Goal: Communication & Community: Answer question/provide support

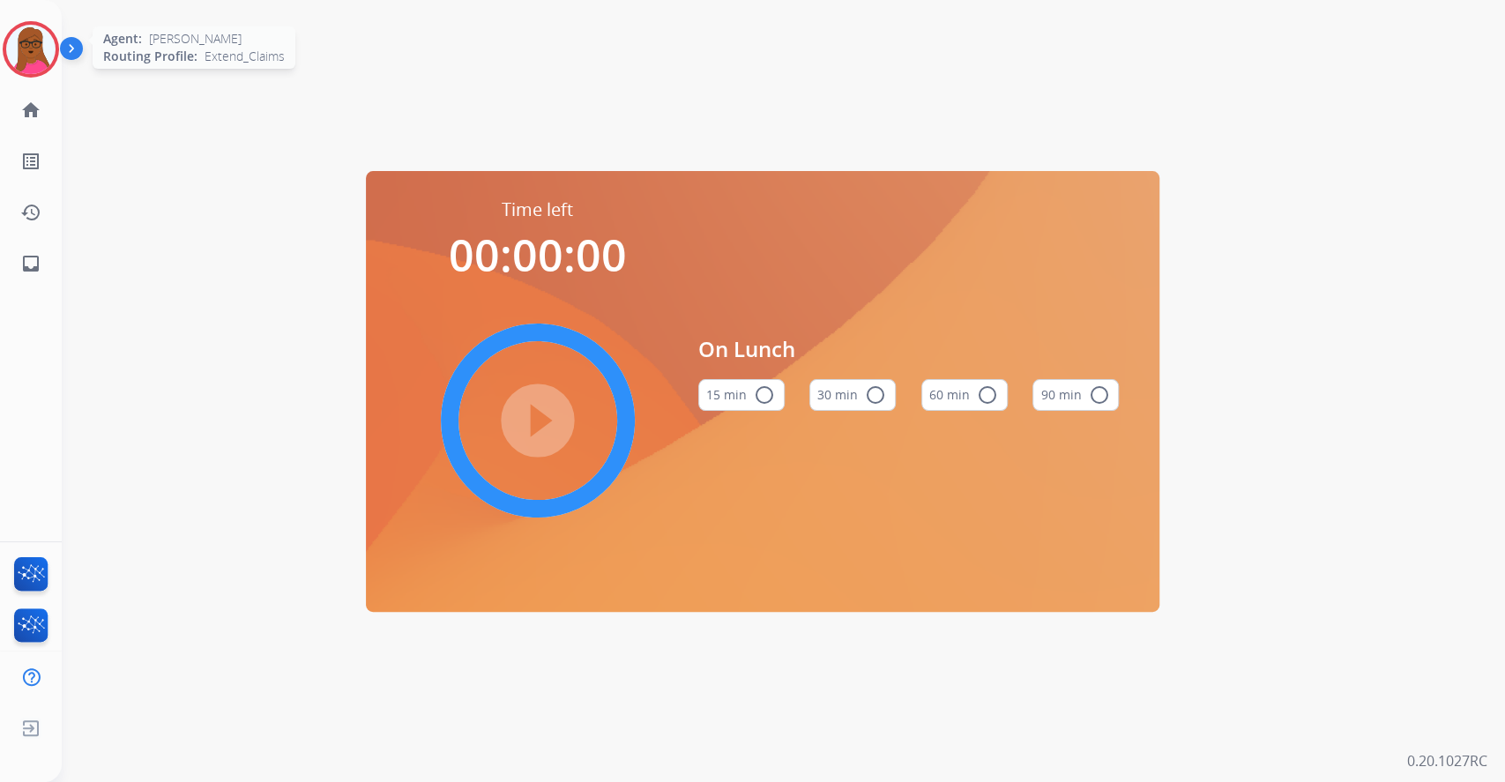
click at [26, 58] on img at bounding box center [30, 49] width 49 height 49
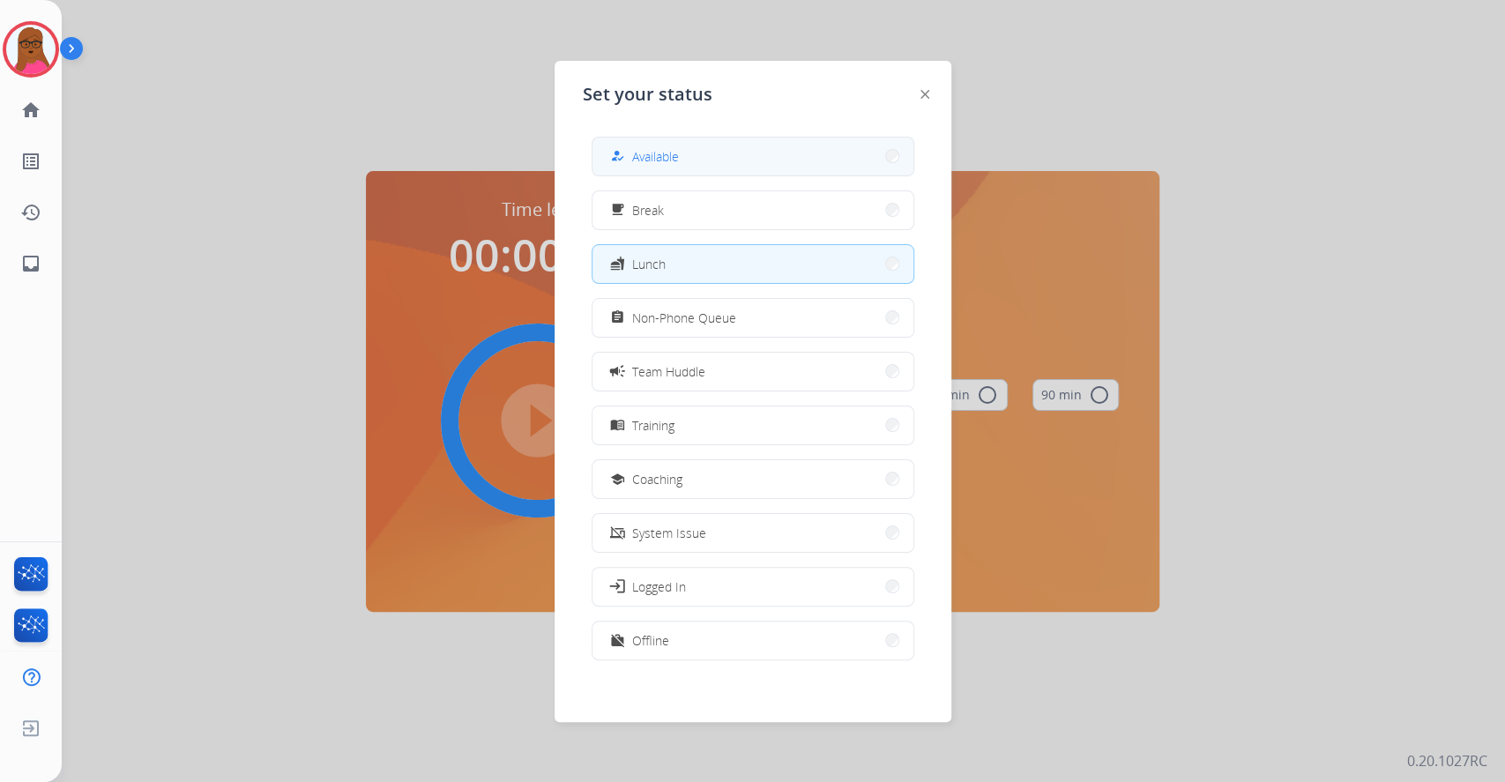
click at [712, 146] on button "how_to_reg Available" at bounding box center [752, 157] width 321 height 38
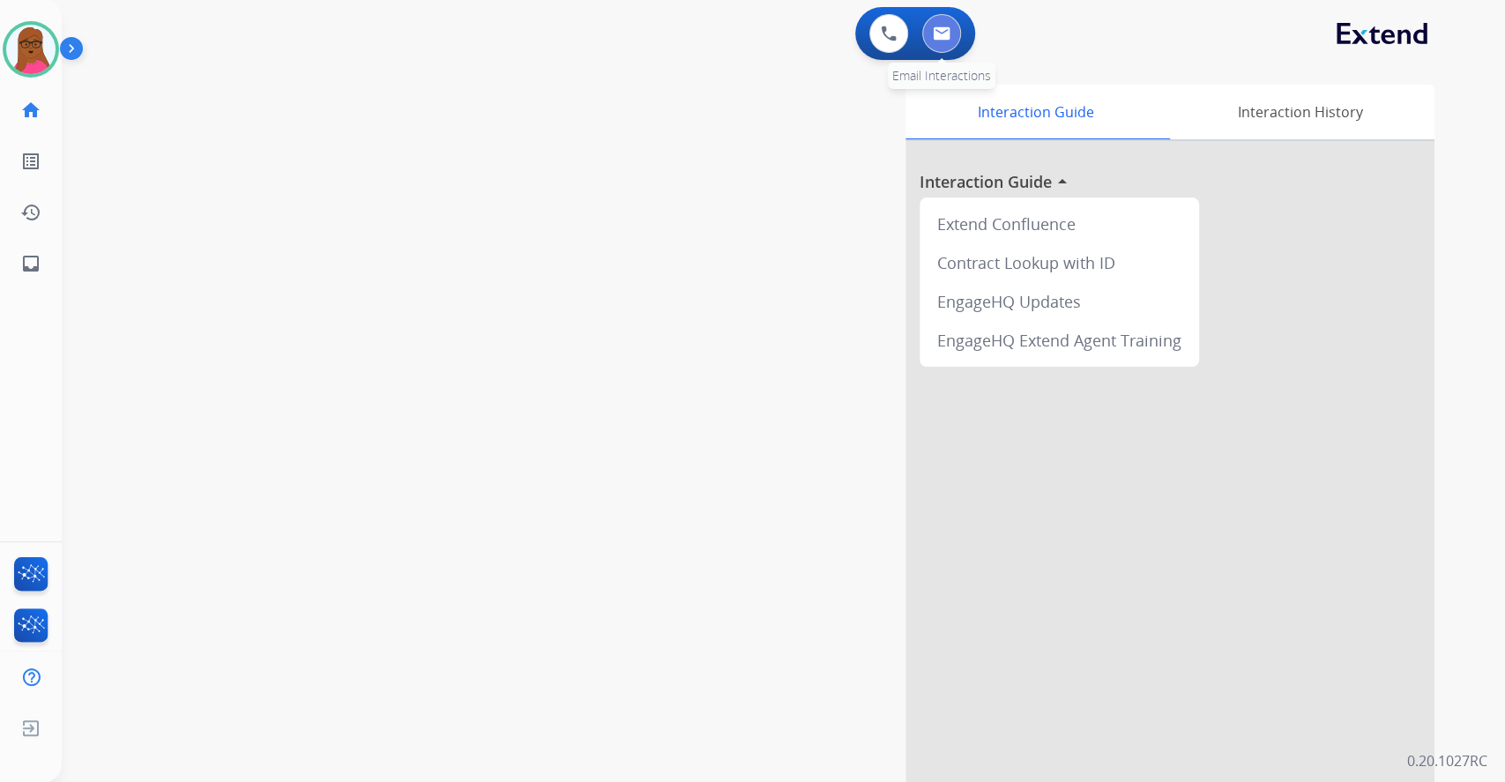
click at [952, 33] on button at bounding box center [941, 33] width 39 height 39
select select "**********"
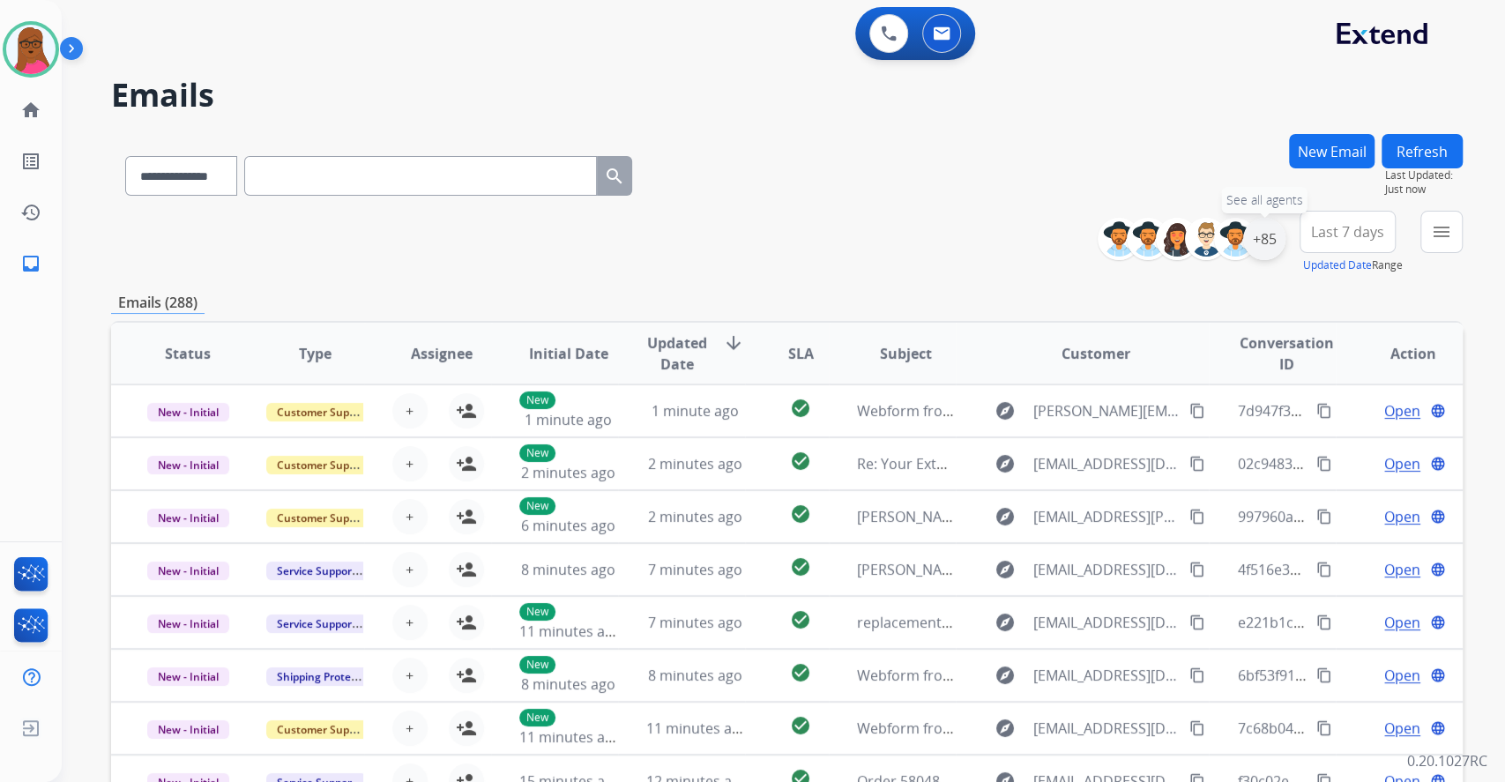
click at [1279, 242] on div "+85" at bounding box center [1264, 239] width 42 height 42
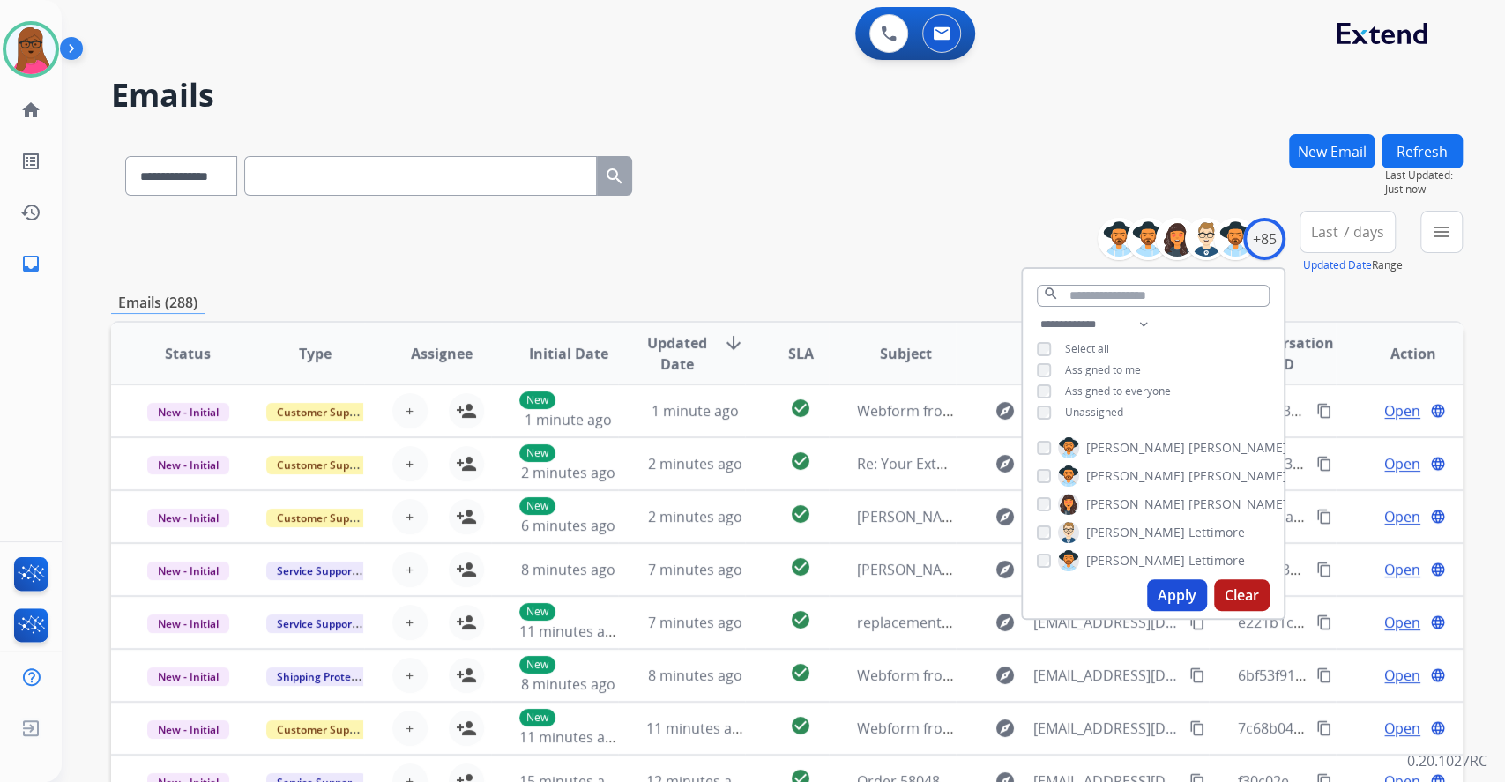
click at [1173, 591] on button "Apply" at bounding box center [1177, 595] width 60 height 32
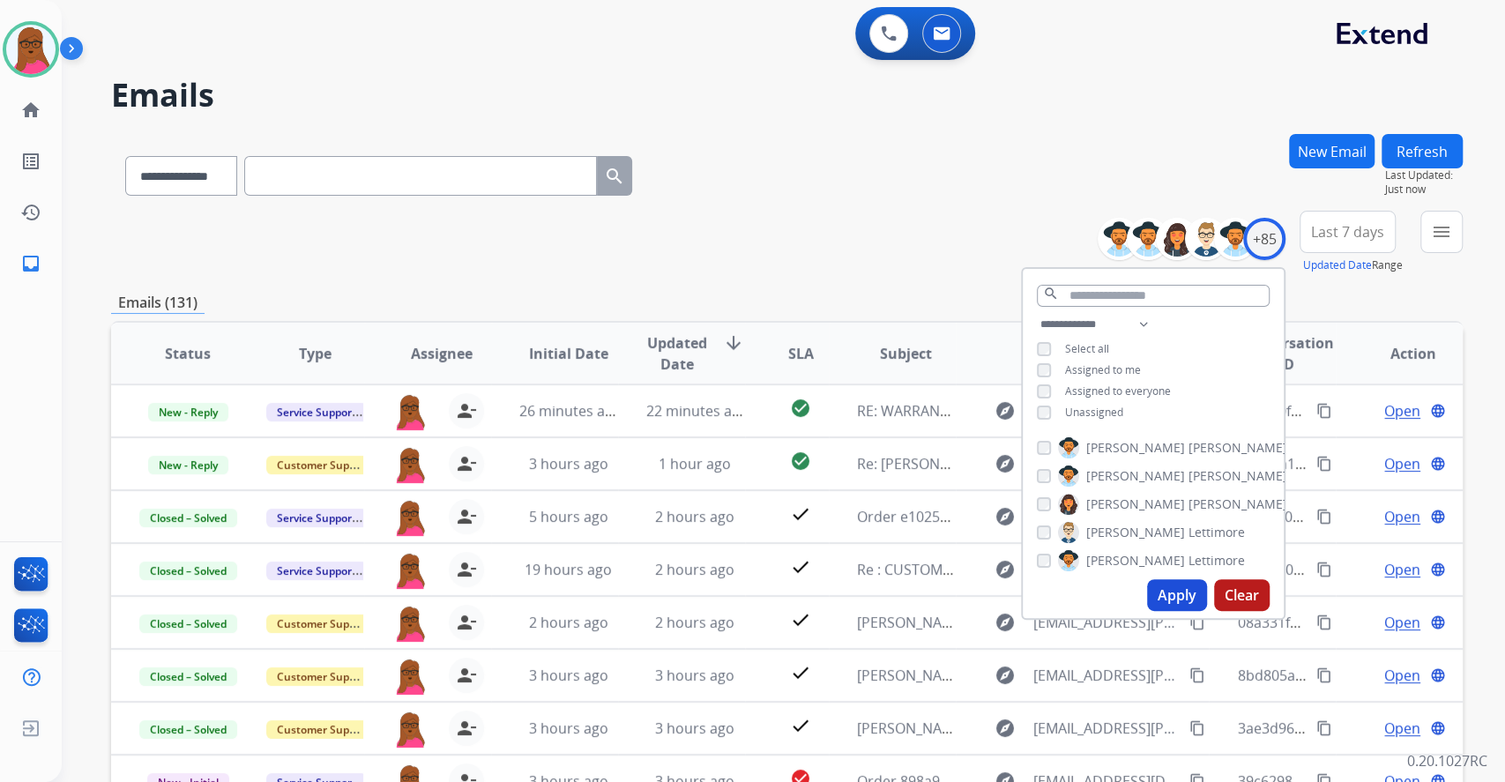
click at [950, 217] on div "**********" at bounding box center [786, 242] width 1351 height 63
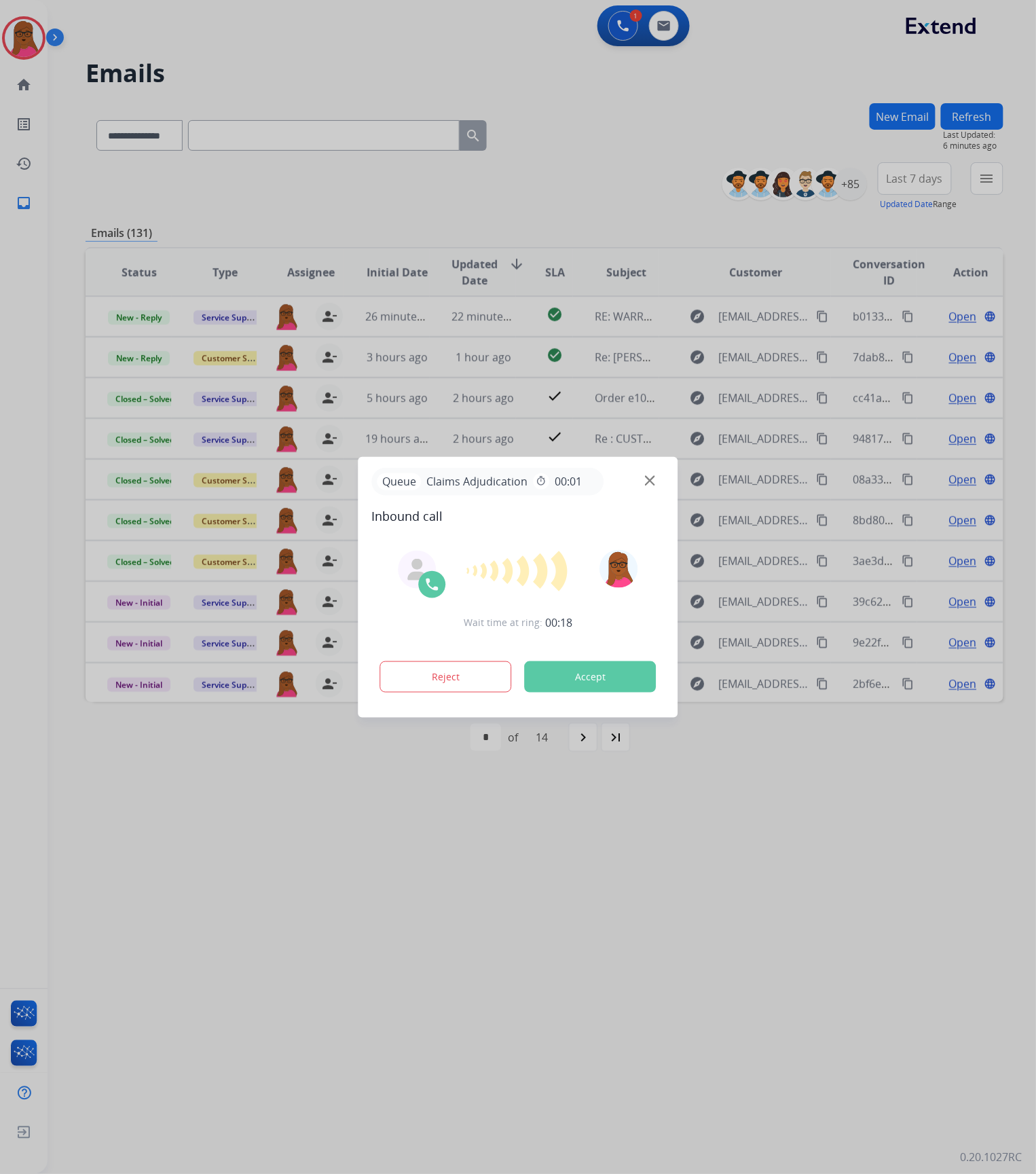
click at [572, 602] on button "Accept" at bounding box center [590, 677] width 132 height 32
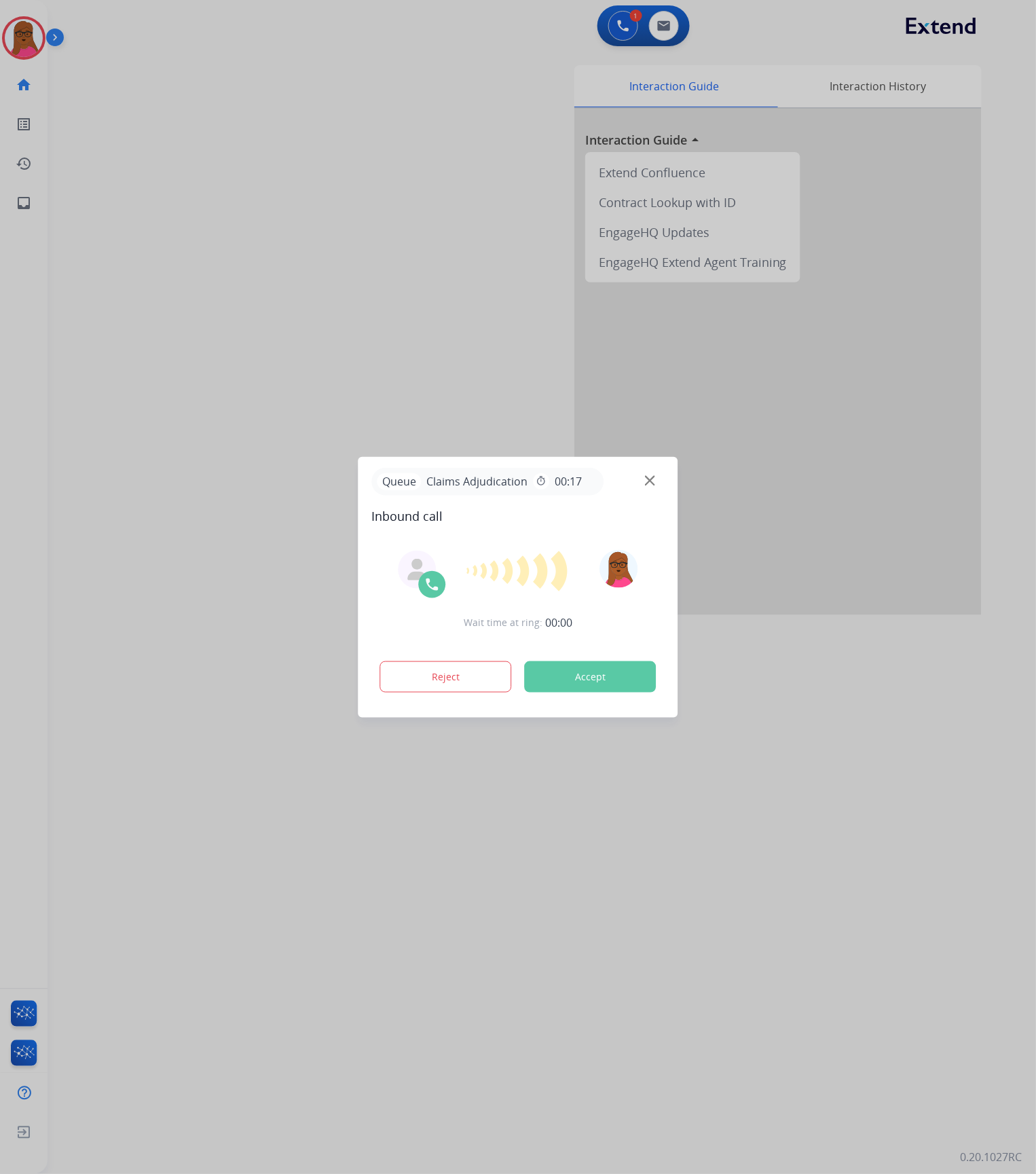
drag, startPoint x: 575, startPoint y: 675, endPoint x: 582, endPoint y: 675, distance: 7.0
click at [576, 602] on button "Accept" at bounding box center [590, 677] width 132 height 32
click at [612, 602] on button "Accept" at bounding box center [590, 677] width 132 height 32
click at [617, 602] on button "Accept" at bounding box center [590, 677] width 132 height 32
click at [619, 602] on button "Accept" at bounding box center [590, 677] width 132 height 32
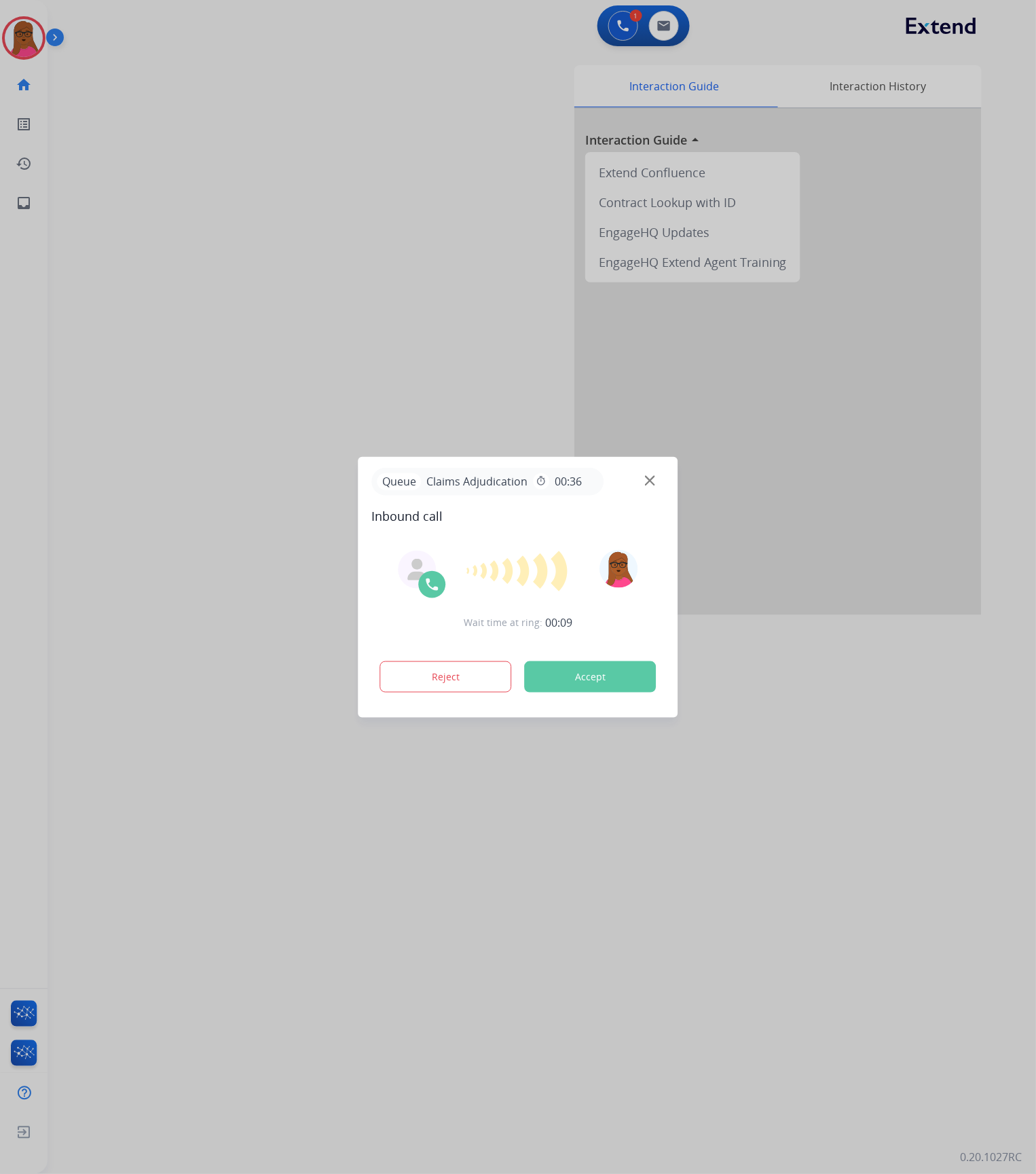
click at [607, 602] on button "Accept" at bounding box center [590, 677] width 132 height 32
click at [605, 602] on button "Accept" at bounding box center [590, 677] width 132 height 32
click at [647, 476] on img at bounding box center [649, 480] width 10 height 10
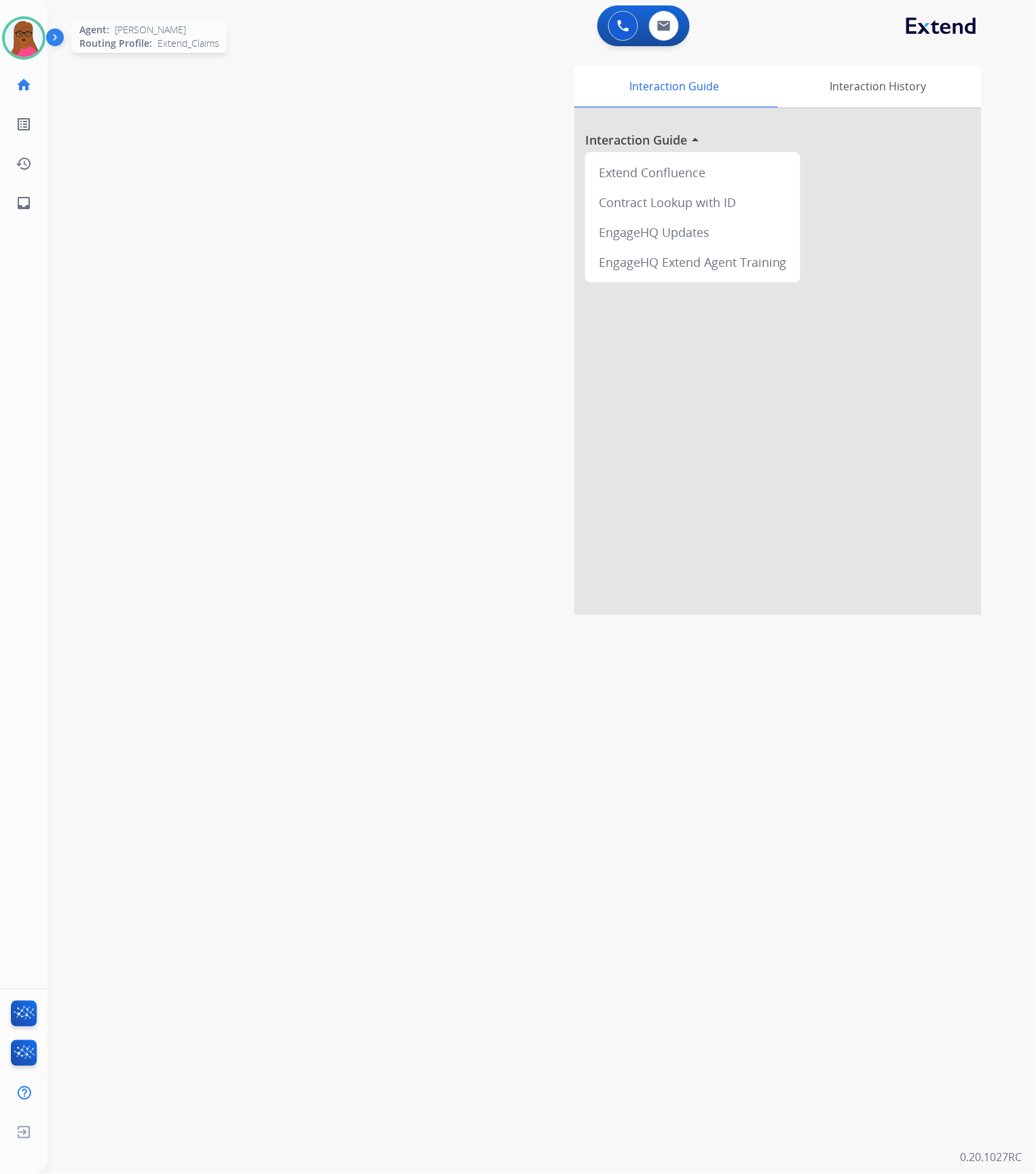
click at [32, 42] on div "Outbound call Quit Outbound call Quit Schedule interaction + Add to my list Cus…" at bounding box center [518, 587] width 1036 height 1174
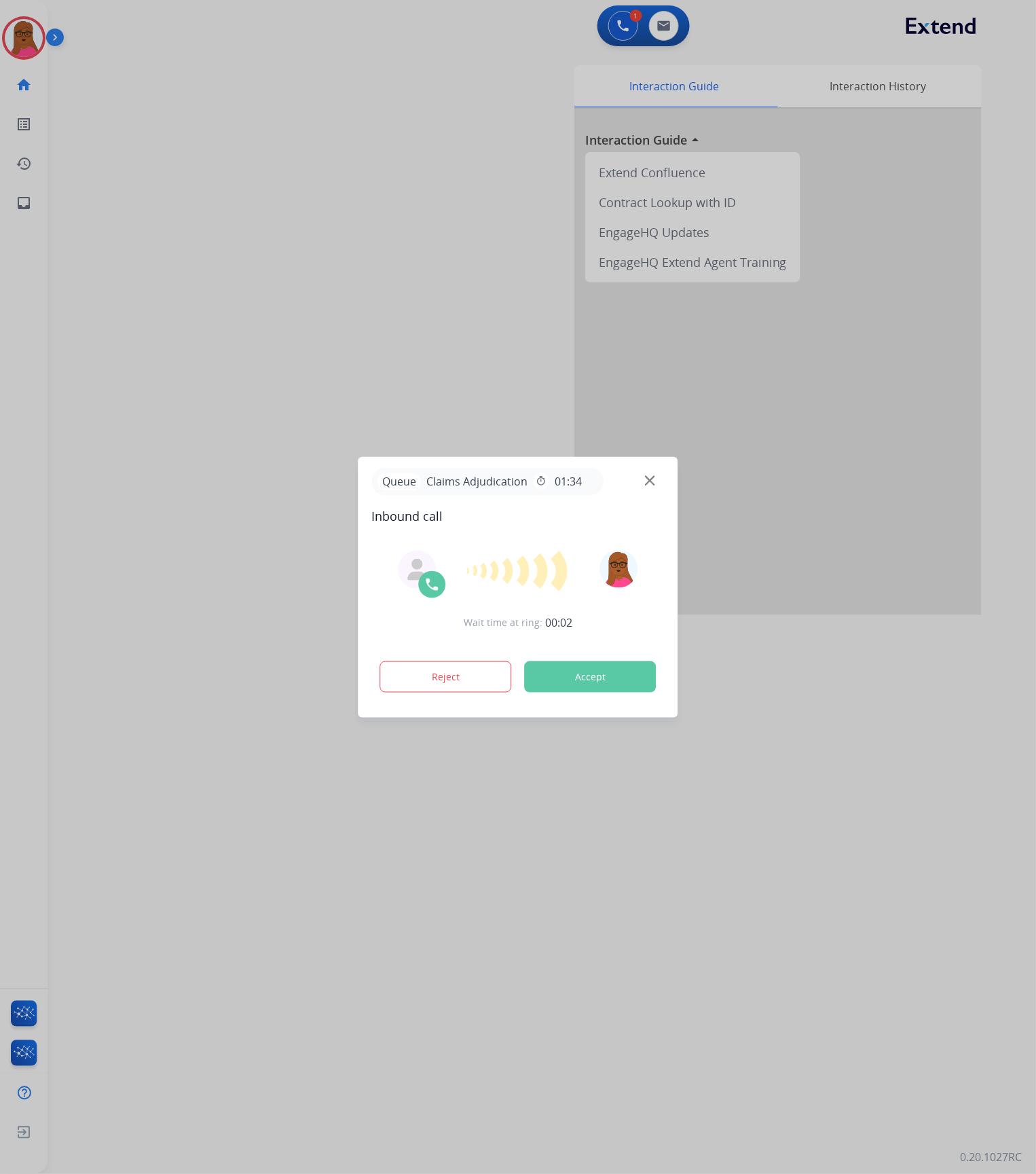
click at [595, 602] on button "Accept" at bounding box center [590, 677] width 132 height 32
click at [596, 602] on button "Accept" at bounding box center [590, 677] width 132 height 32
click at [473, 602] on button "Reject" at bounding box center [446, 677] width 132 height 32
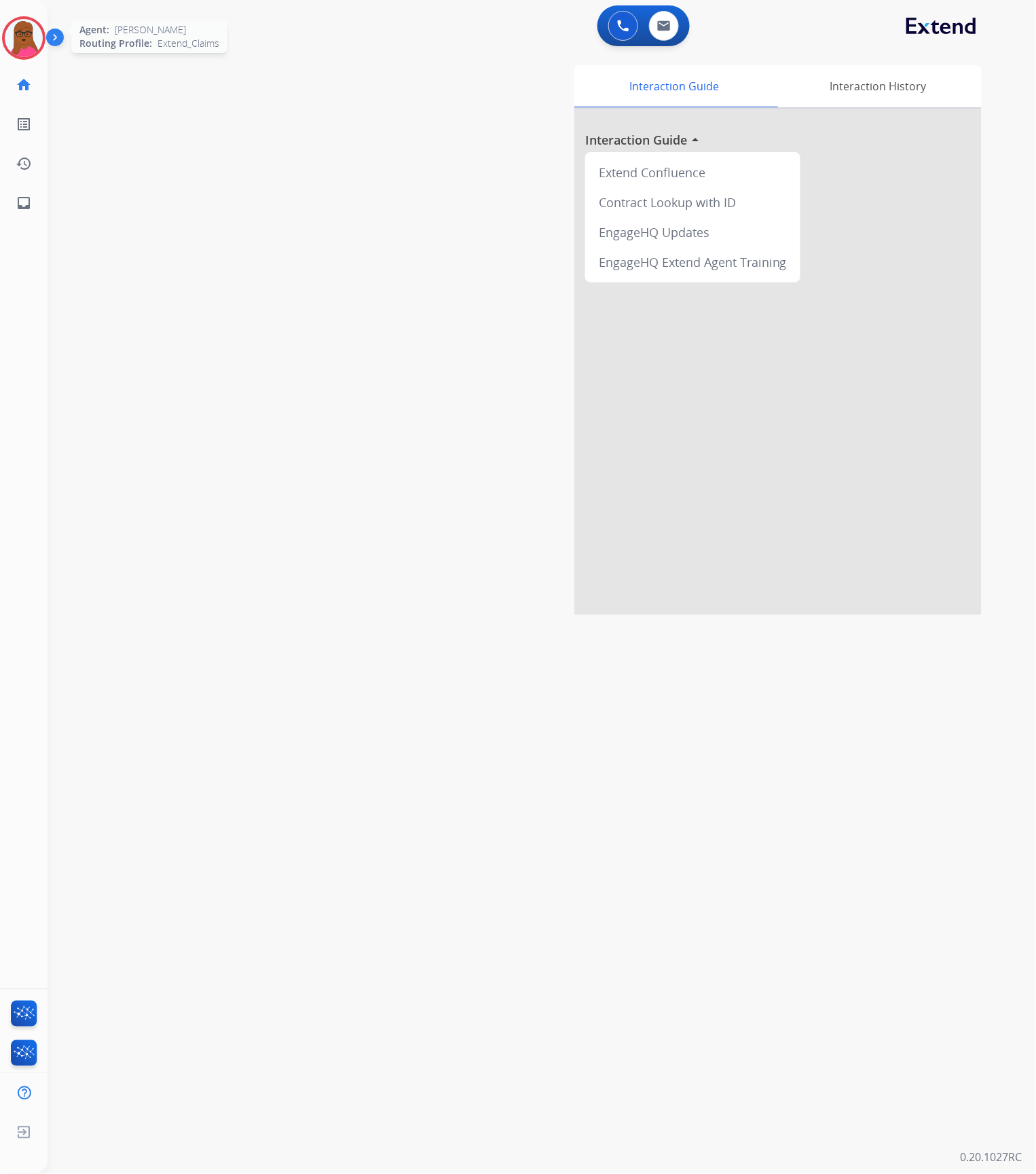
drag, startPoint x: 14, startPoint y: 43, endPoint x: 36, endPoint y: 62, distance: 29.1
click at [14, 43] on img at bounding box center [23, 38] width 38 height 38
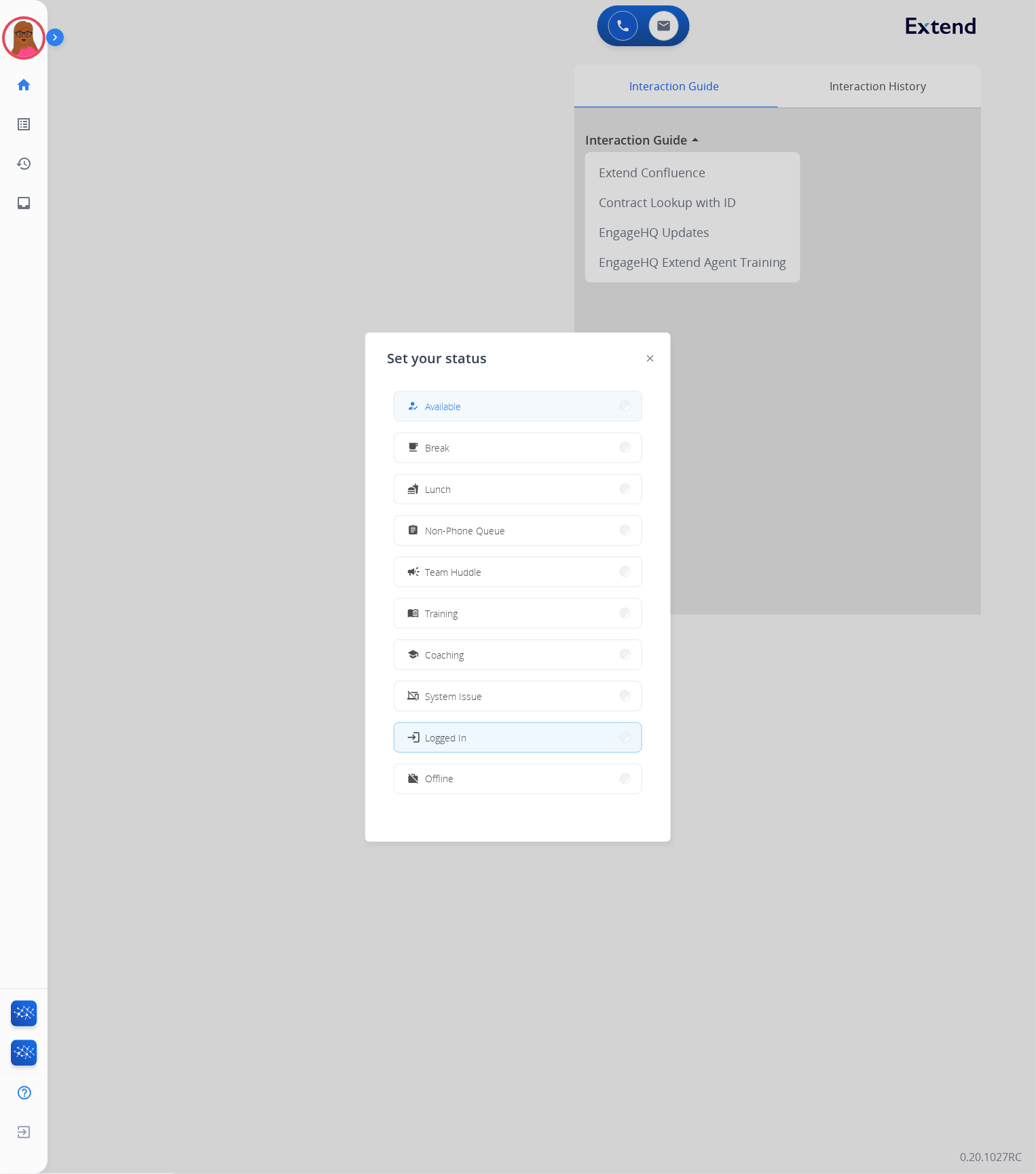
click at [438, 403] on span "Available" at bounding box center [443, 406] width 36 height 15
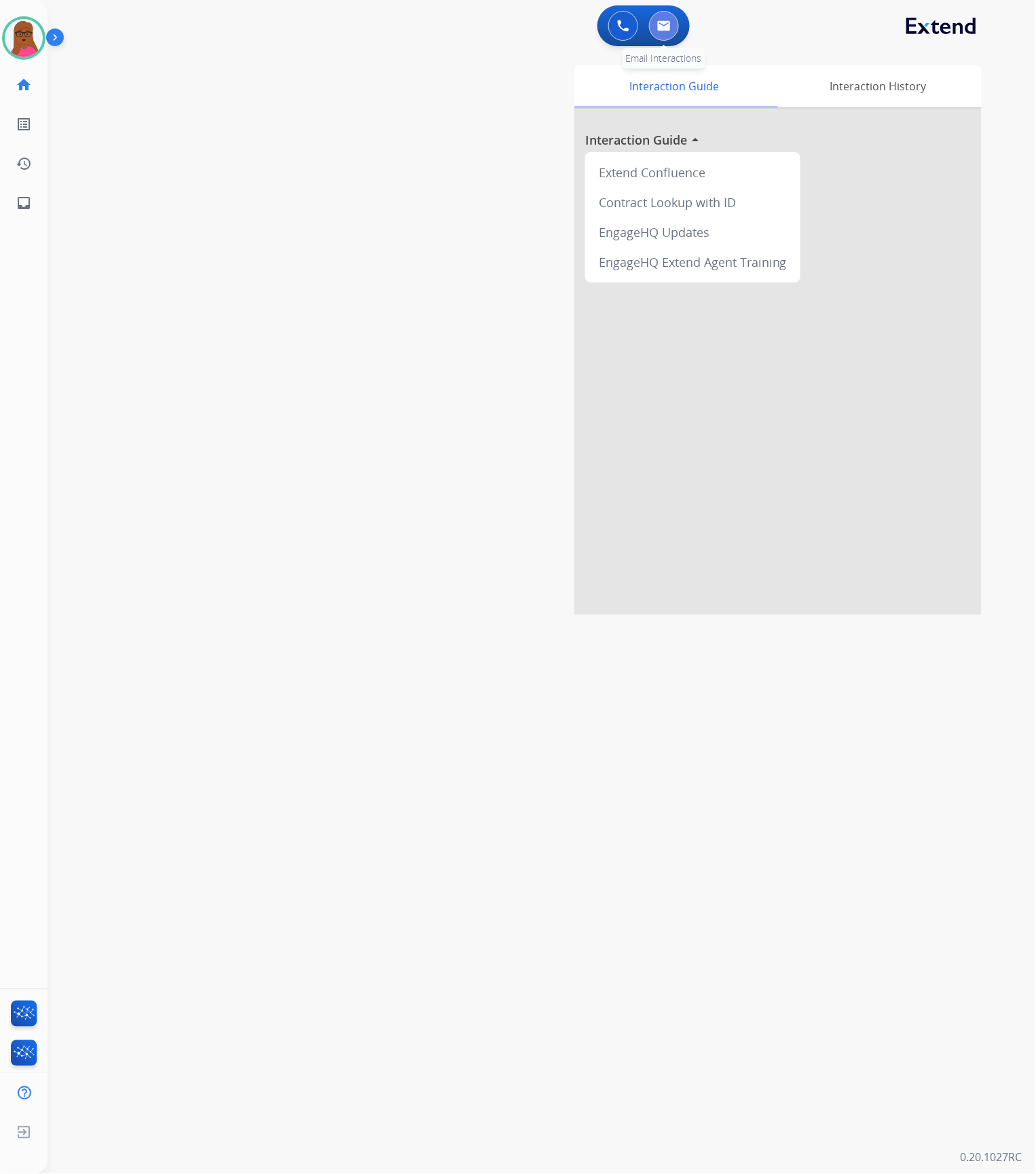
click at [664, 28] on img at bounding box center [664, 25] width 14 height 11
select select "**********"
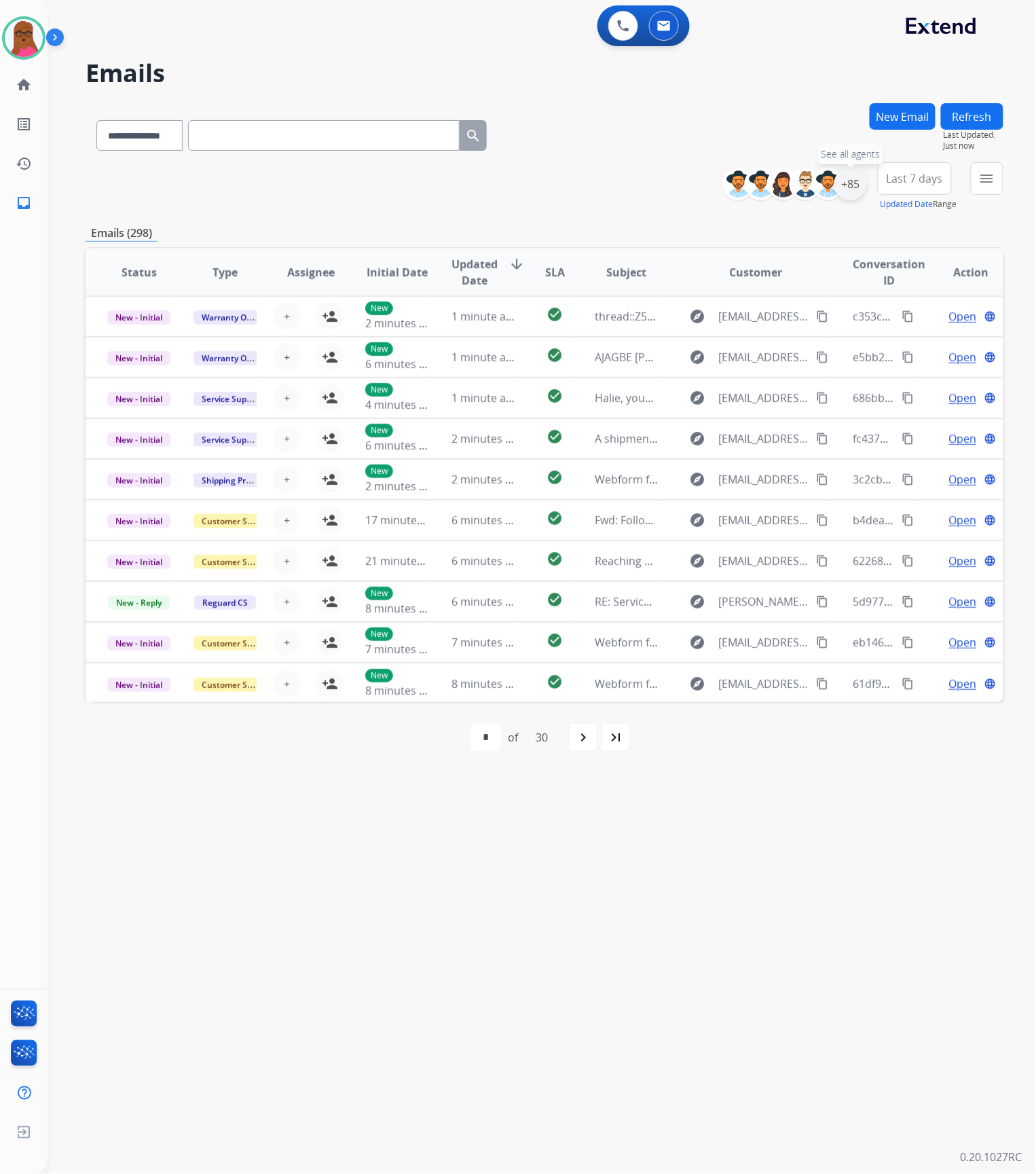
click at [853, 182] on div "+85" at bounding box center [850, 184] width 32 height 32
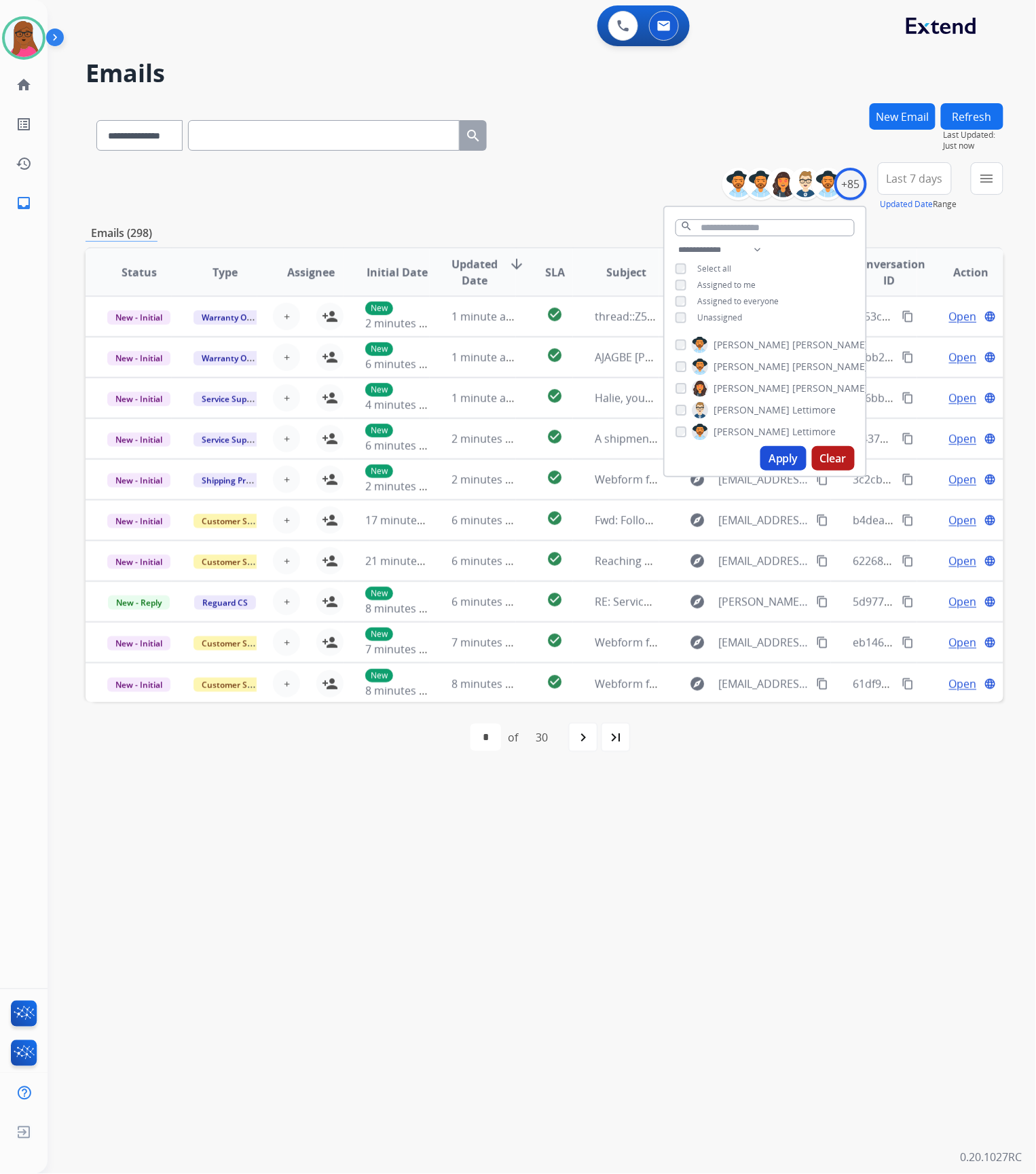
click at [788, 449] on button "Apply" at bounding box center [783, 458] width 46 height 25
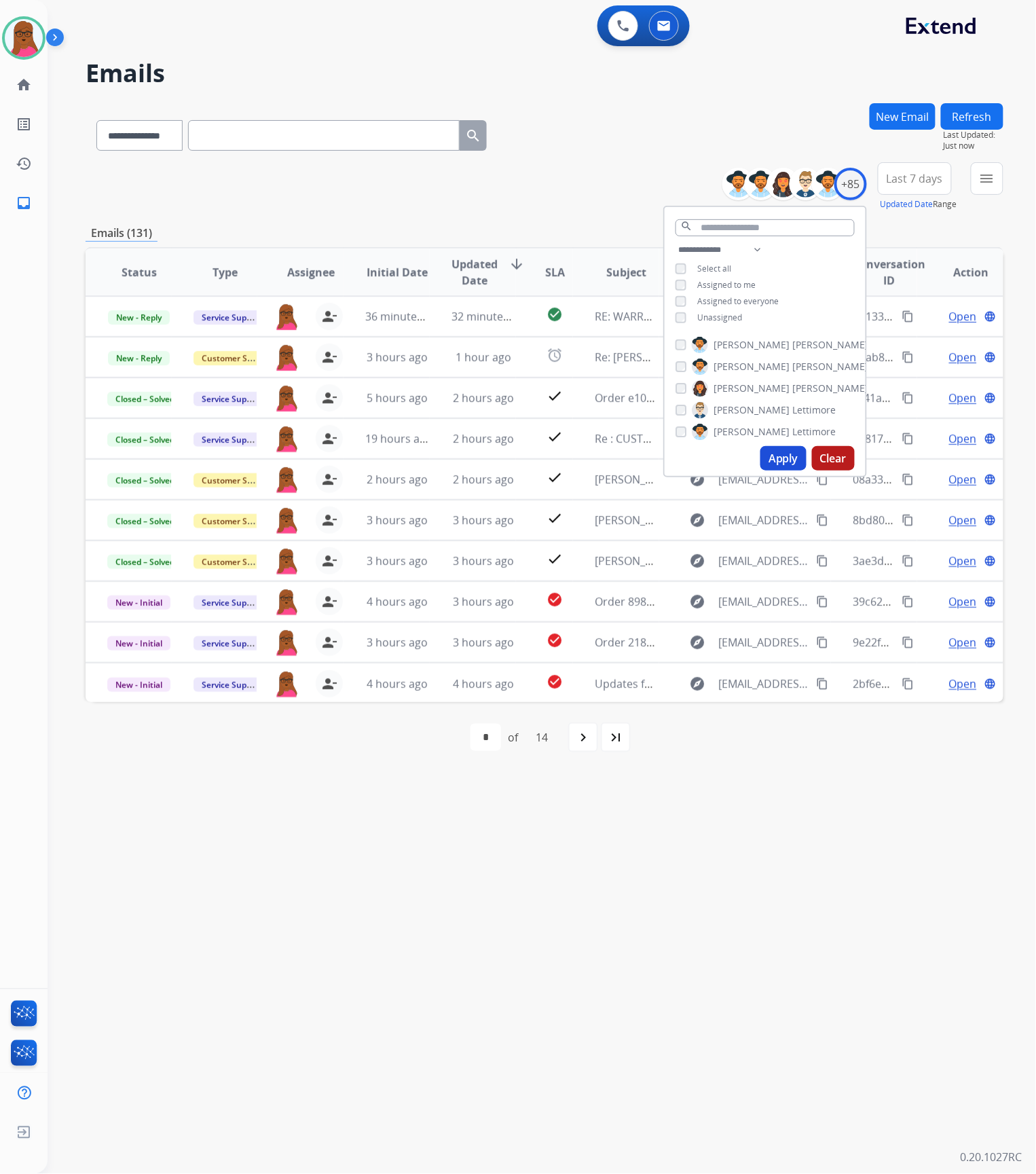
drag, startPoint x: 826, startPoint y: 823, endPoint x: 767, endPoint y: 780, distance: 73.0
click at [826, 822] on div "**********" at bounding box center [525, 611] width 956 height 1125
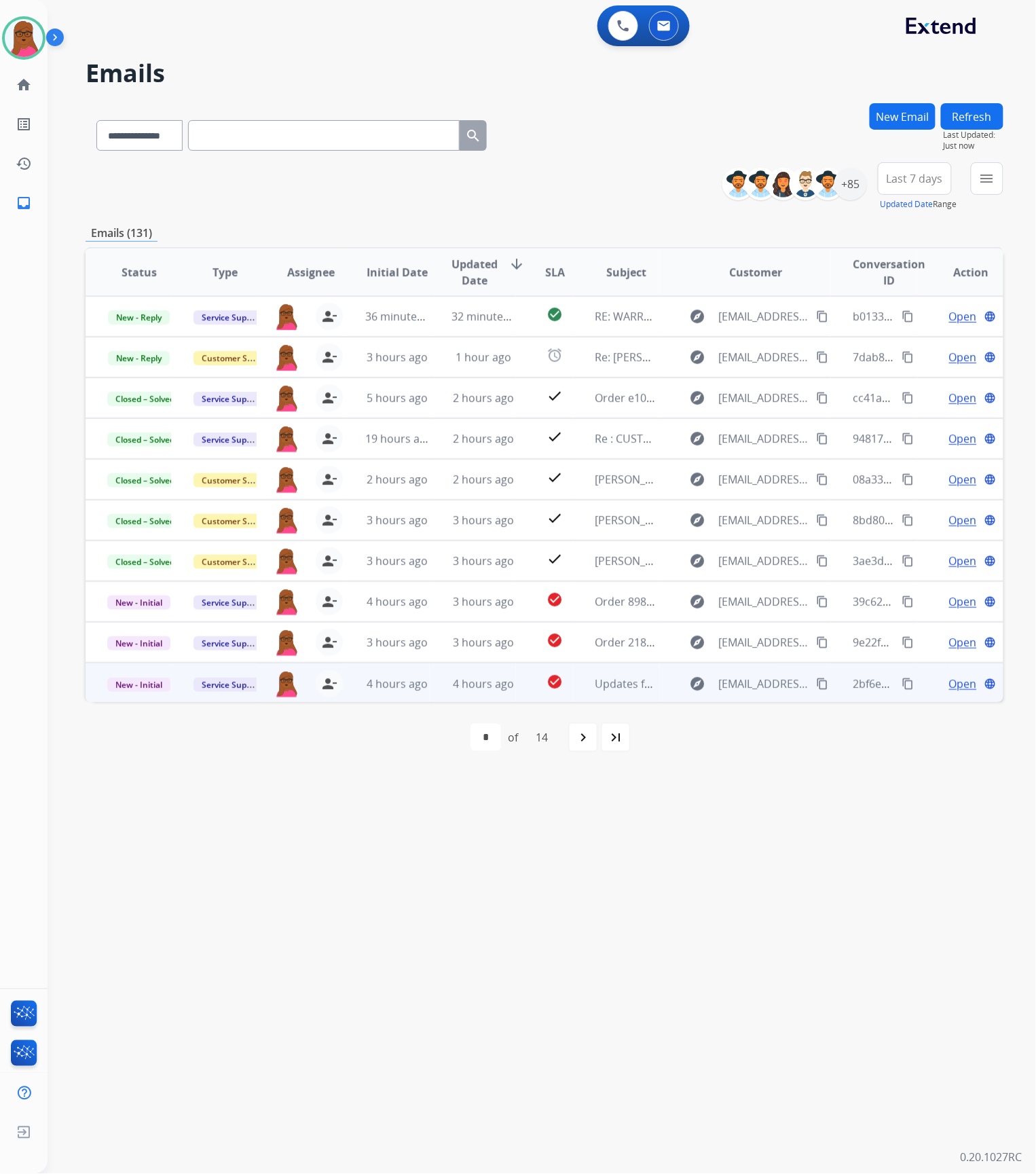
click at [949, 687] on span "Open" at bounding box center [963, 683] width 28 height 16
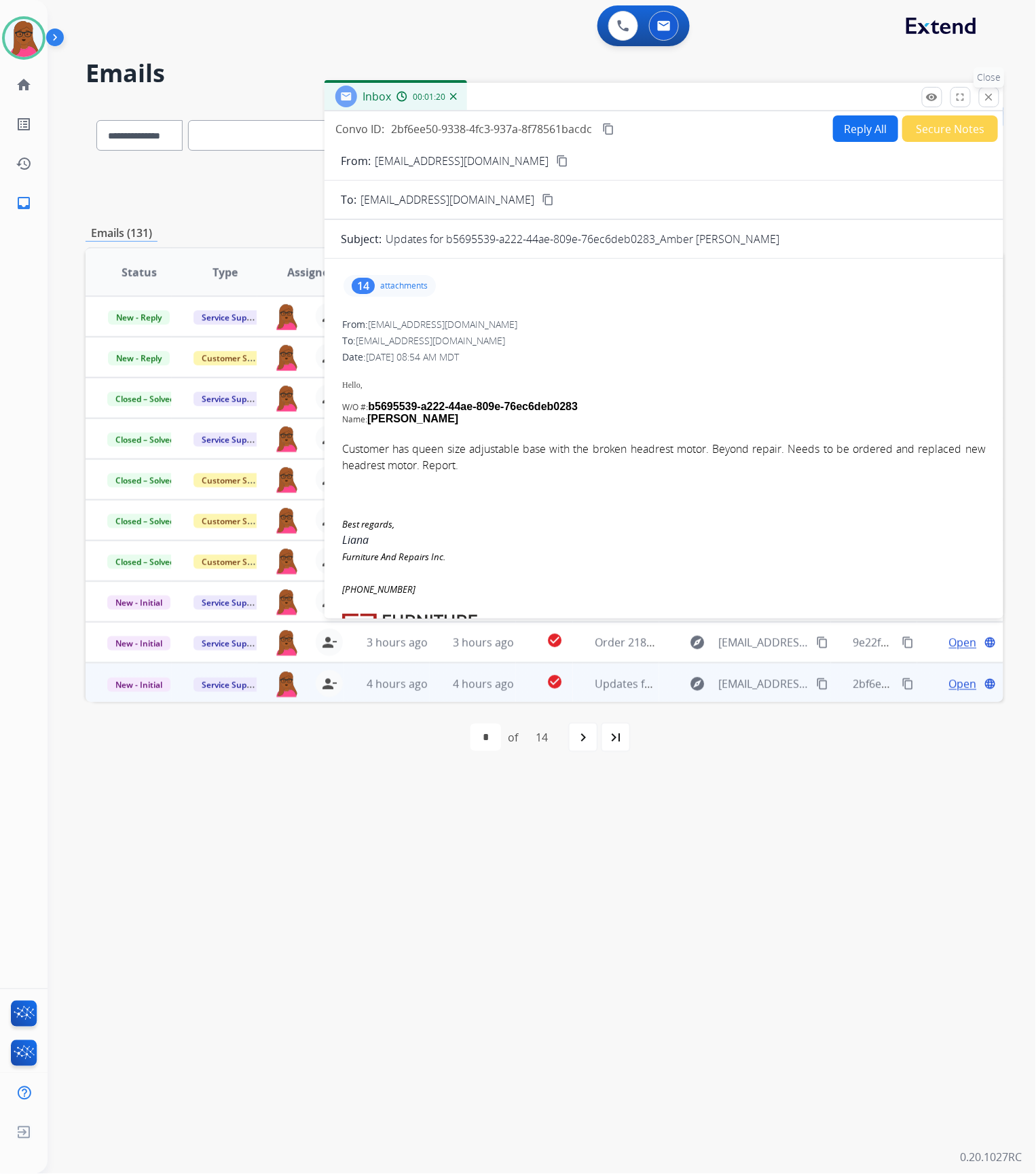
click at [986, 95] on mat-icon "close" at bounding box center [989, 97] width 12 height 12
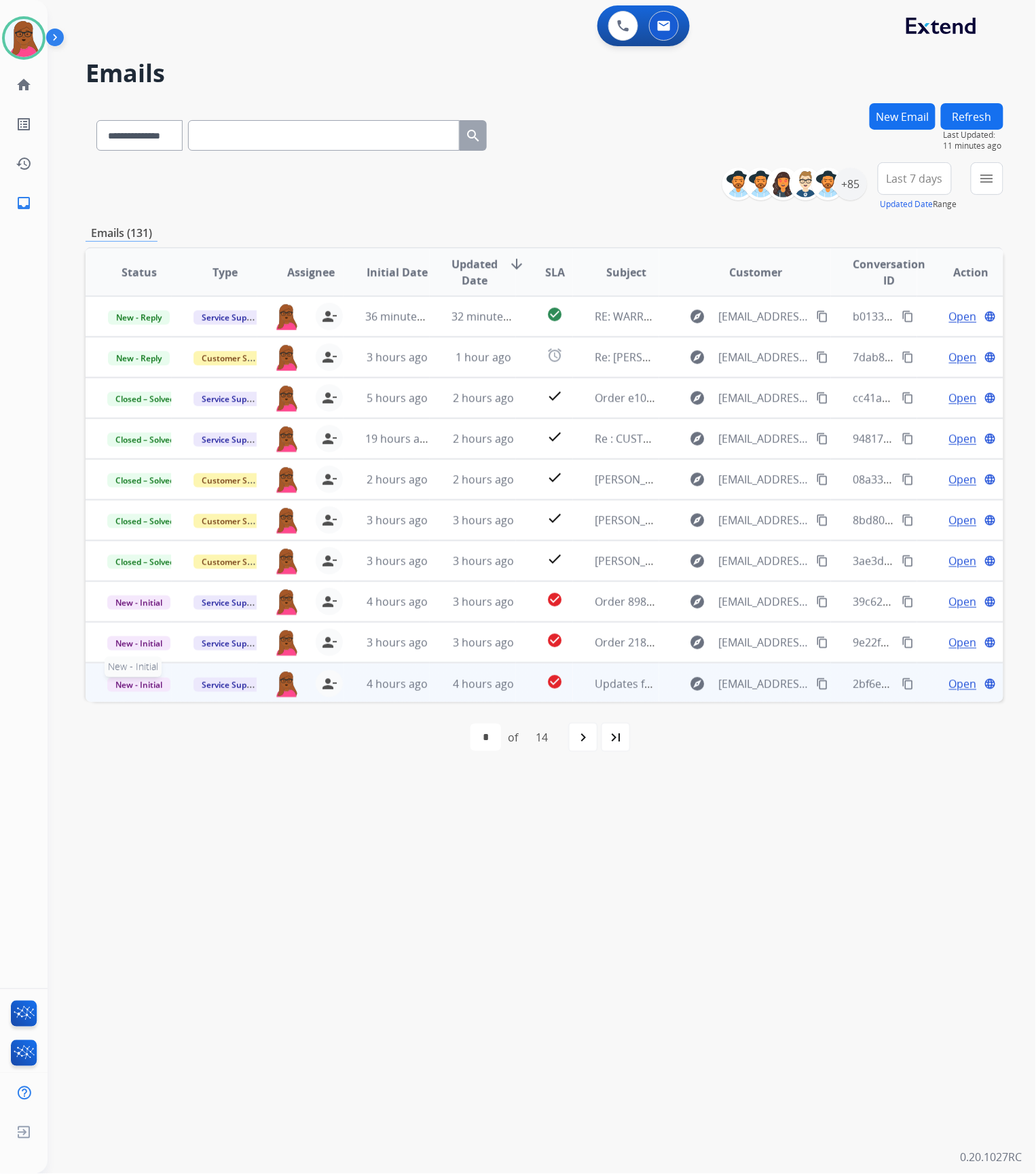
click at [140, 682] on span "New - Initial" at bounding box center [139, 685] width 63 height 15
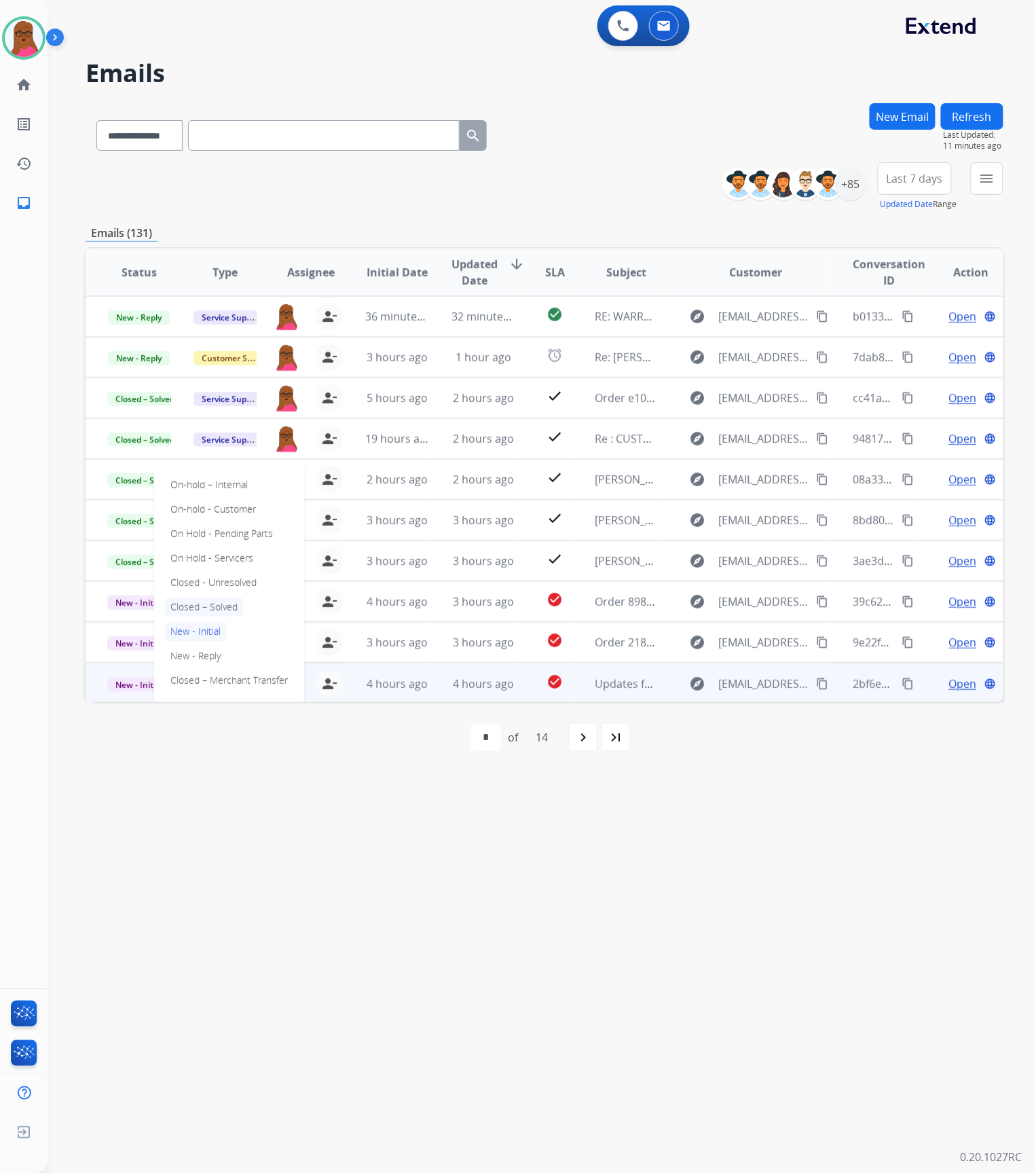
click at [203, 605] on p "Closed – Solved" at bounding box center [203, 607] width 78 height 19
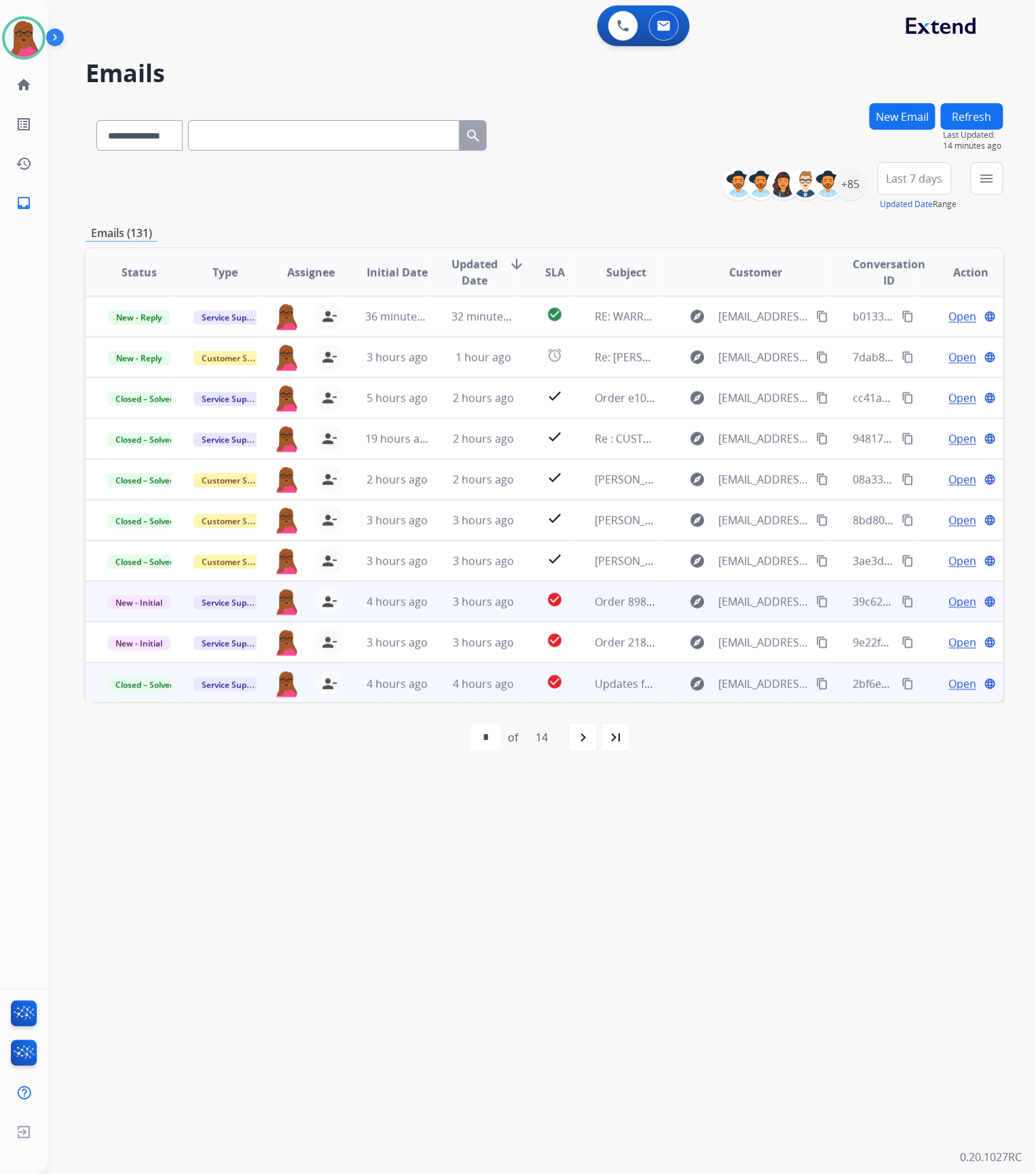
click at [957, 601] on span "Open" at bounding box center [963, 601] width 28 height 16
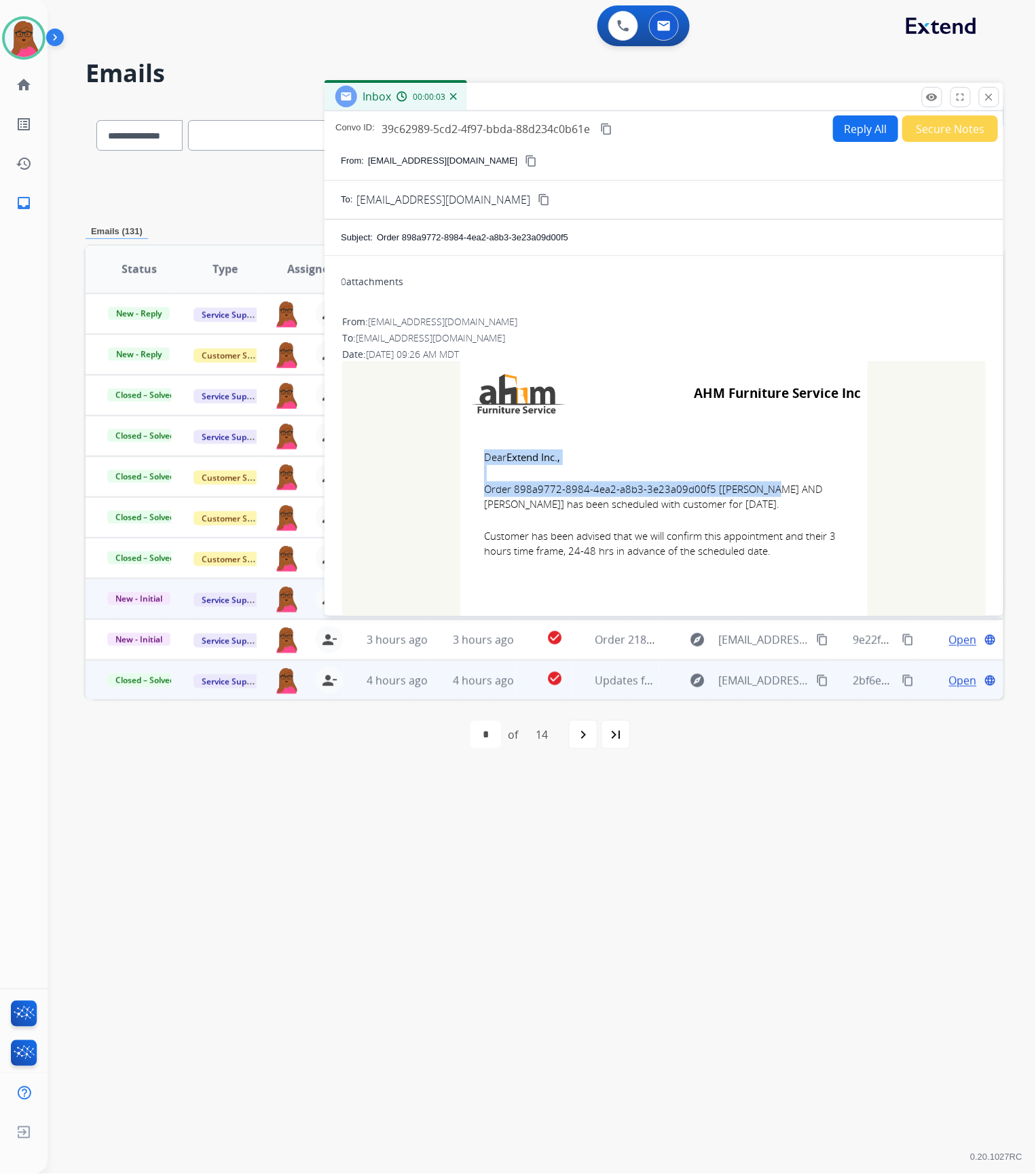
drag, startPoint x: 701, startPoint y: 489, endPoint x: 560, endPoint y: 478, distance: 141.4
click at [560, 478] on td "Dear Extend Inc., Order 898a9772-8984-4ea2-a8b3-3e23a09d00f5 [[PERSON_NAME] AND…" at bounding box center [664, 512] width 407 height 173
drag, startPoint x: 702, startPoint y: 489, endPoint x: 511, endPoint y: 485, distance: 191.0
click at [511, 485] on span "Order 898a9772-8984-4ea2-a8b3-3e23a09d00f5 [[PERSON_NAME] AND [PERSON_NAME]] ha…" at bounding box center [664, 497] width 360 height 31
copy span "898a9772-8984-4ea2-a8b3-3e23a09d00f5"
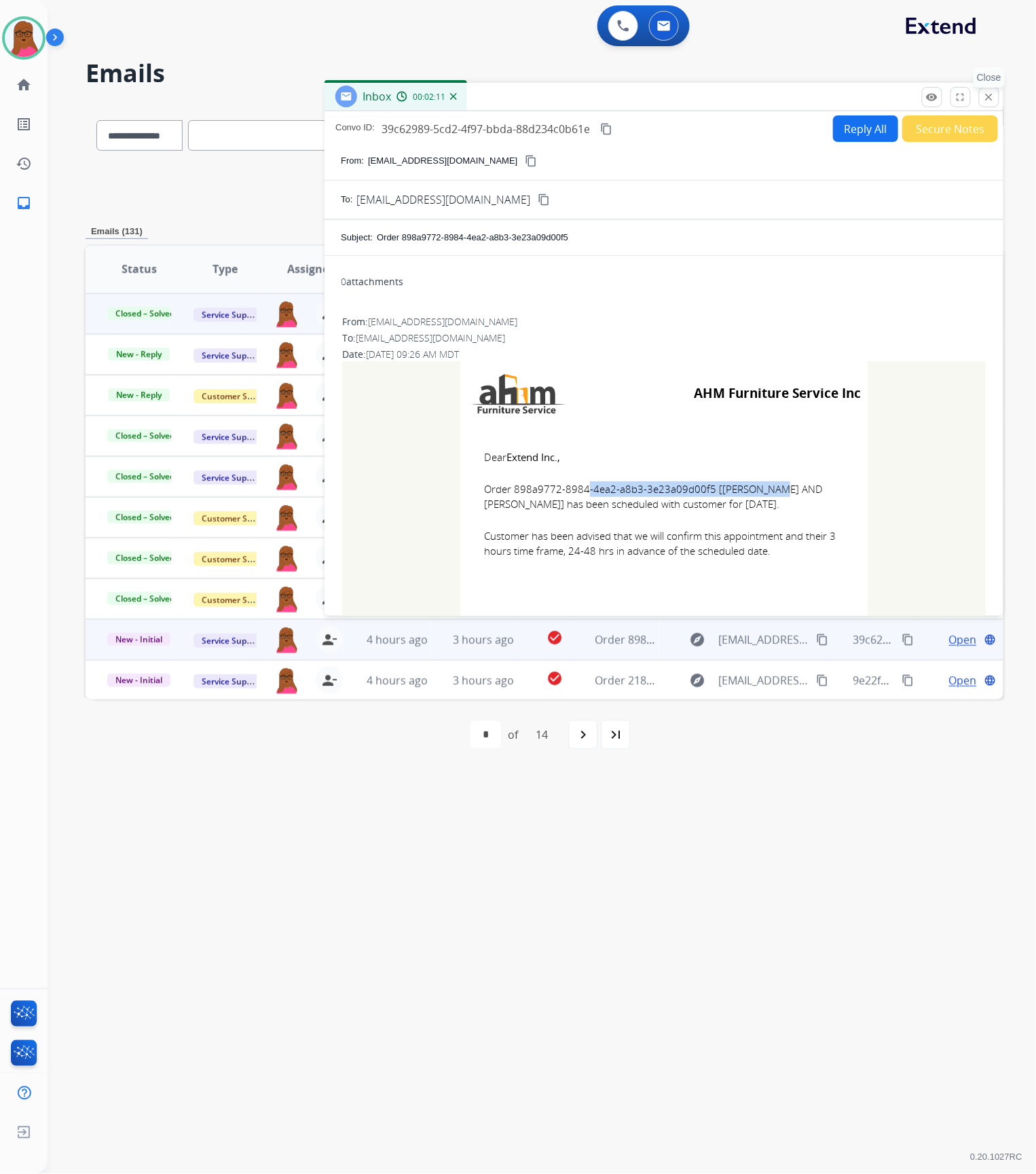
click at [990, 91] on mat-icon "close" at bounding box center [989, 97] width 12 height 12
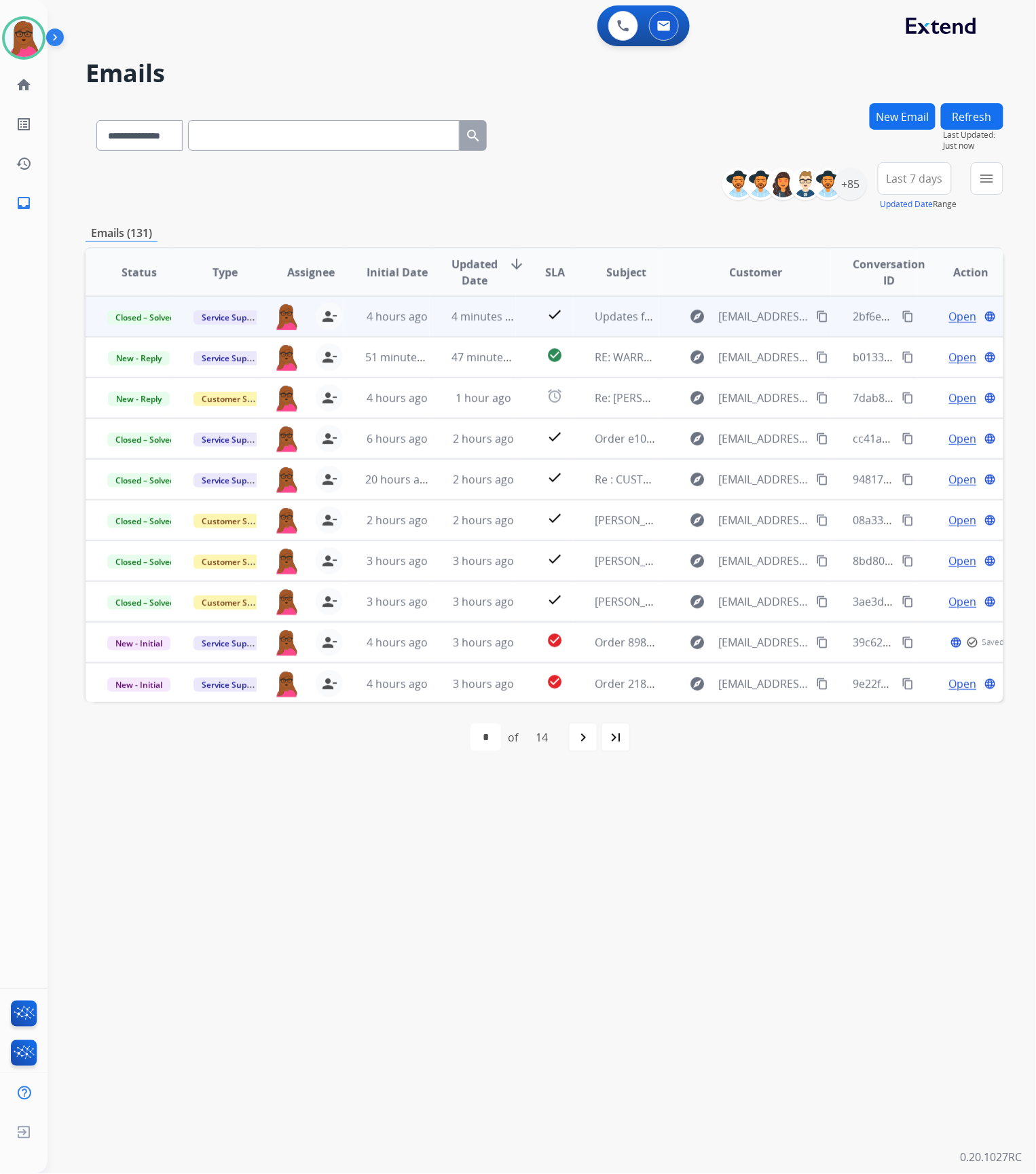
click at [902, 116] on button "New Email" at bounding box center [903, 116] width 66 height 26
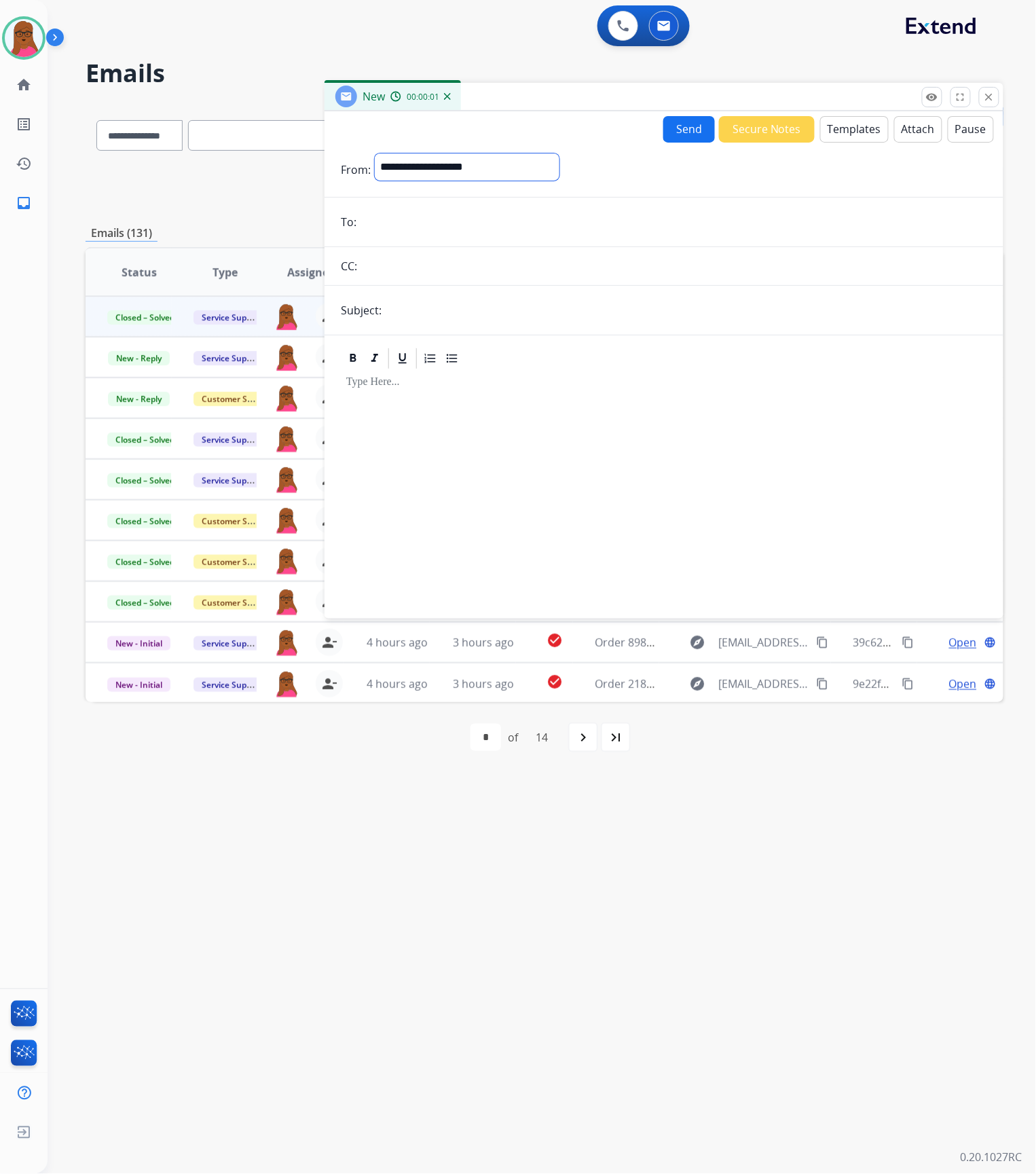
click at [559, 163] on select "**********" at bounding box center [468, 166] width 185 height 27
click at [375, 153] on select "**********" at bounding box center [468, 166] width 185 height 27
click at [543, 166] on select "**********" at bounding box center [468, 166] width 185 height 27
select select "**********"
click at [375, 153] on select "**********" at bounding box center [468, 166] width 185 height 27
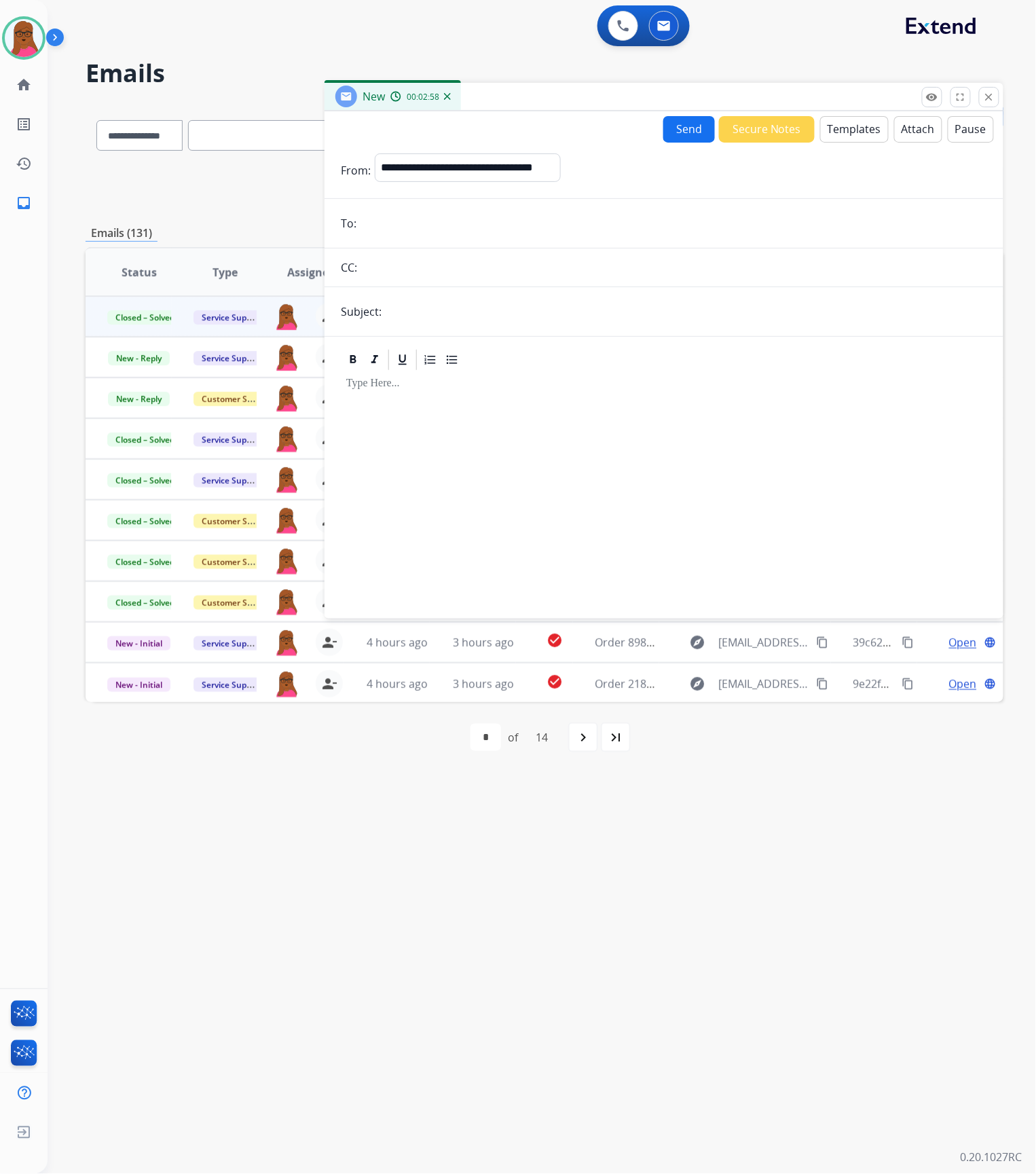
drag, startPoint x: 609, startPoint y: 224, endPoint x: 616, endPoint y: 237, distance: 14.8
click at [609, 224] on input "email" at bounding box center [674, 223] width 627 height 27
click at [397, 220] on input "email" at bounding box center [674, 223] width 627 height 27
paste input "**********"
type input "**********"
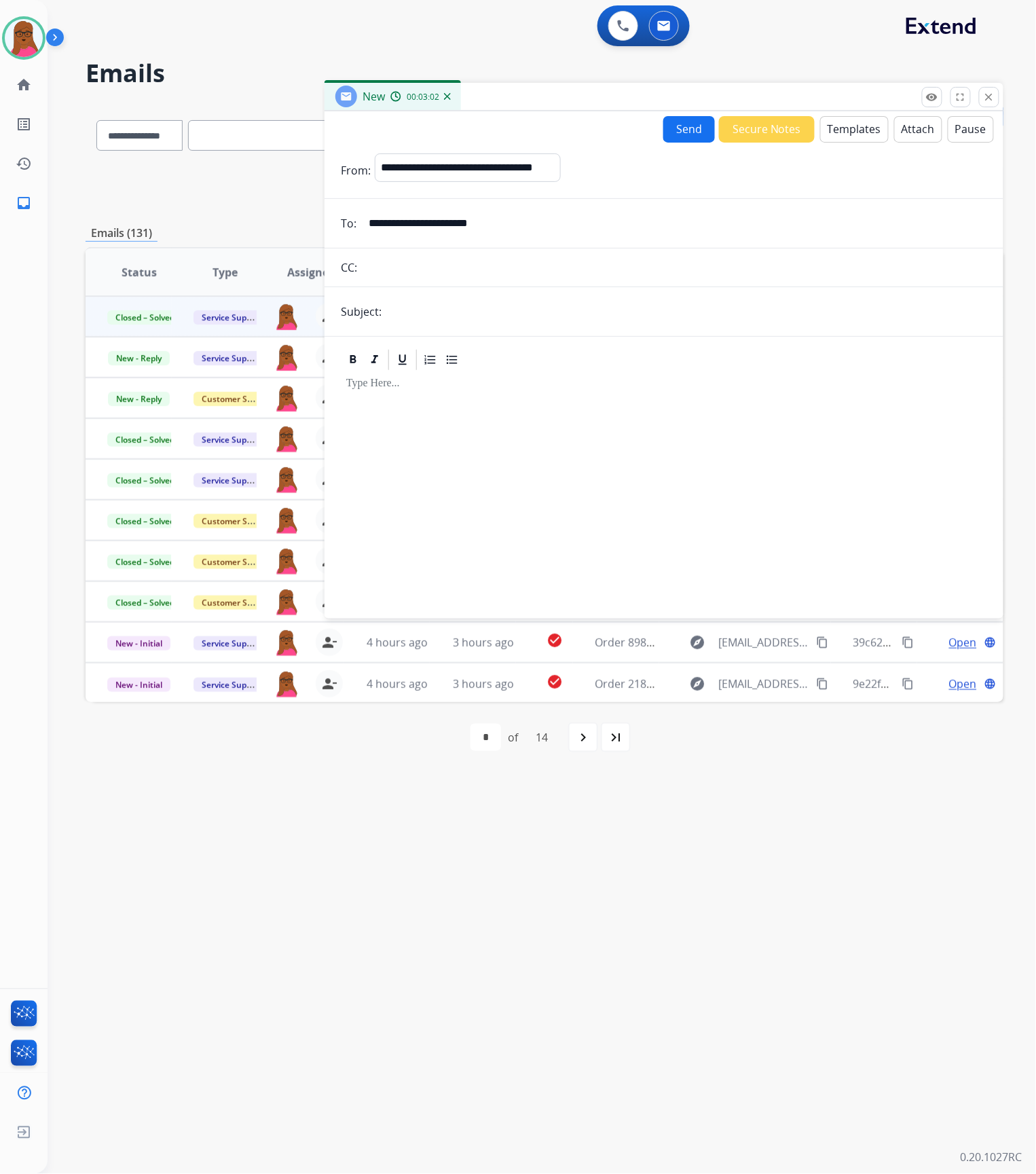
click at [435, 306] on input "text" at bounding box center [686, 311] width 602 height 27
type input "**********"
click at [478, 417] on div at bounding box center [664, 488] width 646 height 233
click at [858, 125] on button "Templates" at bounding box center [854, 129] width 69 height 26
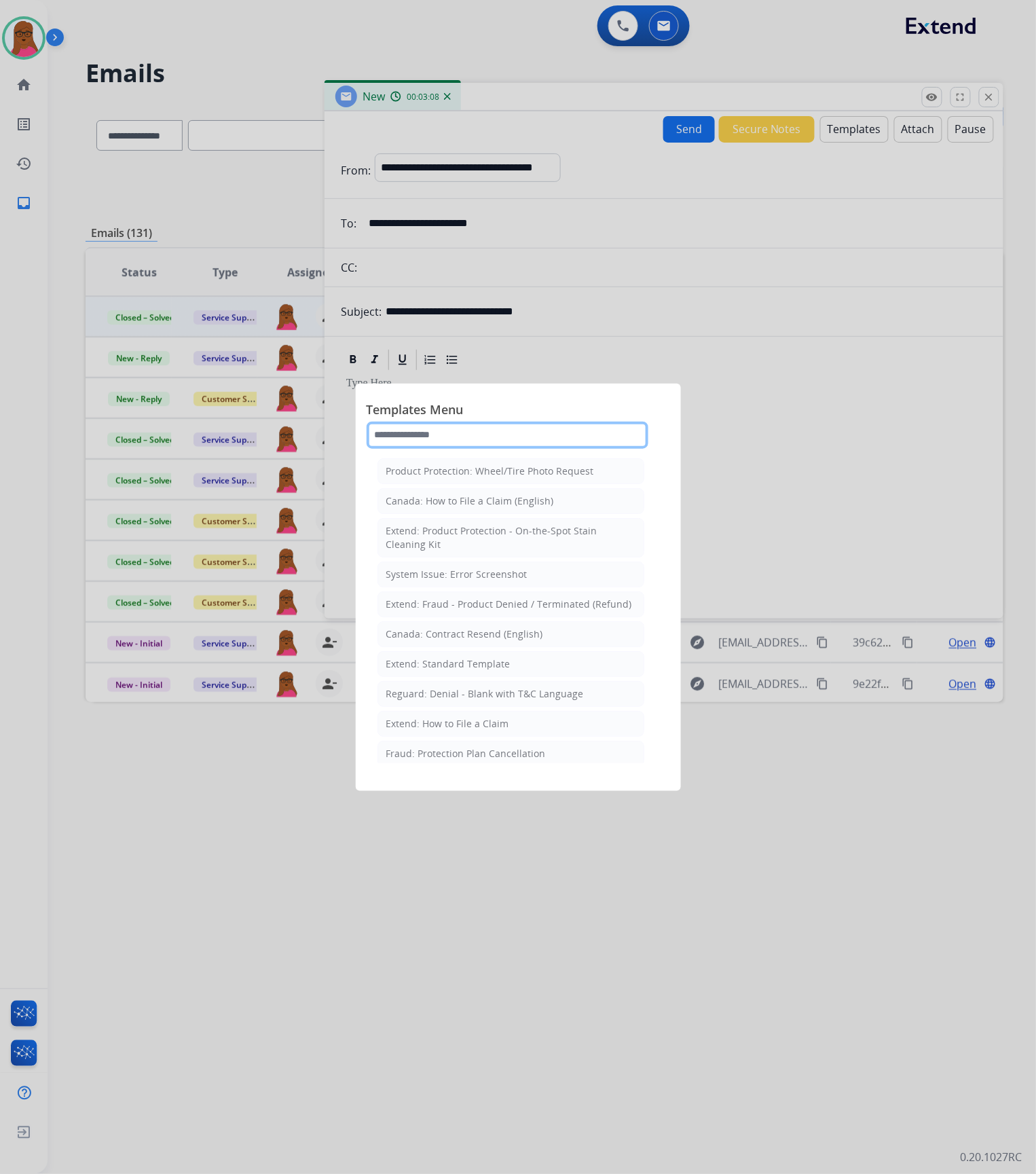
click at [500, 441] on input "text" at bounding box center [508, 434] width 282 height 27
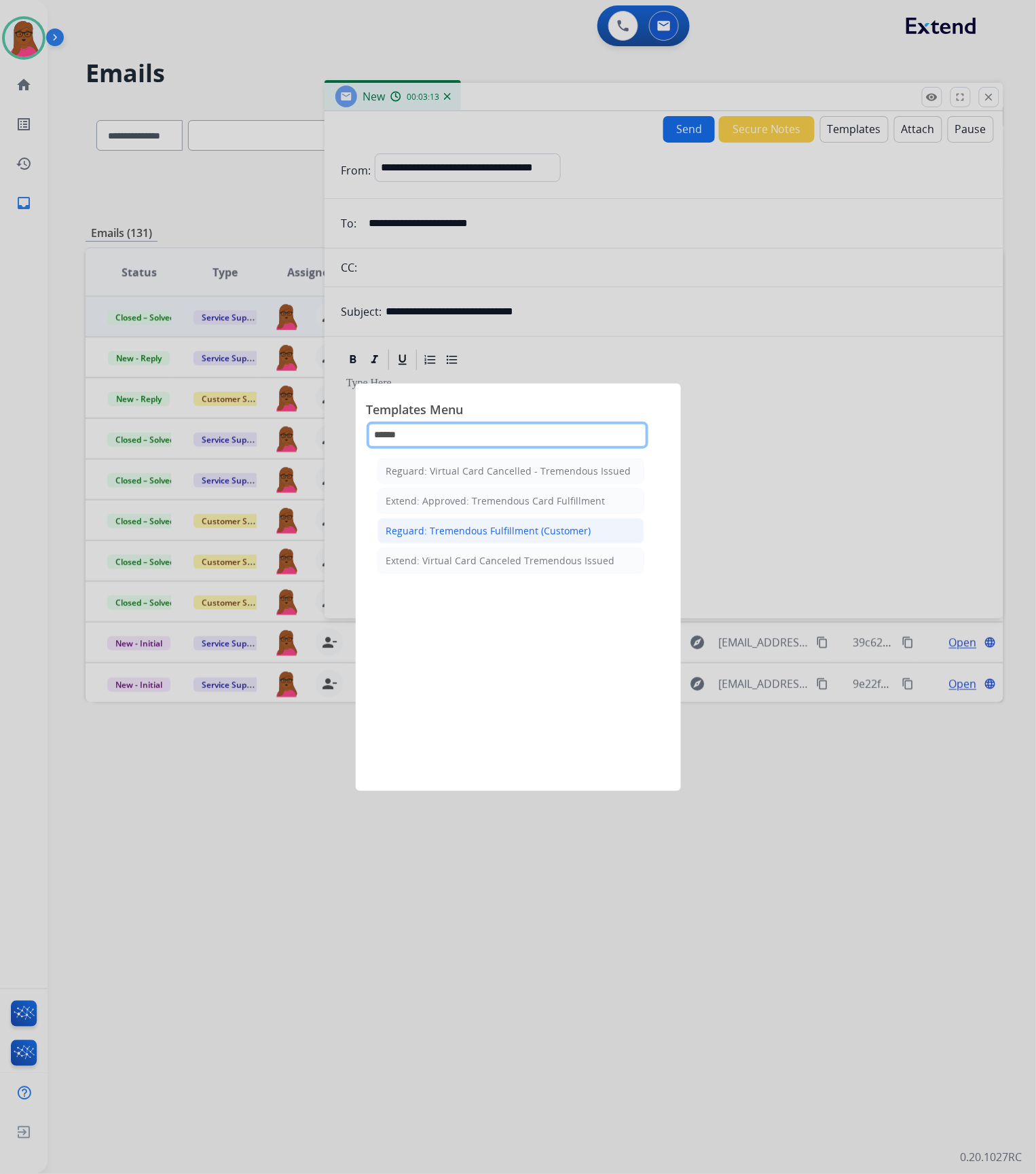
type input "******"
click at [509, 541] on li "Reguard: Tremendous Fulfillment (Customer)" at bounding box center [511, 531] width 267 height 25
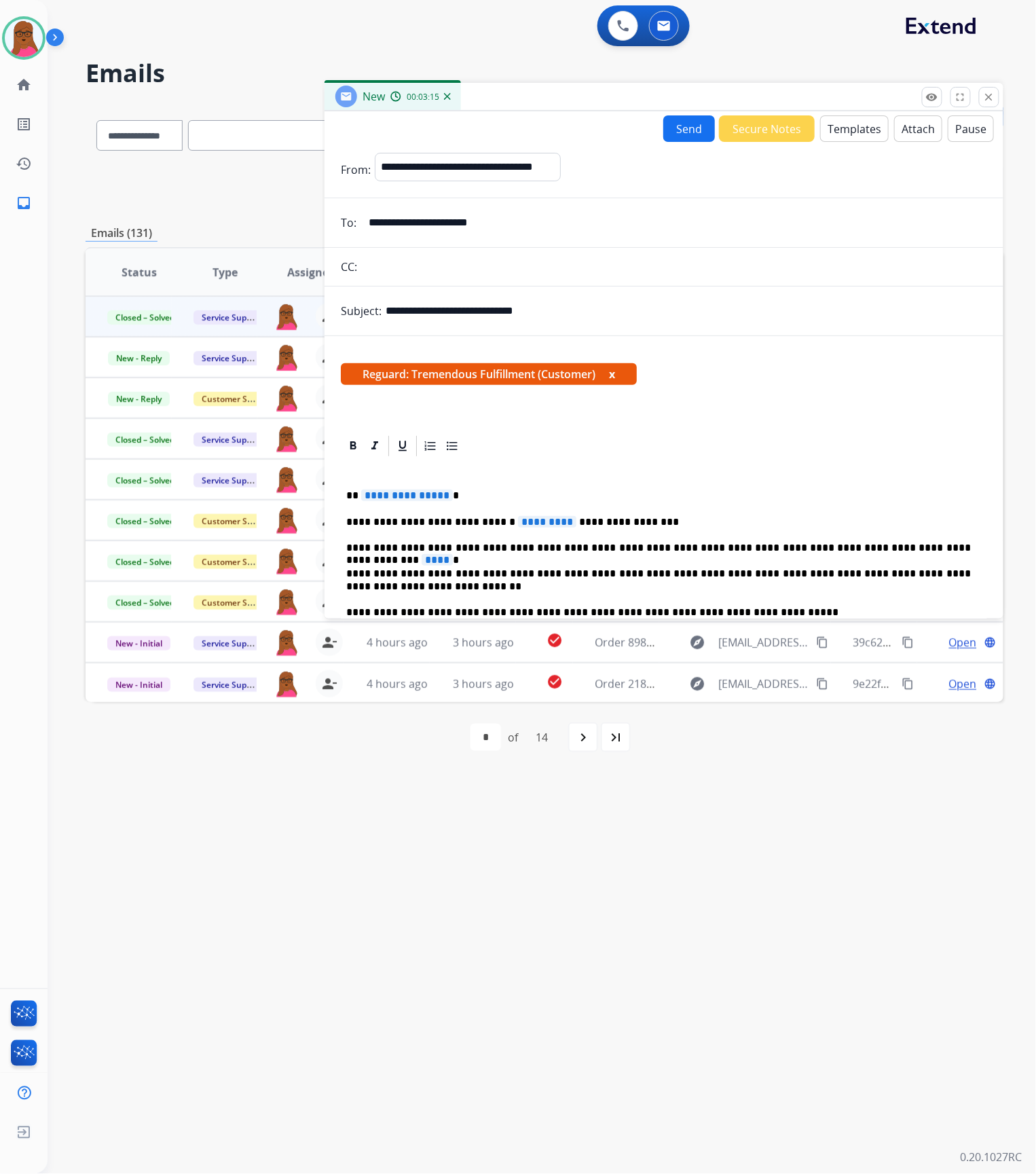
click at [394, 491] on span "**********" at bounding box center [407, 495] width 92 height 12
click at [528, 518] on span "*********" at bounding box center [548, 522] width 59 height 12
click at [622, 522] on p "**********" at bounding box center [659, 522] width 625 height 12
click at [615, 375] on button "x" at bounding box center [612, 374] width 6 height 16
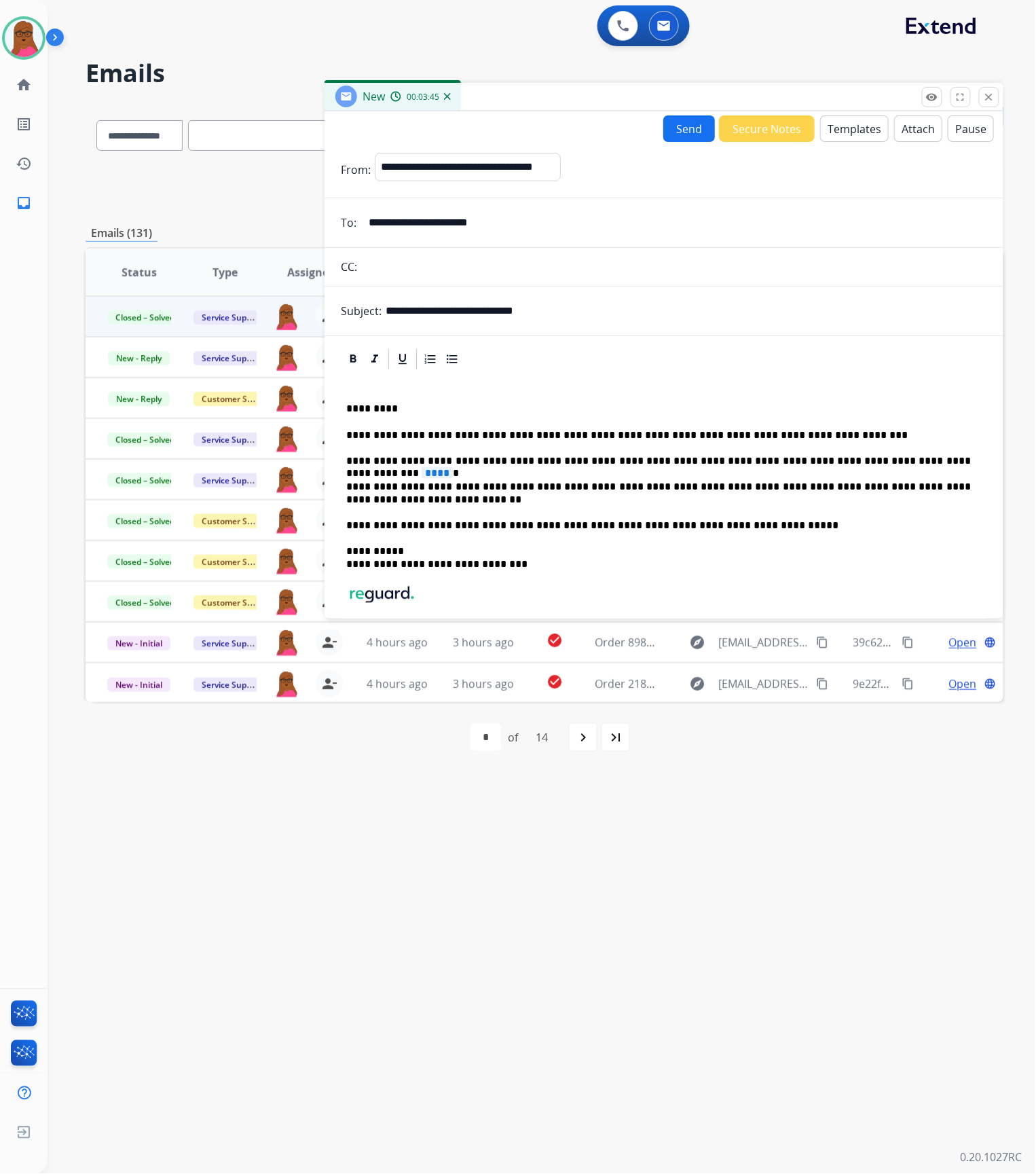
click at [453, 467] on span "****" at bounding box center [437, 472] width 32 height 12
click at [914, 461] on p "**********" at bounding box center [659, 461] width 625 height 12
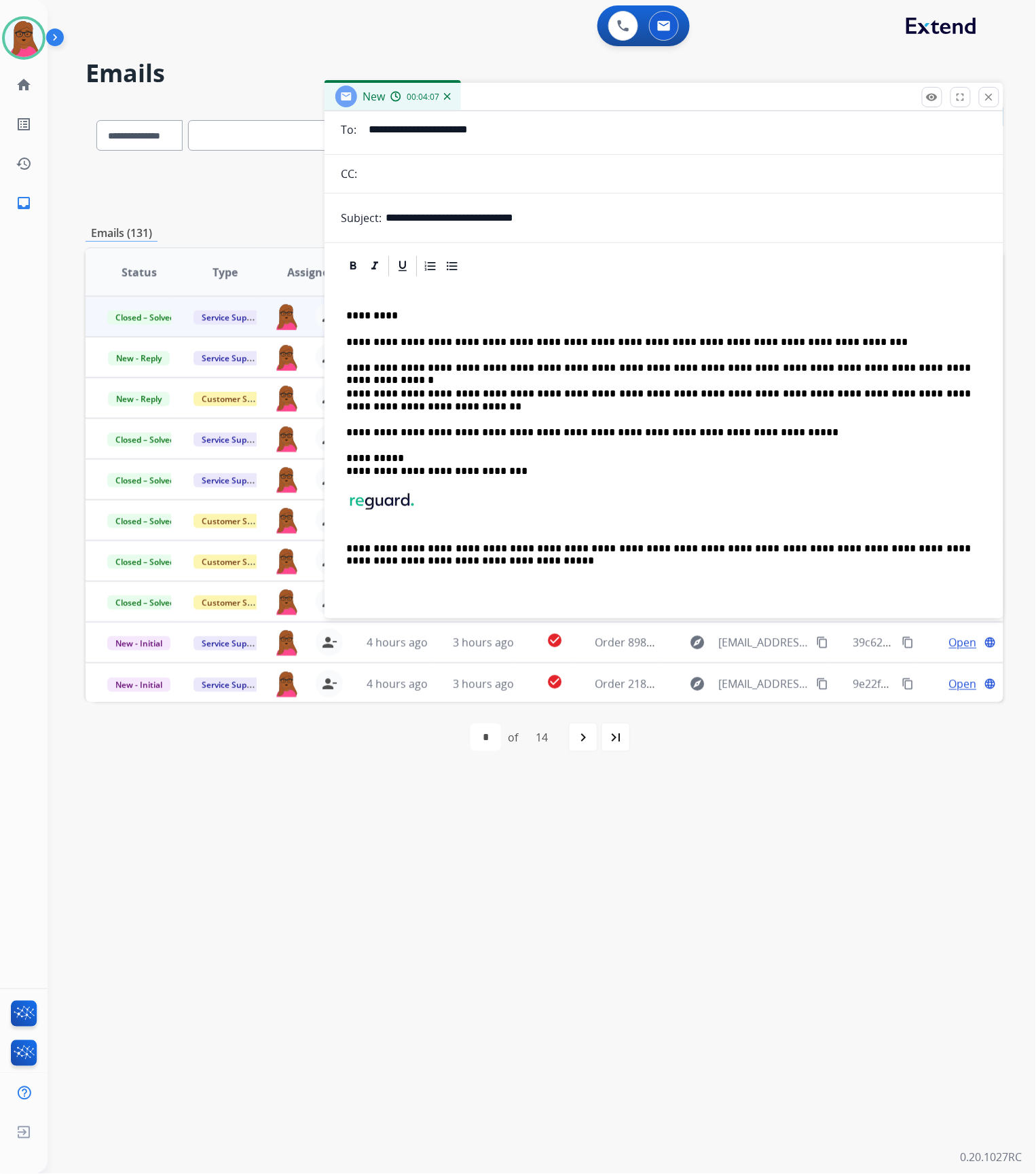
click at [914, 362] on p "**********" at bounding box center [659, 368] width 625 height 12
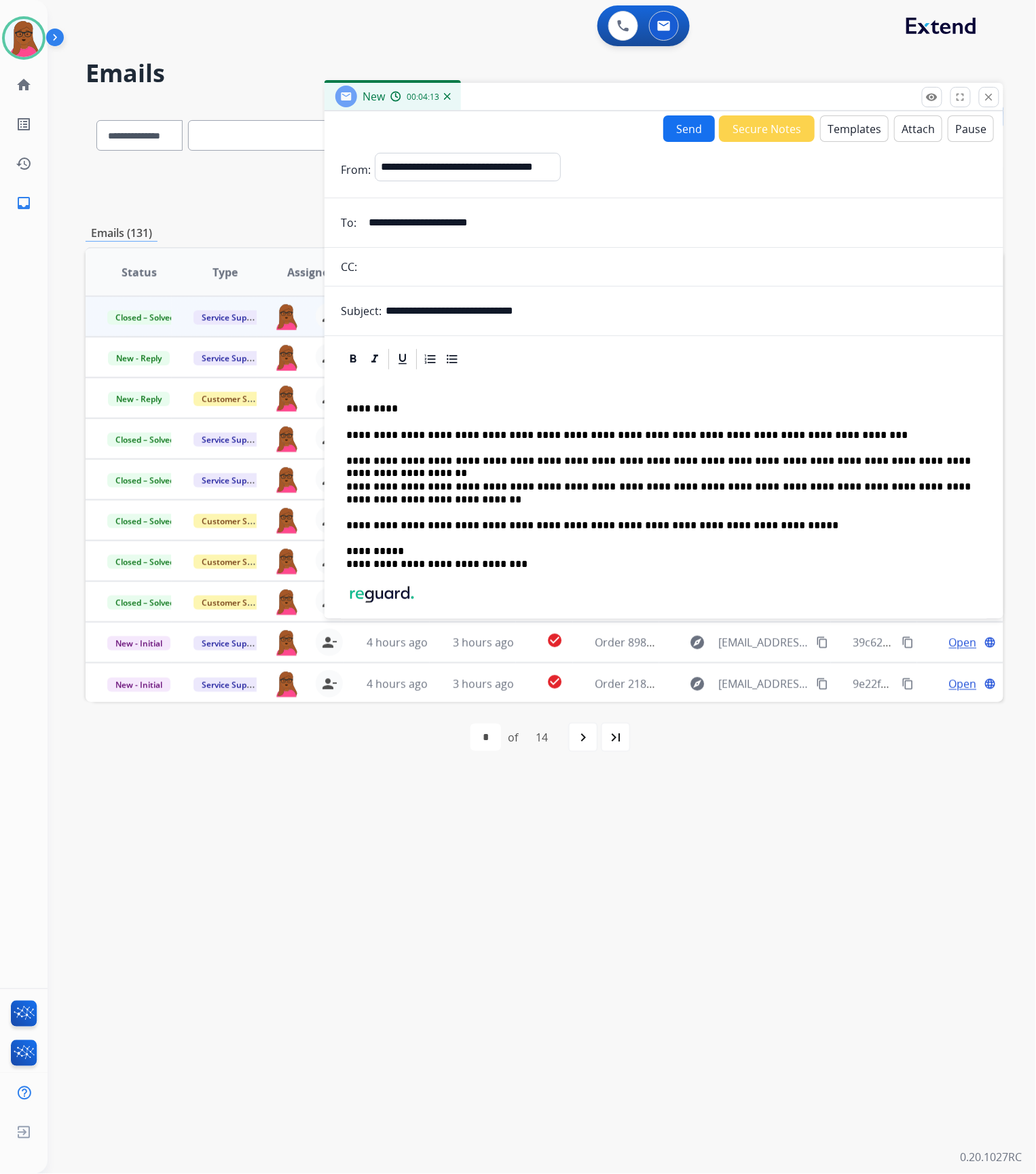
click at [690, 129] on button "Send" at bounding box center [689, 129] width 52 height 26
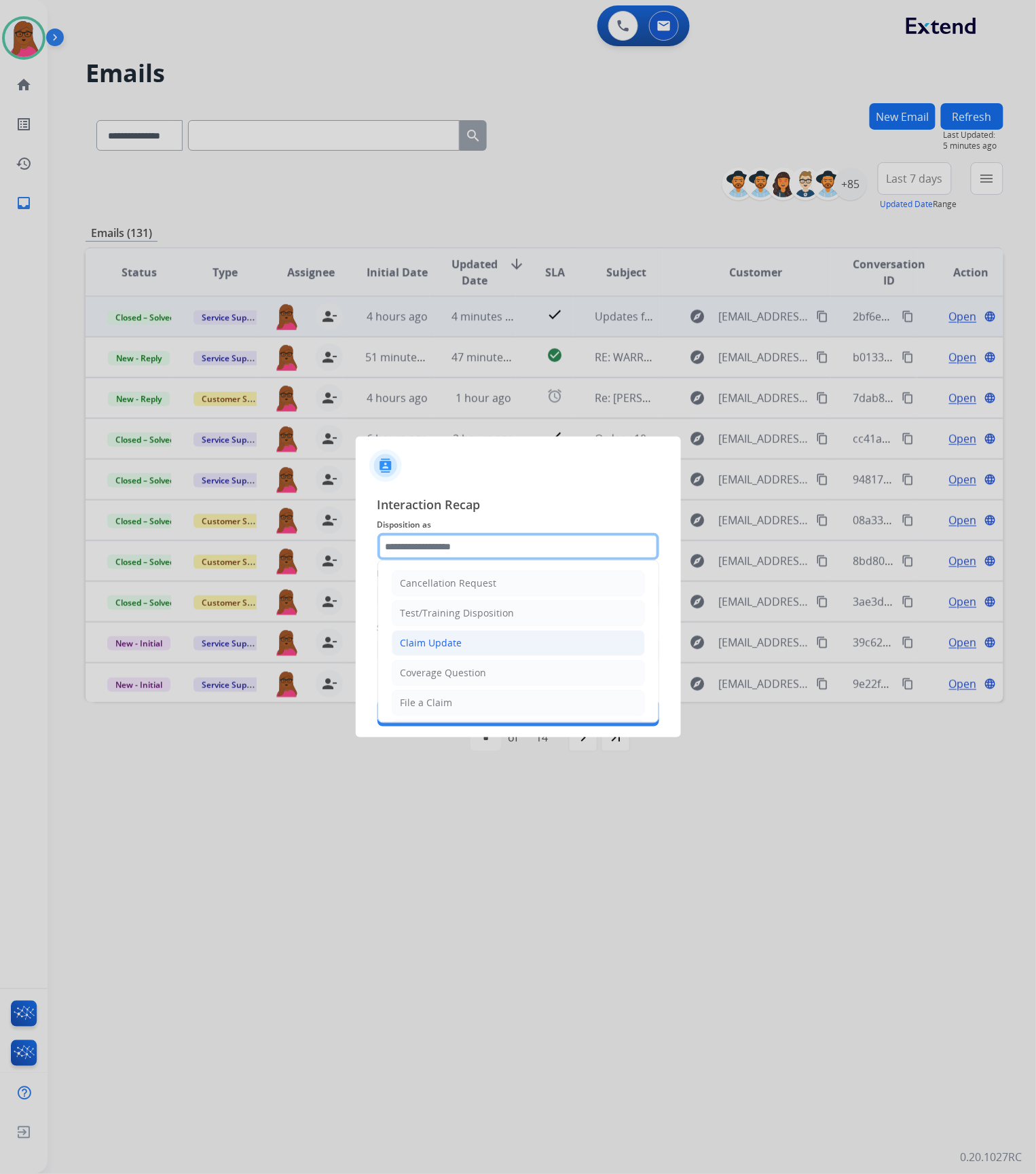
drag, startPoint x: 486, startPoint y: 550, endPoint x: 459, endPoint y: 646, distance: 99.7
click at [486, 550] on input "text" at bounding box center [518, 546] width 282 height 27
click at [458, 648] on div "Claim Update" at bounding box center [431, 643] width 62 height 14
type input "**********"
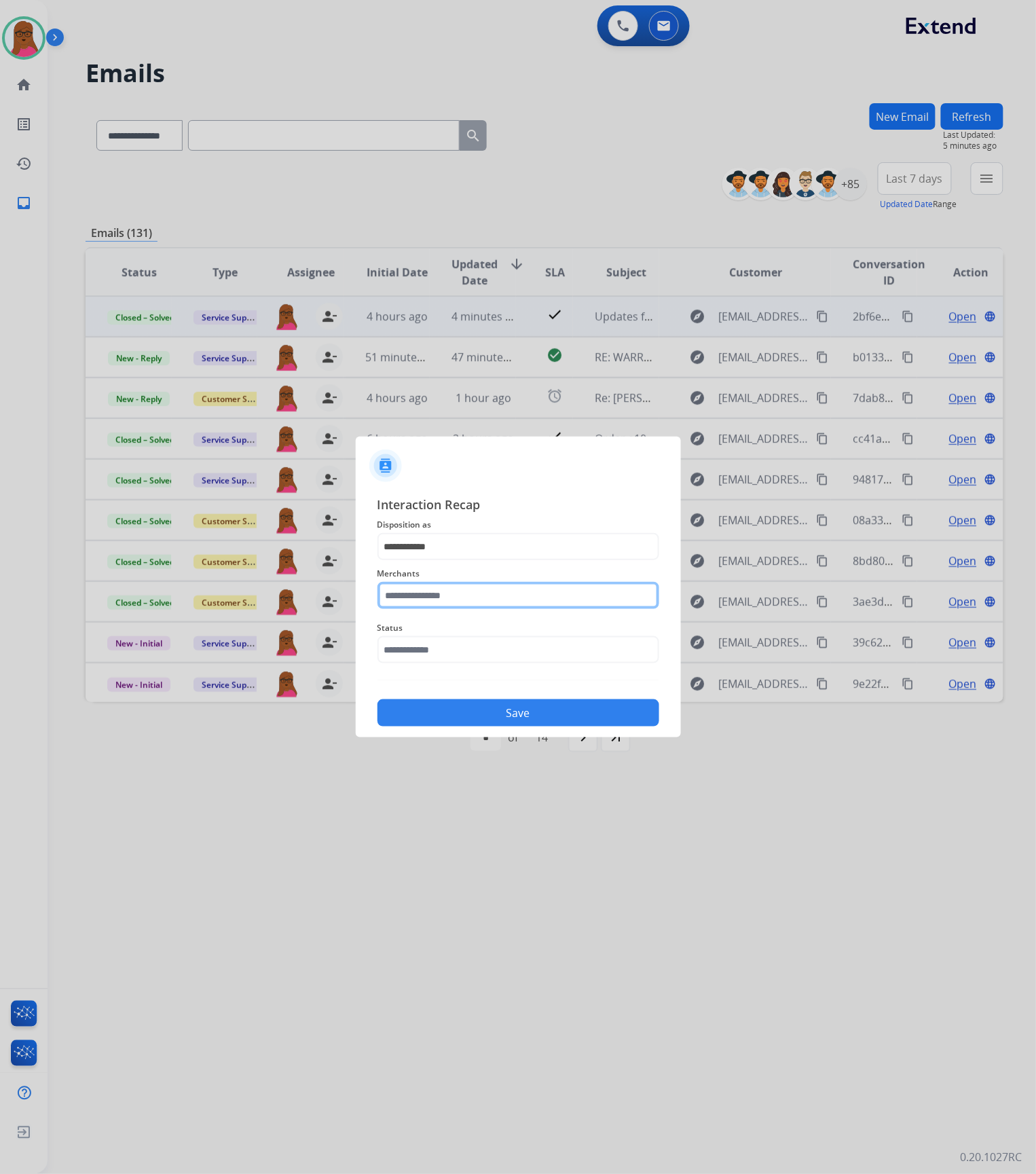
click at [471, 603] on input "text" at bounding box center [518, 595] width 282 height 27
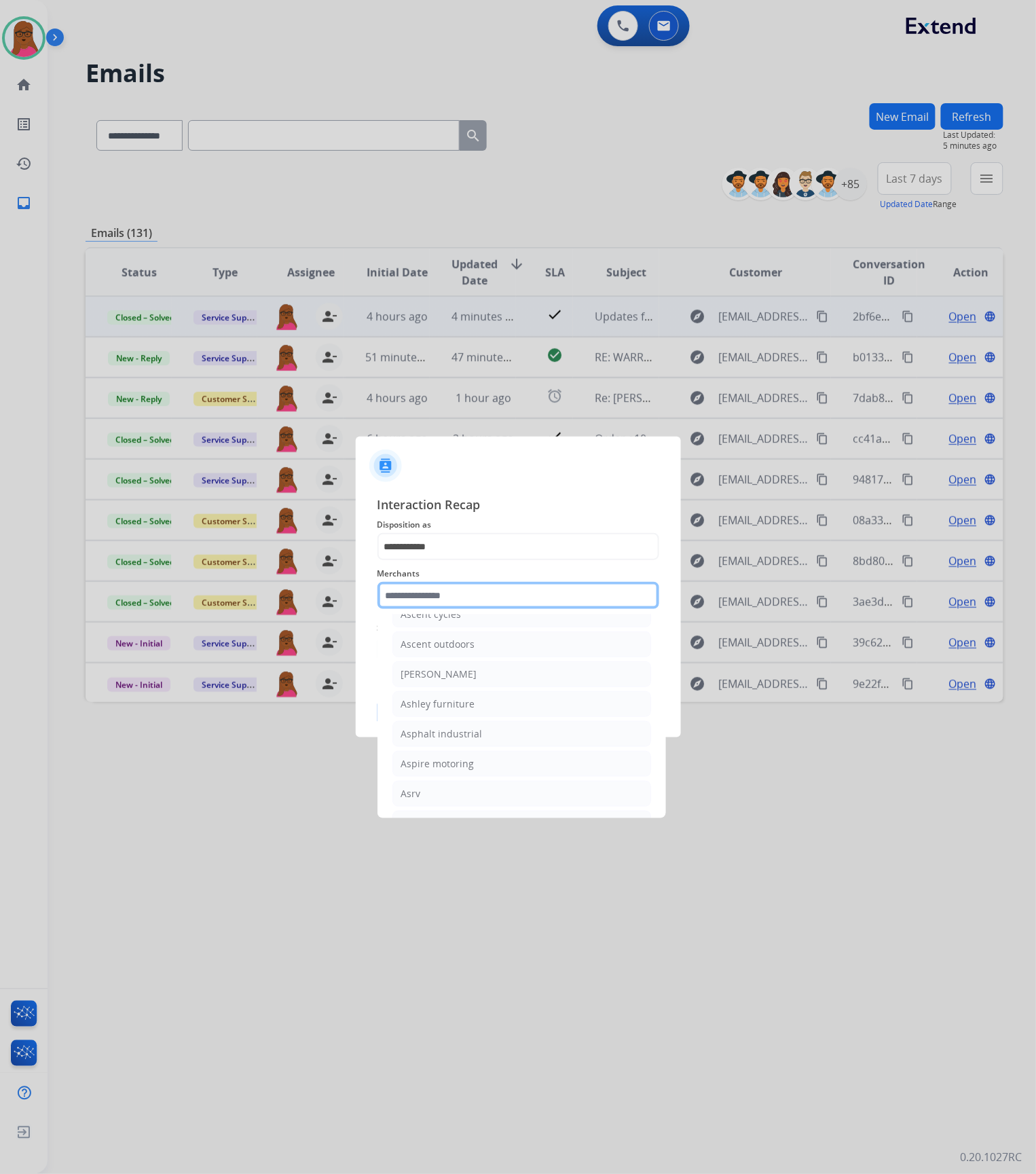
scroll to position [1991, 0]
click at [495, 657] on li "[PERSON_NAME]" at bounding box center [522, 644] width 259 height 25
type input "**********"
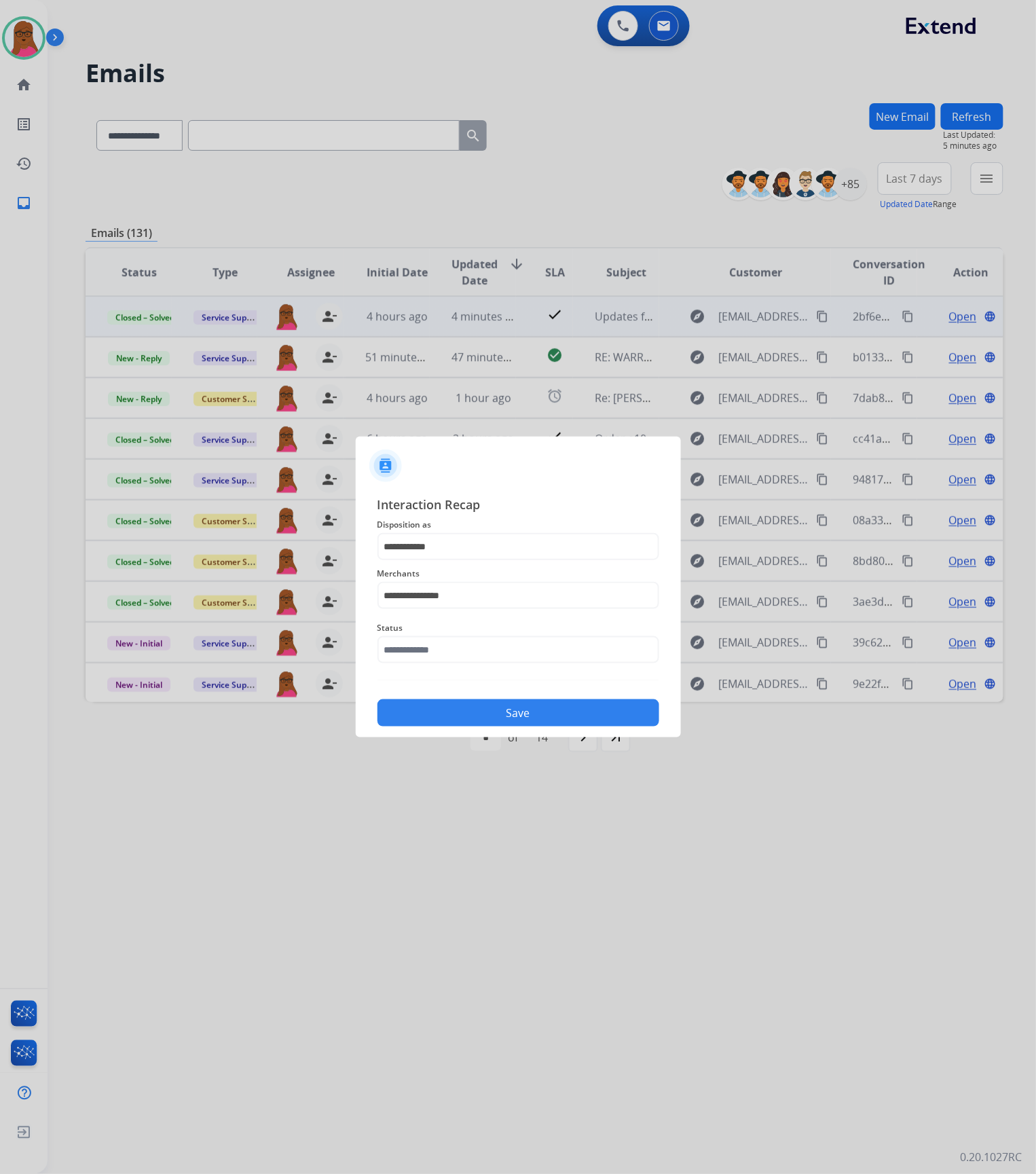
click at [498, 666] on div "Status" at bounding box center [518, 642] width 282 height 55
click at [500, 655] on input "text" at bounding box center [518, 649] width 282 height 27
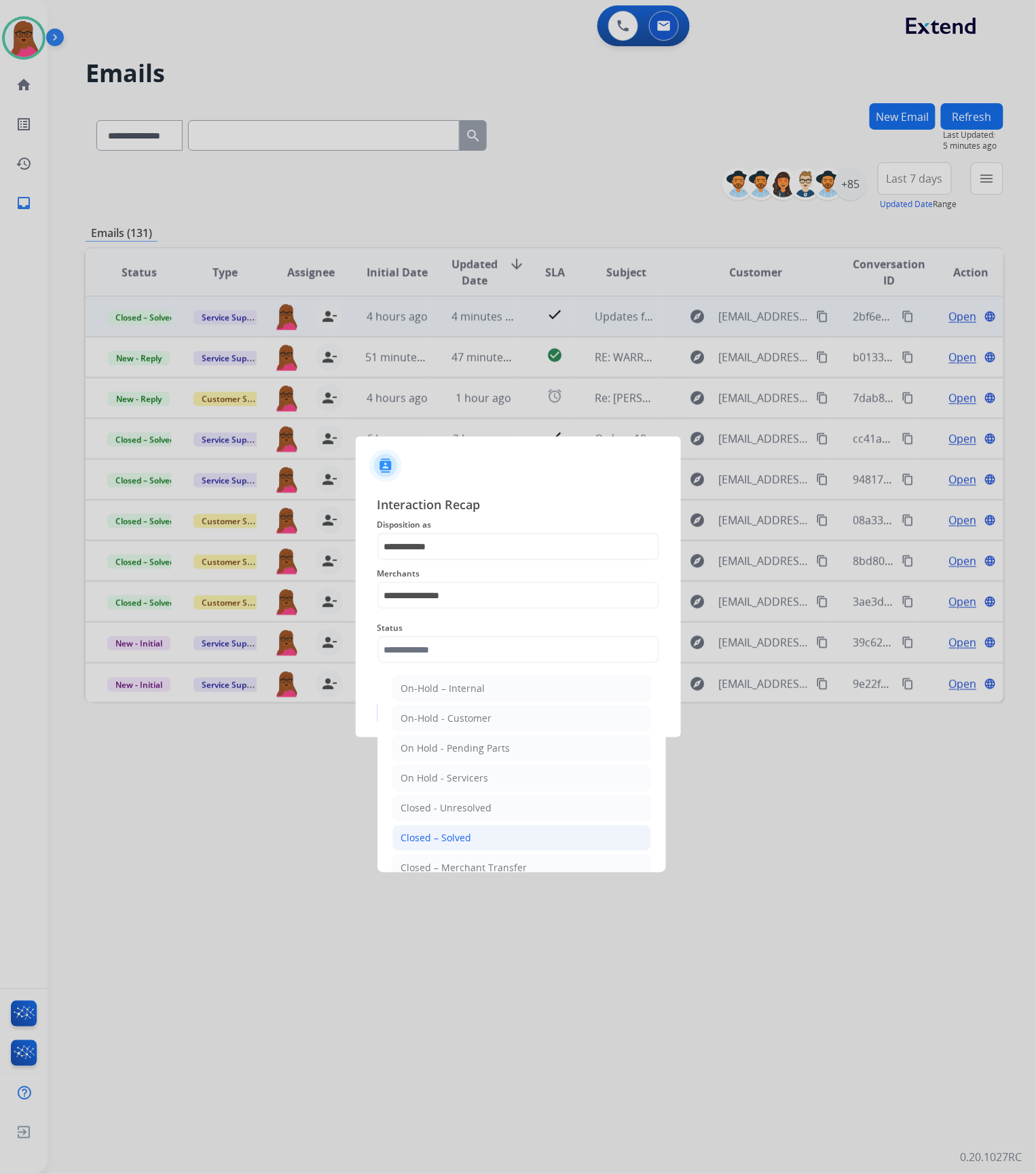
drag, startPoint x: 490, startPoint y: 840, endPoint x: 492, endPoint y: 821, distance: 19.1
click at [489, 840] on li "Closed – Solved" at bounding box center [522, 837] width 259 height 25
type input "**********"
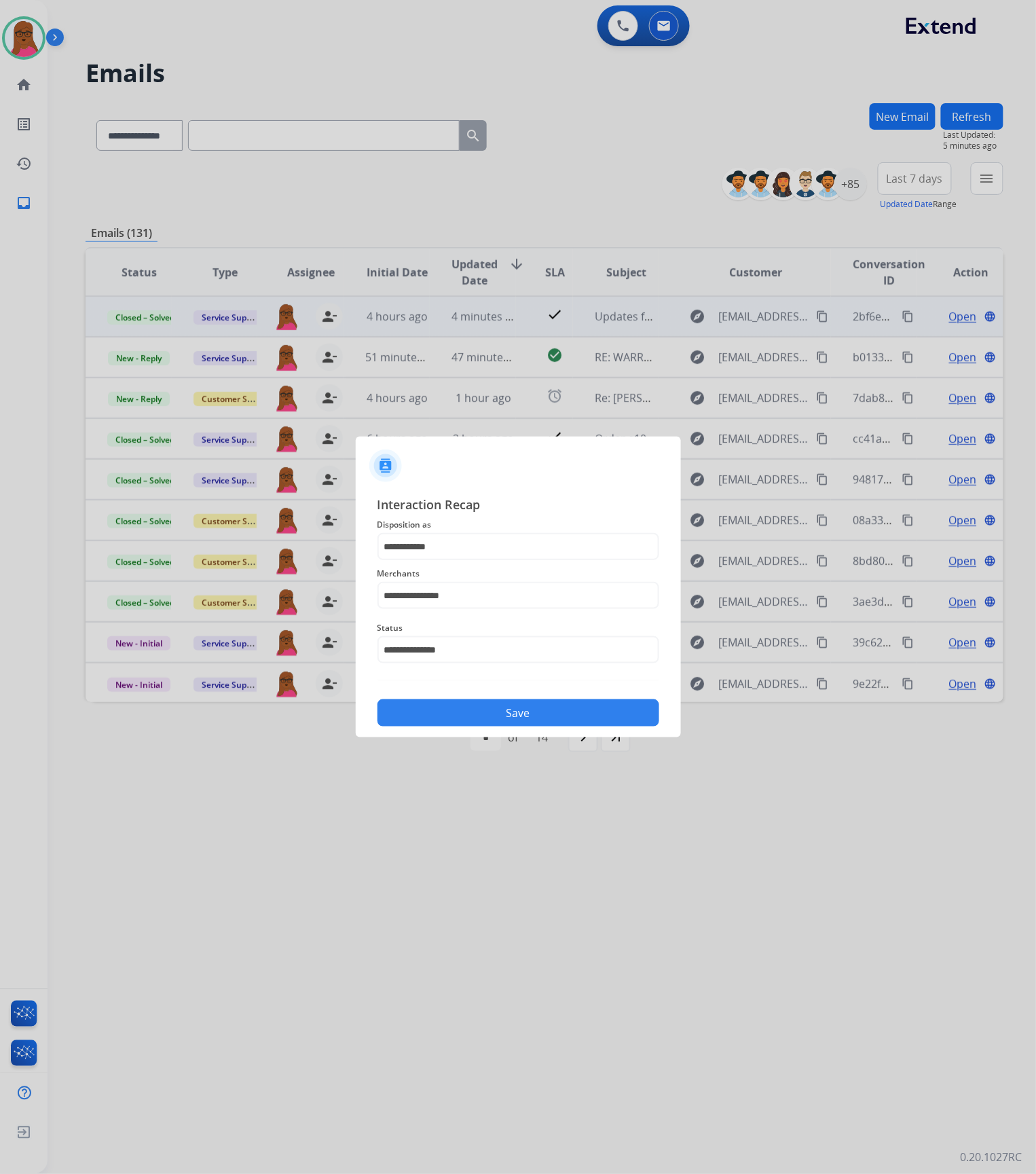
click at [528, 708] on button "Save" at bounding box center [518, 713] width 282 height 27
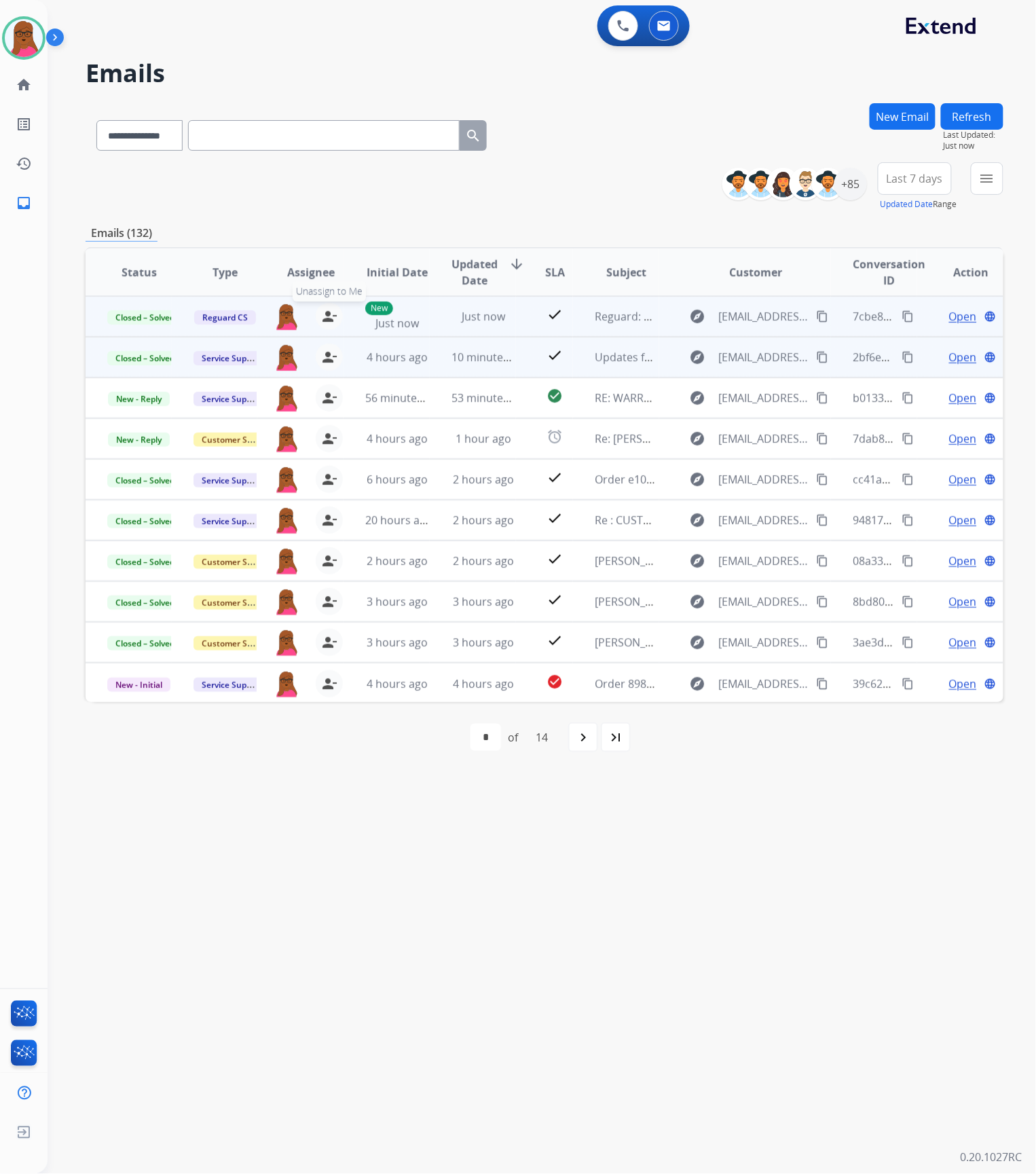
click at [324, 314] on mat-icon "person_remove" at bounding box center [329, 316] width 16 height 16
click at [289, 316] on button "+ Select agent" at bounding box center [286, 316] width 27 height 27
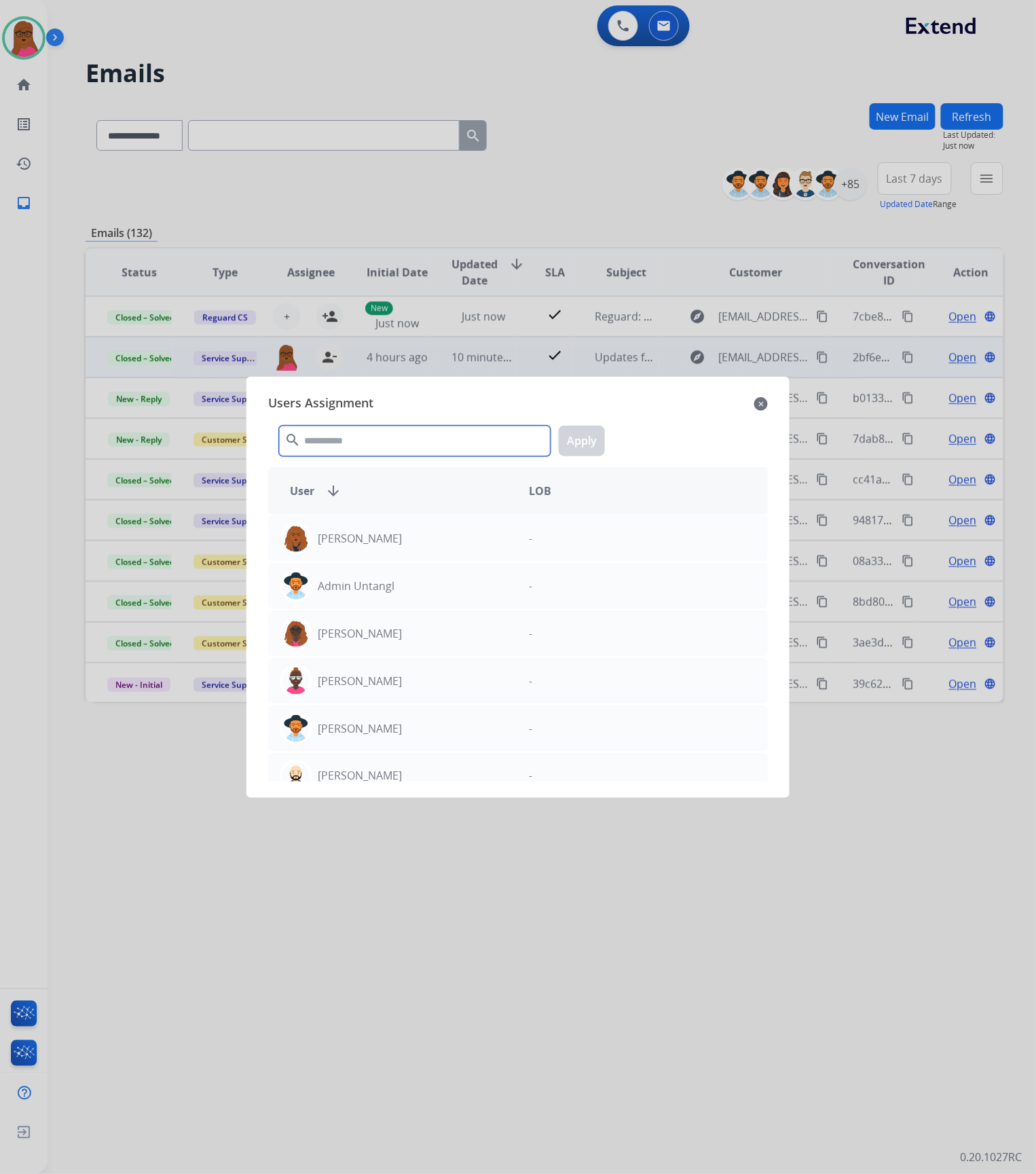
click at [381, 448] on input "text" at bounding box center [414, 441] width 272 height 31
type input "*"
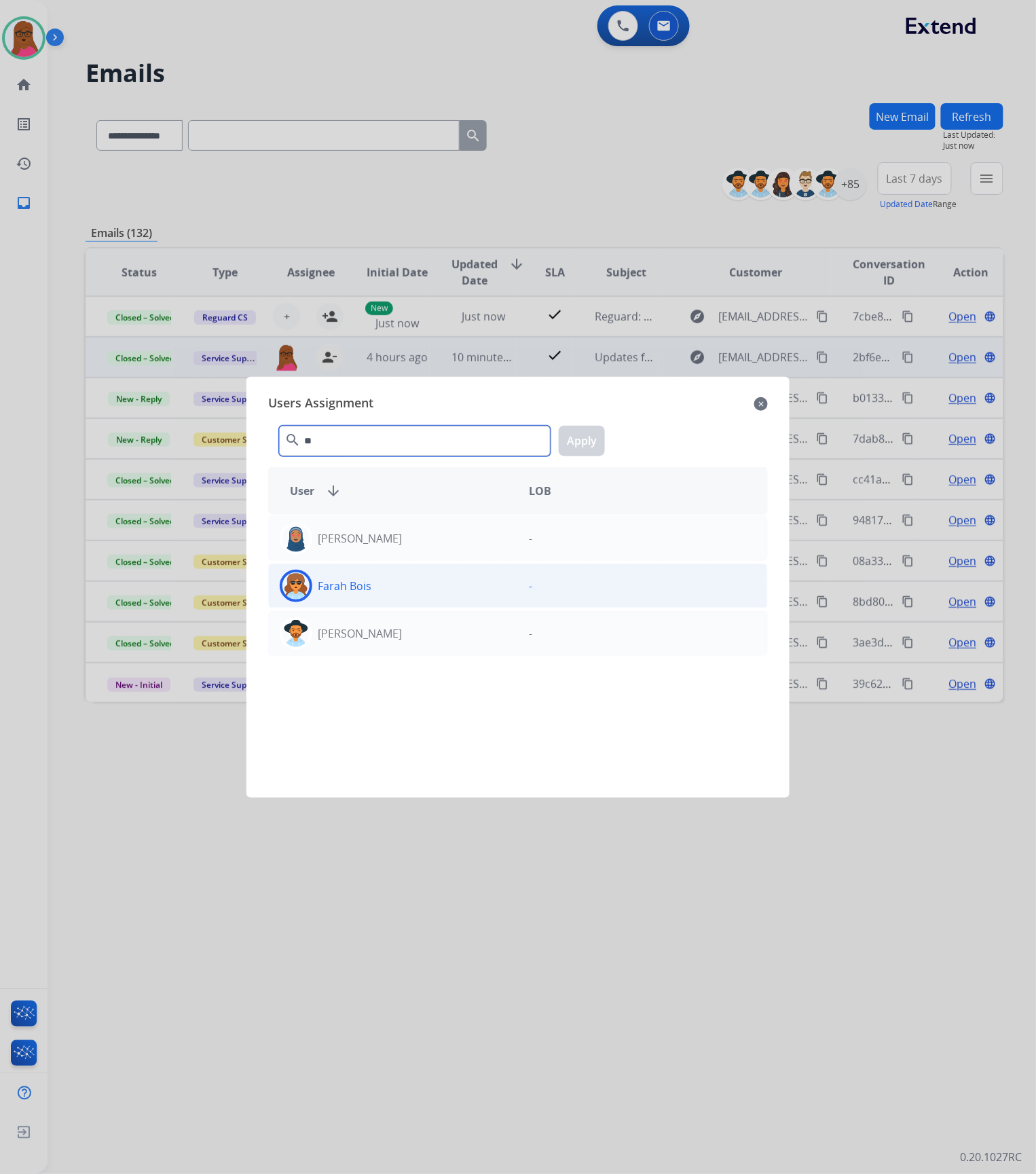
type input "**"
click at [419, 592] on div "Farah Bois" at bounding box center [394, 586] width 250 height 32
click at [574, 441] on button "Apply" at bounding box center [582, 441] width 46 height 31
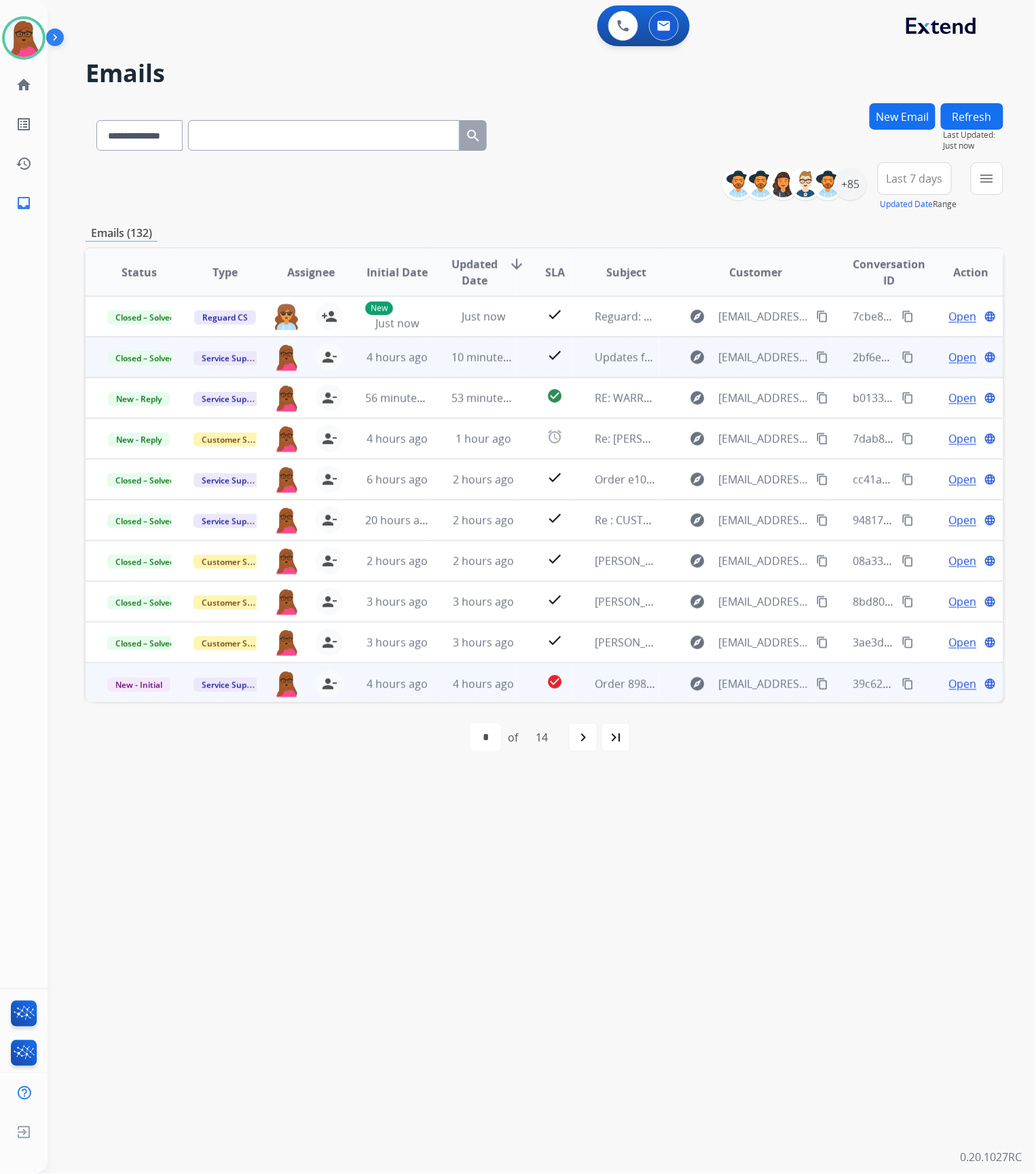
click at [949, 680] on span "Open" at bounding box center [963, 683] width 28 height 16
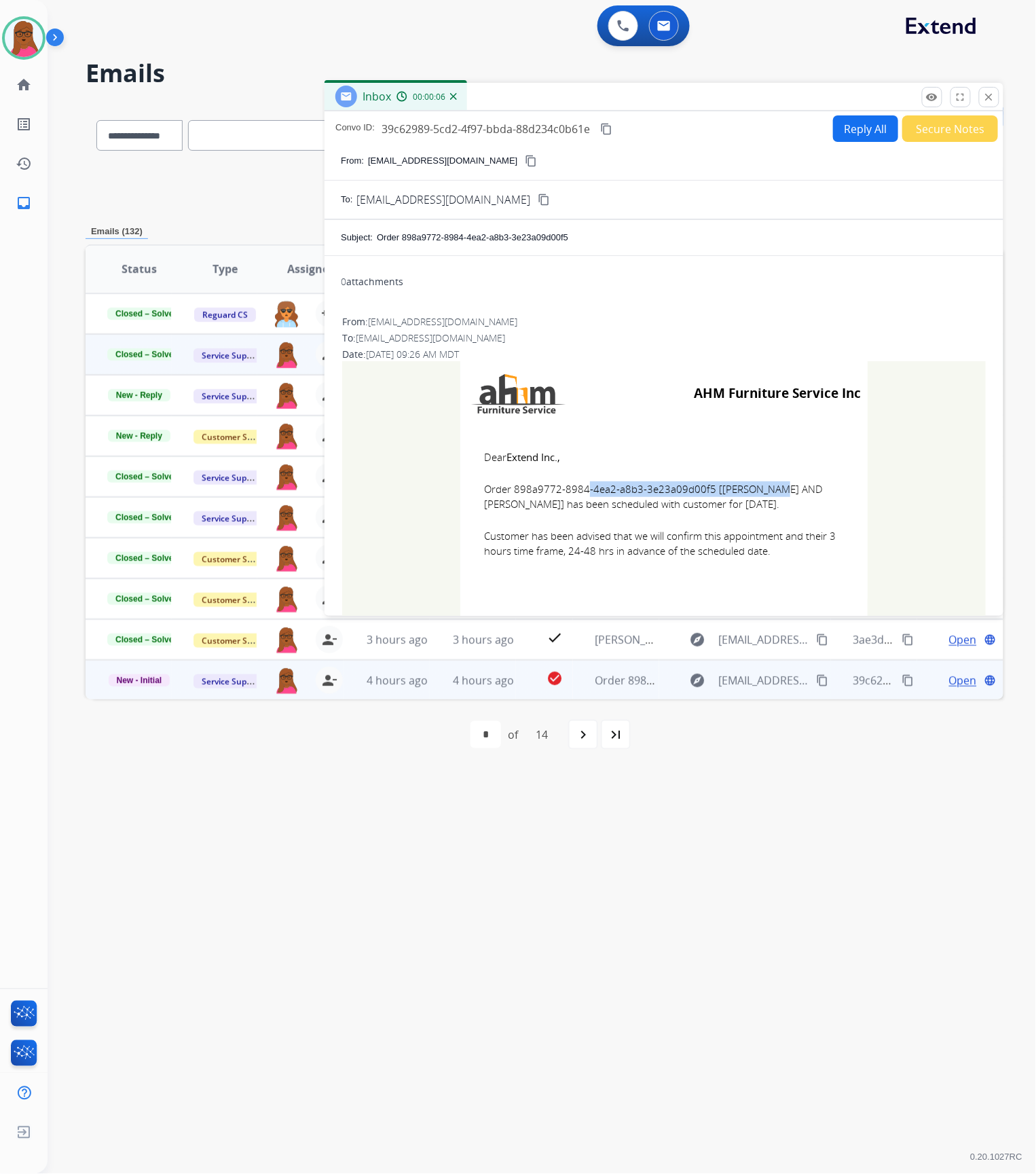
drag, startPoint x: 702, startPoint y: 489, endPoint x: 508, endPoint y: 488, distance: 194.0
click at [508, 488] on span "Order 898a9772-8984-4ea2-a8b3-3e23a09d00f5 [[PERSON_NAME] AND [PERSON_NAME]] ha…" at bounding box center [664, 497] width 360 height 31
copy span "898a9772-8984-4ea2-a8b3-3e23a09d00f5"
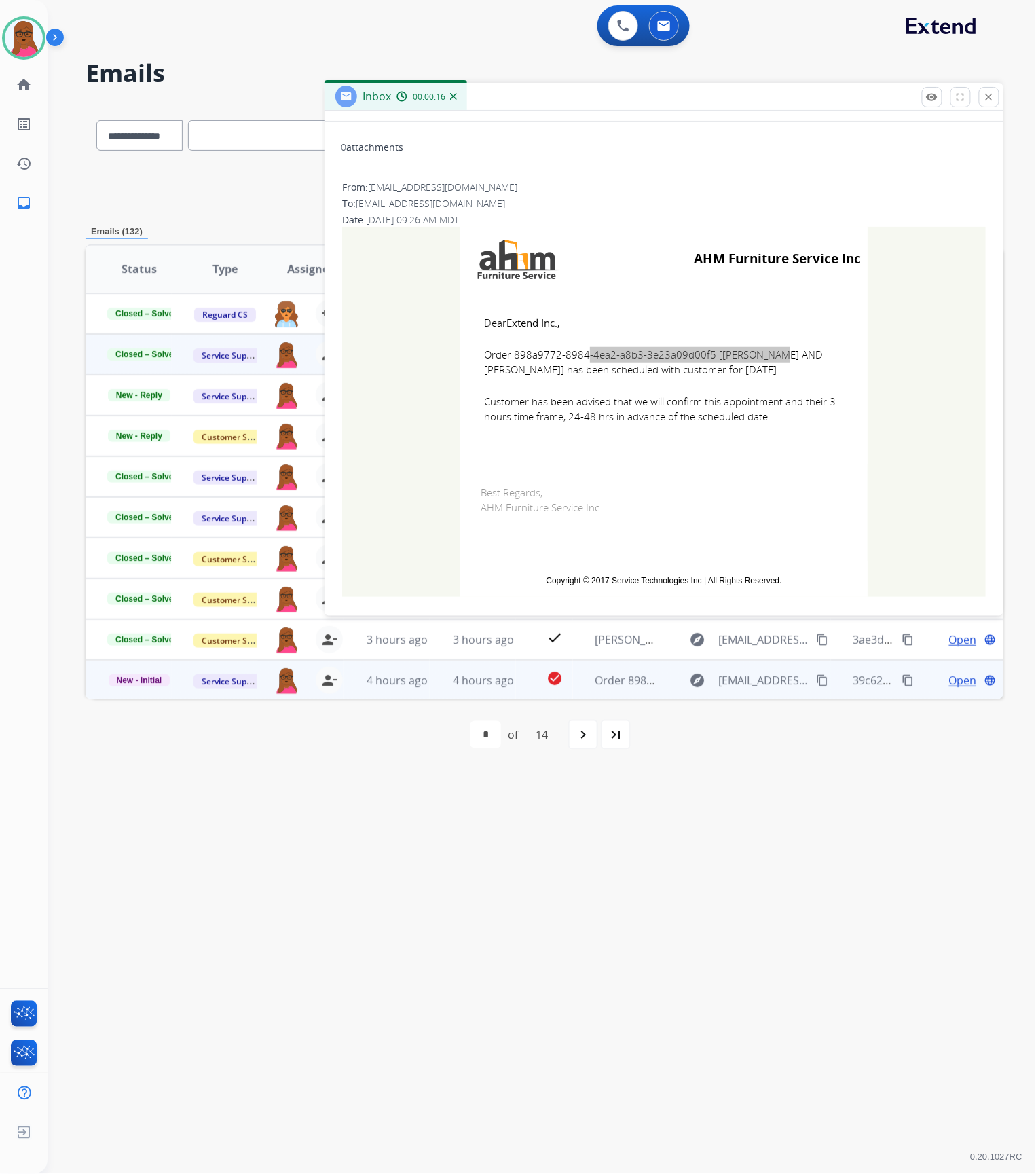
scroll to position [137, 0]
drag, startPoint x: 471, startPoint y: 316, endPoint x: 776, endPoint y: 410, distance: 319.2
click at [776, 410] on td "Dear Extend Inc., Order 898a9772-8984-4ea2-a8b3-3e23a09d00f5 [[PERSON_NAME] AND…" at bounding box center [664, 375] width 407 height 173
copy td "Dear Extend Inc., Order 898a9772-8984-4ea2-a8b3-3e23a09d00f5 [[PERSON_NAME] AND…"
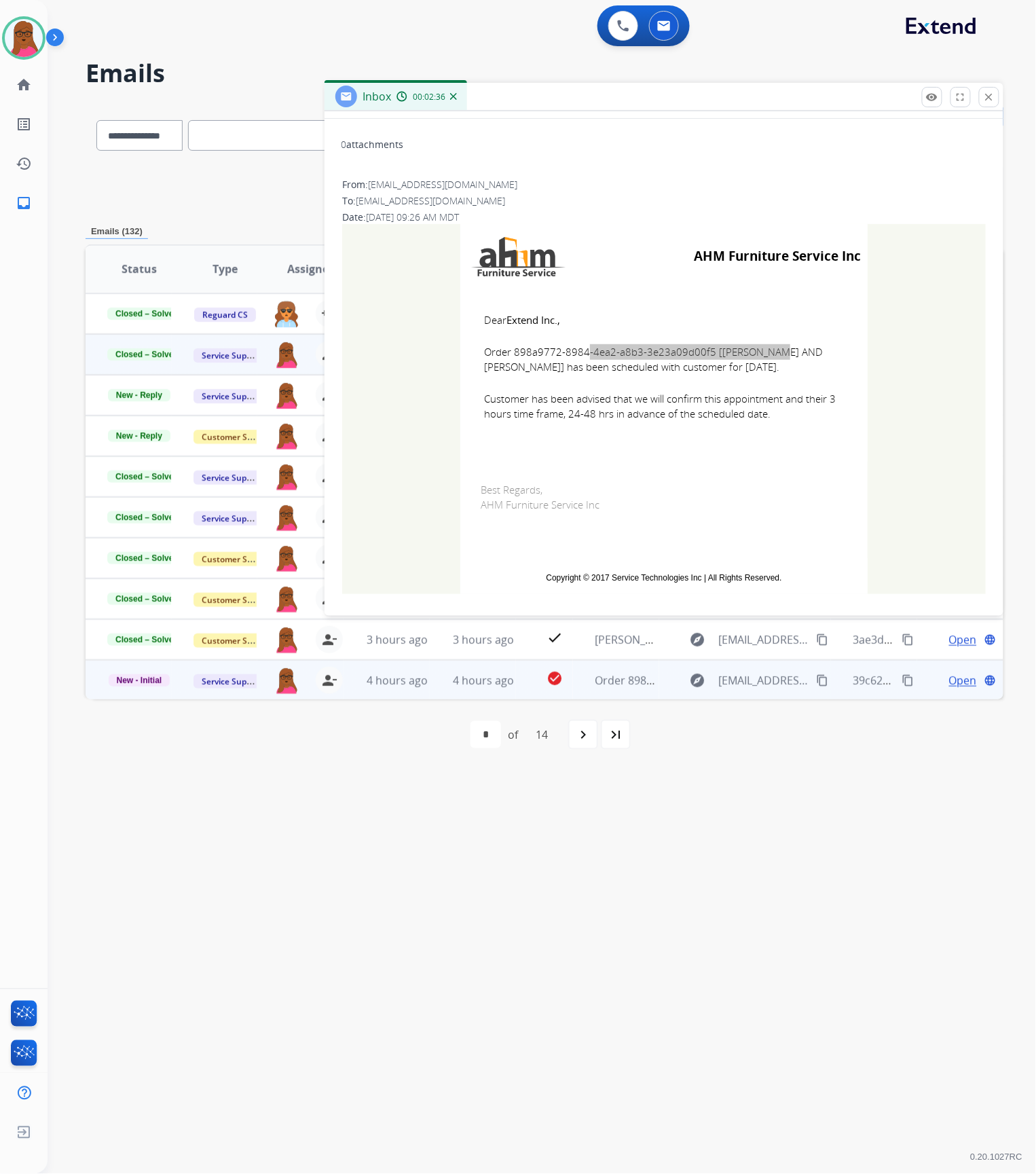
scroll to position [0, 0]
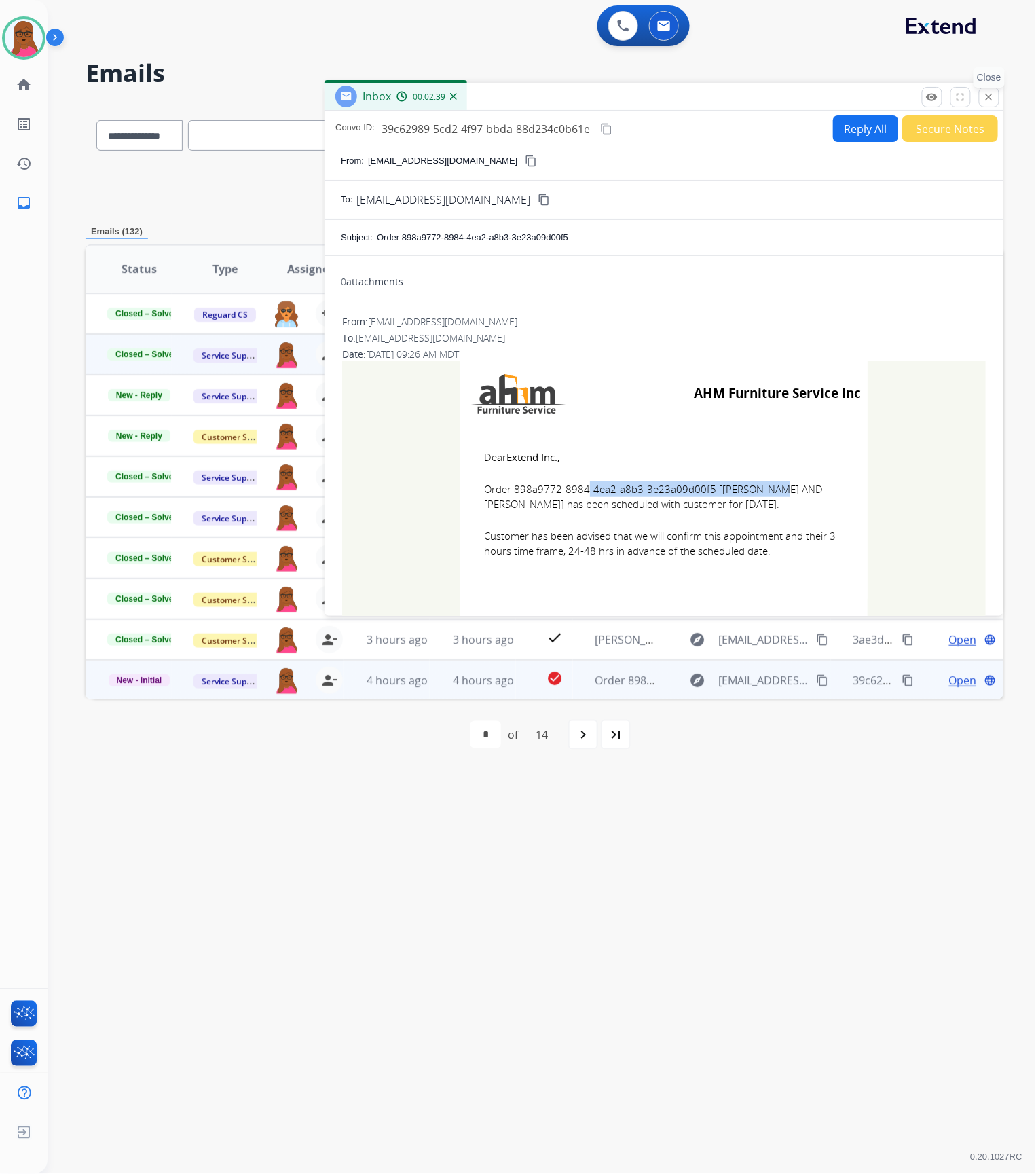
click at [991, 95] on mat-icon "close" at bounding box center [989, 97] width 12 height 12
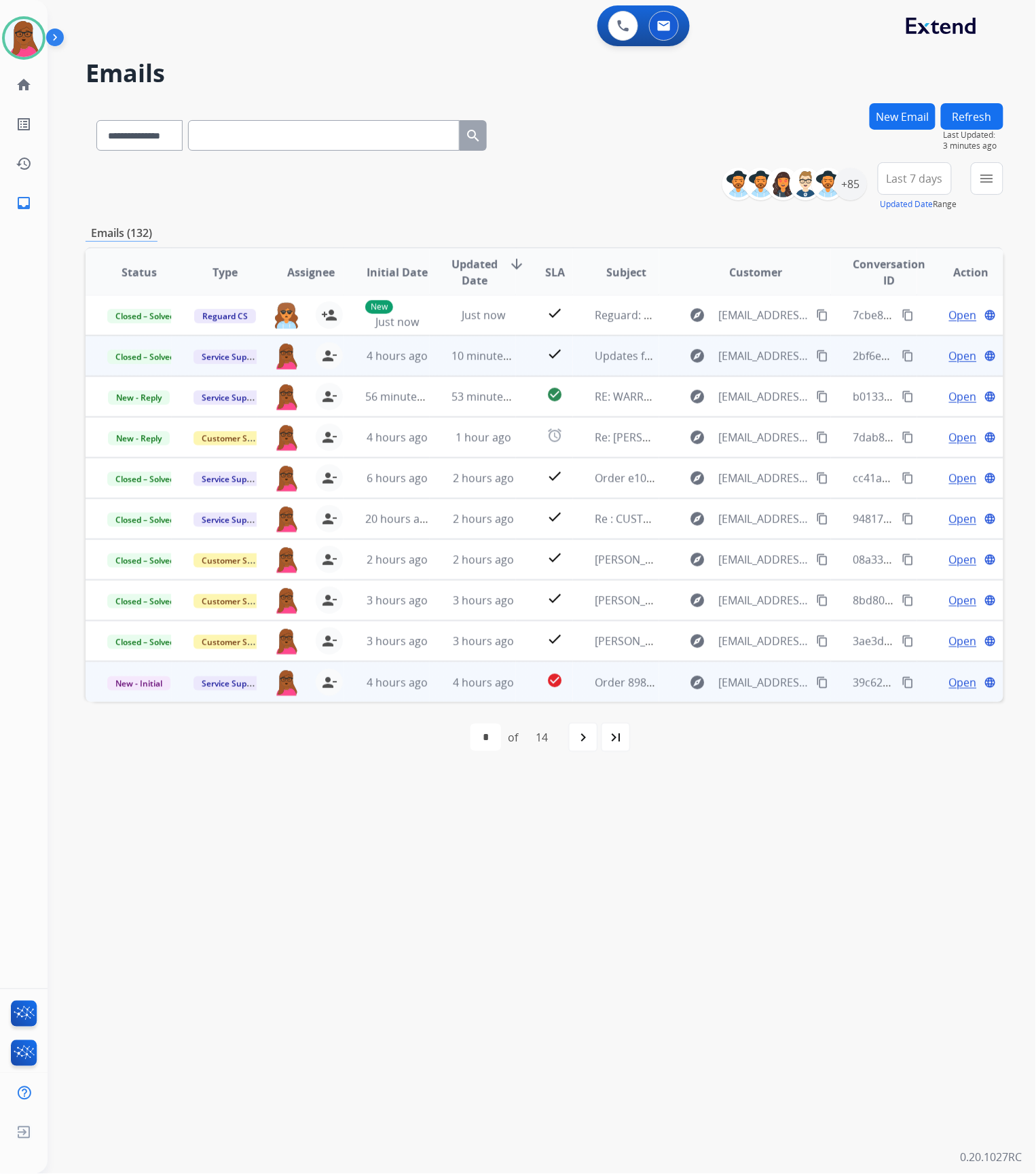
scroll to position [1, 0]
click at [126, 683] on span "New - Initial" at bounding box center [139, 684] width 63 height 15
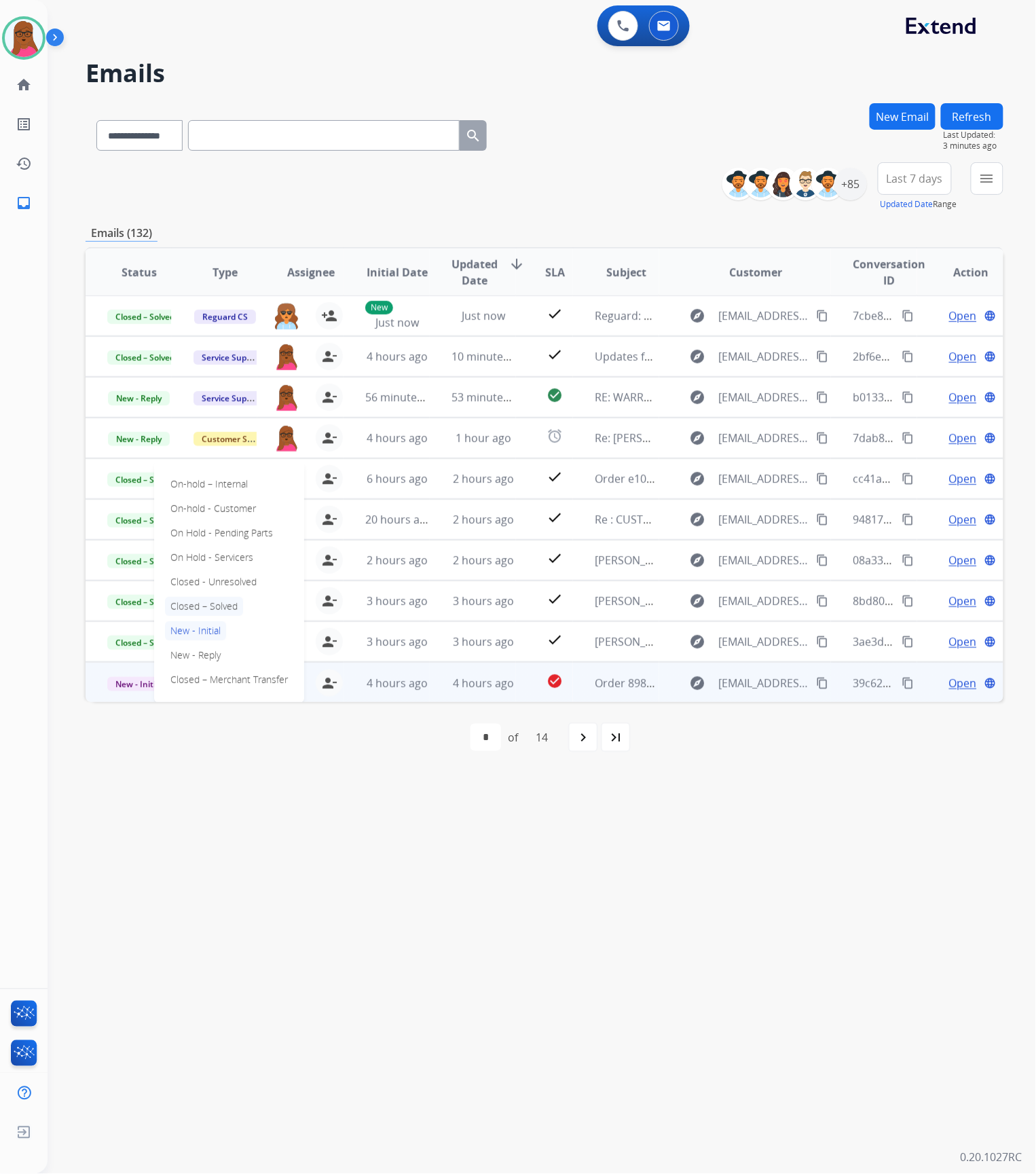
click at [234, 610] on p "Closed – Solved" at bounding box center [203, 606] width 78 height 19
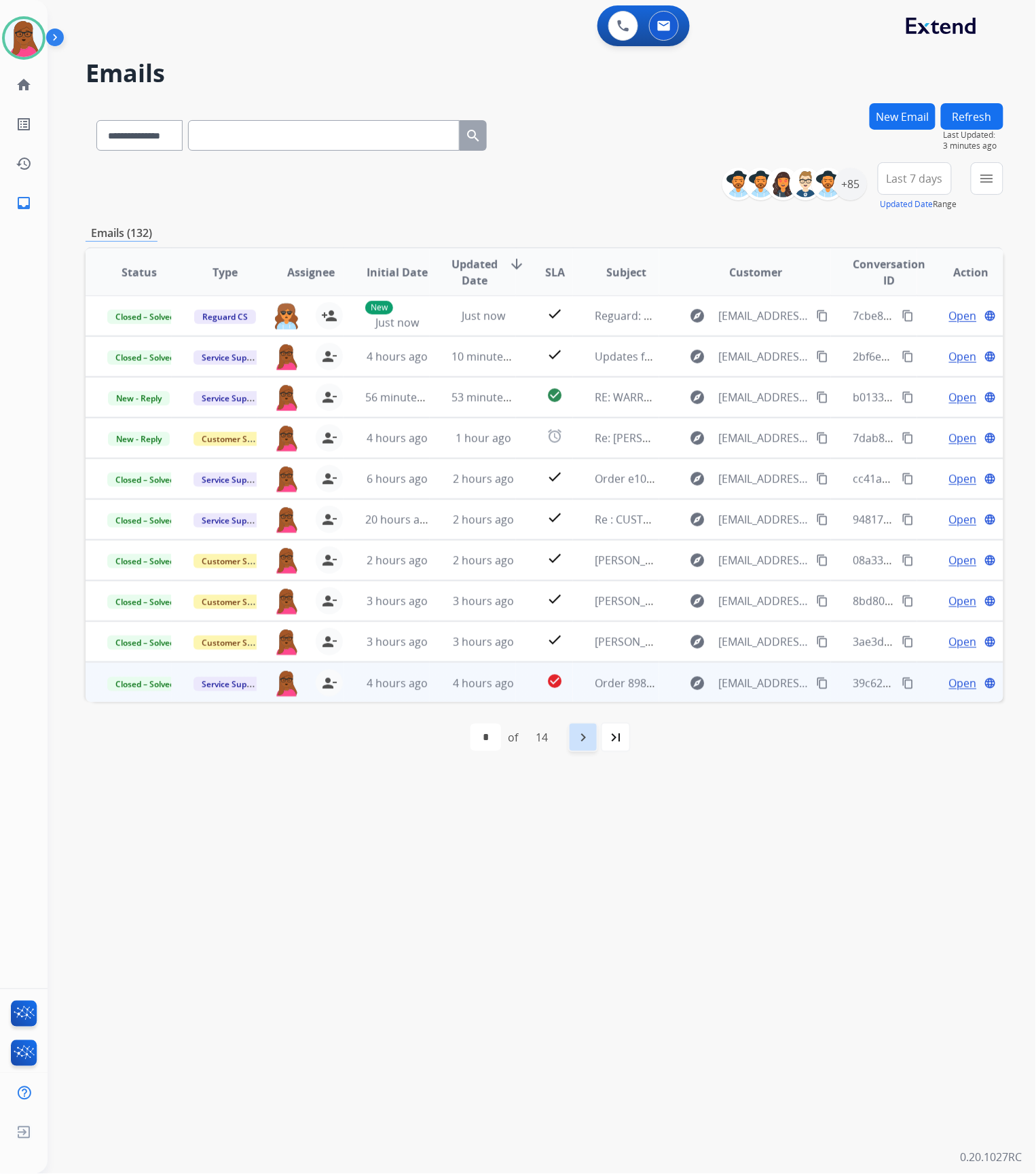
click at [587, 736] on mat-icon "navigate_next" at bounding box center [583, 737] width 16 height 16
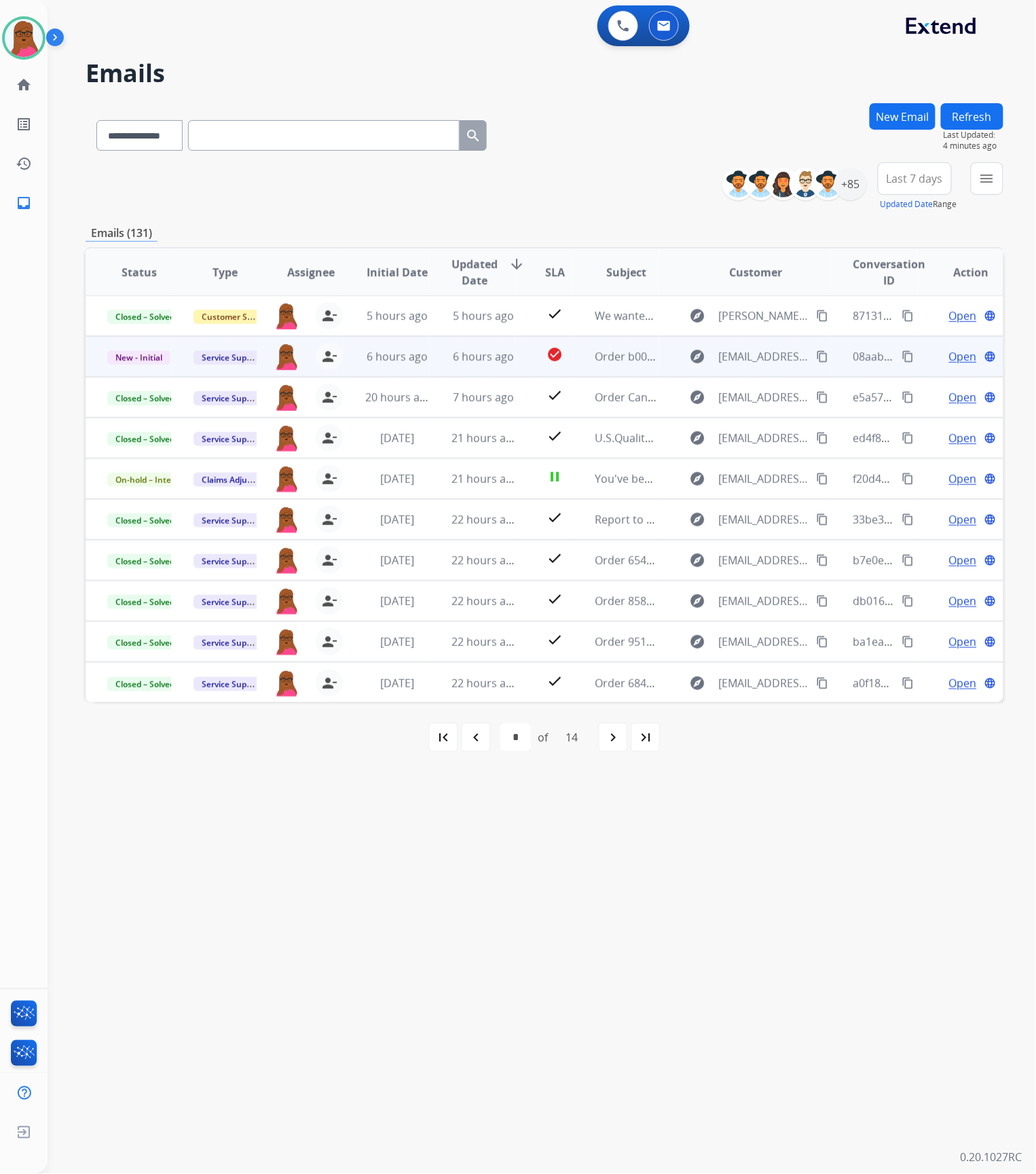
click at [949, 360] on span "Open" at bounding box center [963, 356] width 28 height 16
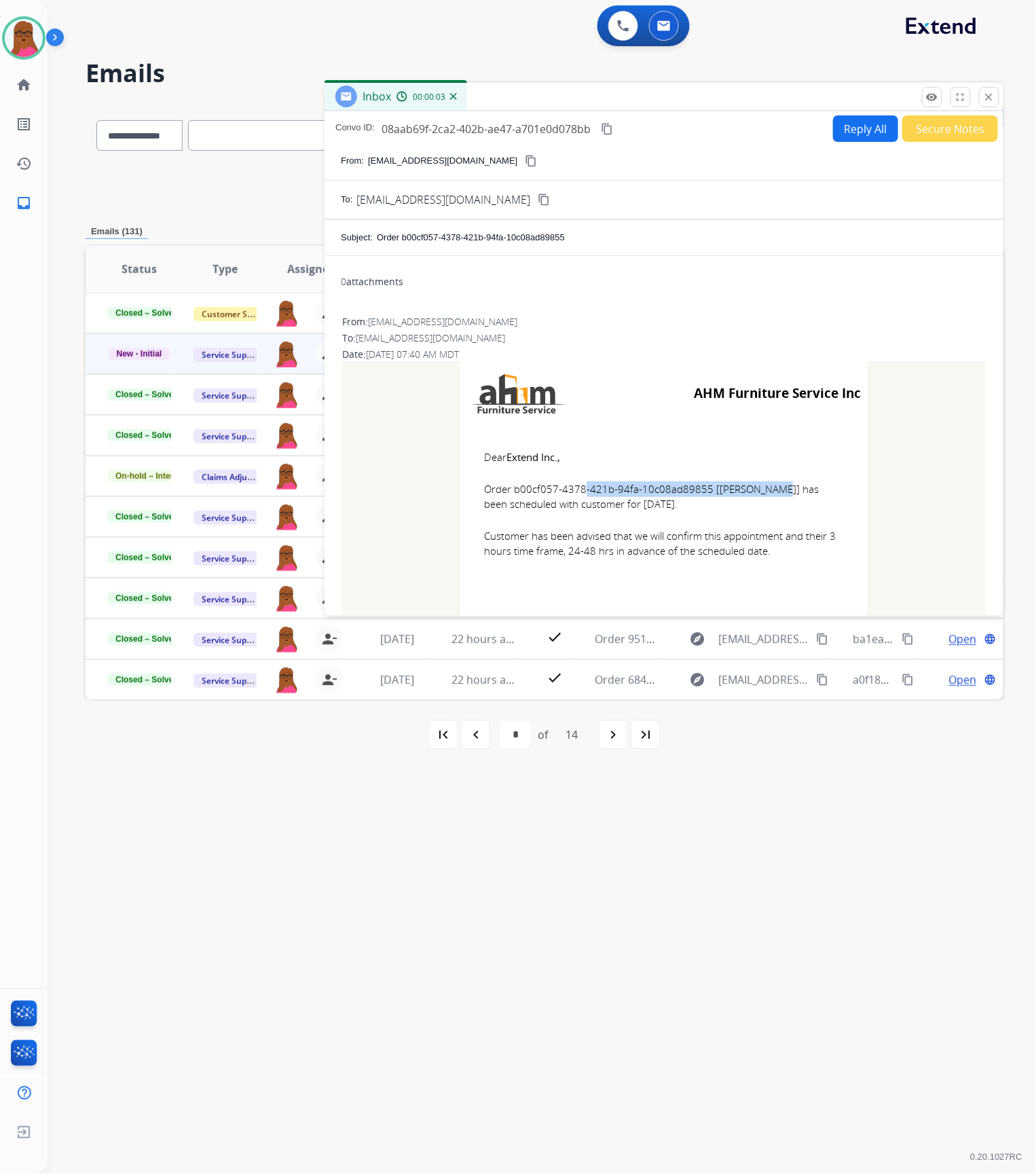
drag, startPoint x: 703, startPoint y: 487, endPoint x: 511, endPoint y: 489, distance: 192.0
click at [511, 489] on span "Order b00cf057-4378-421b-94fa-10c08ad89855 [[PERSON_NAME]] has been scheduled w…" at bounding box center [664, 497] width 360 height 31
copy span "b00cf057-4378-421b-94fa-10c08ad89855"
drag, startPoint x: 481, startPoint y: 456, endPoint x: 775, endPoint y: 552, distance: 309.3
click at [775, 552] on td "Dear Extend Inc., Order b00cf057-4378-421b-94fa-10c08ad89855 [[PERSON_NAME]] ha…" at bounding box center [664, 512] width 407 height 173
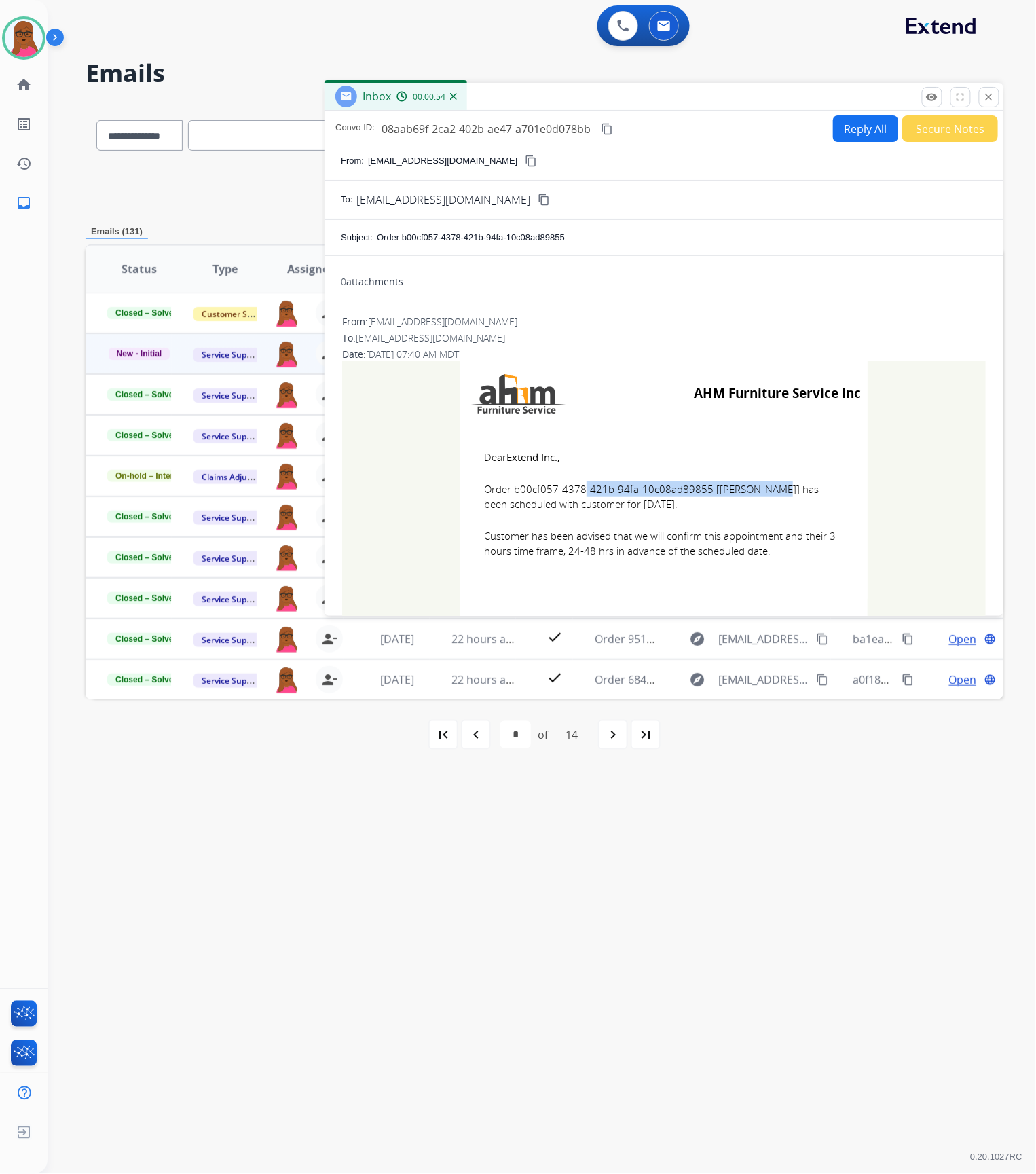
copy td "Dear Extend Inc., Order b00cf057-4378-421b-94fa-10c08ad89855 [[PERSON_NAME]] ha…"
drag, startPoint x: 991, startPoint y: 98, endPoint x: 156, endPoint y: 215, distance: 843.2
click at [991, 98] on mat-icon "close" at bounding box center [989, 97] width 12 height 12
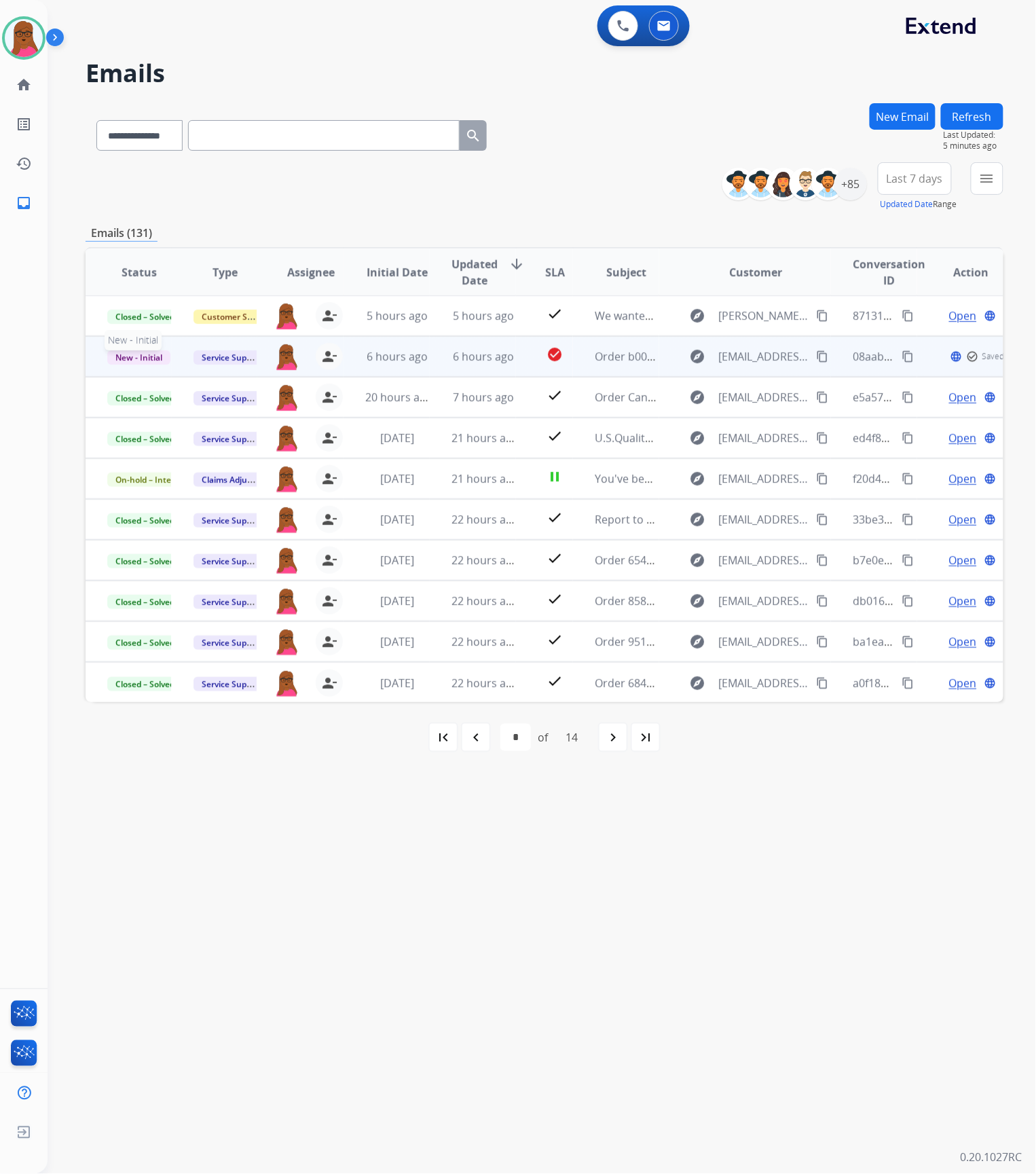
click at [161, 362] on span "New - Initial" at bounding box center [139, 357] width 63 height 15
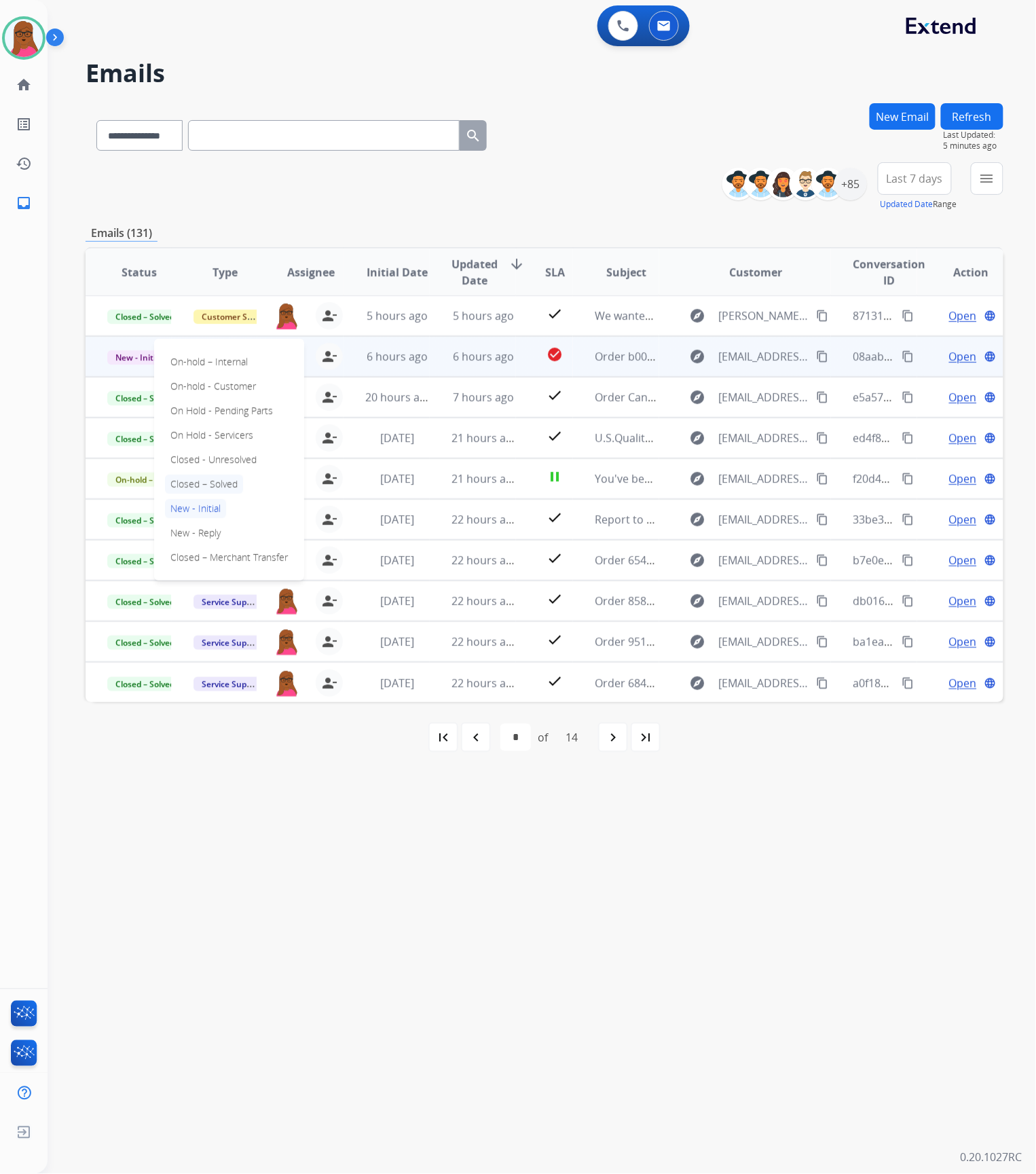
click at [238, 481] on p "Closed – Solved" at bounding box center [203, 484] width 78 height 19
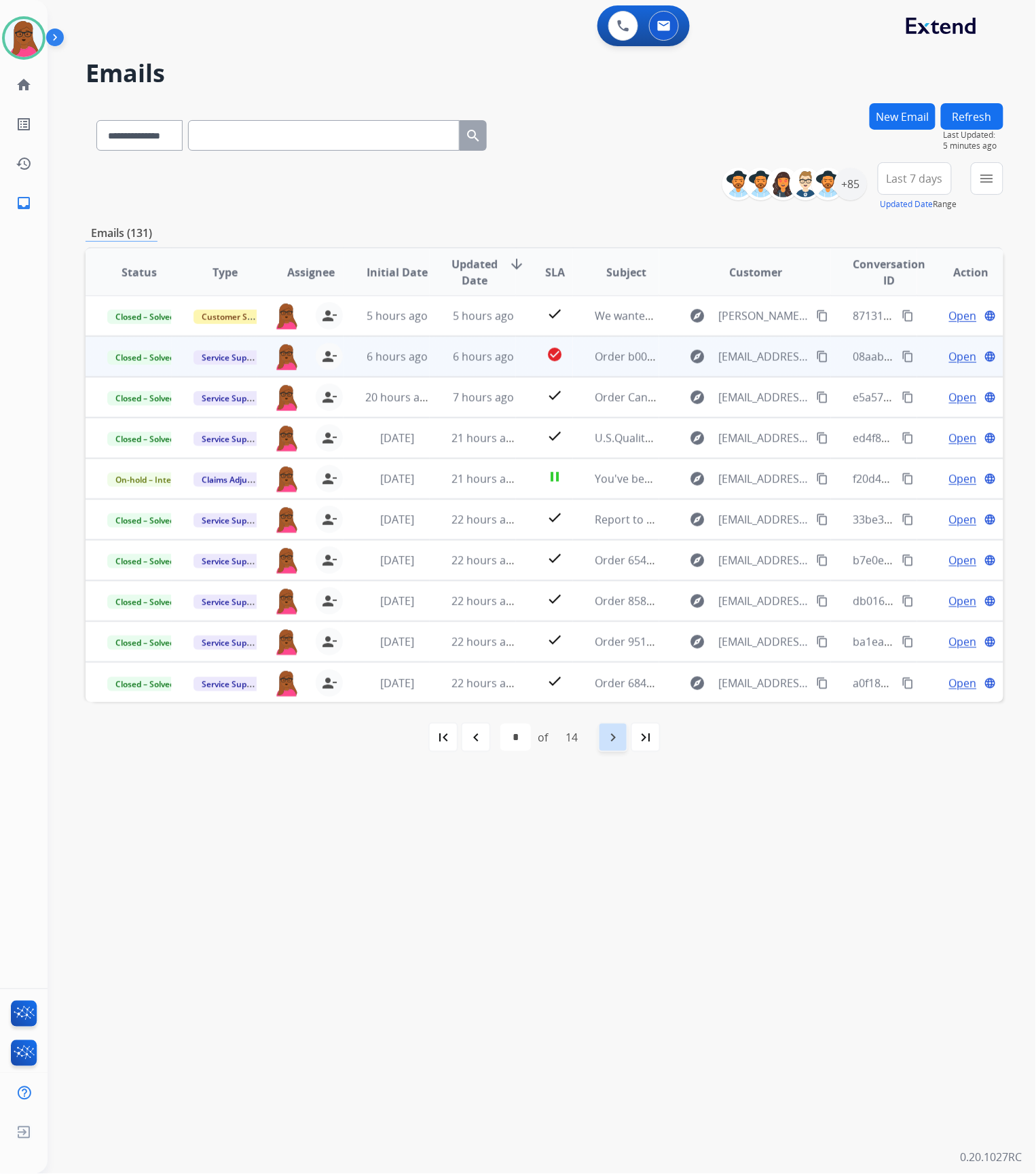
click at [622, 740] on mat-icon "navigate_next" at bounding box center [612, 737] width 16 height 16
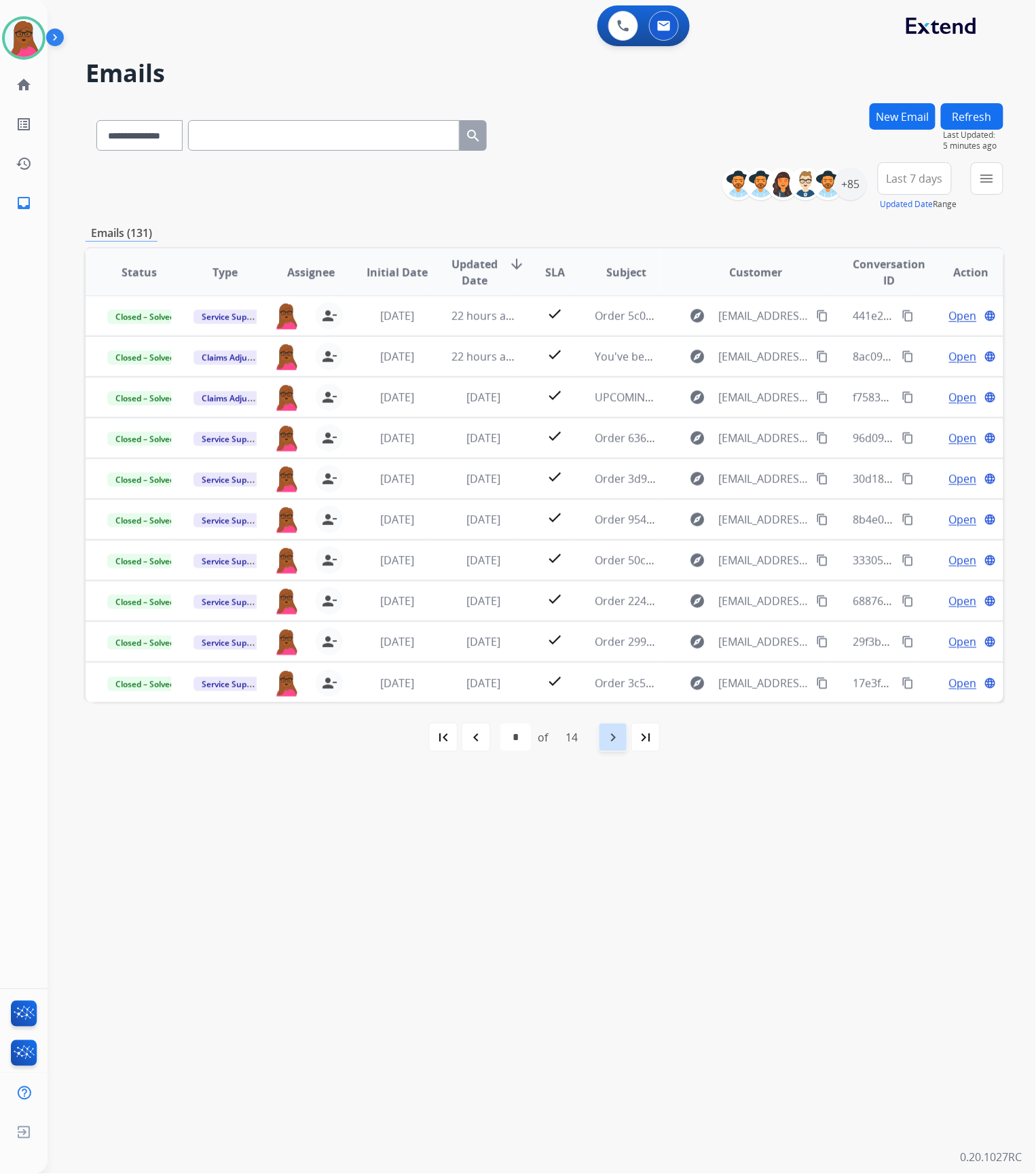
click at [607, 744] on mat-icon "navigate_next" at bounding box center [612, 737] width 16 height 16
click at [862, 178] on div "+85" at bounding box center [850, 184] width 32 height 32
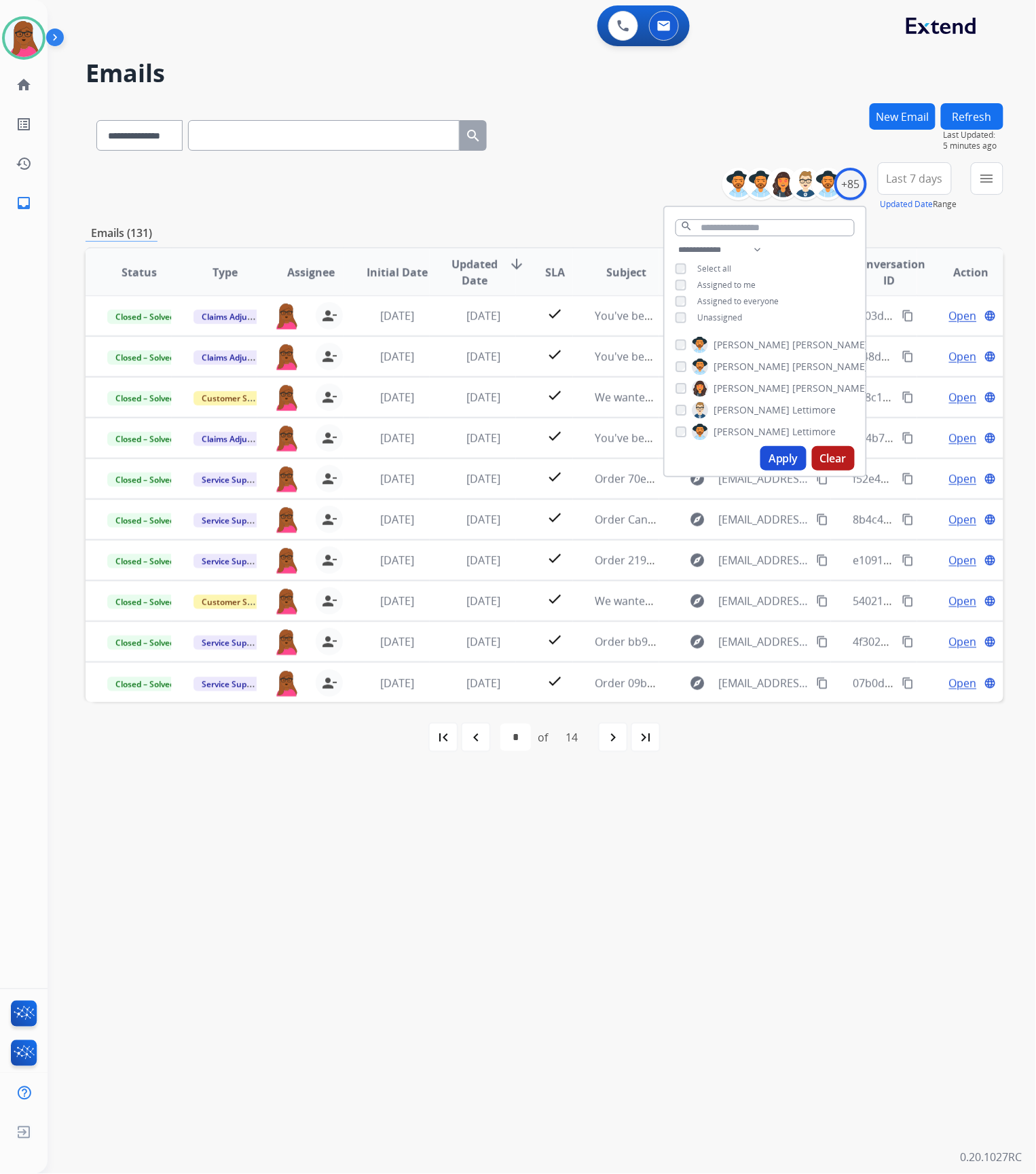
click at [789, 461] on button "Apply" at bounding box center [783, 458] width 46 height 25
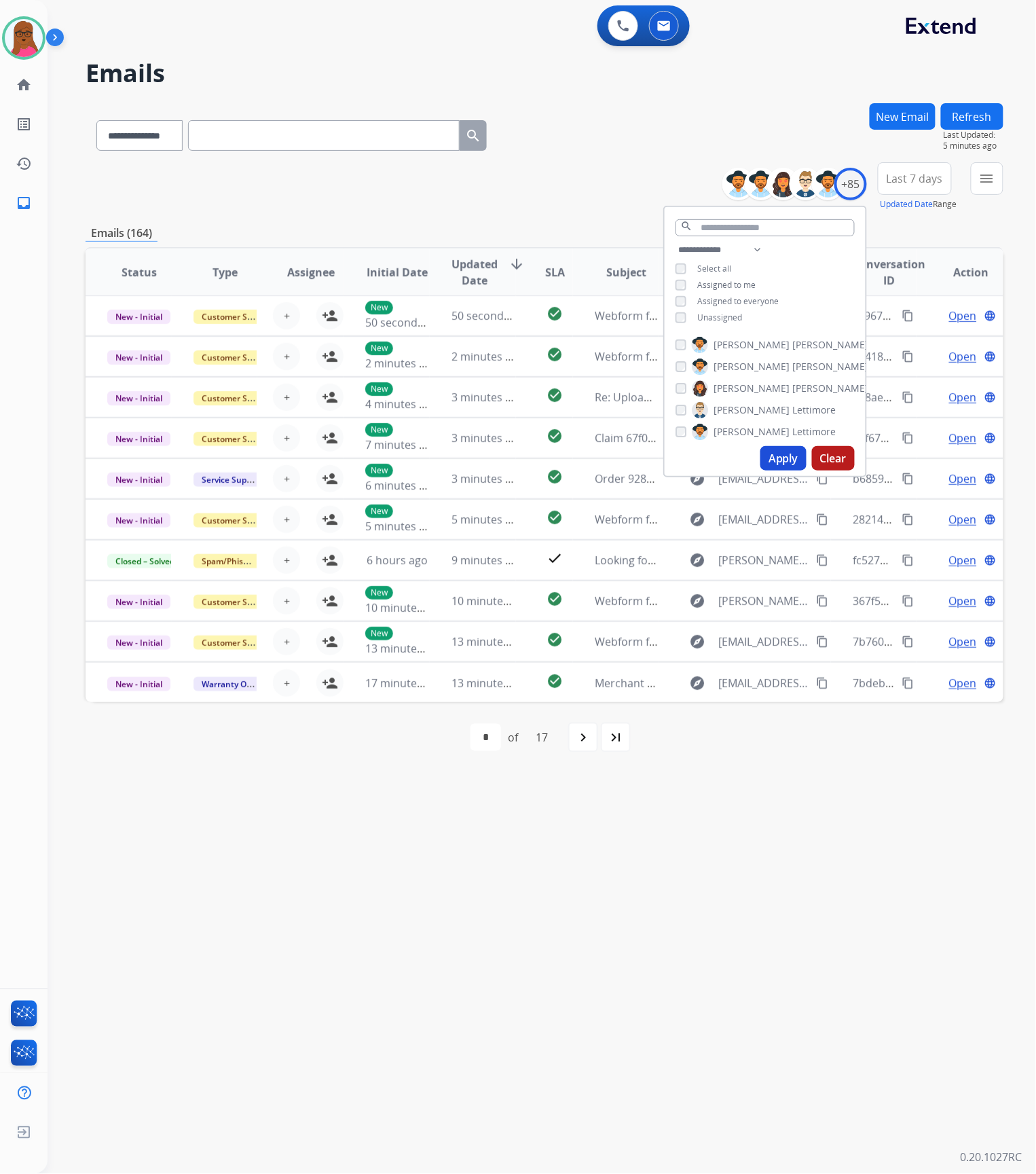
click at [712, 856] on div "**********" at bounding box center [525, 611] width 956 height 1125
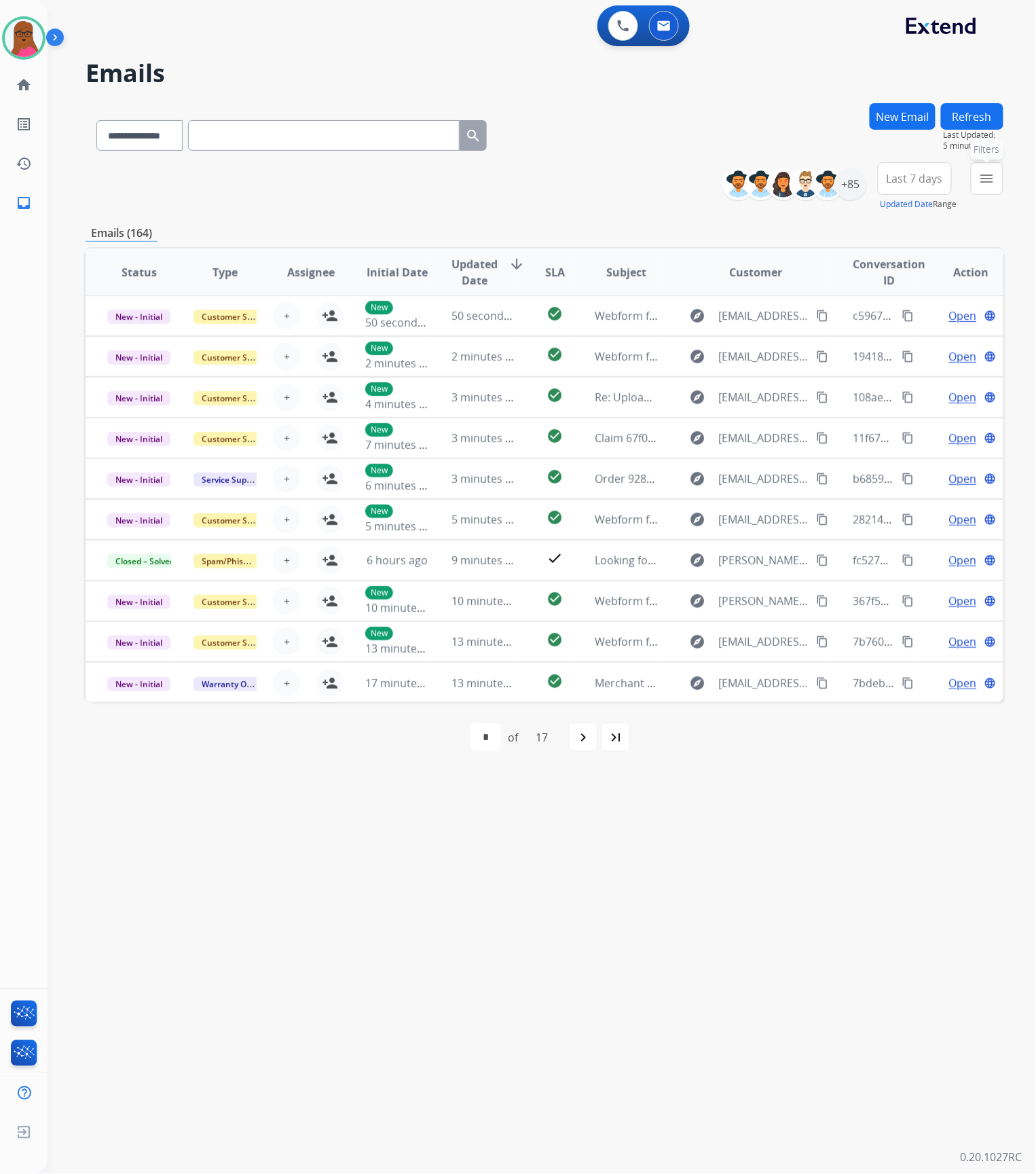
click at [978, 187] on button "menu Filters" at bounding box center [987, 179] width 32 height 32
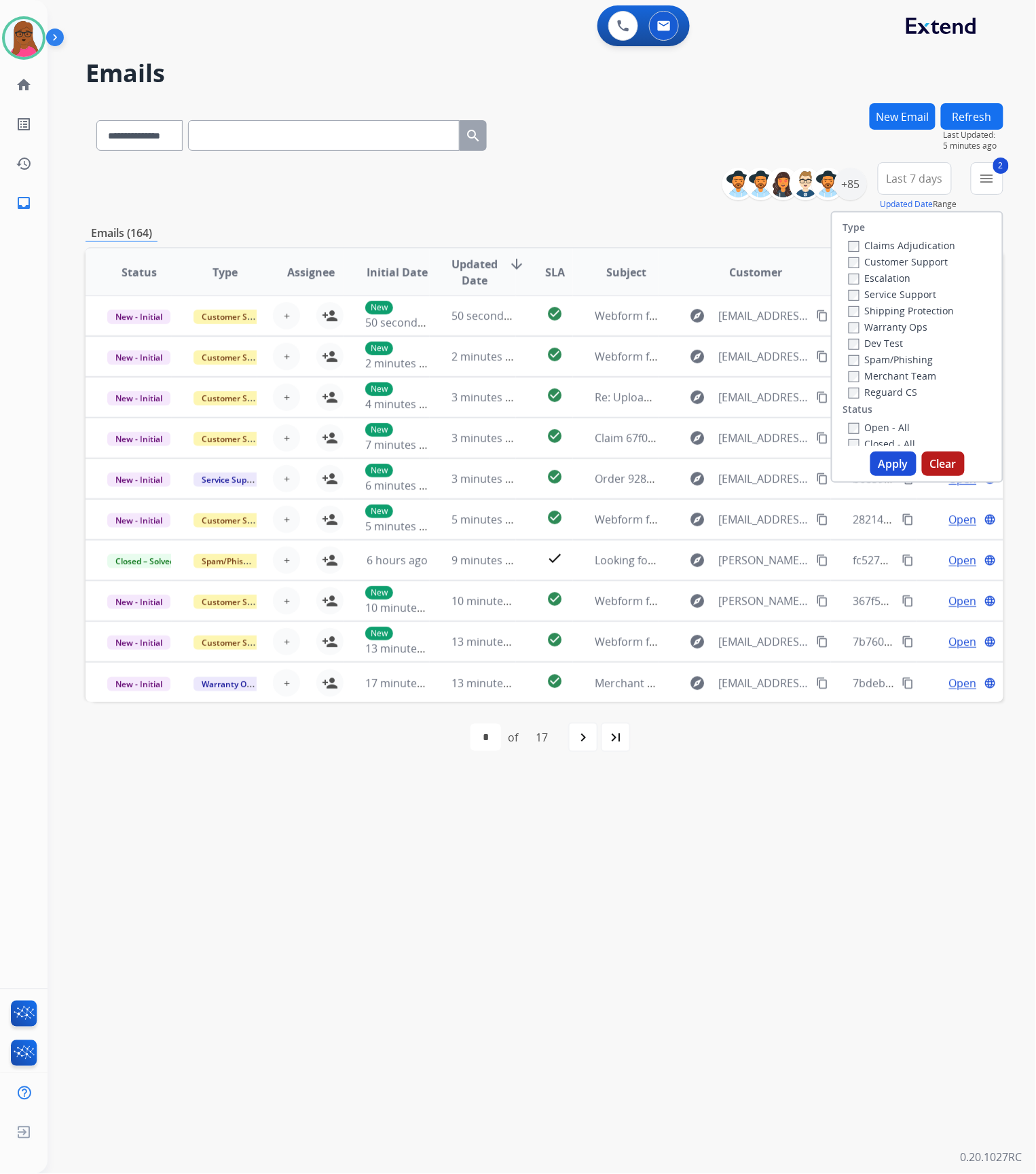
click at [887, 458] on button "Apply" at bounding box center [894, 464] width 46 height 25
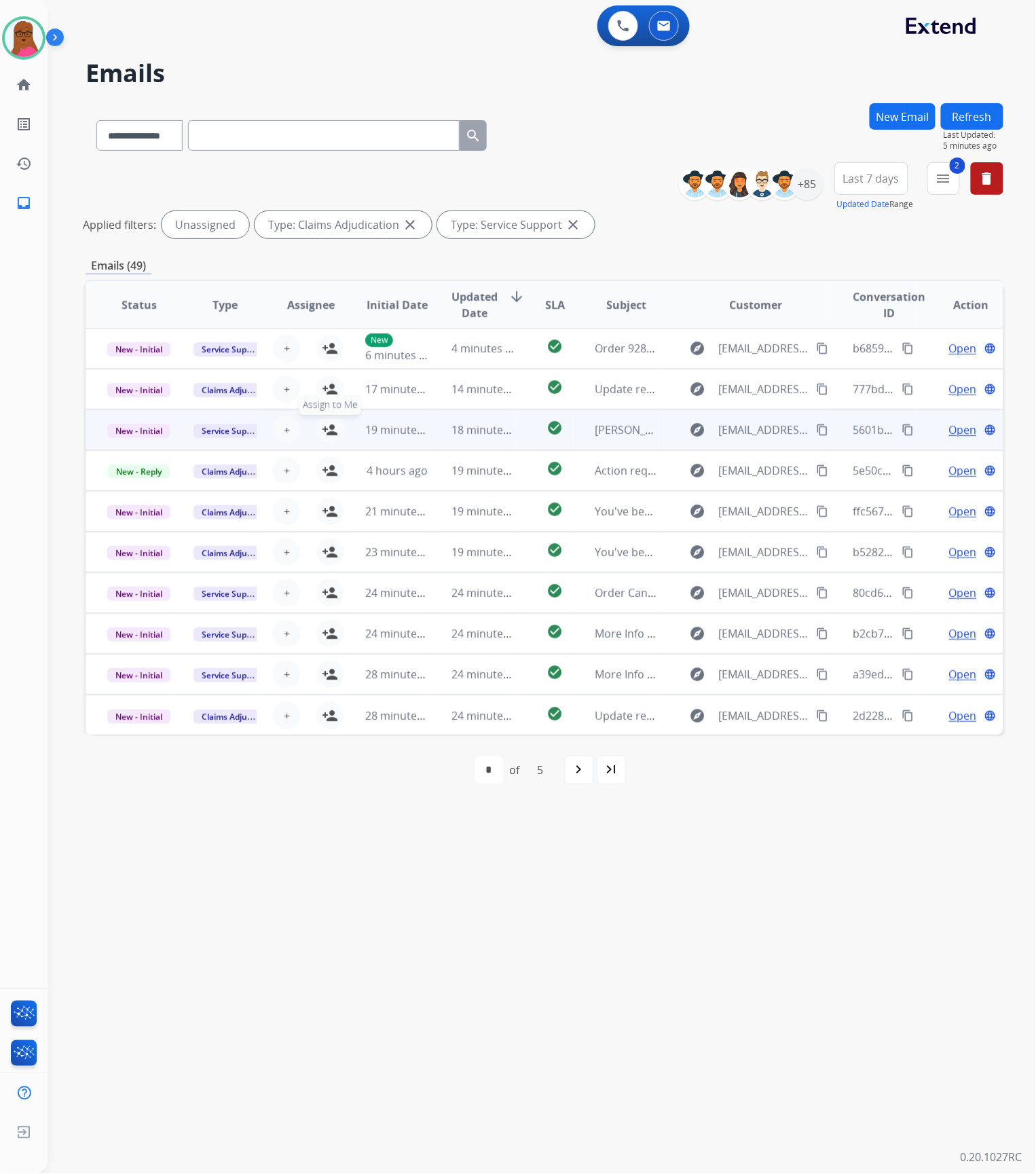
click at [332, 433] on mat-icon "person_add" at bounding box center [330, 429] width 16 height 16
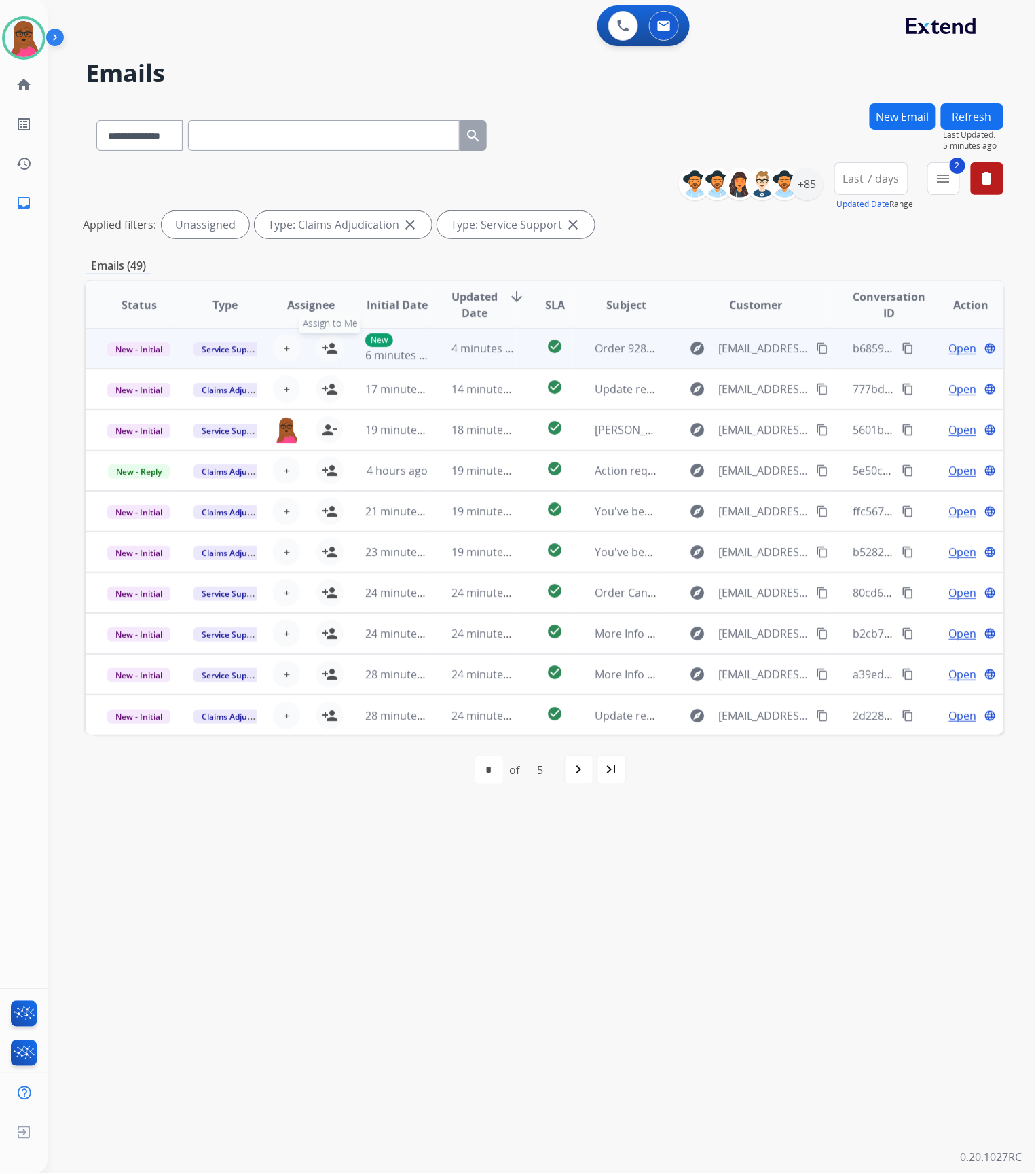
click at [330, 351] on mat-icon "person_add" at bounding box center [330, 348] width 16 height 16
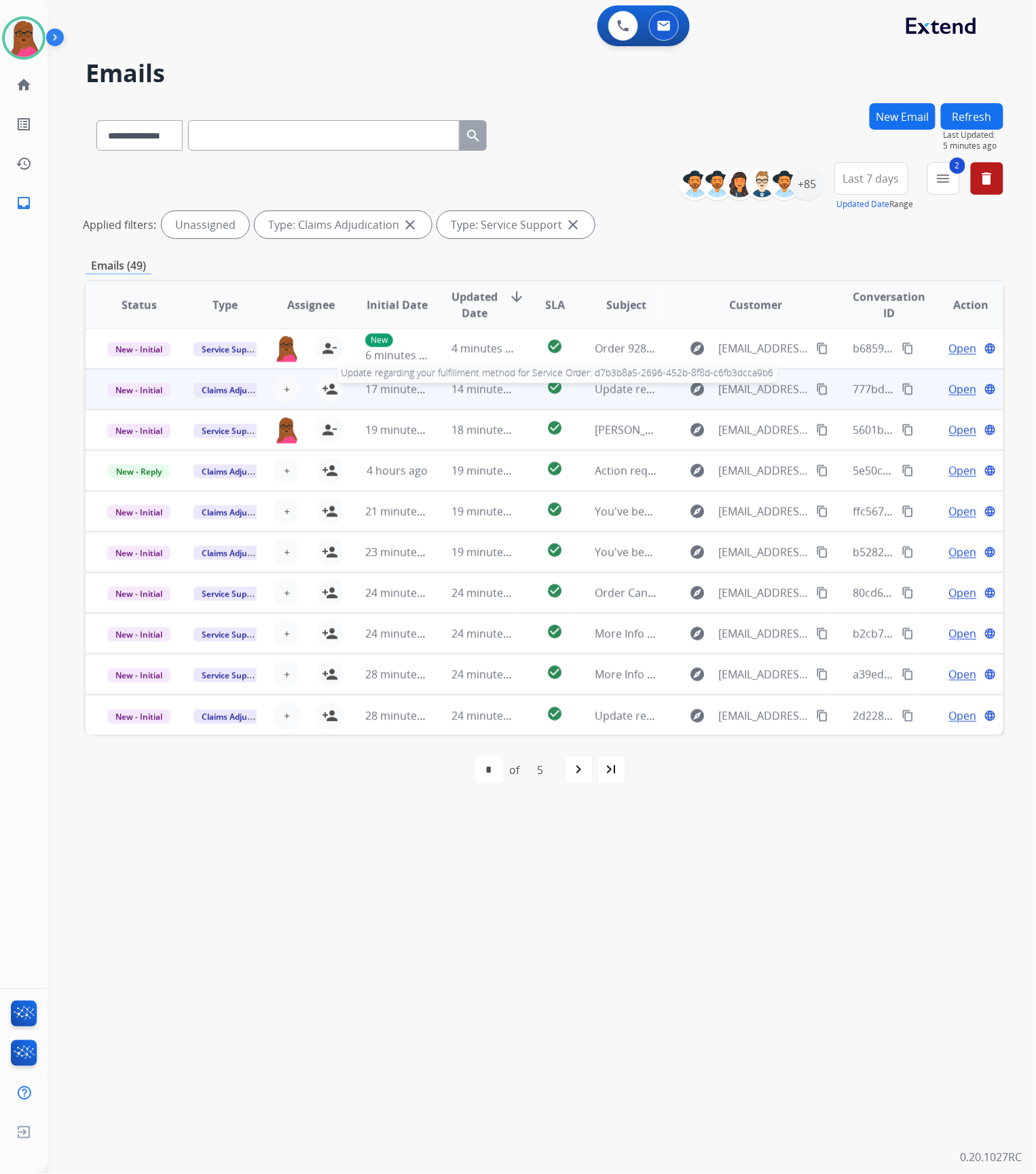
click at [625, 390] on span "Update regarding your fulfillment method for Service Order: d7b3b8a5-2696-452b-…" at bounding box center [853, 388] width 518 height 15
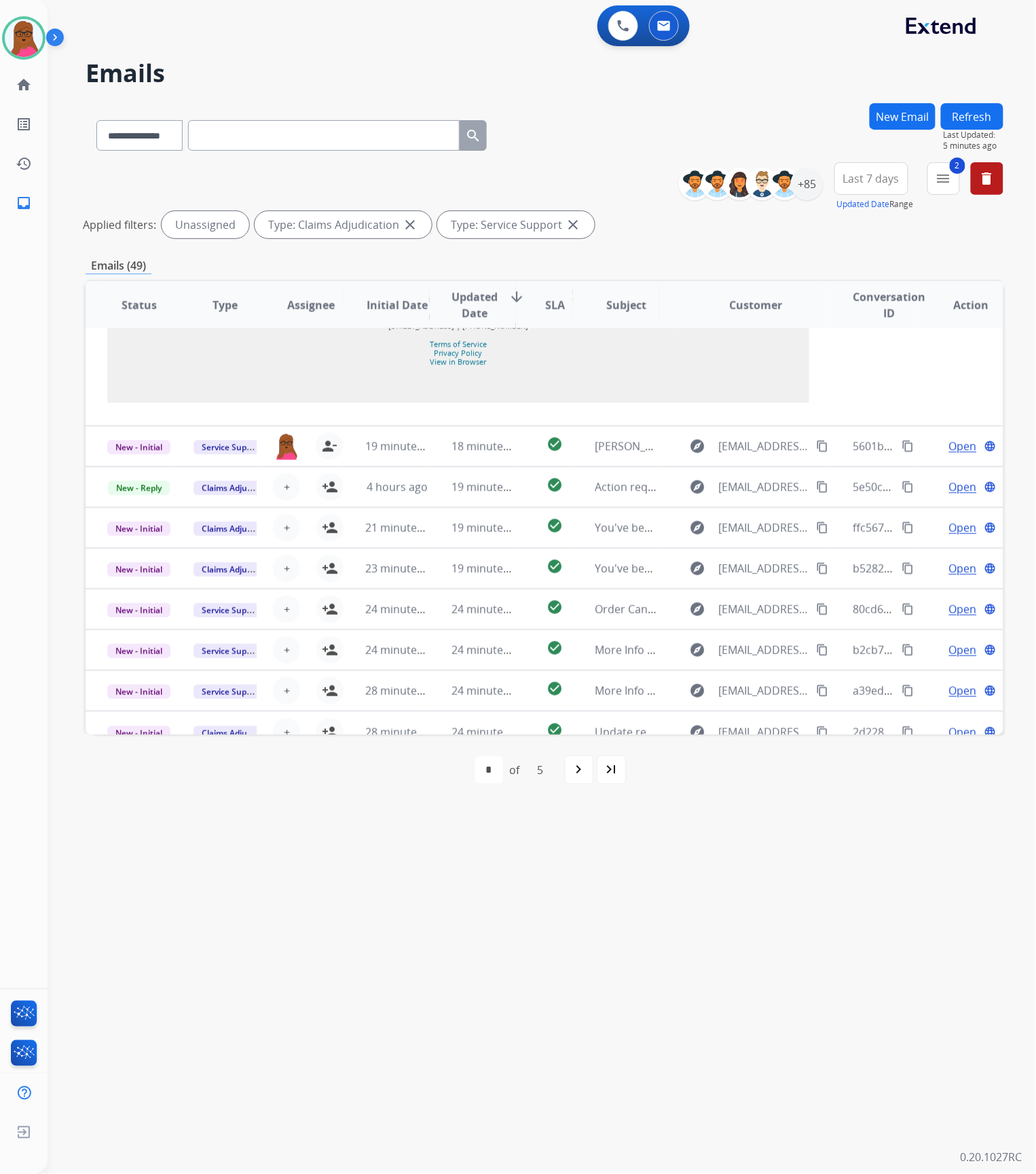
scroll to position [1261, 0]
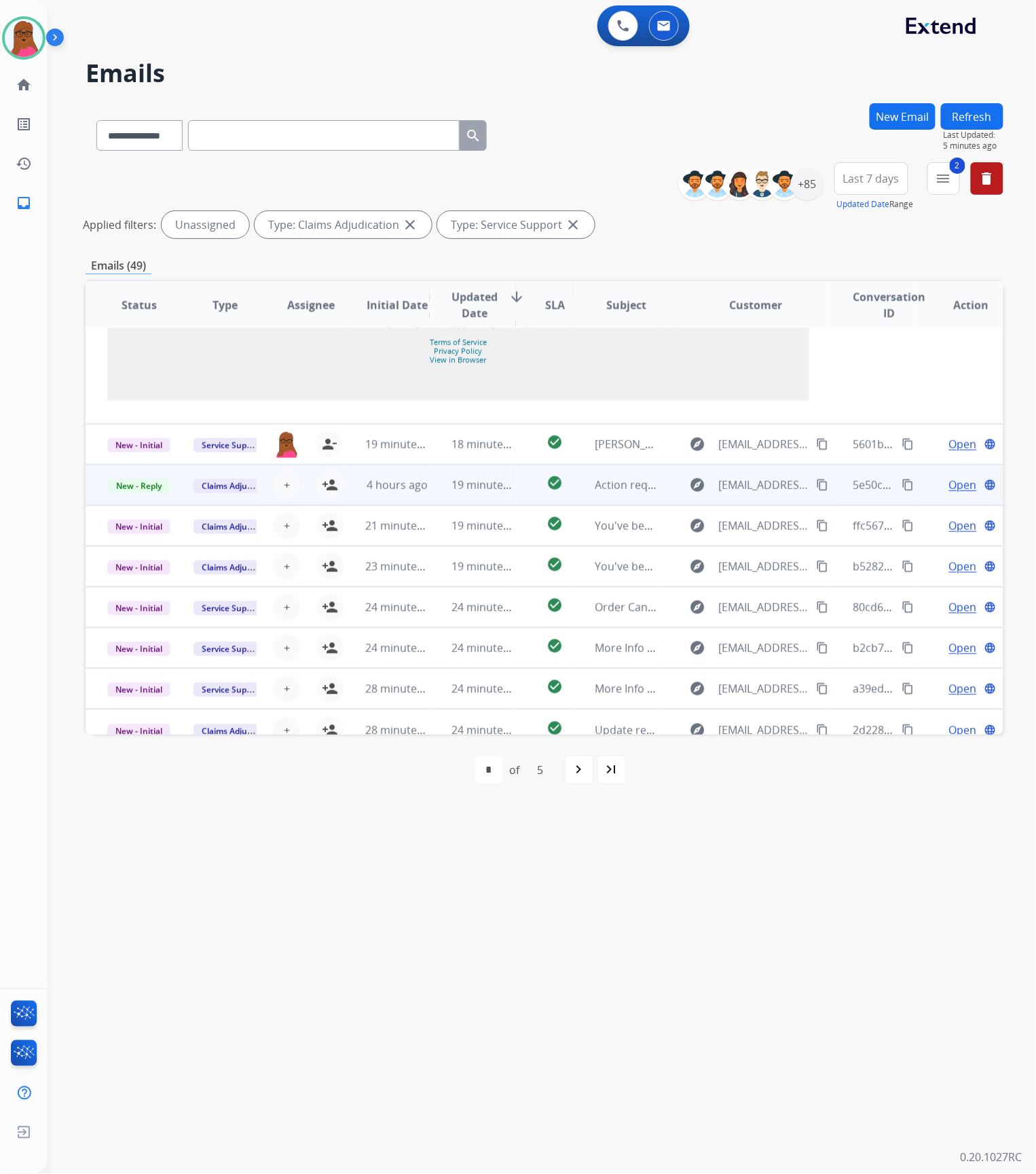
click at [587, 475] on td "Action required: Extend claim approved for replacement" at bounding box center [616, 485] width 86 height 41
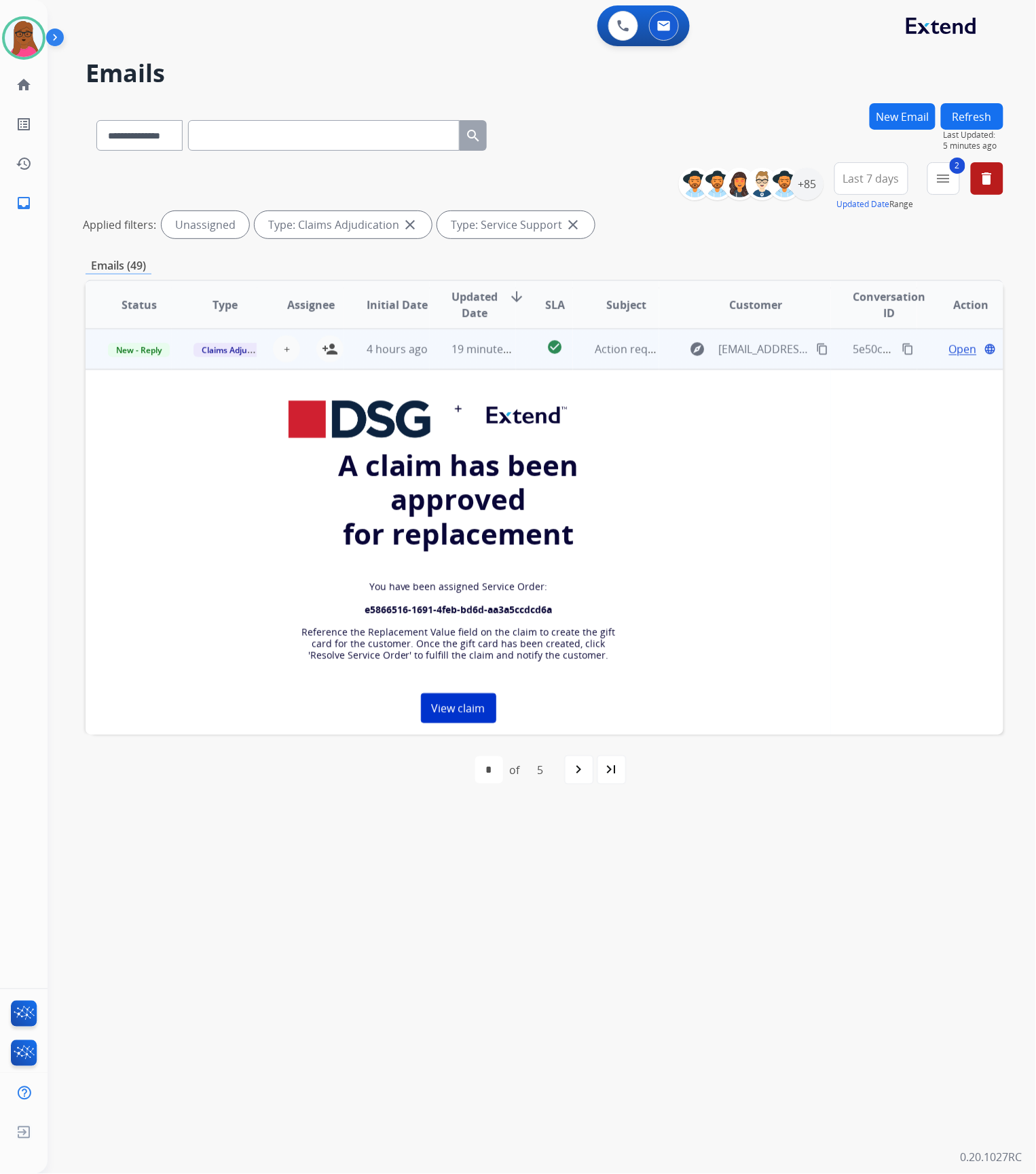
scroll to position [32, 0]
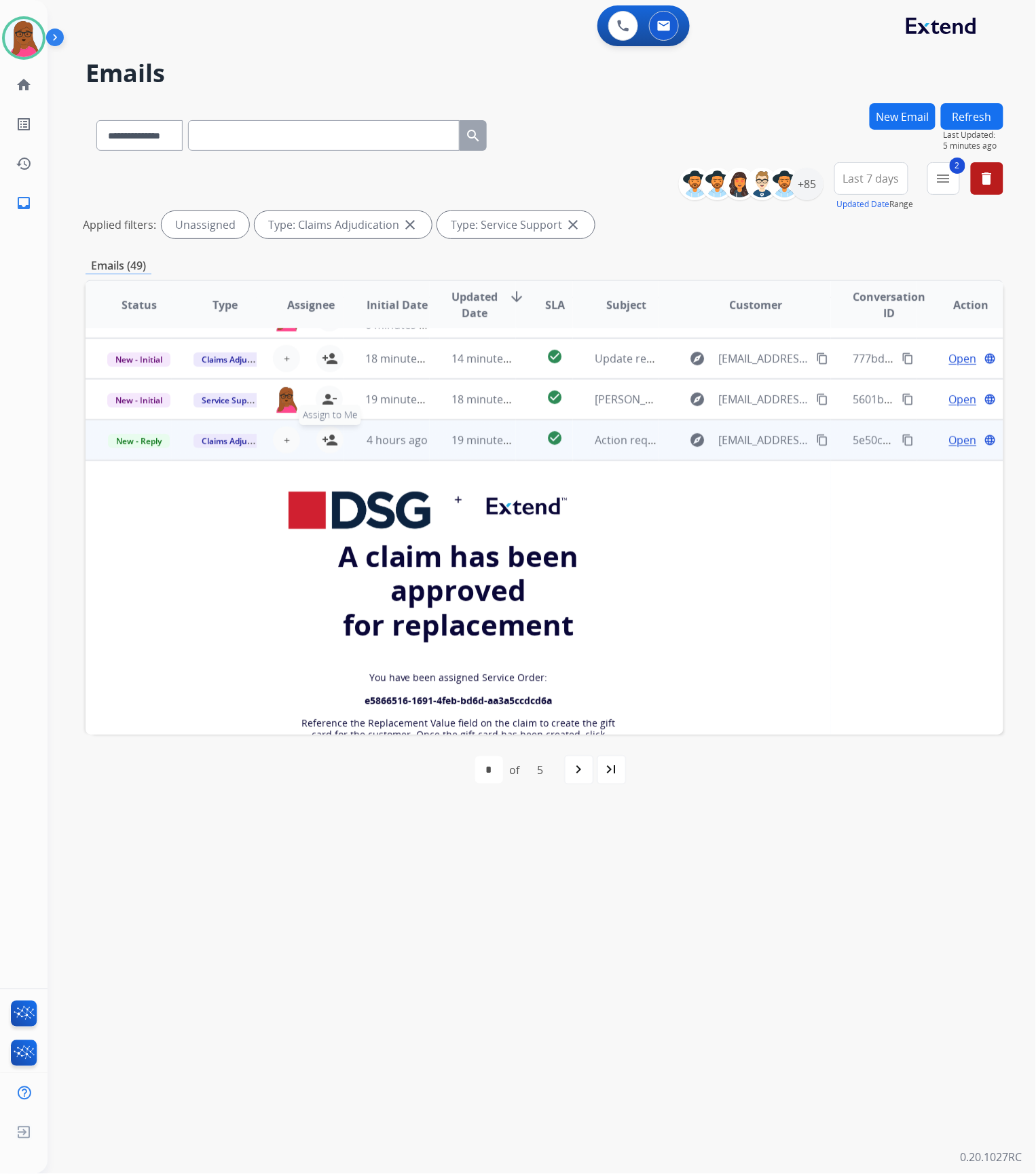
click at [322, 441] on mat-icon "person_add" at bounding box center [330, 440] width 16 height 16
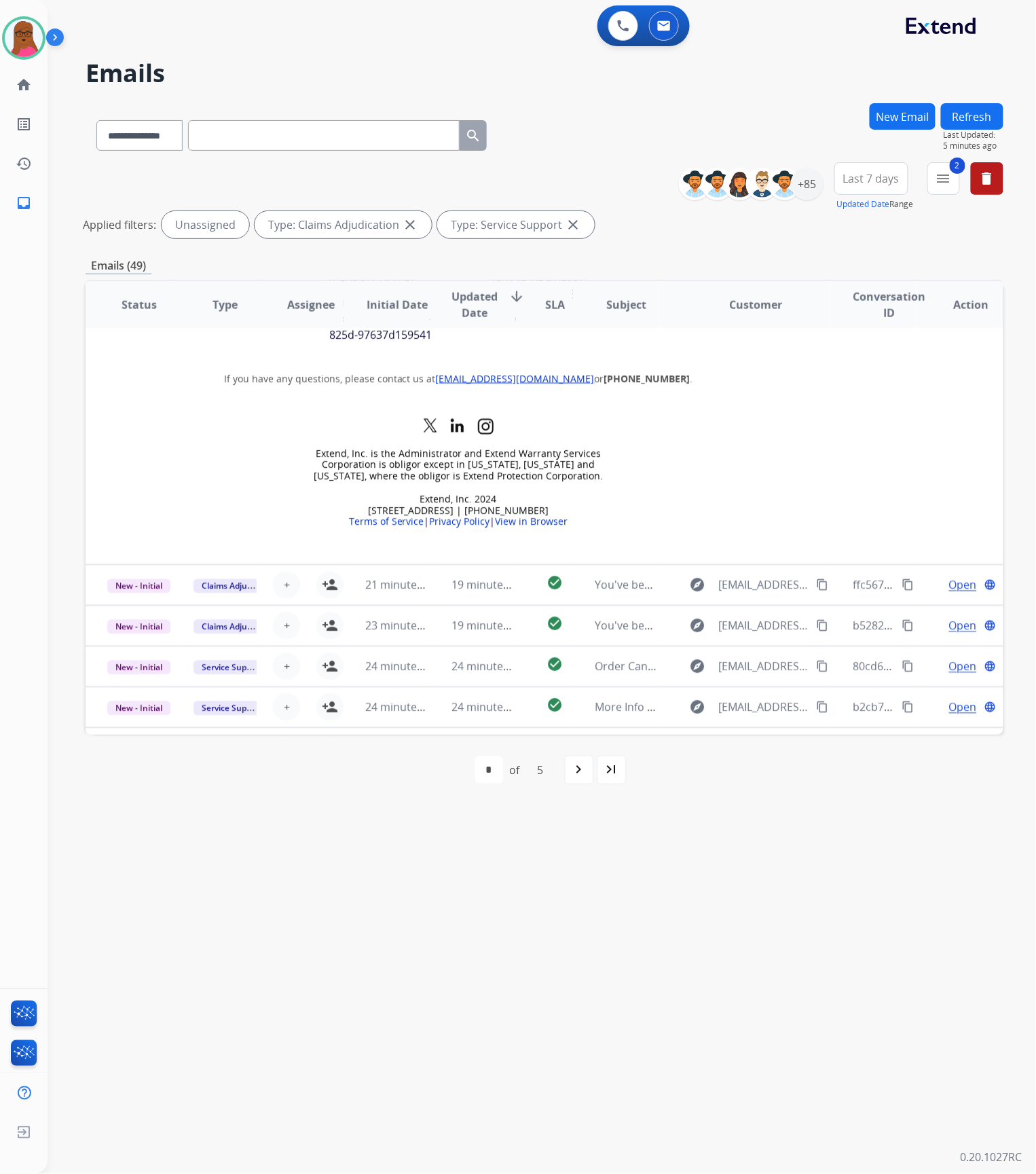
scroll to position [740, 0]
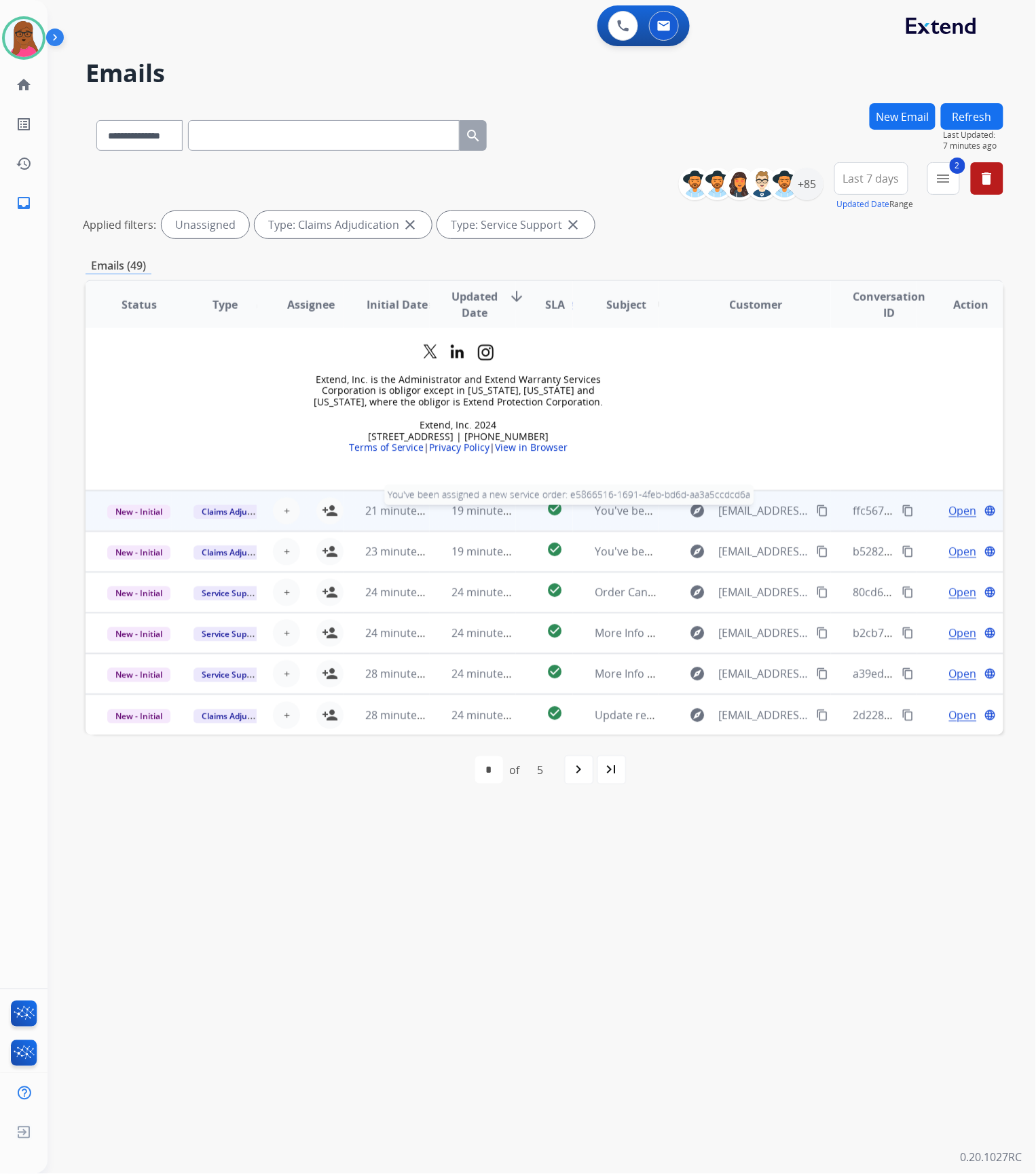
click at [595, 513] on span "You've been assigned a new service order: e5866516-1691-4feb-bd6d-aa3a5ccdcd6a" at bounding box center [808, 511] width 427 height 15
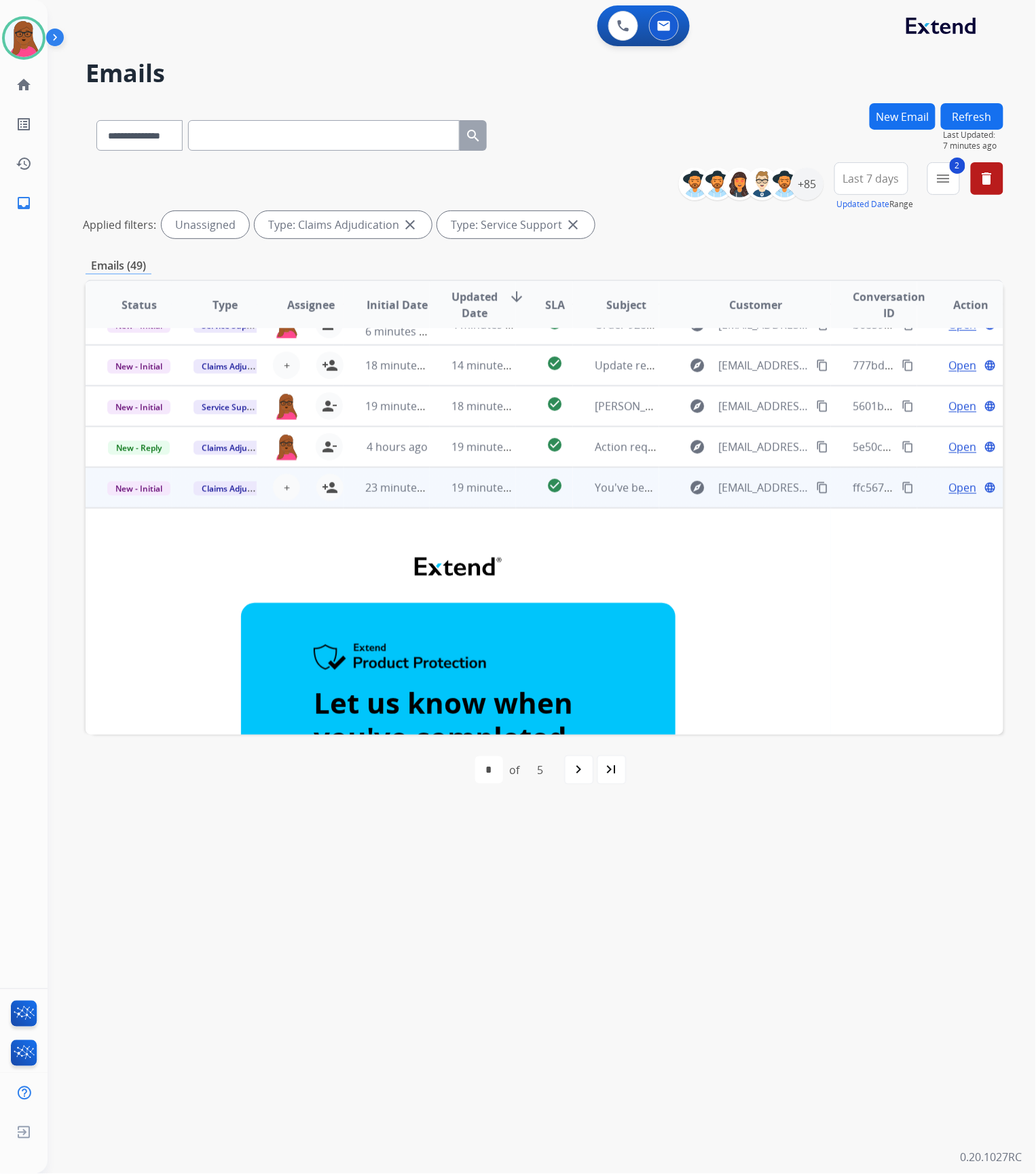
scroll to position [0, 0]
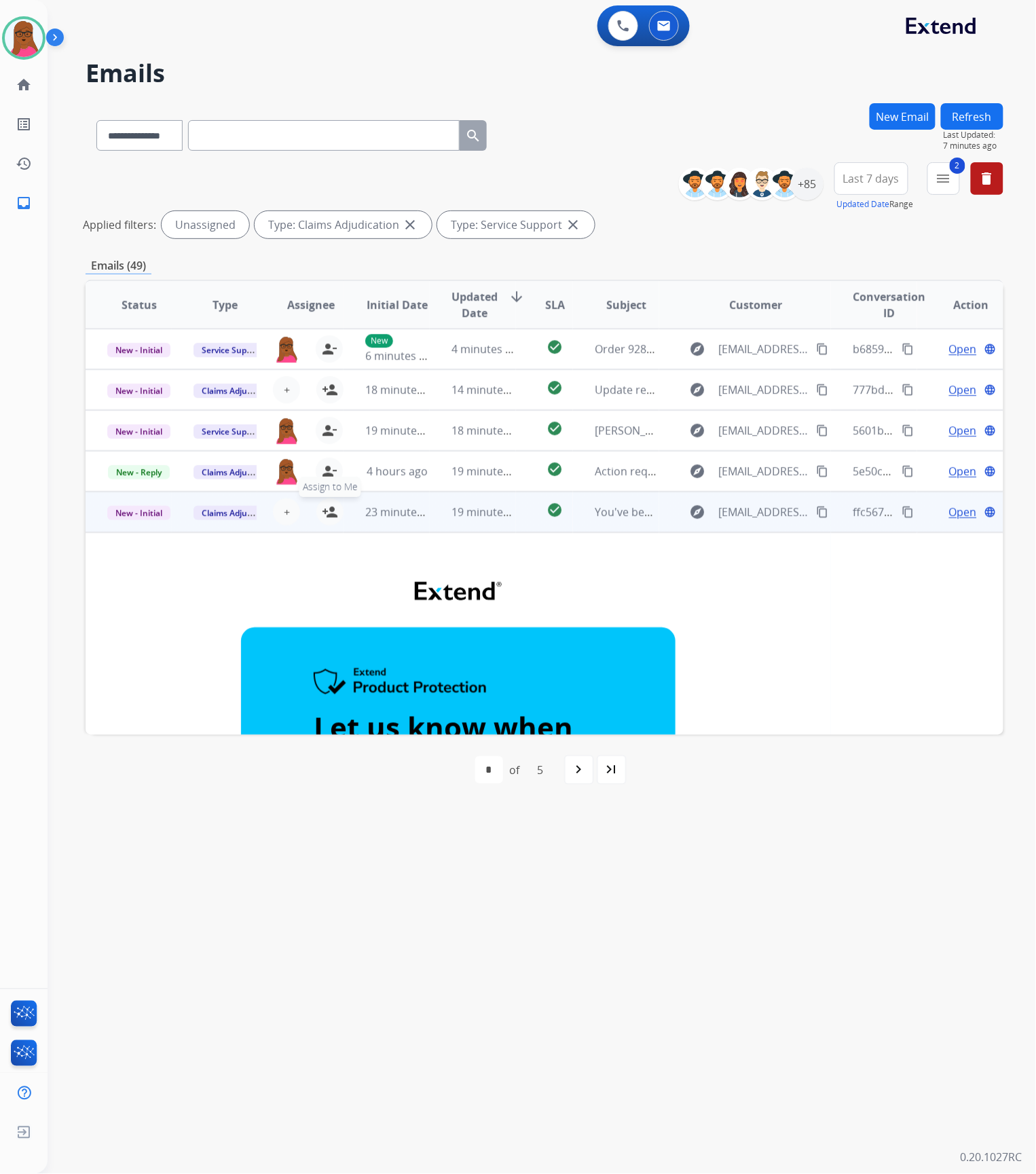
click at [327, 514] on mat-icon "person_add" at bounding box center [330, 512] width 16 height 16
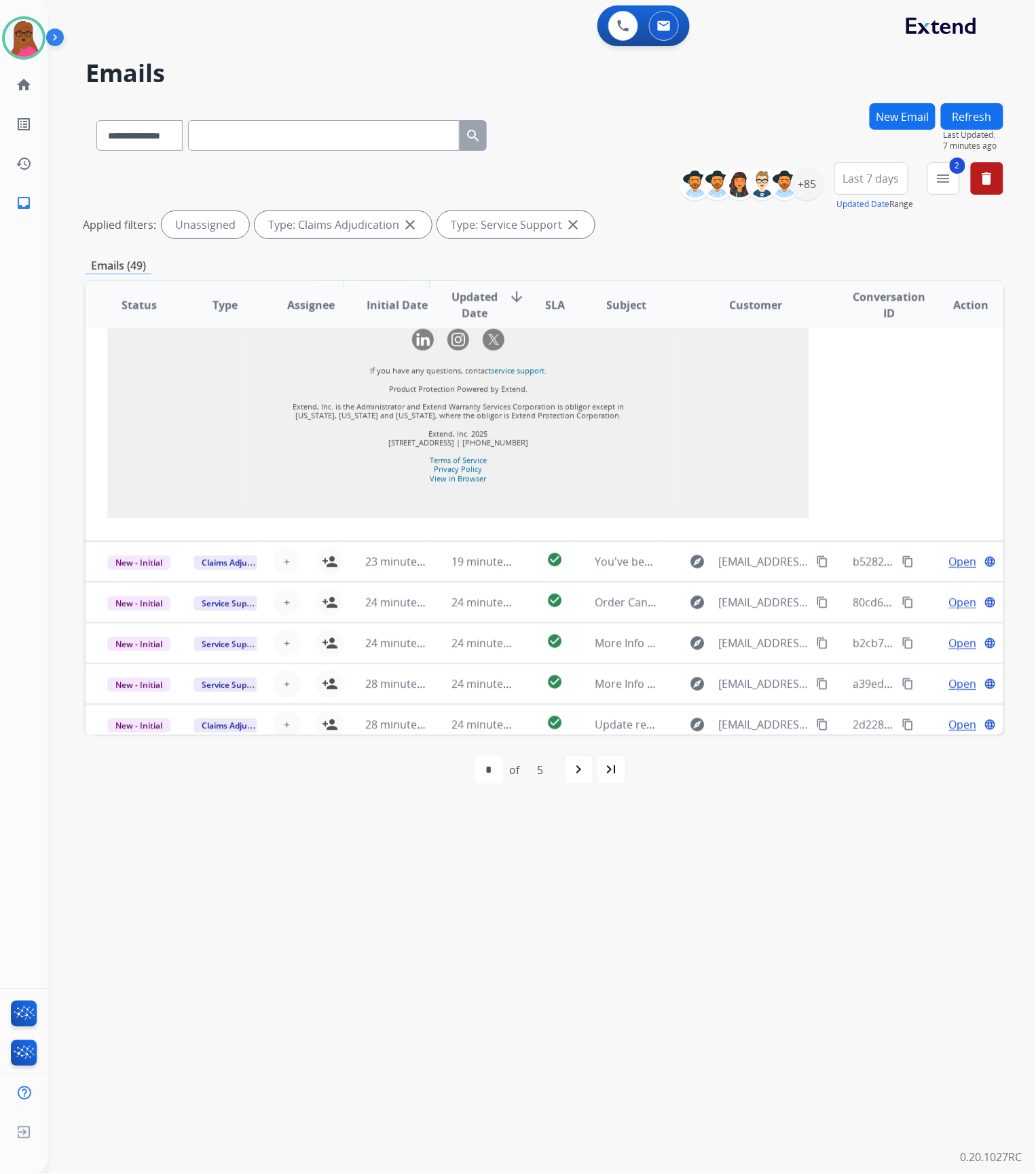
scroll to position [1421, 0]
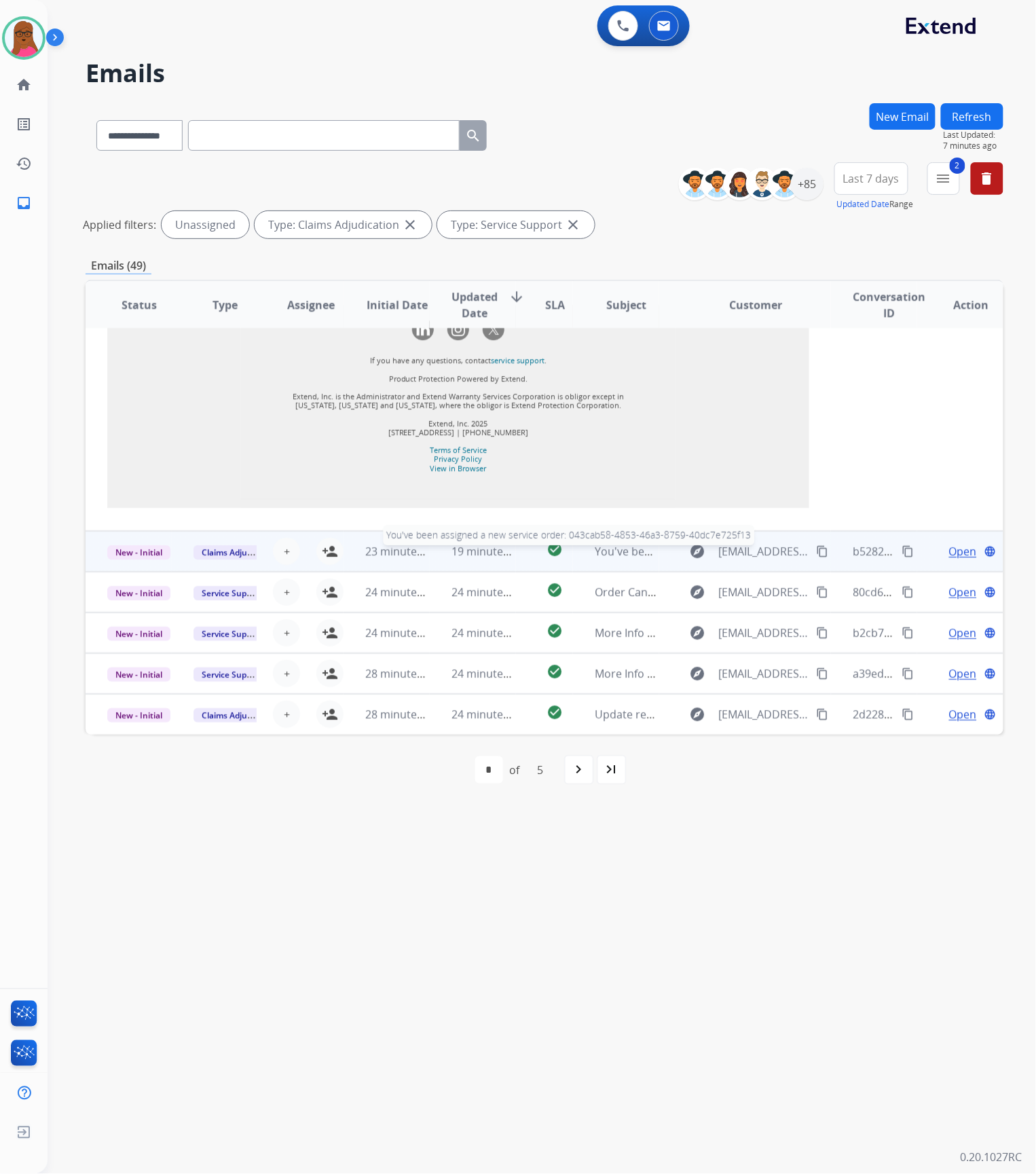
click at [611, 558] on span "You've been assigned a new service order: 043cab58-4853-46a3-8759-40dc7e725f13" at bounding box center [807, 551] width 426 height 15
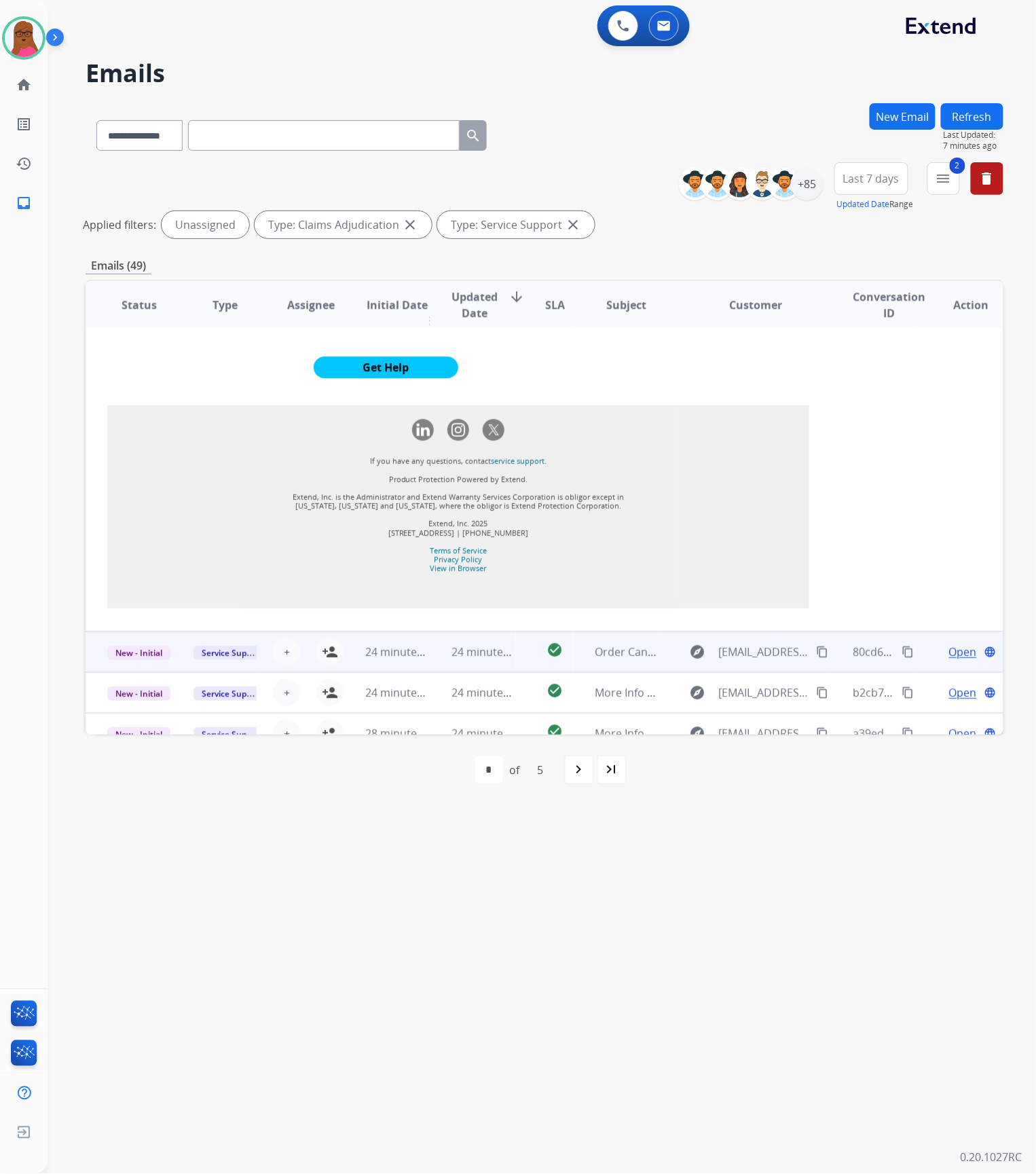
scroll to position [1486, 0]
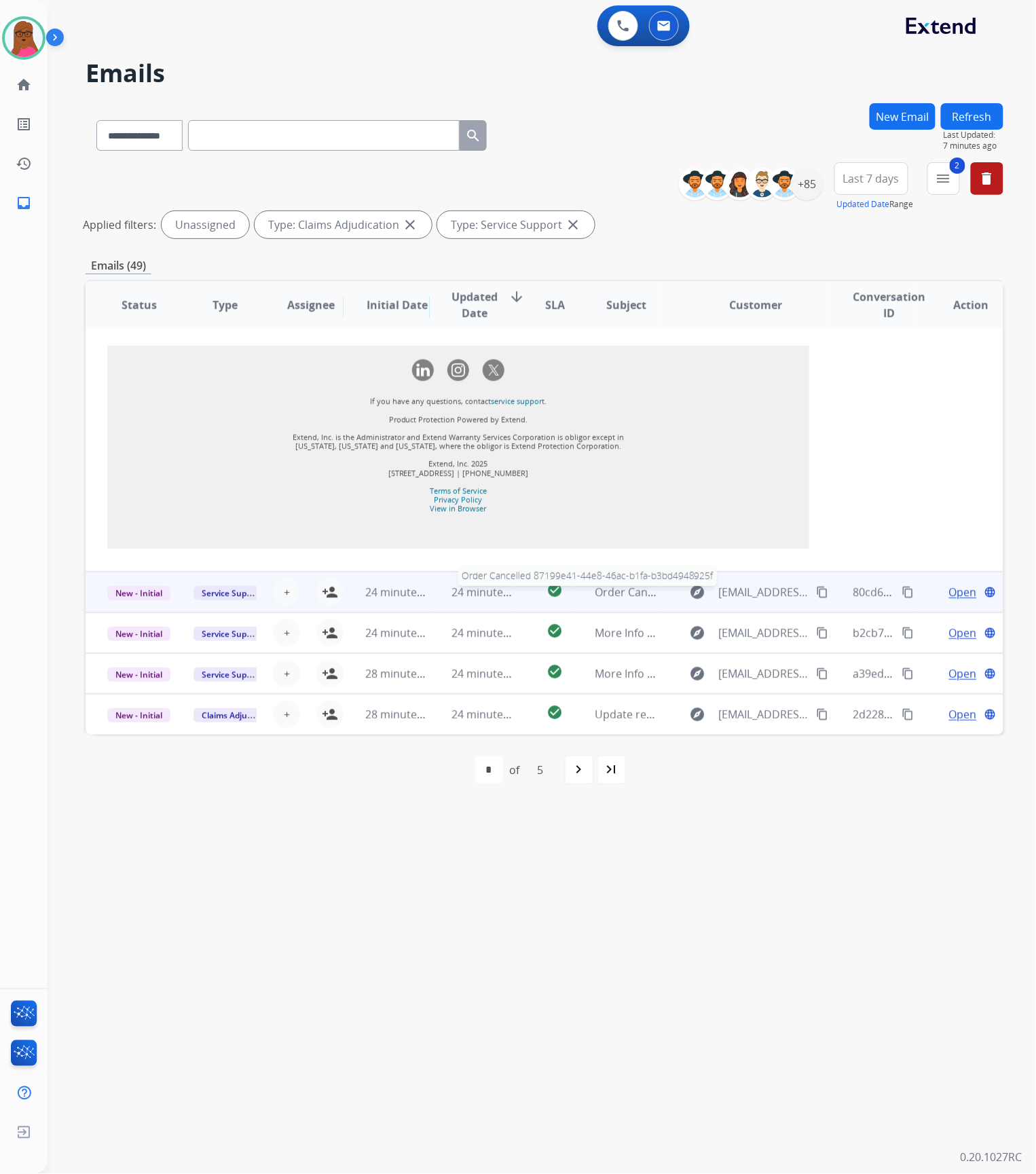
click at [625, 591] on span "Order Cancelled 87199e41-44e8-46ac-b1fa-b3bd4948925f" at bounding box center [740, 592] width 291 height 15
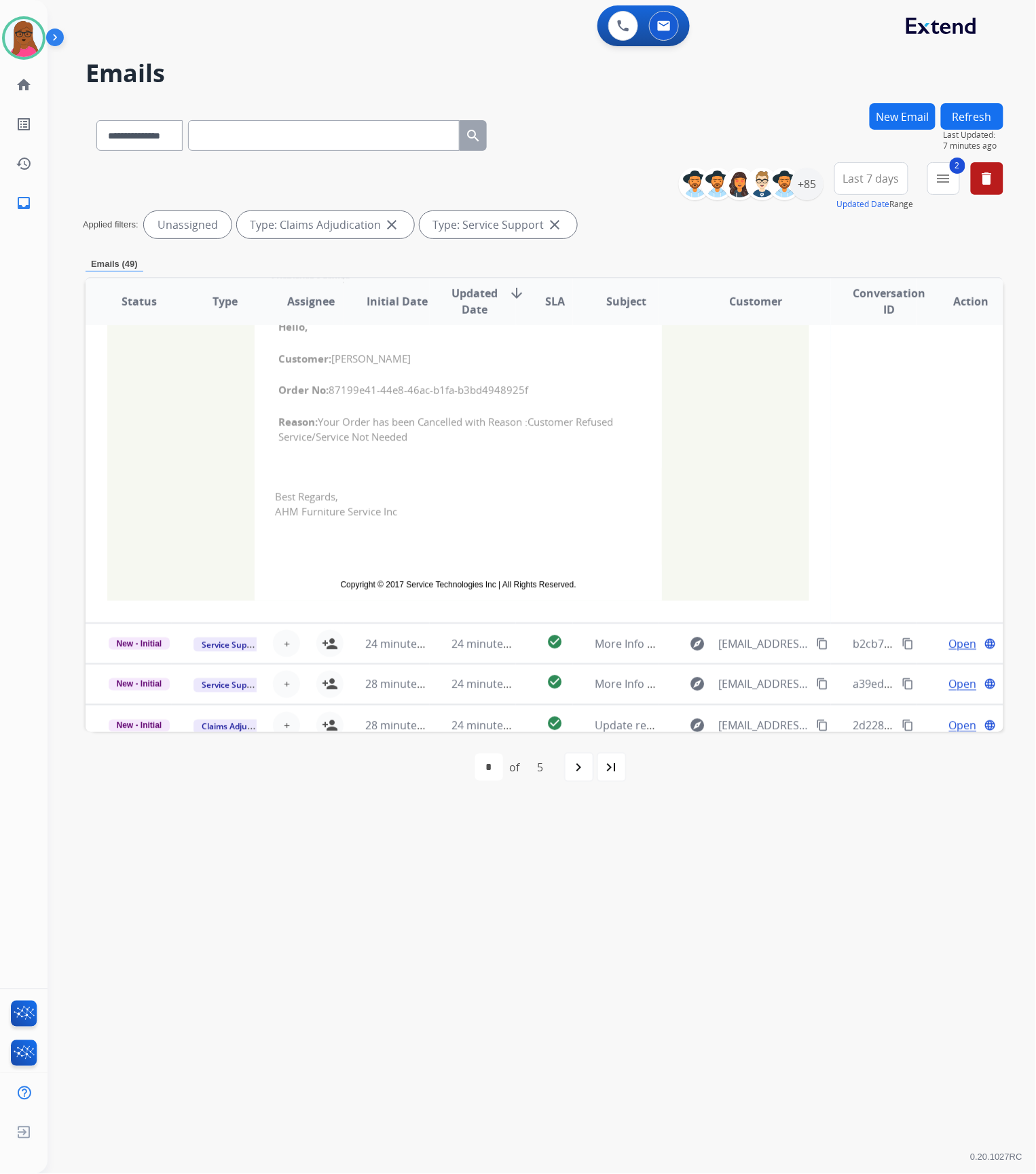
scroll to position [415, 0]
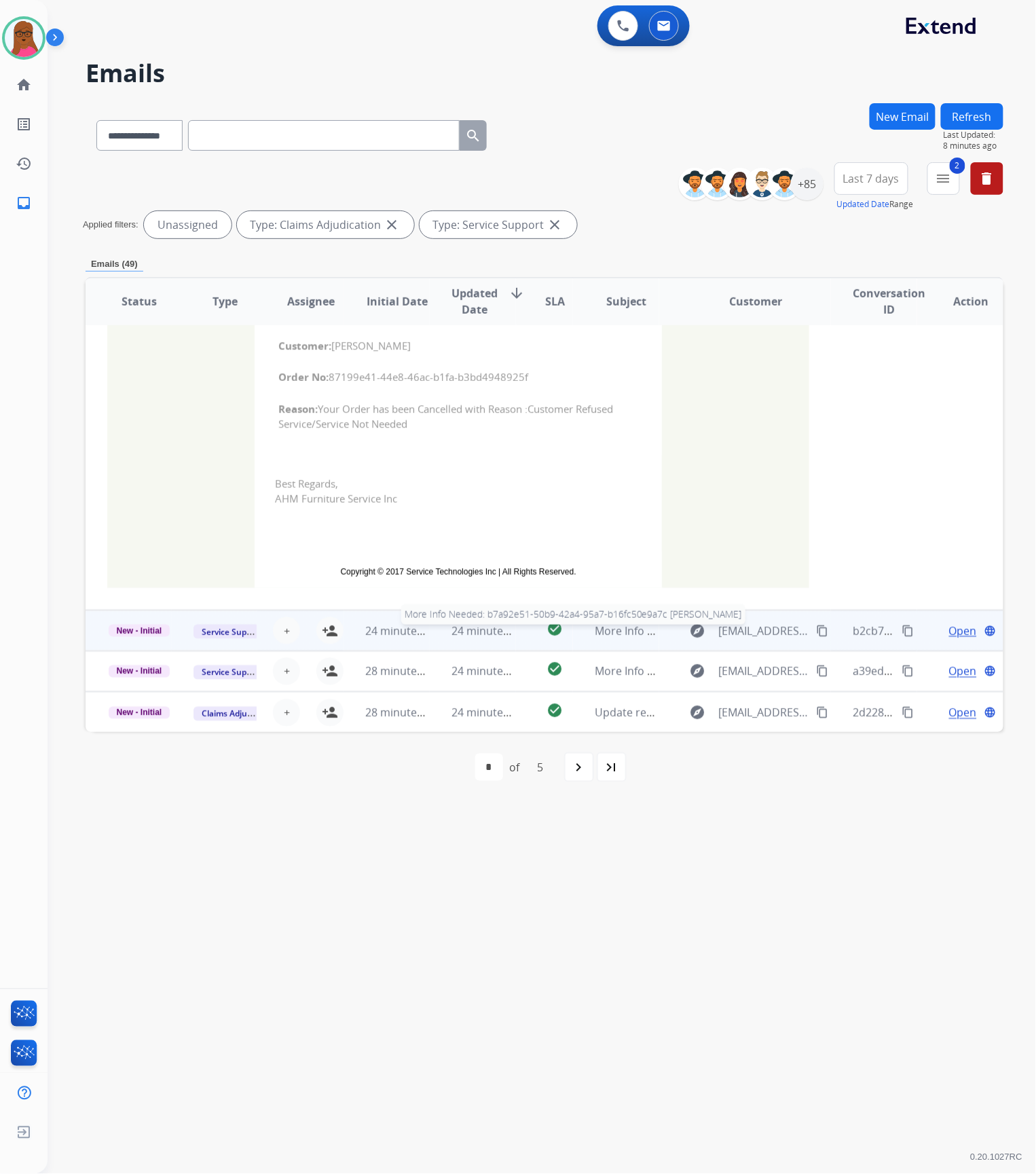
click at [601, 630] on span "More Info Needed: b7a92e51-50b9-42a4-95a7-b16fc50e9a7c [PERSON_NAME]" at bounding box center [790, 630] width 392 height 15
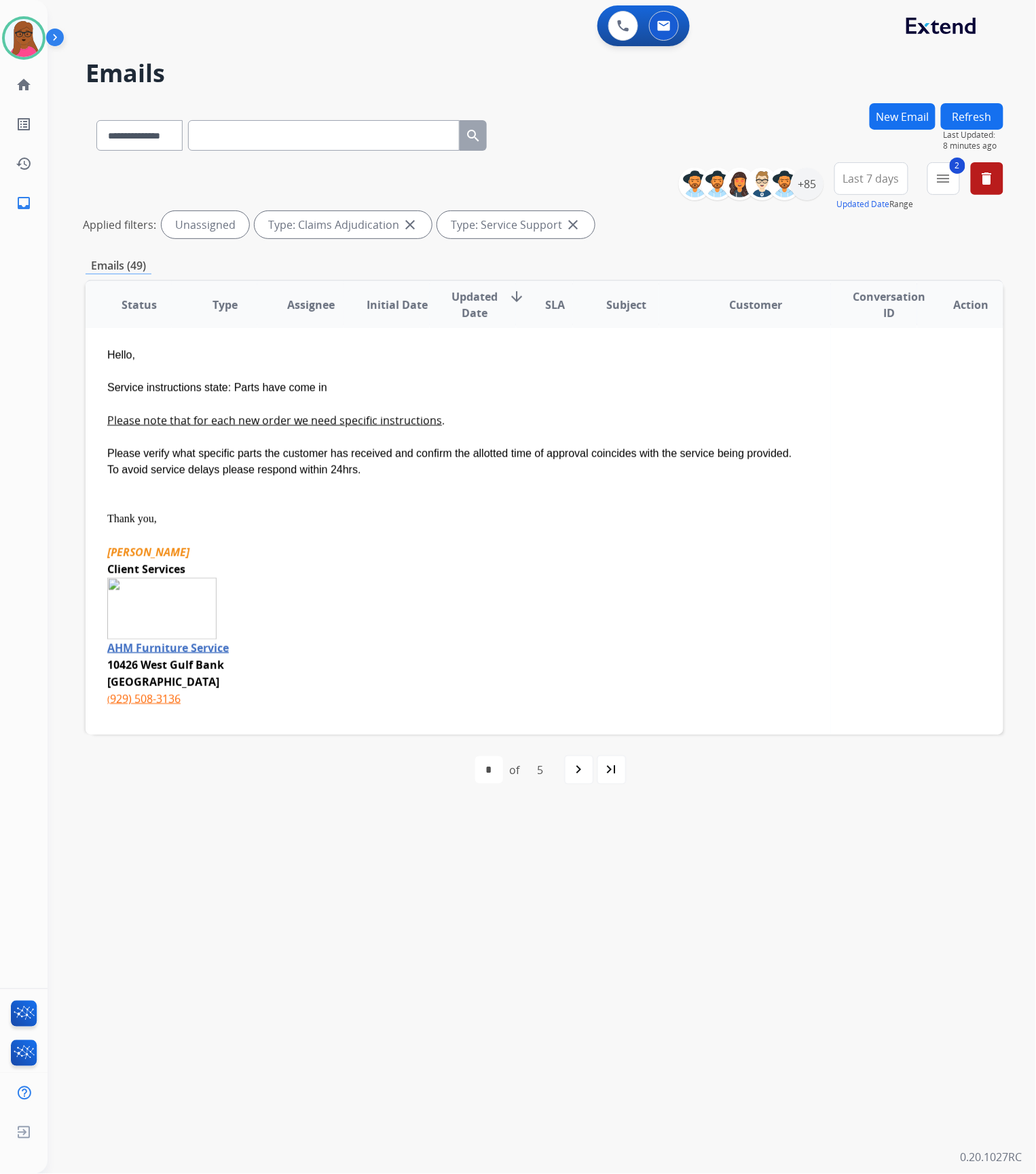
scroll to position [465, 0]
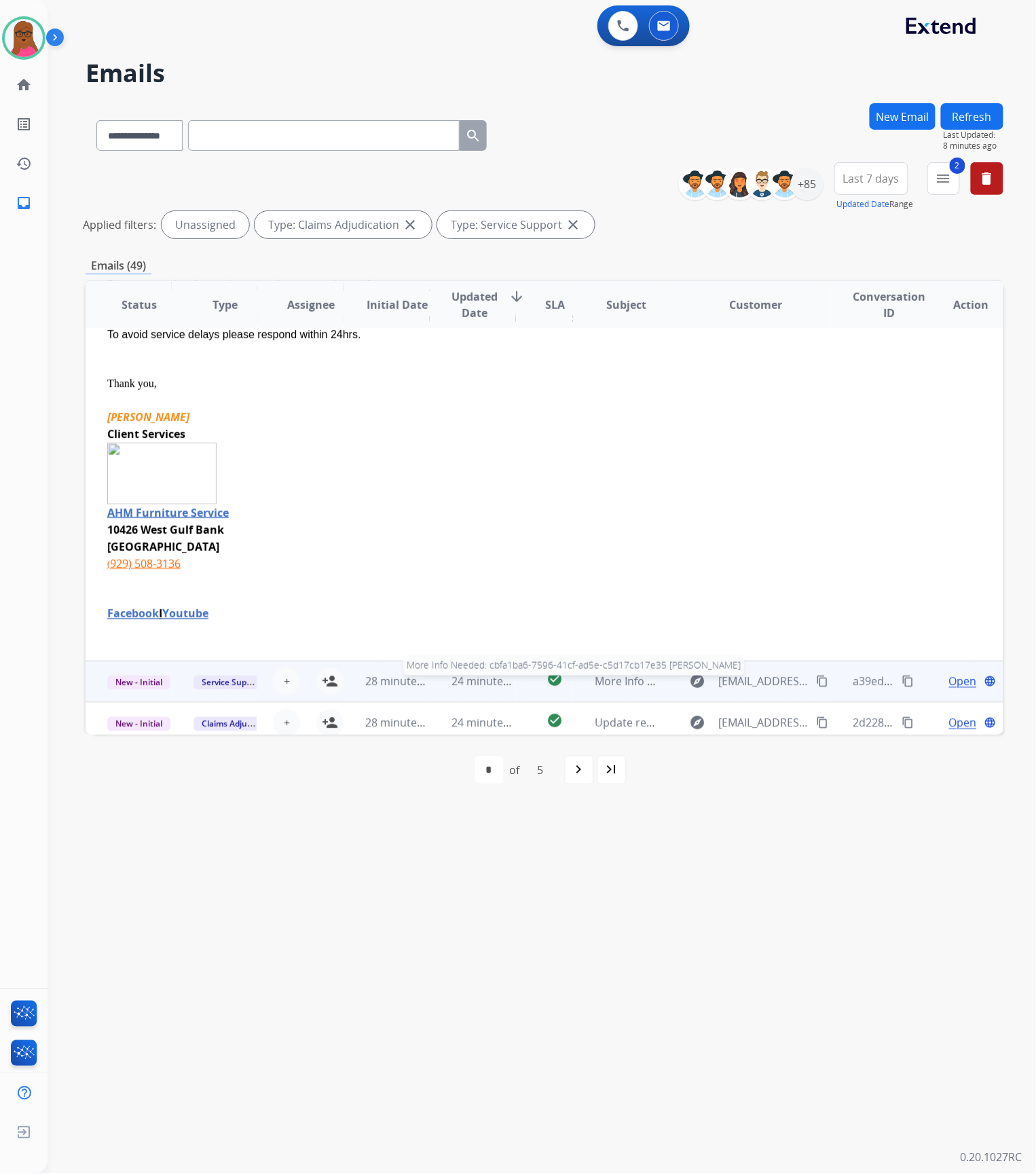
click at [609, 677] on span "More Info Needed: cbfa1ba6-7596-41cf-ad5e-c5d17cb17e35 [PERSON_NAME]" at bounding box center [789, 681] width 389 height 15
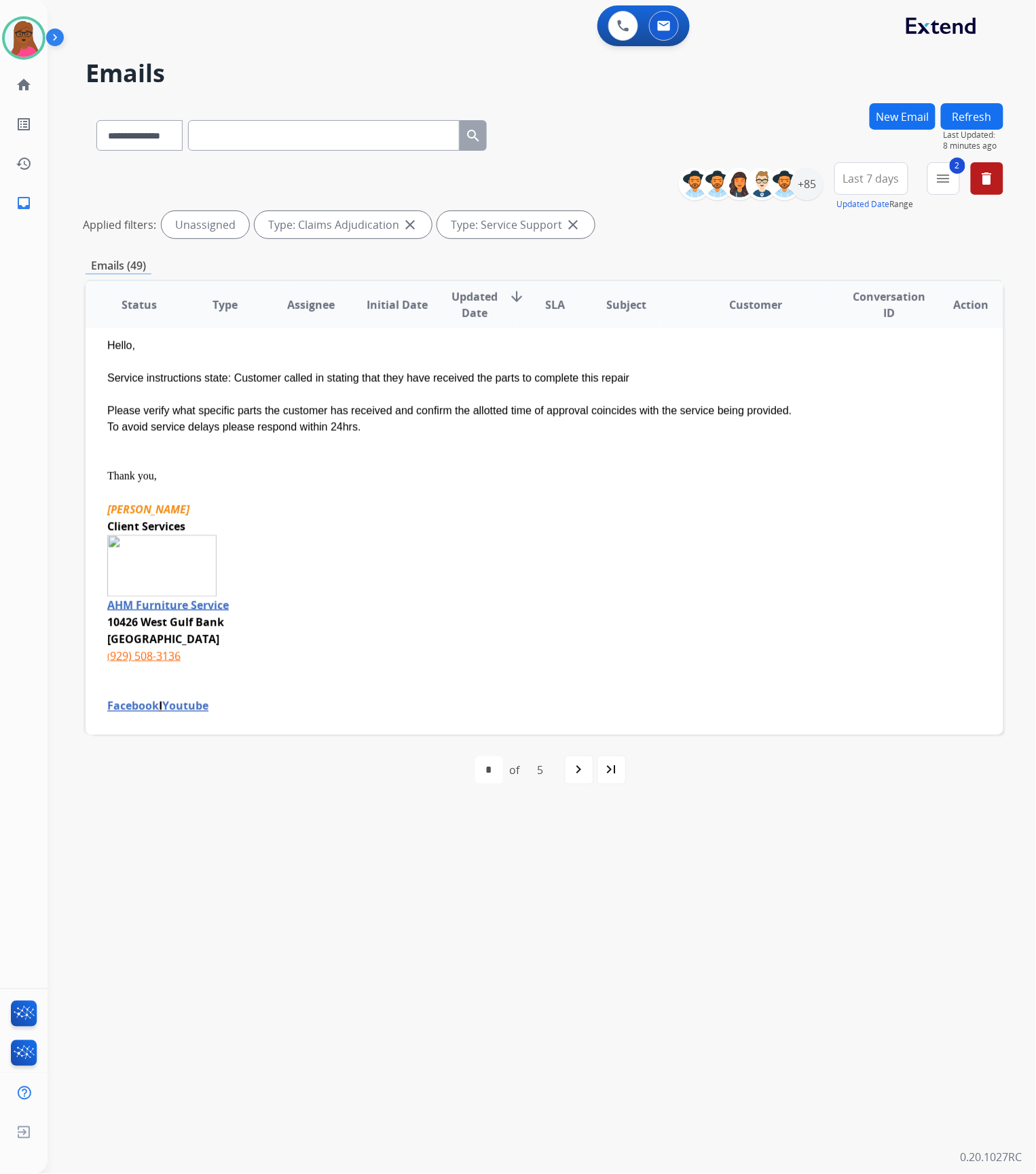
scroll to position [433, 0]
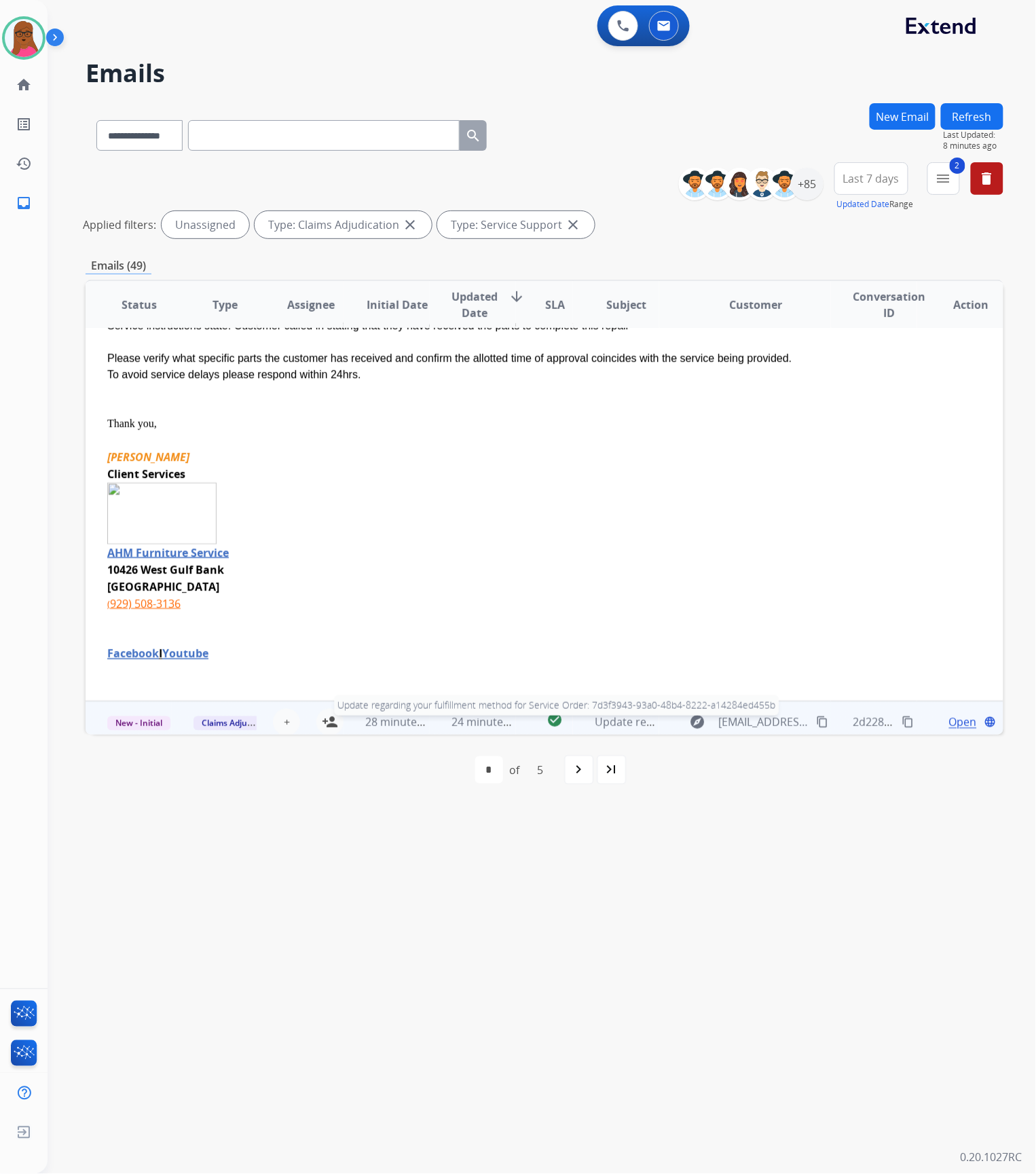
click at [619, 715] on span "Update regarding your fulfillment method for Service Order: 7d3f3943-93a0-48b4-…" at bounding box center [854, 722] width 520 height 15
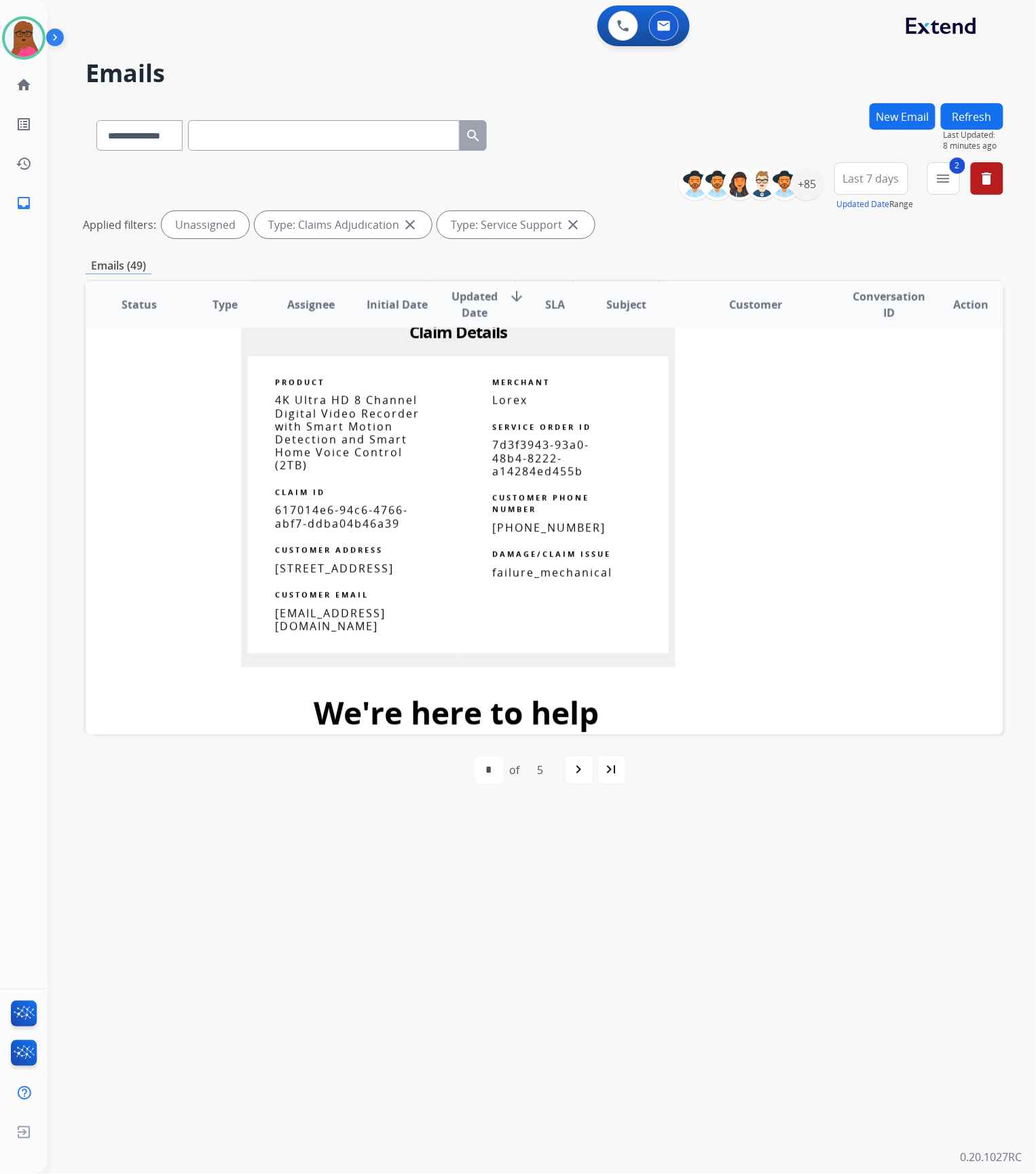
scroll to position [910, 0]
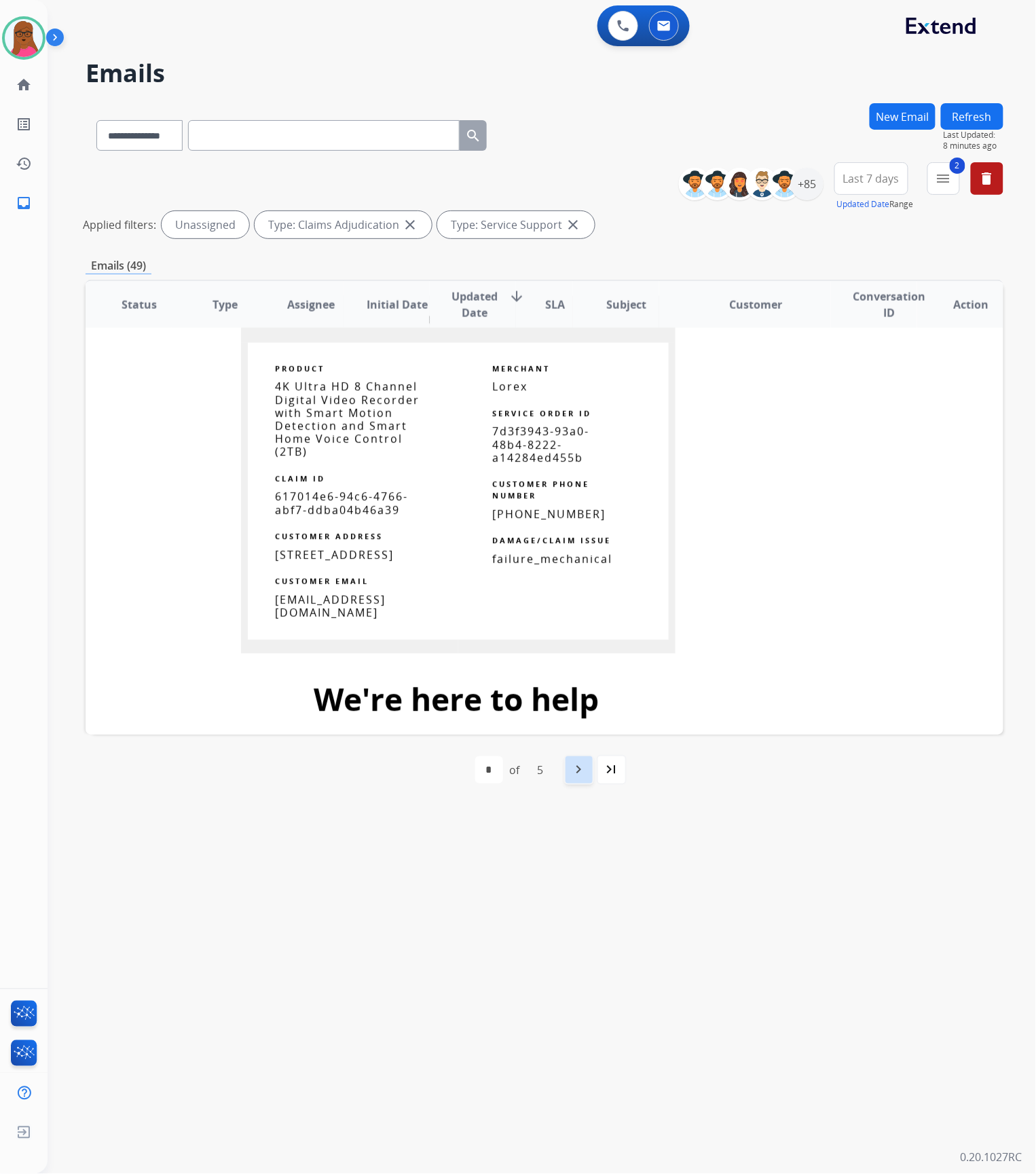
click at [585, 774] on mat-icon "navigate_next" at bounding box center [578, 770] width 16 height 16
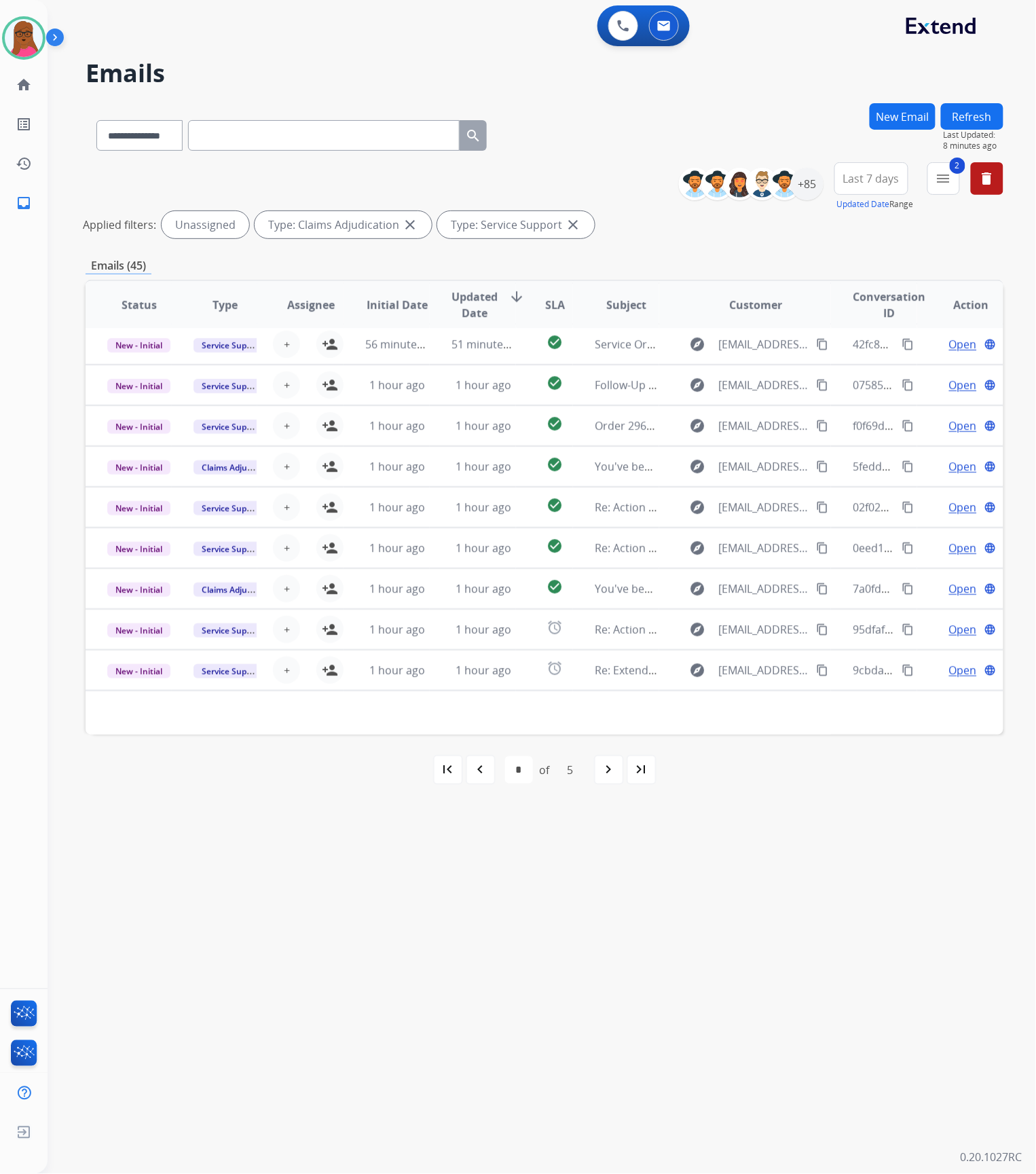
scroll to position [44, 0]
click at [605, 773] on mat-icon "navigate_next" at bounding box center [609, 770] width 16 height 16
click at [604, 773] on mat-icon "navigate_next" at bounding box center [609, 770] width 16 height 16
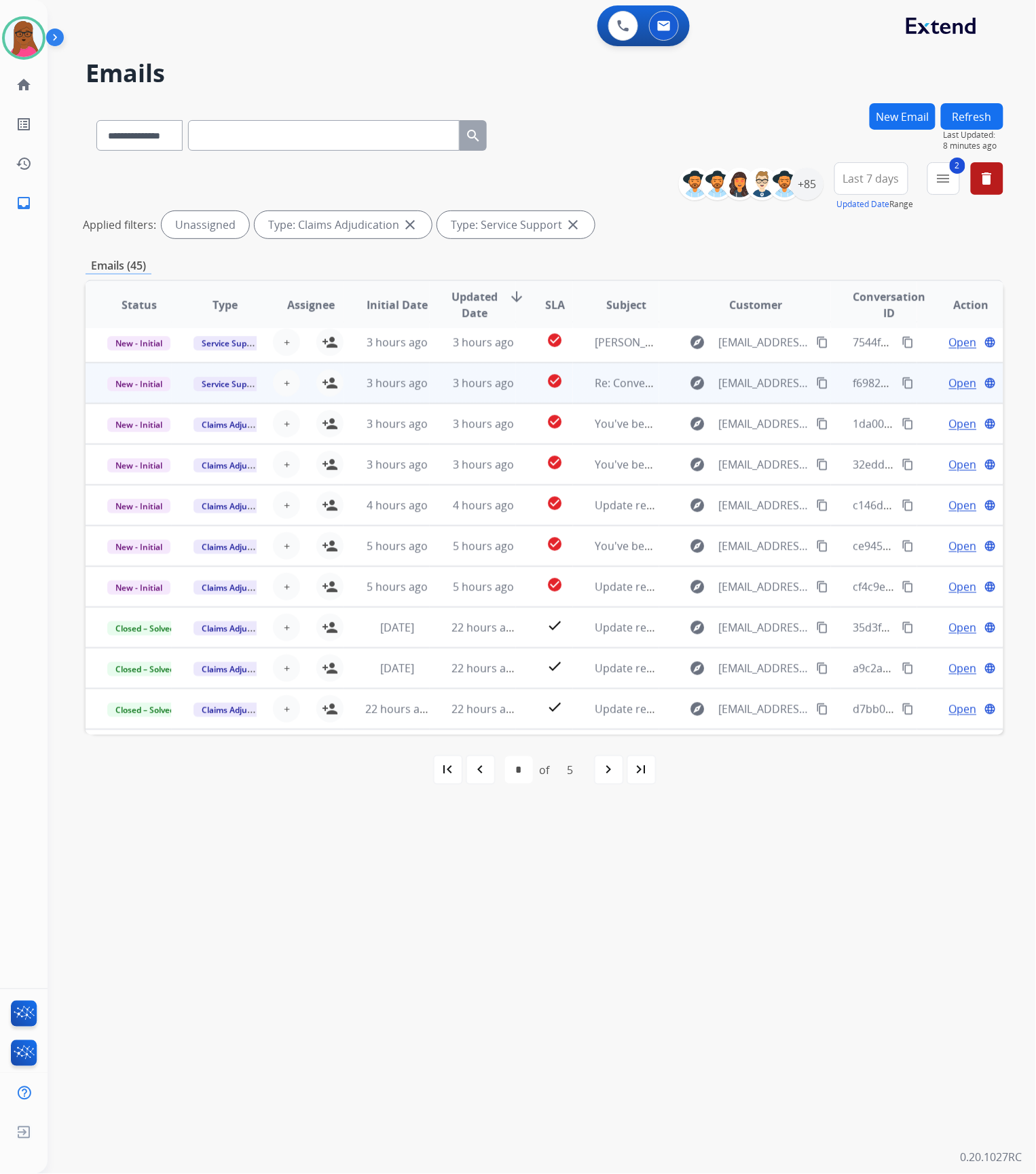
scroll to position [0, 0]
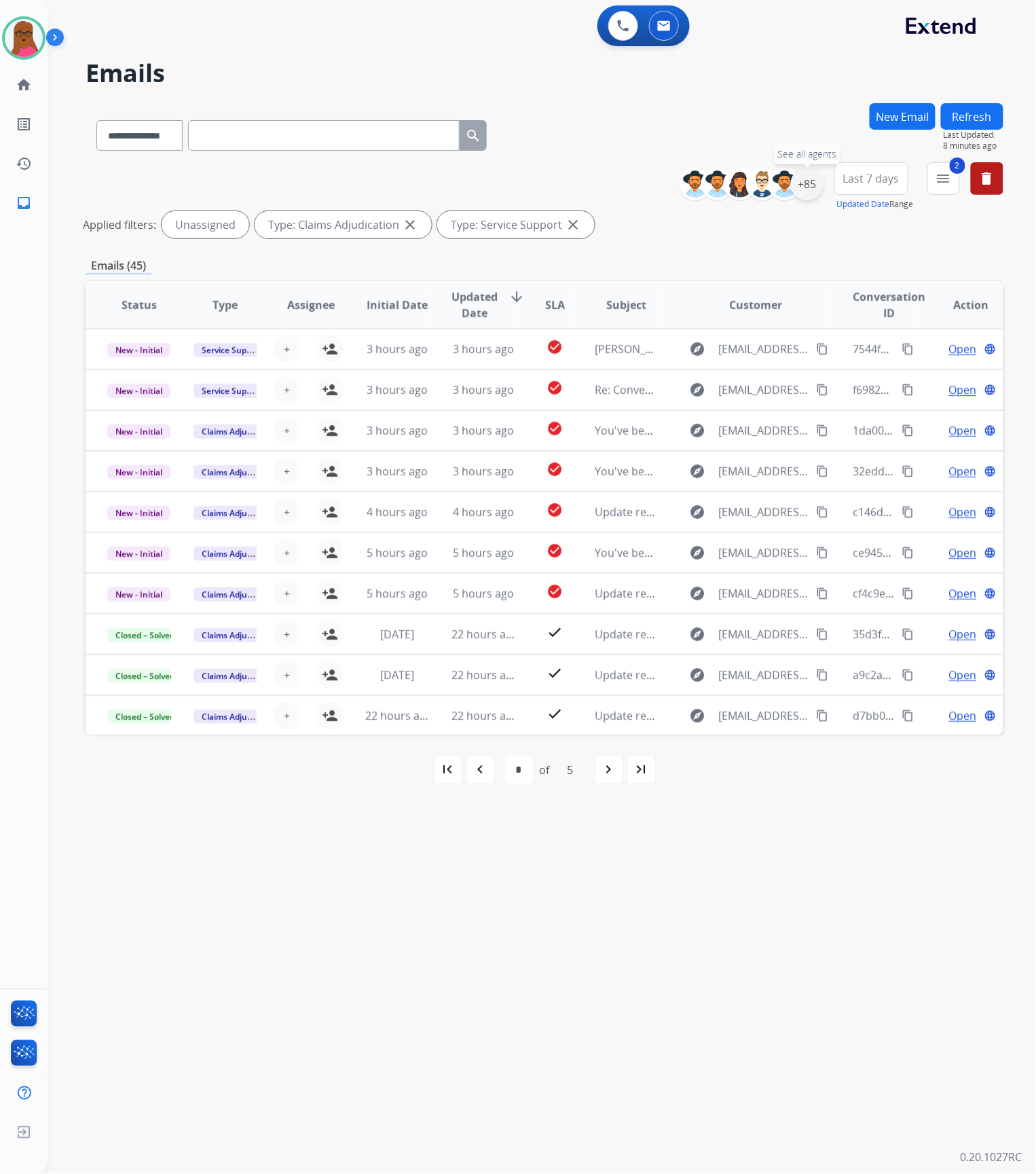
click at [812, 187] on div "+85" at bounding box center [807, 184] width 32 height 32
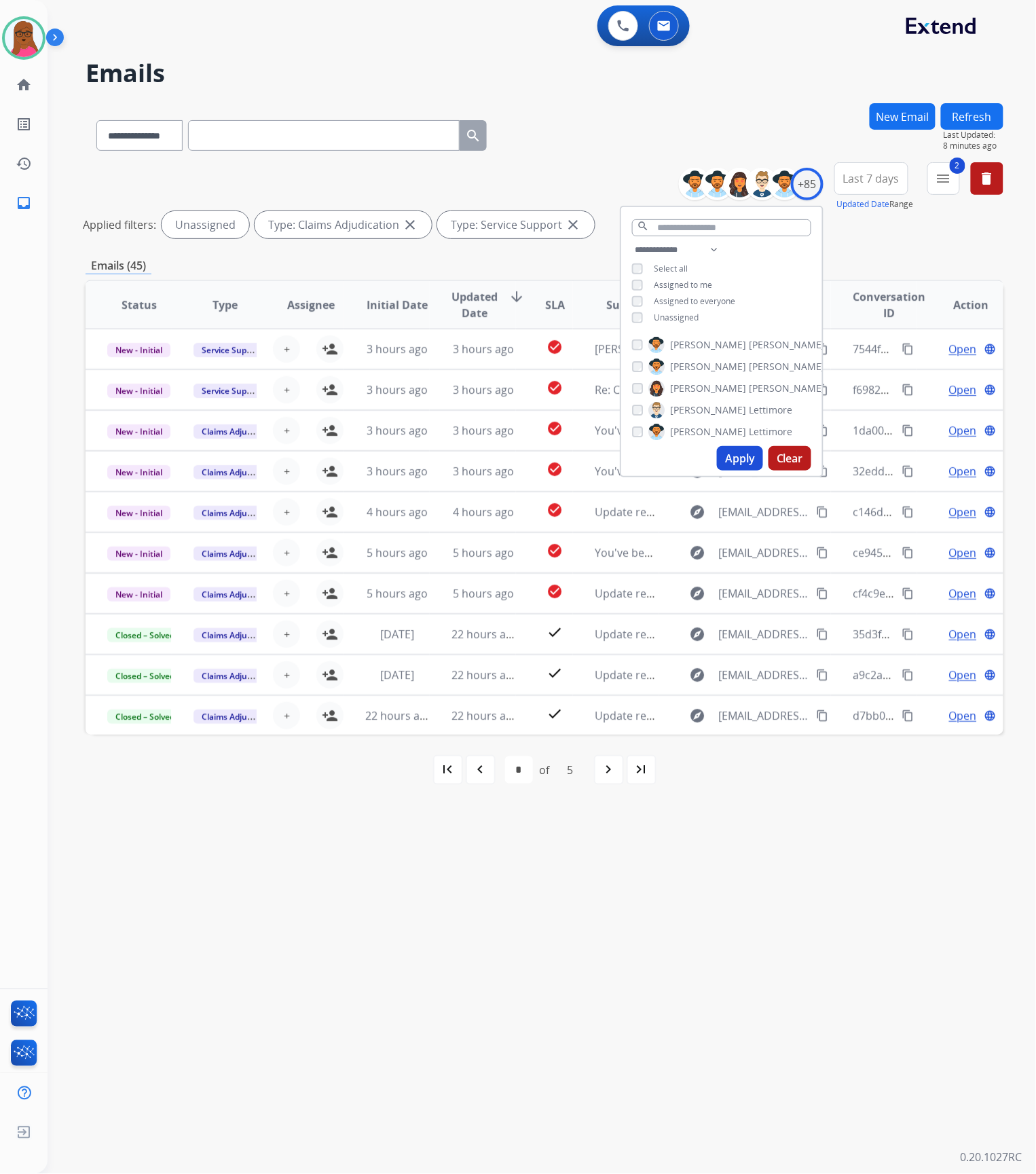
click at [634, 276] on div "**********" at bounding box center [722, 285] width 201 height 87
click at [634, 327] on div "**********" at bounding box center [722, 341] width 203 height 272
click at [742, 458] on button "Apply" at bounding box center [740, 458] width 46 height 25
select select "*"
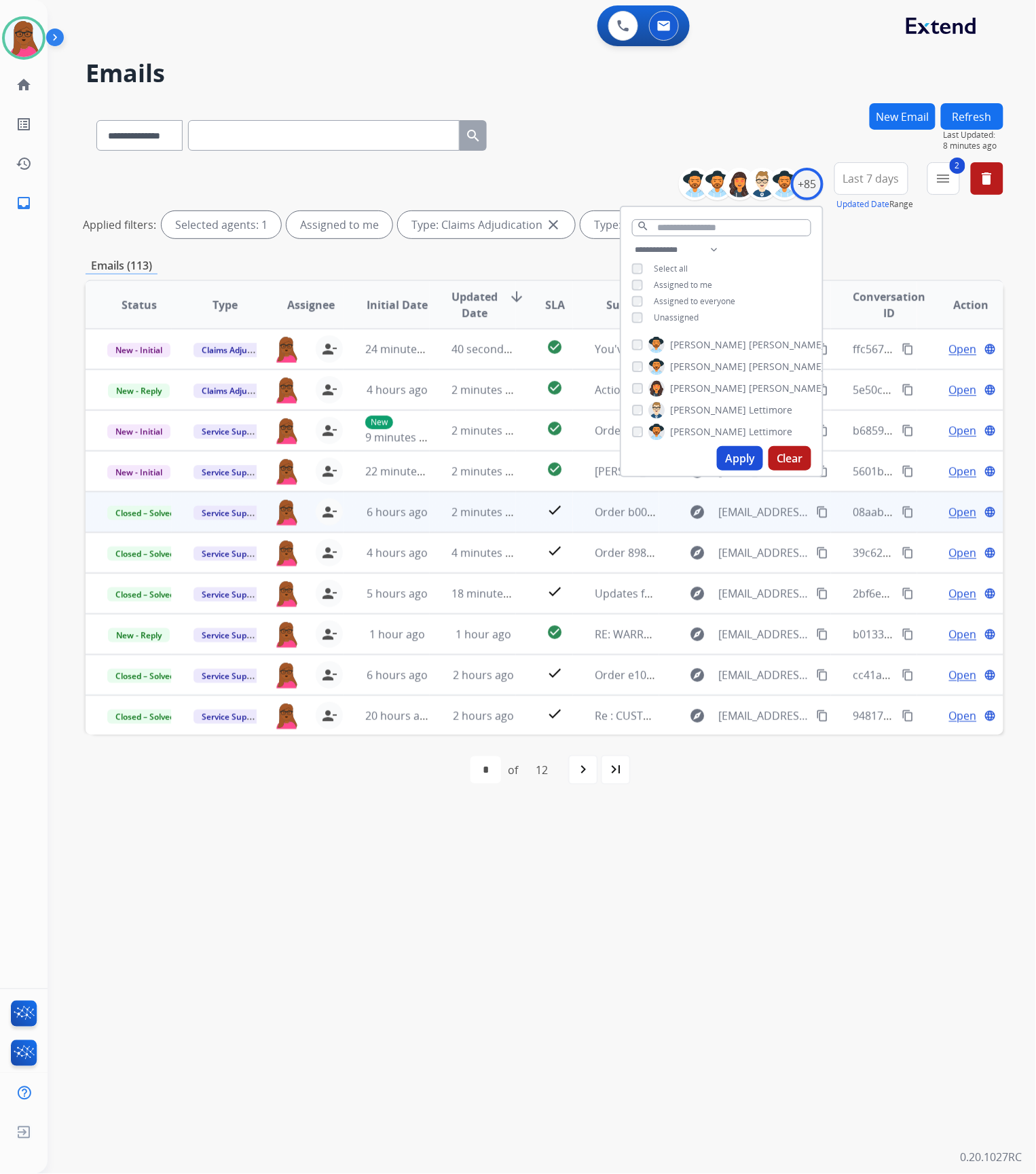
click at [766, 840] on div "**********" at bounding box center [525, 611] width 956 height 1125
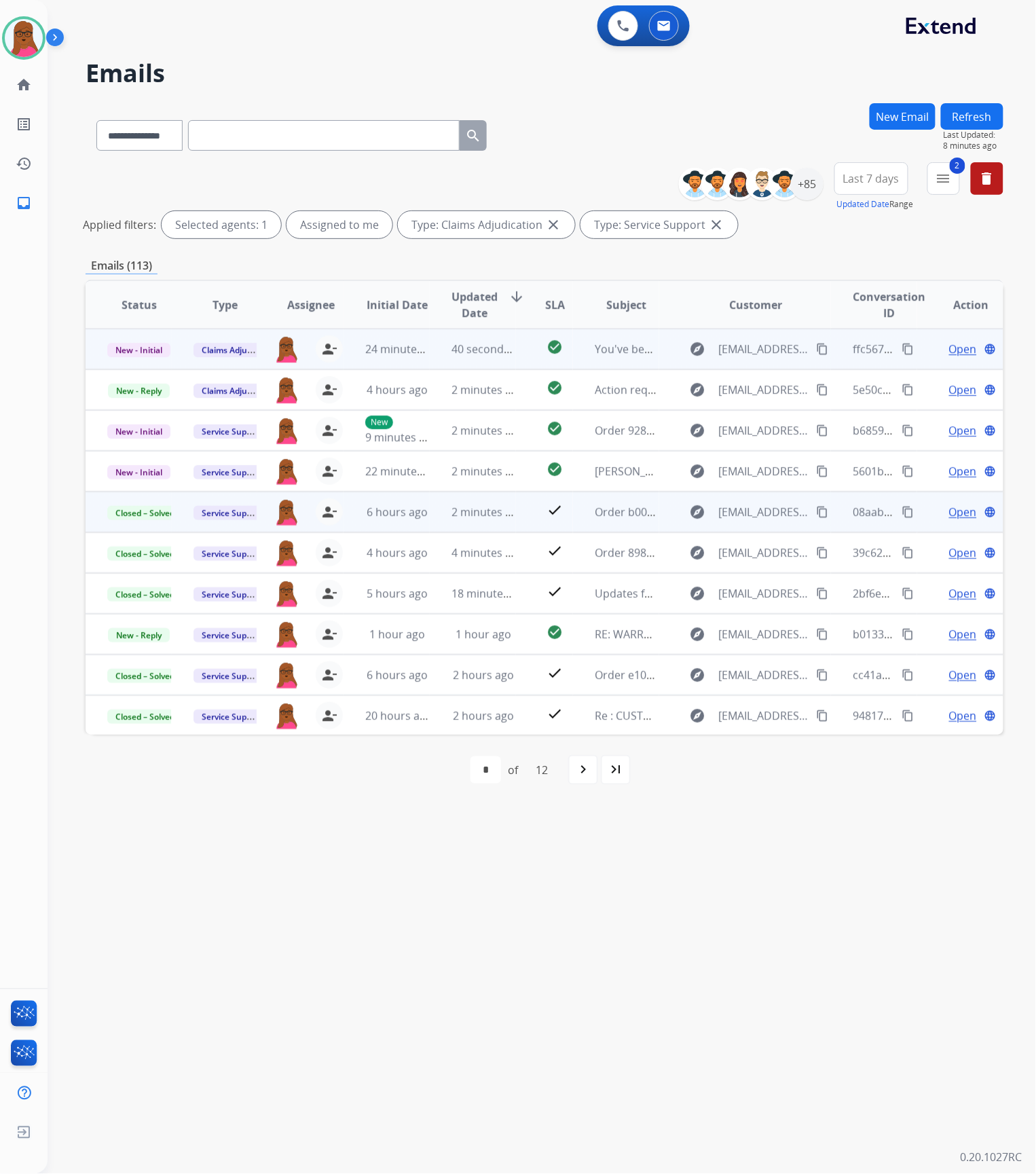
click at [949, 345] on span "Open" at bounding box center [963, 349] width 28 height 16
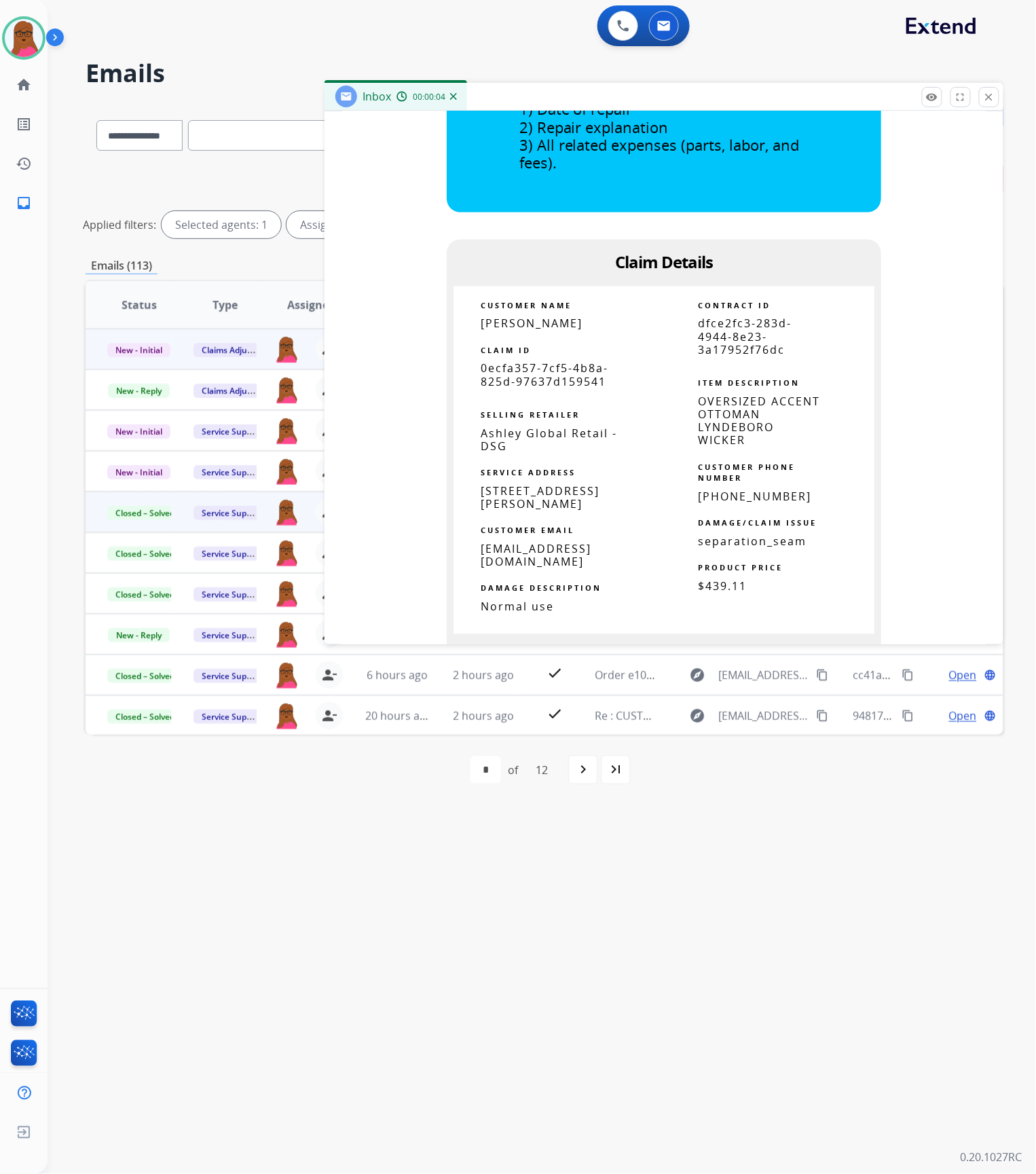
scroll to position [815, 0]
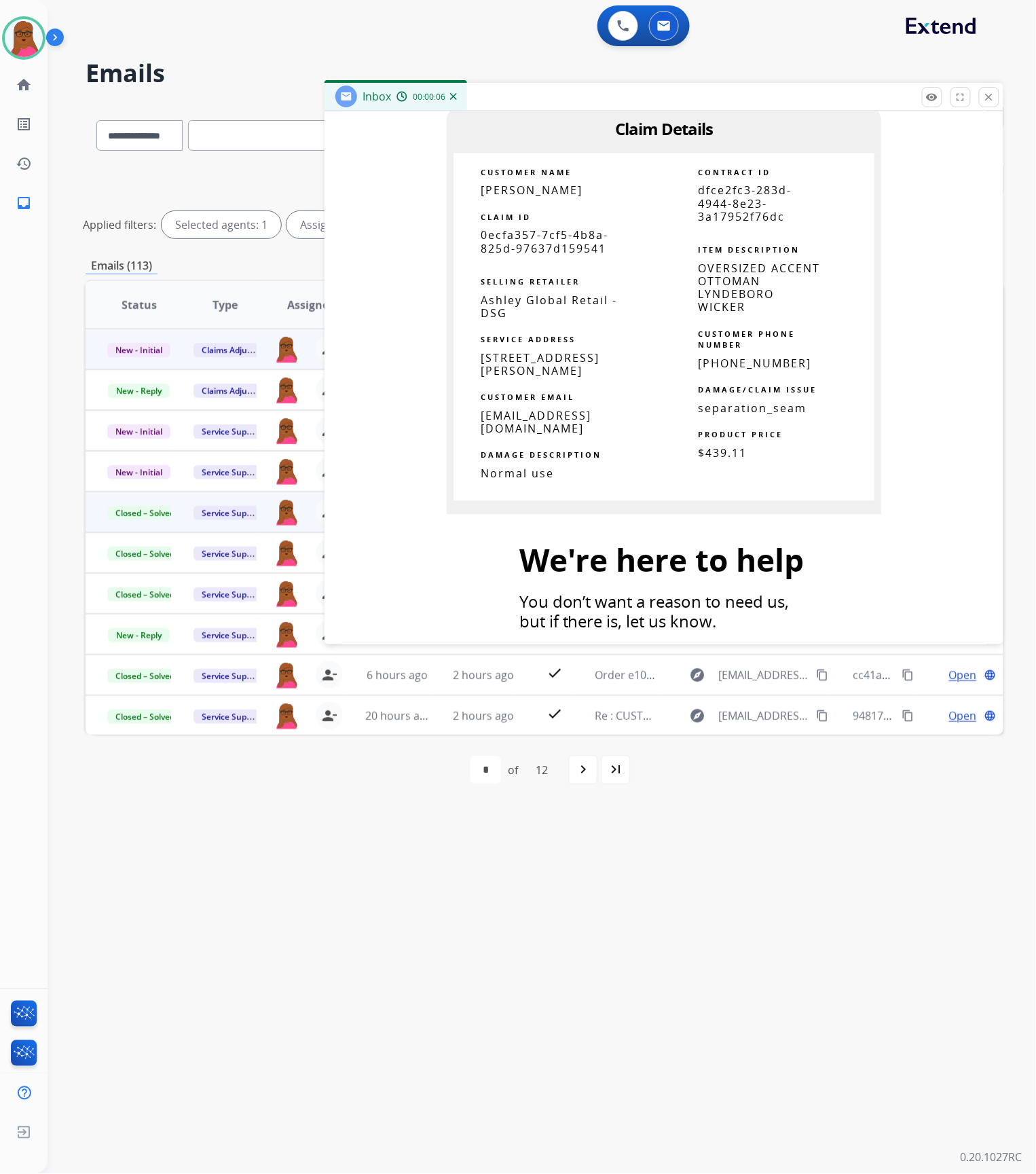
click at [492, 253] on span "0ecfa357-7cf5-4b8a-825d-97637d159541" at bounding box center [545, 242] width 128 height 28
copy tbody
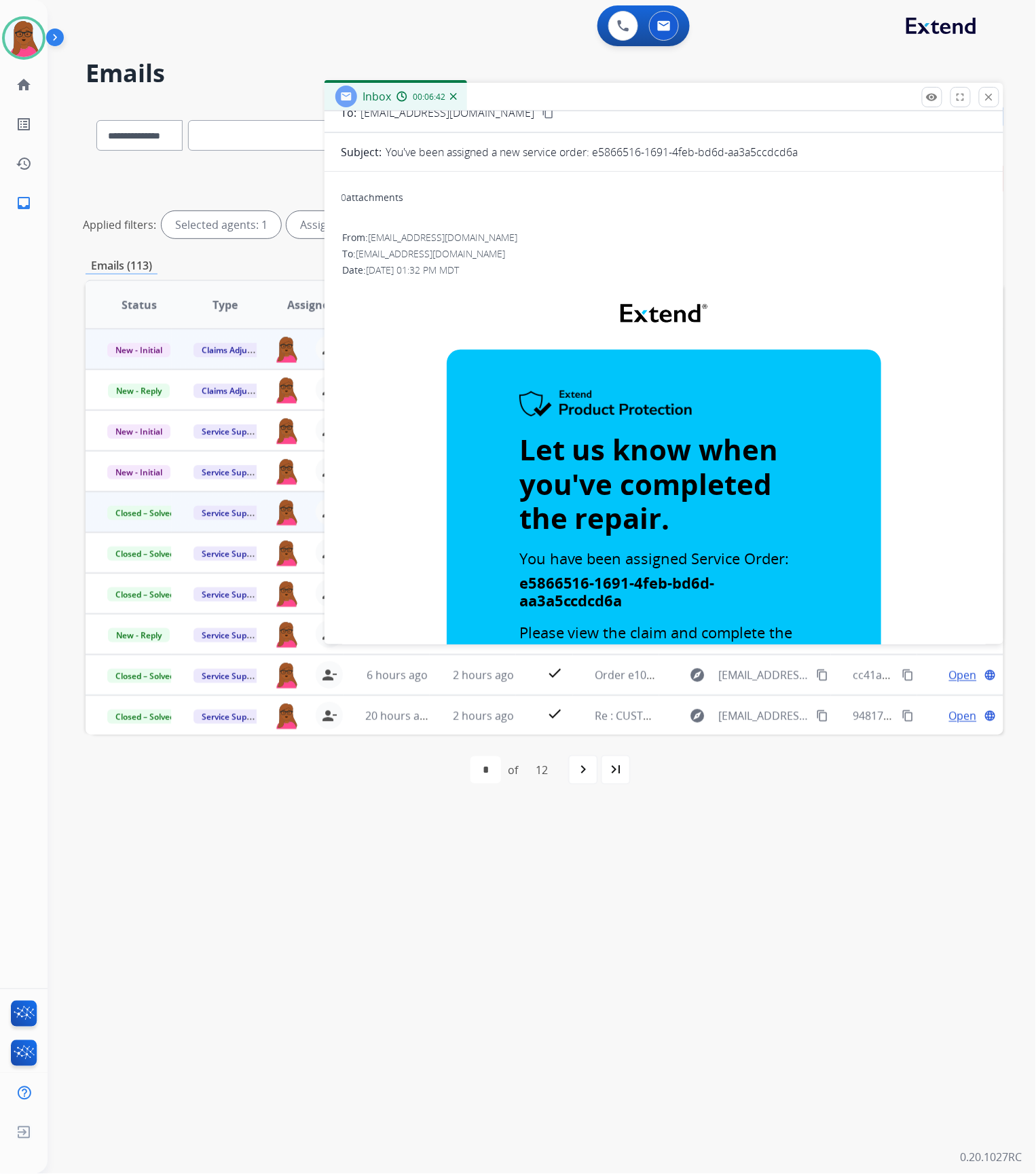
scroll to position [0, 0]
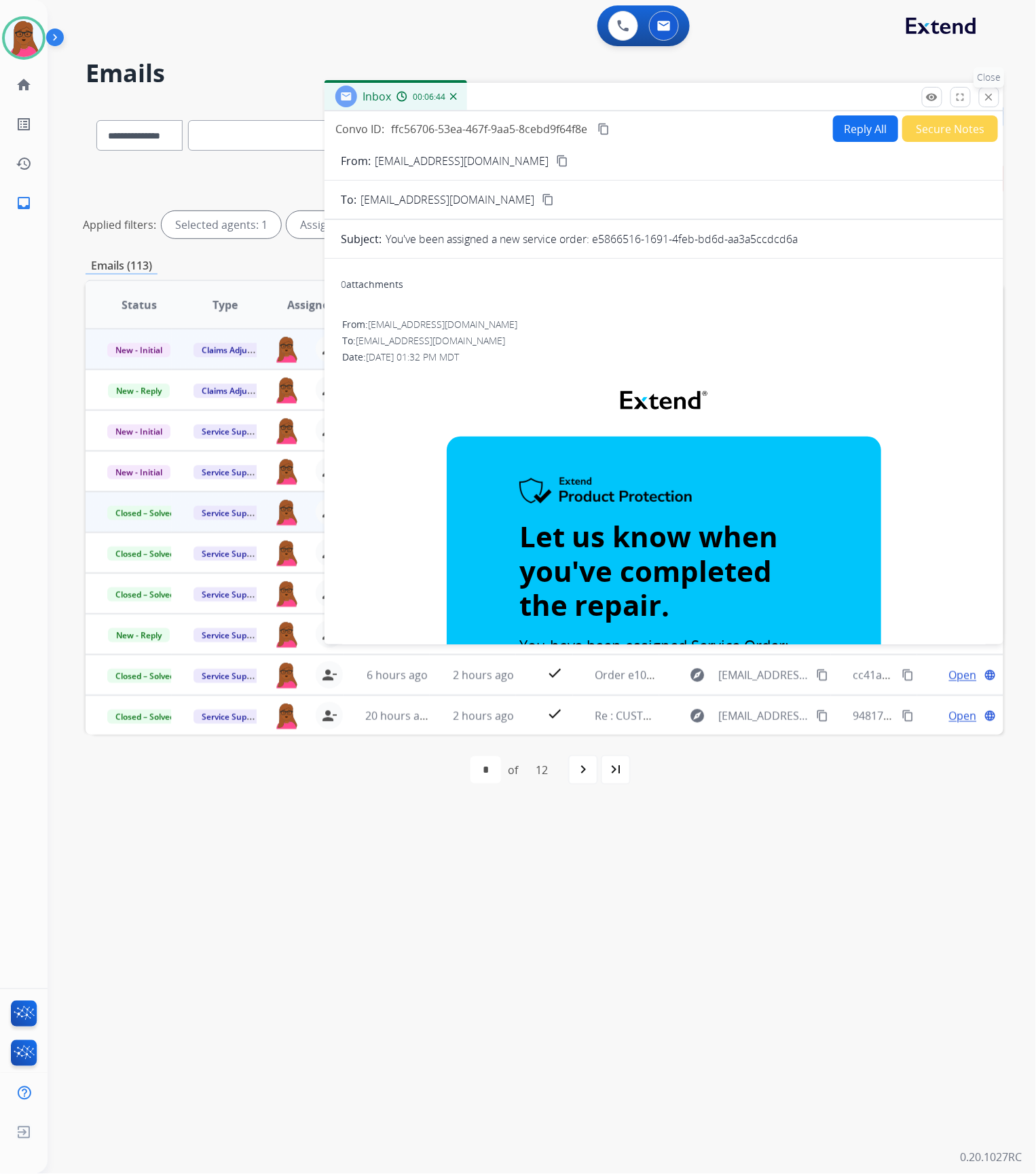
click at [993, 101] on mat-icon "close" at bounding box center [989, 97] width 12 height 12
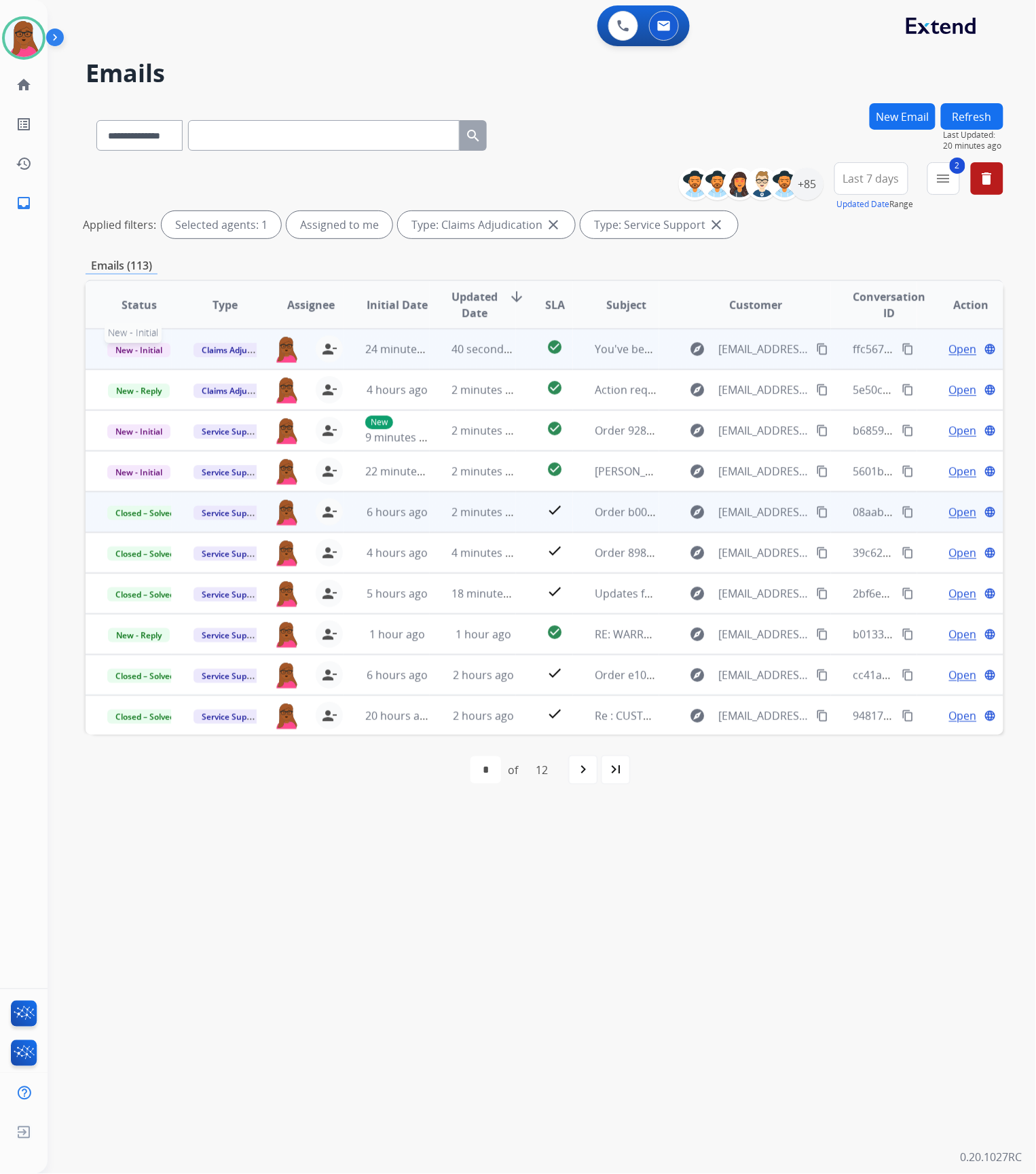
click at [125, 345] on span "New - Initial" at bounding box center [139, 350] width 63 height 15
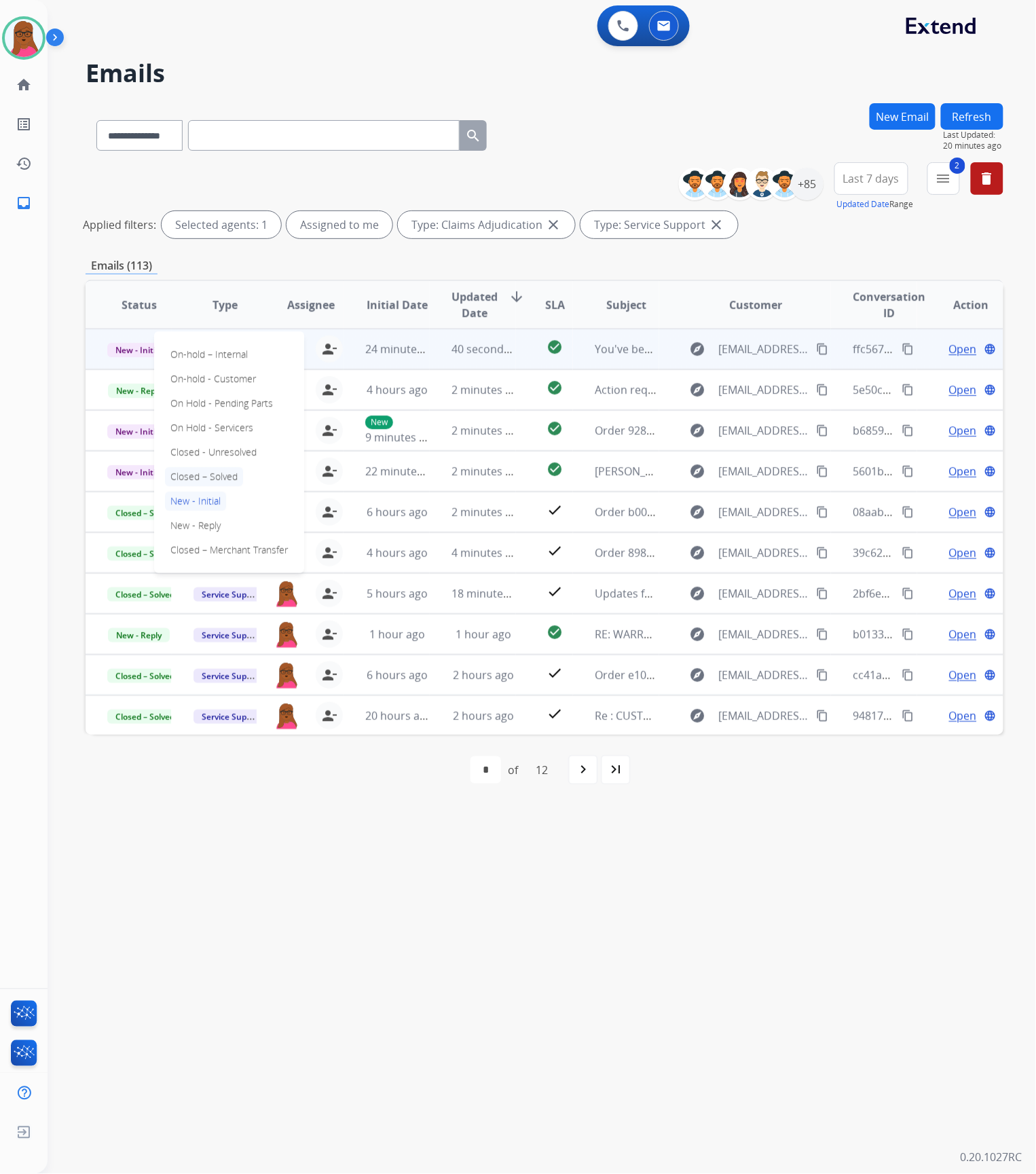
click at [203, 471] on p "Closed – Solved" at bounding box center [203, 476] width 78 height 19
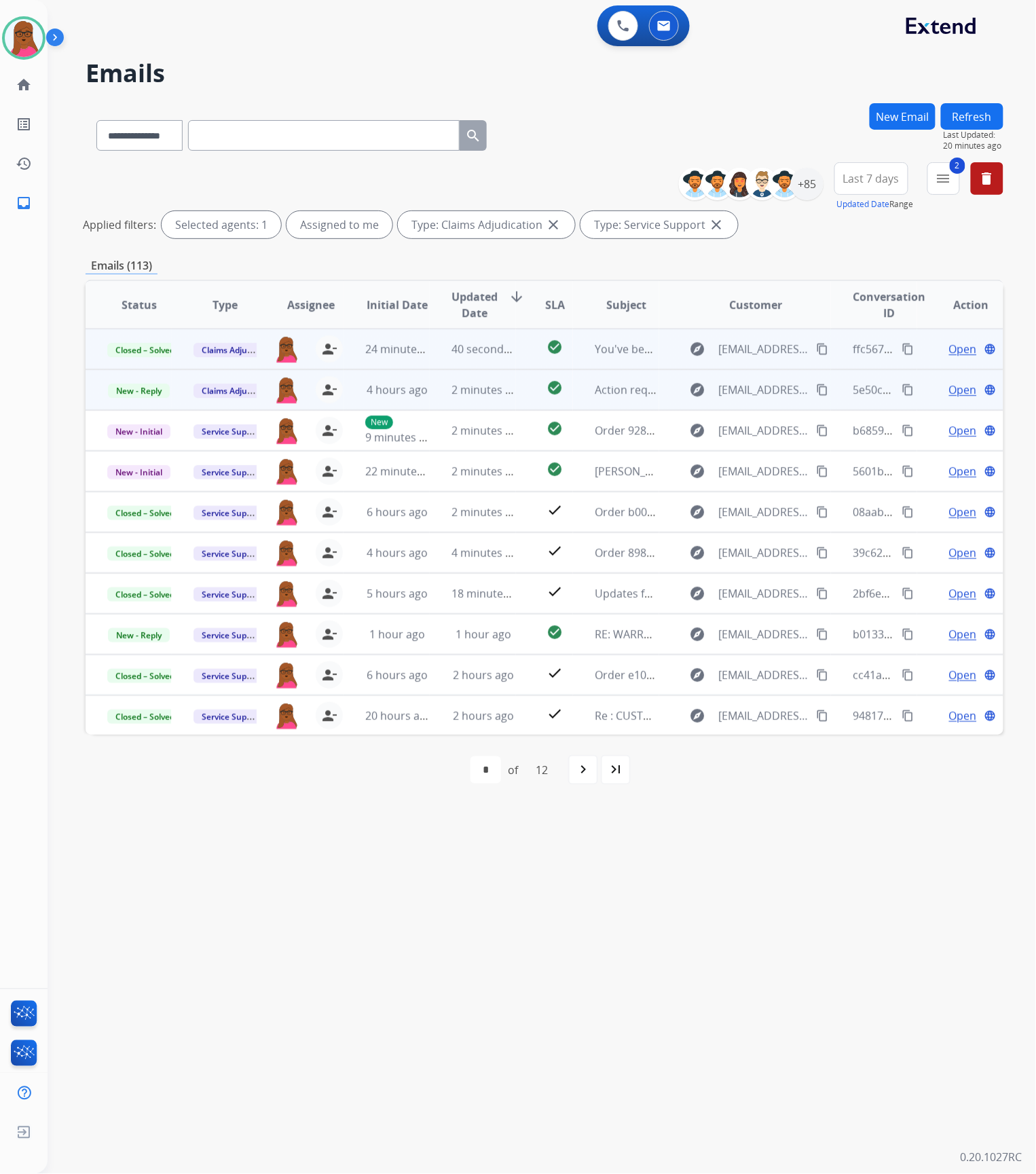
click at [951, 392] on span "Open" at bounding box center [963, 389] width 28 height 16
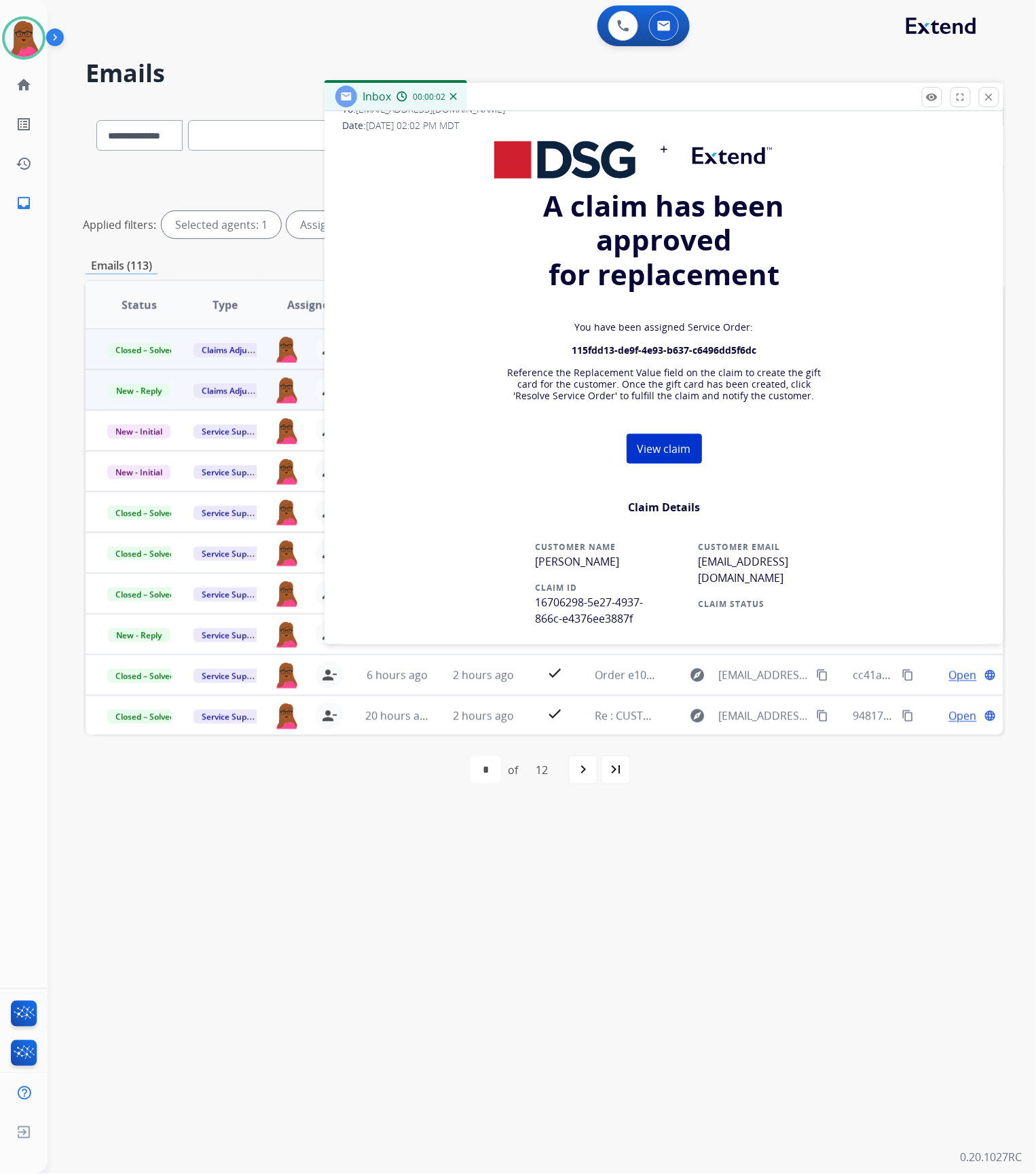
scroll to position [272, 0]
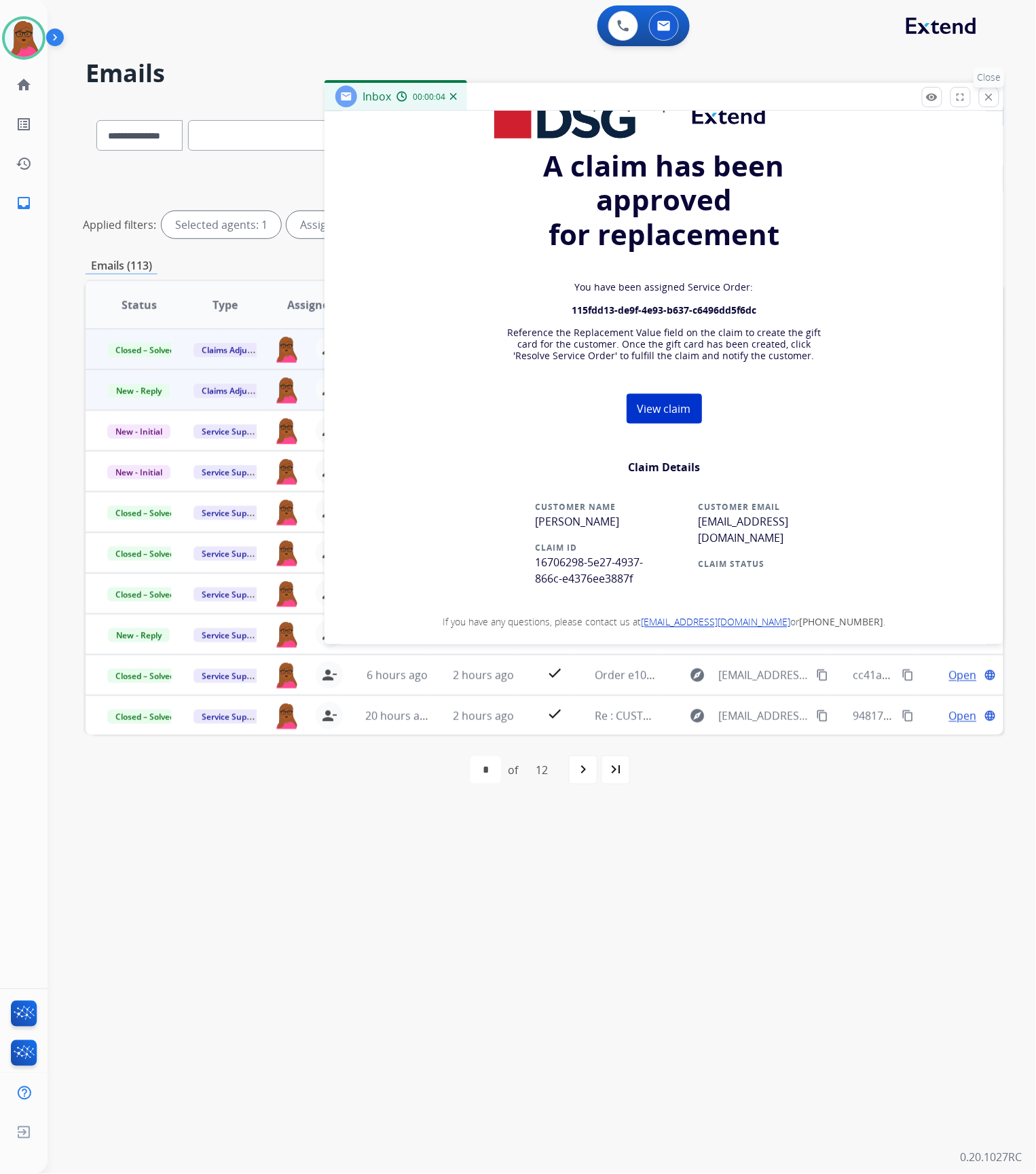
click at [990, 88] on button "close Close" at bounding box center [989, 97] width 20 height 20
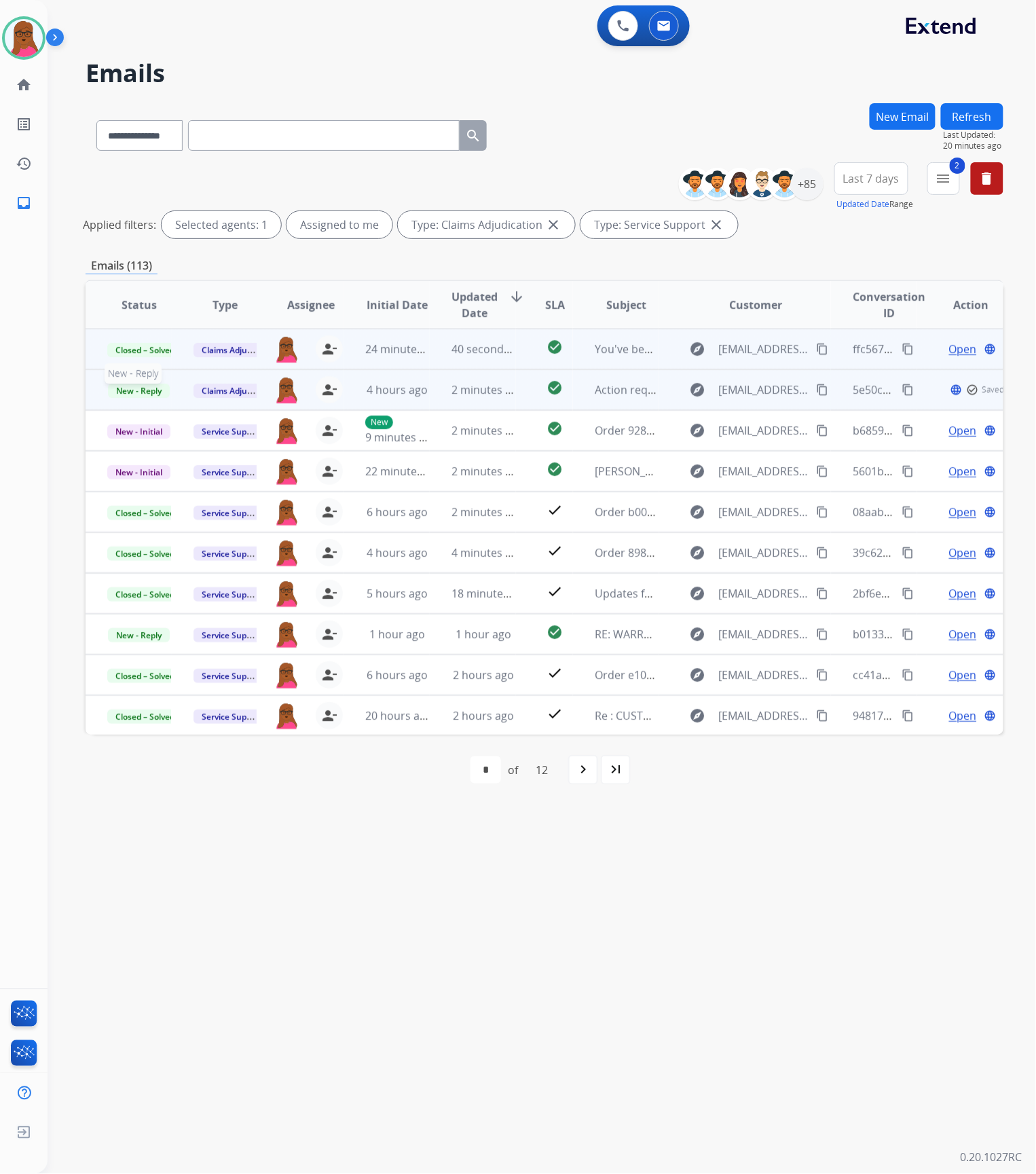
click at [135, 384] on span "New - Reply" at bounding box center [139, 391] width 62 height 15
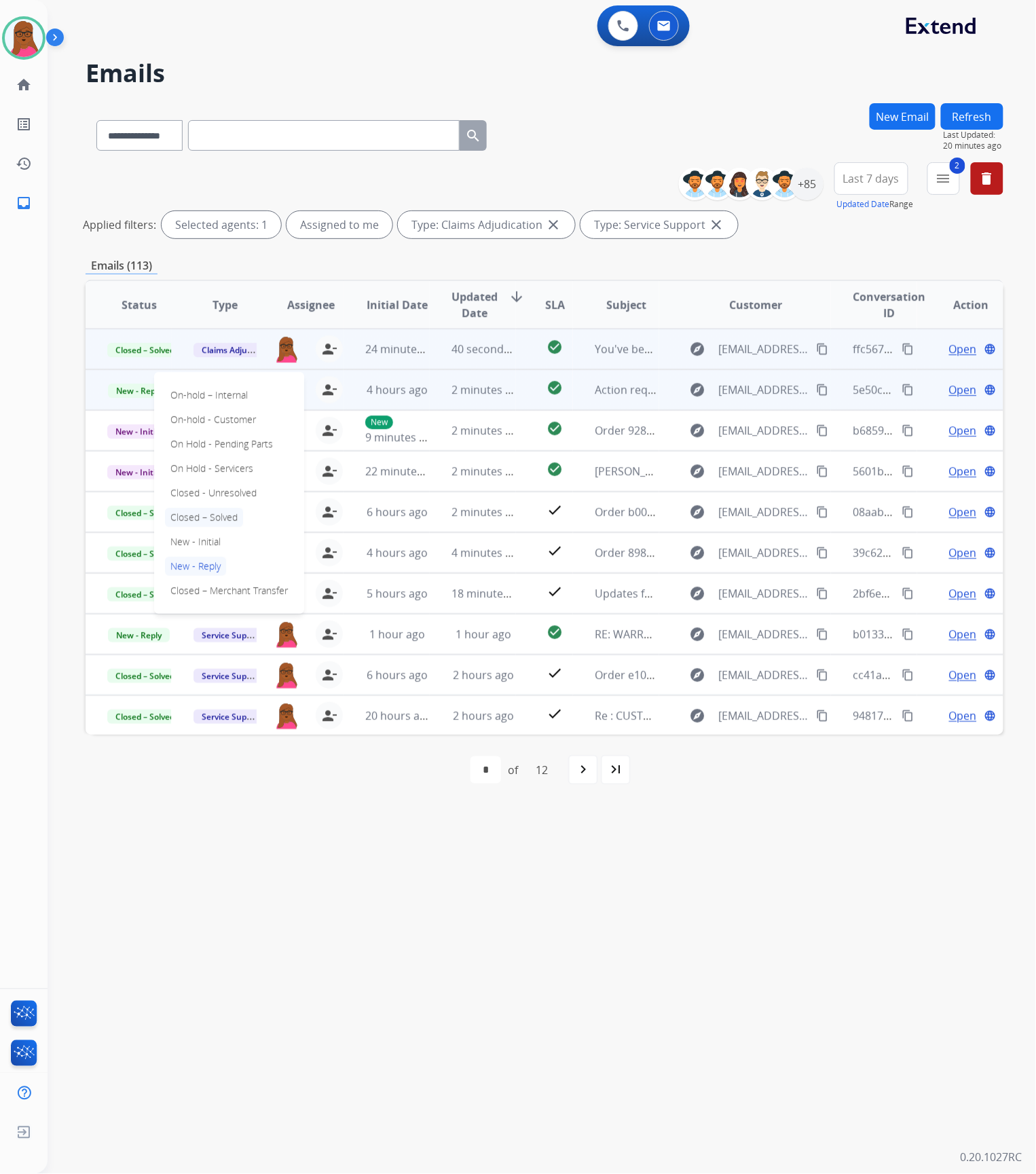
click at [223, 522] on p "Closed – Solved" at bounding box center [203, 517] width 78 height 19
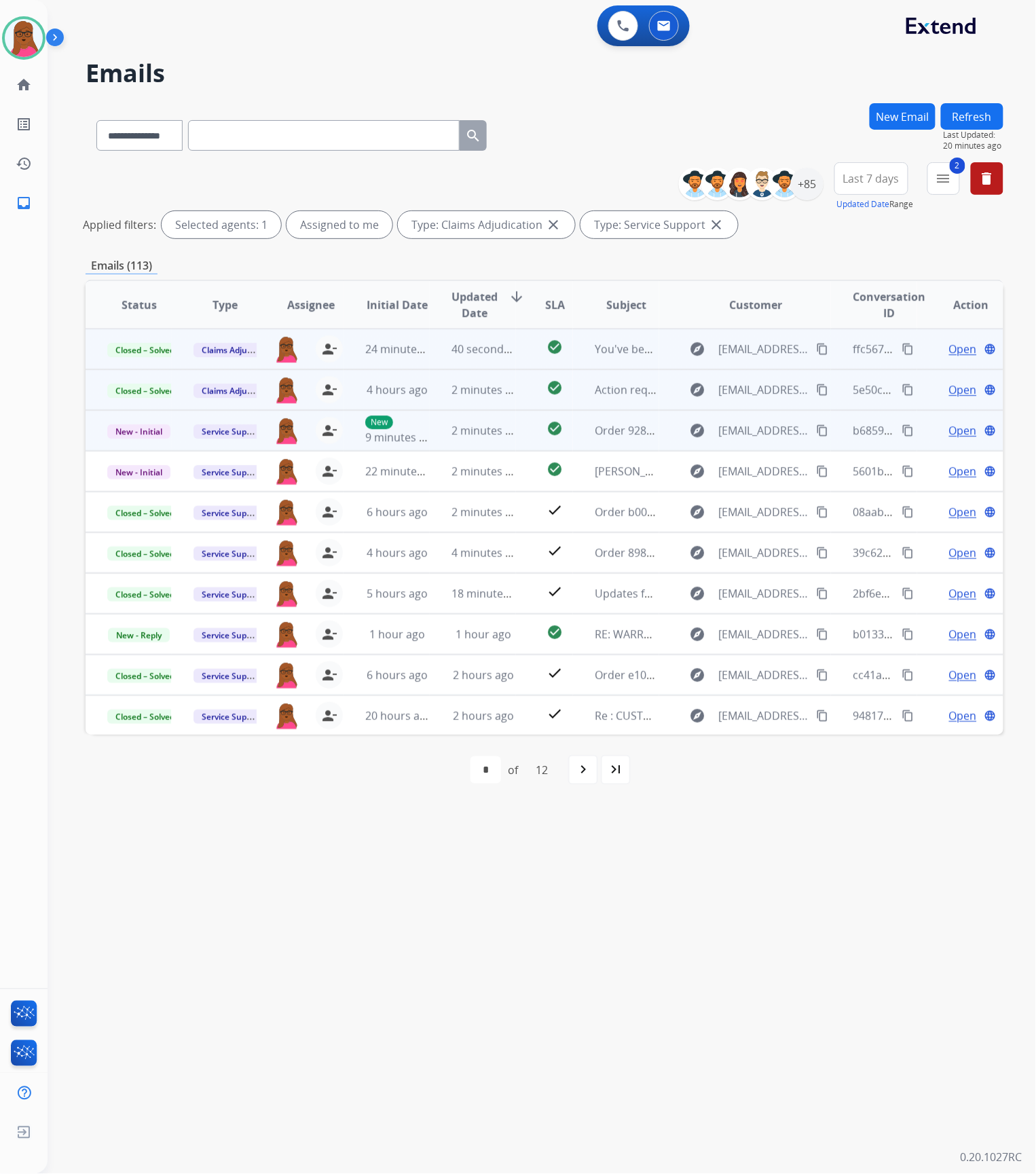
click at [949, 431] on span "Open" at bounding box center [963, 430] width 28 height 16
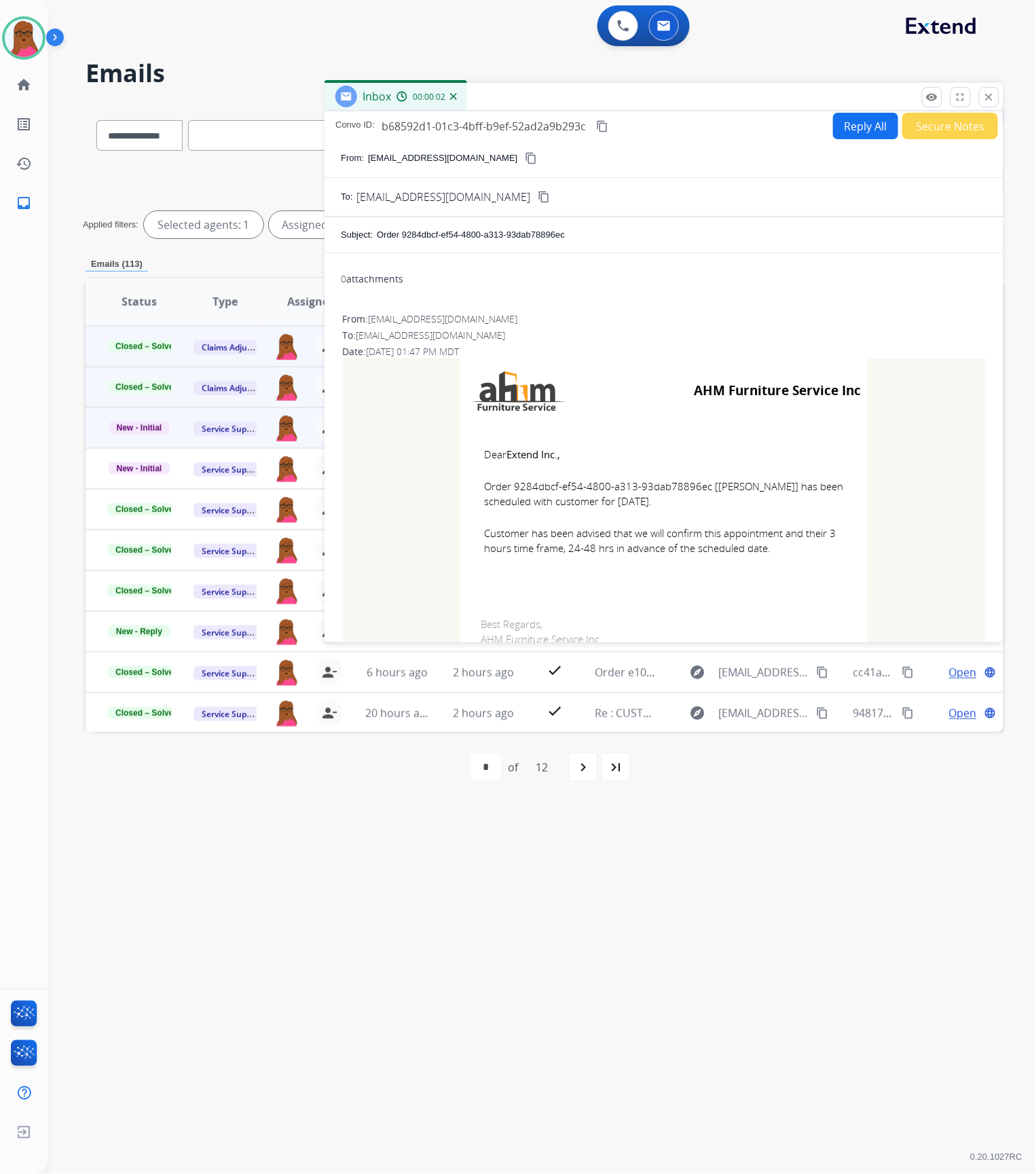
scroll to position [0, 0]
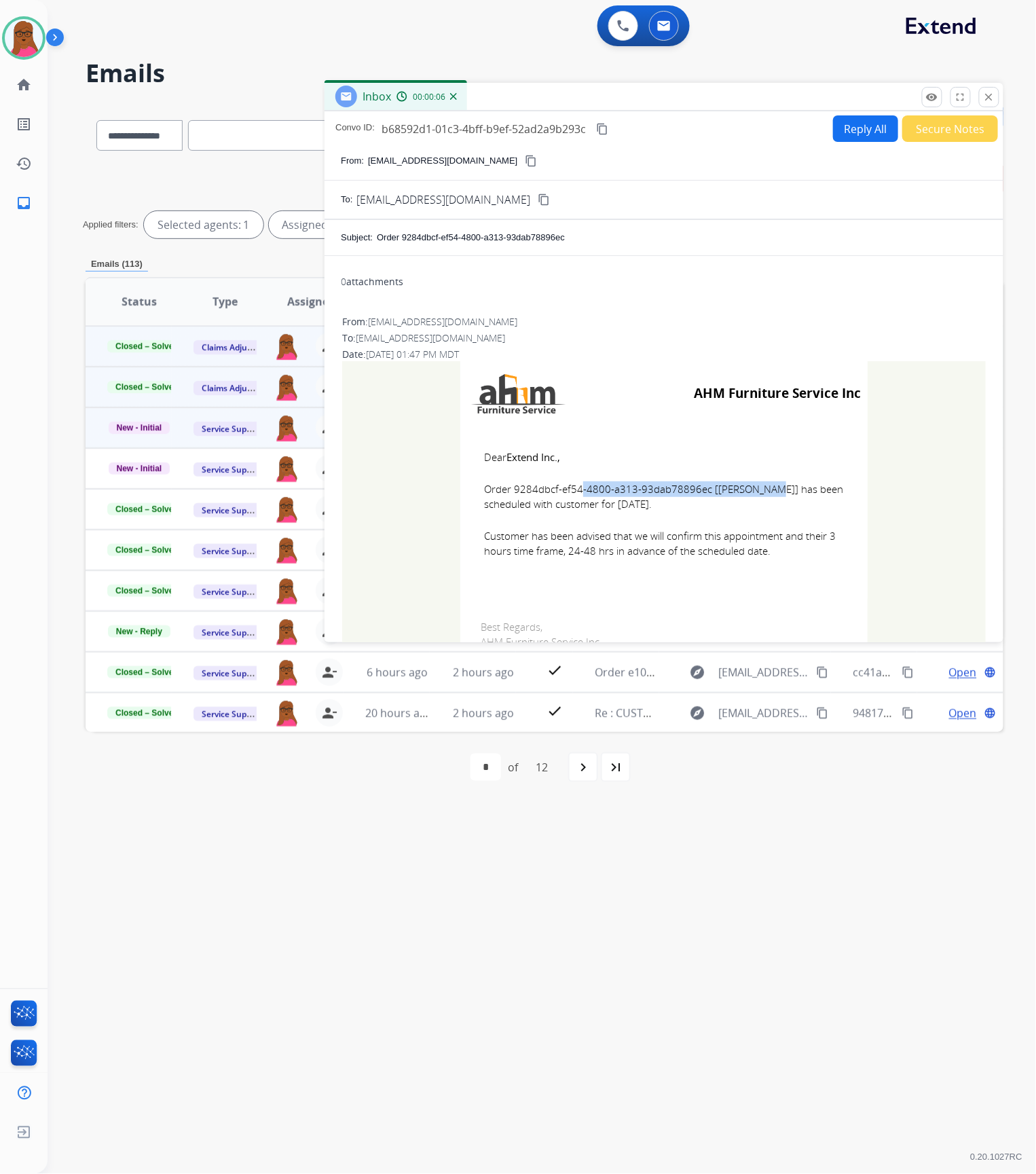
drag, startPoint x: 699, startPoint y: 488, endPoint x: 508, endPoint y: 490, distance: 191.0
click at [508, 490] on span "Order 9284dbcf-ef54-4800-a313-93dab78896ec [[PERSON_NAME]] has been scheduled w…" at bounding box center [664, 497] width 360 height 31
copy span "9284dbcf-ef54-4800-a313-93dab78896ec"
drag, startPoint x: 471, startPoint y: 451, endPoint x: 769, endPoint y: 545, distance: 312.5
click at [769, 545] on td "Dear Extend Inc., Order 9284dbcf-ef54-4800-a313-93dab78896ec [[PERSON_NAME]] ha…" at bounding box center [664, 512] width 407 height 173
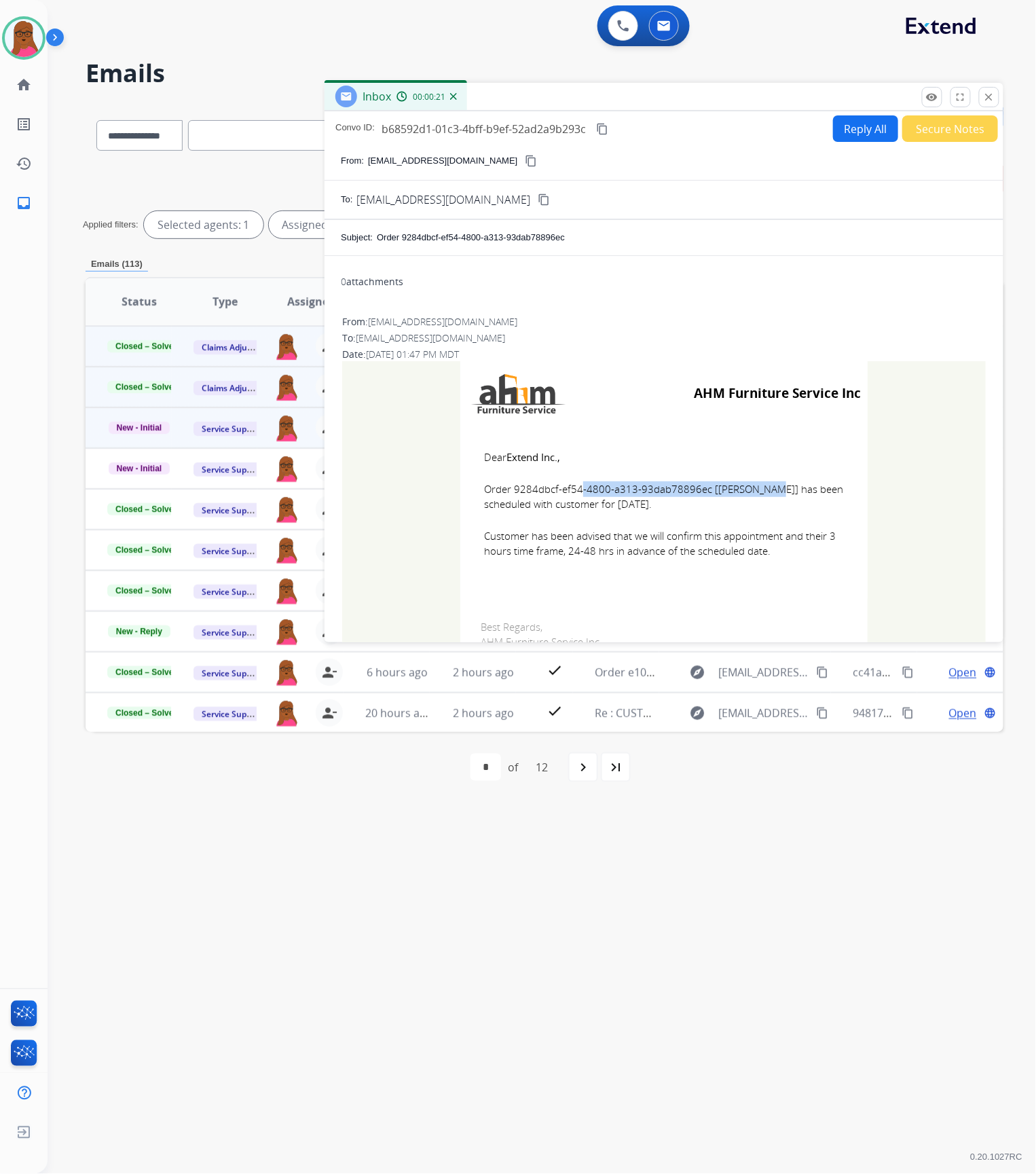
copy td "Dear Extend Inc., Order 9284dbcf-ef54-4800-a313-93dab78896ec [[PERSON_NAME]] ha…"
drag, startPoint x: 987, startPoint y: 96, endPoint x: 261, endPoint y: 306, distance: 755.8
click at [987, 96] on mat-icon "close" at bounding box center [989, 97] width 12 height 12
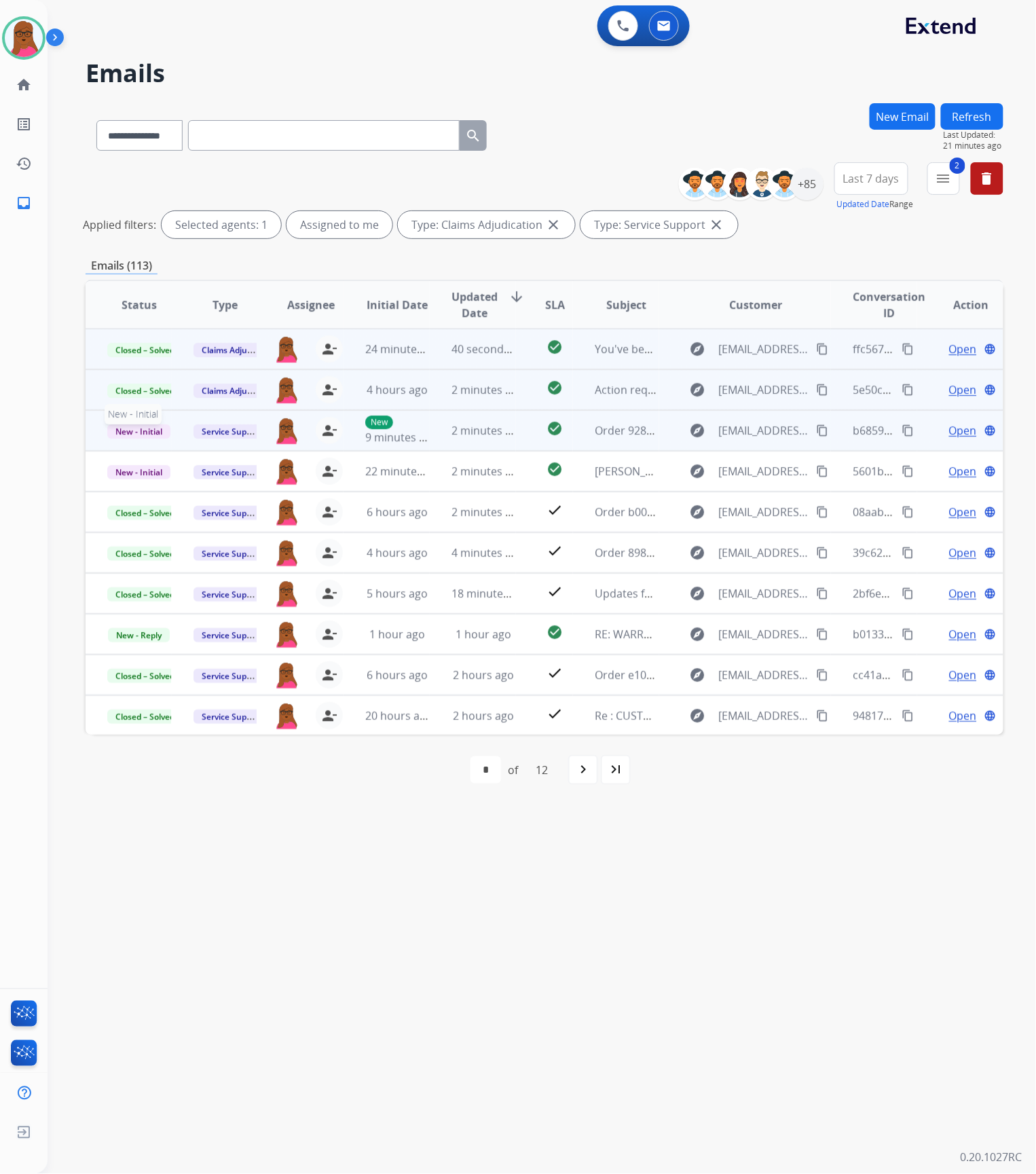
click at [133, 432] on span "New - Initial" at bounding box center [139, 431] width 63 height 15
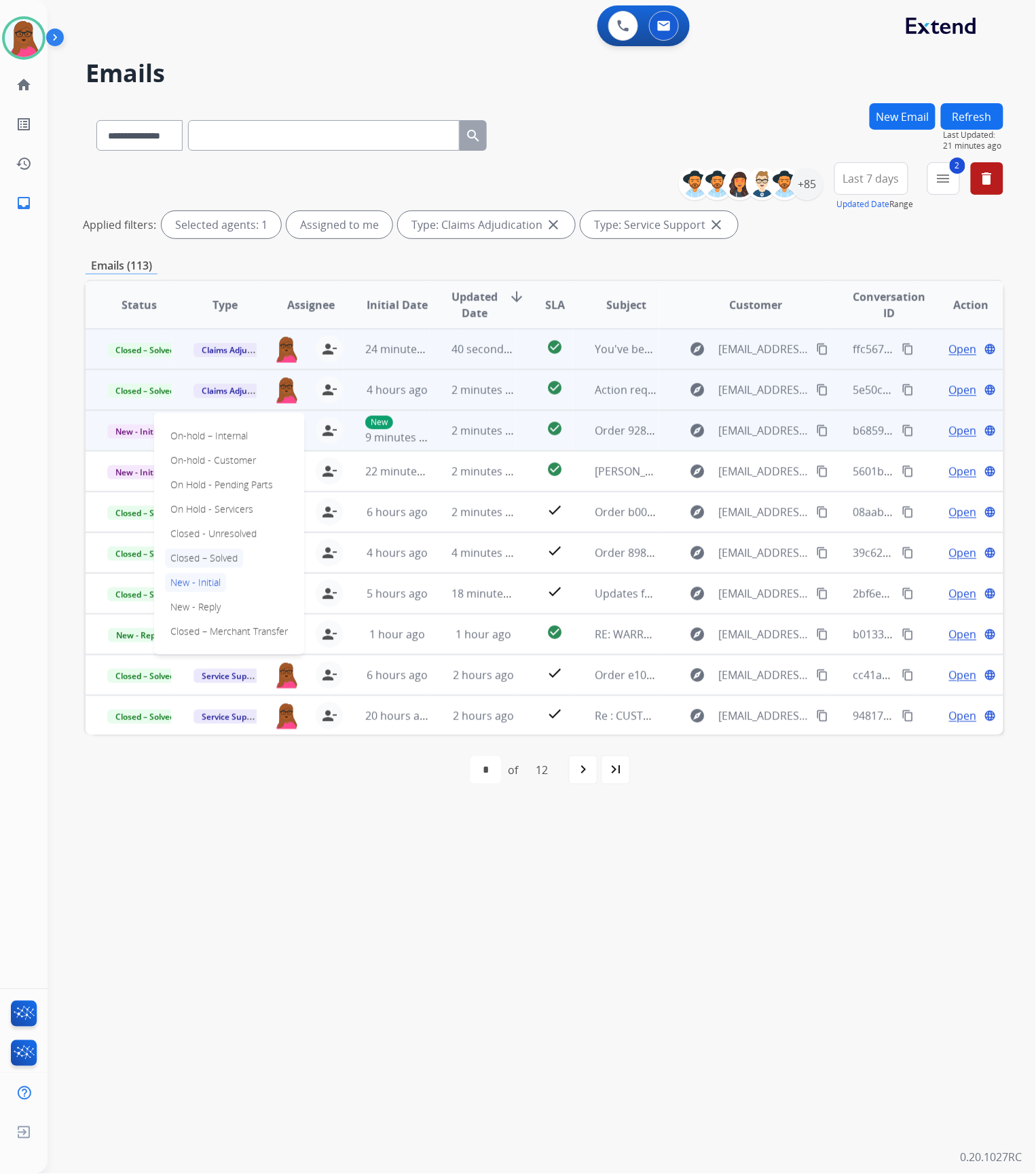
click at [196, 559] on p "Closed – Solved" at bounding box center [203, 558] width 78 height 19
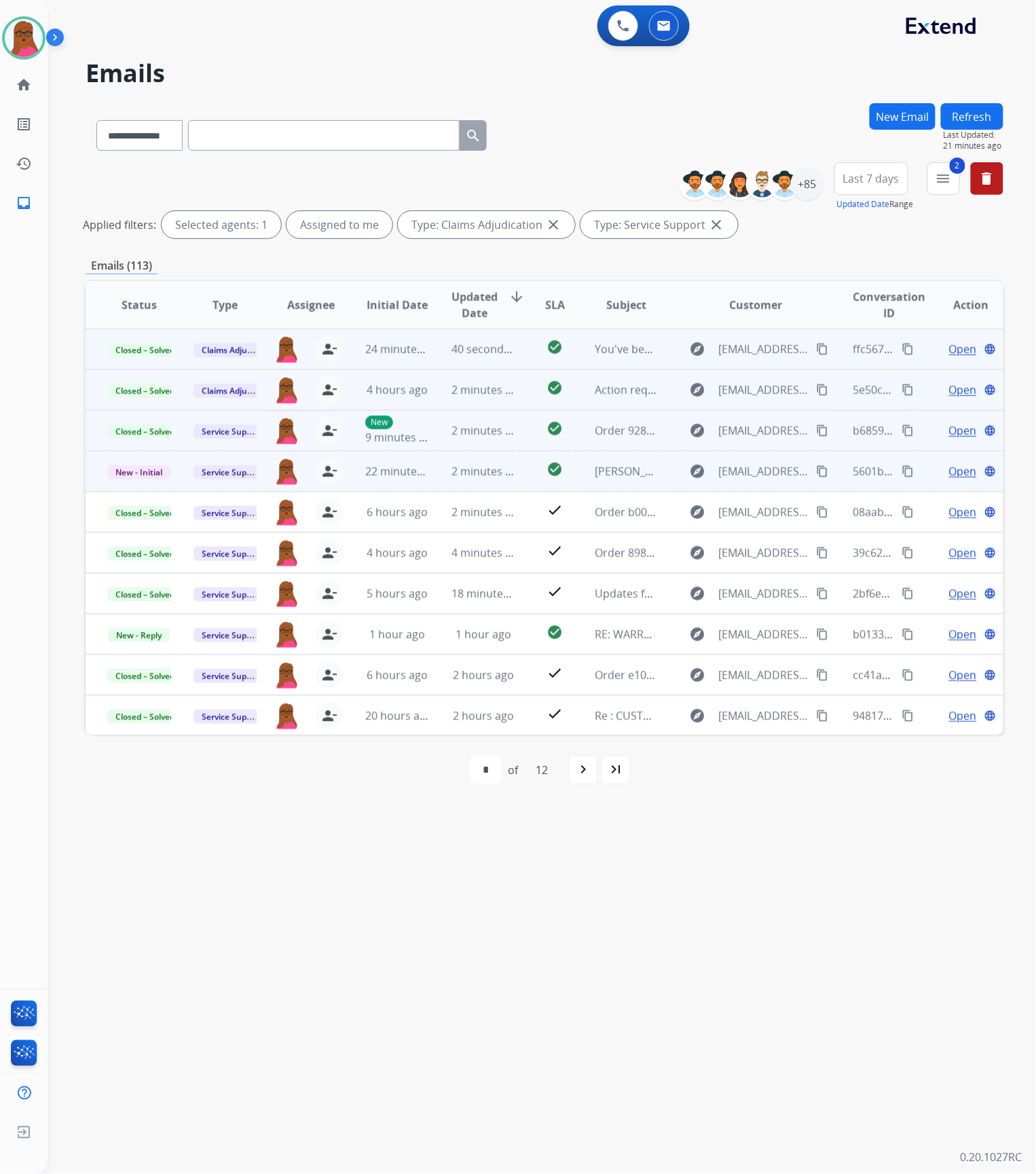
click at [948, 479] on td "Open language" at bounding box center [961, 471] width 86 height 41
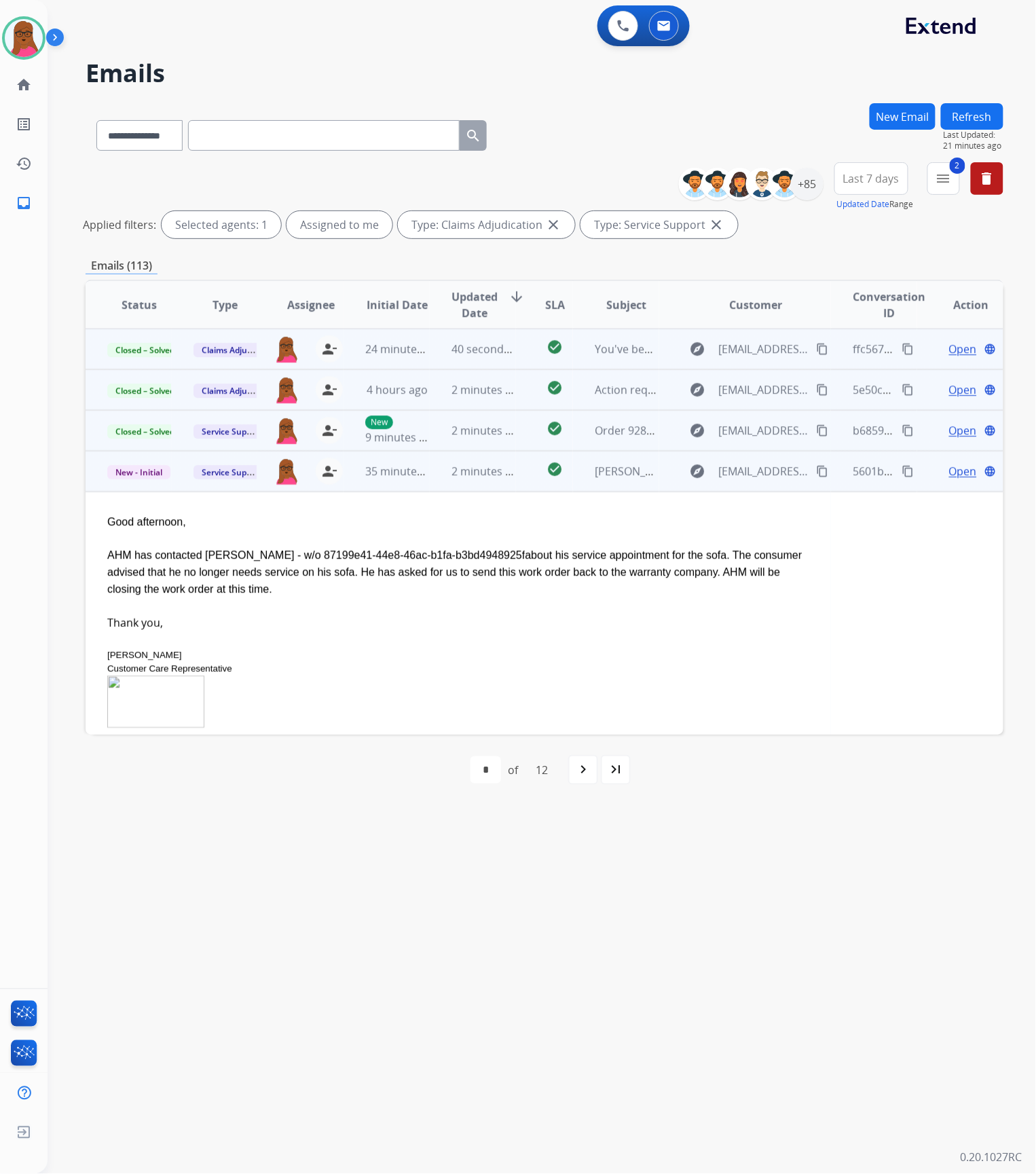
drag, startPoint x: 470, startPoint y: 558, endPoint x: 287, endPoint y: 557, distance: 183.0
click at [287, 557] on span "AHM has contacted [PERSON_NAME] - w/o 87199e41-44e8-46ac-b1fa-b3bd4948925f" at bounding box center [316, 555] width 417 height 12
copy span "87199e41-44e8-46ac-b1fa-b3bd4948925f"
click at [951, 471] on span "Open" at bounding box center [963, 471] width 28 height 16
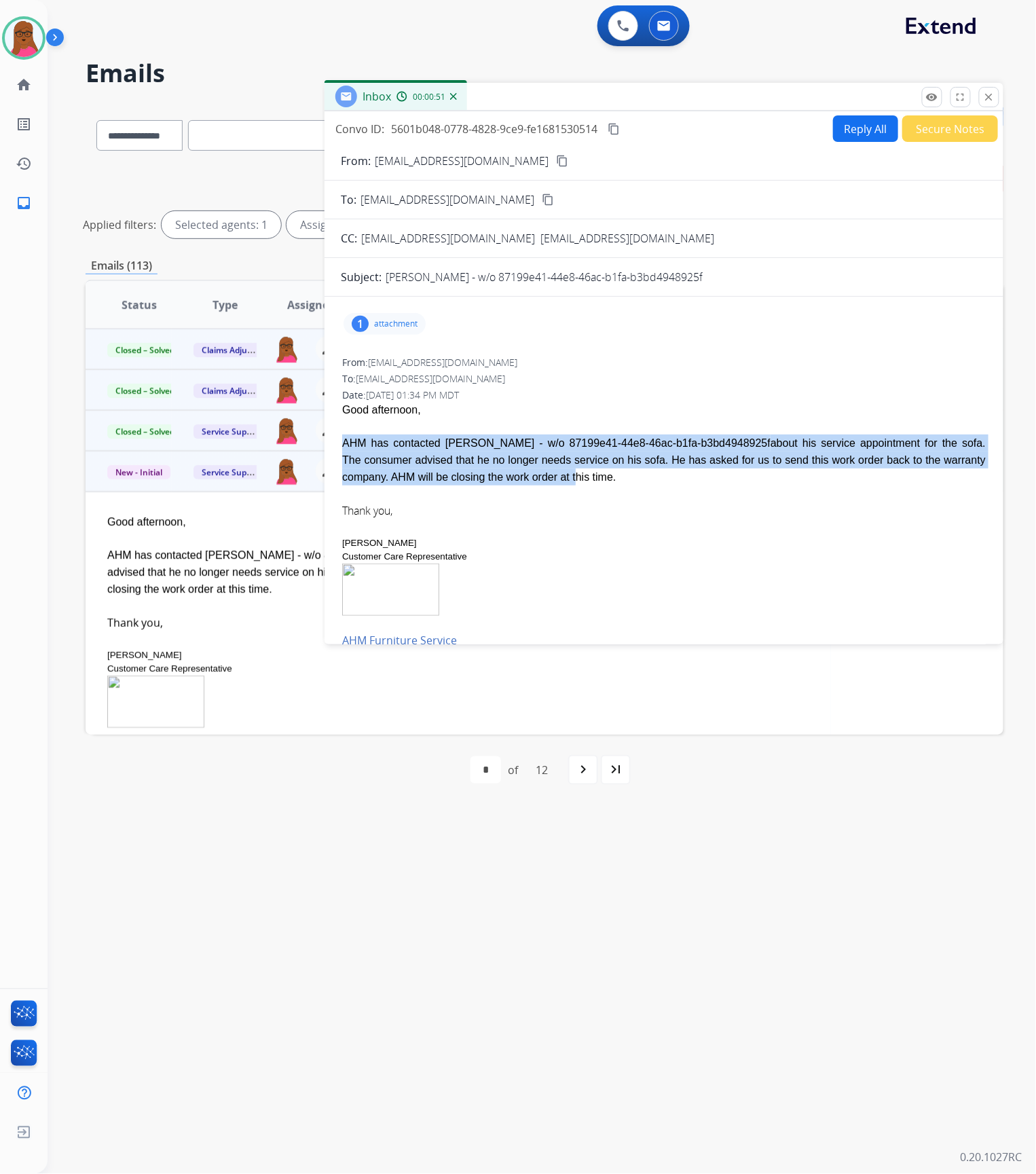
drag, startPoint x: 343, startPoint y: 441, endPoint x: 459, endPoint y: 476, distance: 121.2
click at [459, 476] on div "AHM has contacted [PERSON_NAME]/o 87199e41-44e8-46ac-b1fa-b3bd4948925f about hi…" at bounding box center [664, 460] width 644 height 51
drag, startPoint x: 344, startPoint y: 409, endPoint x: 454, endPoint y: 509, distance: 148.7
click at [454, 509] on span "Good afternoon, [PERSON_NAME] has contacted [PERSON_NAME] - w/o 87199e41-44e8-4…" at bounding box center [664, 551] width 644 height 298
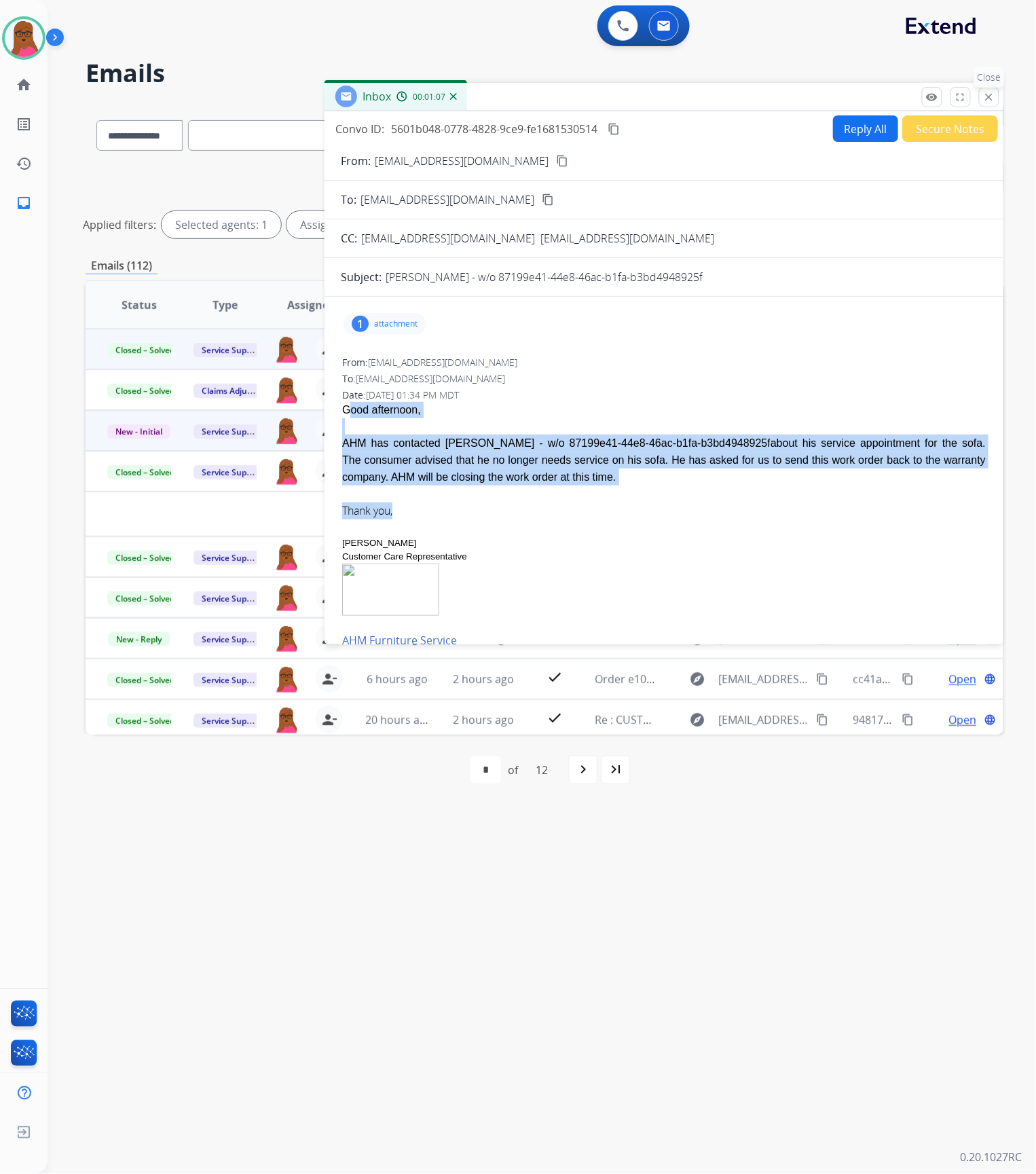
drag, startPoint x: 990, startPoint y: 100, endPoint x: 150, endPoint y: 436, distance: 904.7
click at [990, 100] on mat-icon "close" at bounding box center [989, 97] width 12 height 12
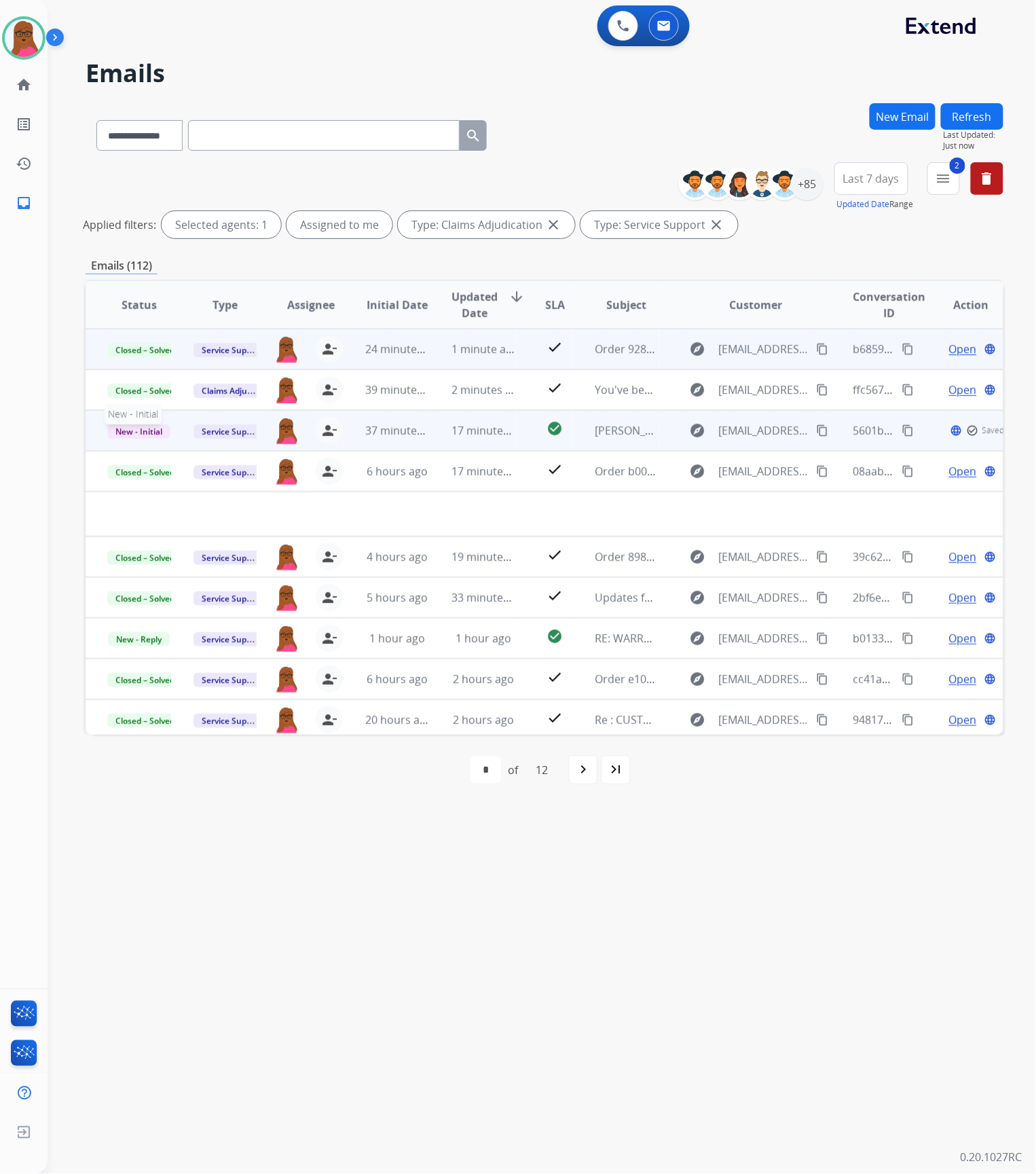
click at [147, 435] on span "New - Initial" at bounding box center [139, 431] width 63 height 15
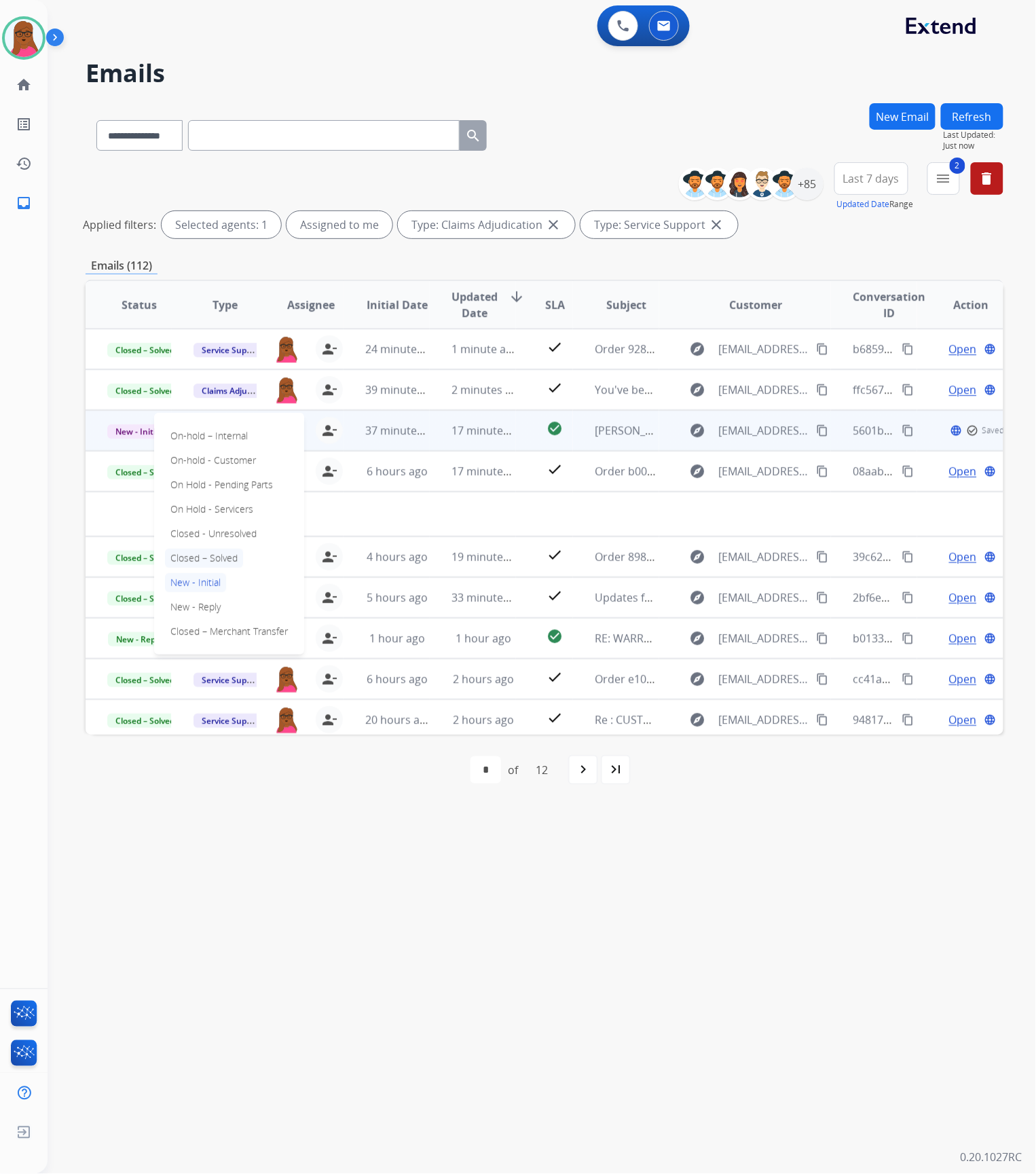
click at [207, 561] on p "Closed – Solved" at bounding box center [203, 558] width 78 height 19
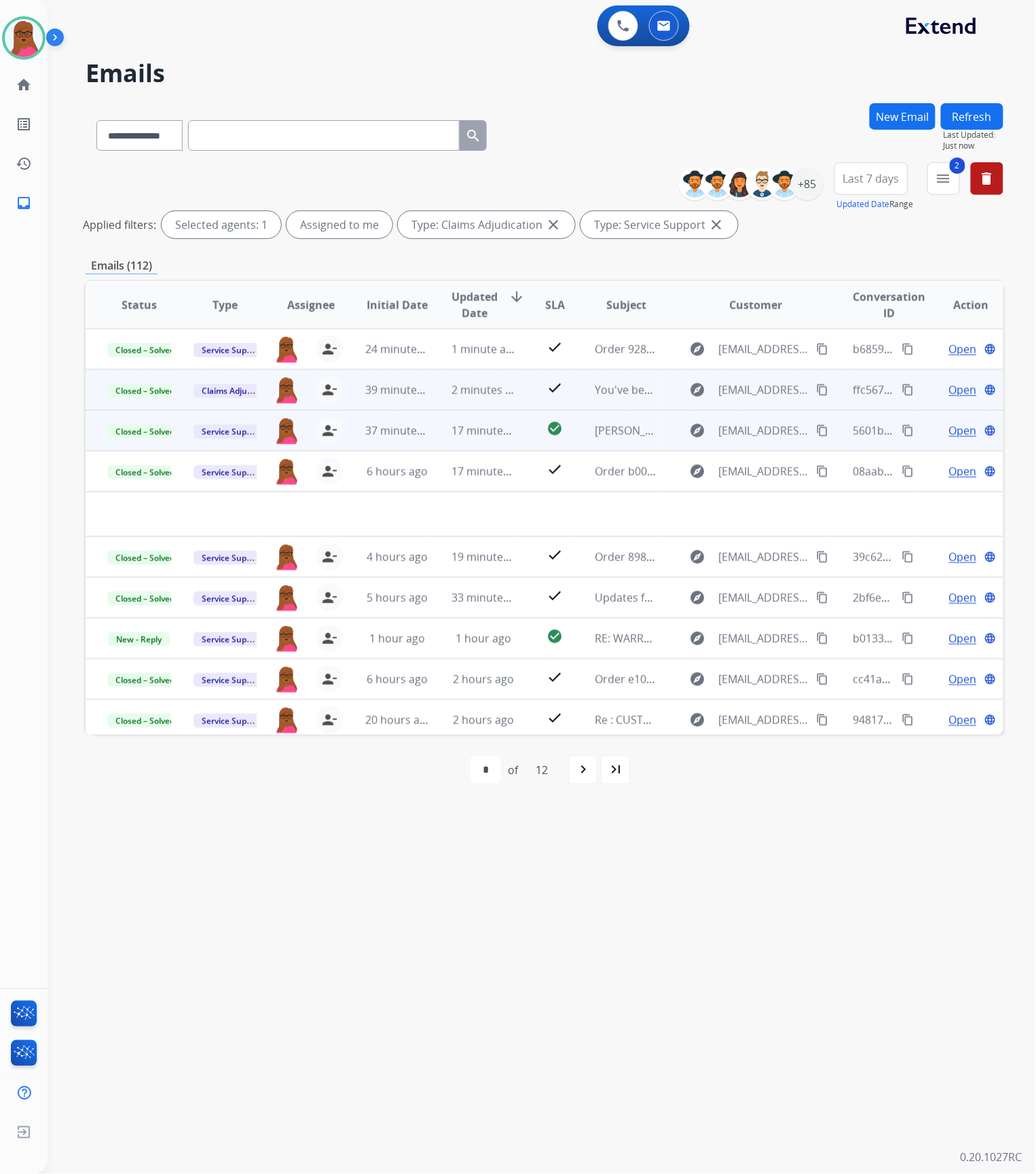
click at [951, 389] on span "Open" at bounding box center [963, 389] width 28 height 16
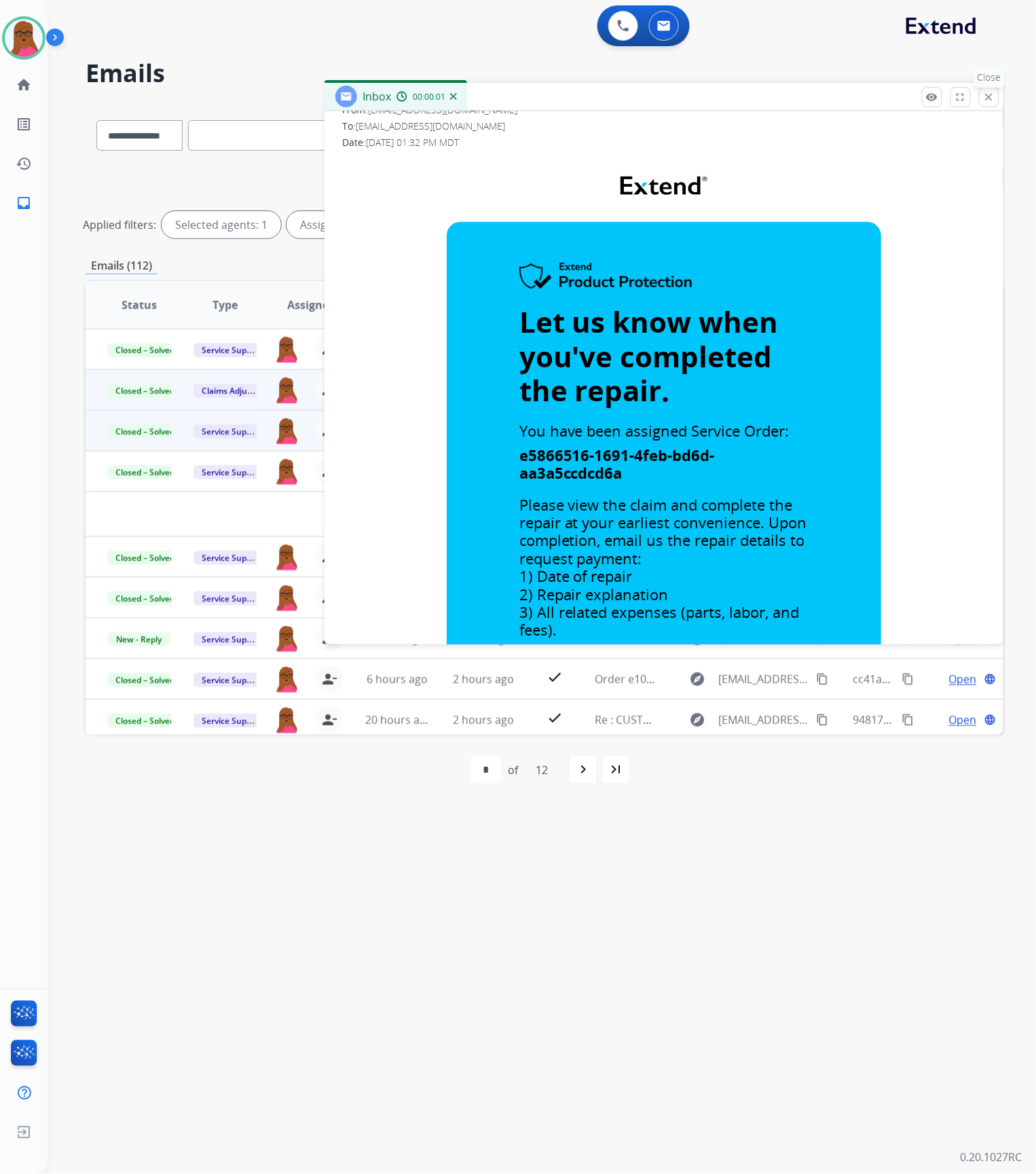
scroll to position [180, 0]
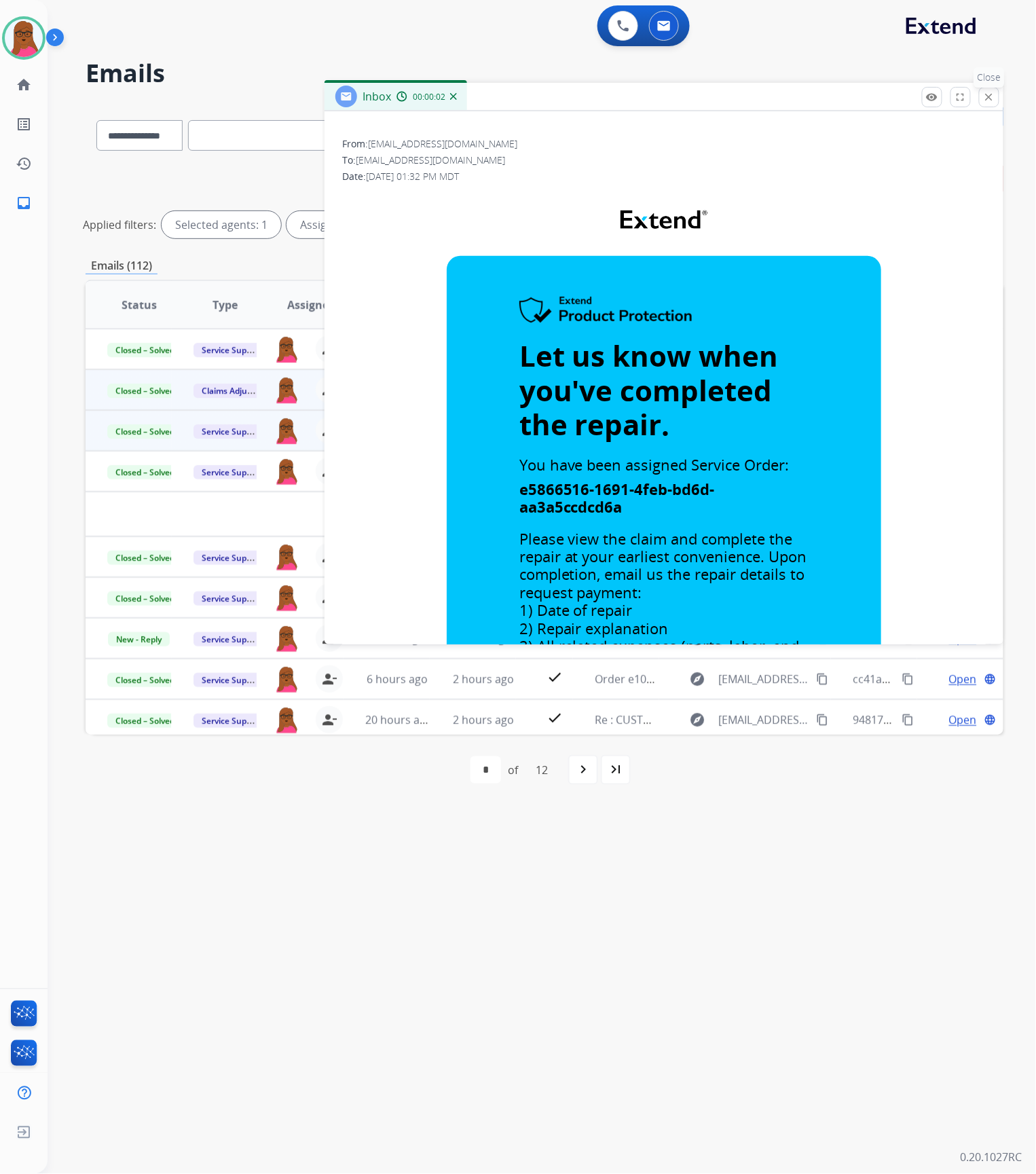
click at [987, 96] on mat-icon "close" at bounding box center [989, 97] width 12 height 12
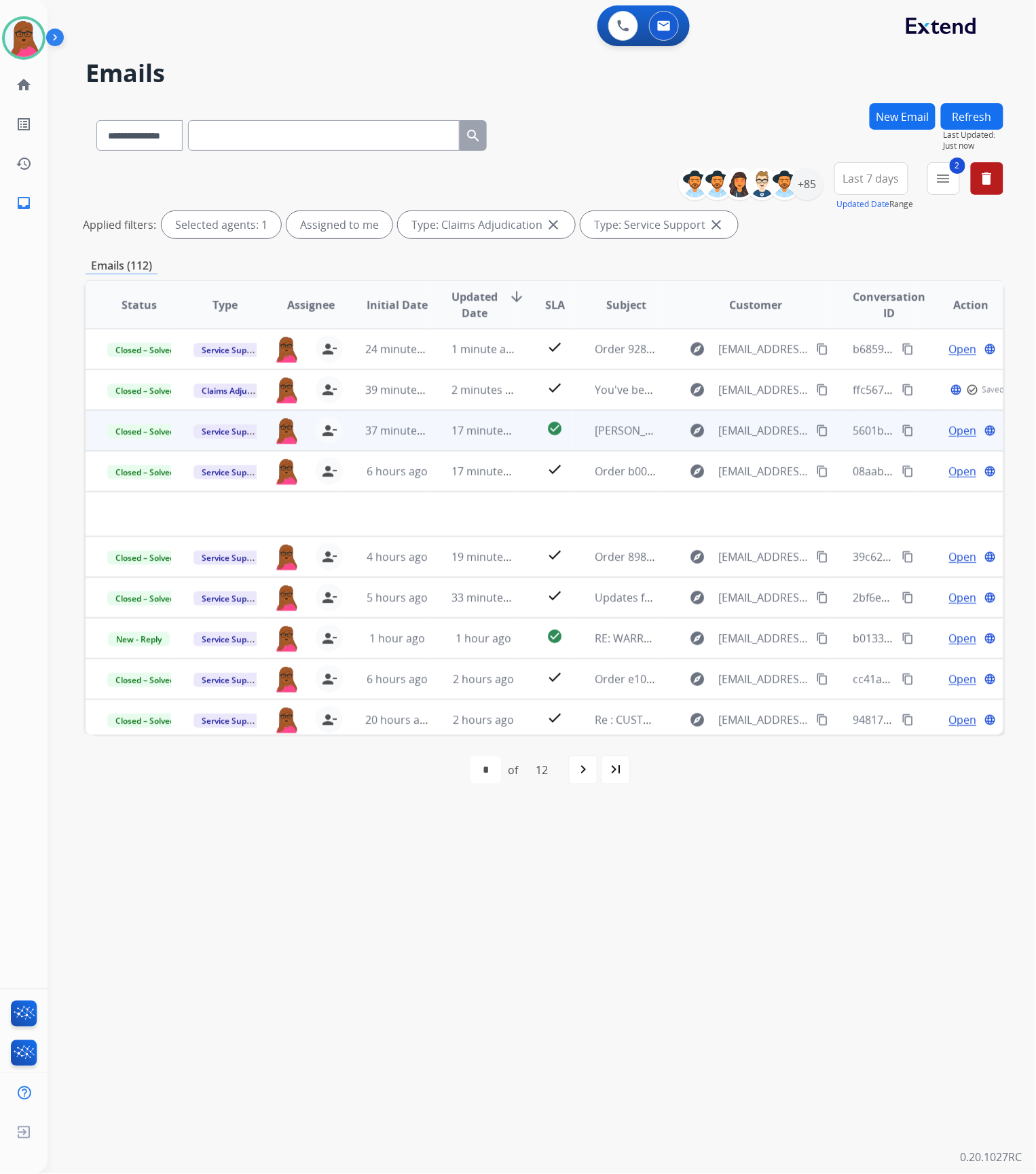
click at [962, 429] on span "Open" at bounding box center [963, 430] width 28 height 16
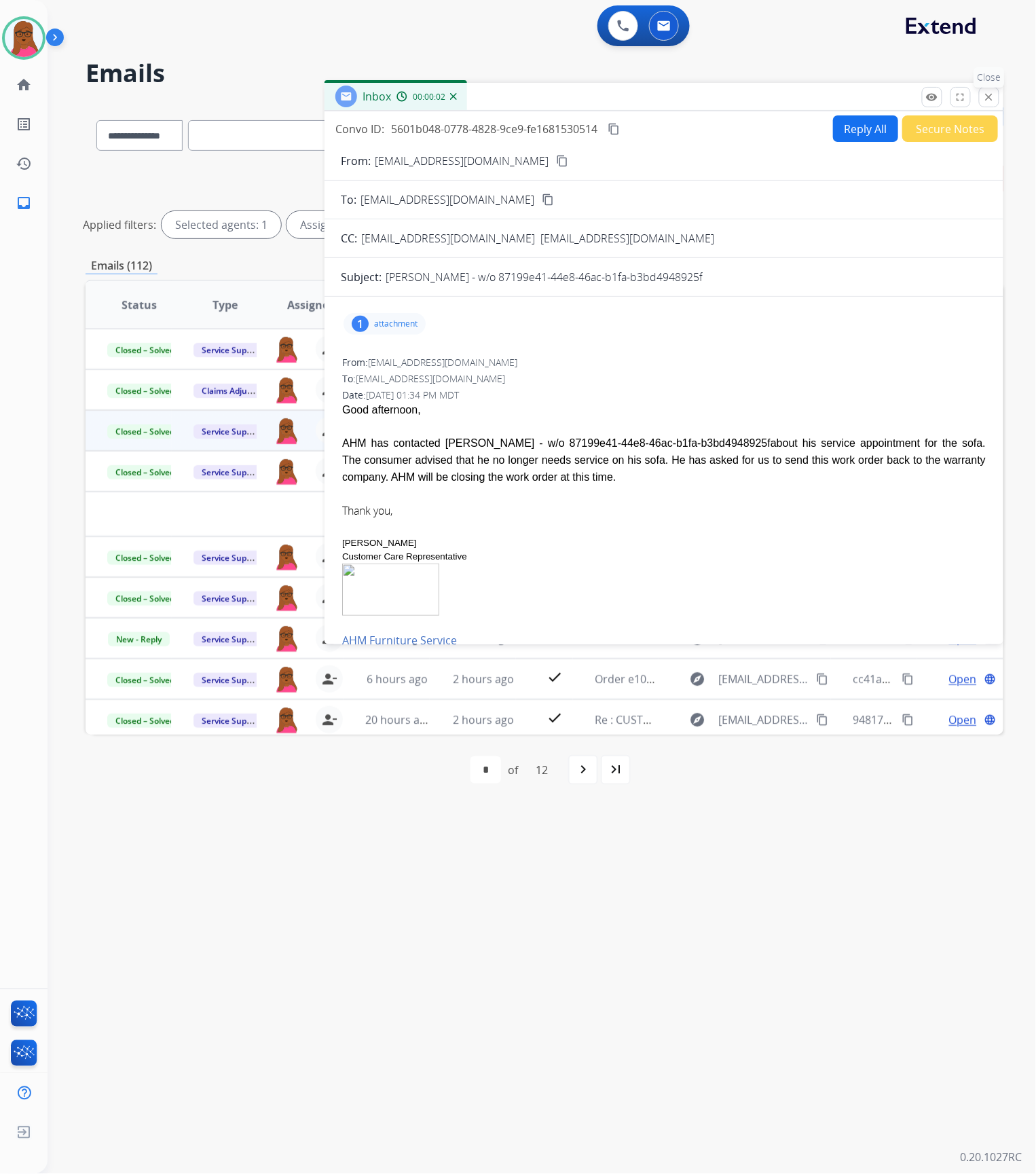
click at [987, 100] on mat-icon "close" at bounding box center [989, 97] width 12 height 12
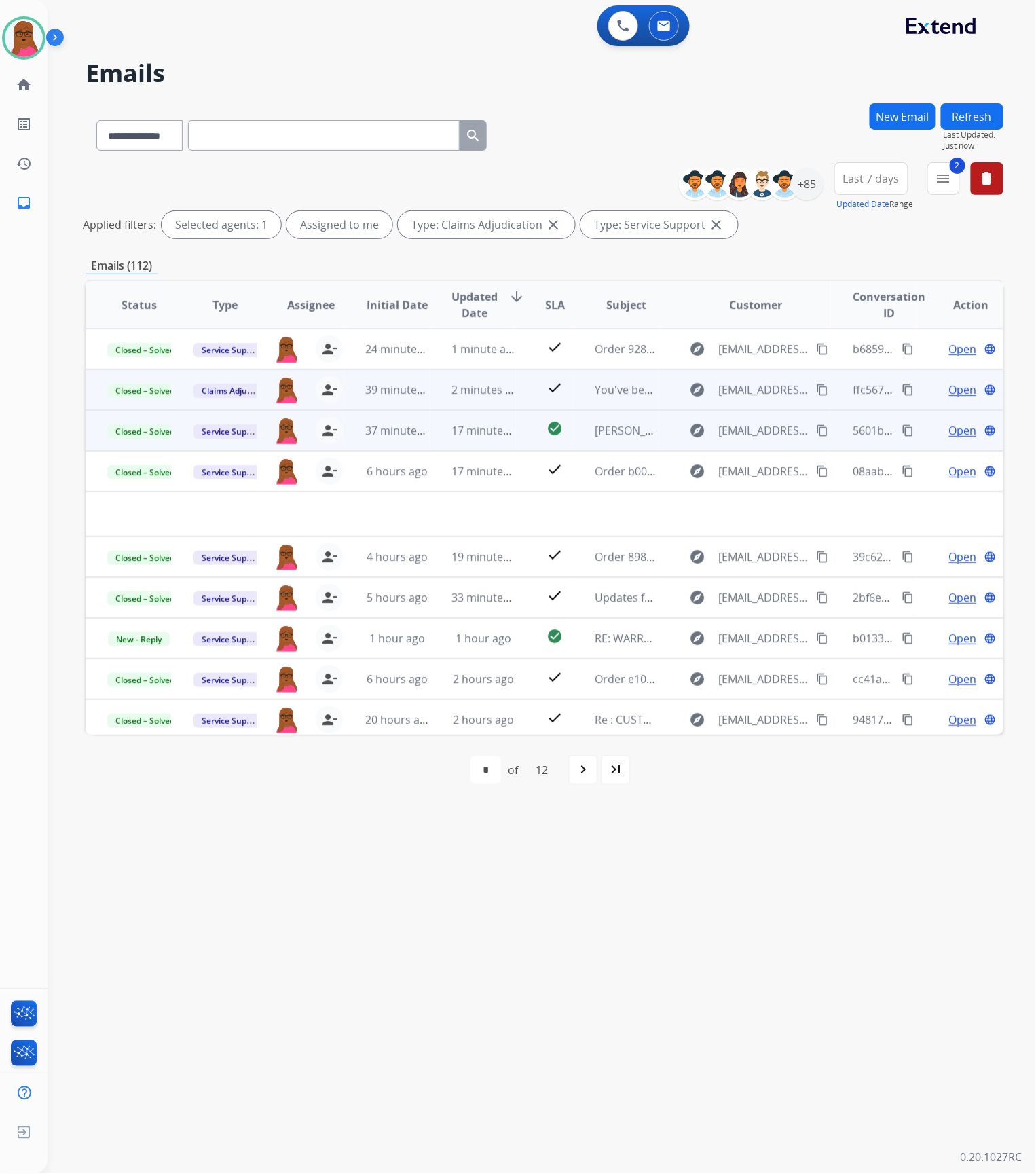
click at [952, 393] on span "Open" at bounding box center [963, 389] width 28 height 16
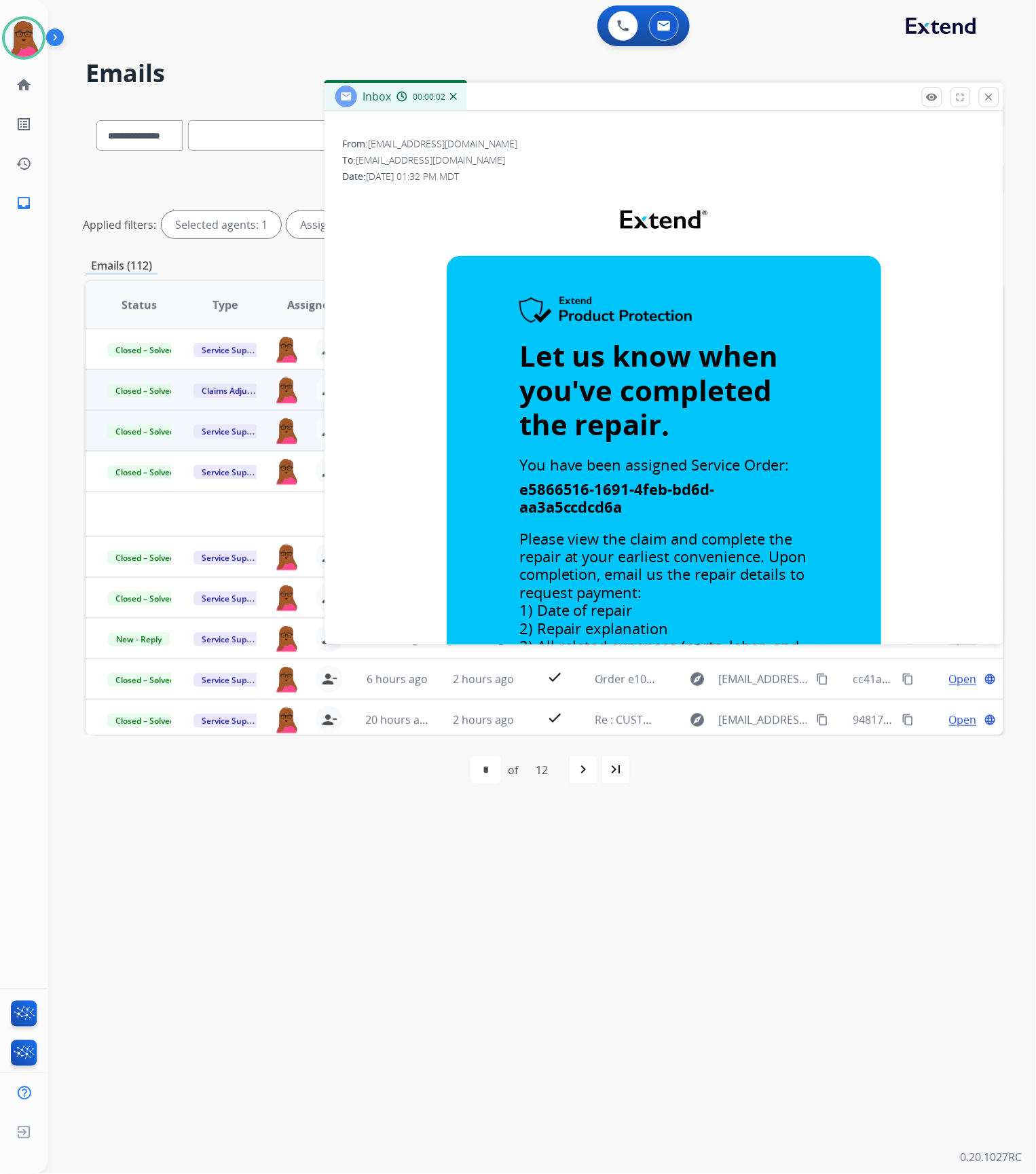
scroll to position [0, 0]
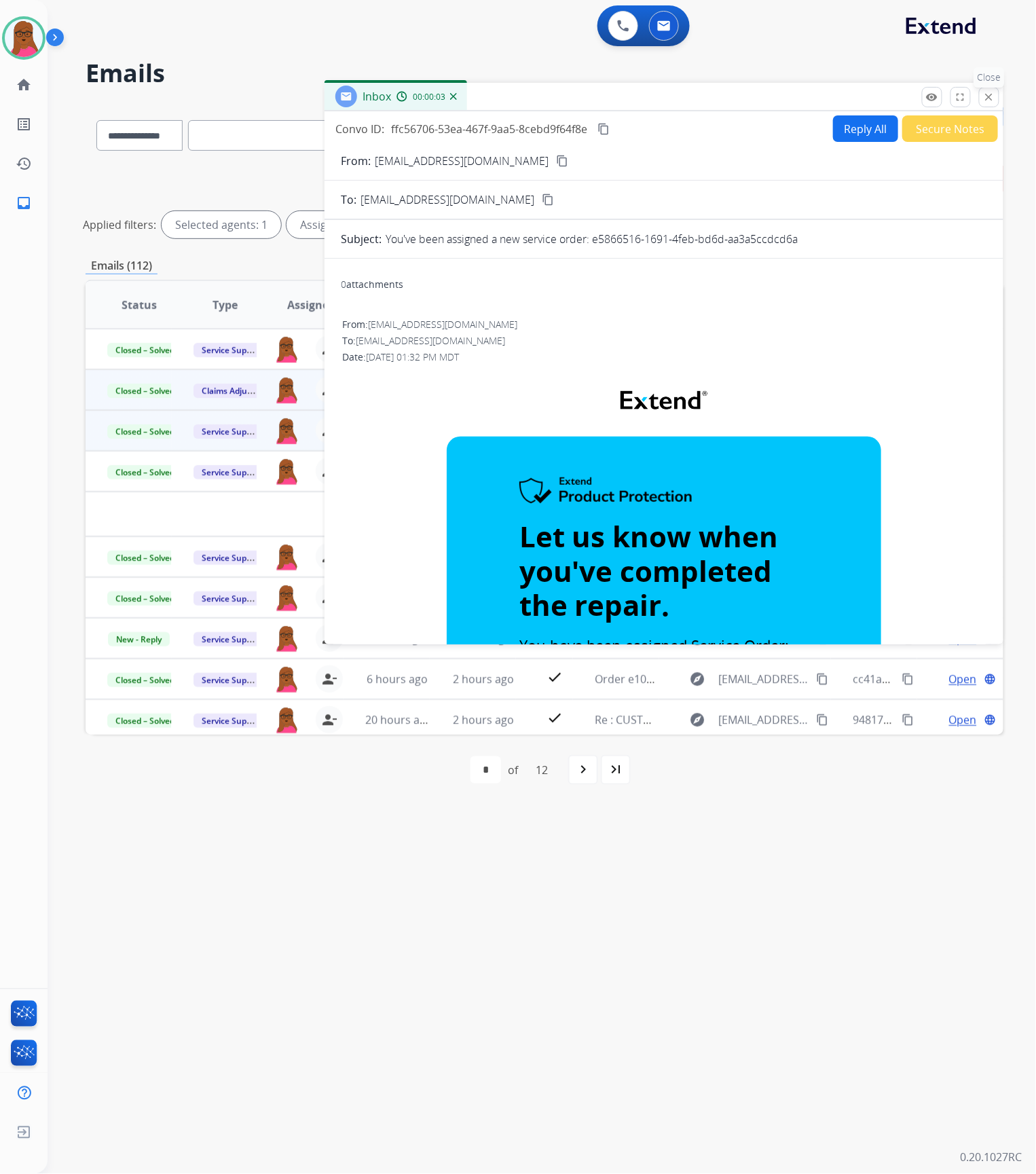
click at [991, 90] on button "close Close" at bounding box center [989, 97] width 20 height 20
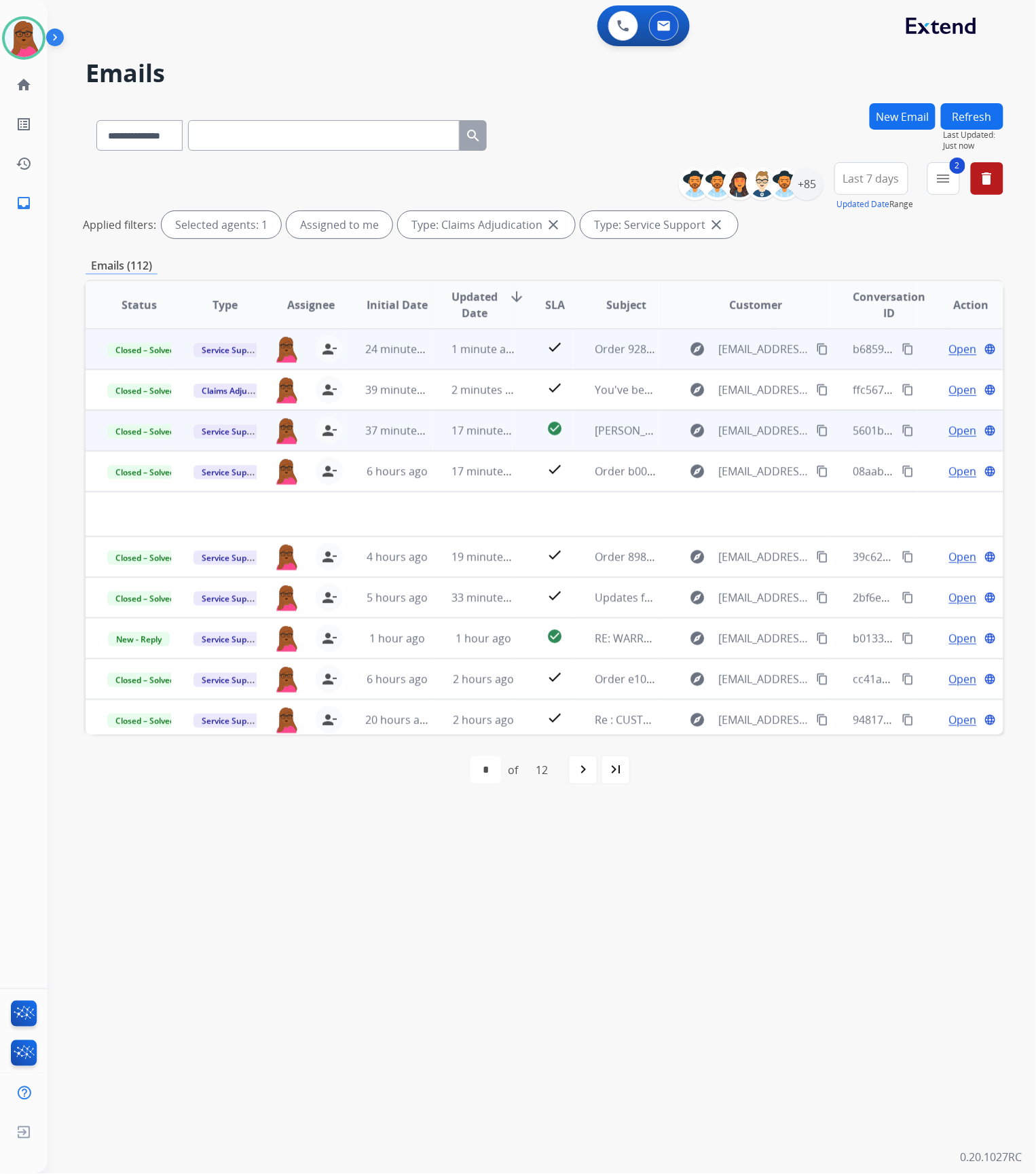
click at [949, 348] on span "Open" at bounding box center [963, 349] width 28 height 16
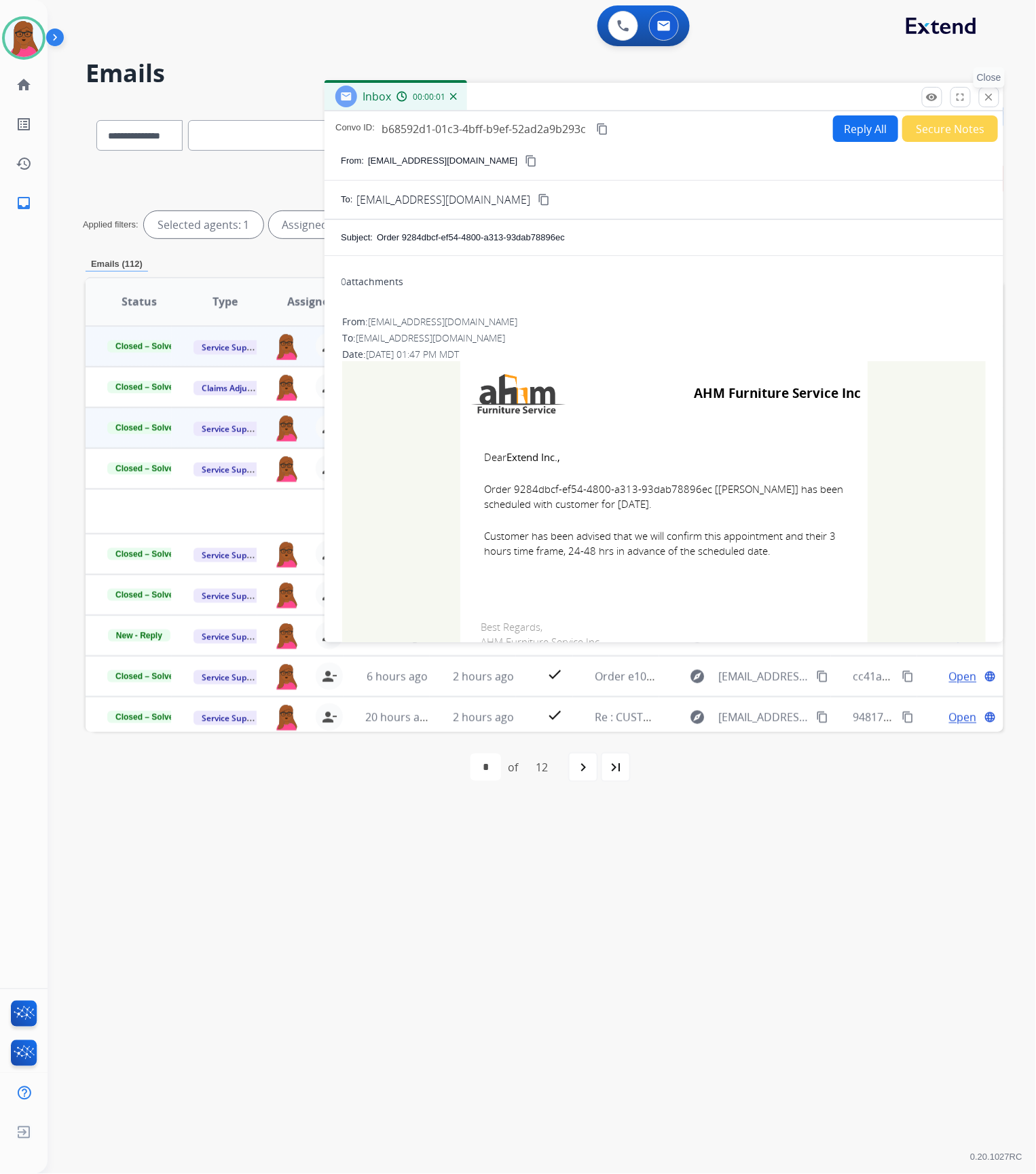
click at [988, 98] on mat-icon "close" at bounding box center [989, 97] width 12 height 12
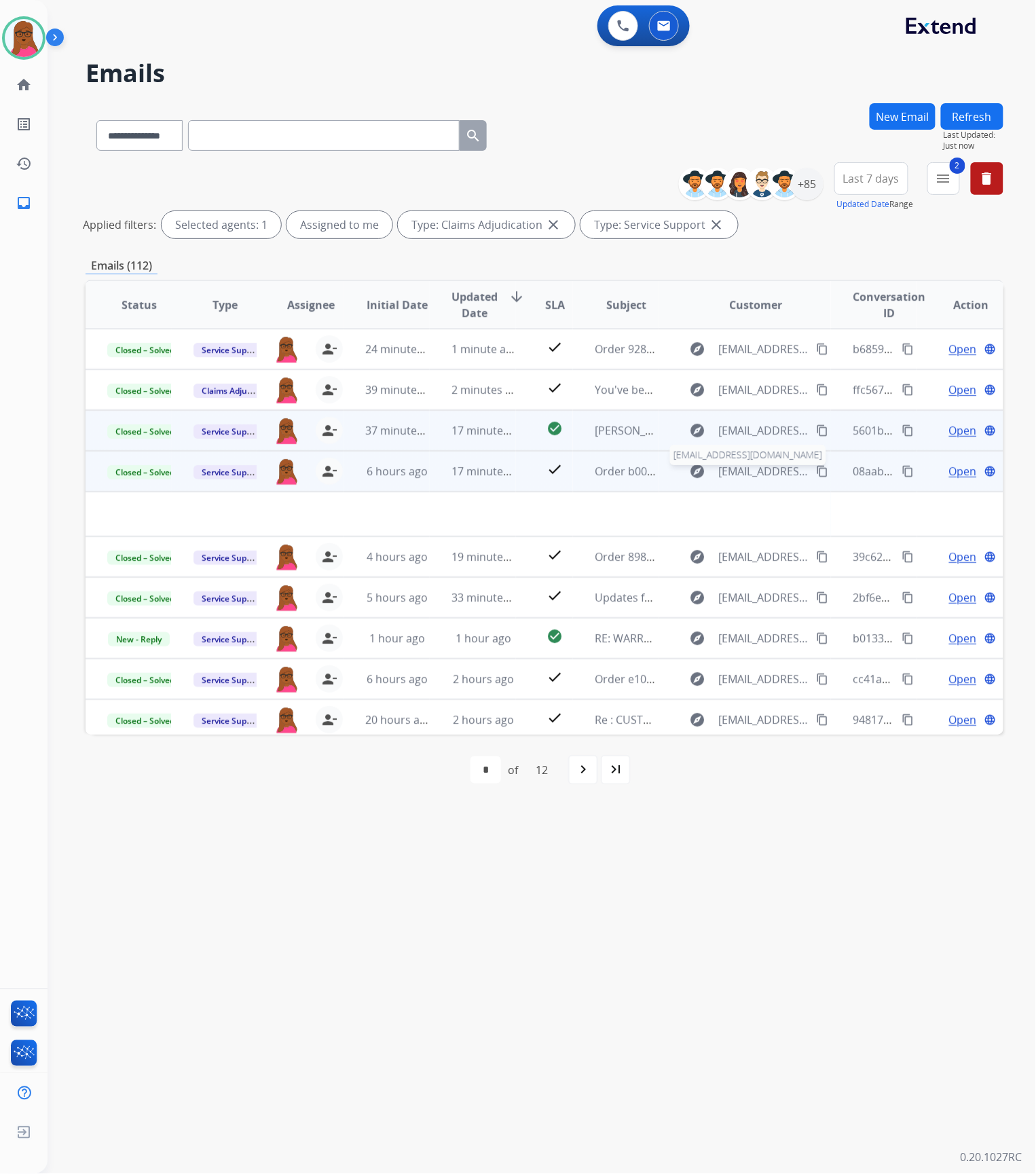
click at [739, 471] on span "[EMAIL_ADDRESS][DOMAIN_NAME]" at bounding box center [764, 471] width 90 height 16
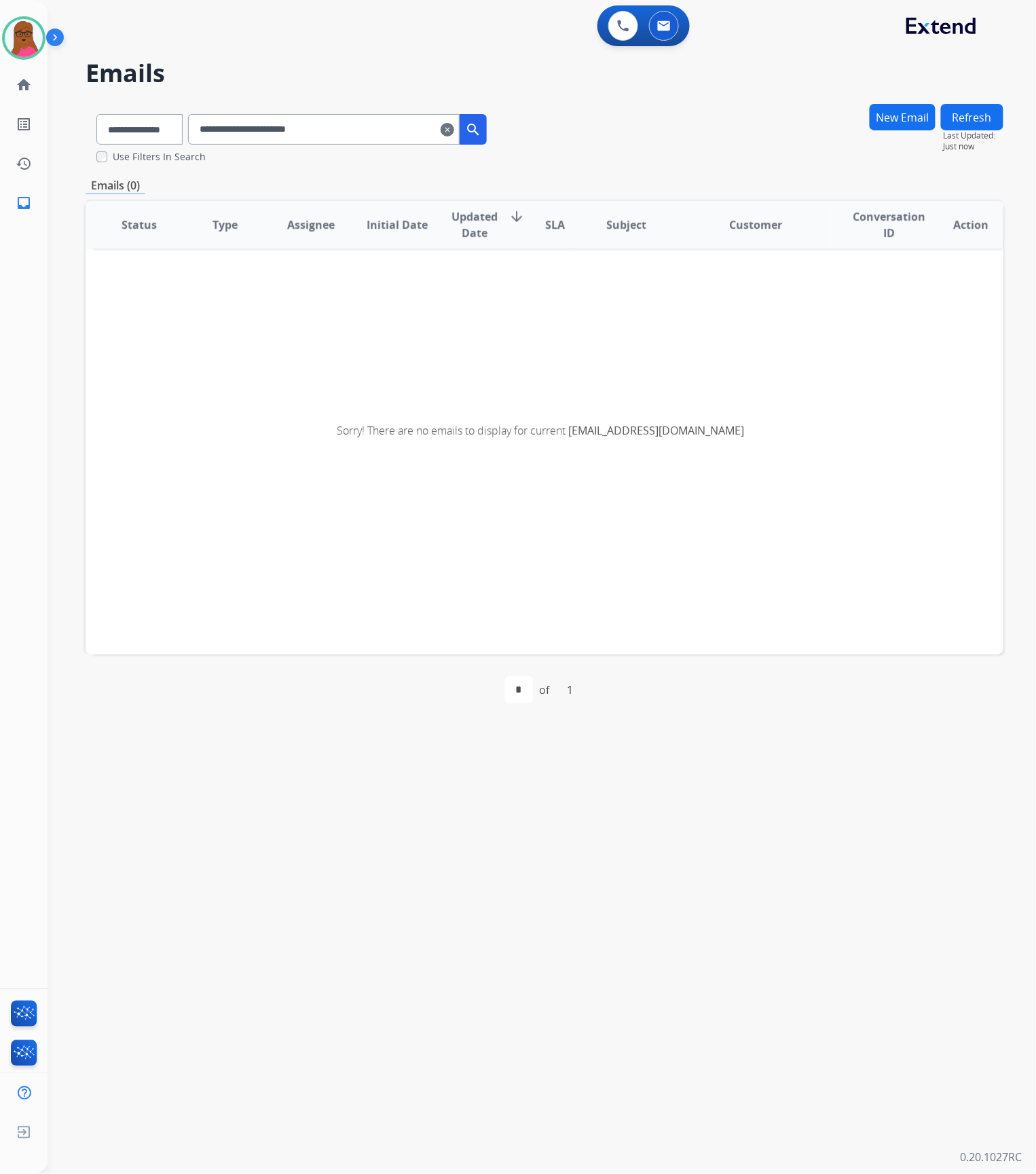
click at [454, 126] on mat-icon "clear" at bounding box center [448, 129] width 14 height 16
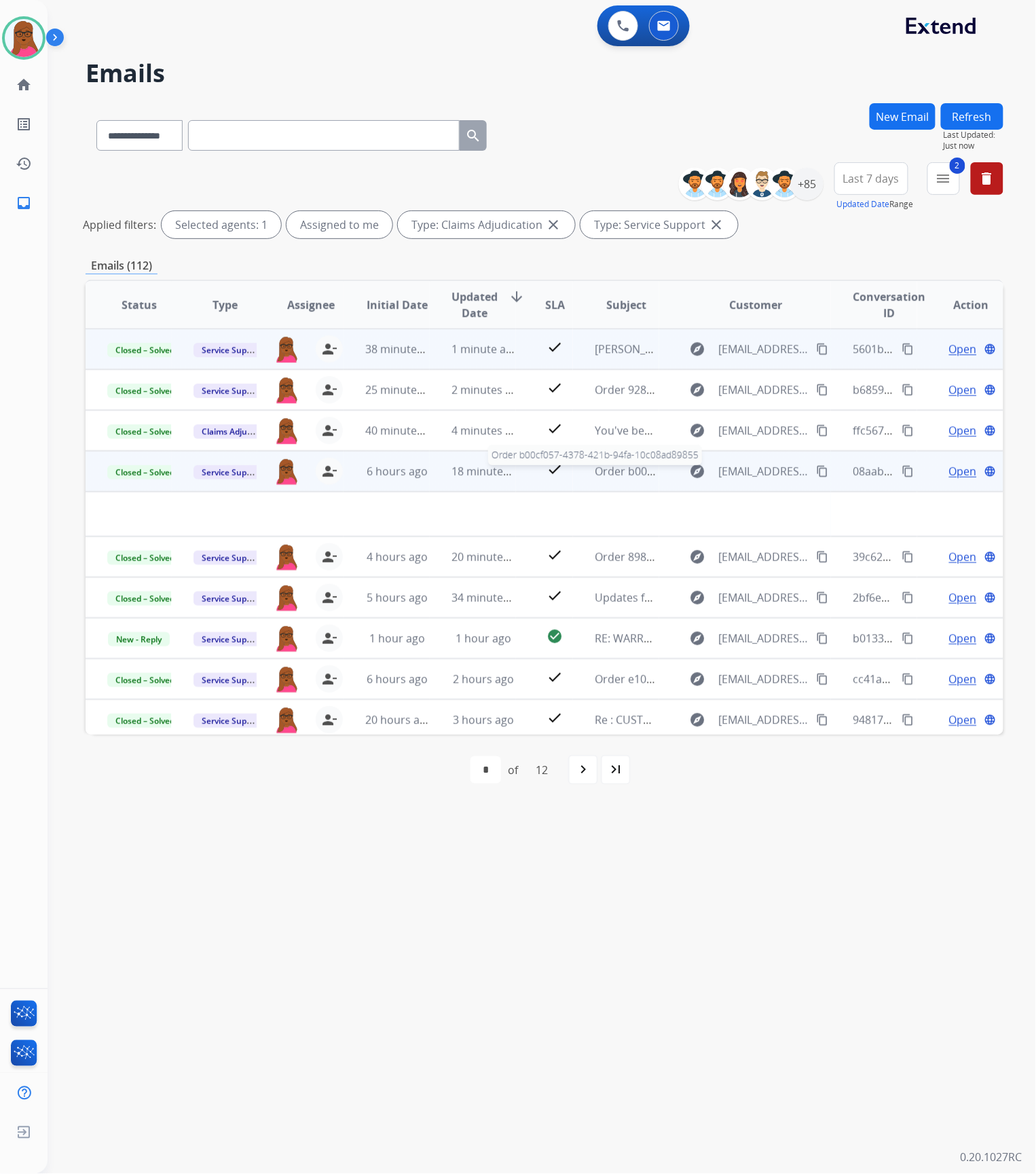
click at [612, 470] on span "Order b00cf057-4378-421b-94fa-10c08ad89855" at bounding box center [713, 471] width 238 height 15
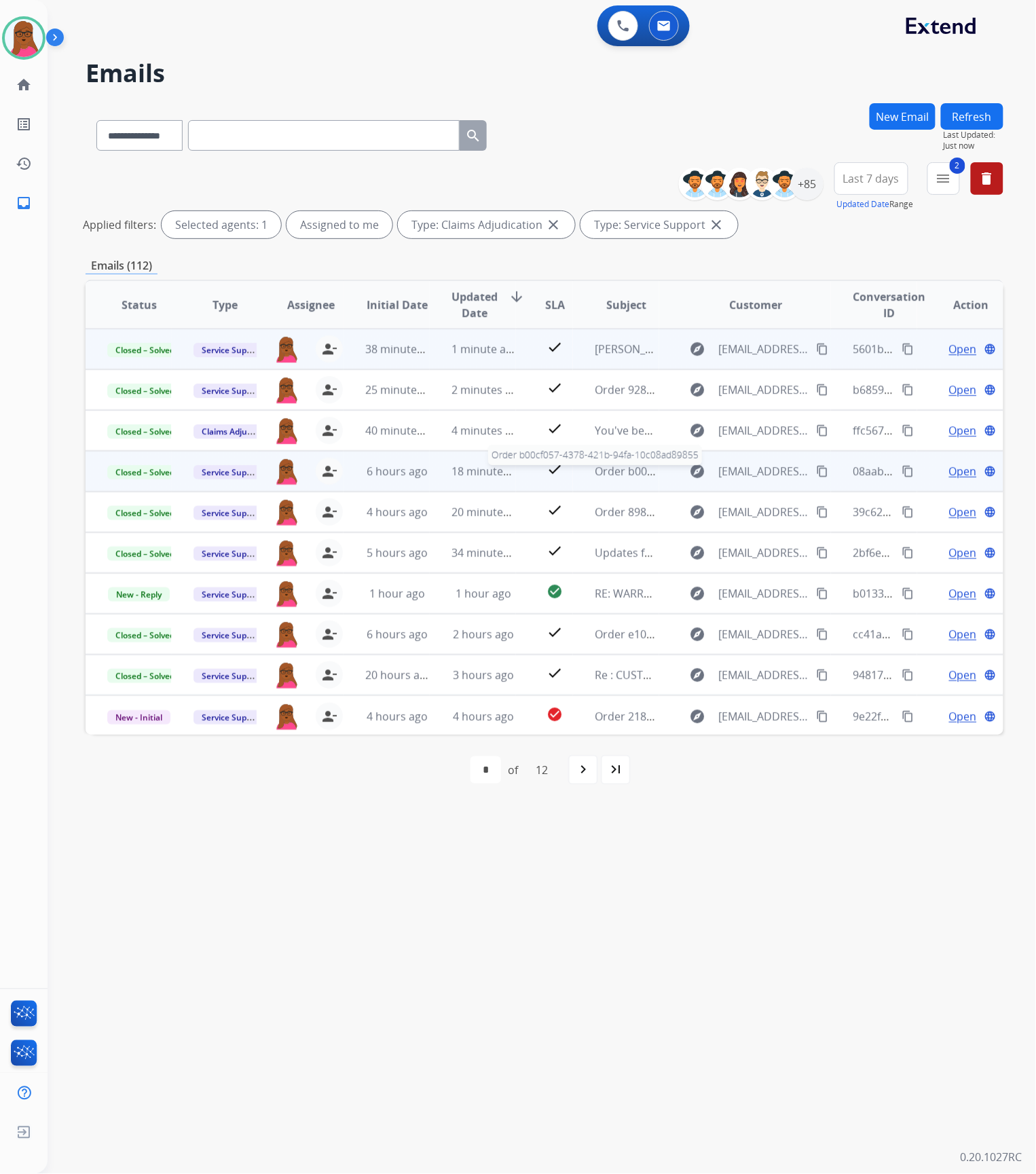
click at [605, 467] on span "Order b00cf057-4378-421b-94fa-10c08ad89855" at bounding box center [713, 471] width 238 height 15
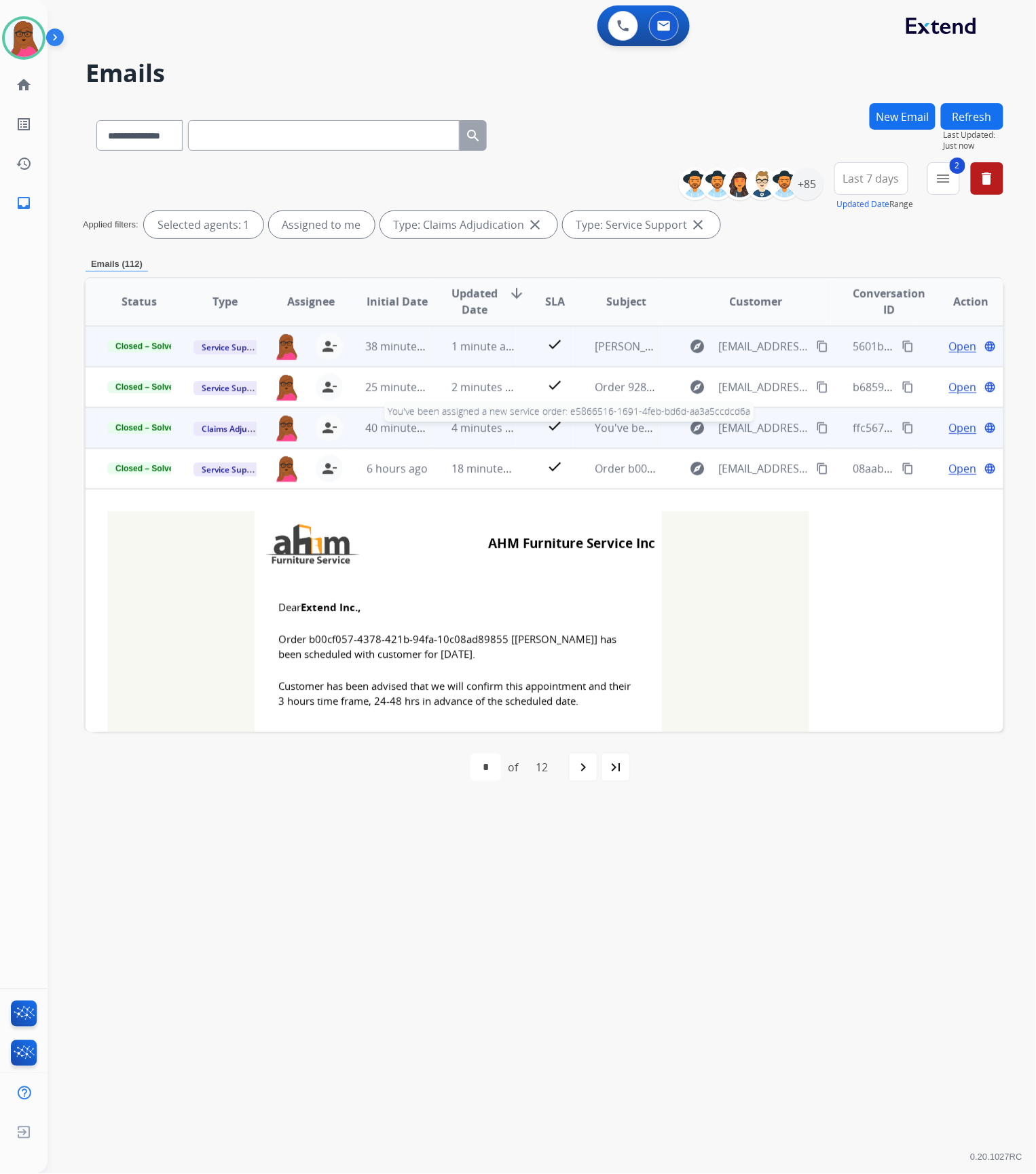
click at [625, 434] on div "You've been assigned a new service order: e5866516-1691-4feb-bd6d-aa3a5ccdcd6a" at bounding box center [626, 428] width 64 height 16
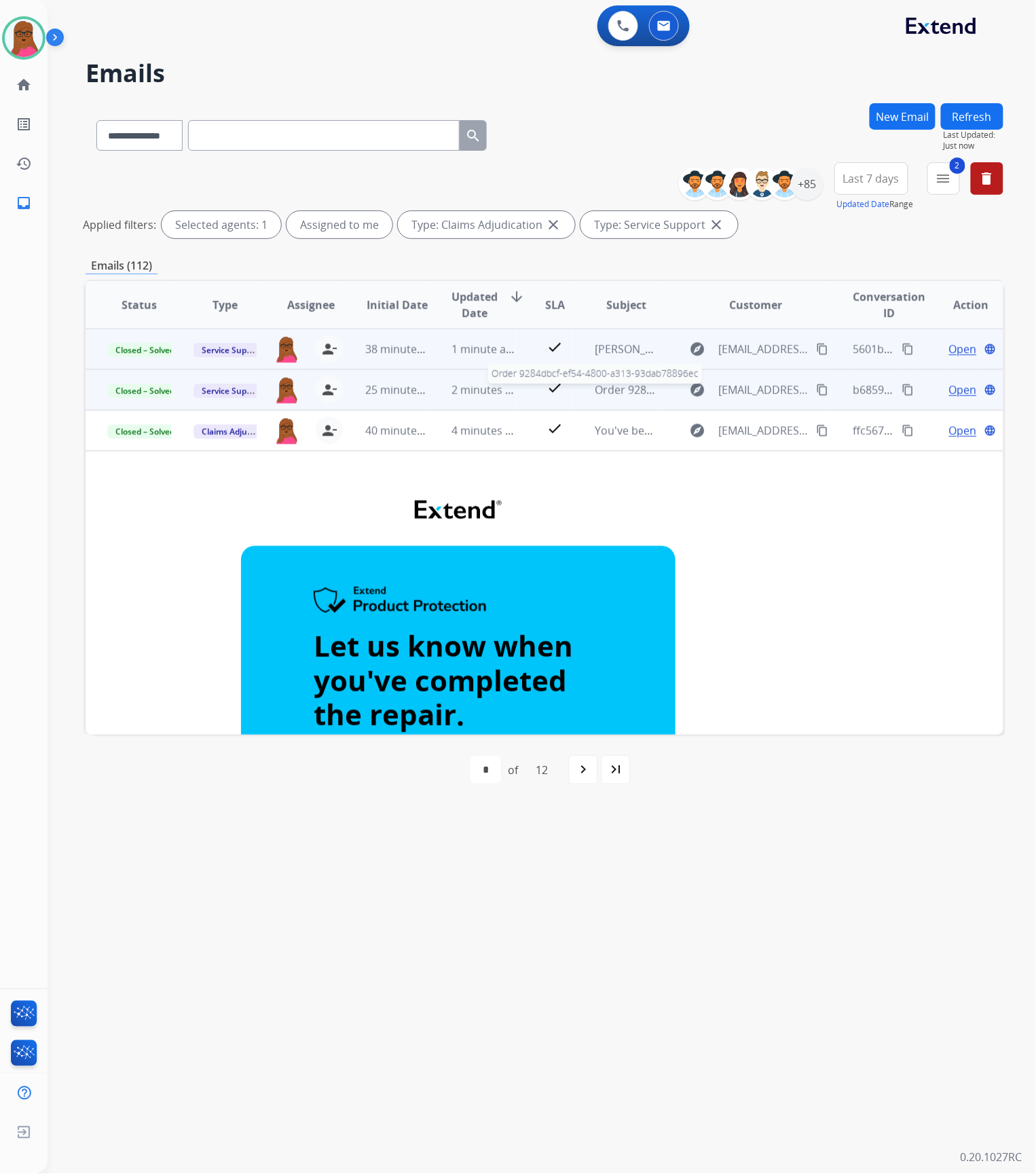
click at [628, 394] on span "Order 9284dbcf-ef54-4800-a313-93dab78896ec" at bounding box center [713, 389] width 238 height 15
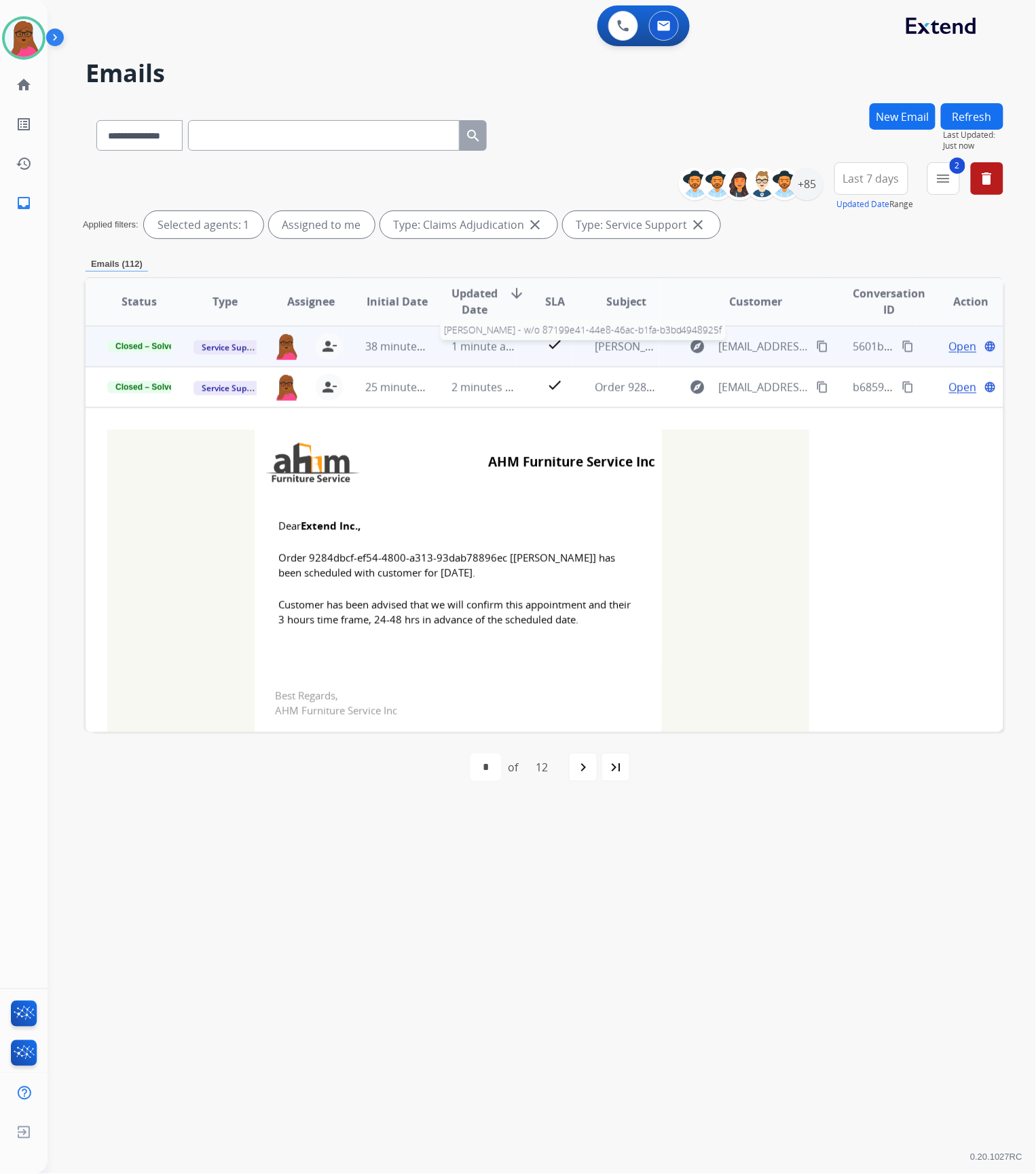
click at [625, 344] on span "[PERSON_NAME] - w/o 87199e41-44e8-46ac-b1fa-b3bd4948925f" at bounding box center [755, 346] width 320 height 15
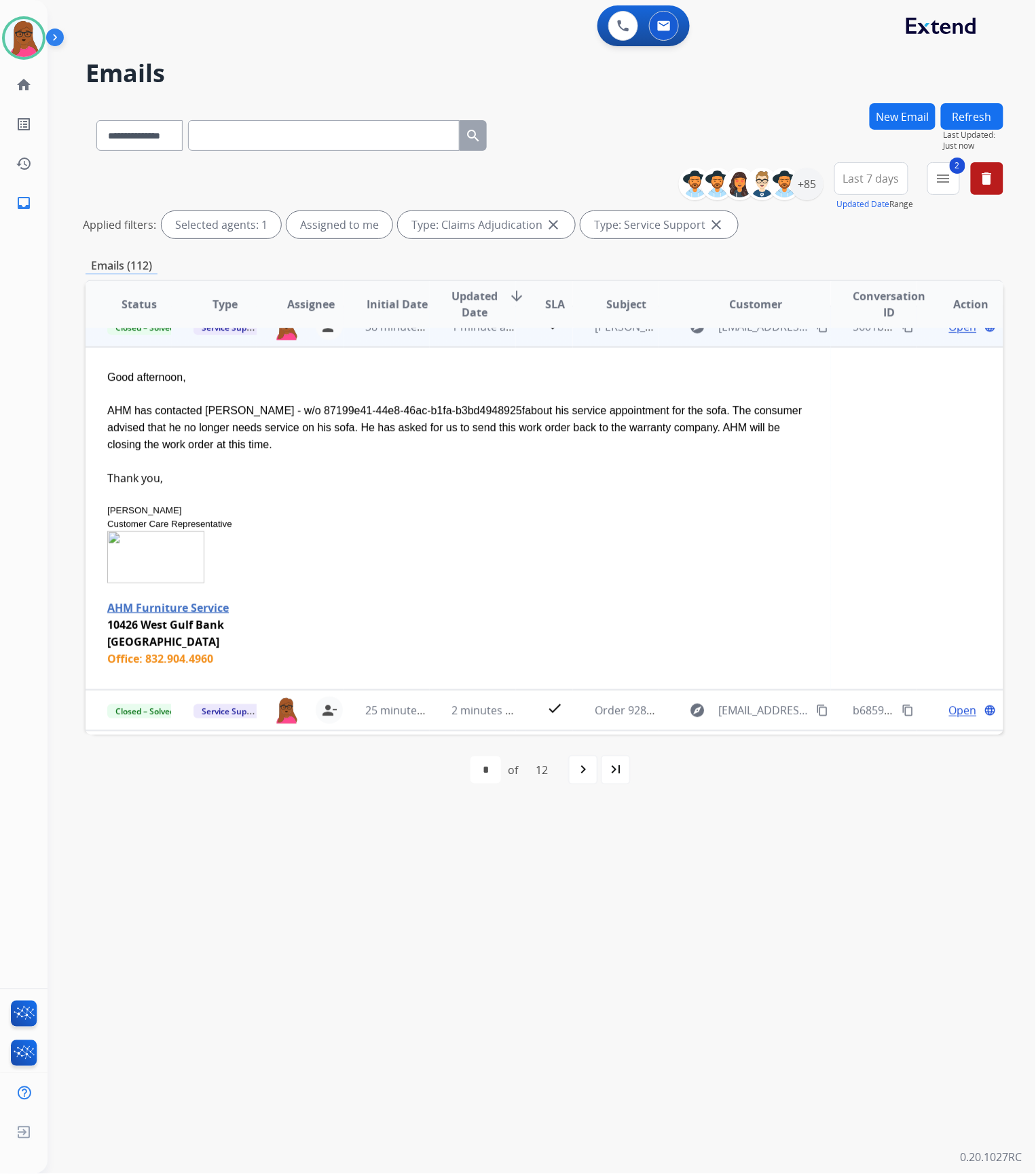
scroll to position [90, 0]
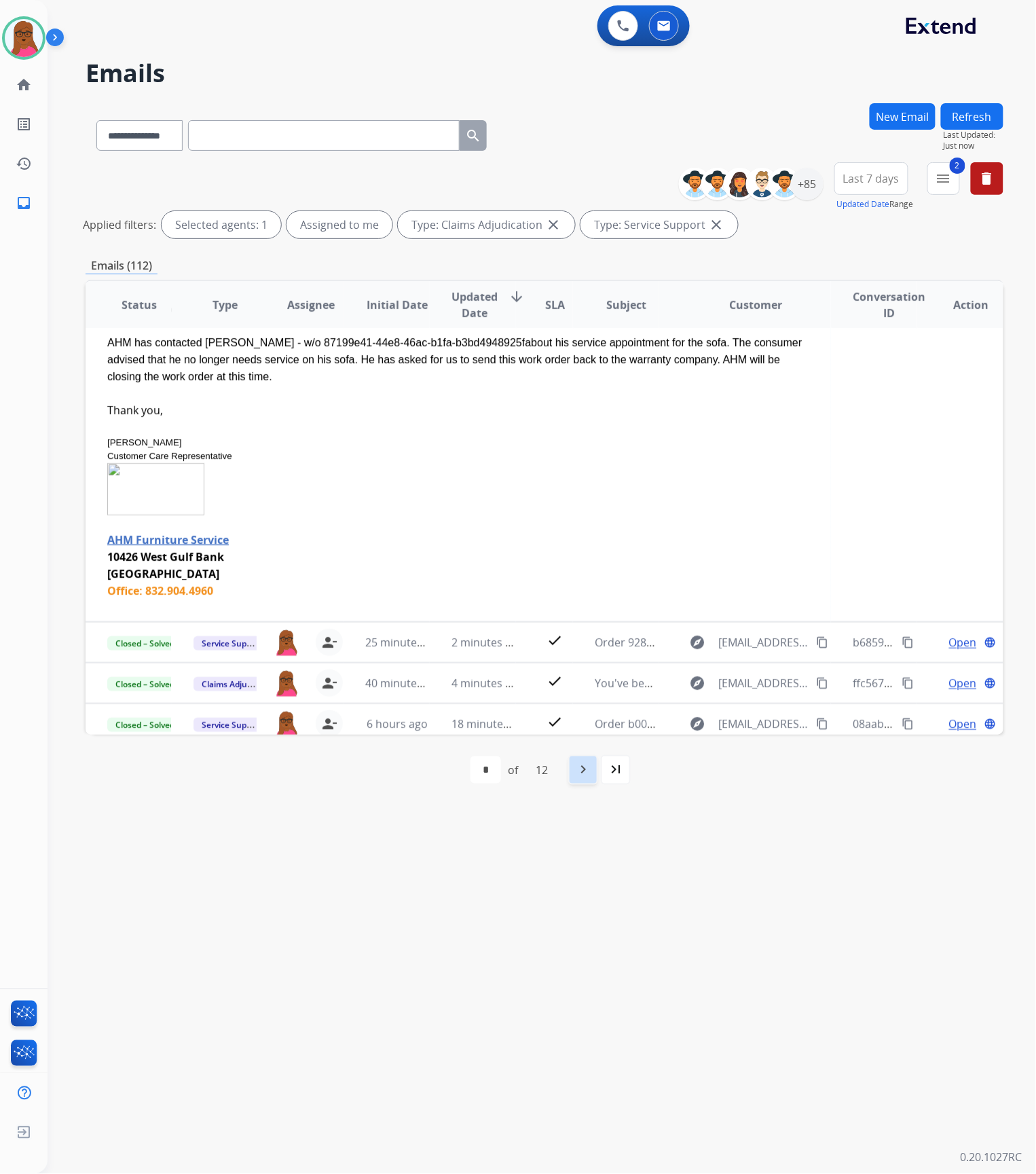
click at [585, 770] on mat-icon "navigate_next" at bounding box center [583, 770] width 16 height 16
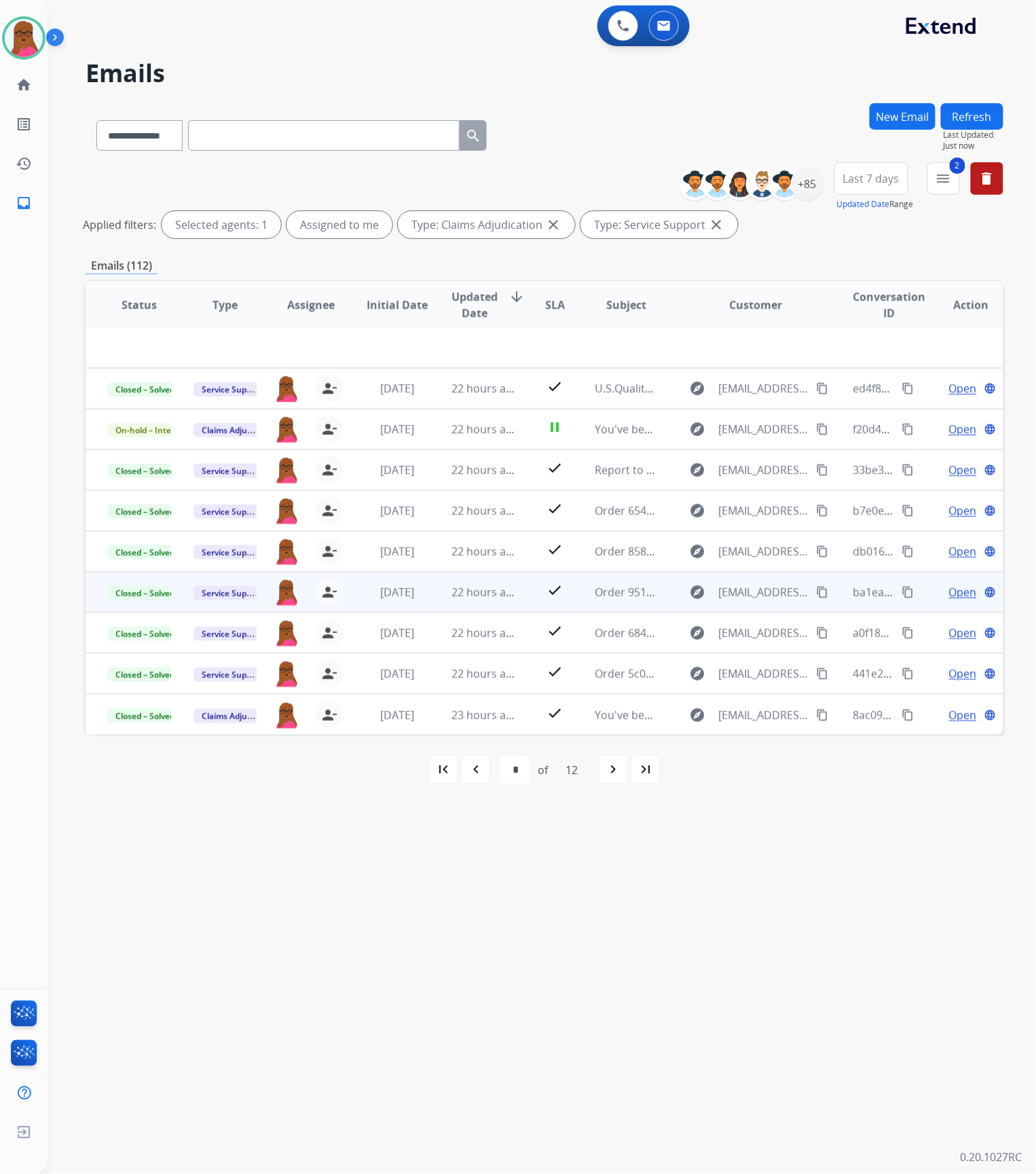
scroll to position [45, 0]
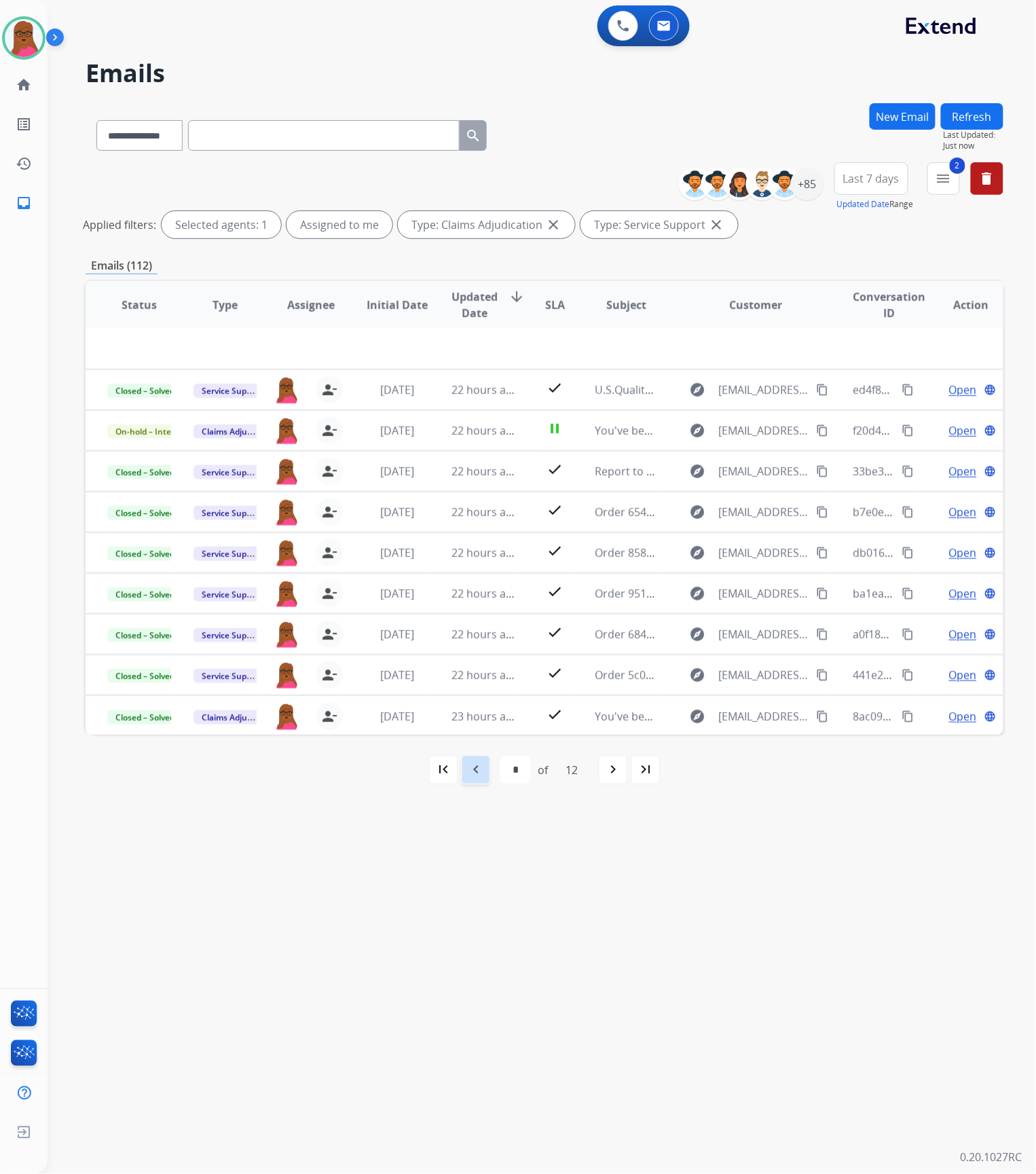
click at [465, 776] on div "navigate_before" at bounding box center [476, 770] width 30 height 30
select select "*"
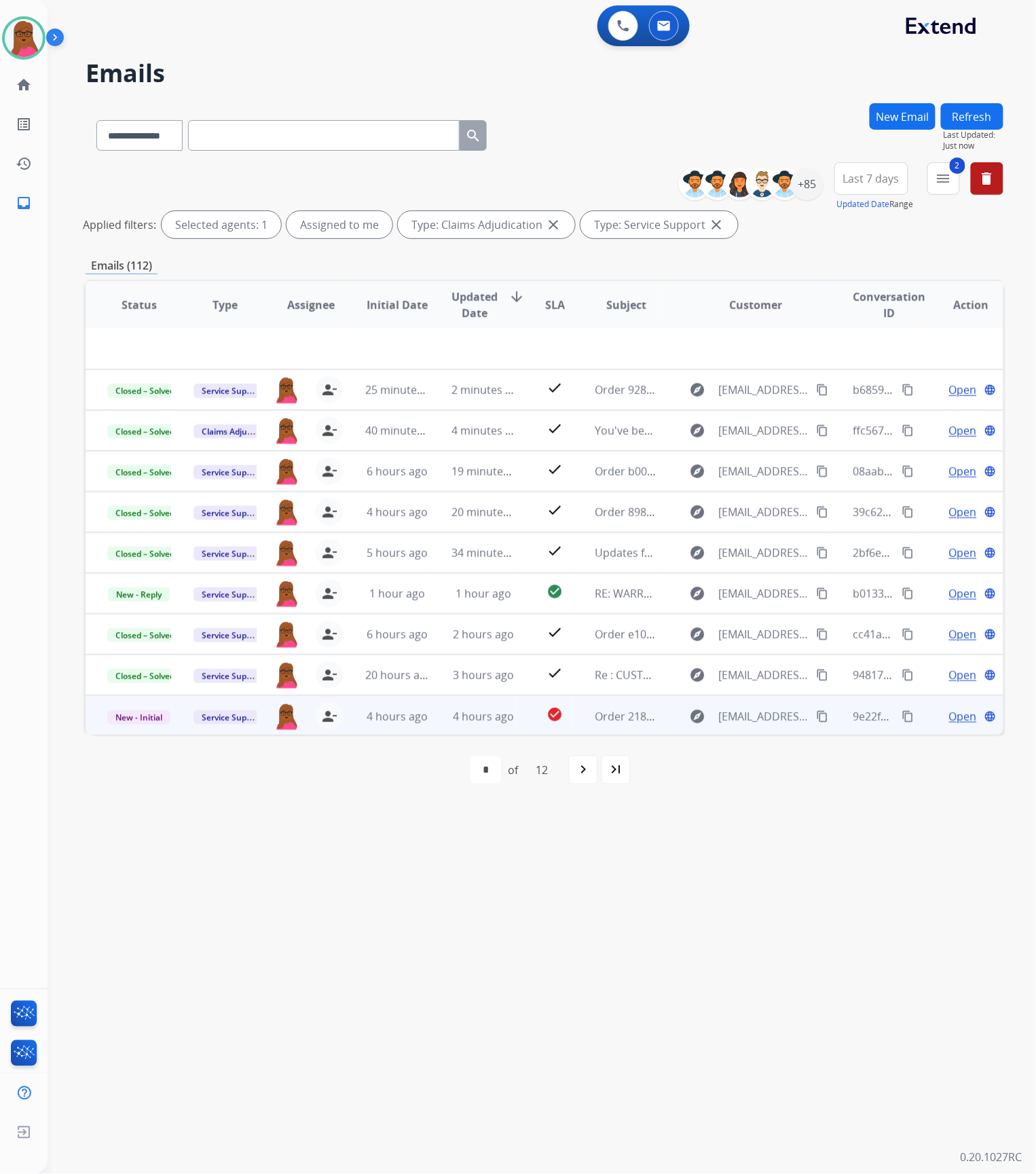
click at [957, 713] on span "Open" at bounding box center [963, 716] width 28 height 16
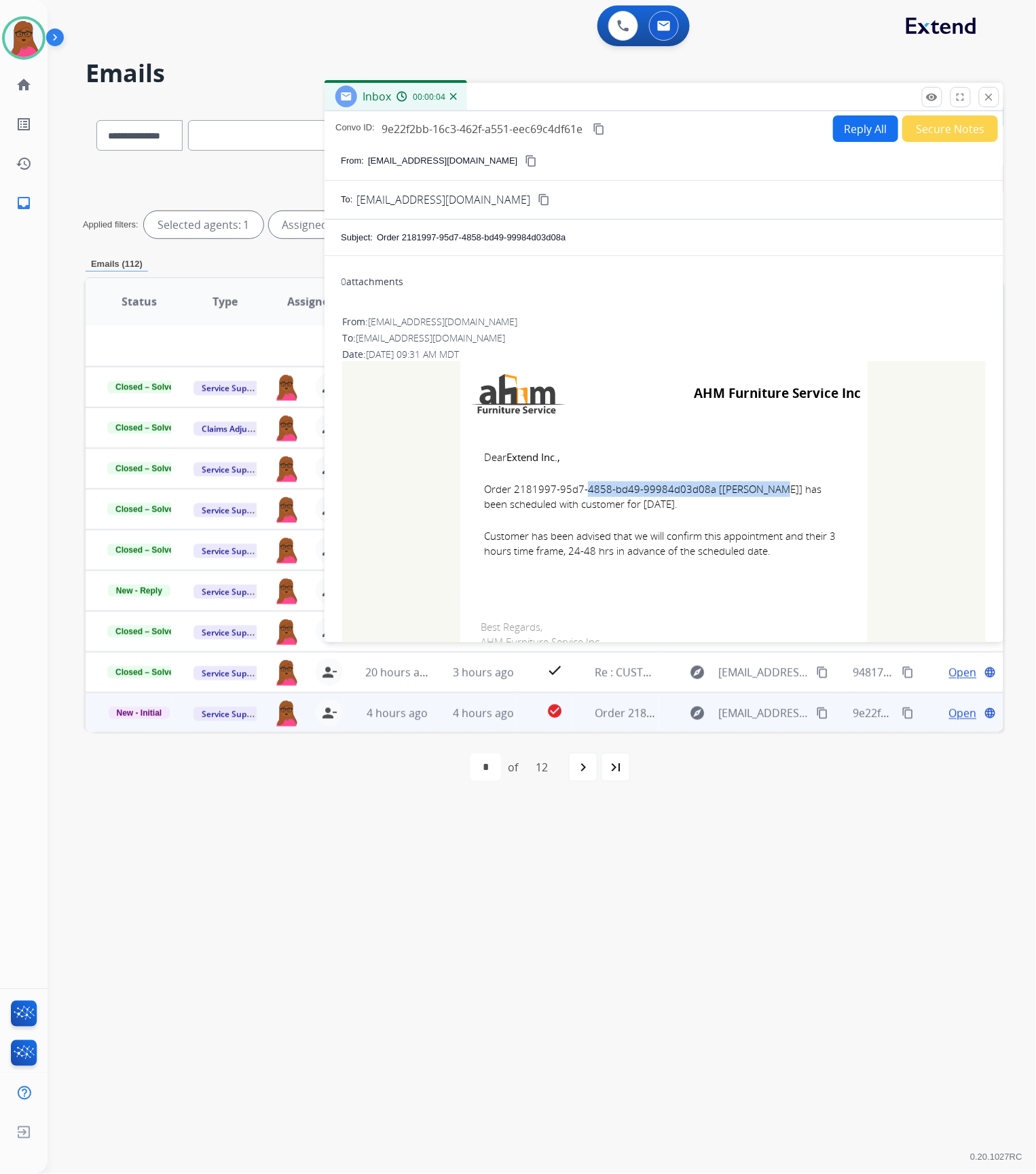
drag, startPoint x: 702, startPoint y: 493, endPoint x: 511, endPoint y: 491, distance: 191.0
click at [511, 491] on span "Order 2181997-95d7-4858-bd49-99984d03d08a [[PERSON_NAME]] has been scheduled wi…" at bounding box center [664, 497] width 360 height 31
drag, startPoint x: 473, startPoint y: 455, endPoint x: 804, endPoint y: 576, distance: 352.4
click at [804, 576] on td "Dear Extend Inc., Order 2181997-95d7-4858-bd49-99984d03d08a [[PERSON_NAME]] has…" at bounding box center [664, 512] width 407 height 173
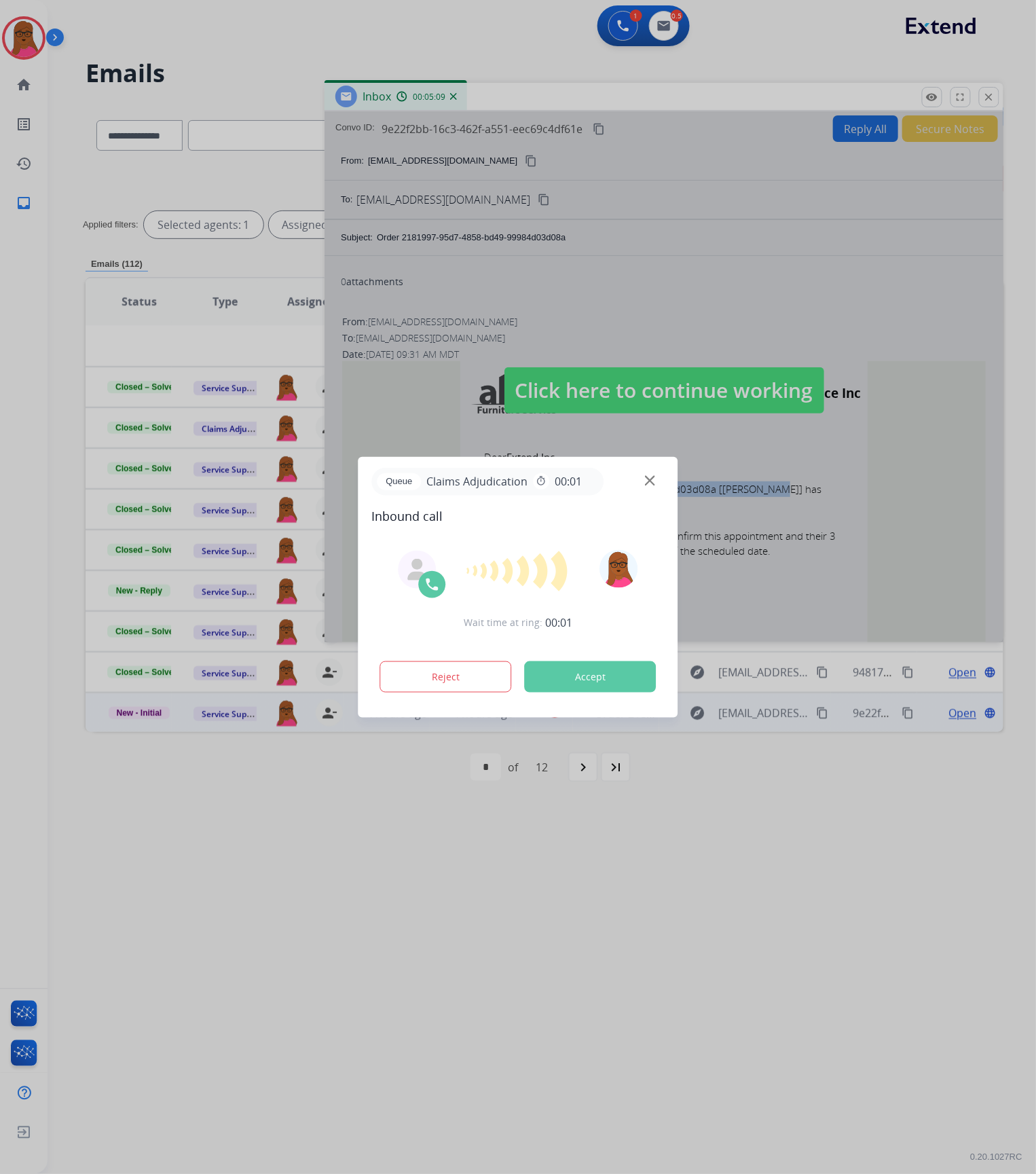
click at [563, 678] on button "Accept" at bounding box center [590, 677] width 132 height 32
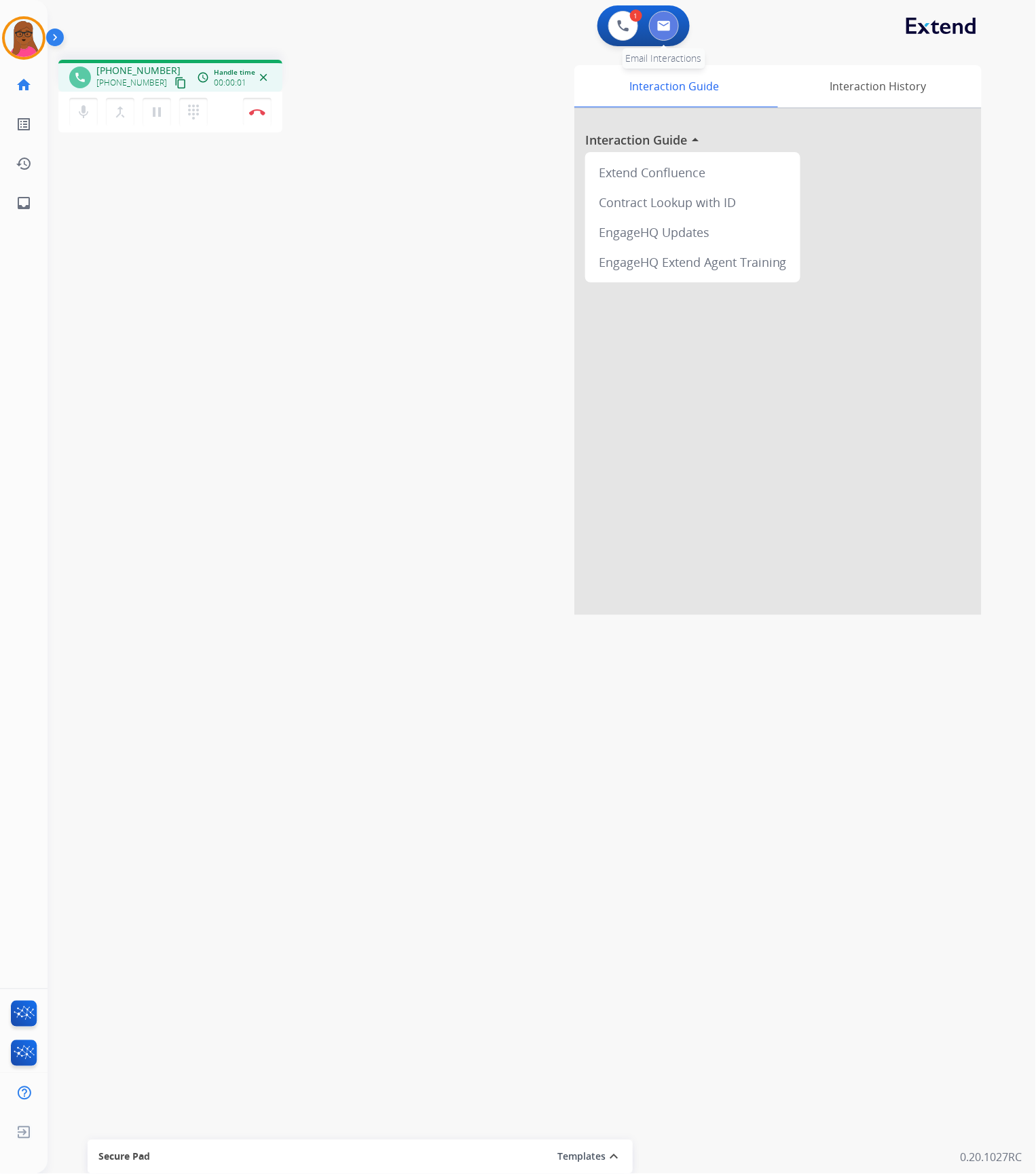
click at [669, 32] on button at bounding box center [664, 25] width 30 height 30
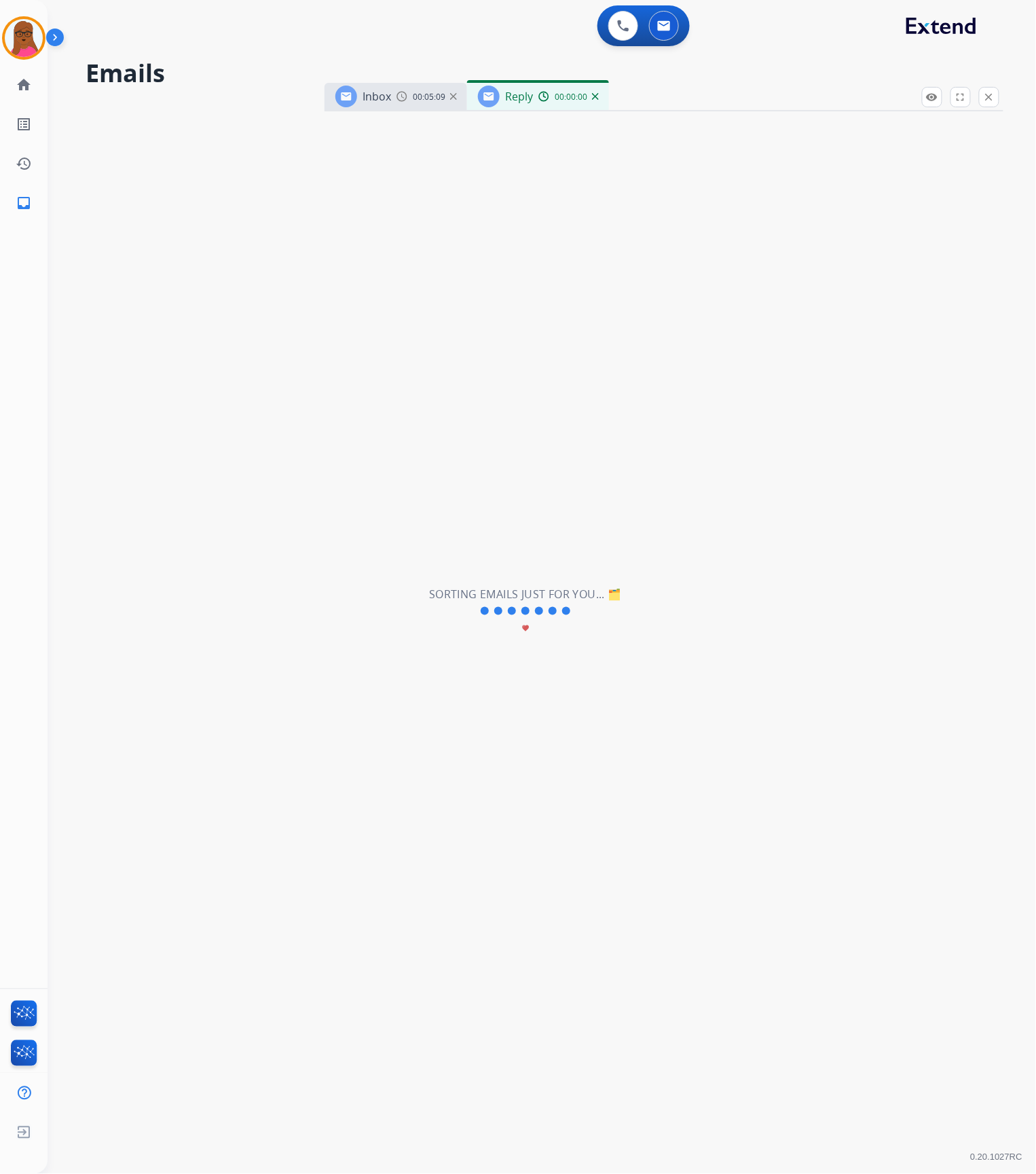
select select "**********"
drag, startPoint x: 23, startPoint y: 33, endPoint x: 62, endPoint y: 46, distance: 41.1
click at [22, 33] on img at bounding box center [23, 38] width 38 height 38
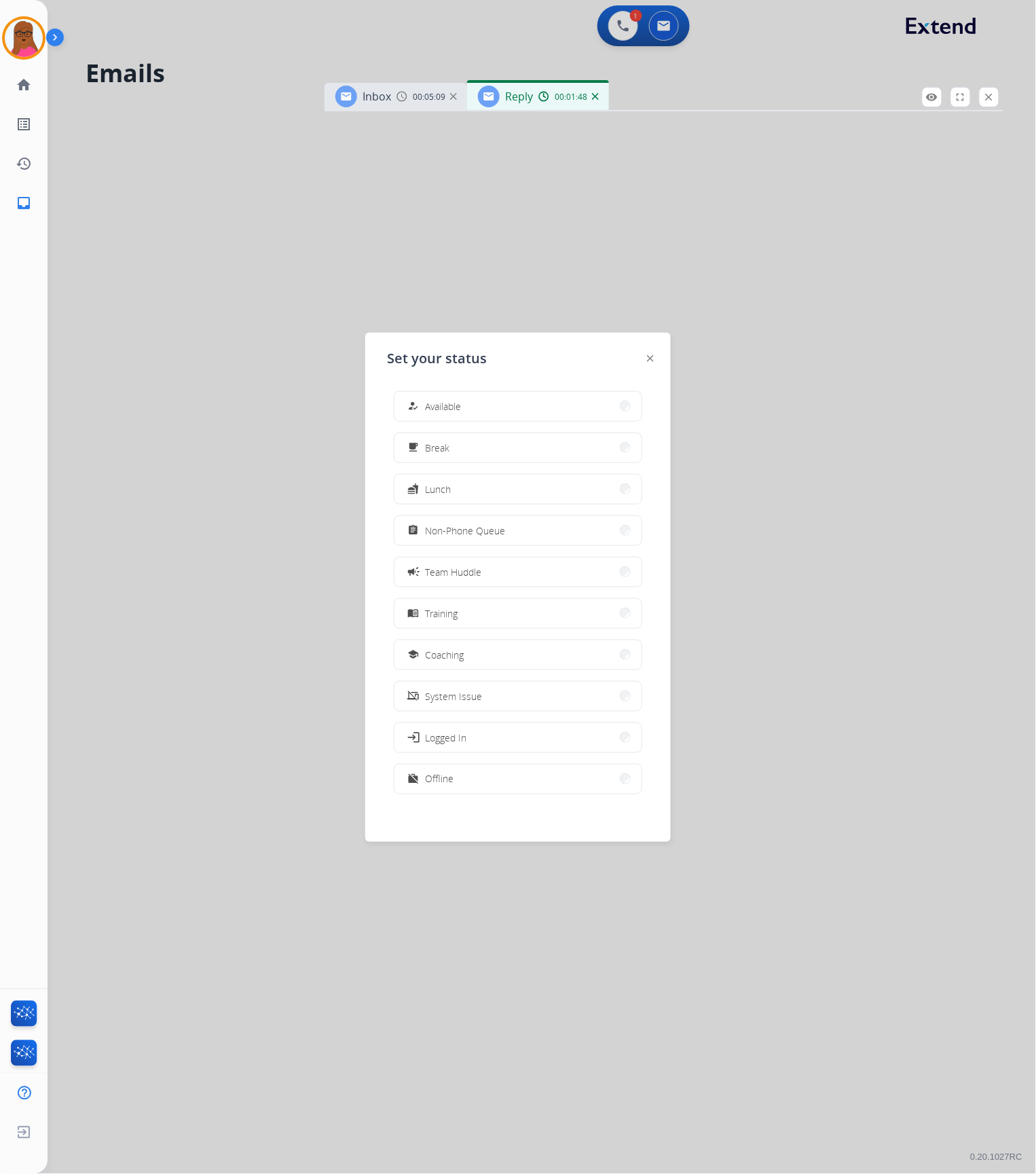
click at [623, 285] on div at bounding box center [518, 587] width 1036 height 1174
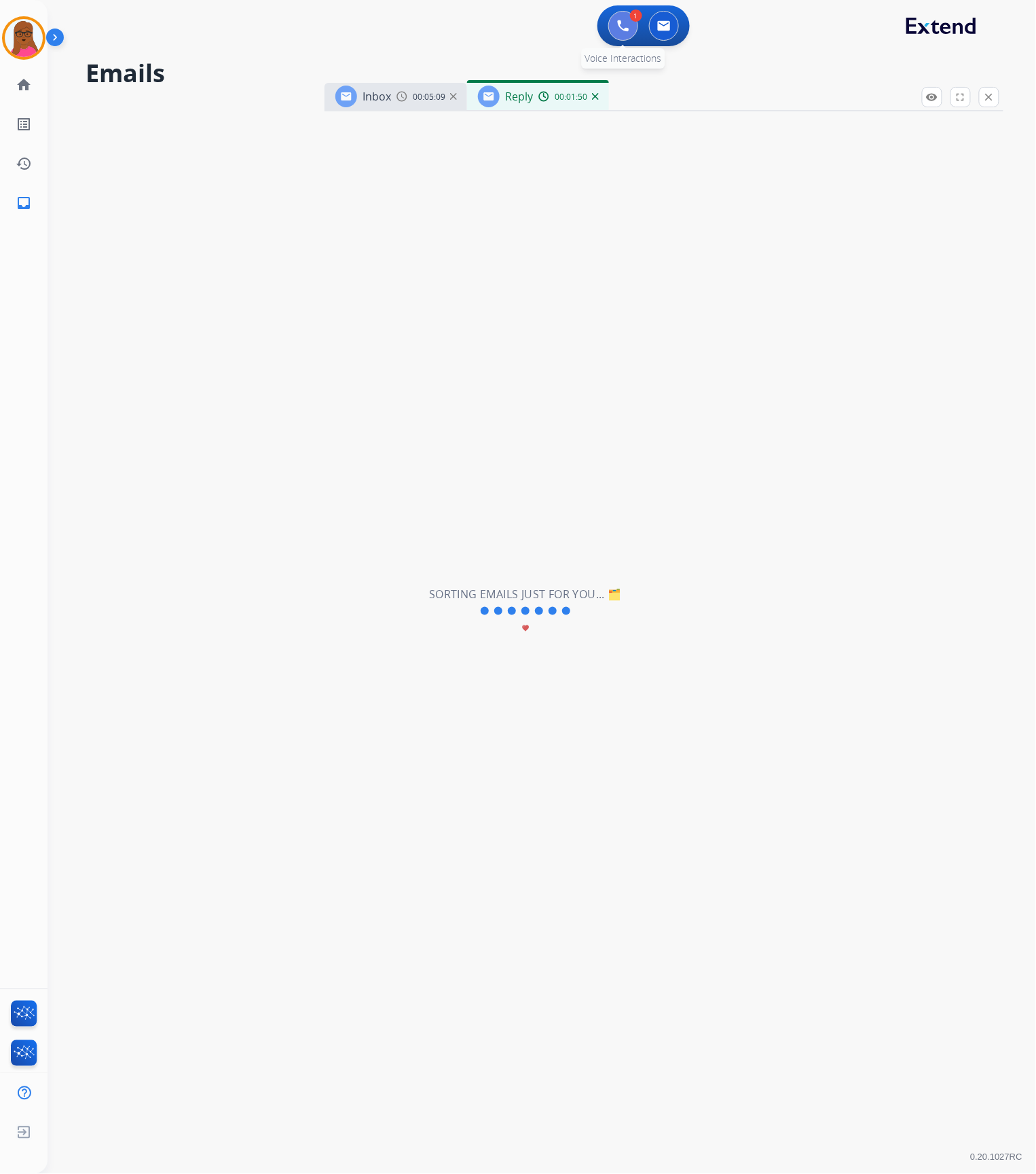
click at [622, 25] on img at bounding box center [623, 26] width 12 height 12
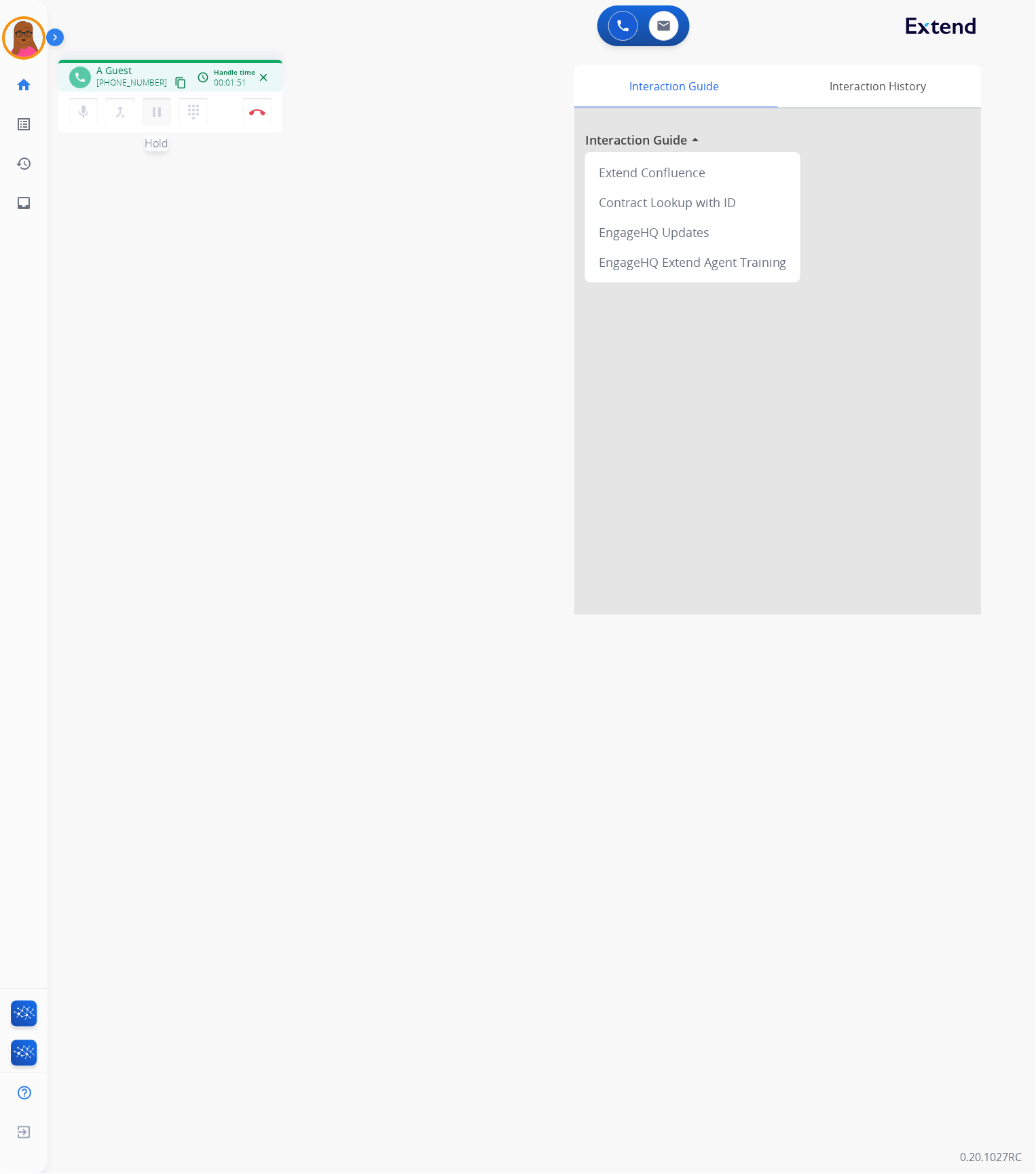
click at [161, 109] on mat-icon "pause" at bounding box center [156, 112] width 16 height 16
click at [159, 112] on mat-icon "play_arrow" at bounding box center [156, 112] width 16 height 16
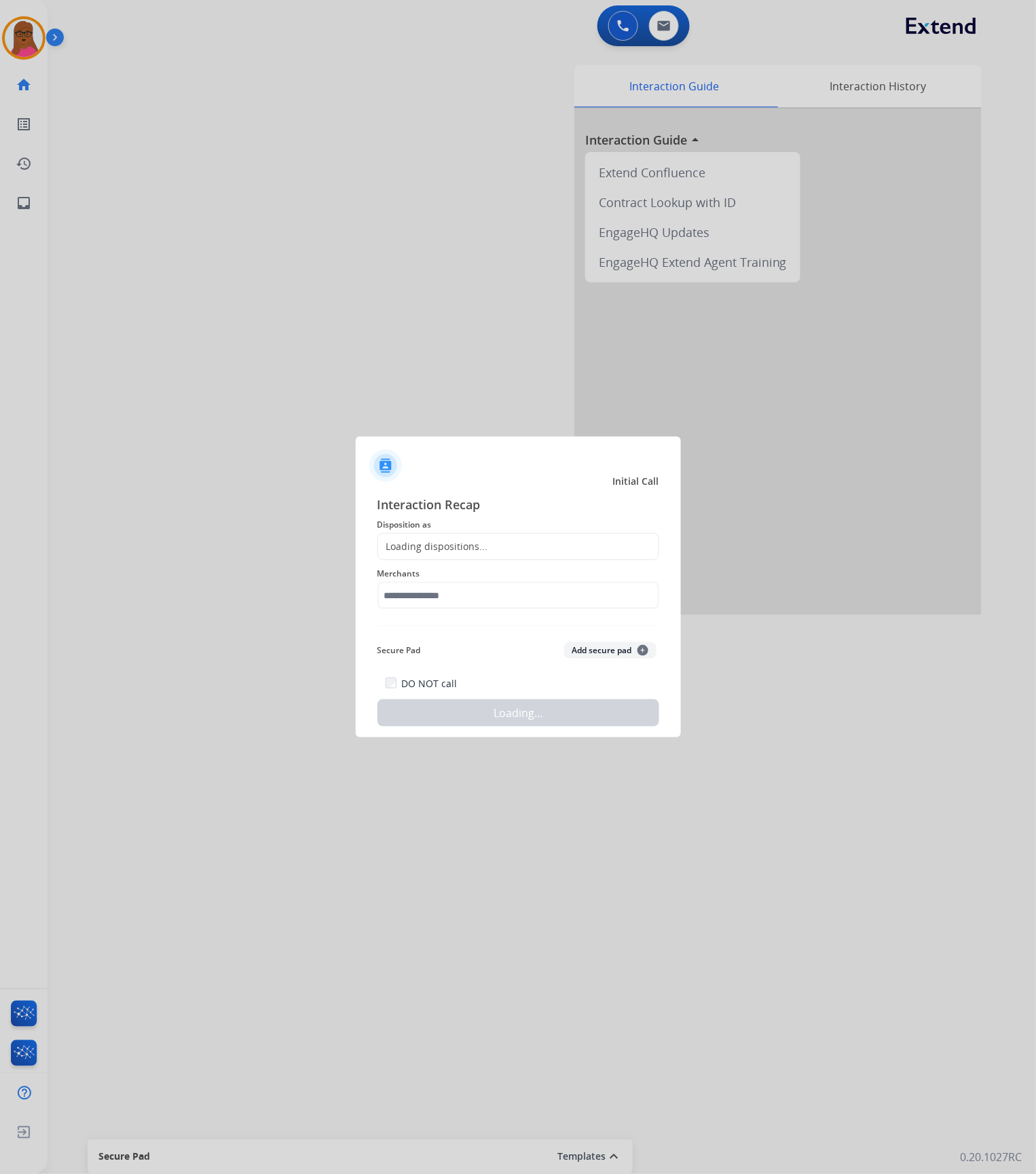
click at [83, 112] on div at bounding box center [518, 587] width 1036 height 1174
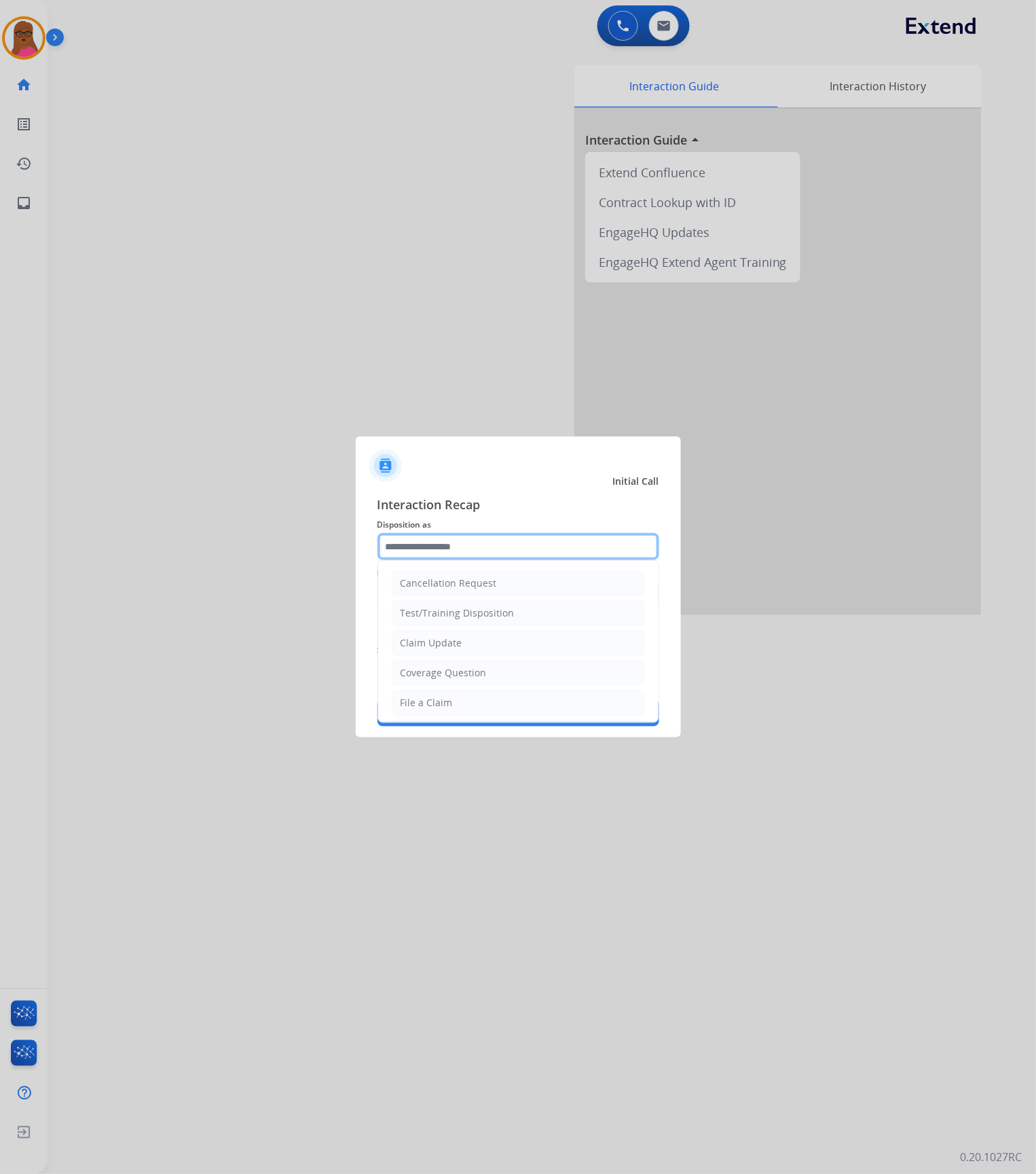
click at [476, 547] on input "text" at bounding box center [518, 546] width 282 height 27
click at [473, 650] on li "Claim Update" at bounding box center [518, 642] width 253 height 25
type input "**********"
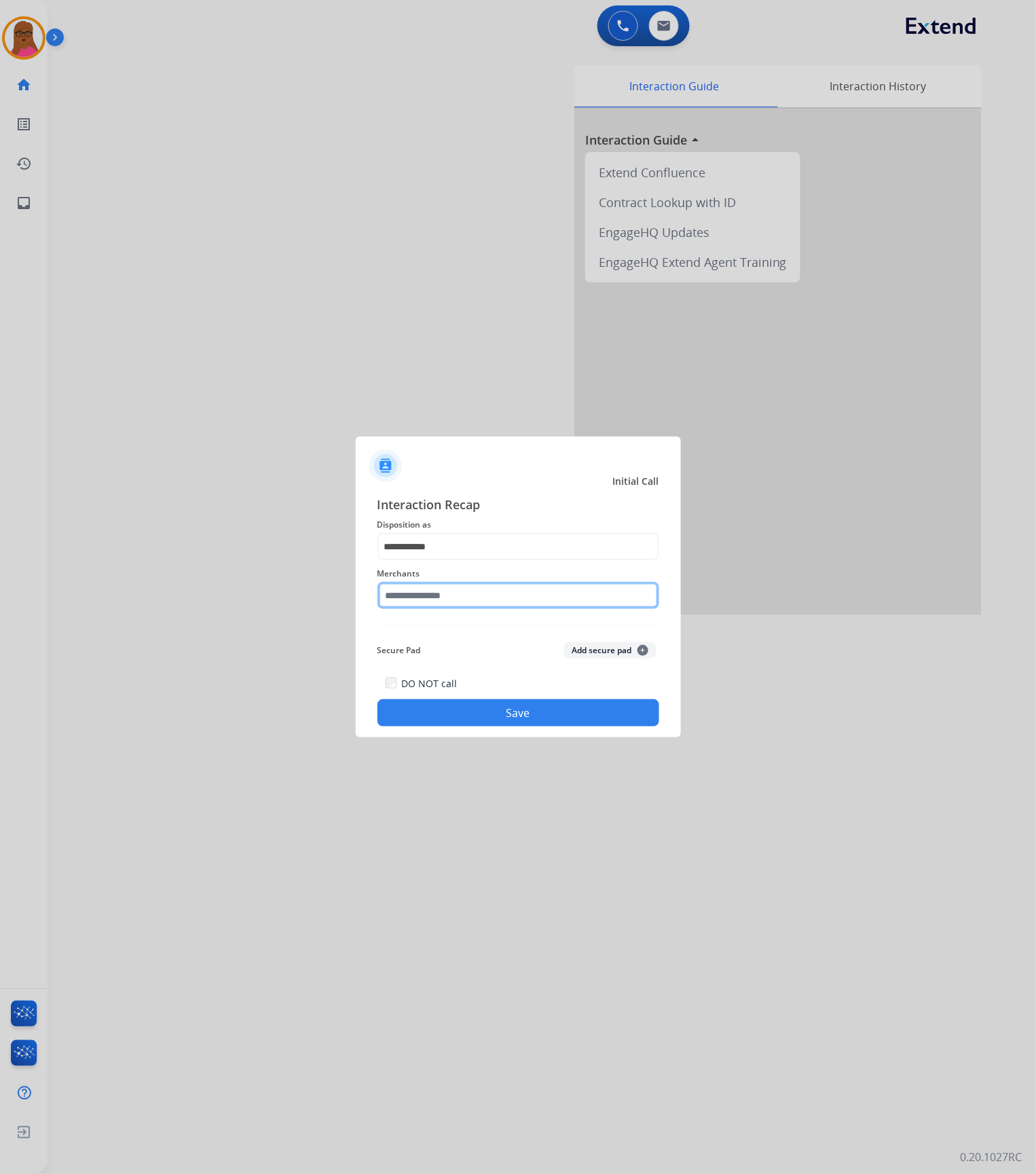
click at [478, 604] on input "text" at bounding box center [518, 595] width 282 height 27
click at [473, 636] on li "Brilliant earth" at bounding box center [522, 634] width 259 height 25
type input "**********"
click at [458, 720] on button "Save" at bounding box center [518, 713] width 282 height 27
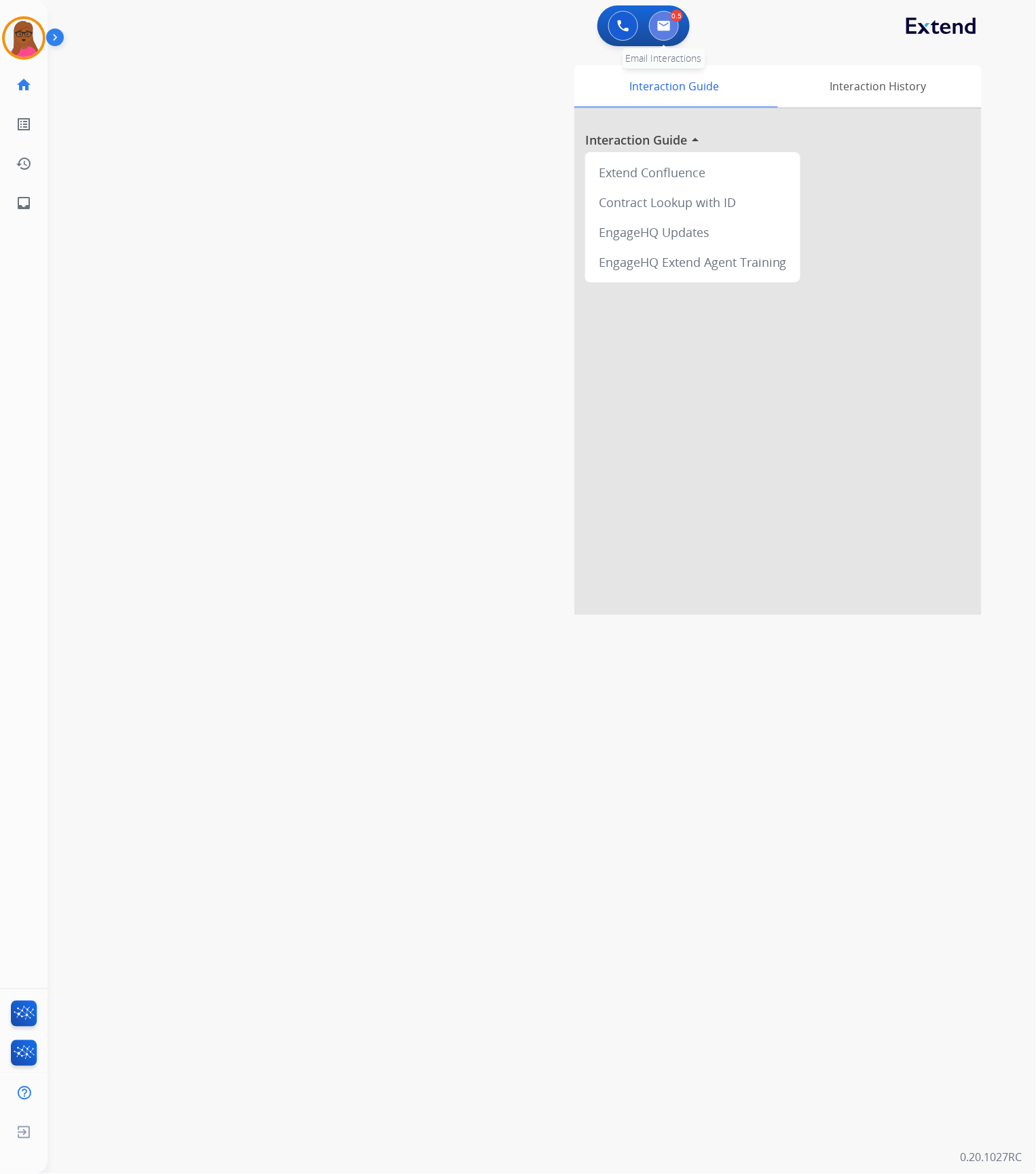
click at [667, 30] on img at bounding box center [664, 25] width 14 height 11
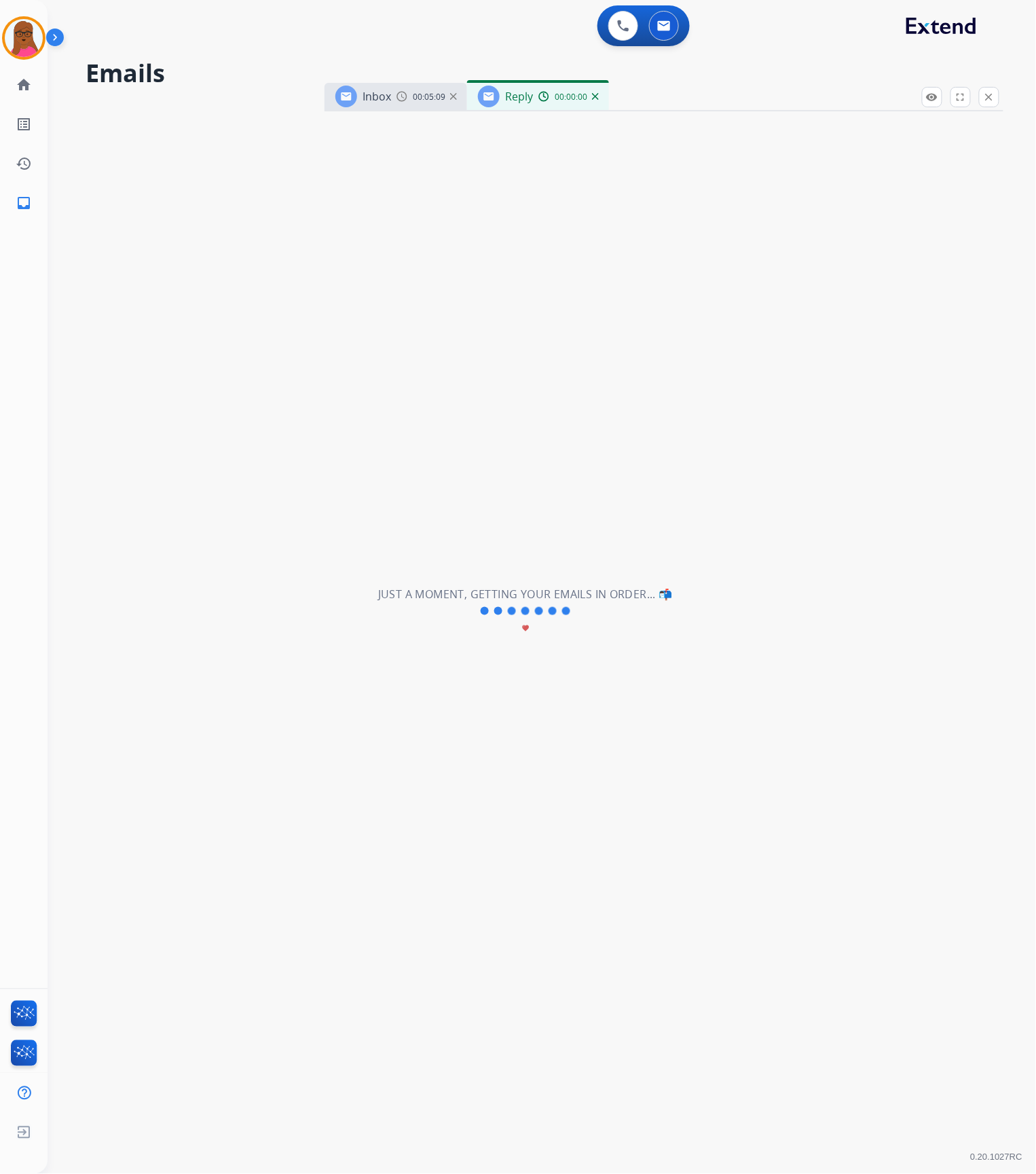
select select "**********"
drag, startPoint x: 558, startPoint y: 99, endPoint x: 587, endPoint y: 112, distance: 31.8
click at [558, 99] on span "00:00:48" at bounding box center [571, 97] width 32 height 11
click at [595, 95] on img at bounding box center [595, 96] width 7 height 7
click at [671, 32] on button at bounding box center [664, 25] width 30 height 30
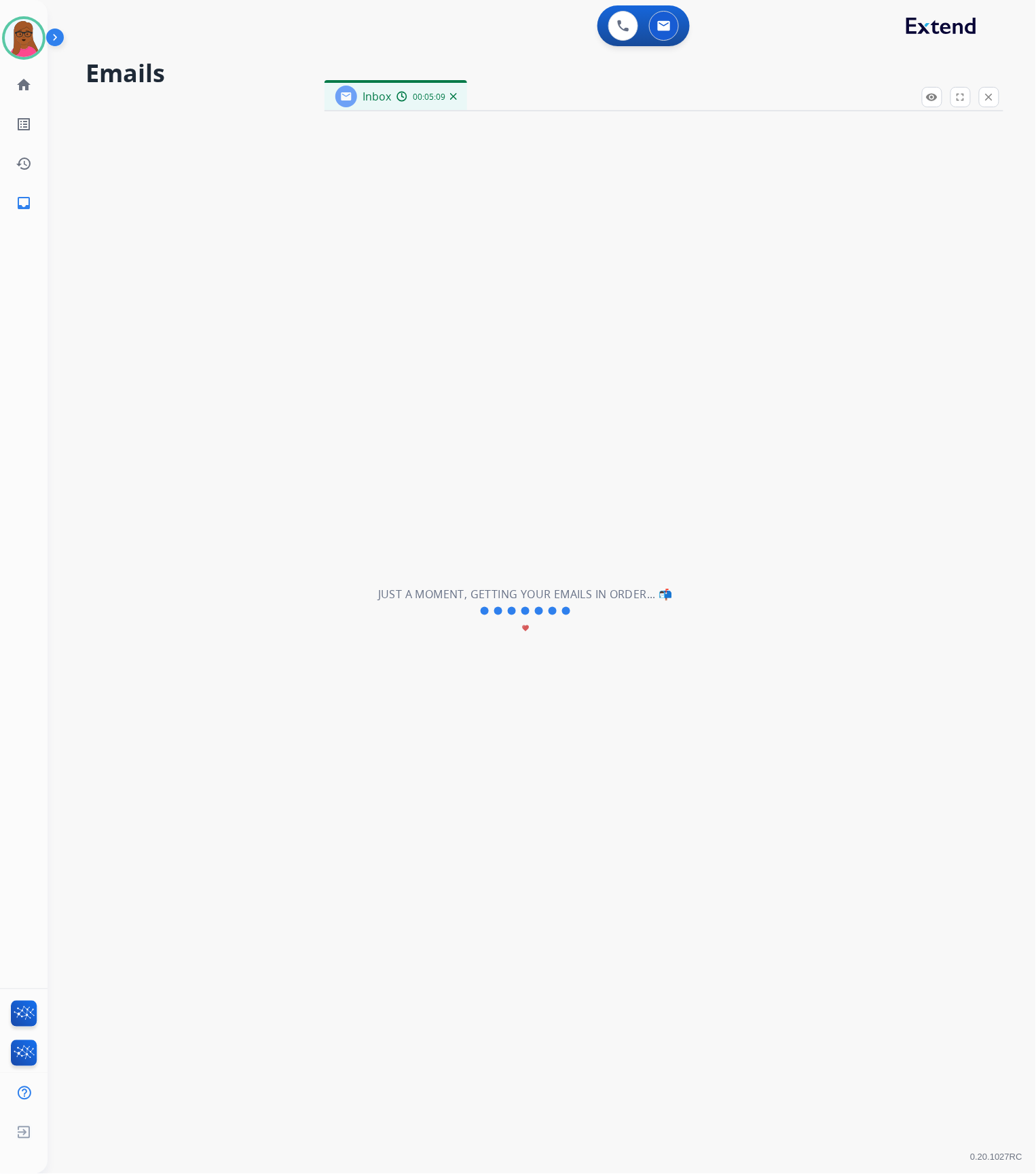
click at [451, 95] on img at bounding box center [453, 96] width 7 height 7
click at [666, 35] on button at bounding box center [664, 25] width 30 height 30
select select "**********"
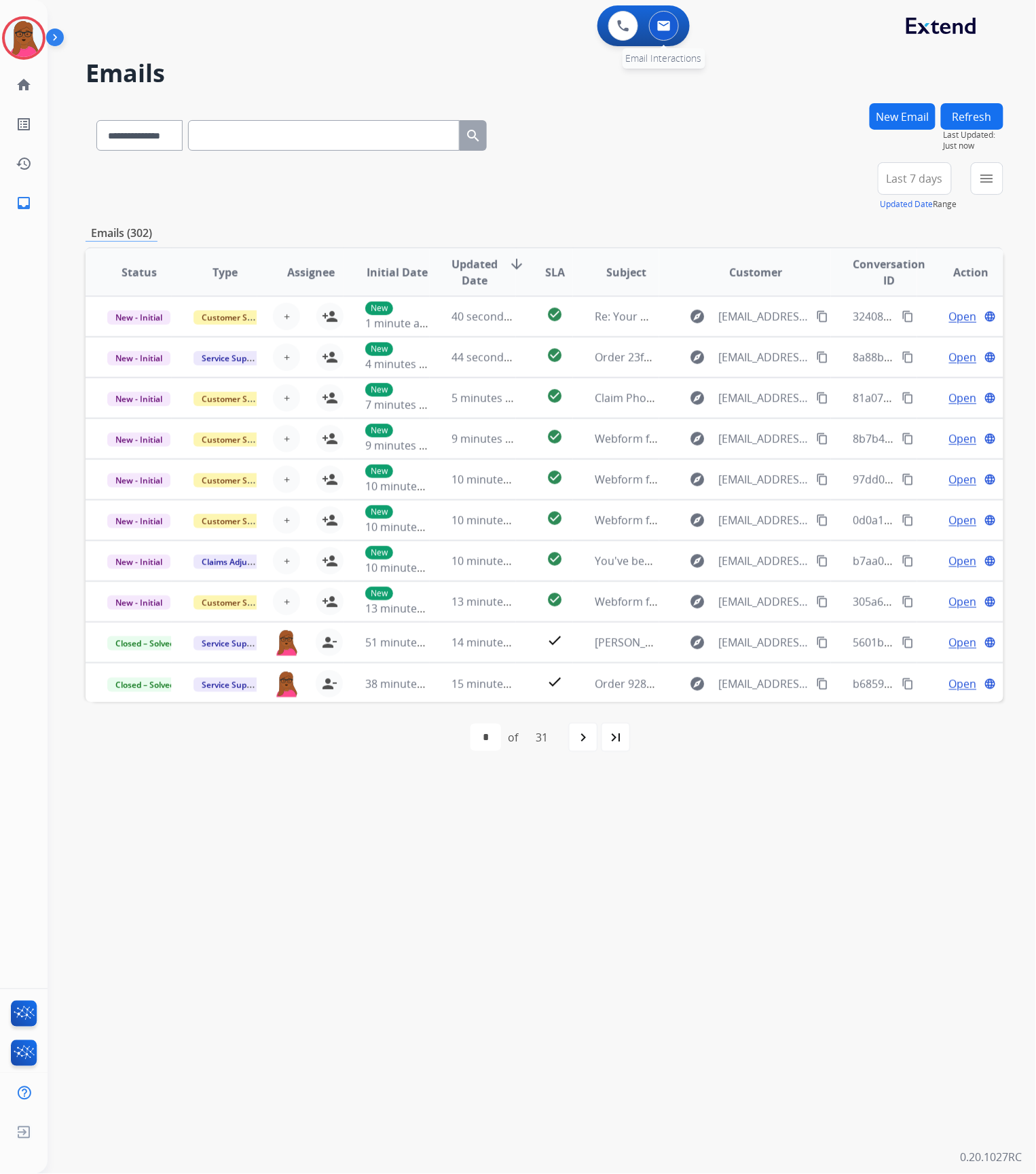
click at [662, 35] on button at bounding box center [664, 25] width 30 height 30
click at [667, 22] on img at bounding box center [664, 25] width 14 height 11
click at [845, 191] on div "+85" at bounding box center [850, 184] width 32 height 32
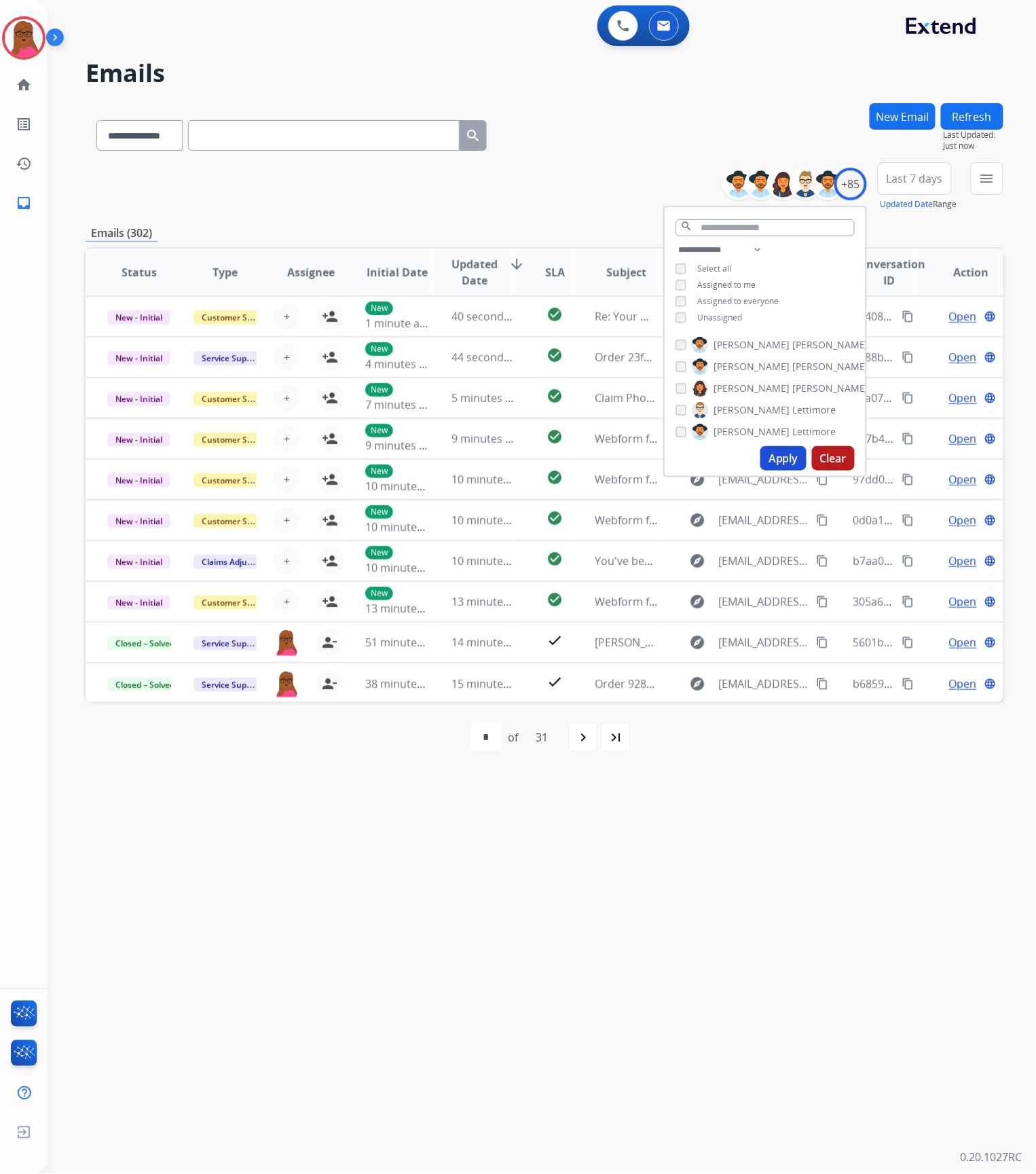
click at [783, 459] on button "Apply" at bounding box center [783, 458] width 46 height 25
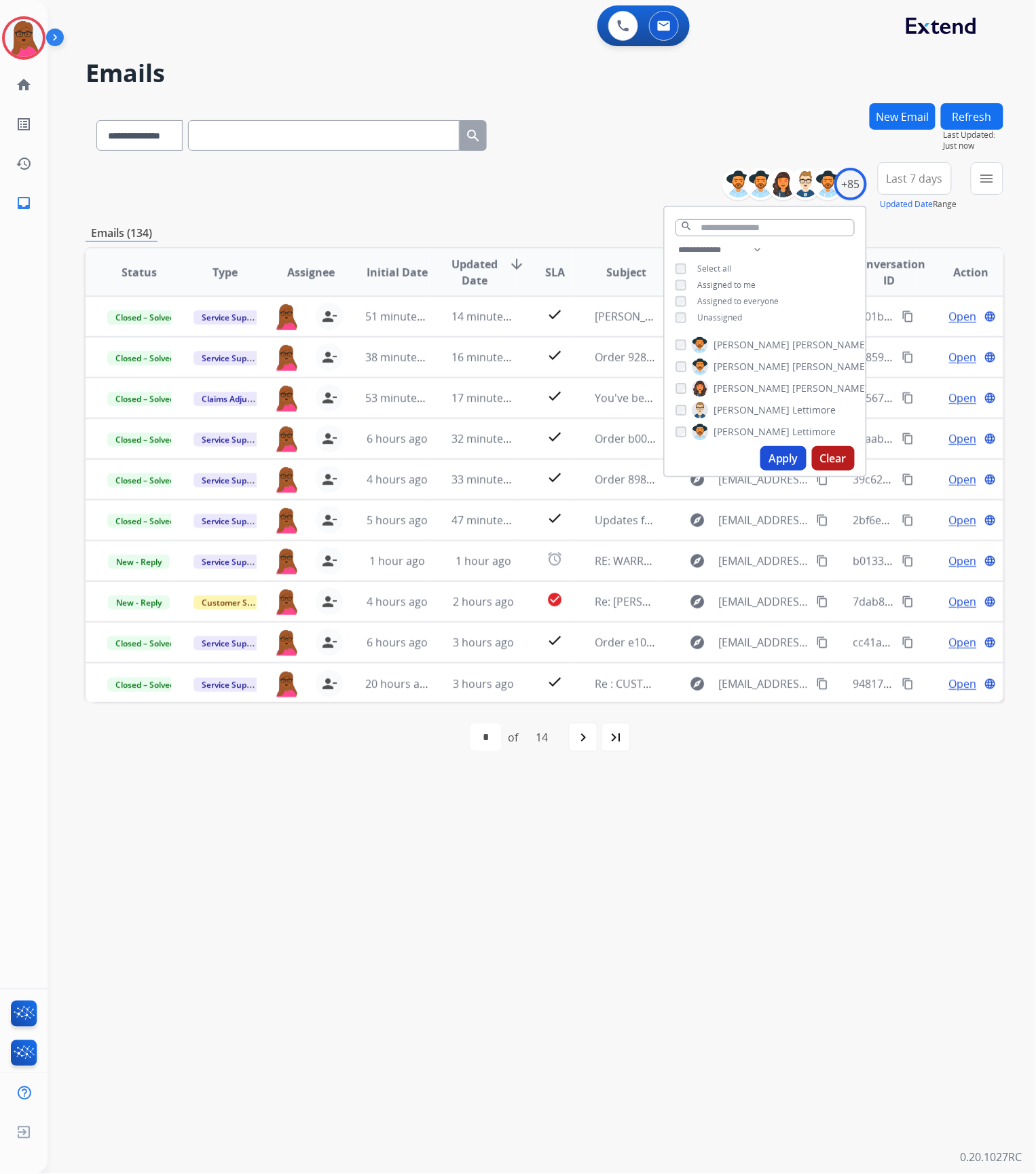
click at [776, 873] on div "**********" at bounding box center [525, 611] width 956 height 1125
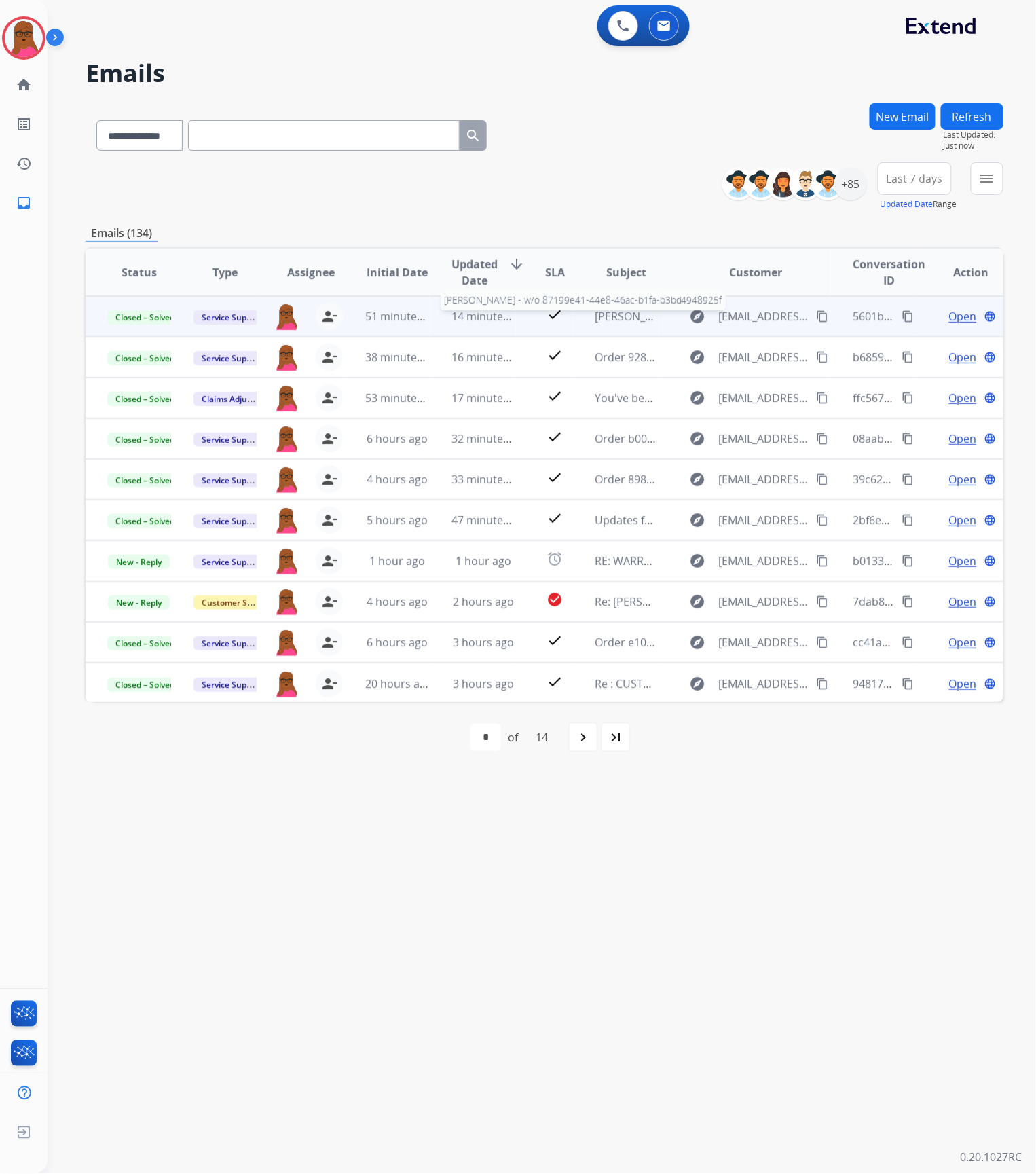
click at [631, 310] on span "[PERSON_NAME] - w/o 87199e41-44e8-46ac-b1fa-b3bd4948925f" at bounding box center [755, 316] width 320 height 15
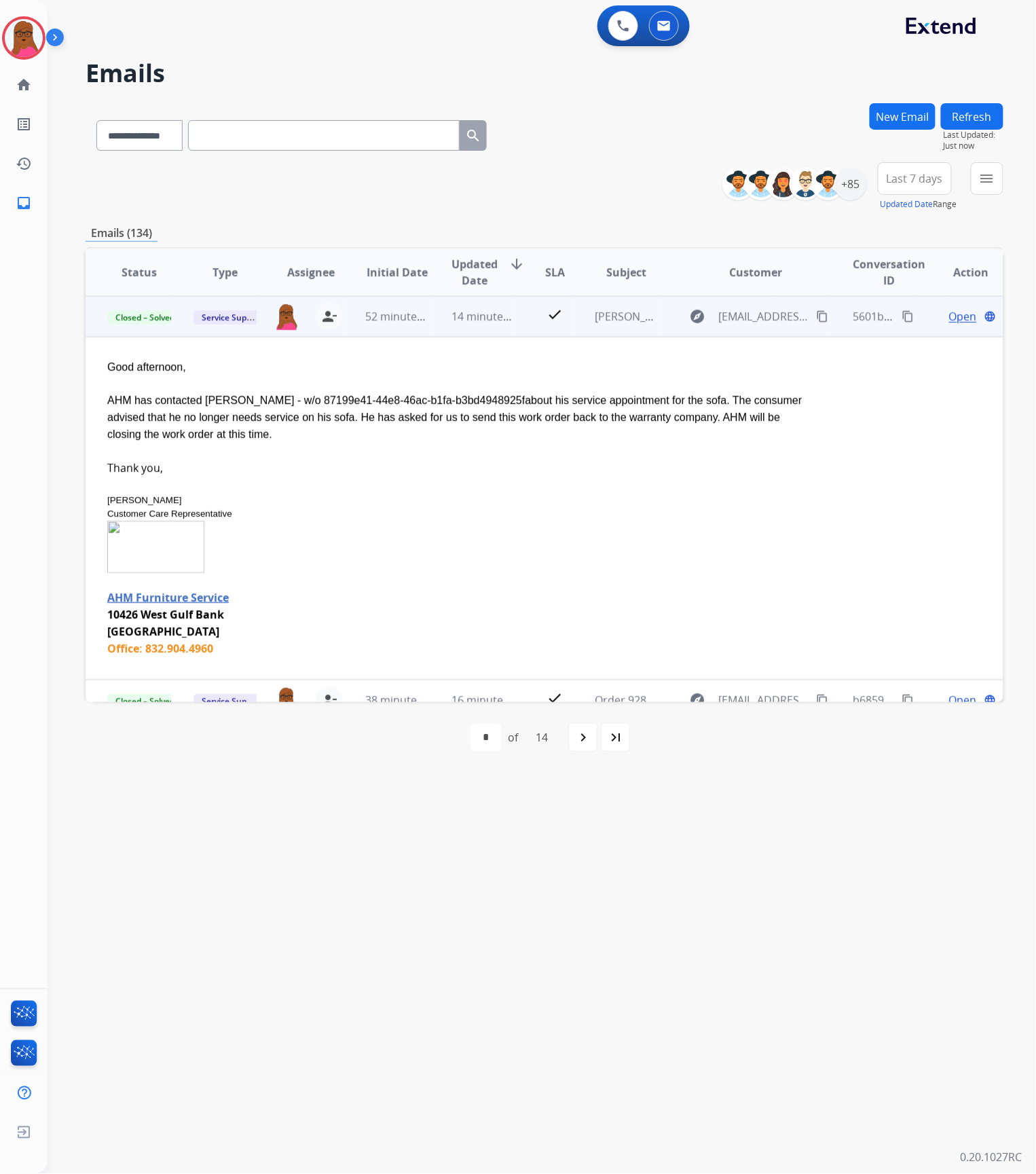
scroll to position [335, 0]
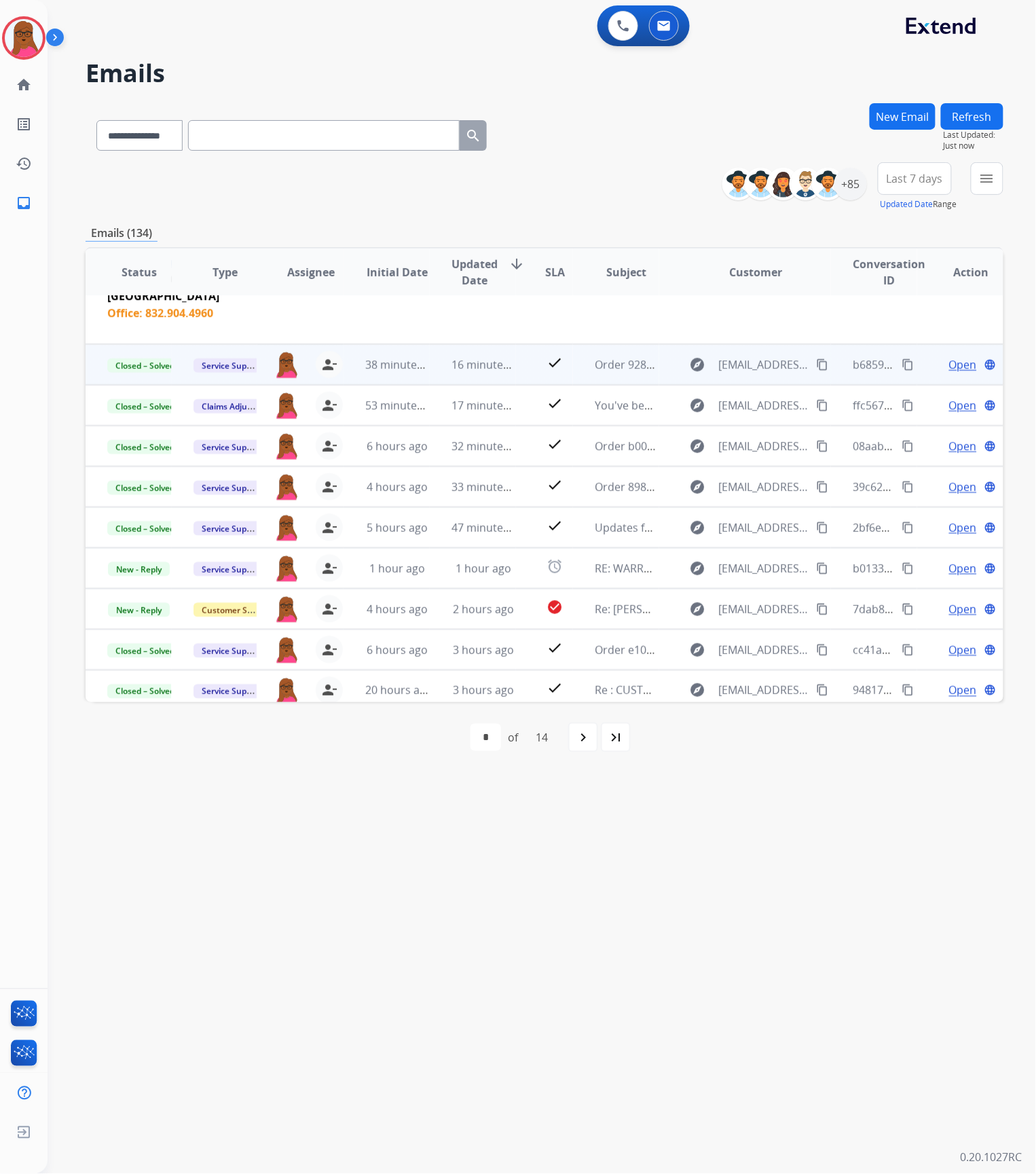
click at [585, 354] on td "Order 9284dbcf-ef54-4800-a313-93dab78896ec" at bounding box center [616, 364] width 86 height 41
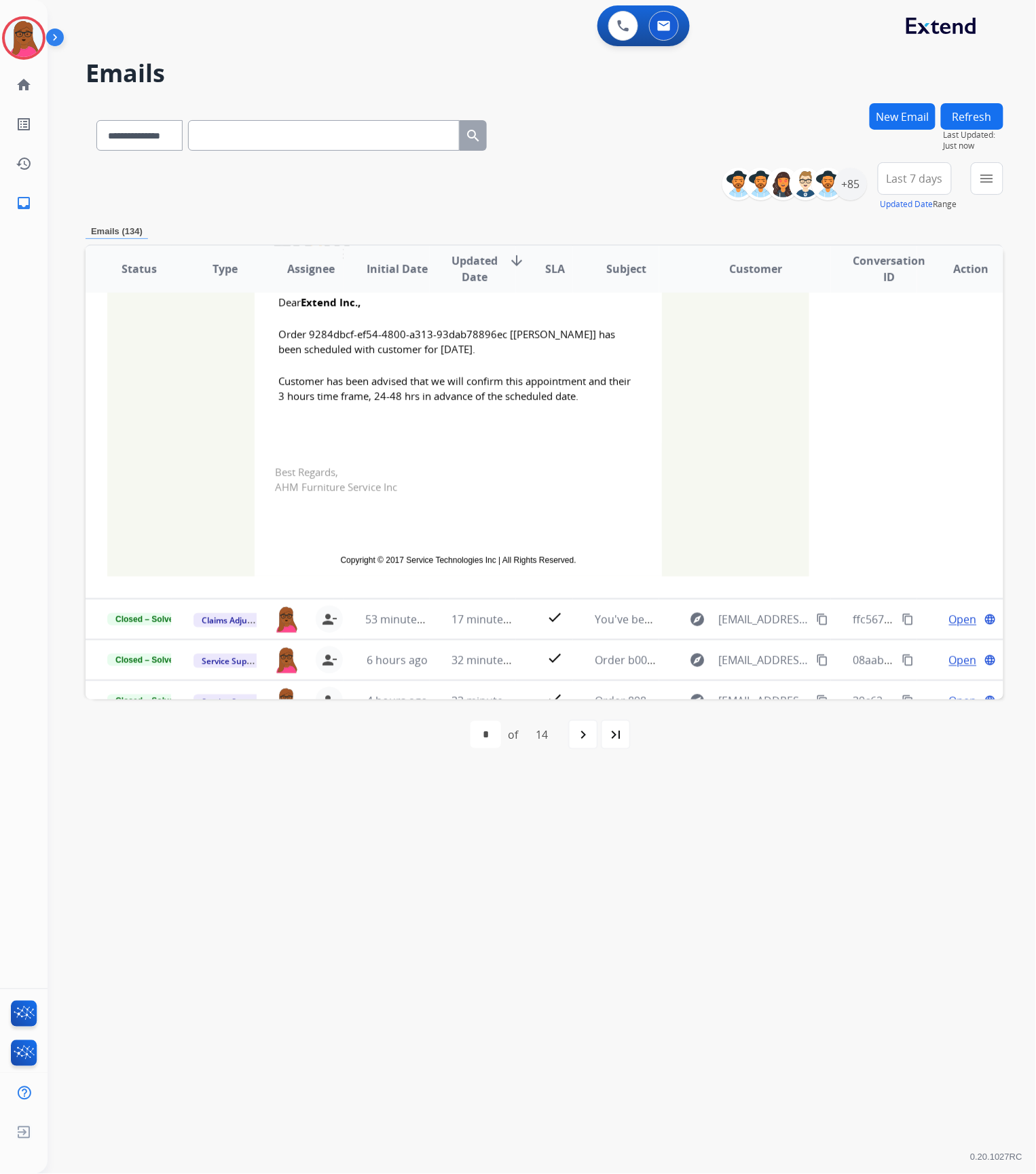
scroll to position [403, 0]
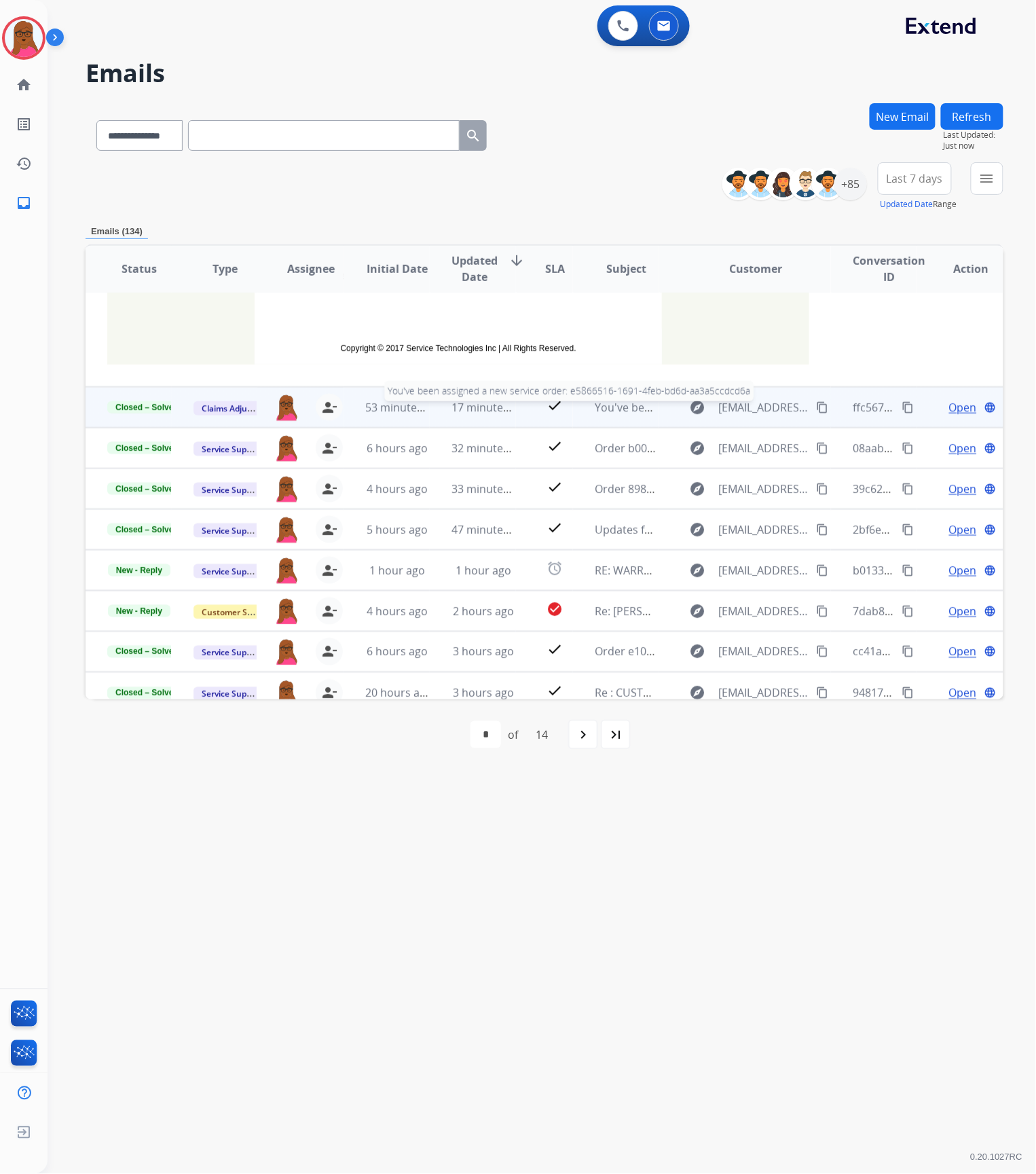
click at [612, 414] on span "You've been assigned a new service order: e5866516-1691-4feb-bd6d-aa3a5ccdcd6a" at bounding box center [808, 407] width 427 height 15
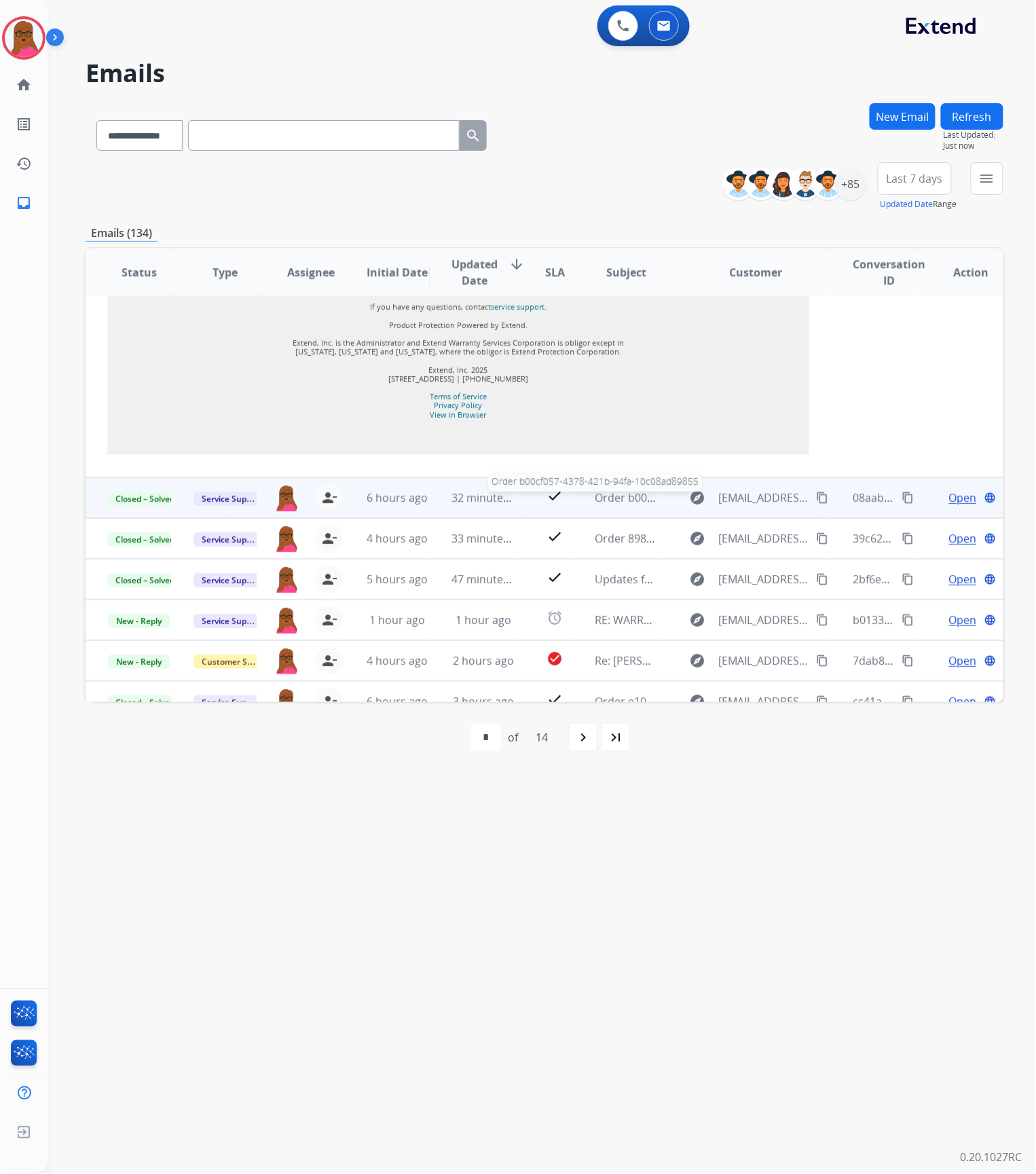
click at [622, 505] on span "Order b00cf057-4378-421b-94fa-10c08ad89855" at bounding box center [713, 497] width 238 height 15
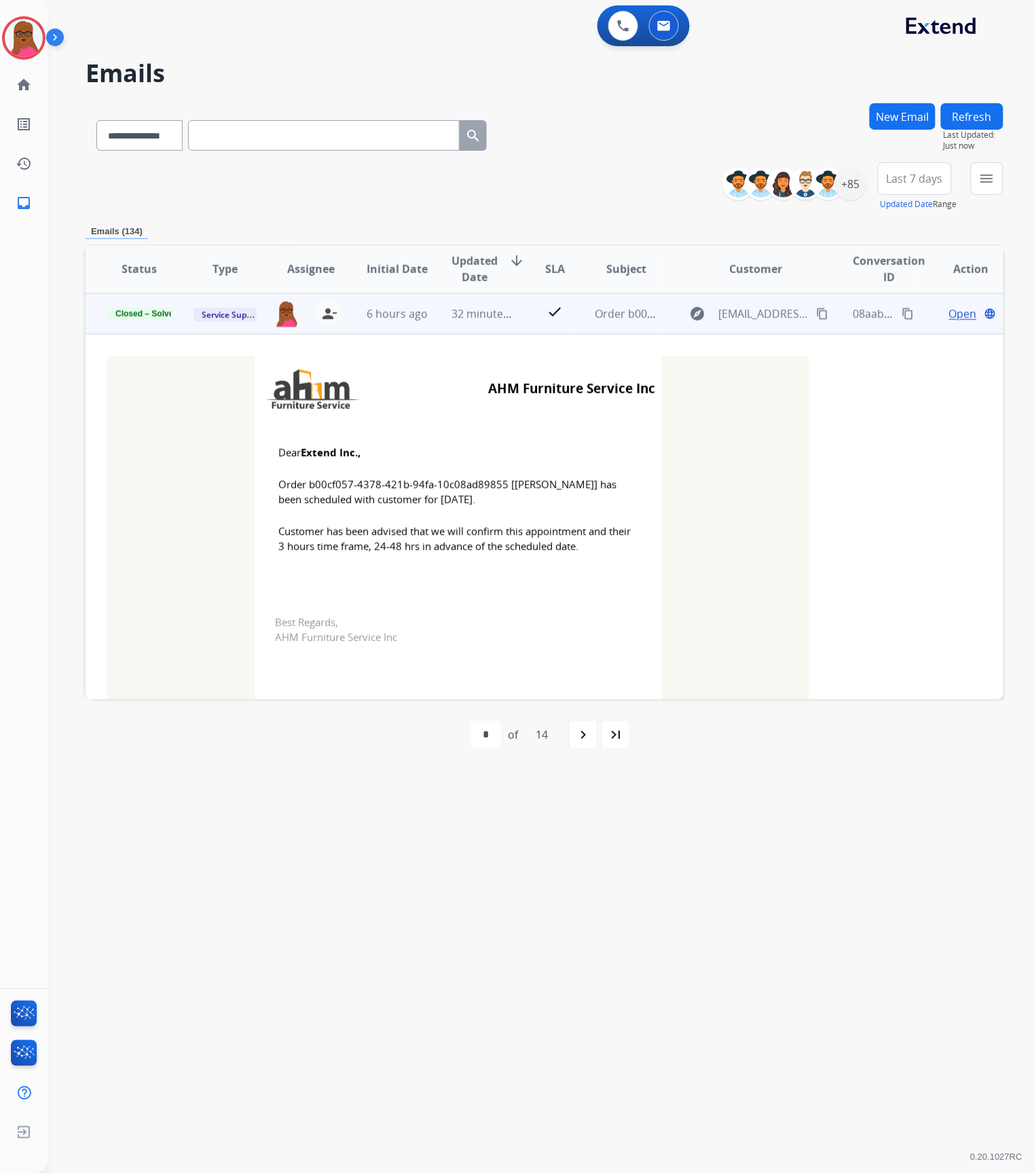
scroll to position [415, 0]
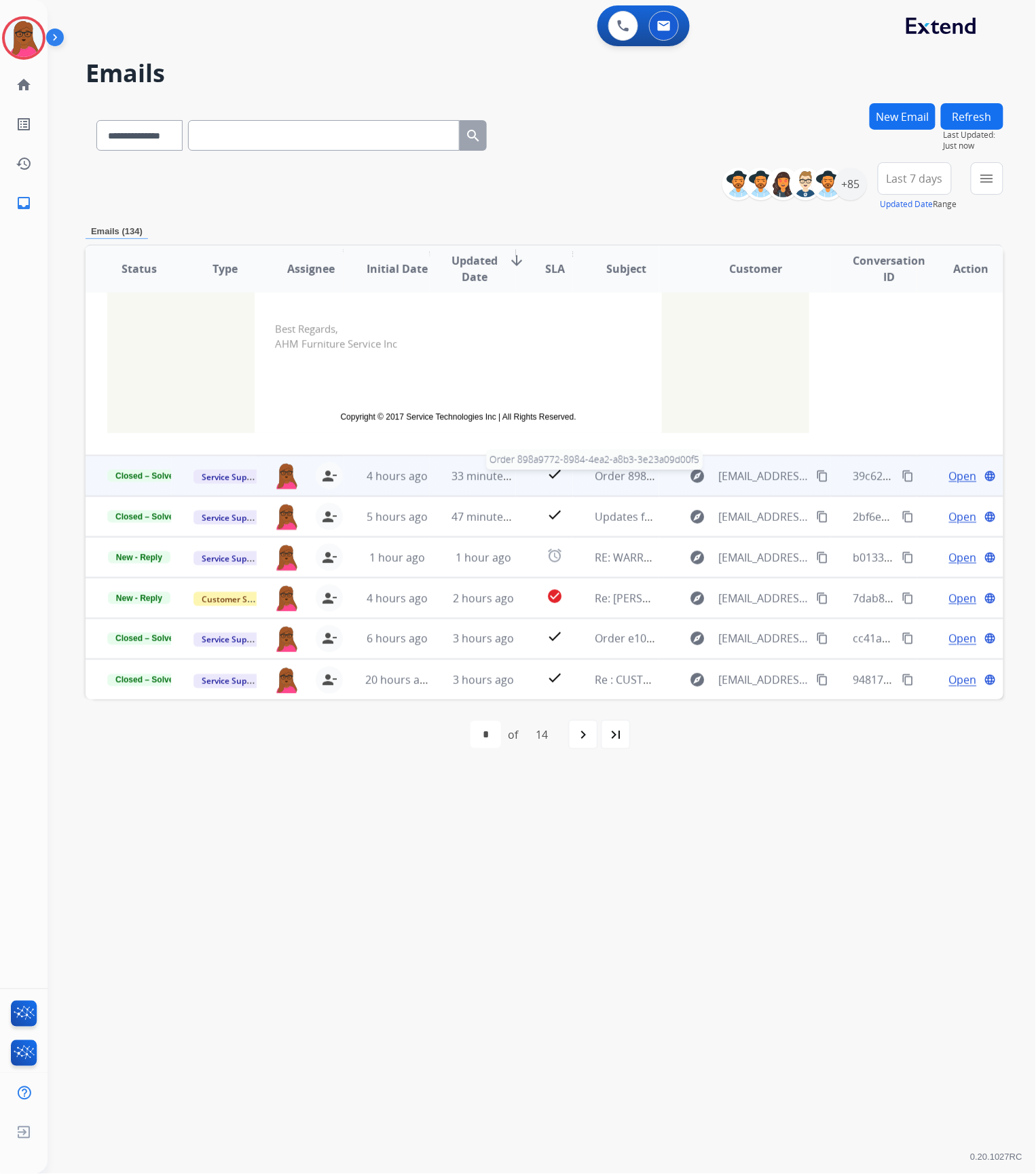
click at [598, 482] on span "Order 898a9772-8984-4ea2-a8b3-3e23a09d00f5" at bounding box center [715, 475] width 241 height 15
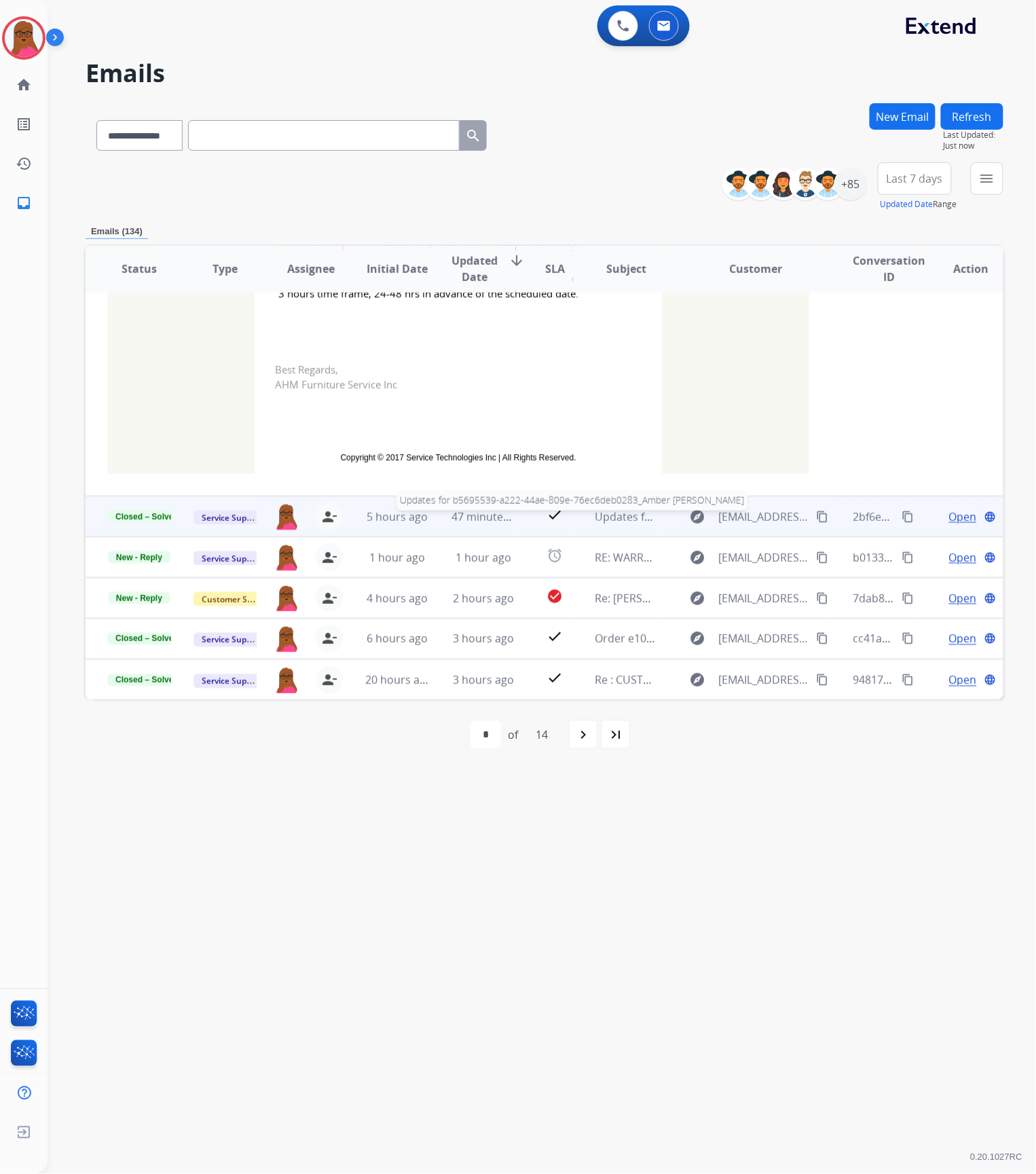
click at [604, 517] on span "Updates for b5695539-a222-44ae-809e-76ec6deb0283_Amber [PERSON_NAME]" at bounding box center [795, 516] width 401 height 15
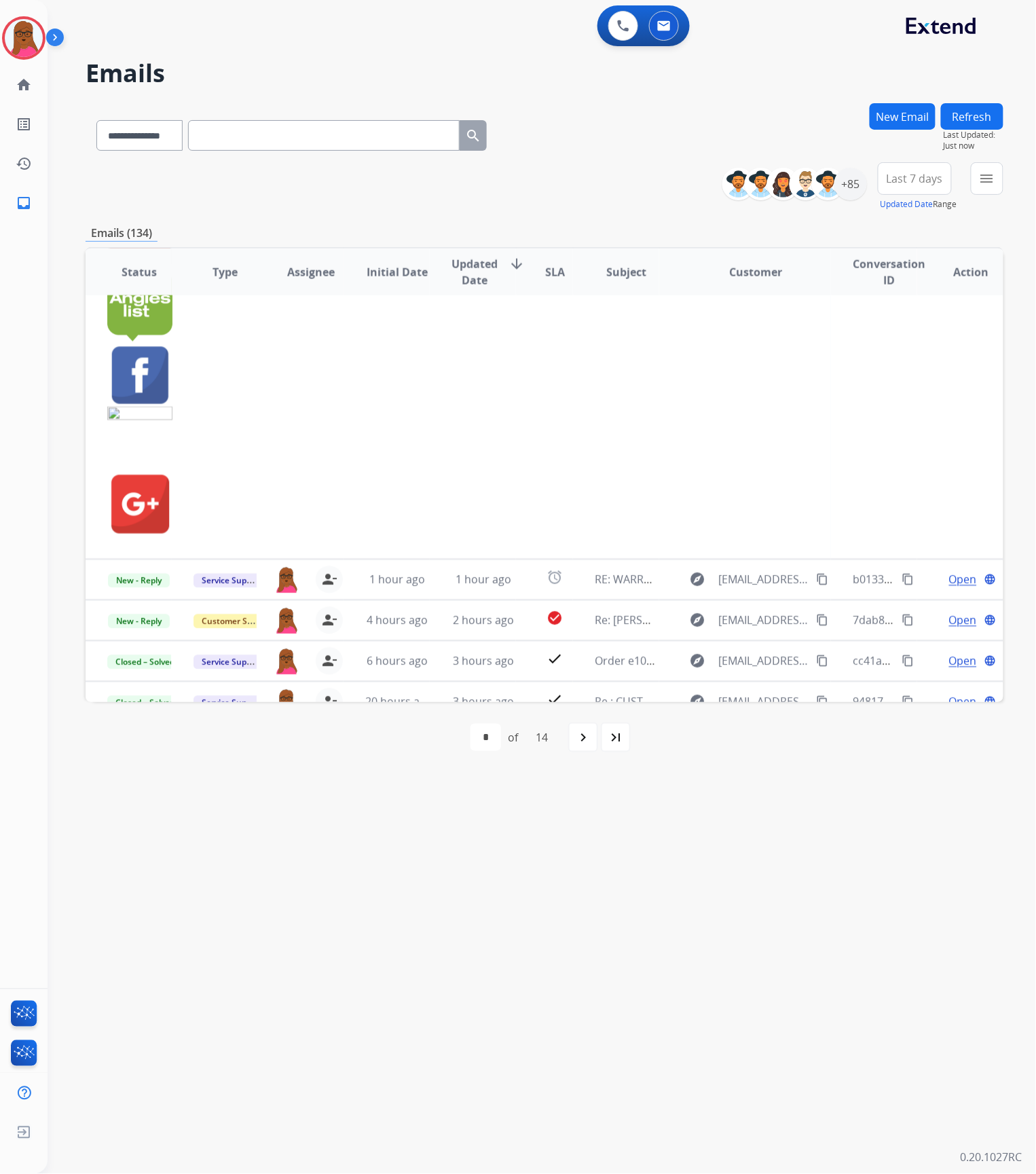
scroll to position [656, 0]
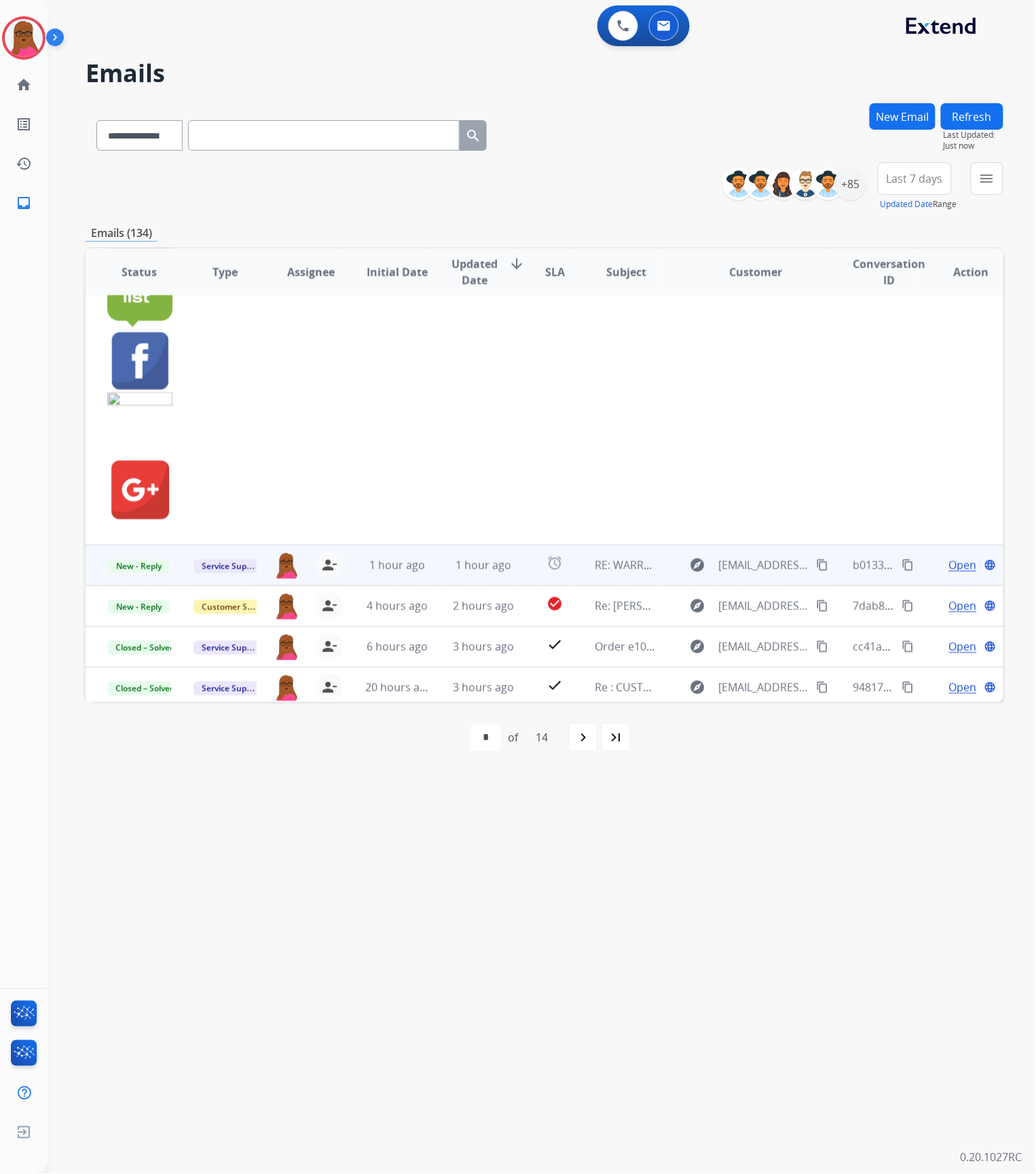
click at [610, 569] on td "RE: WARRANTY [ thread::2PdLHRAkDAaNxgYvSF1AYTk:: ]" at bounding box center [616, 565] width 86 height 41
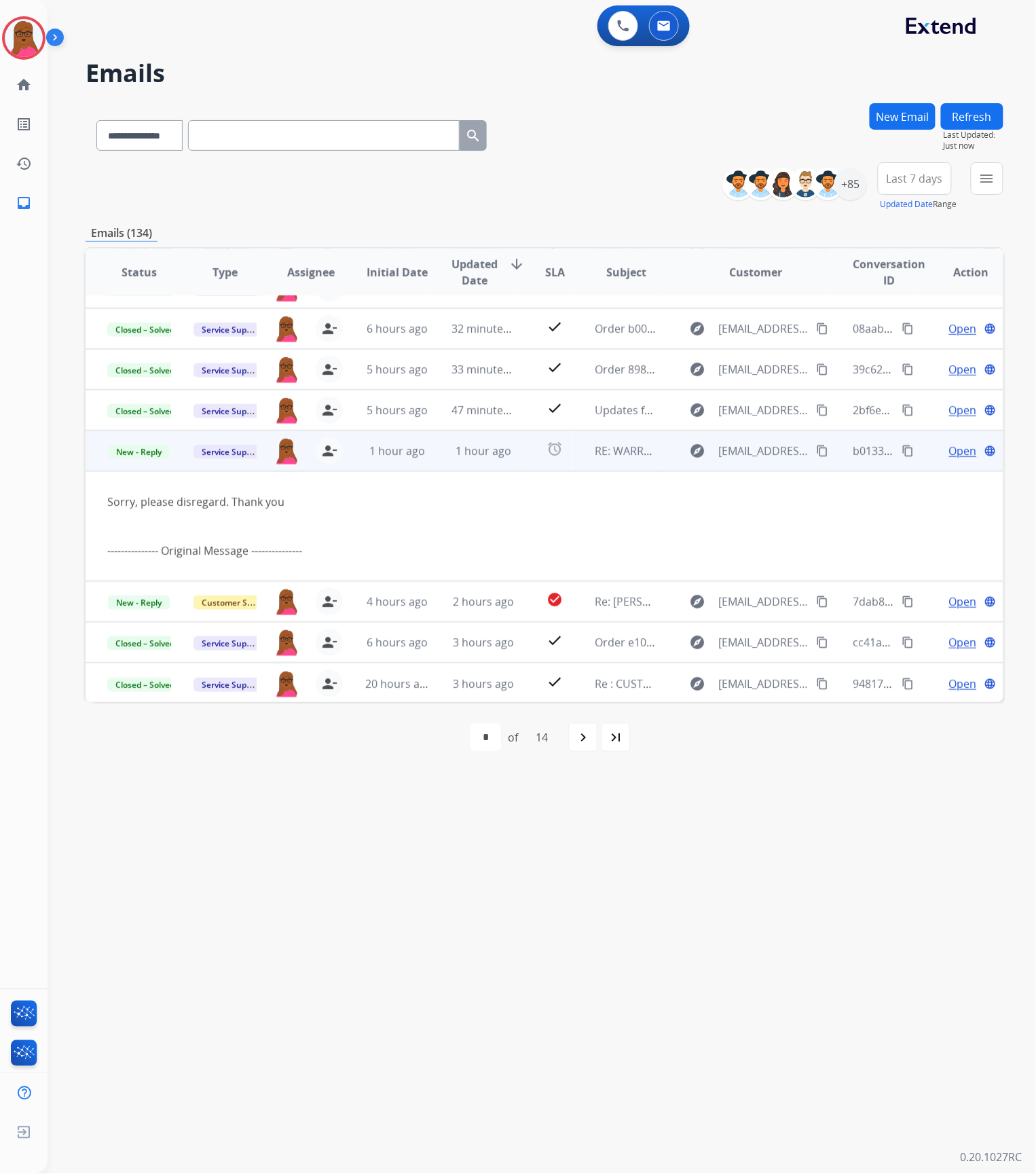
scroll to position [0, 0]
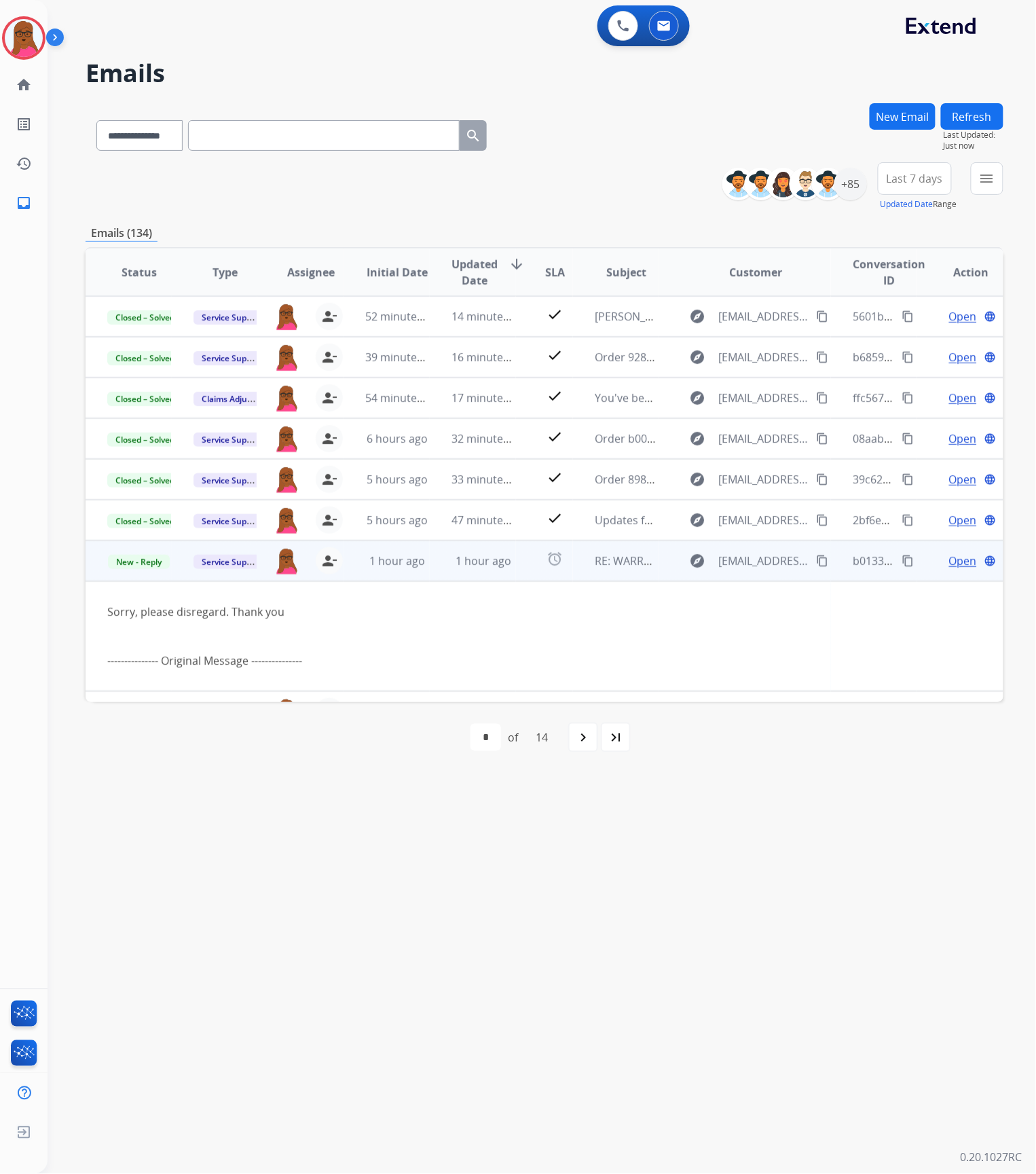
click at [949, 558] on span "Open" at bounding box center [963, 561] width 28 height 16
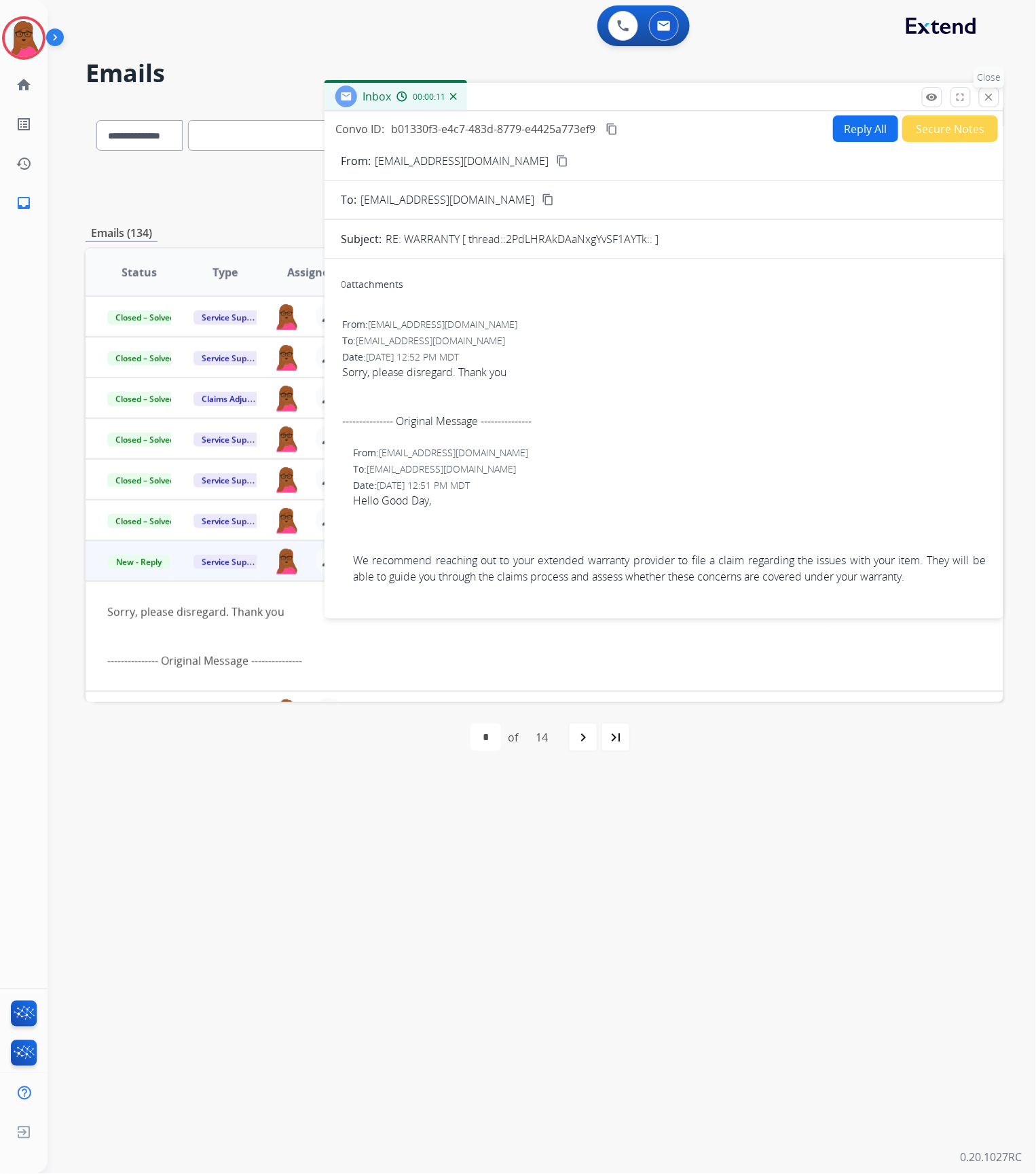
click at [991, 98] on mat-icon "close" at bounding box center [989, 97] width 12 height 12
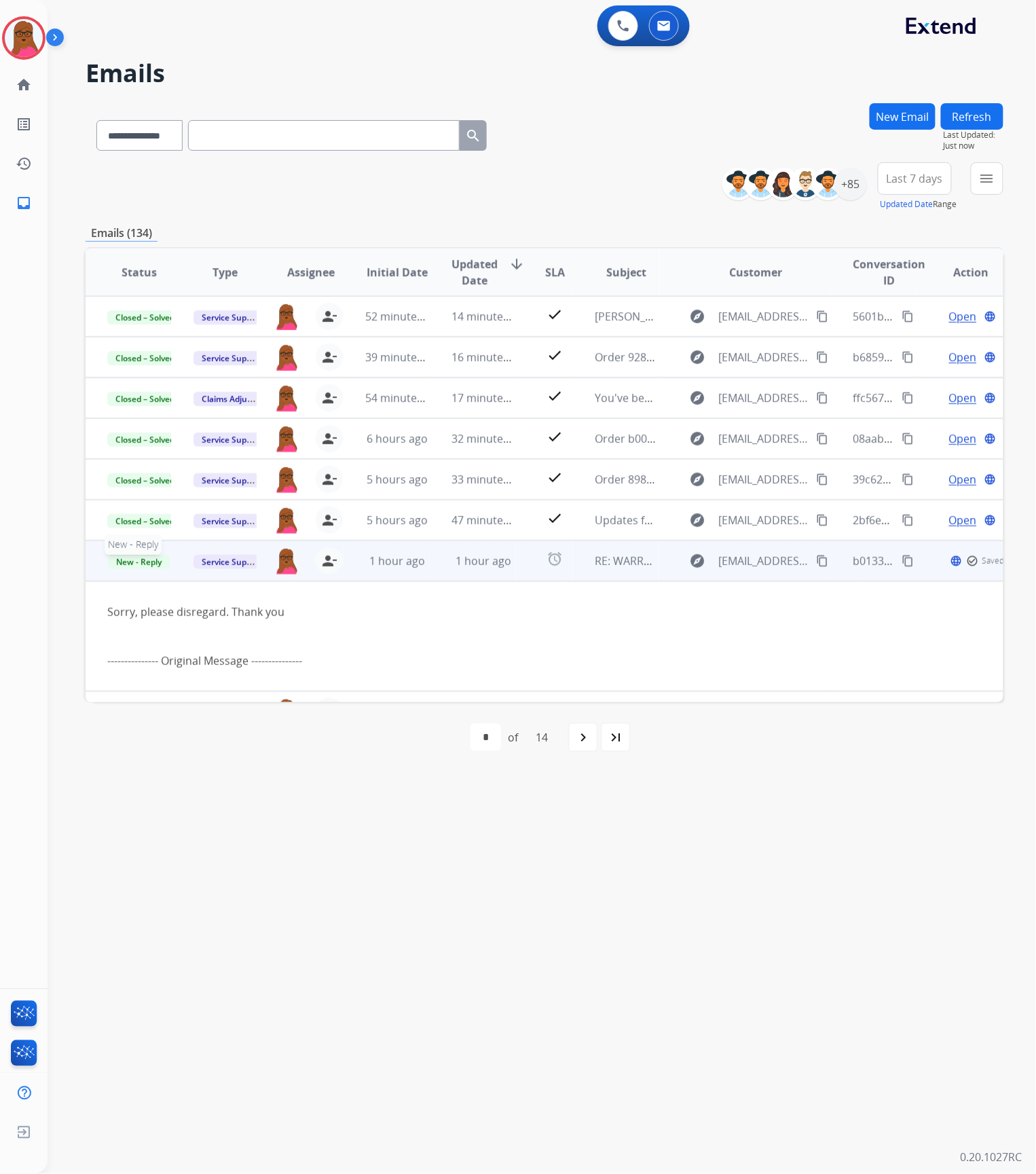
click at [136, 565] on span "New - Reply" at bounding box center [139, 562] width 62 height 15
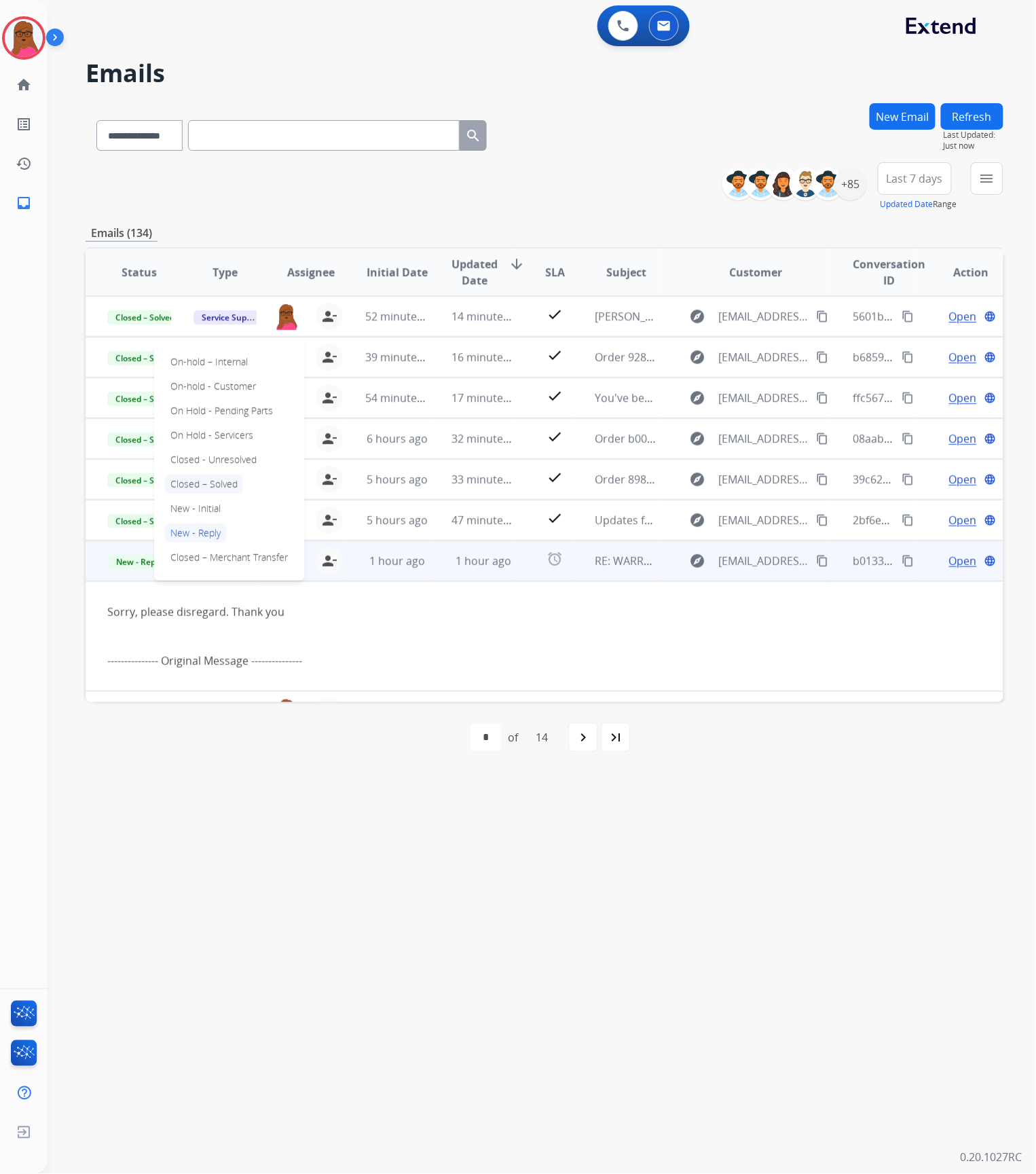
click at [218, 485] on p "Closed – Solved" at bounding box center [203, 484] width 78 height 19
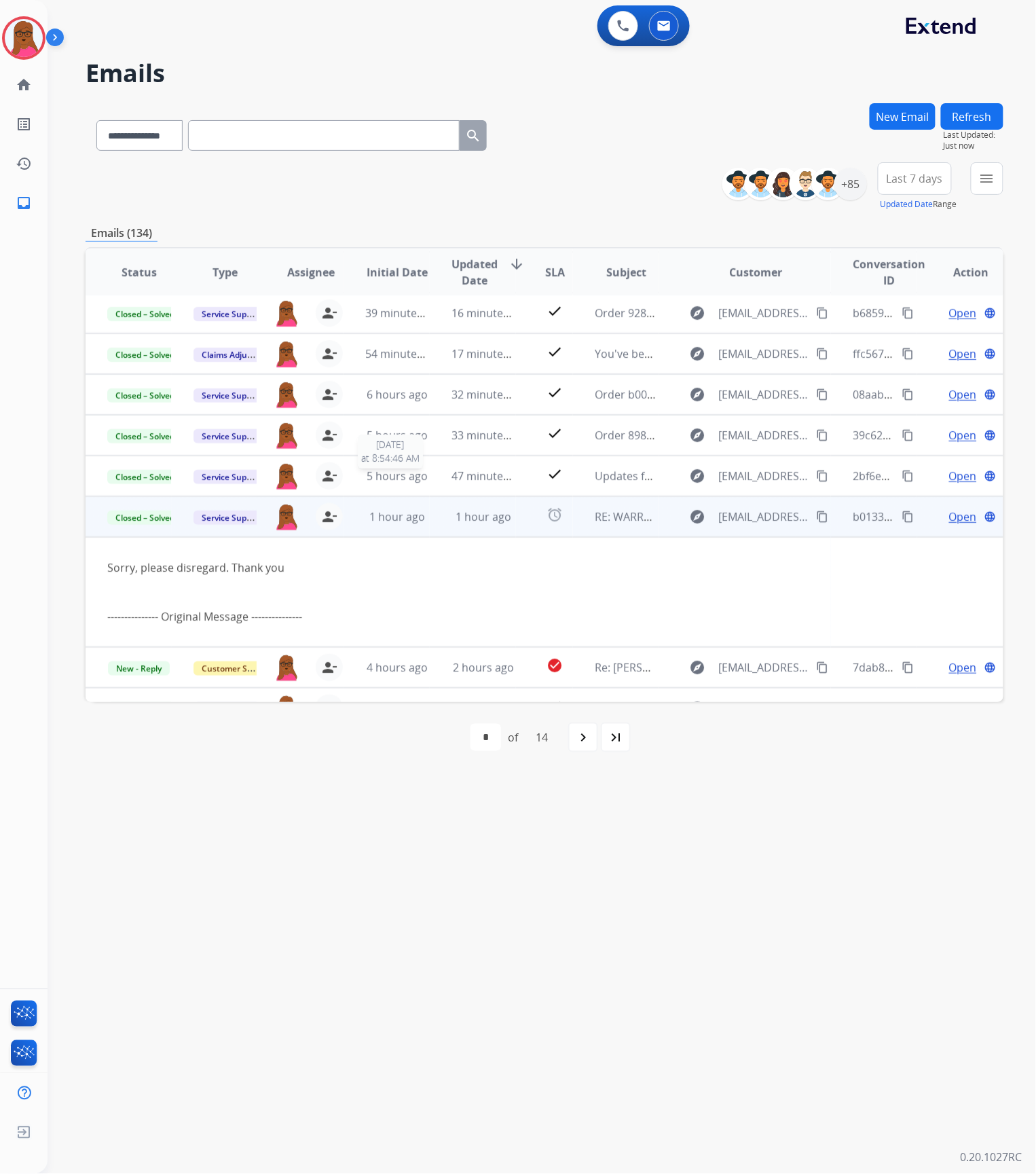
scroll to position [110, 0]
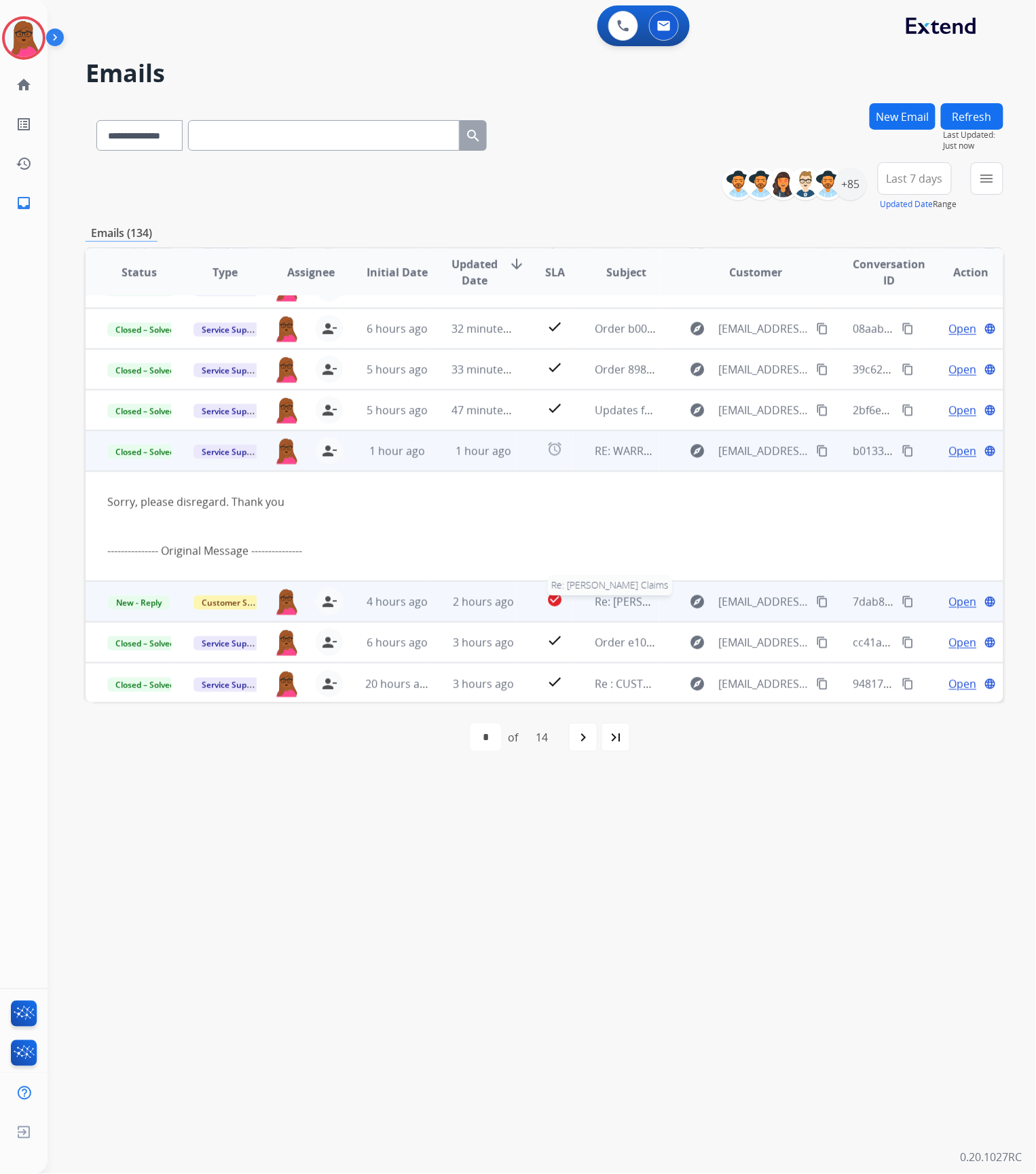
click at [609, 598] on span "Re: [PERSON_NAME] Claims" at bounding box center [664, 601] width 139 height 15
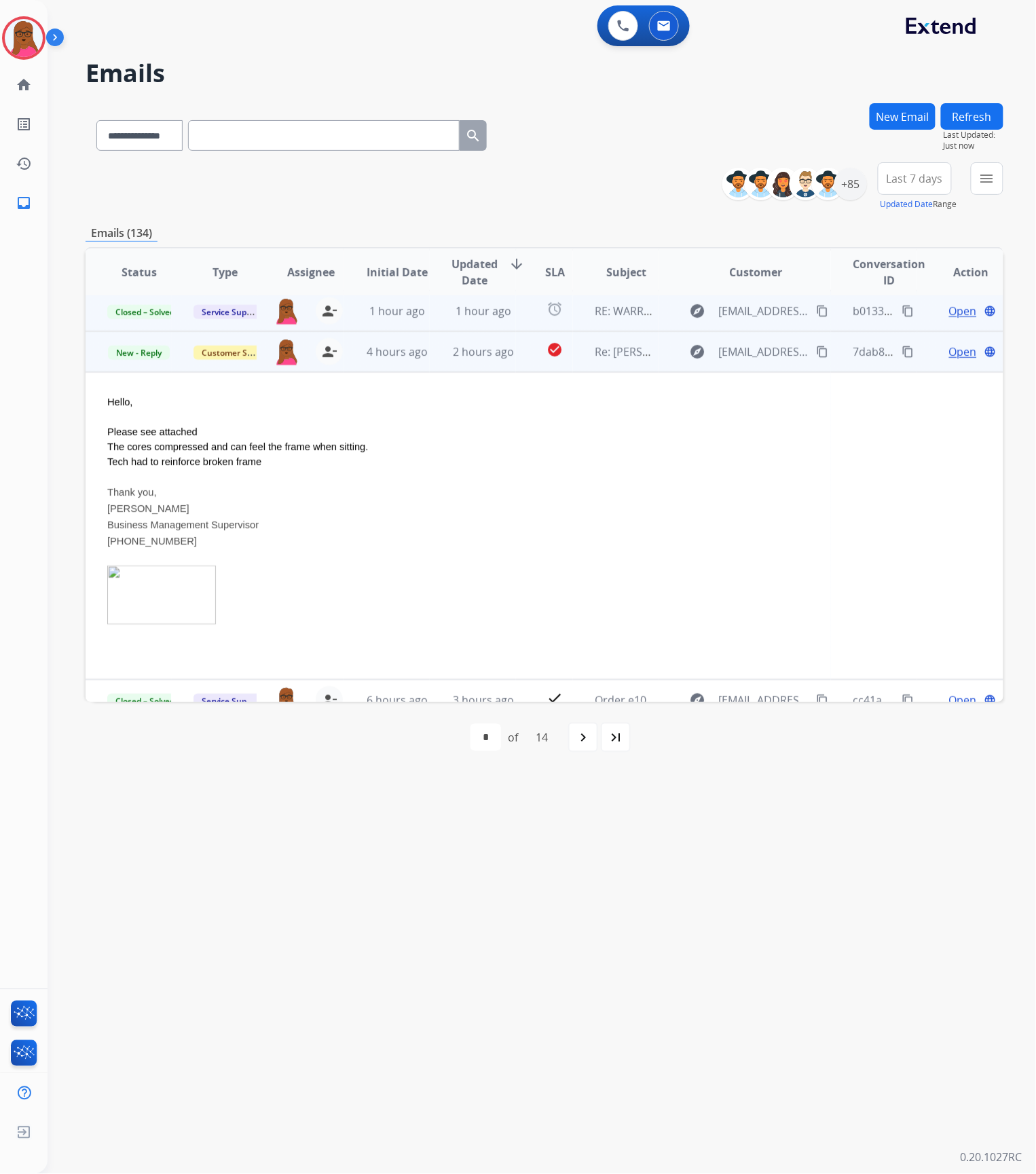
scroll to position [285, 0]
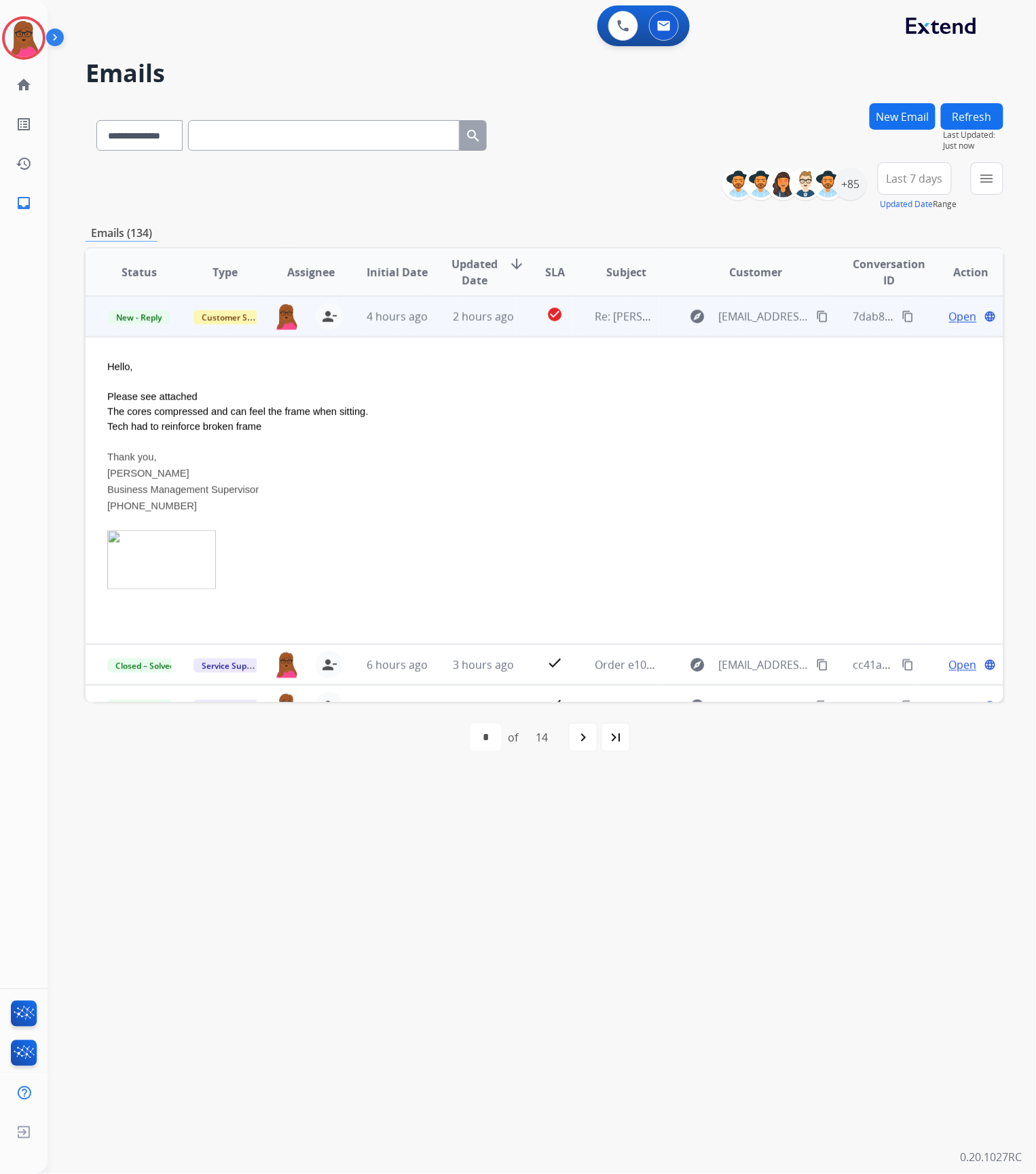
click at [949, 318] on span "Open" at bounding box center [963, 316] width 28 height 16
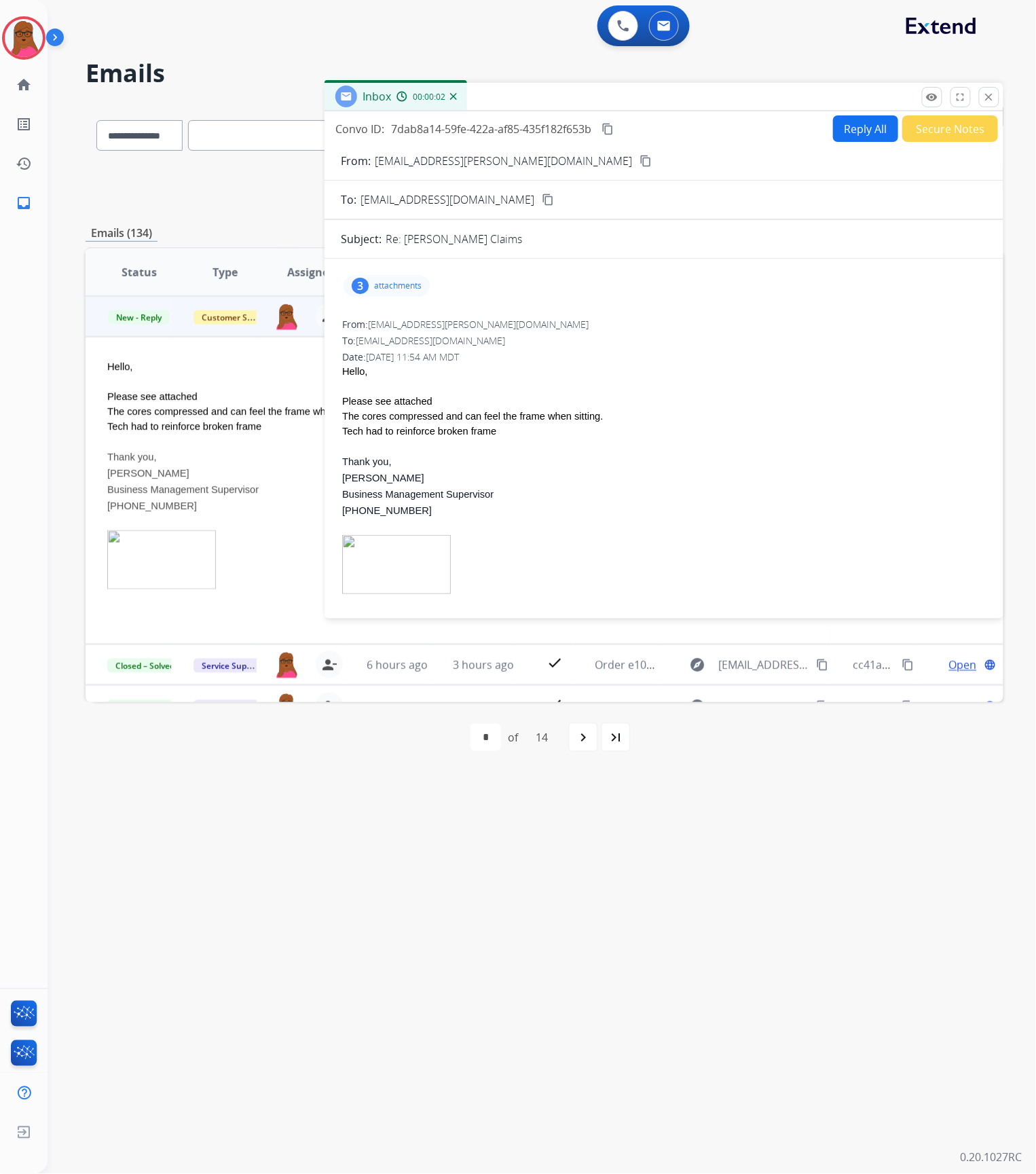
click at [387, 294] on div "3 attachments" at bounding box center [387, 286] width 86 height 22
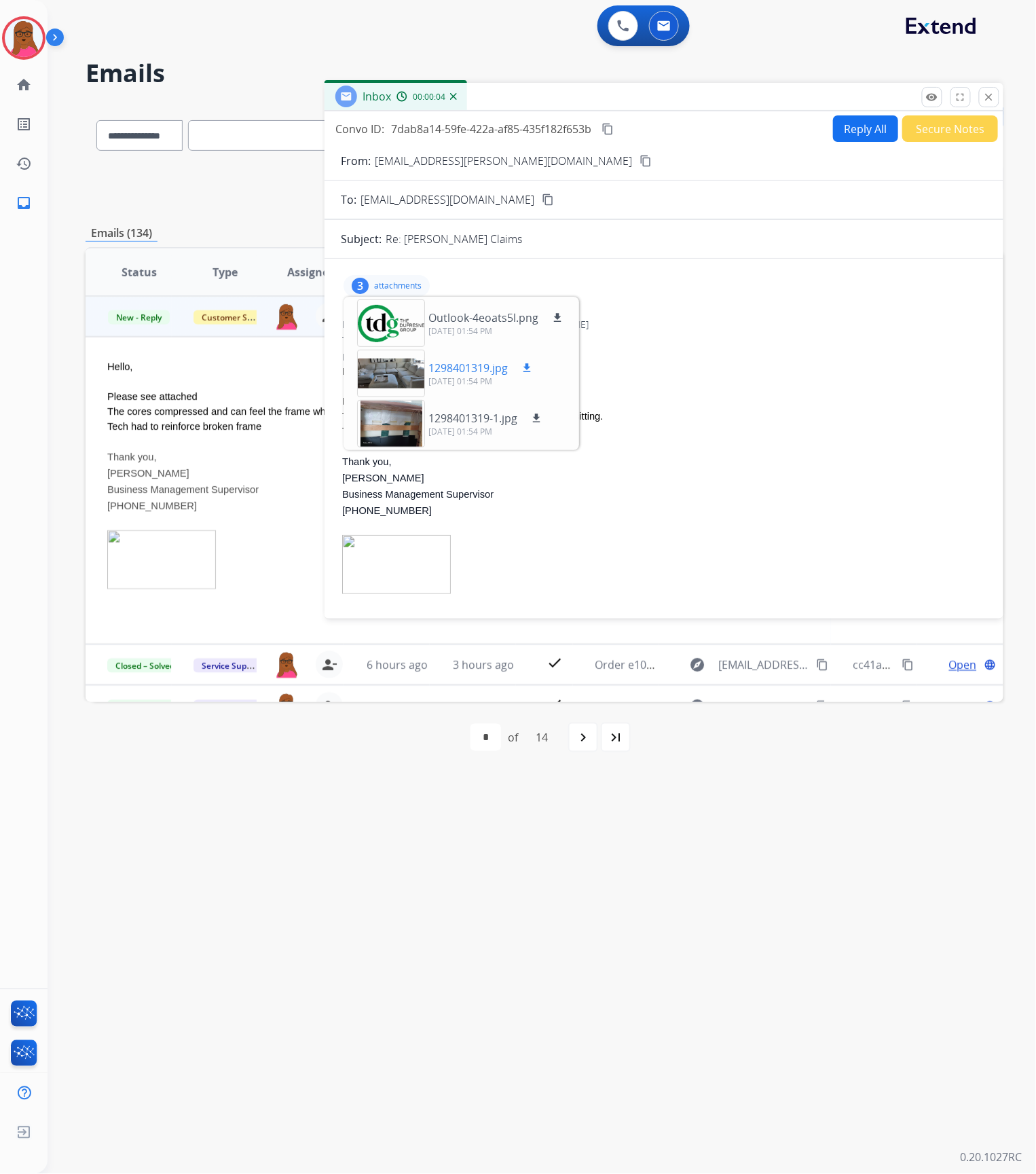
click at [407, 372] on div at bounding box center [391, 374] width 68 height 48
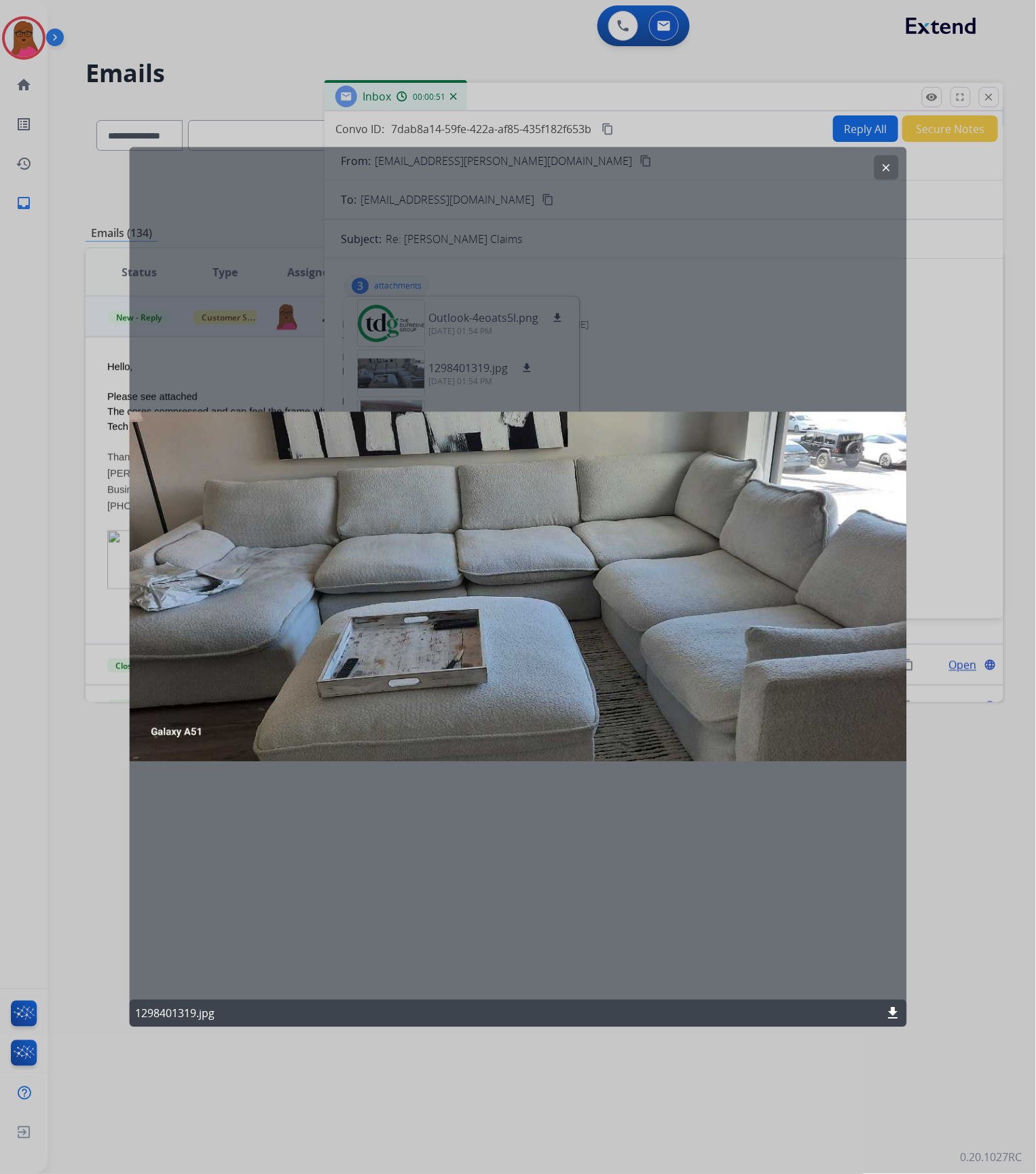
drag, startPoint x: 887, startPoint y: 169, endPoint x: 875, endPoint y: 182, distance: 17.7
click at [887, 169] on mat-icon "clear" at bounding box center [886, 167] width 12 height 12
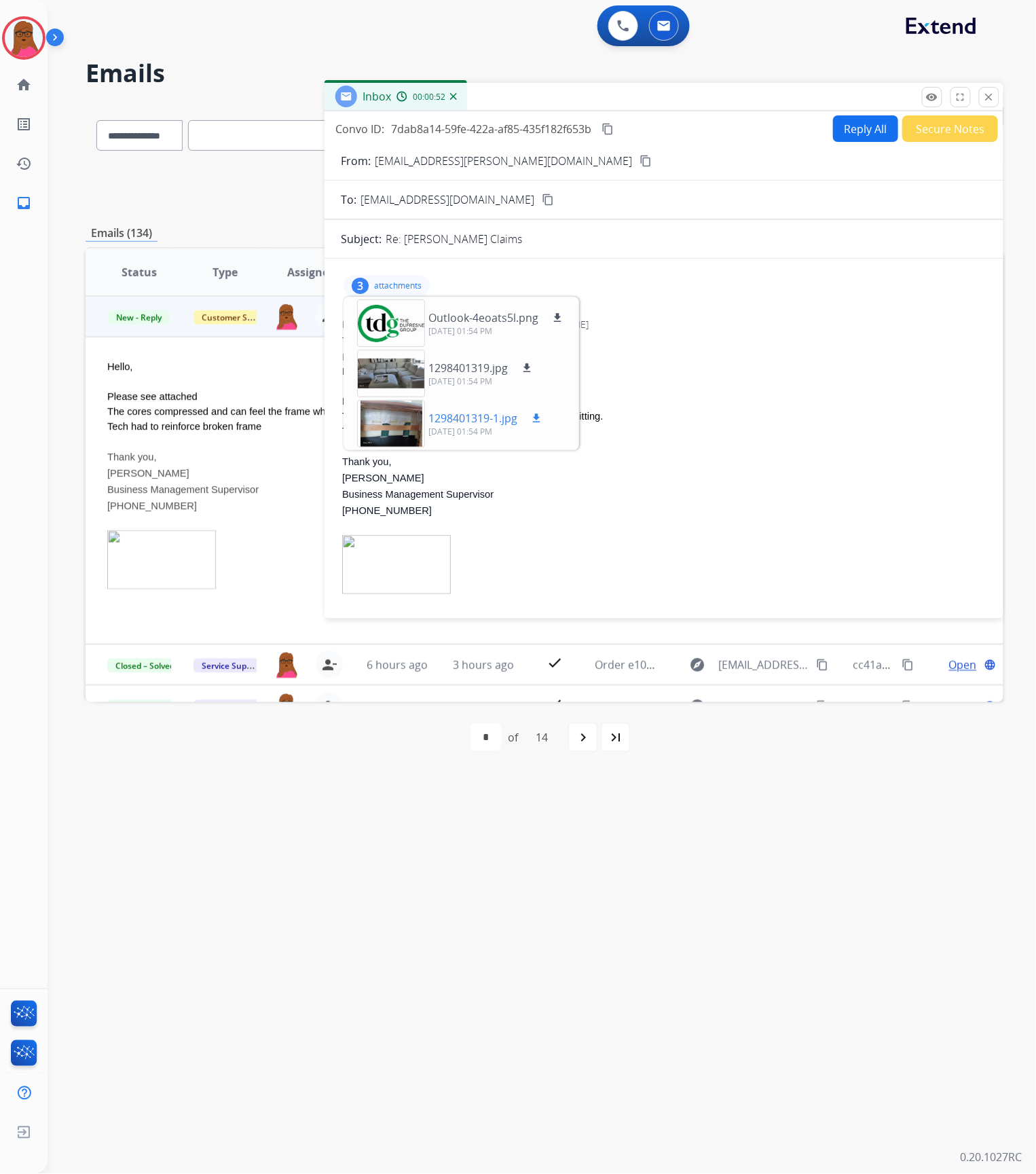
click at [387, 416] on div at bounding box center [391, 424] width 68 height 48
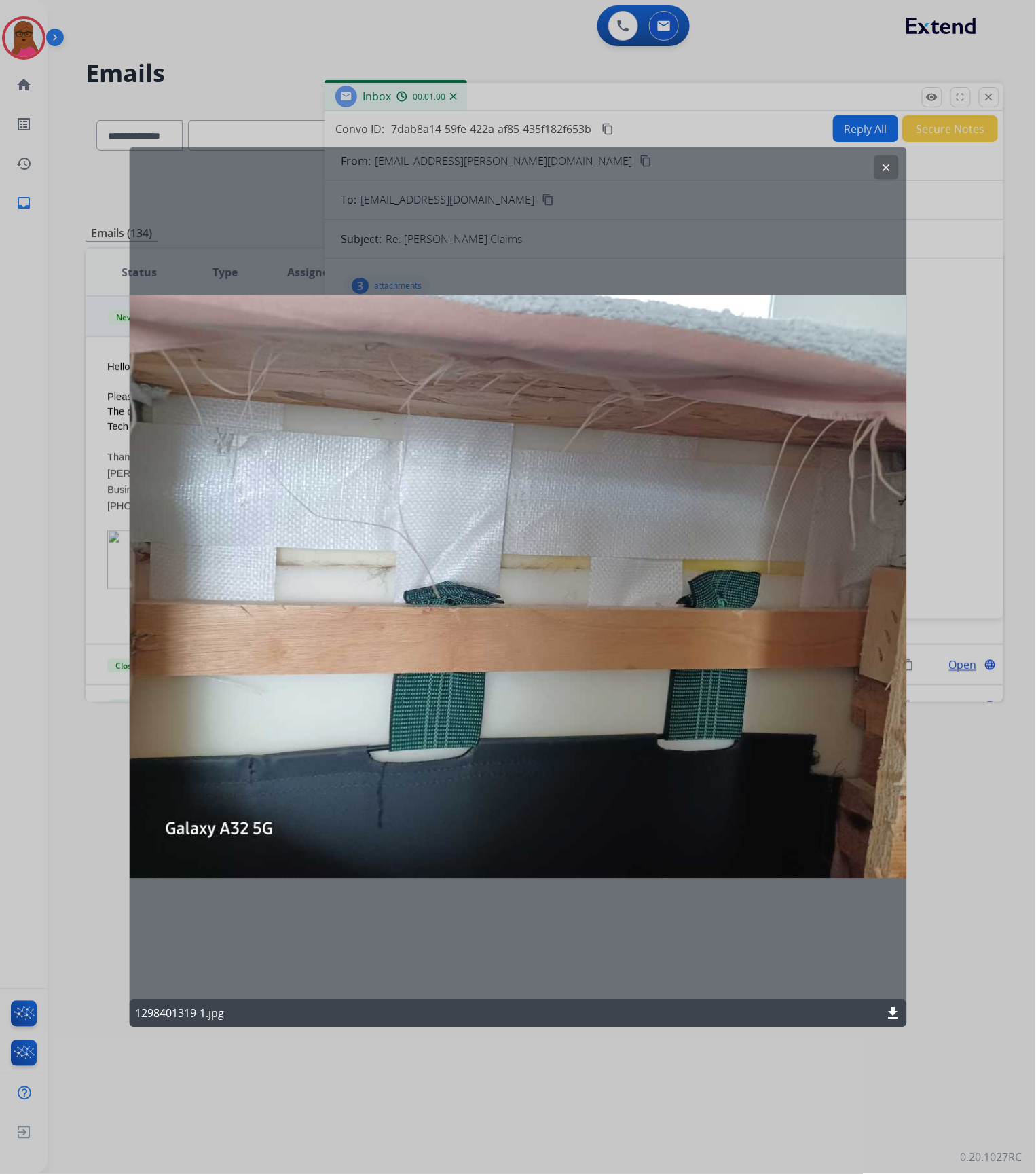
click at [880, 166] on button "clear" at bounding box center [887, 167] width 25 height 25
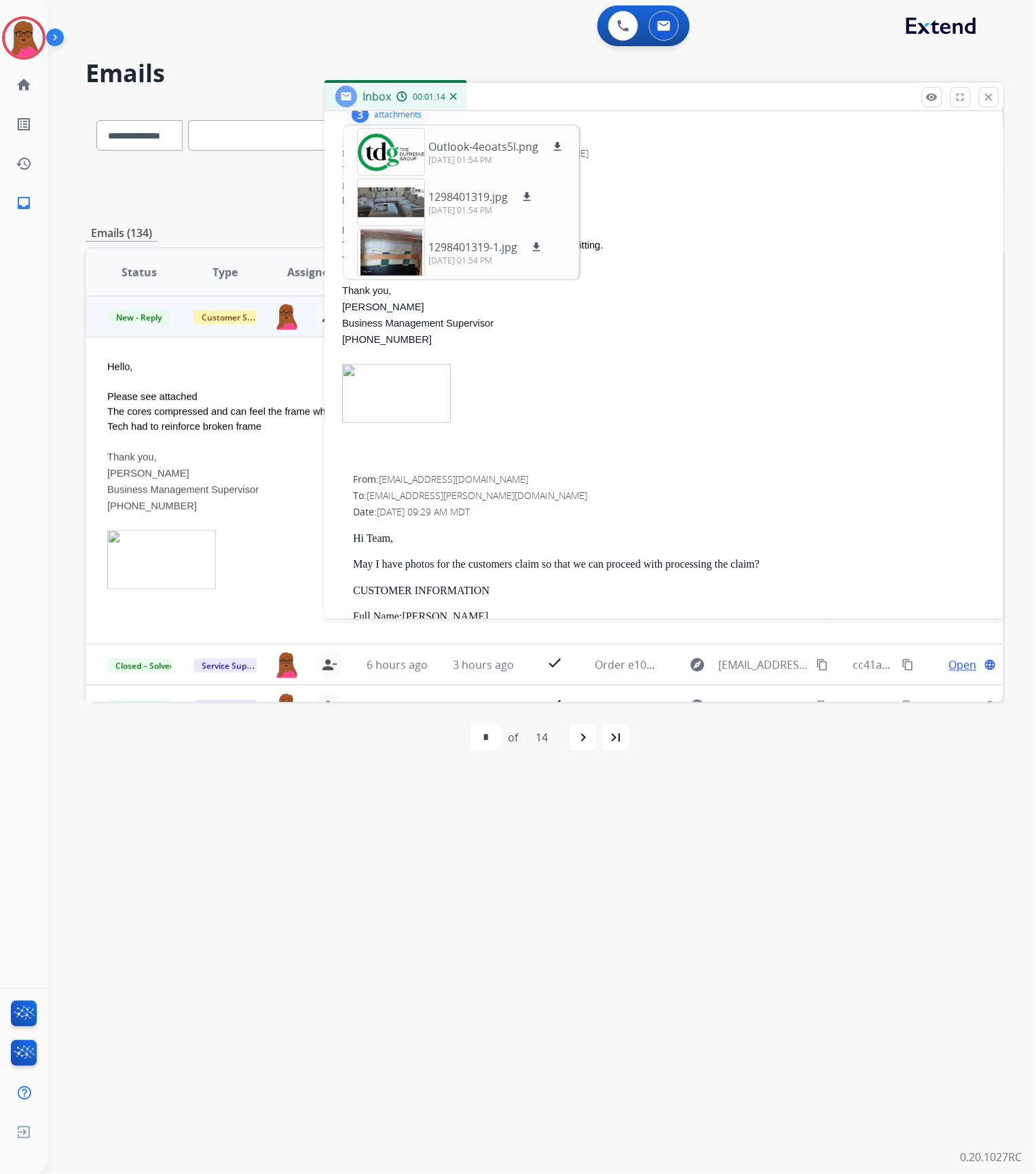
scroll to position [452, 0]
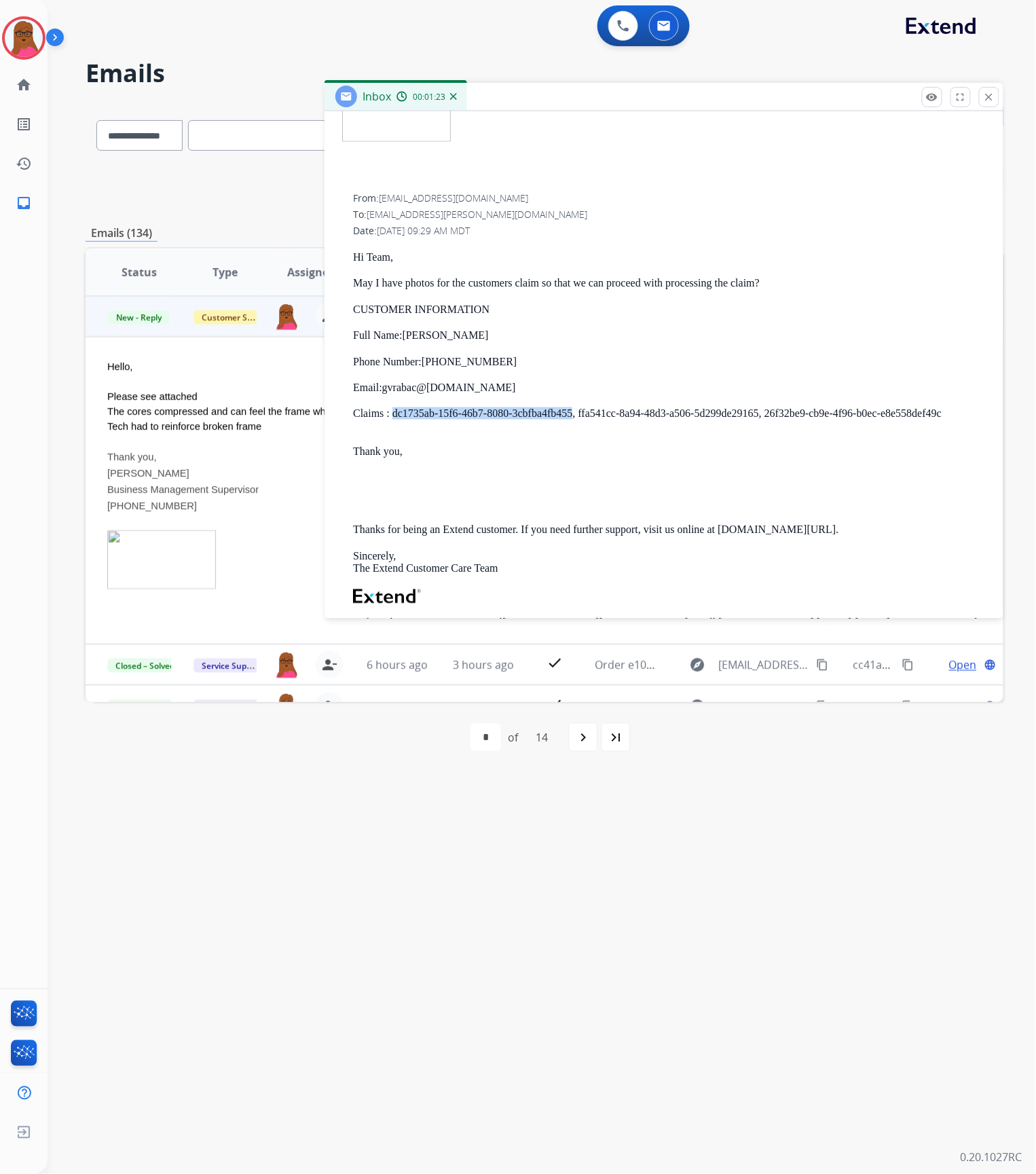
drag, startPoint x: 570, startPoint y: 411, endPoint x: 393, endPoint y: 414, distance: 177.0
click at [393, 414] on p "Claims : dc1735ab-15f6-46b7-8080-3cbfba4fb455, ffa541cc-8a94-48d3-a506-5d299de2…" at bounding box center [669, 414] width 633 height 12
copy p "dc1735ab-15f6-46b7-8080-3cbfba4fb455"
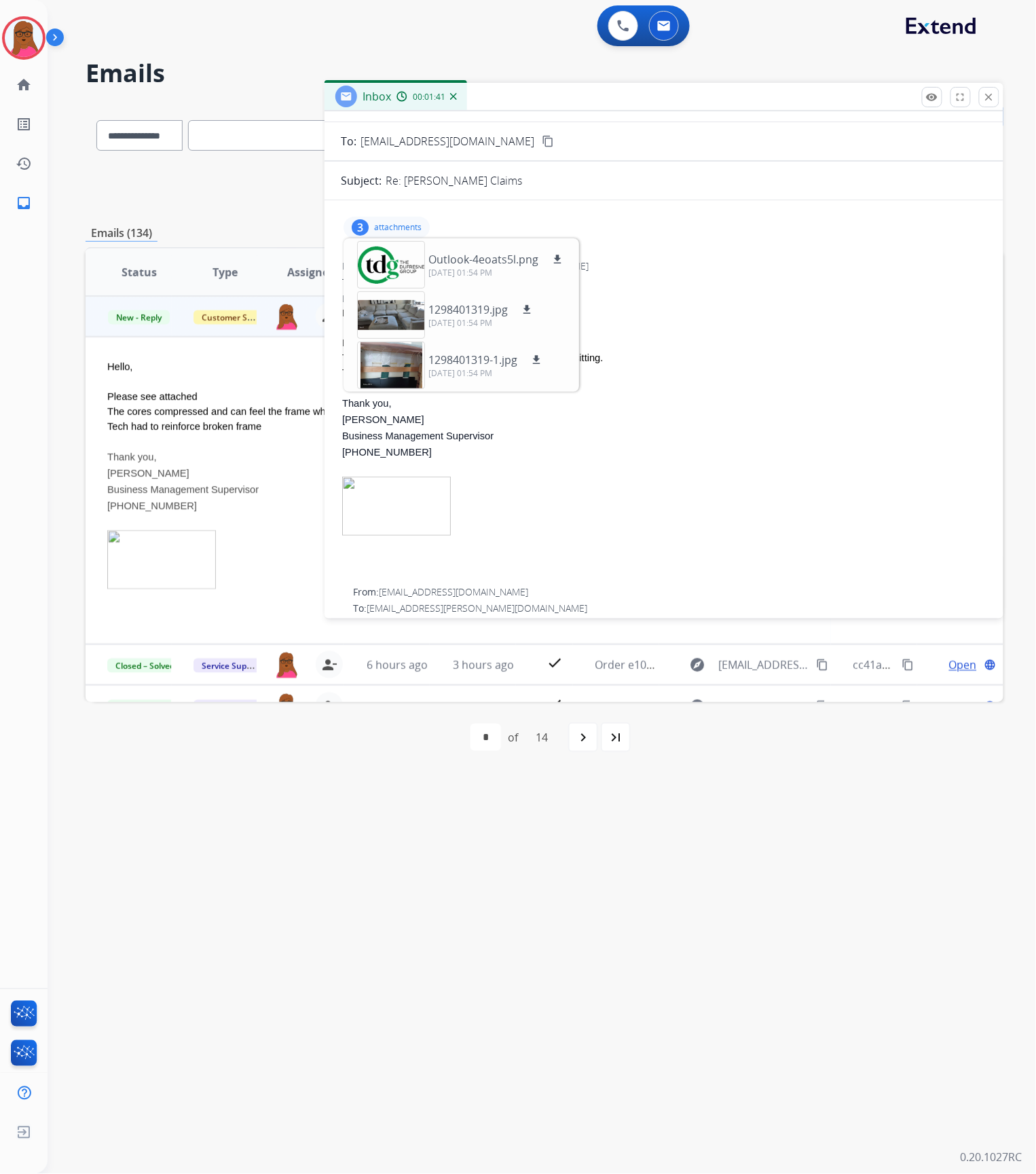
scroll to position [90, 0]
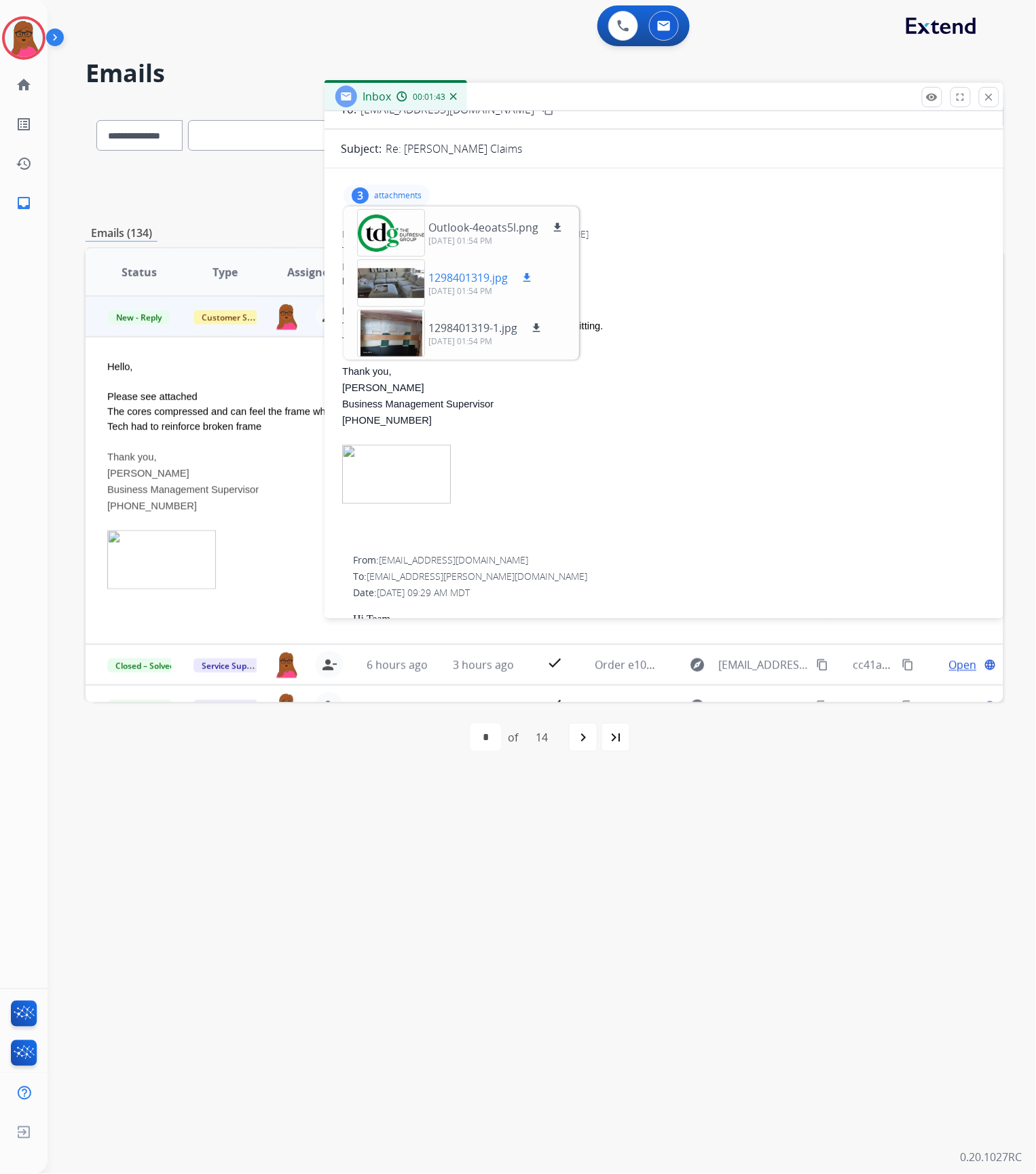
click at [399, 280] on div at bounding box center [391, 283] width 68 height 48
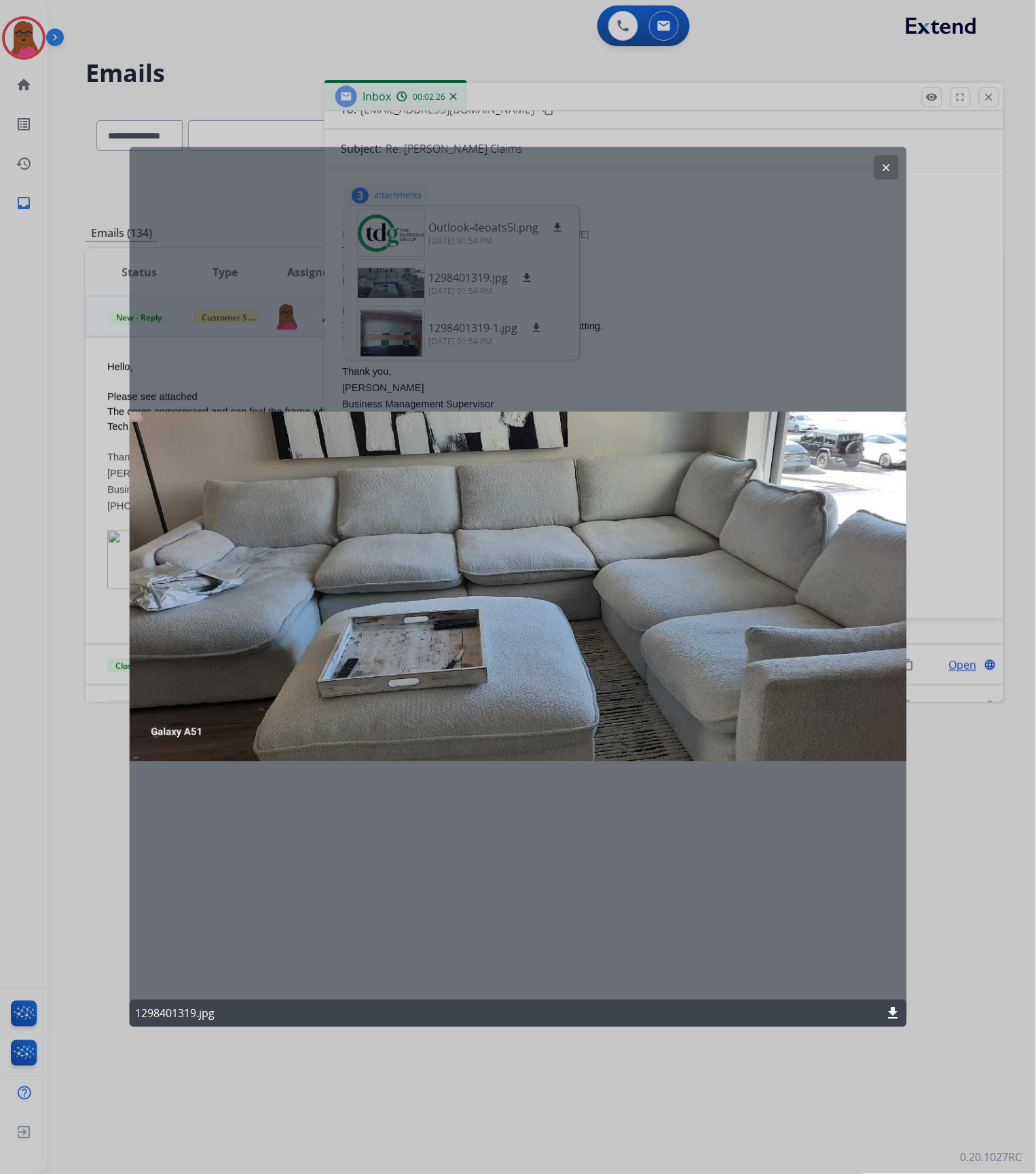
click at [888, 156] on button "clear" at bounding box center [887, 167] width 25 height 25
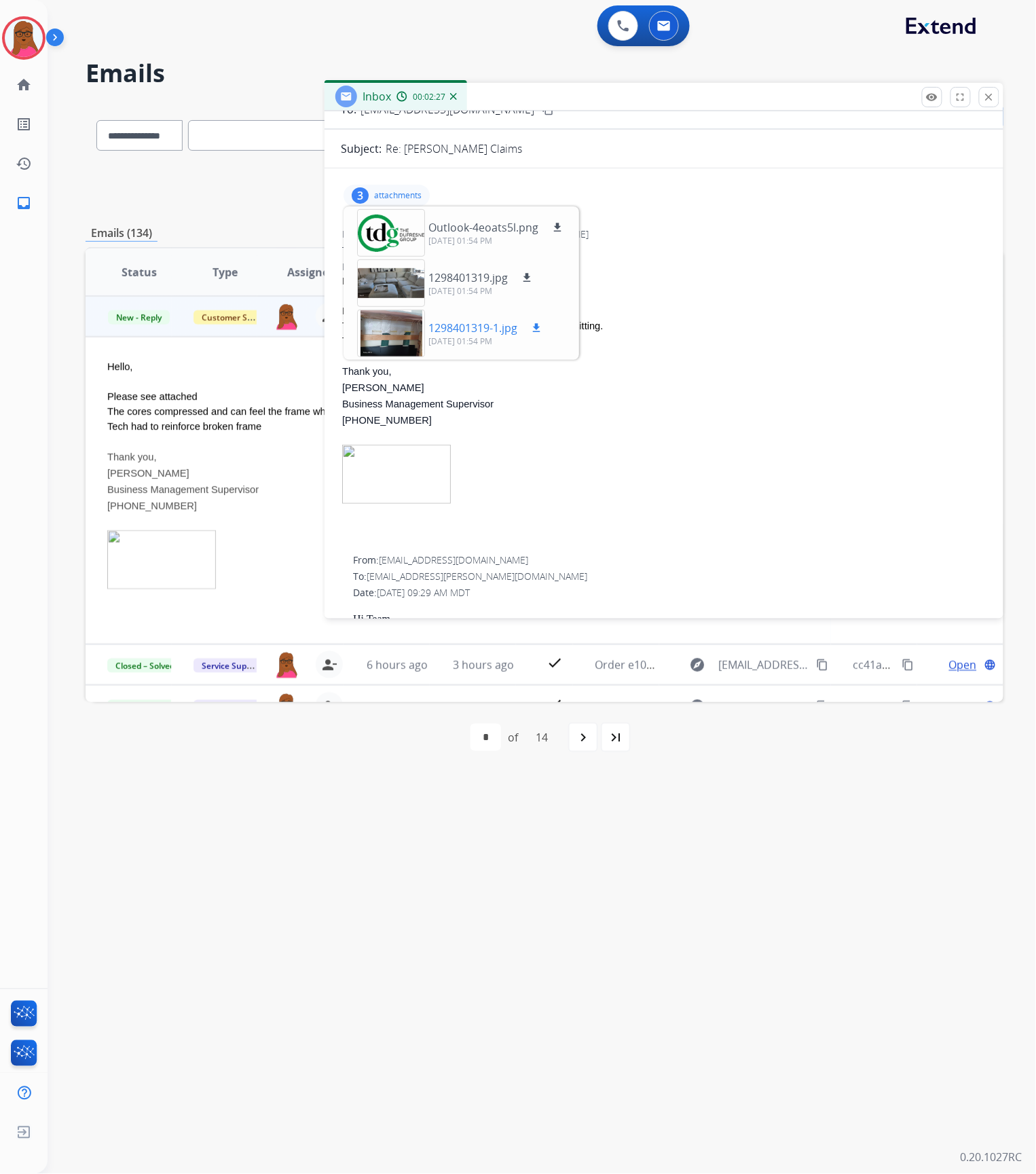
click at [379, 329] on div at bounding box center [391, 334] width 68 height 48
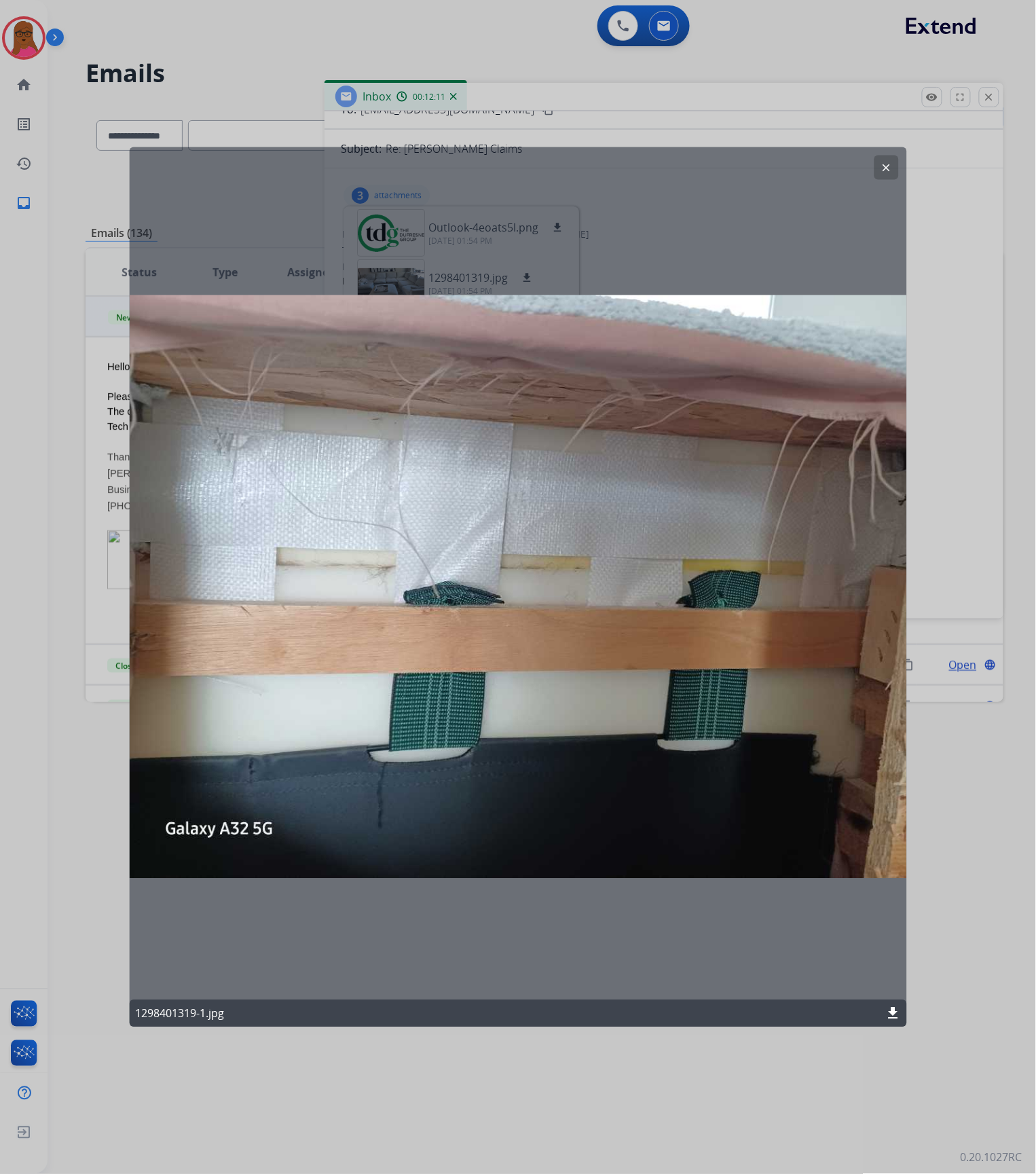
click at [886, 166] on mat-icon "clear" at bounding box center [886, 167] width 12 height 12
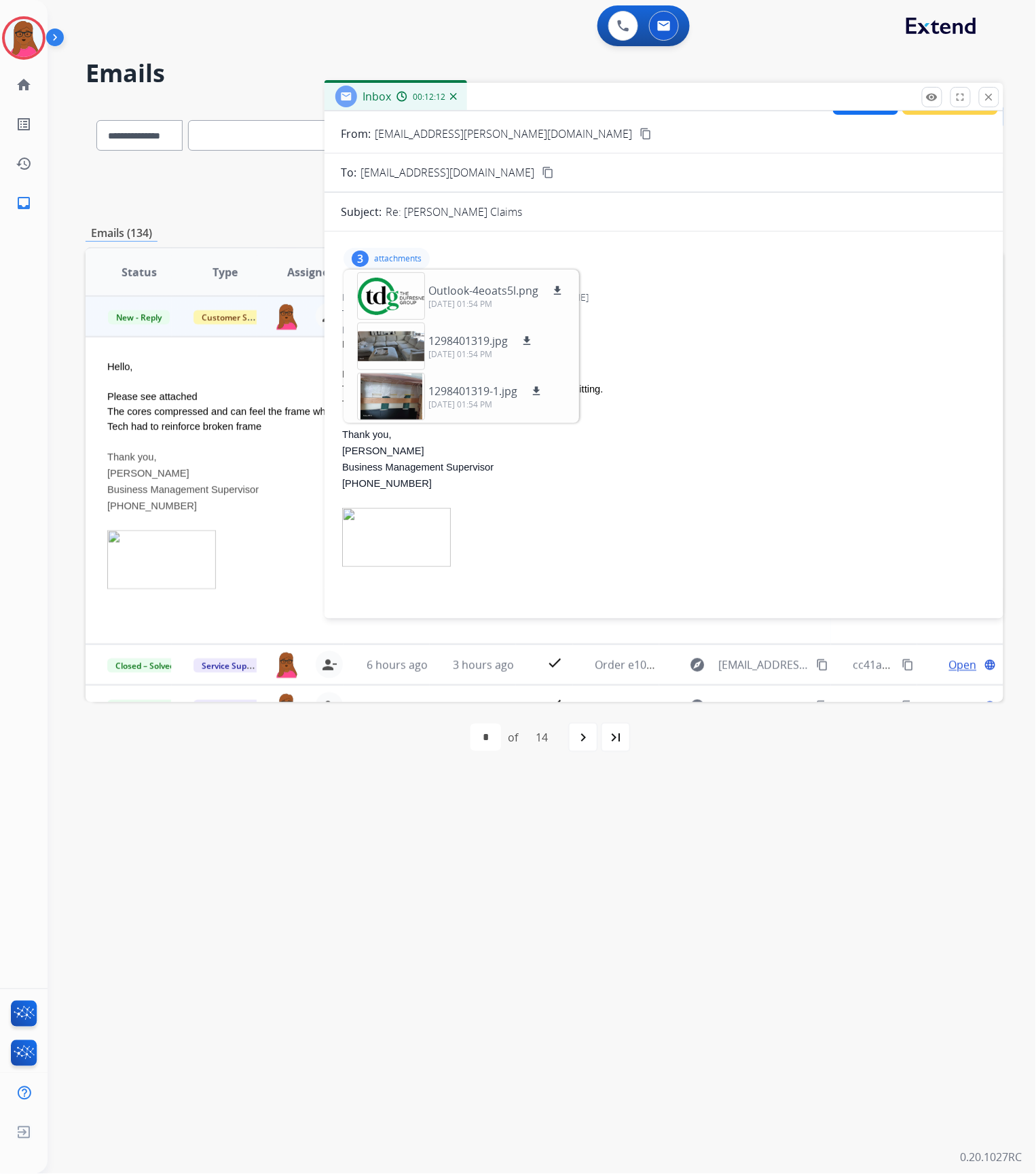
scroll to position [0, 0]
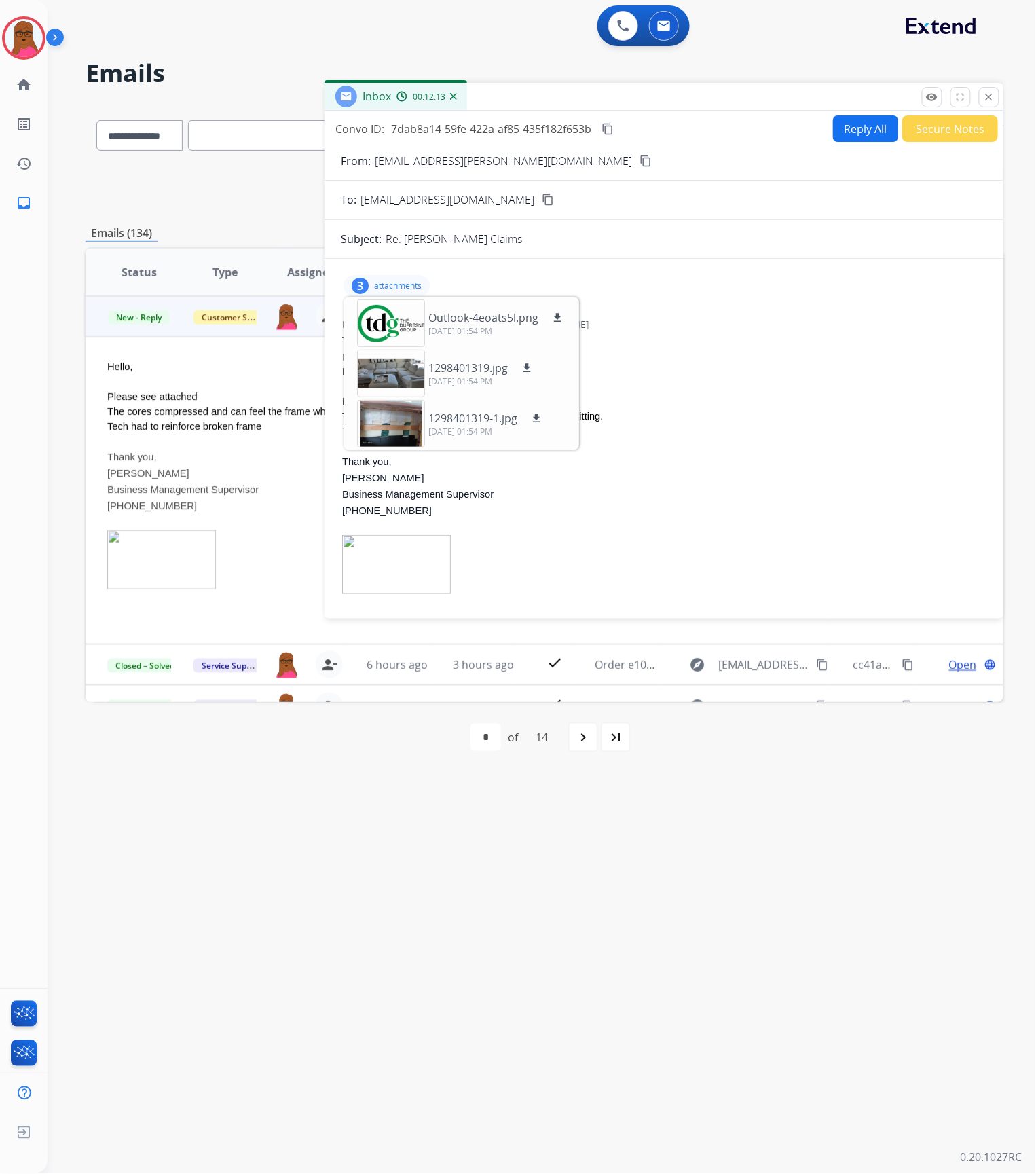
click at [846, 123] on button "Reply All" at bounding box center [866, 129] width 65 height 26
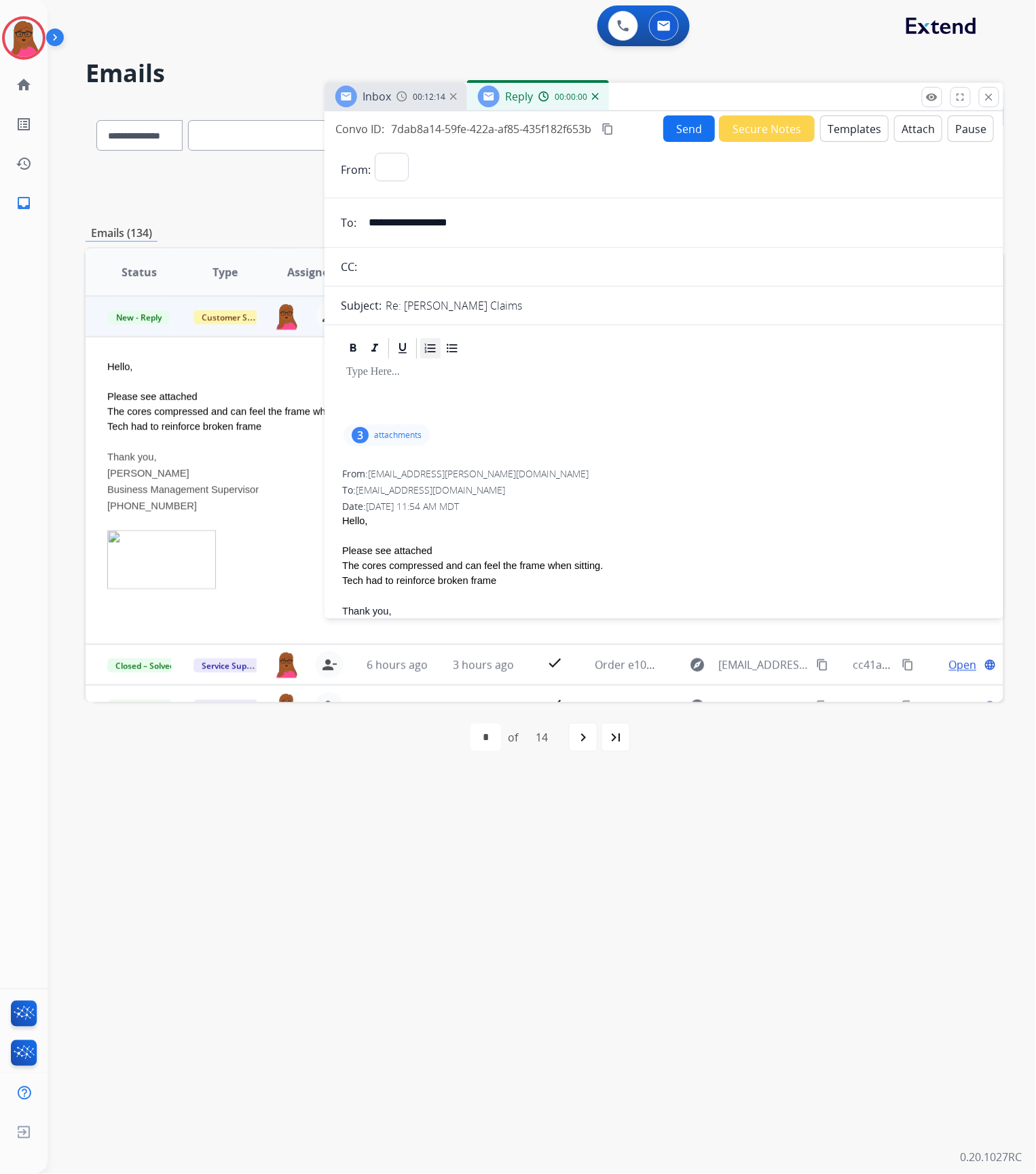
select select "**********"
click at [427, 374] on p at bounding box center [664, 372] width 635 height 12
click at [668, 134] on button "Send" at bounding box center [689, 129] width 52 height 26
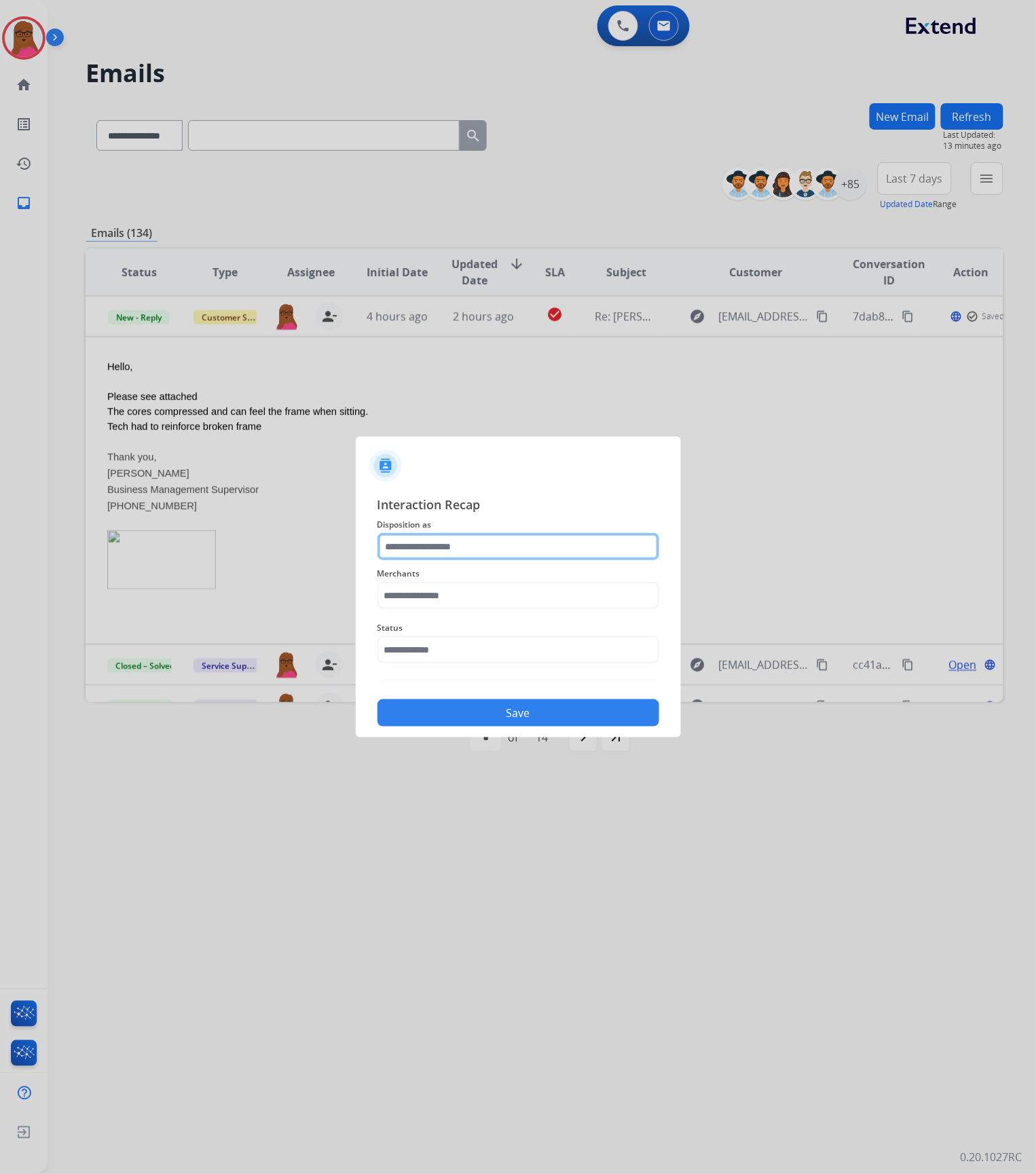
click at [447, 555] on input "text" at bounding box center [518, 546] width 282 height 27
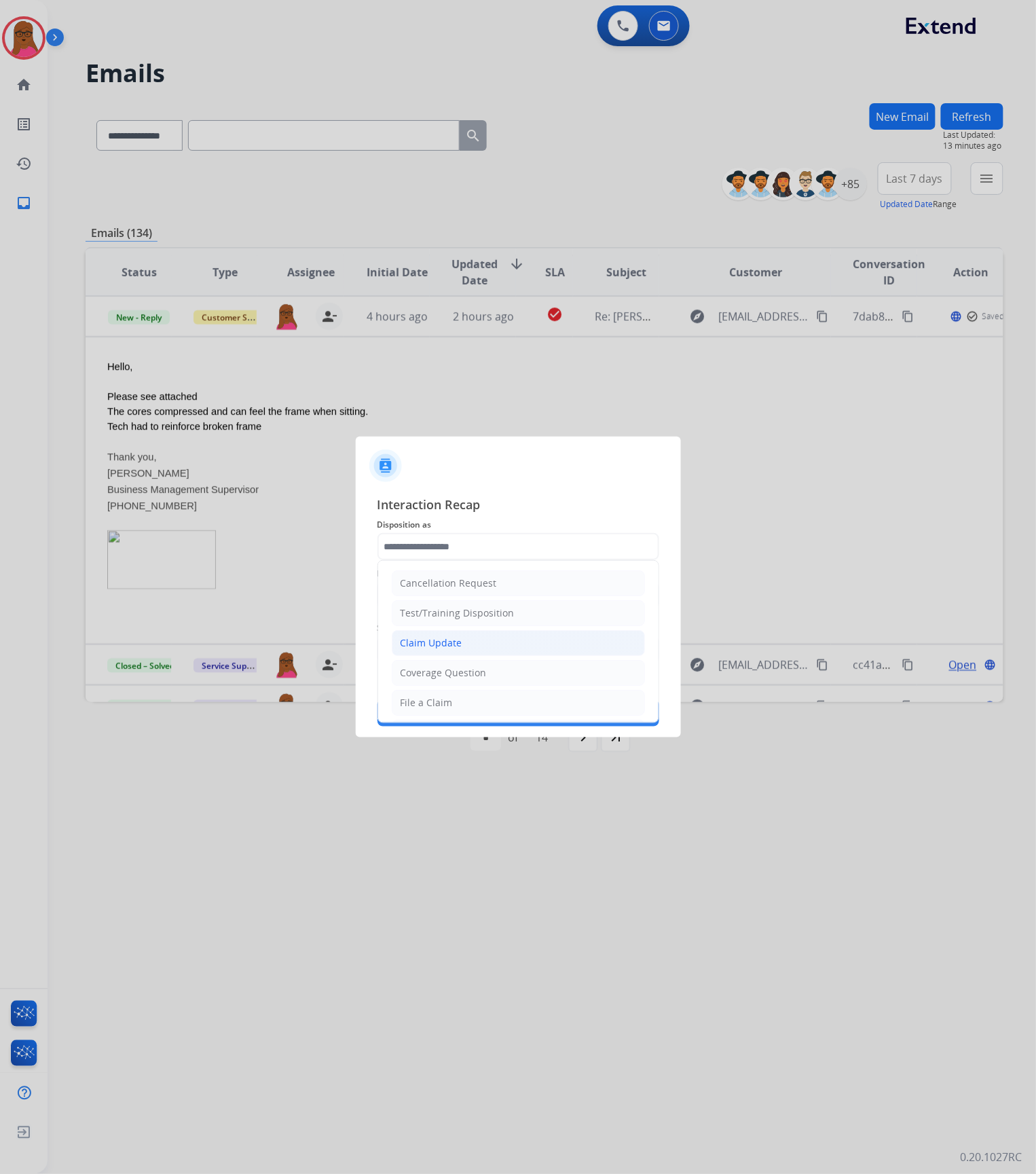
click at [440, 653] on li "Claim Update" at bounding box center [518, 642] width 253 height 25
type input "**********"
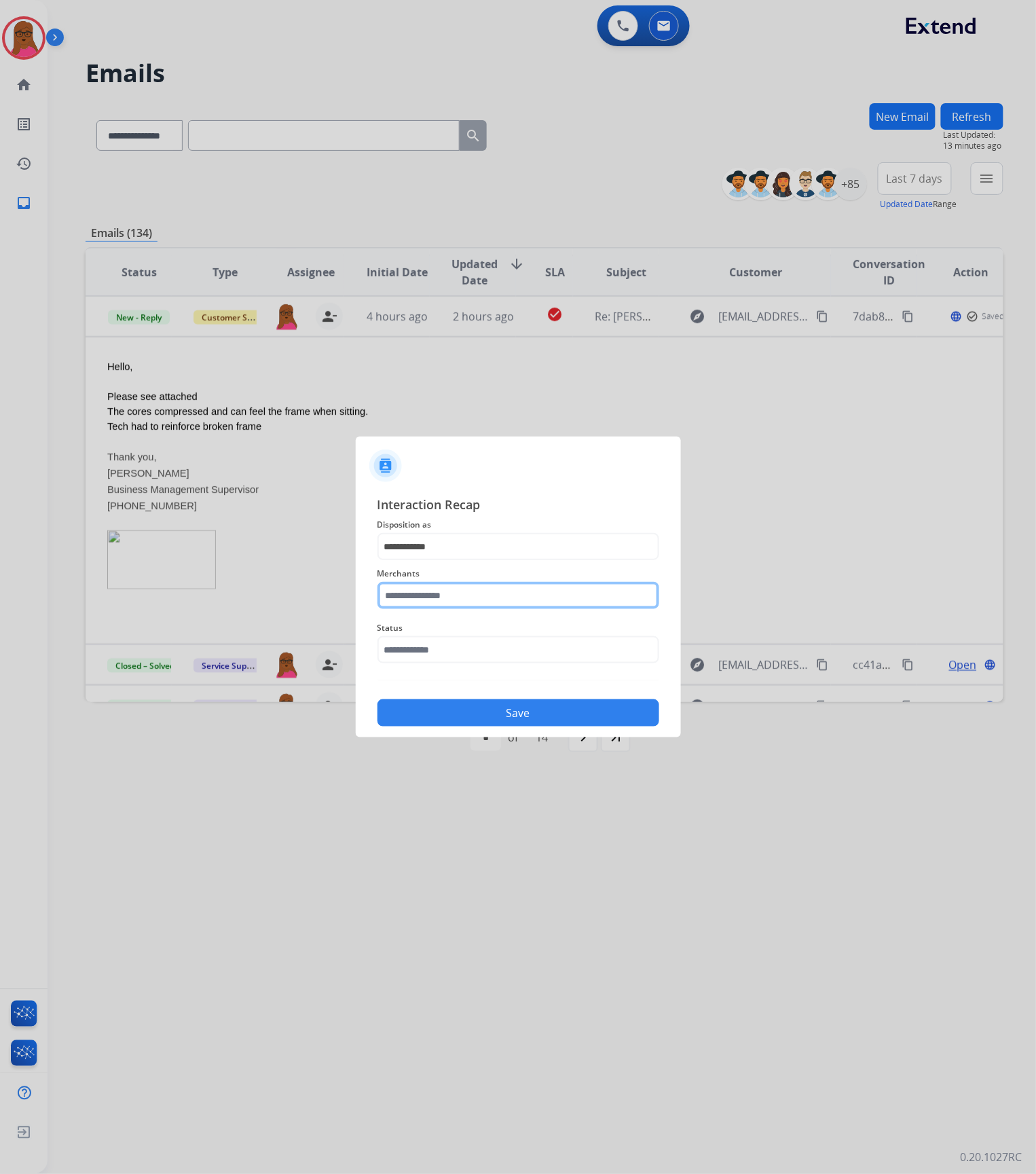
click at [460, 595] on input "text" at bounding box center [518, 595] width 282 height 27
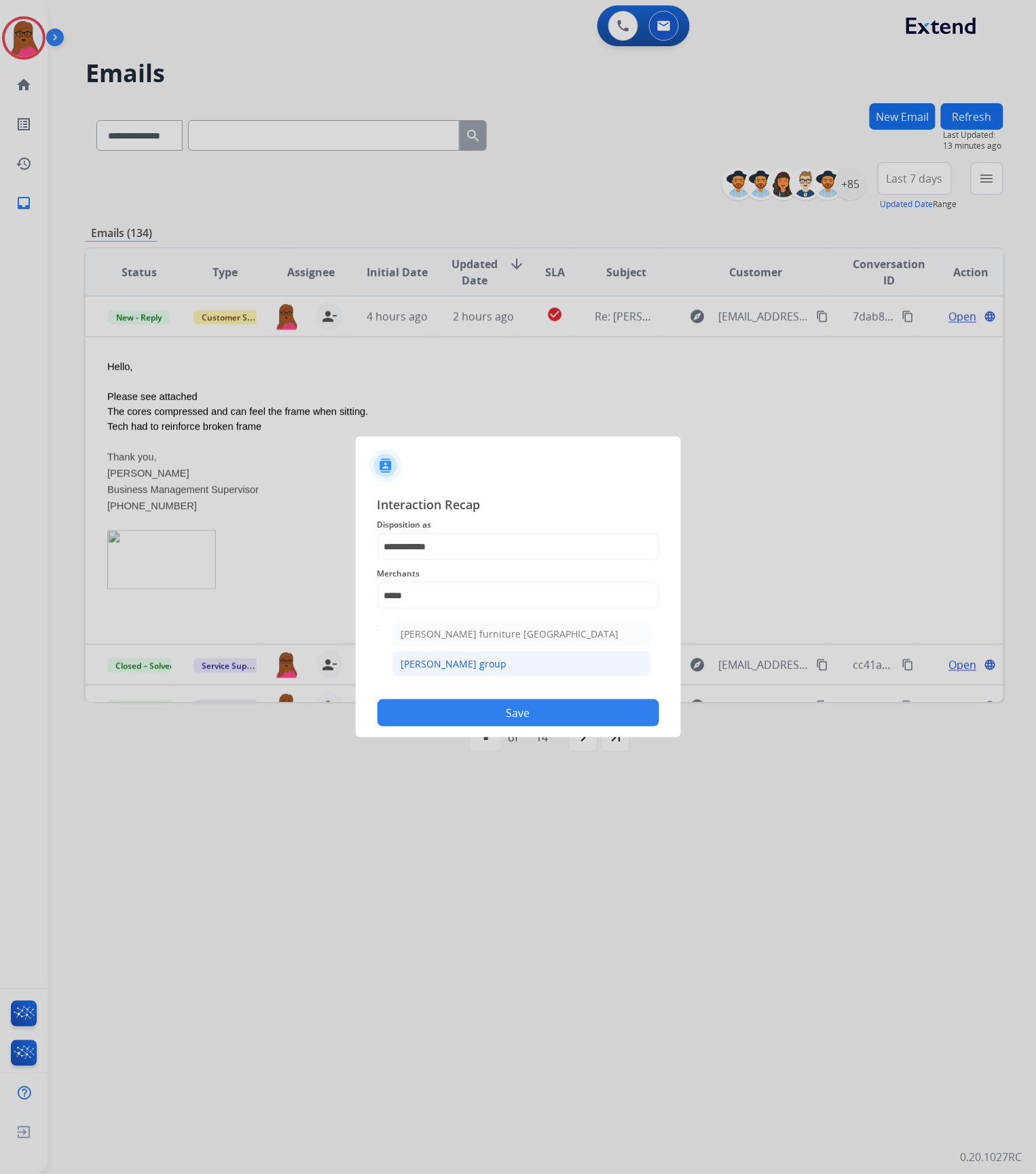
click at [481, 664] on div "[PERSON_NAME] group" at bounding box center [454, 664] width 106 height 14
type input "**********"
click at [500, 639] on input "text" at bounding box center [518, 649] width 282 height 27
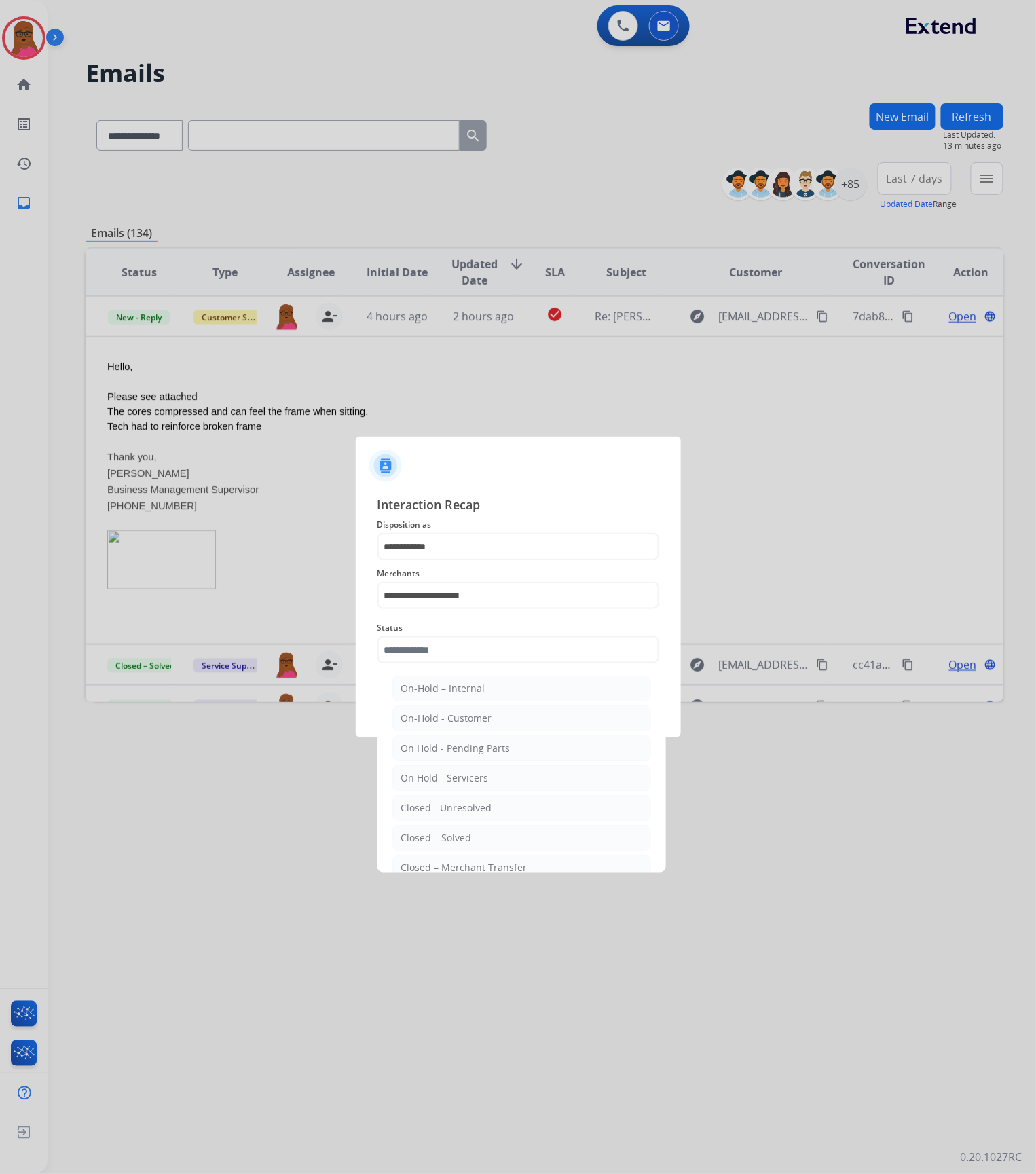
drag, startPoint x: 500, startPoint y: 844, endPoint x: 502, endPoint y: 822, distance: 22.1
click at [498, 844] on li "Closed – Solved" at bounding box center [522, 837] width 259 height 25
type input "**********"
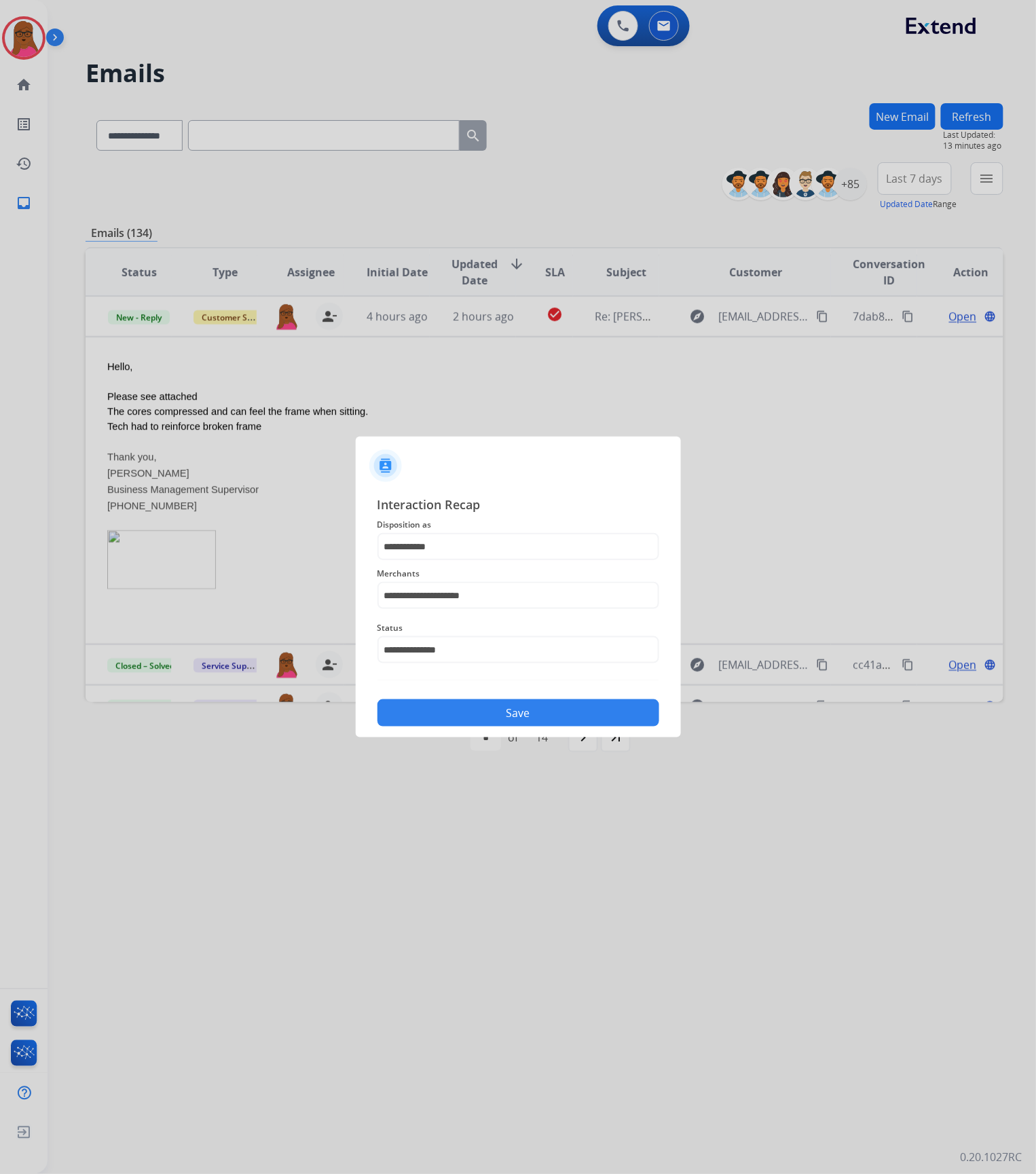
click at [554, 703] on button "Save" at bounding box center [518, 713] width 282 height 27
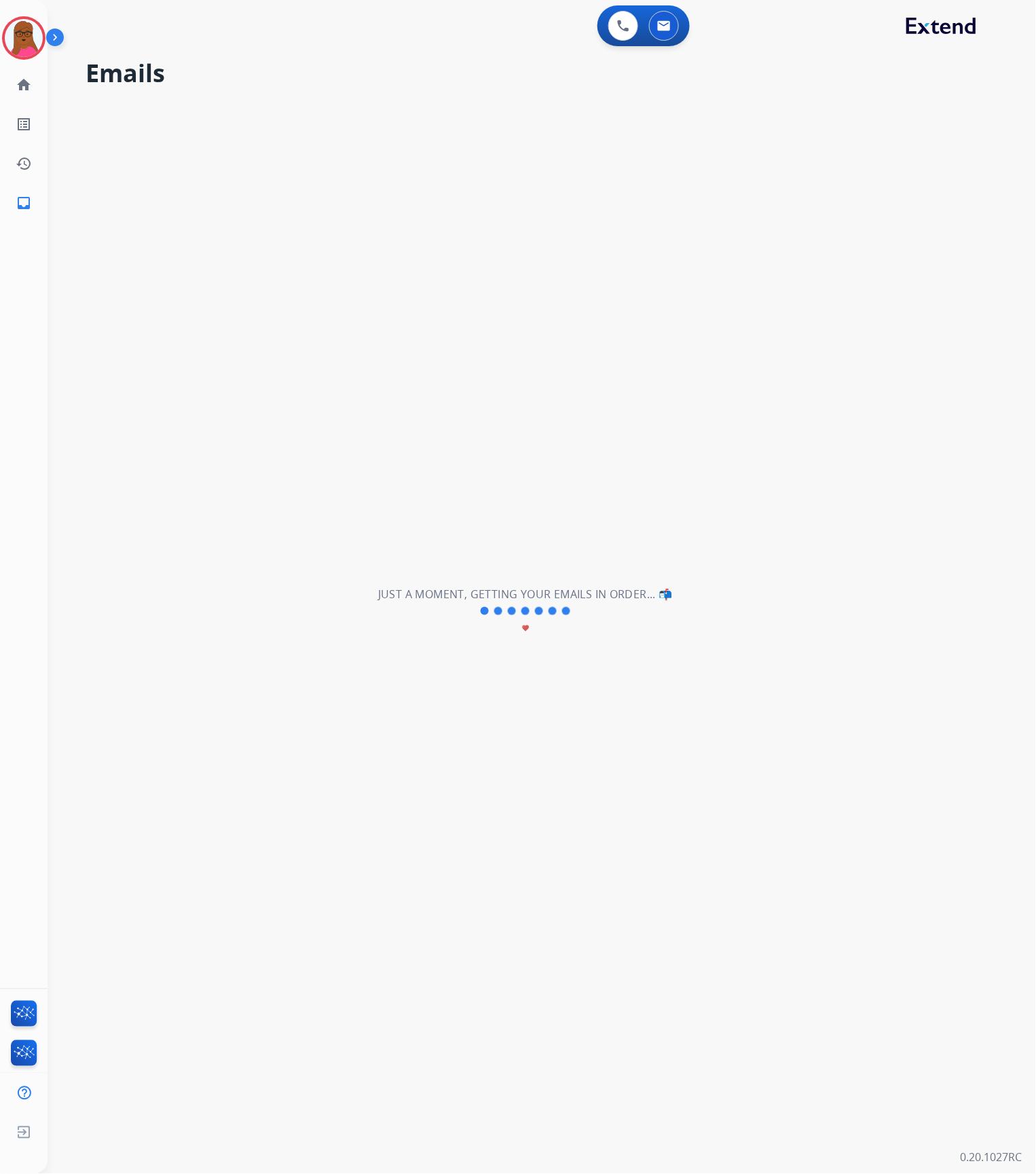
scroll to position [45, 0]
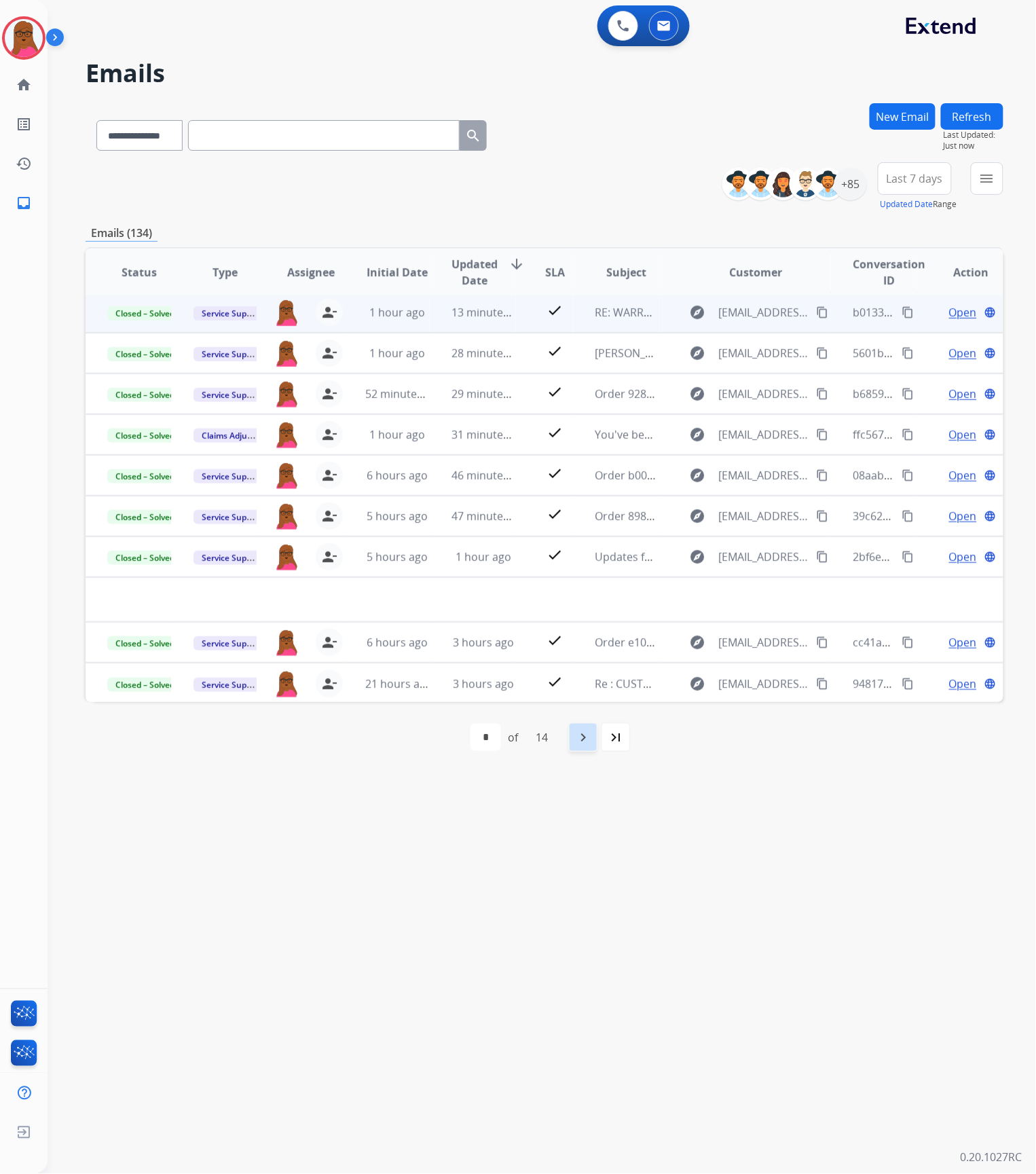
click at [582, 730] on mat-icon "navigate_next" at bounding box center [583, 737] width 16 height 16
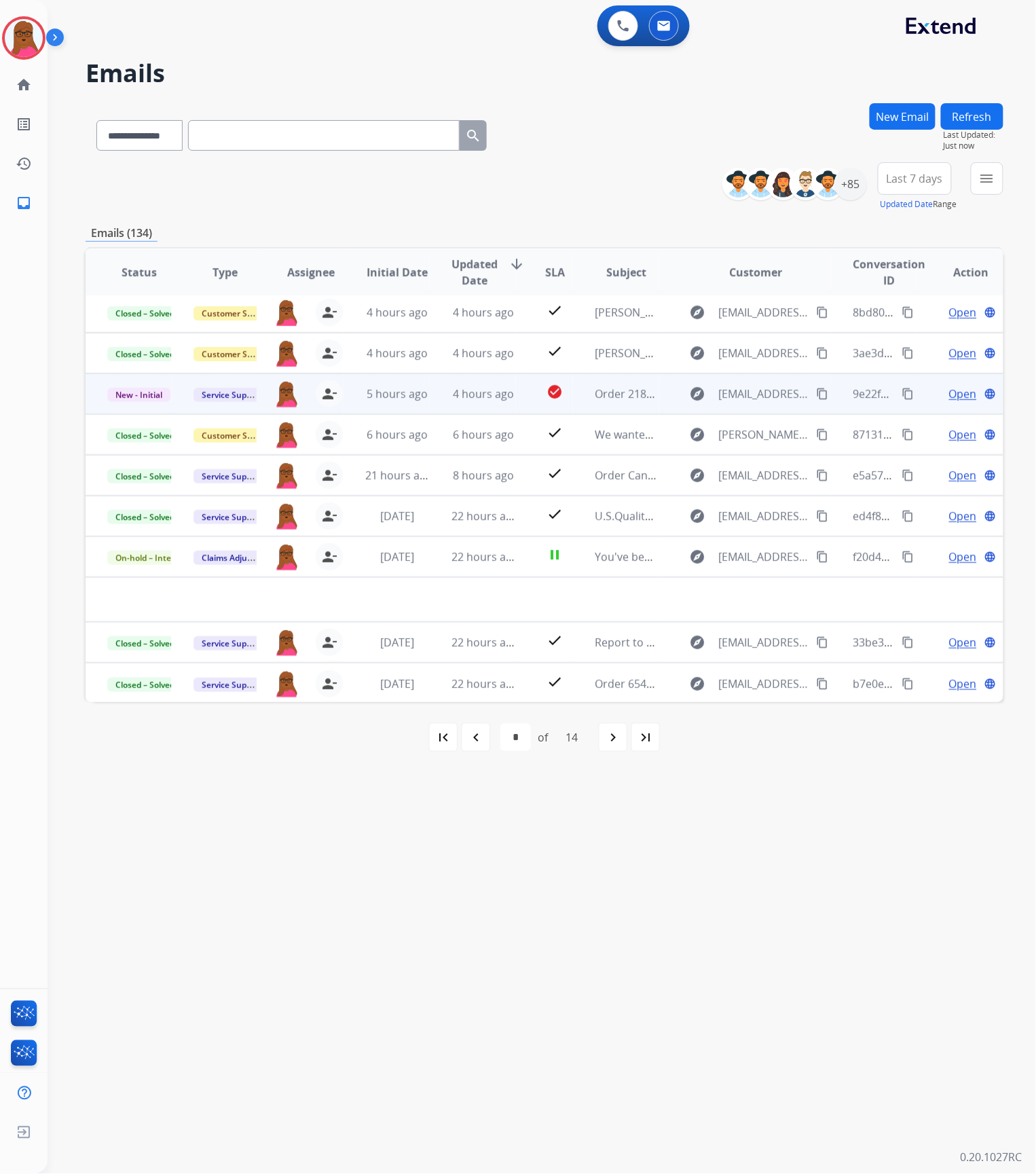
click at [951, 398] on span "Open" at bounding box center [963, 394] width 28 height 16
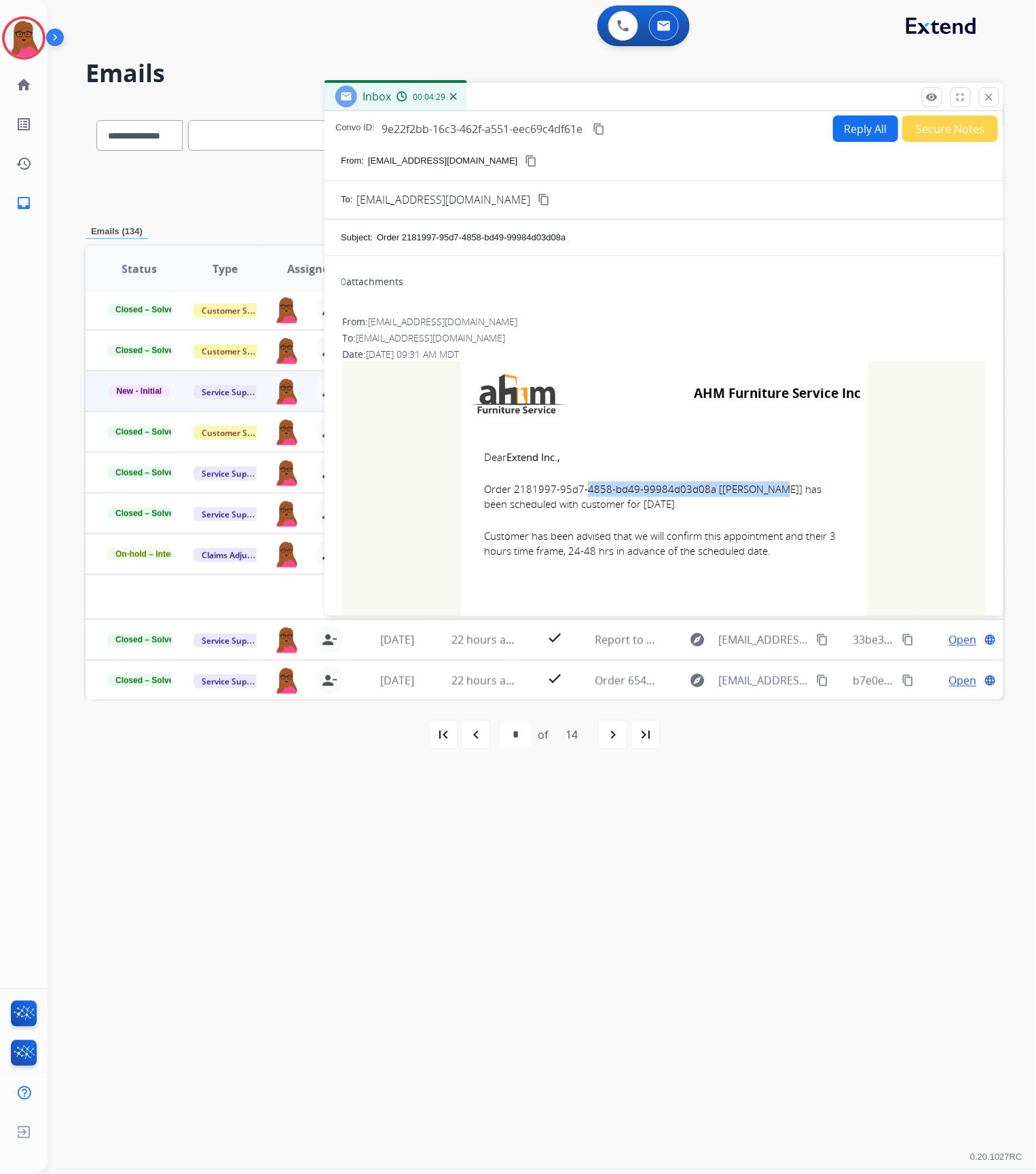
drag, startPoint x: 701, startPoint y: 491, endPoint x: 511, endPoint y: 488, distance: 190.0
click at [511, 488] on span "Order 2181997-95d7-4858-bd49-99984d03d08a [[PERSON_NAME]] has been scheduled wi…" at bounding box center [664, 497] width 360 height 31
copy span "2181997-95d7-4858-bd49-99984d03d08a"
click at [992, 102] on mat-icon "close" at bounding box center [989, 97] width 12 height 12
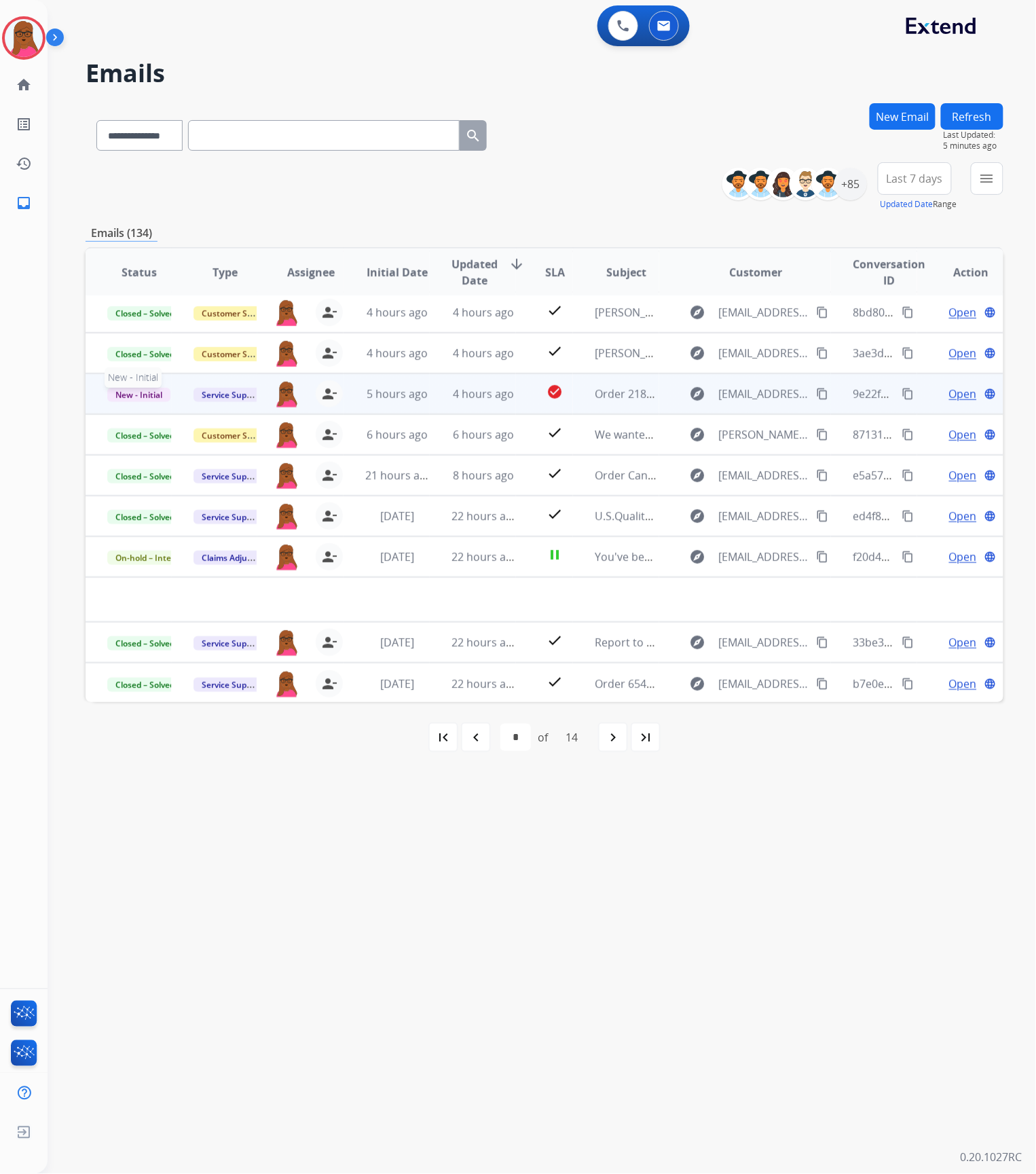
click at [132, 390] on span "New - Initial" at bounding box center [139, 394] width 63 height 15
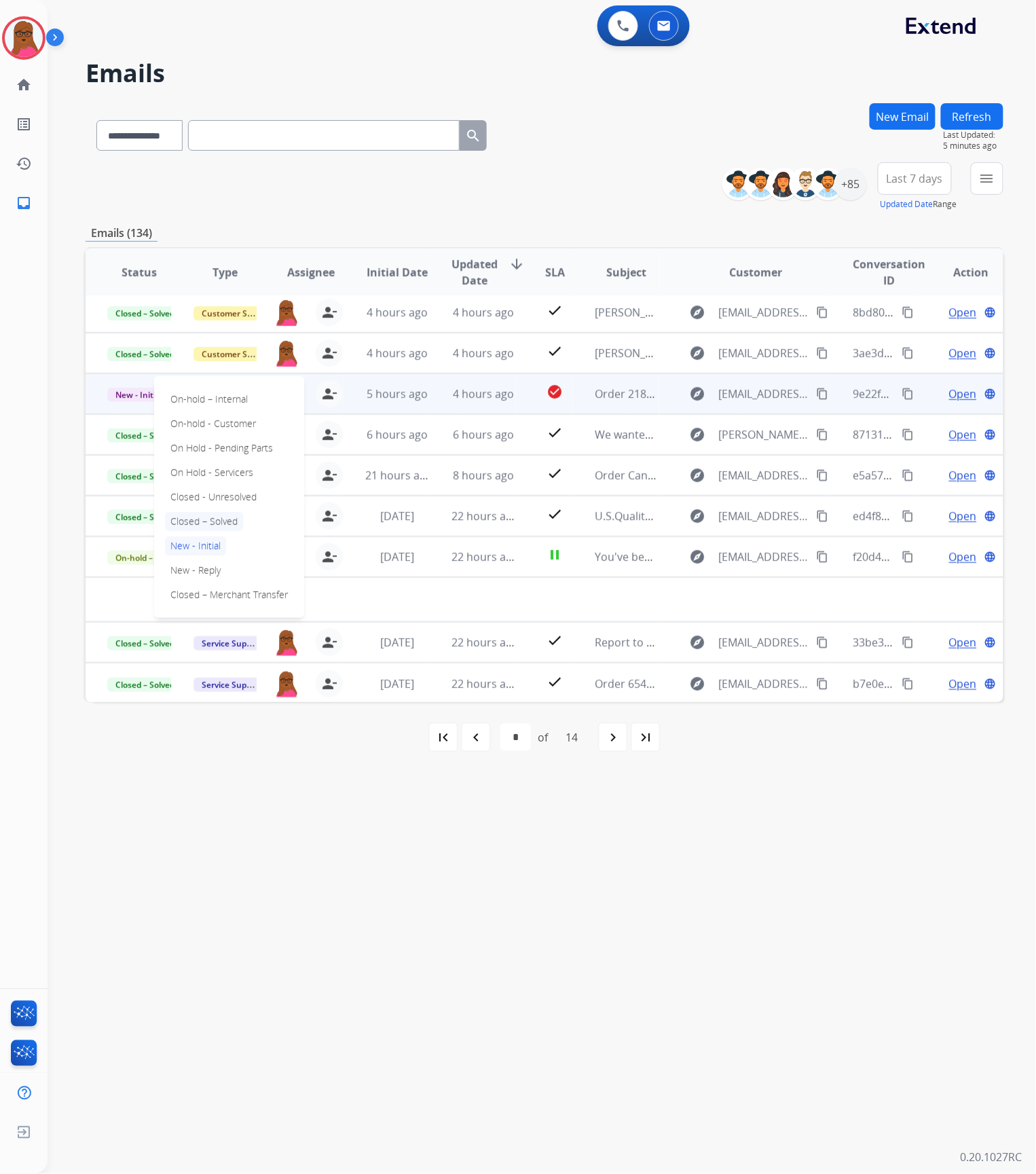
click at [210, 520] on p "Closed – Solved" at bounding box center [203, 522] width 78 height 19
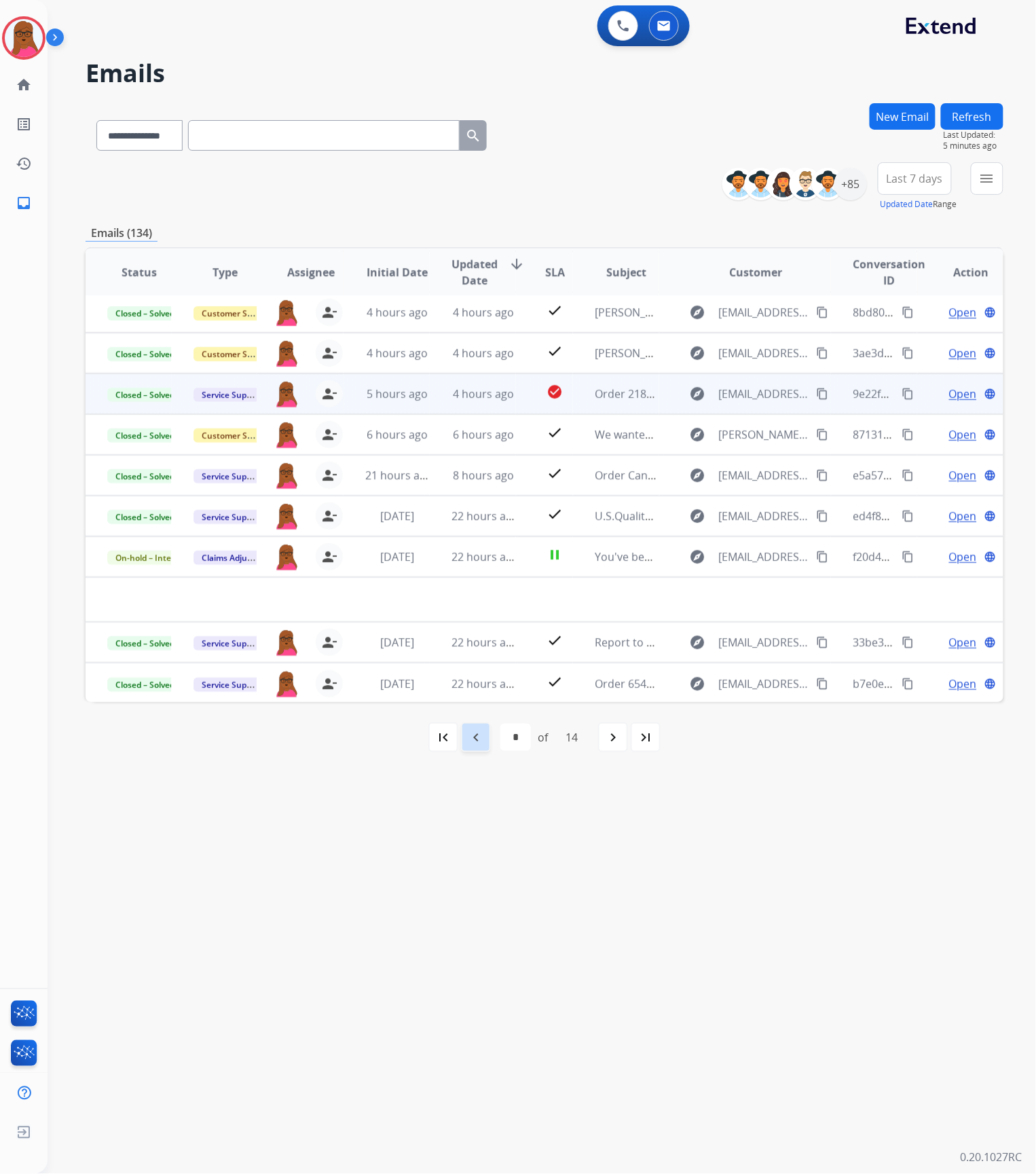
click at [478, 736] on mat-icon "navigate_before" at bounding box center [475, 737] width 16 height 16
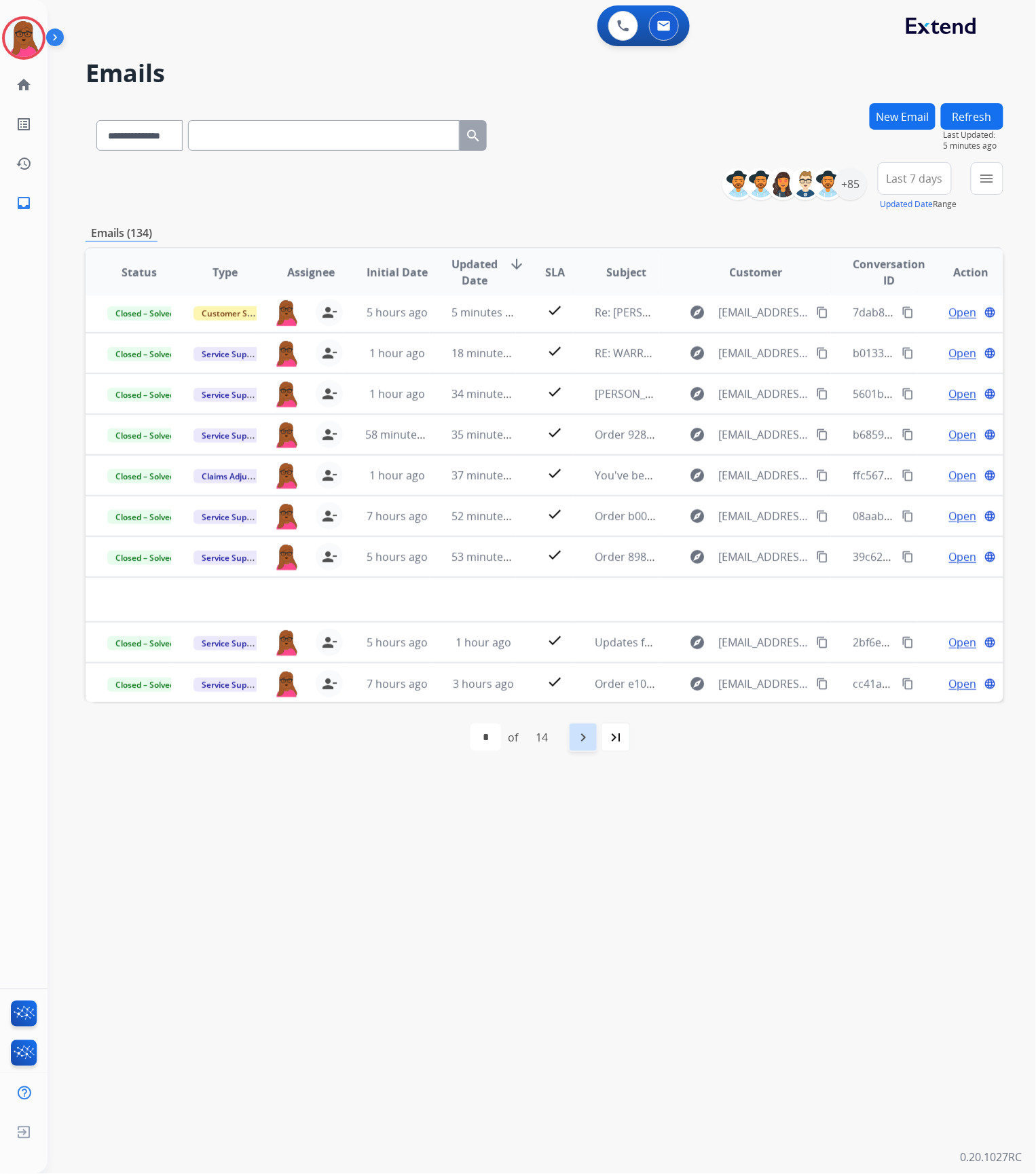
click at [591, 739] on mat-icon "navigate_next" at bounding box center [583, 737] width 16 height 16
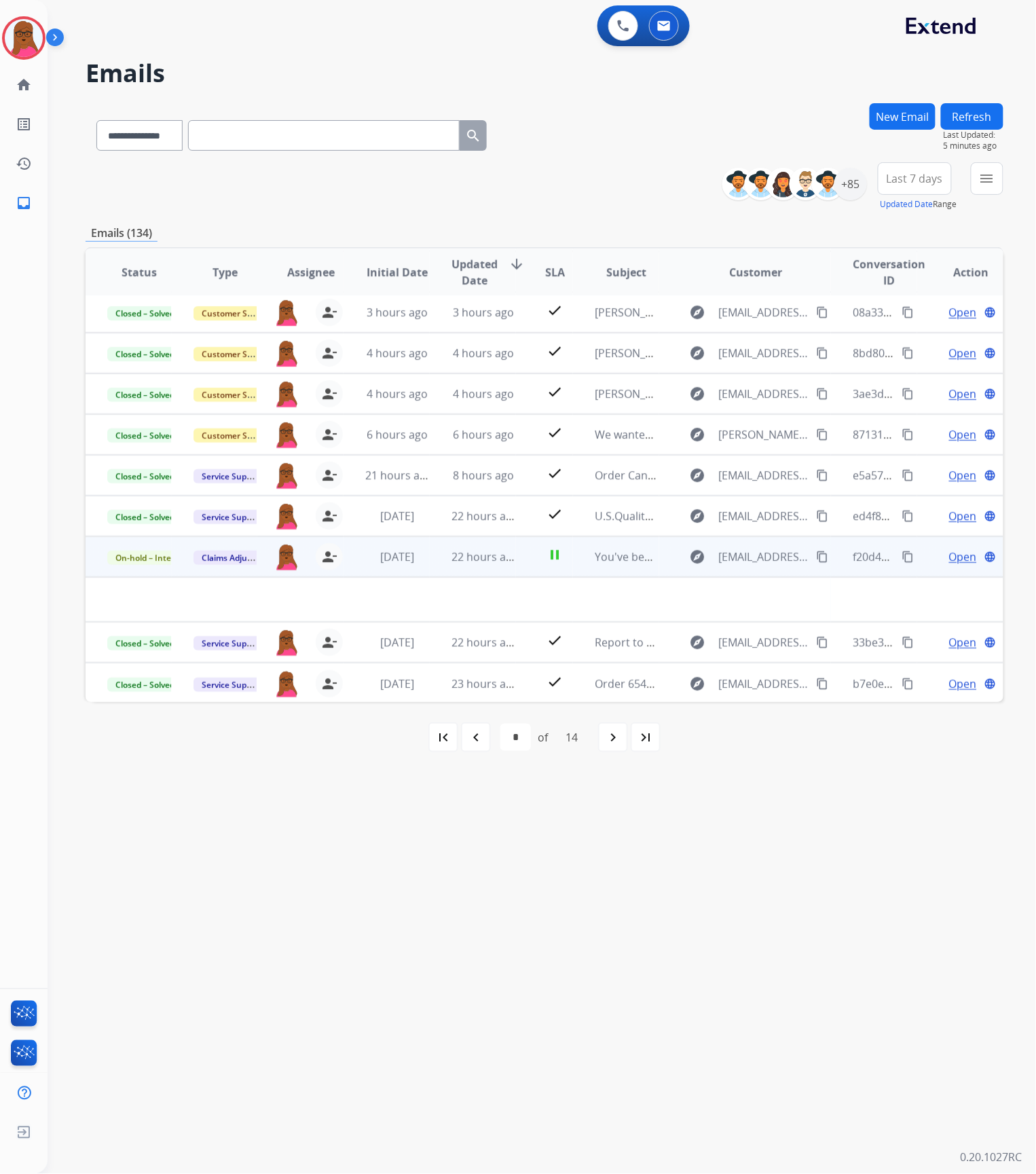
click at [949, 560] on span "Open" at bounding box center [963, 556] width 28 height 16
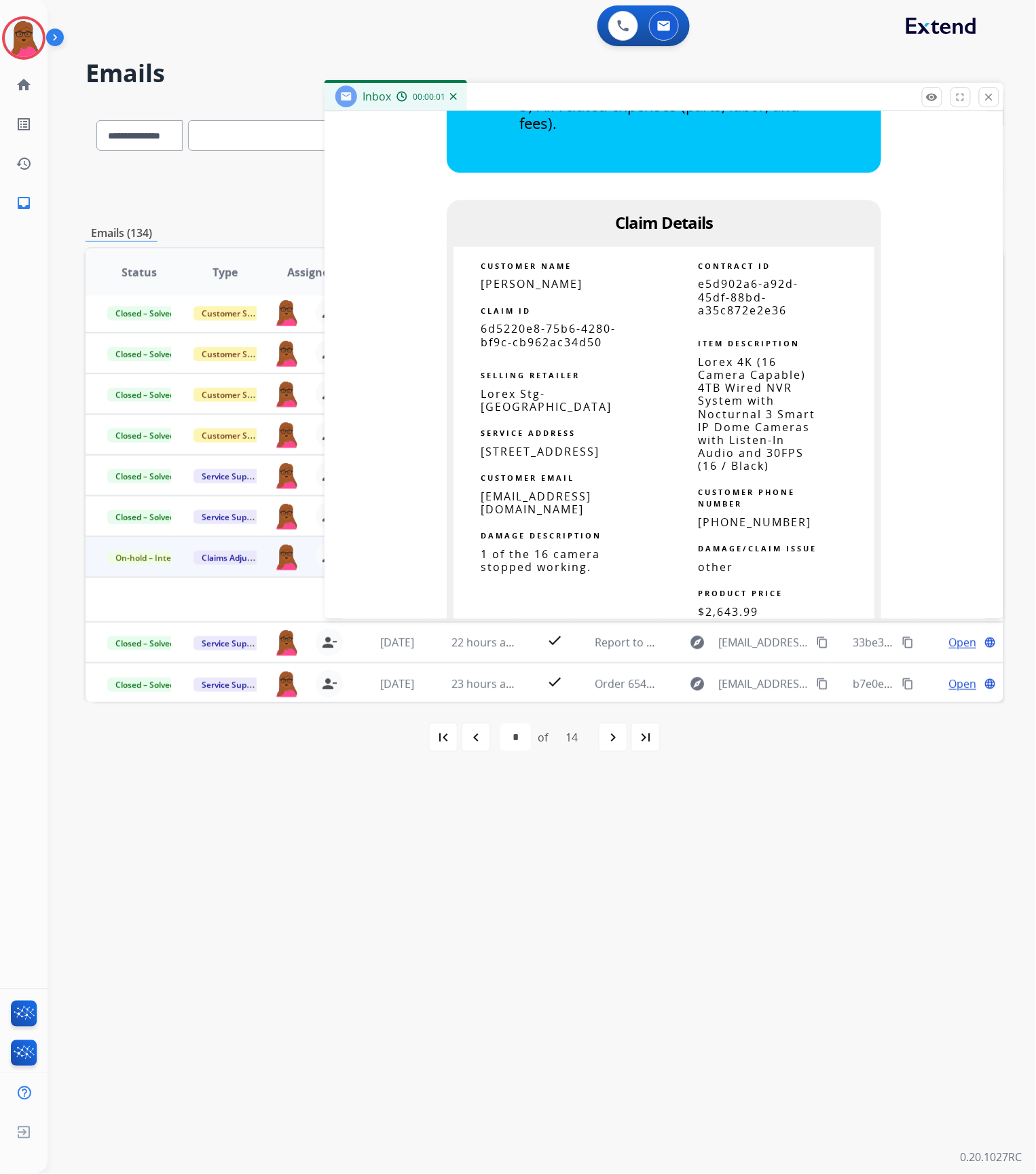
scroll to position [724, 0]
click at [463, 743] on div "navigate_before" at bounding box center [476, 737] width 30 height 30
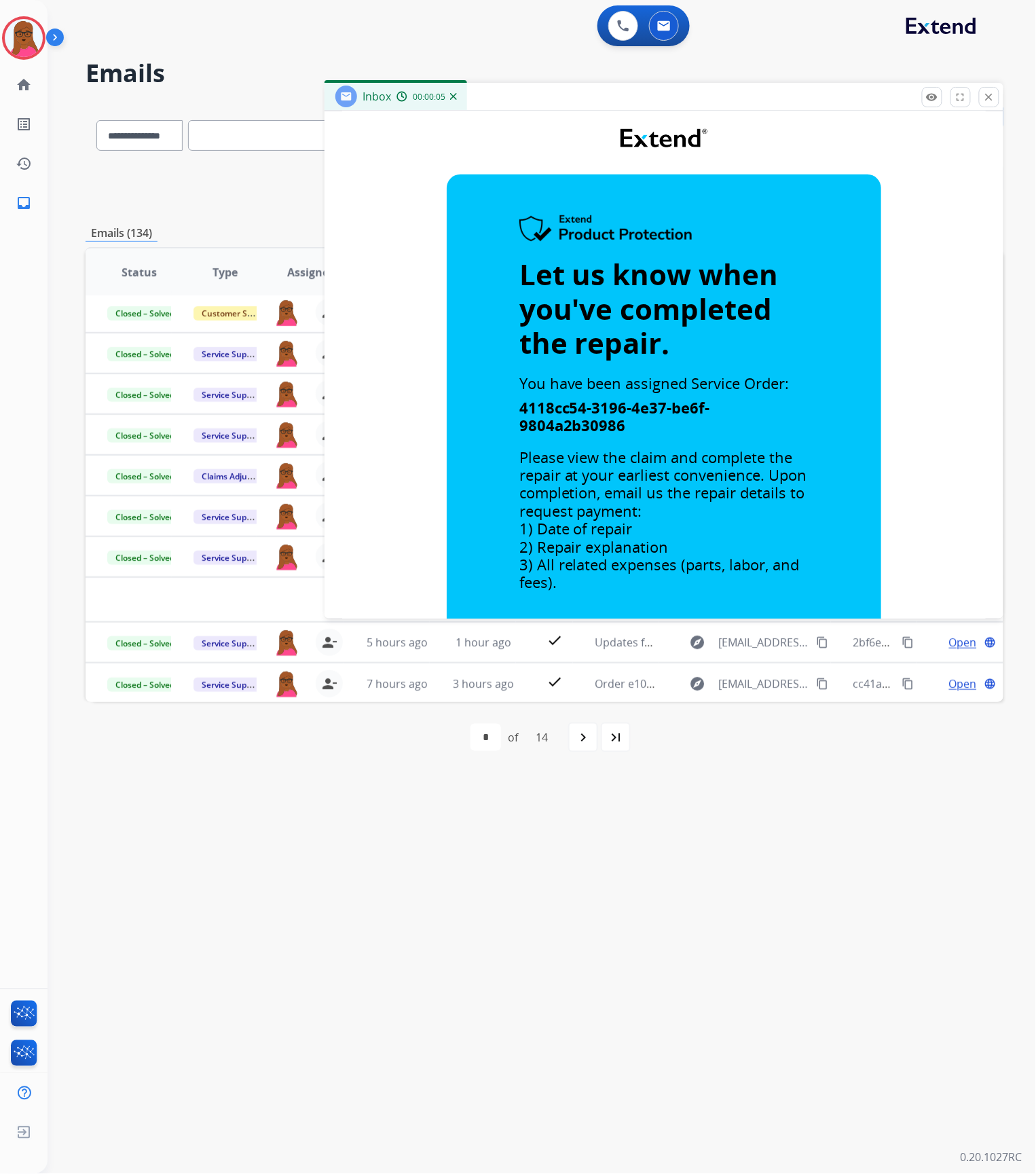
scroll to position [180, 0]
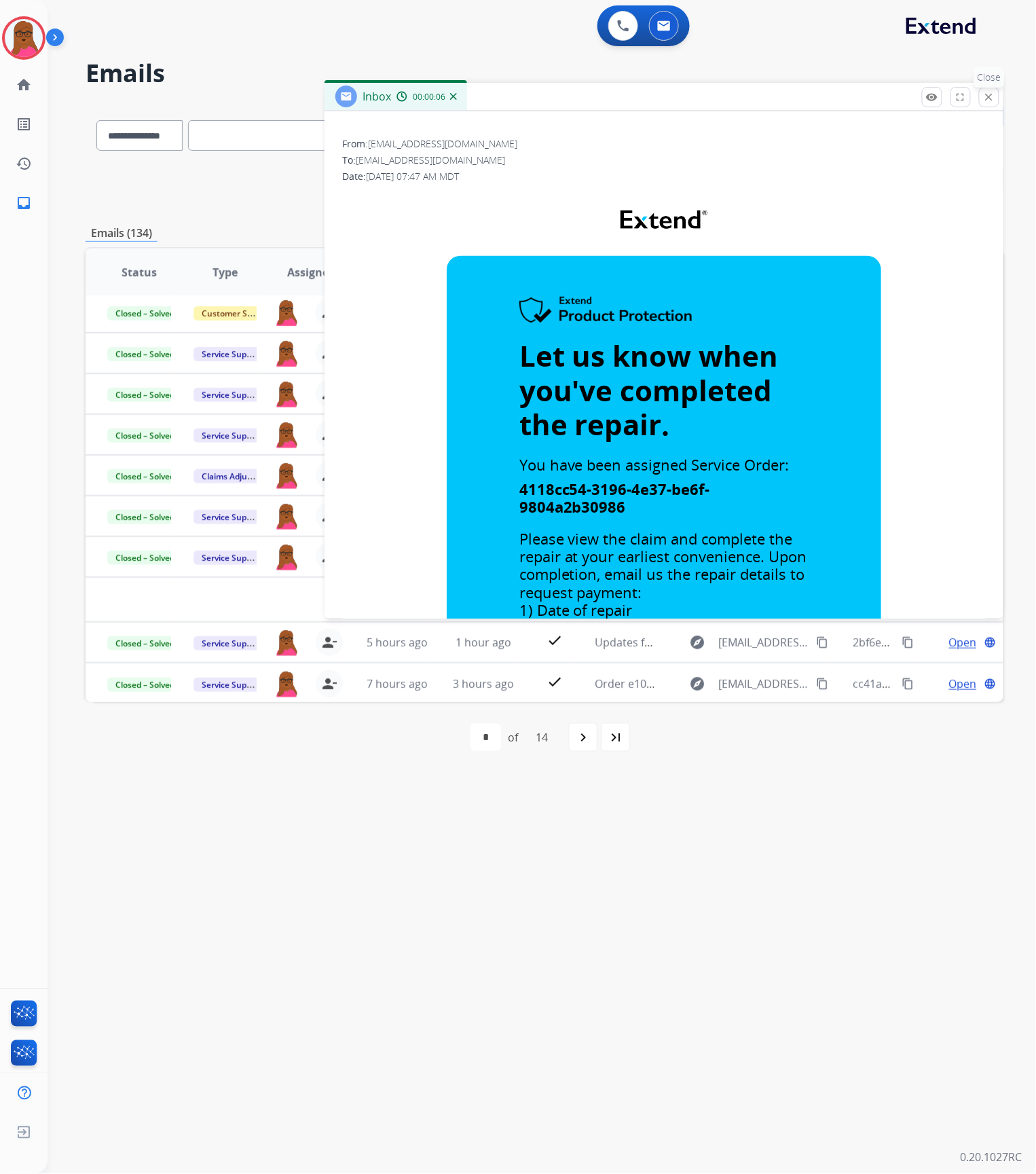
click at [994, 99] on mat-icon "close" at bounding box center [989, 97] width 12 height 12
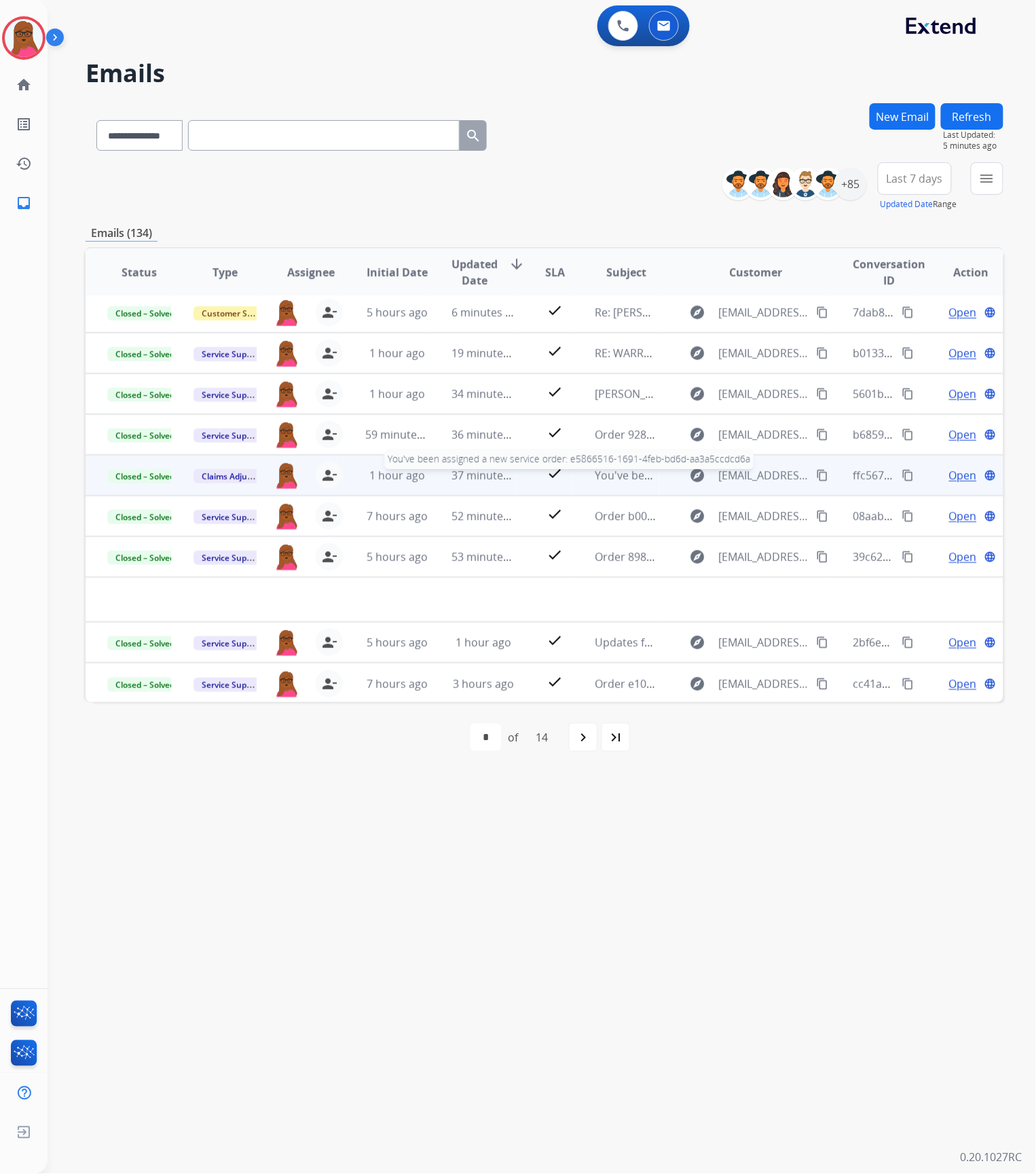
click at [598, 474] on span "You've been assigned a new service order: e5866516-1691-4feb-bd6d-aa3a5ccdcd6a" at bounding box center [808, 475] width 427 height 15
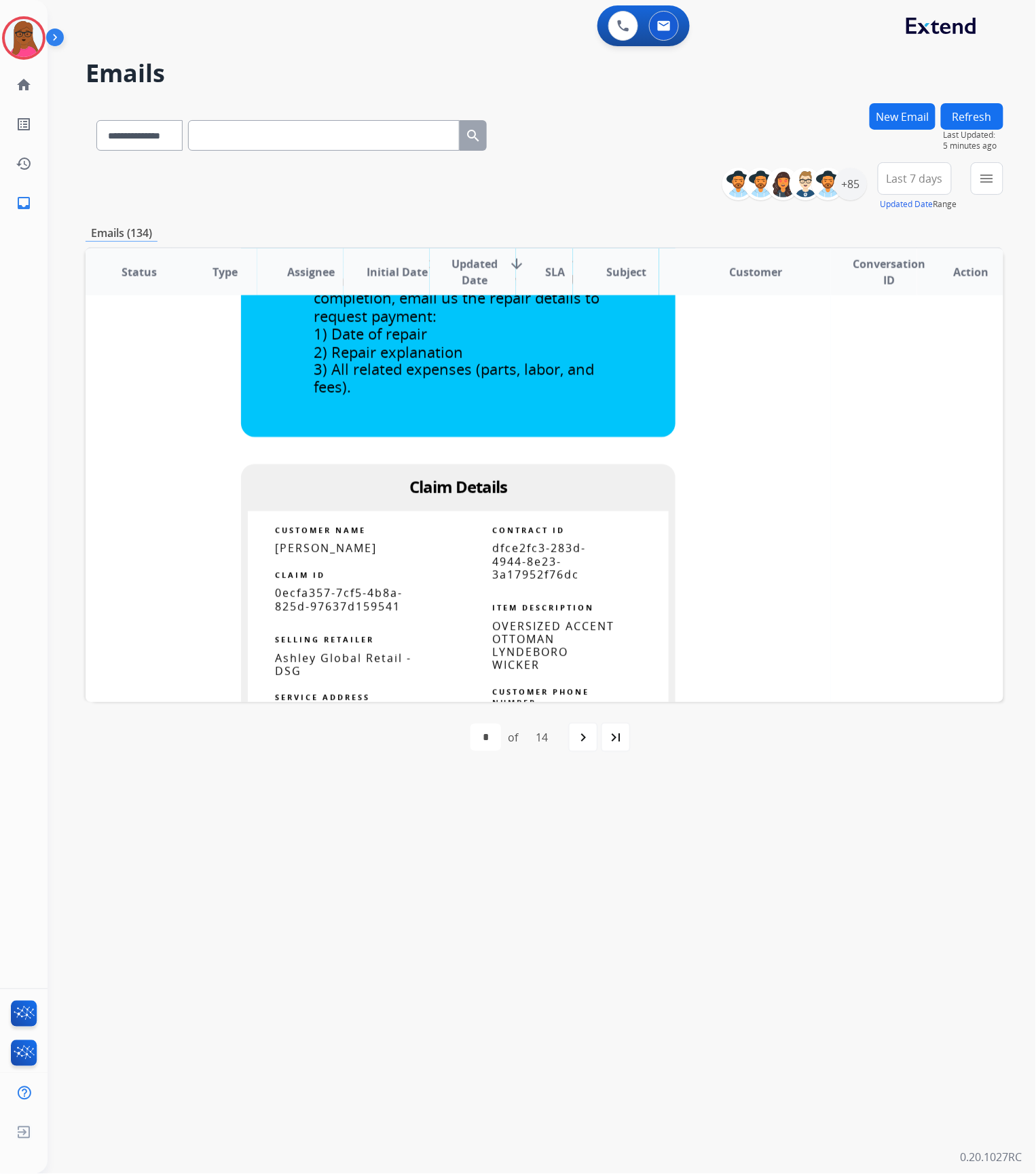
scroll to position [837, 0]
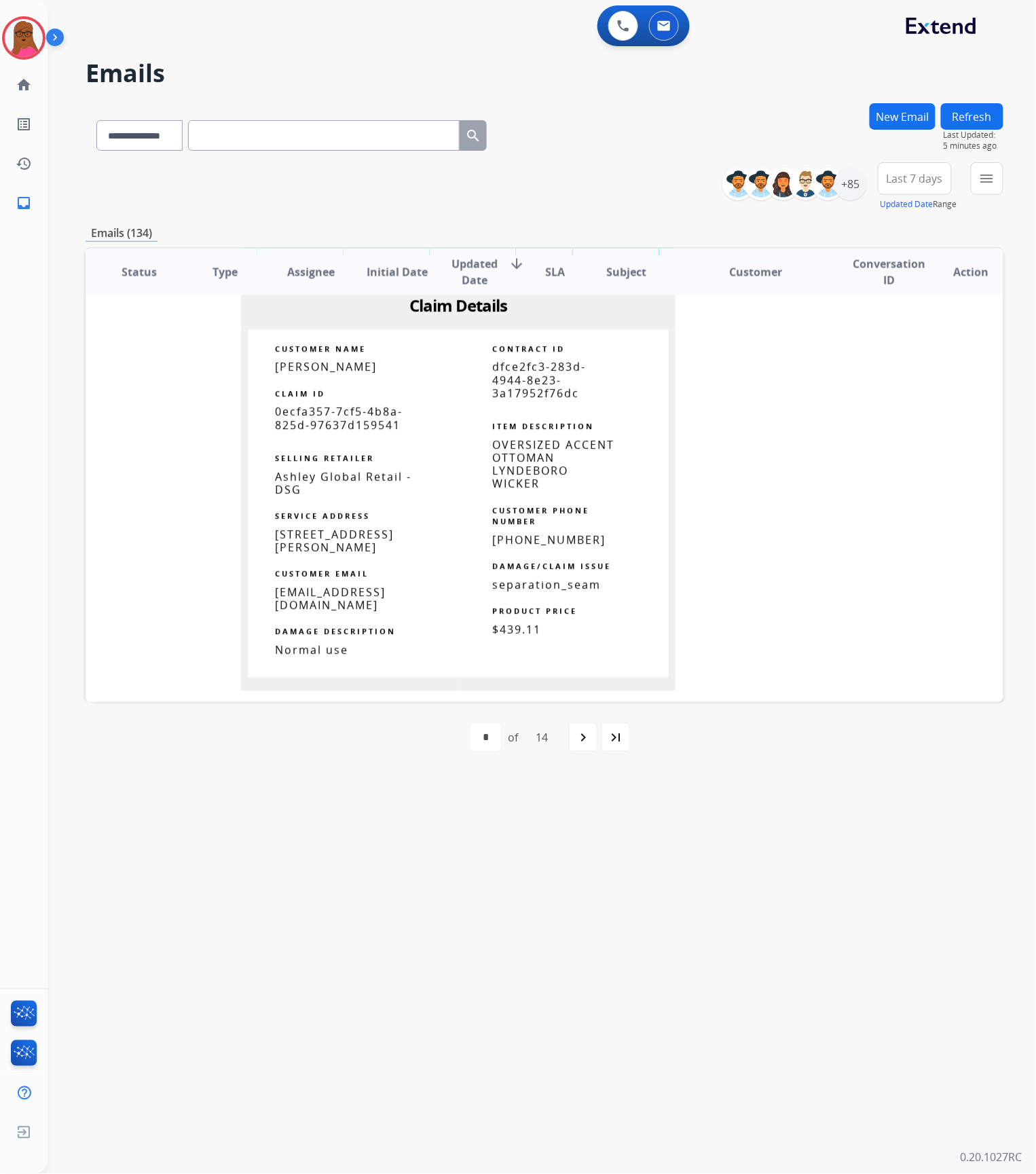
click at [322, 414] on span "0ecfa357-7cf5-4b8a-825d-97637d159541" at bounding box center [339, 418] width 128 height 28
click at [324, 414] on span "0ecfa357-7cf5-4b8a-825d-97637d159541" at bounding box center [339, 418] width 128 height 28
copy tbody
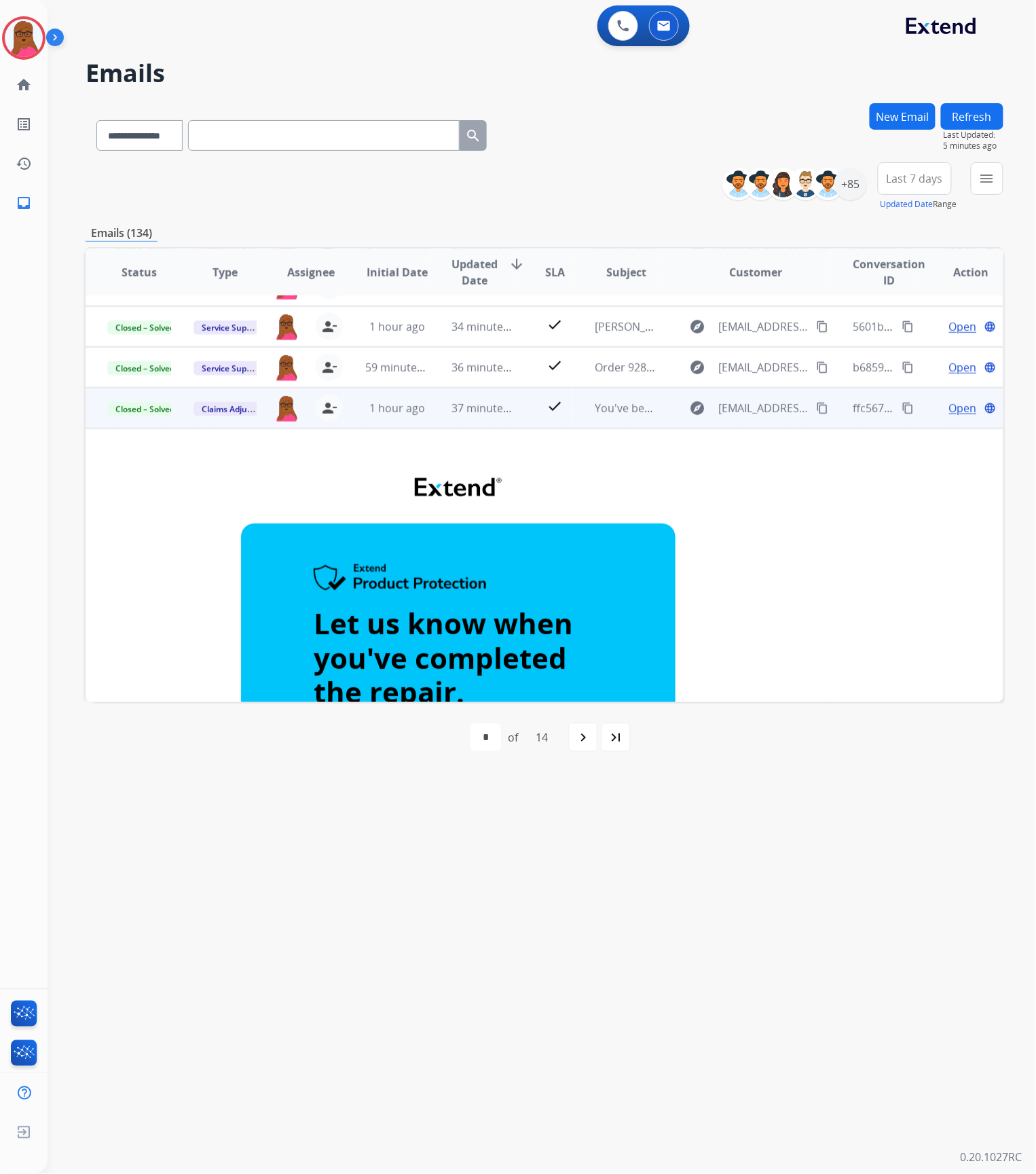
scroll to position [0, 0]
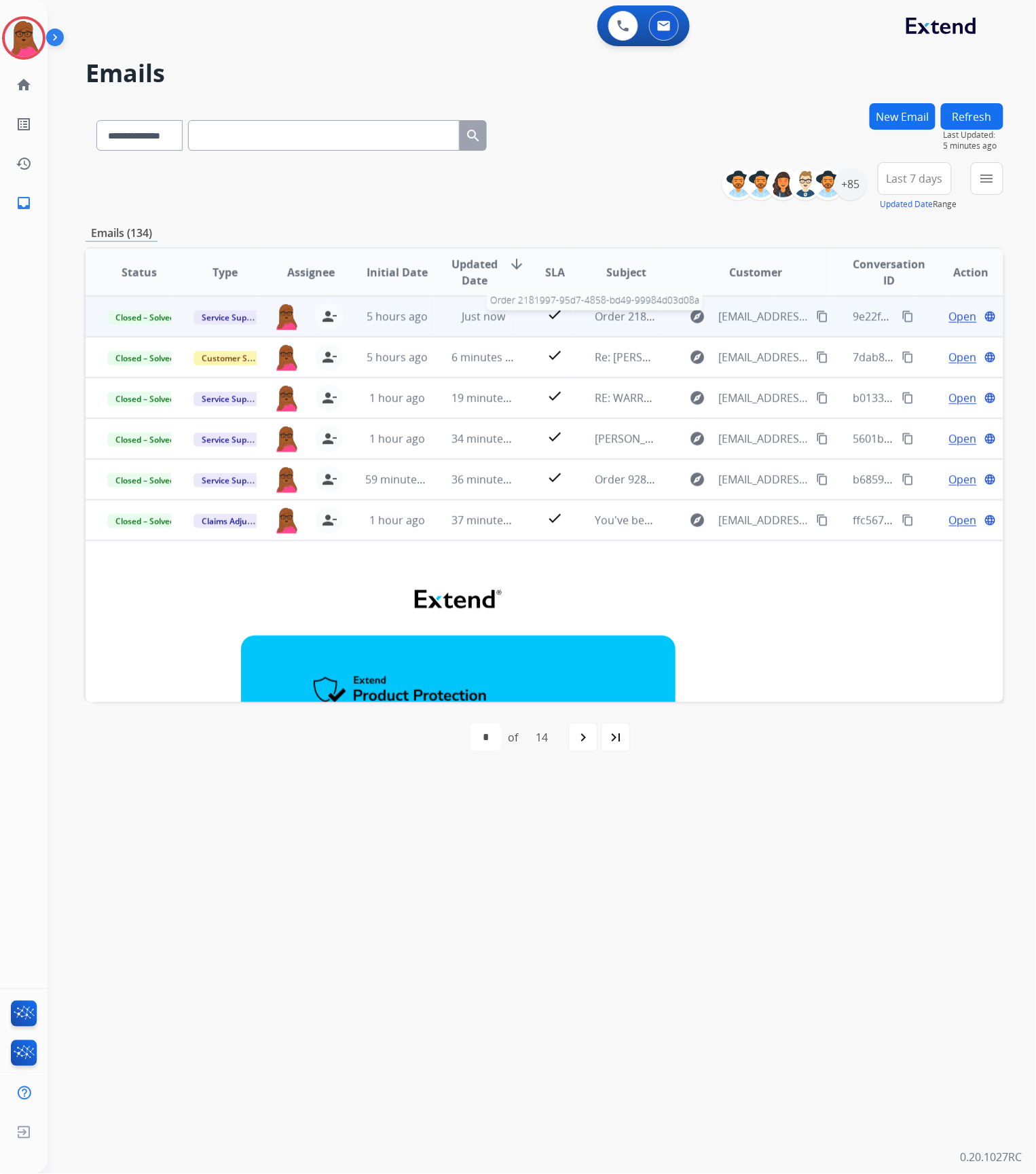
click at [623, 320] on span "Order 2181997-95d7-4858-bd49-99984d03d08a" at bounding box center [714, 316] width 240 height 15
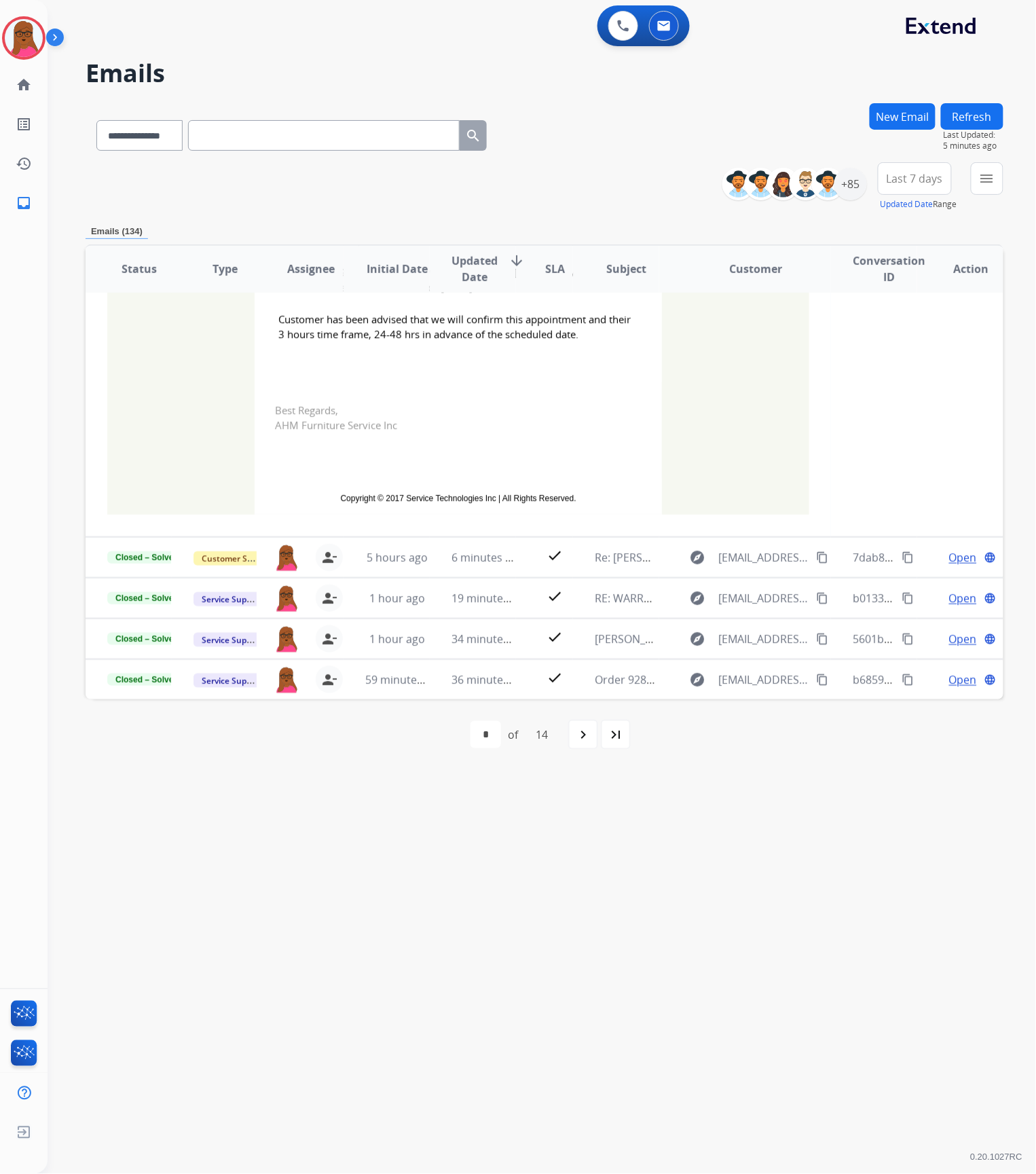
scroll to position [415, 0]
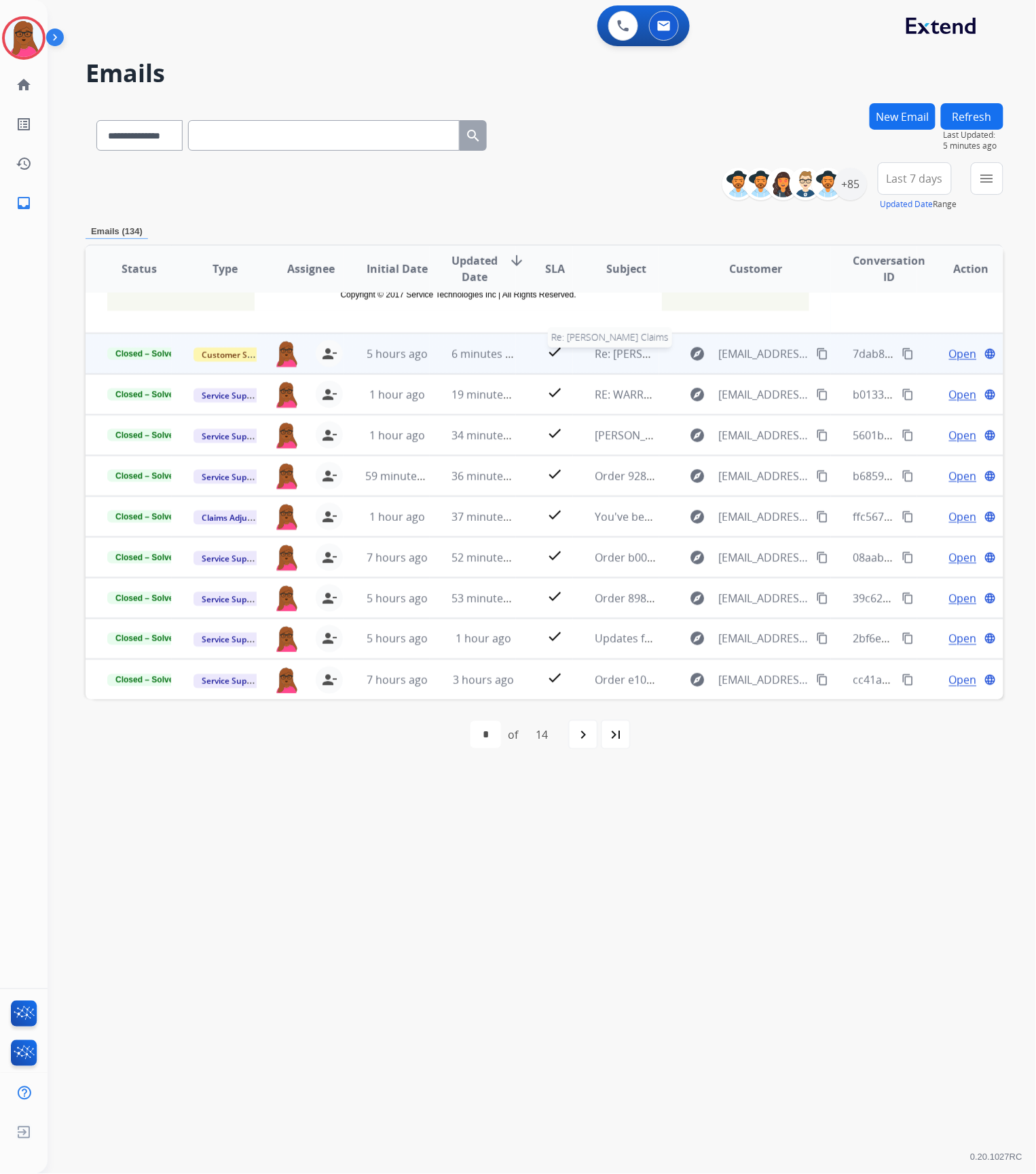
click at [634, 347] on span "Re: [PERSON_NAME] Claims" at bounding box center [664, 354] width 139 height 15
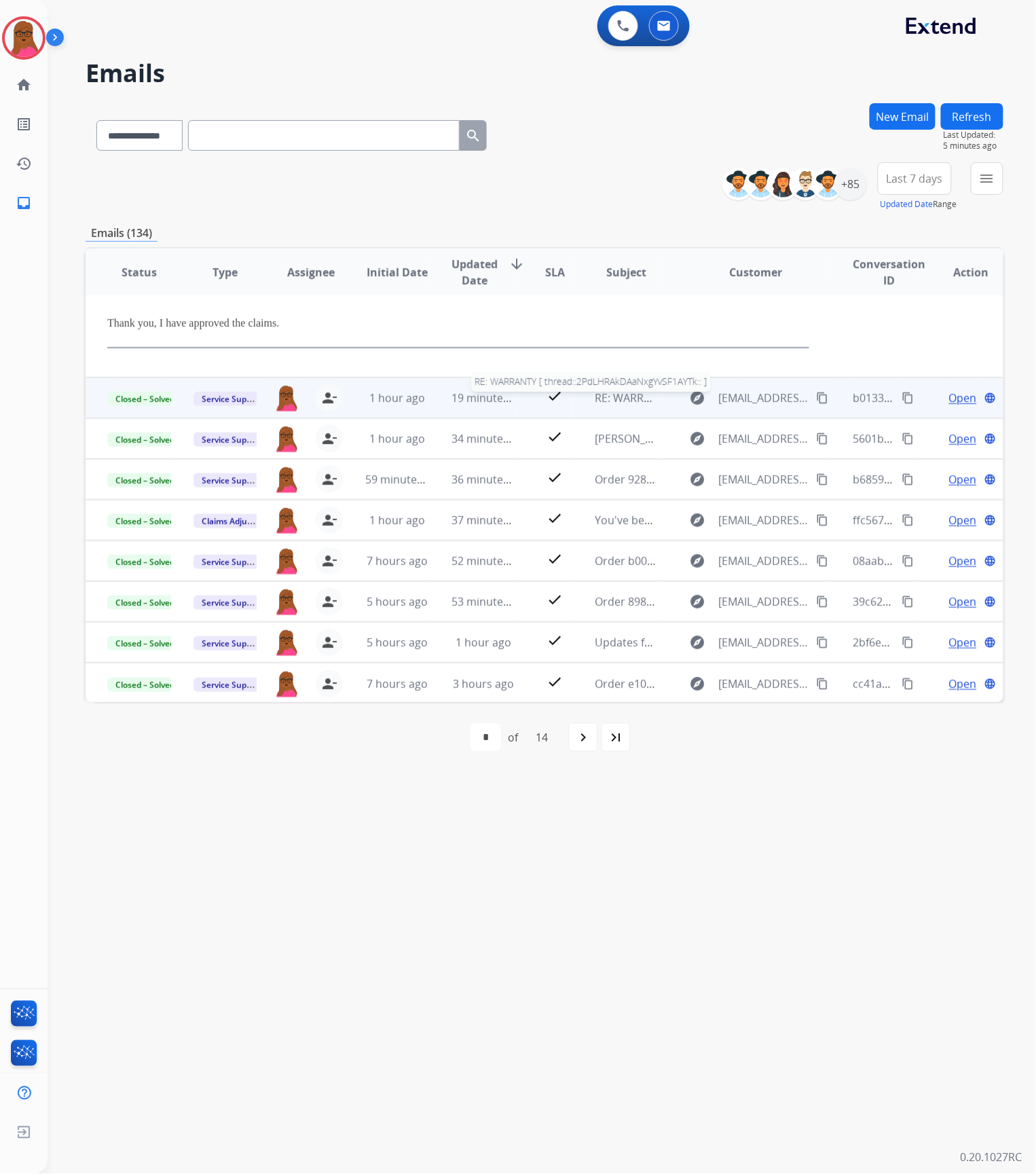
click at [616, 400] on span "RE: WARRANTY [ thread::2PdLHRAkDAaNxgYvSF1AYTk:: ]" at bounding box center [736, 397] width 283 height 15
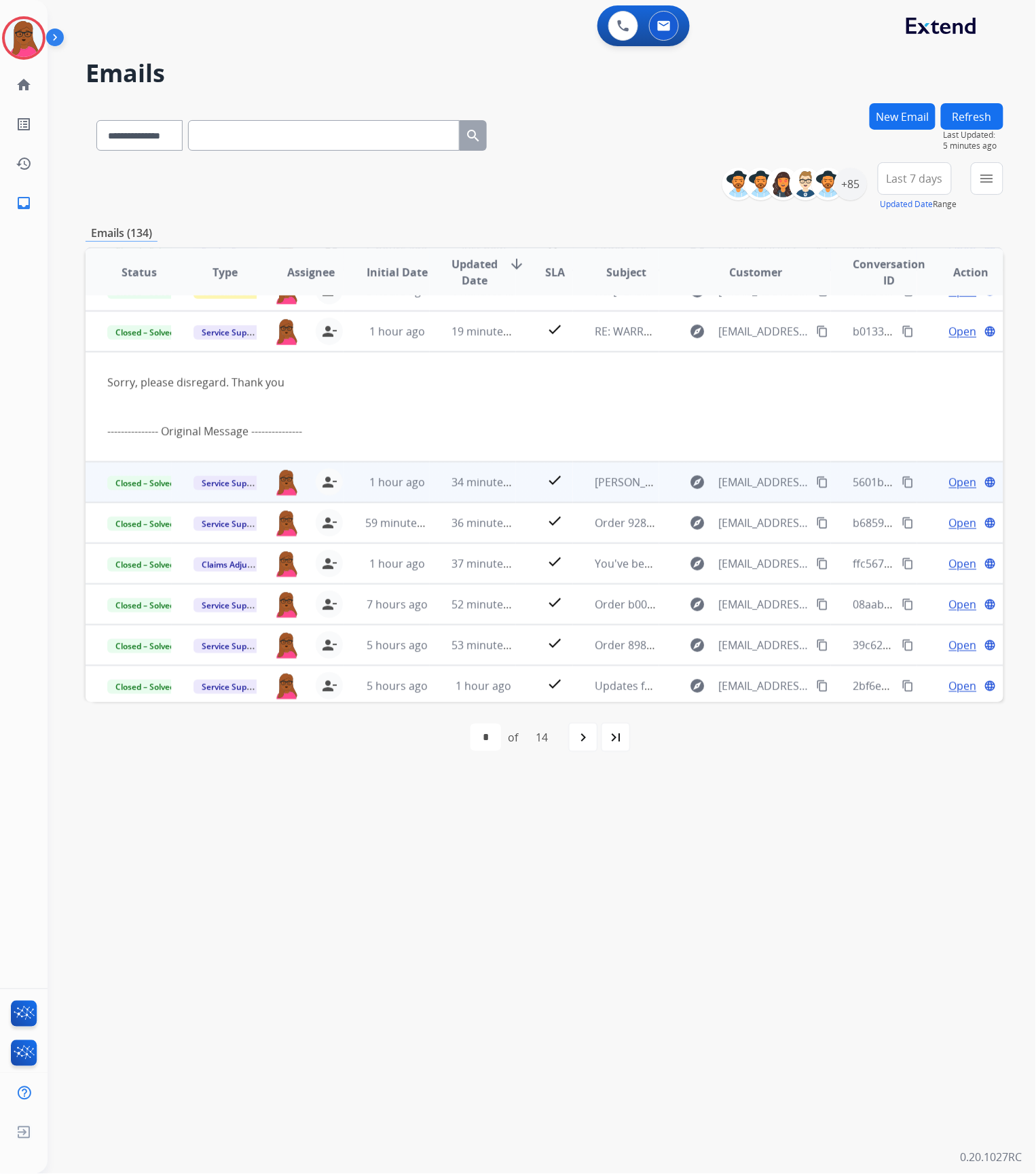
scroll to position [82, 0]
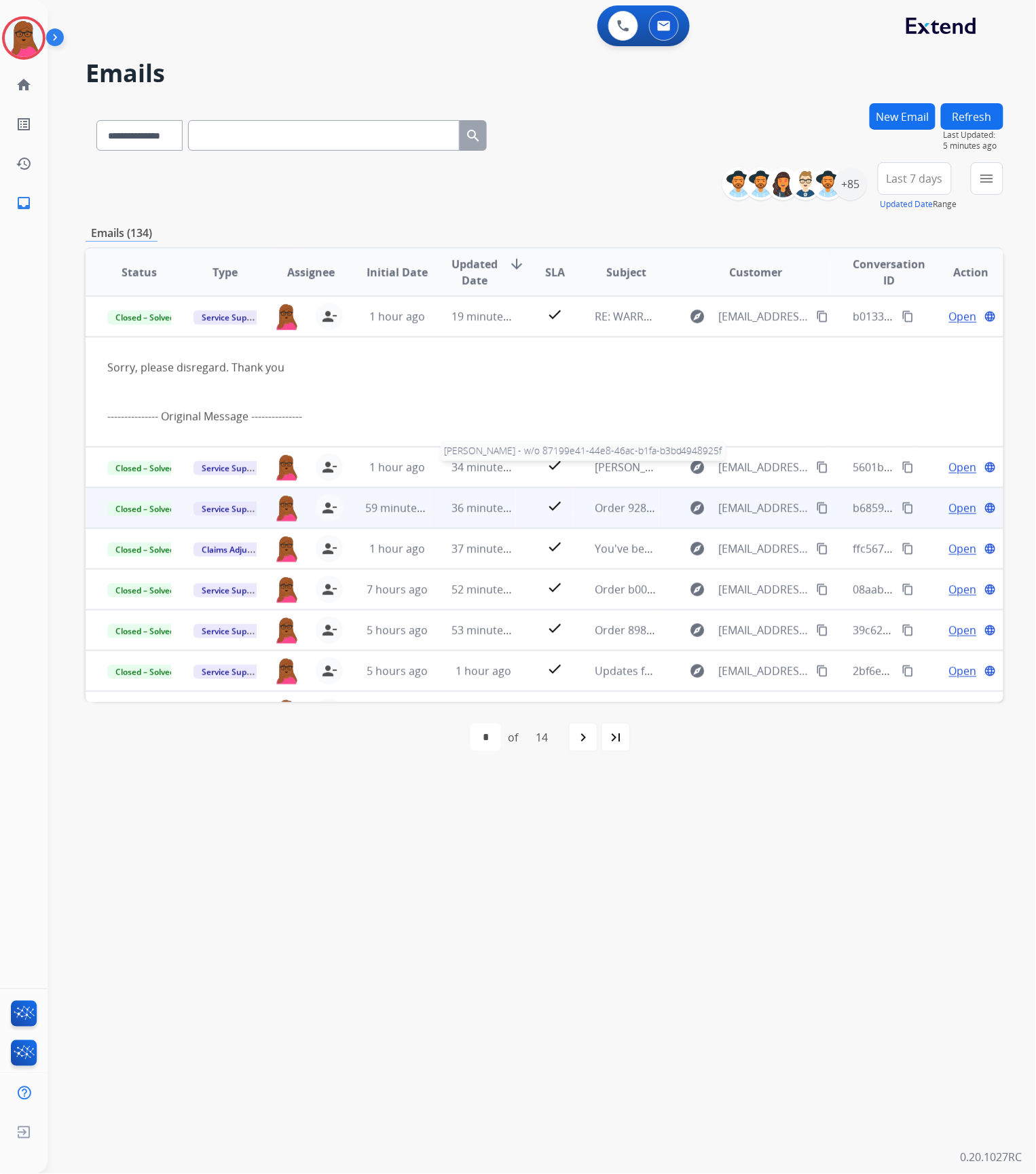
click at [616, 467] on span "[PERSON_NAME] - w/o 87199e41-44e8-46ac-b1fa-b3bd4948925f" at bounding box center [755, 467] width 320 height 15
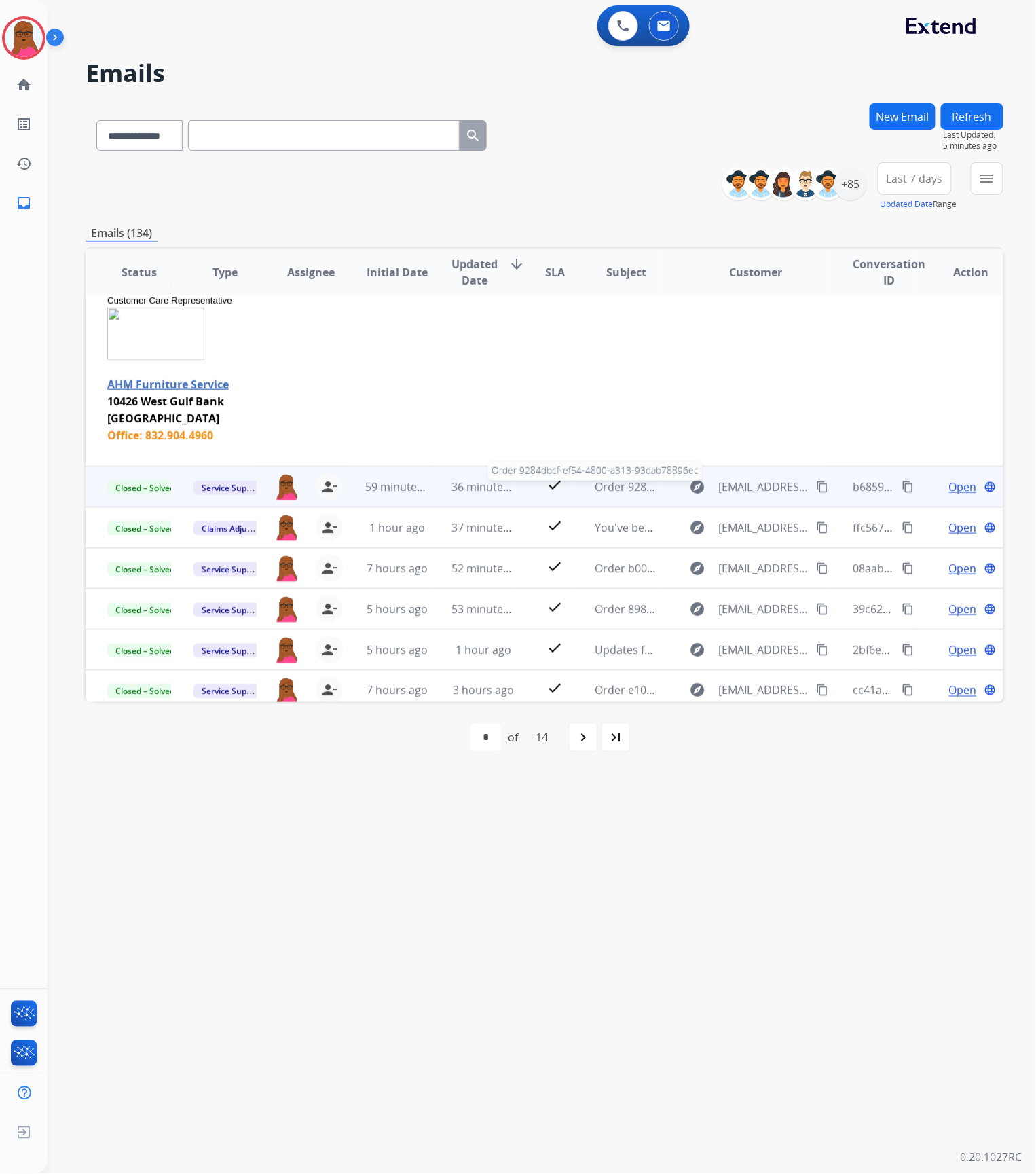
click at [622, 479] on span "Order 9284dbcf-ef54-4800-a313-93dab78896ec" at bounding box center [713, 486] width 238 height 15
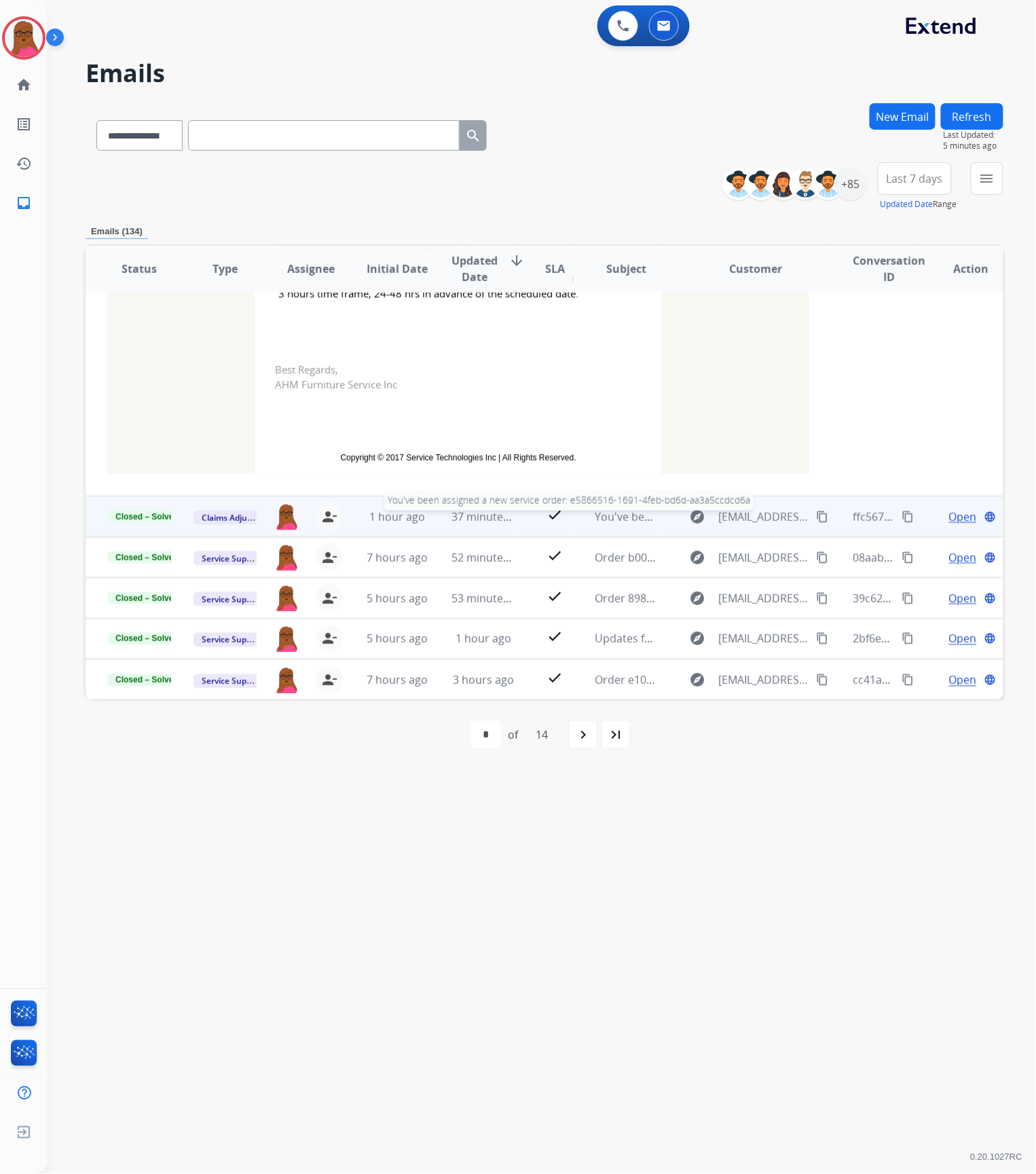
click at [598, 520] on span "You've been assigned a new service order: e5866516-1691-4feb-bd6d-aa3a5ccdcd6a" at bounding box center [808, 516] width 427 height 15
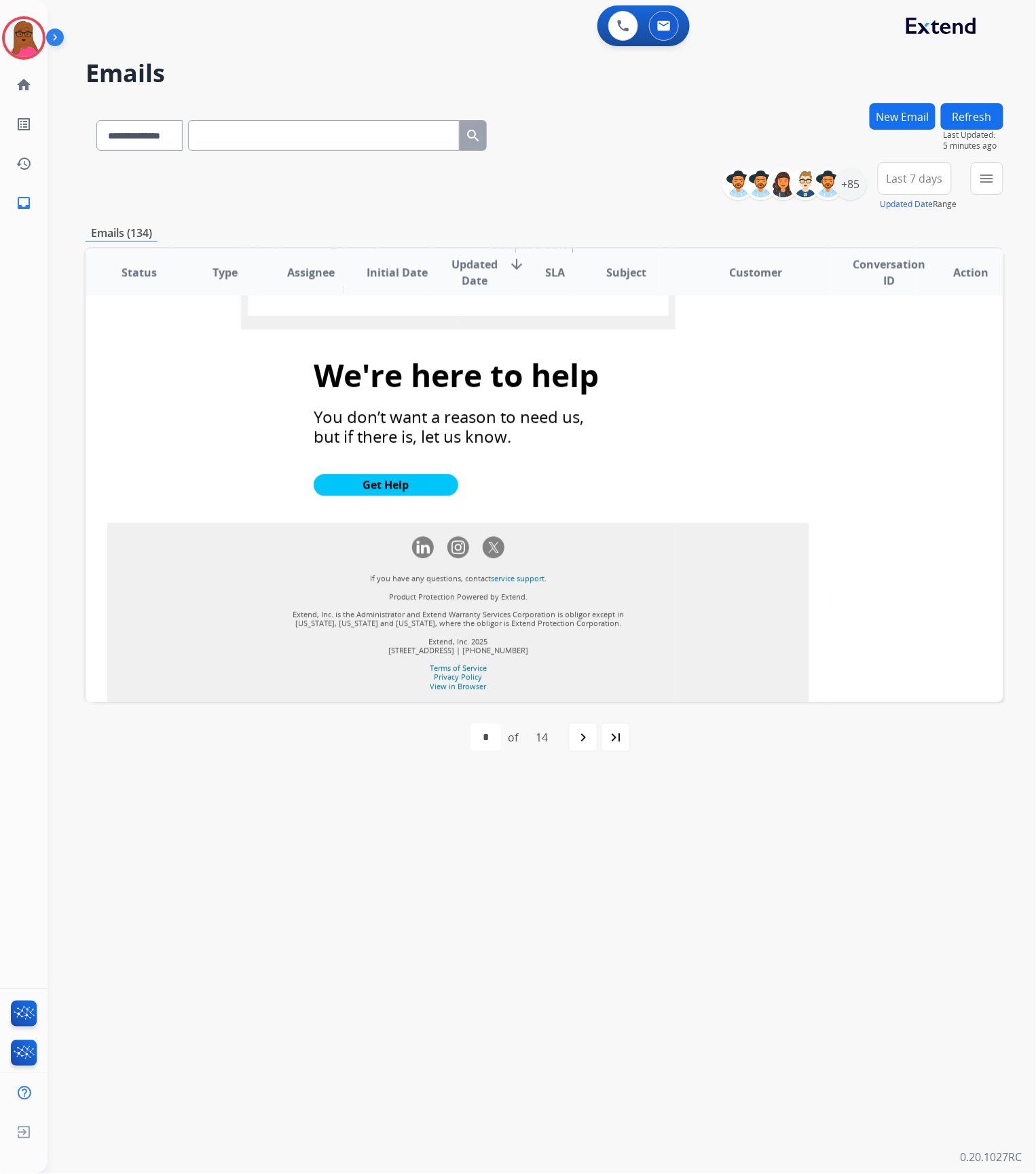
scroll to position [1380, 0]
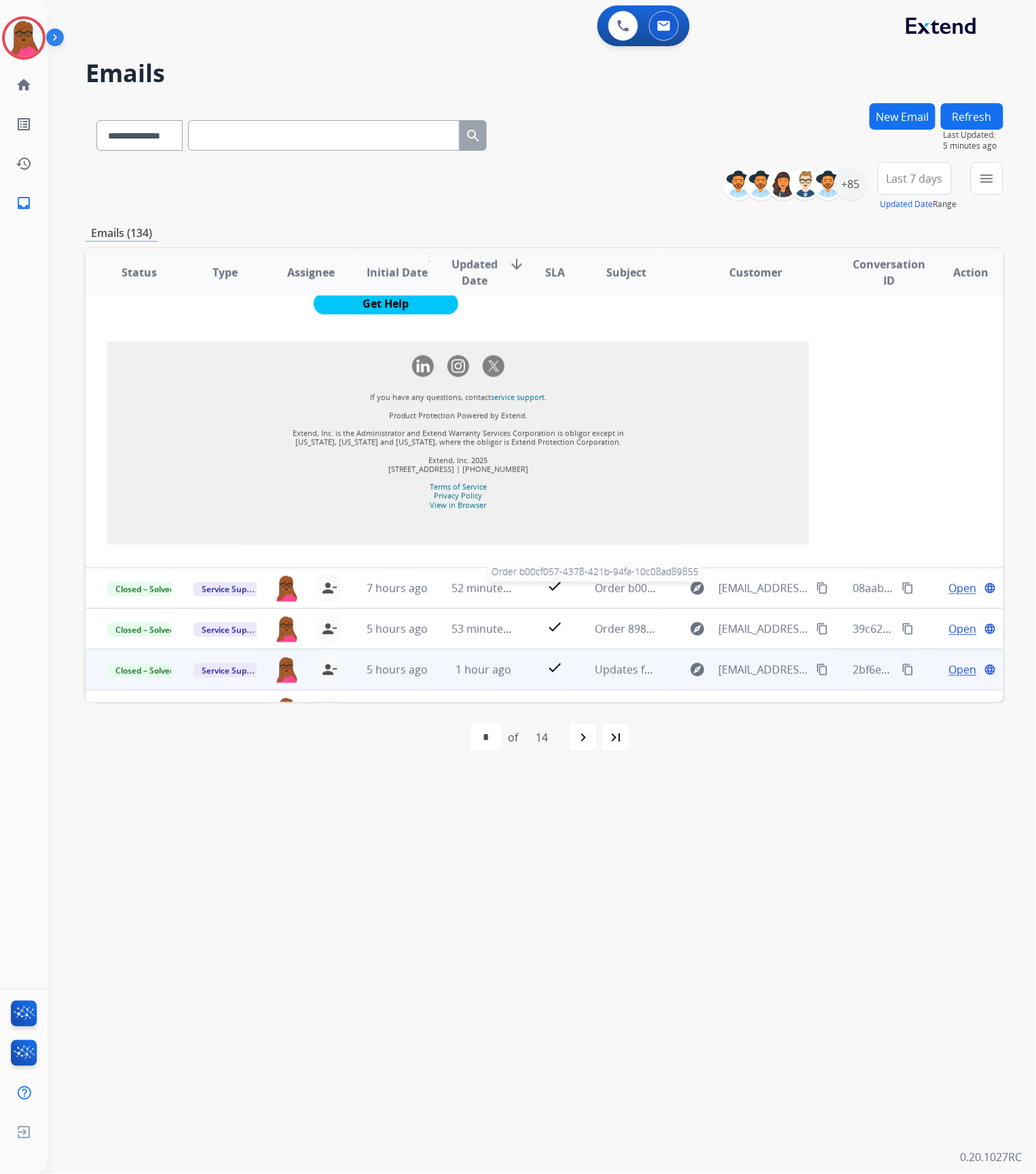
drag, startPoint x: 614, startPoint y: 599, endPoint x: 603, endPoint y: 636, distance: 38.6
click at [614, 595] on span "Order b00cf057-4378-421b-94fa-10c08ad89855" at bounding box center [713, 588] width 238 height 15
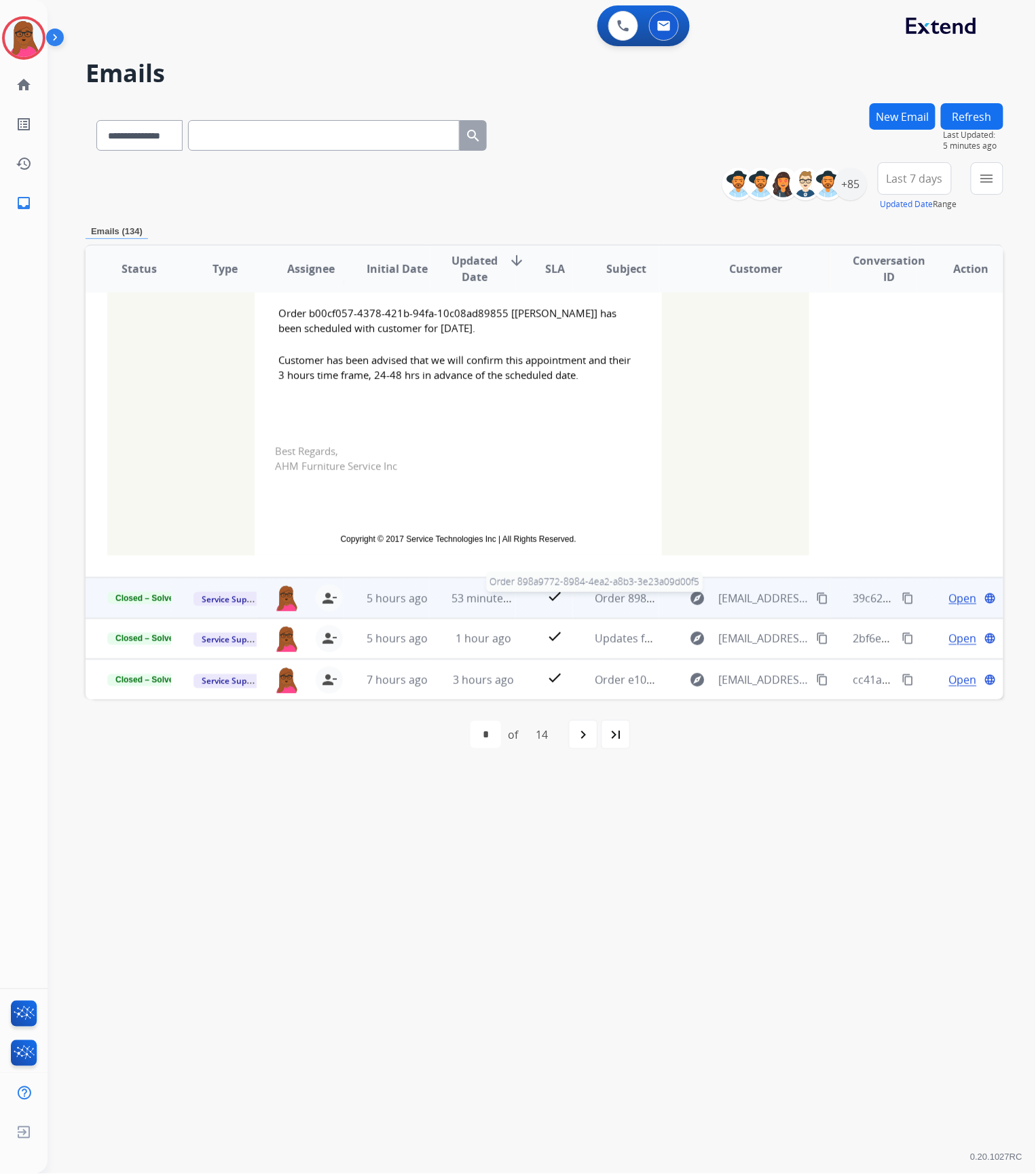
click at [600, 598] on span "Order 898a9772-8984-4ea2-a8b3-3e23a09d00f5" at bounding box center [715, 598] width 241 height 15
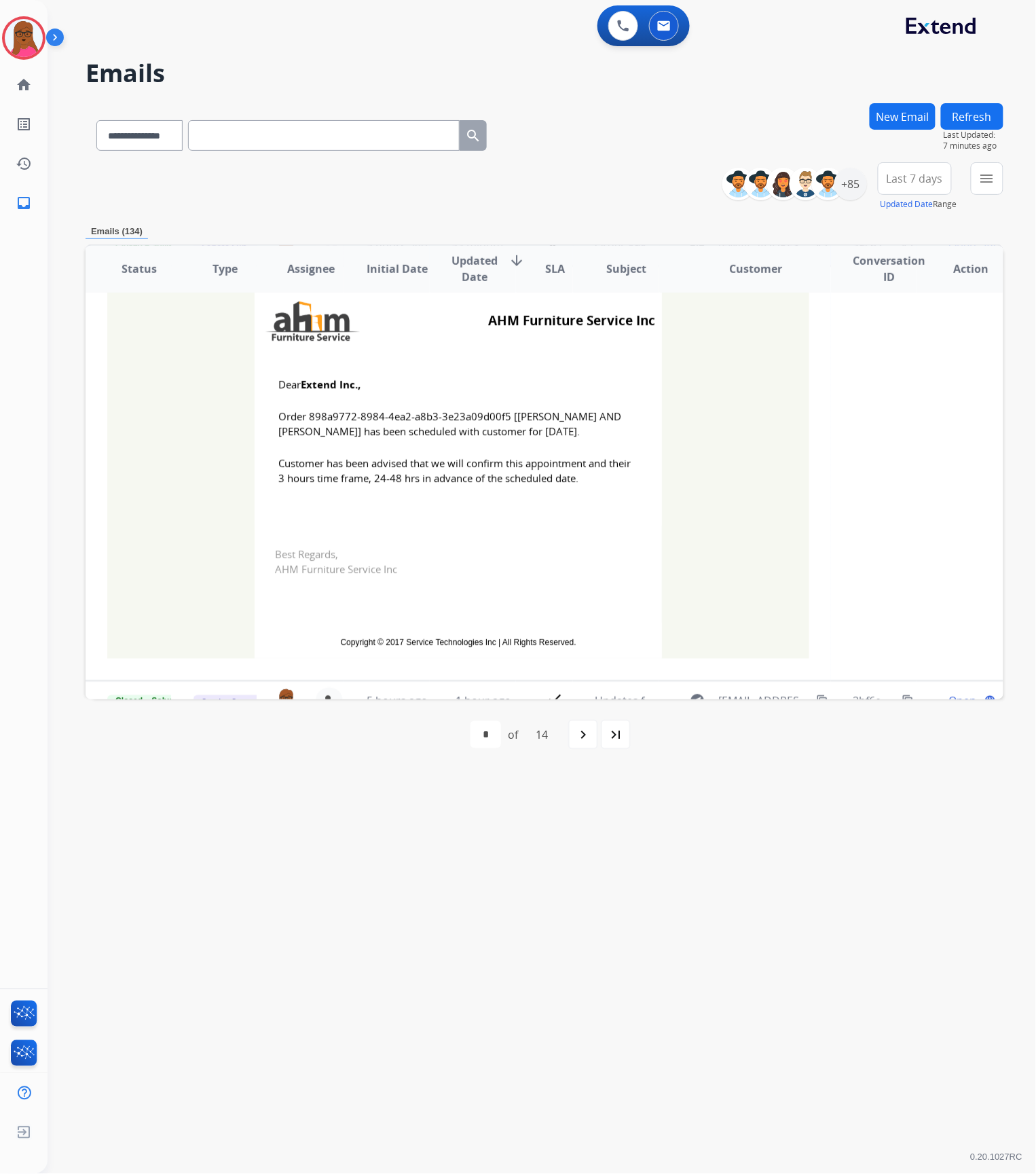
scroll to position [415, 0]
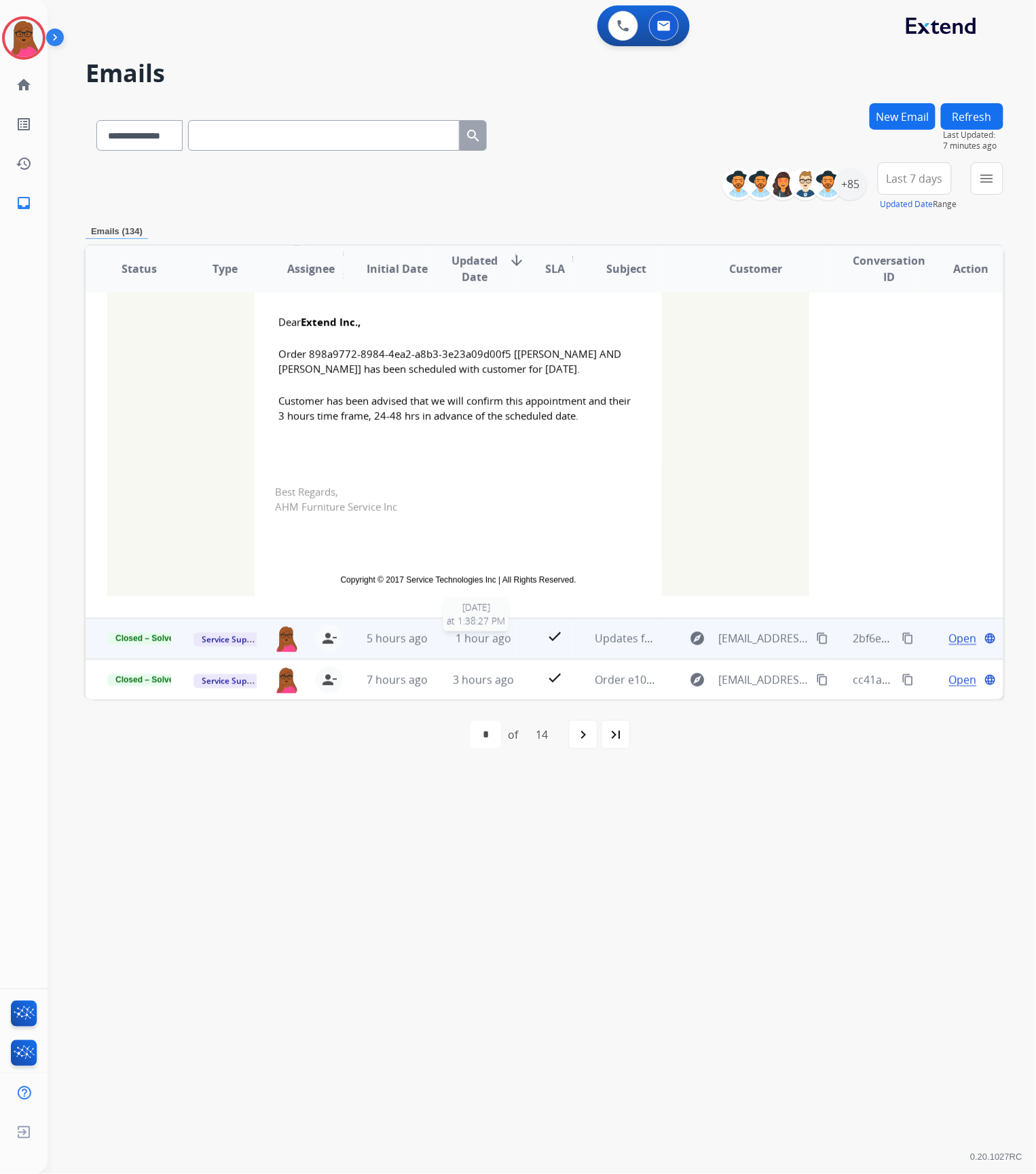
click at [477, 642] on span "1 hour ago" at bounding box center [483, 639] width 55 height 15
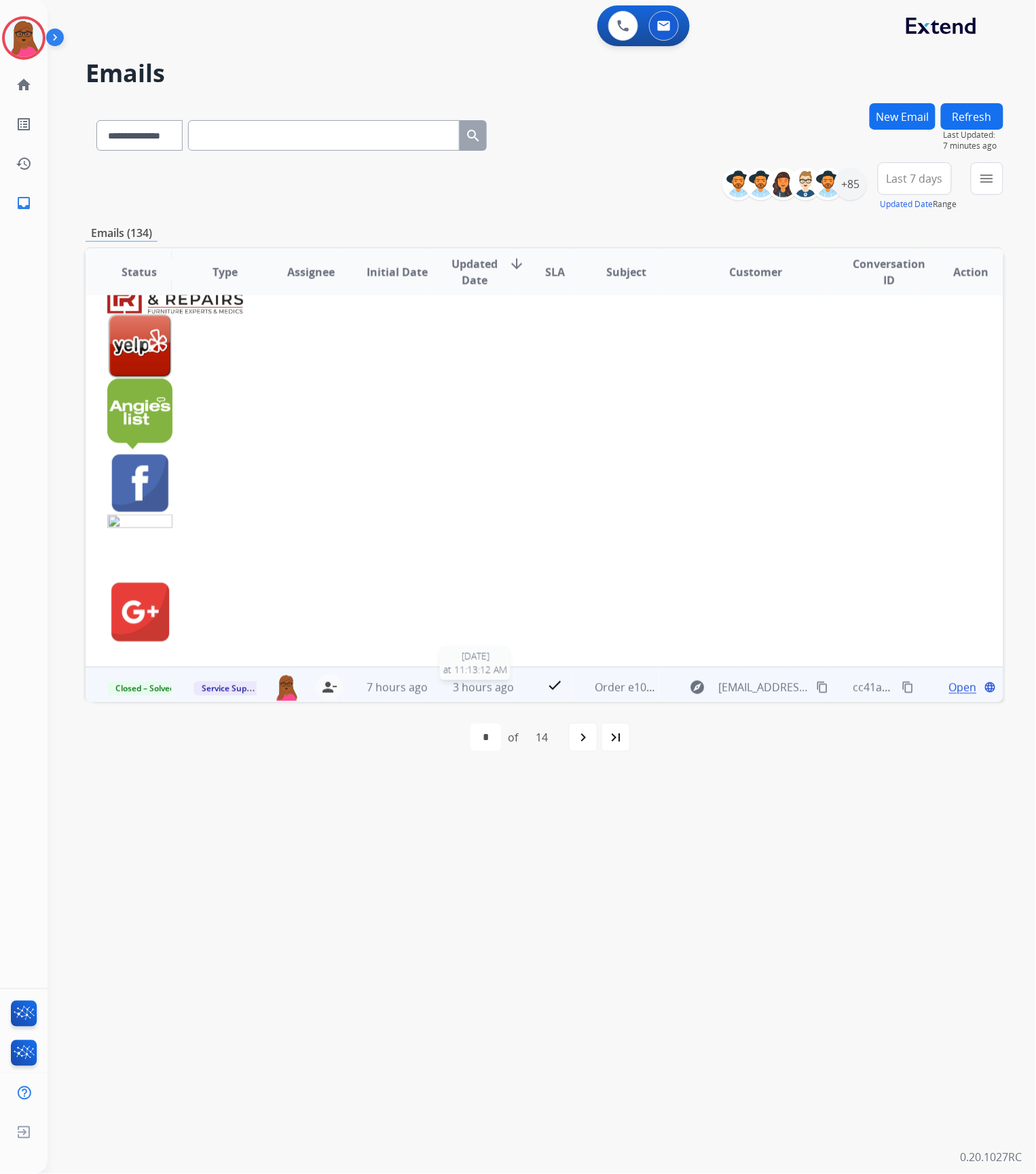
click at [470, 680] on span "3 hours ago" at bounding box center [483, 687] width 61 height 15
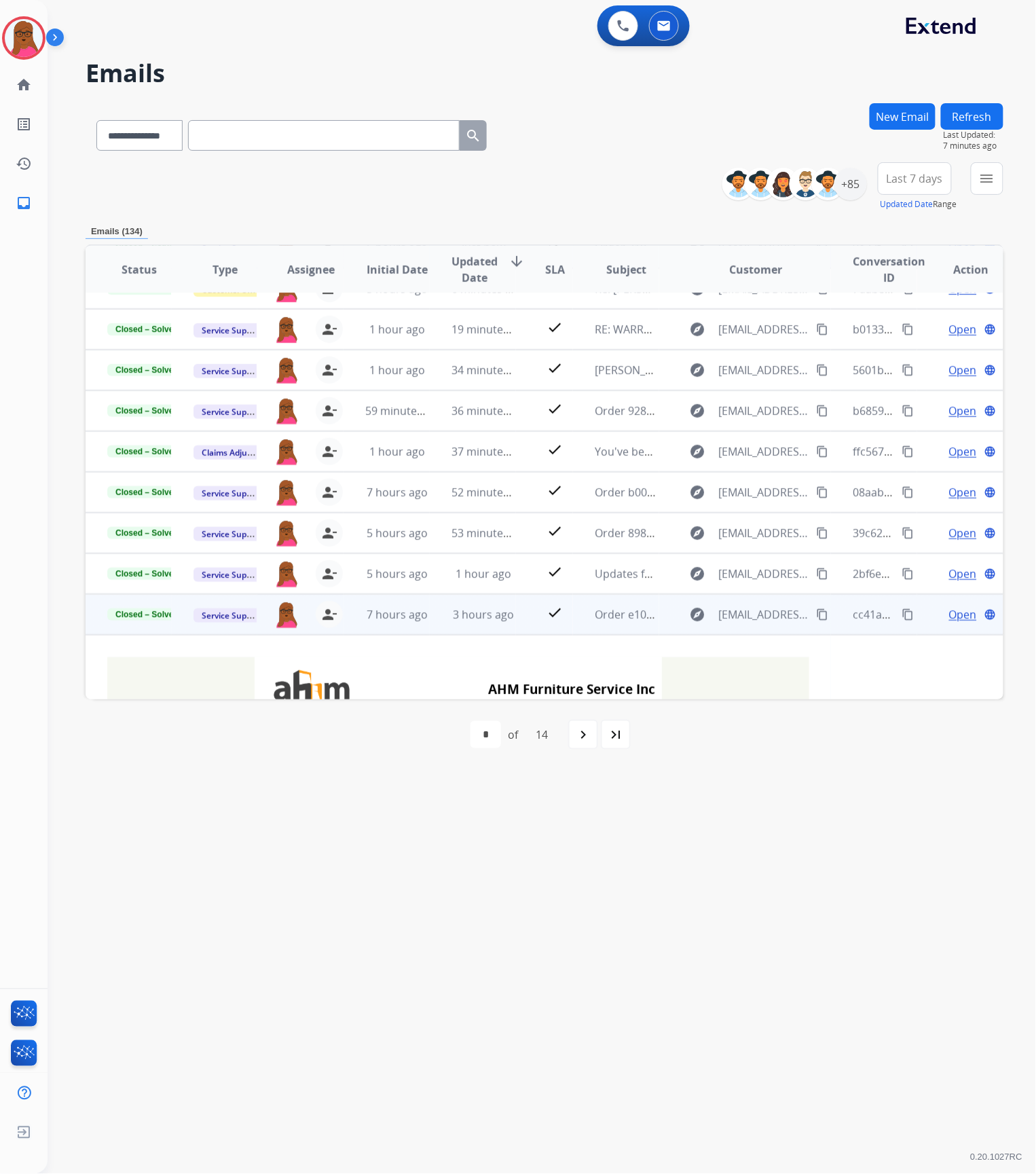
scroll to position [367, 0]
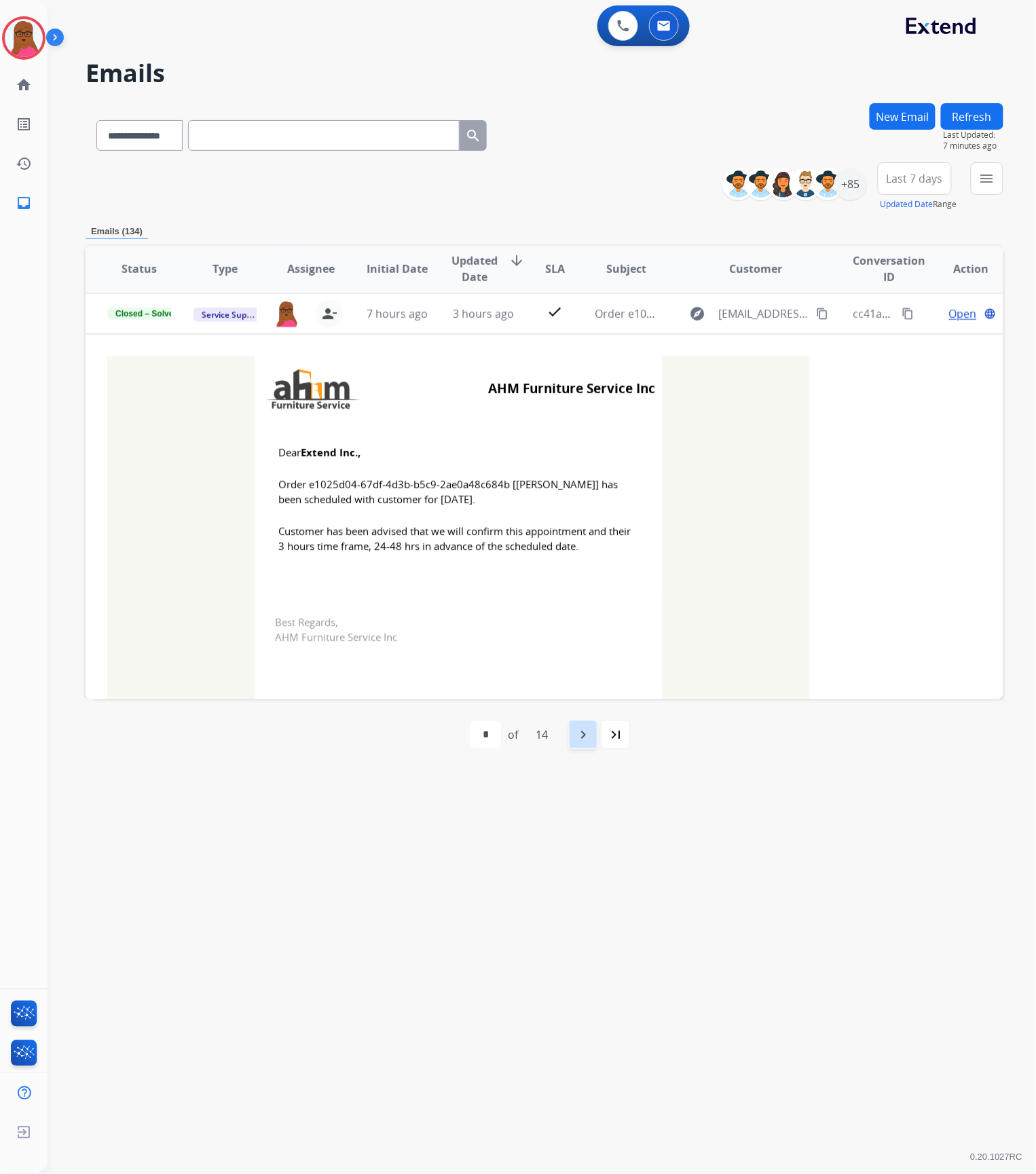
click at [578, 745] on div "navigate_next" at bounding box center [583, 734] width 30 height 30
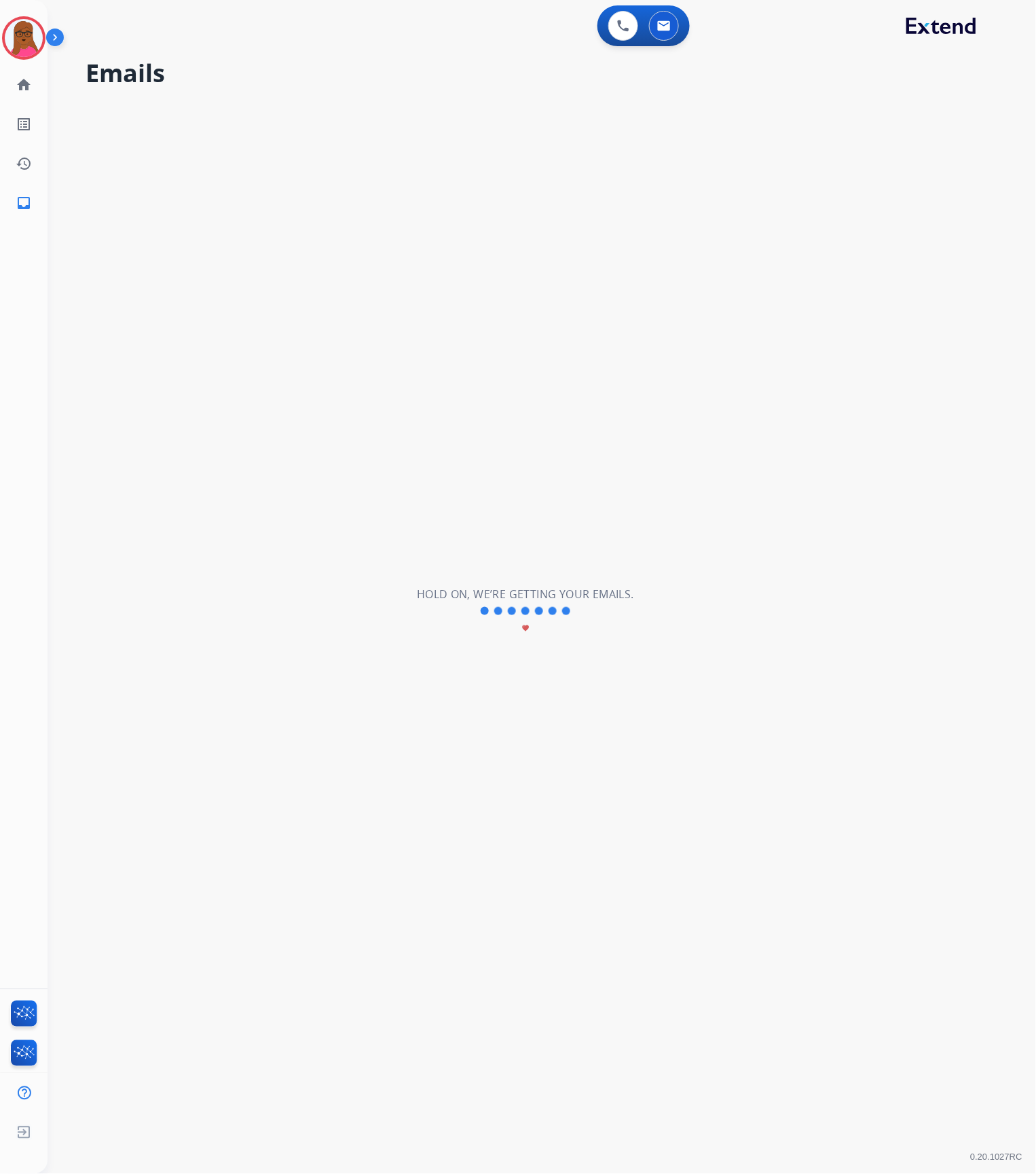
scroll to position [44, 0]
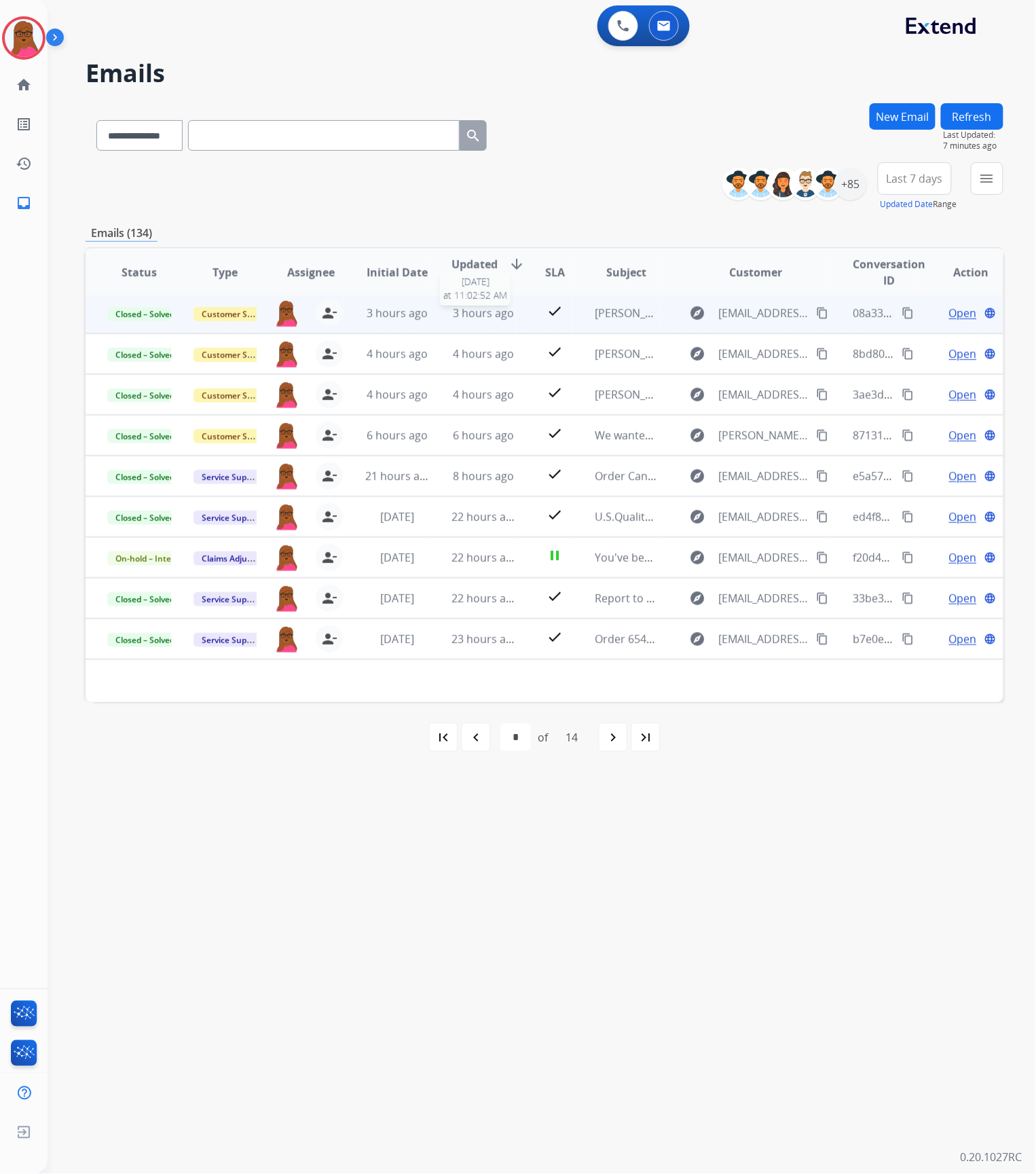
click at [468, 316] on span "3 hours ago" at bounding box center [483, 313] width 61 height 15
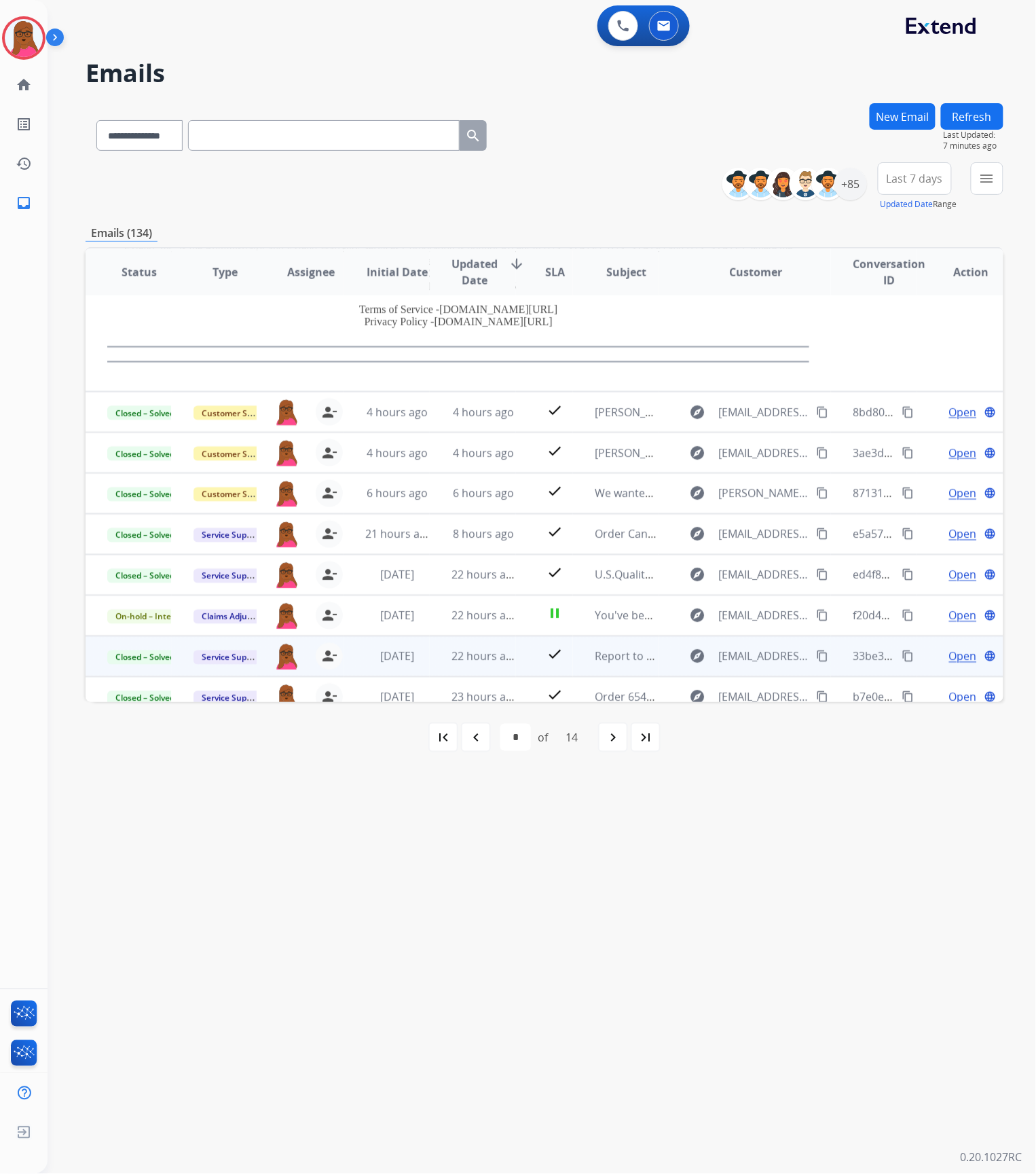
scroll to position [544, 0]
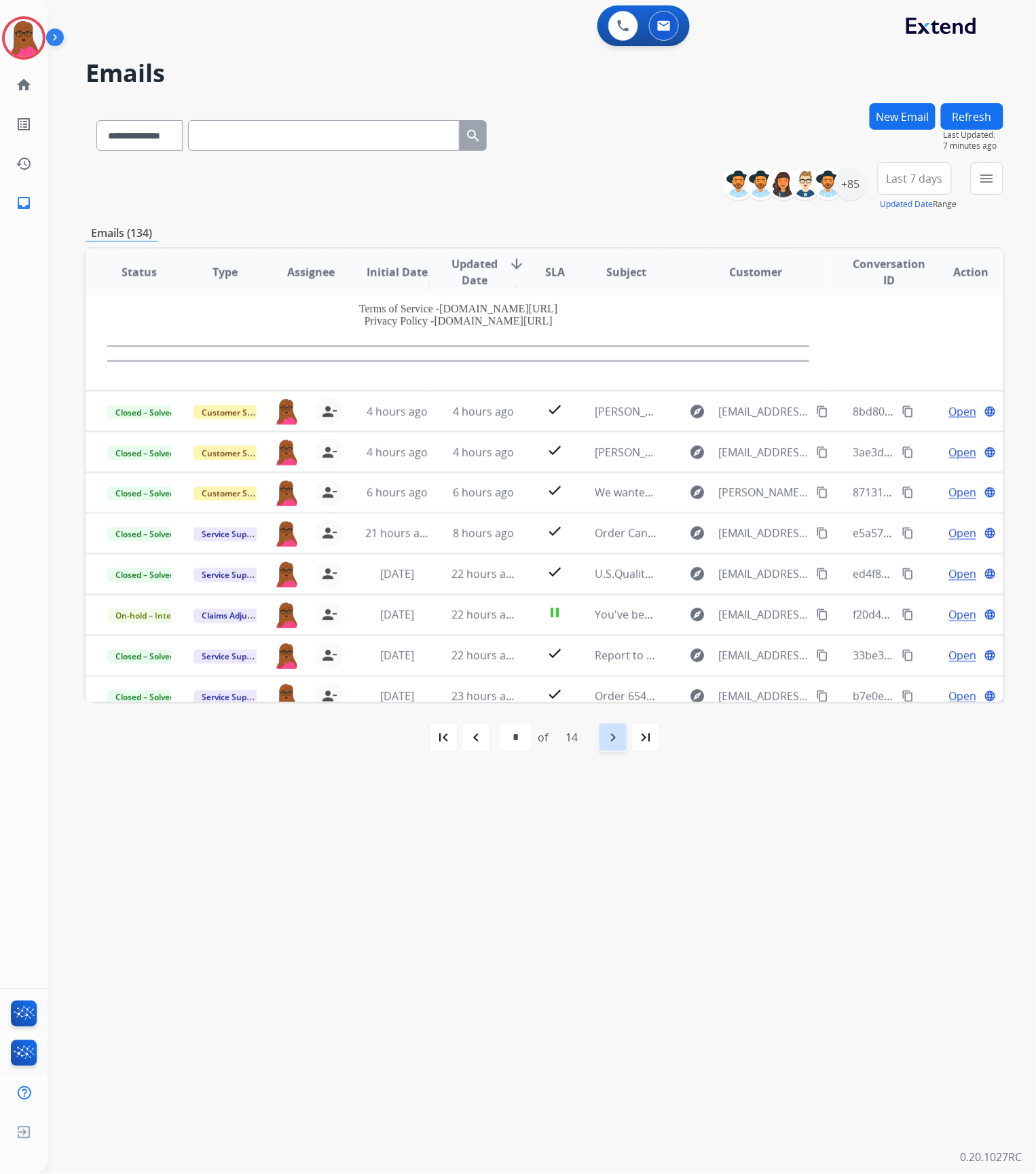
click at [612, 742] on mat-icon "navigate_next" at bounding box center [612, 737] width 16 height 16
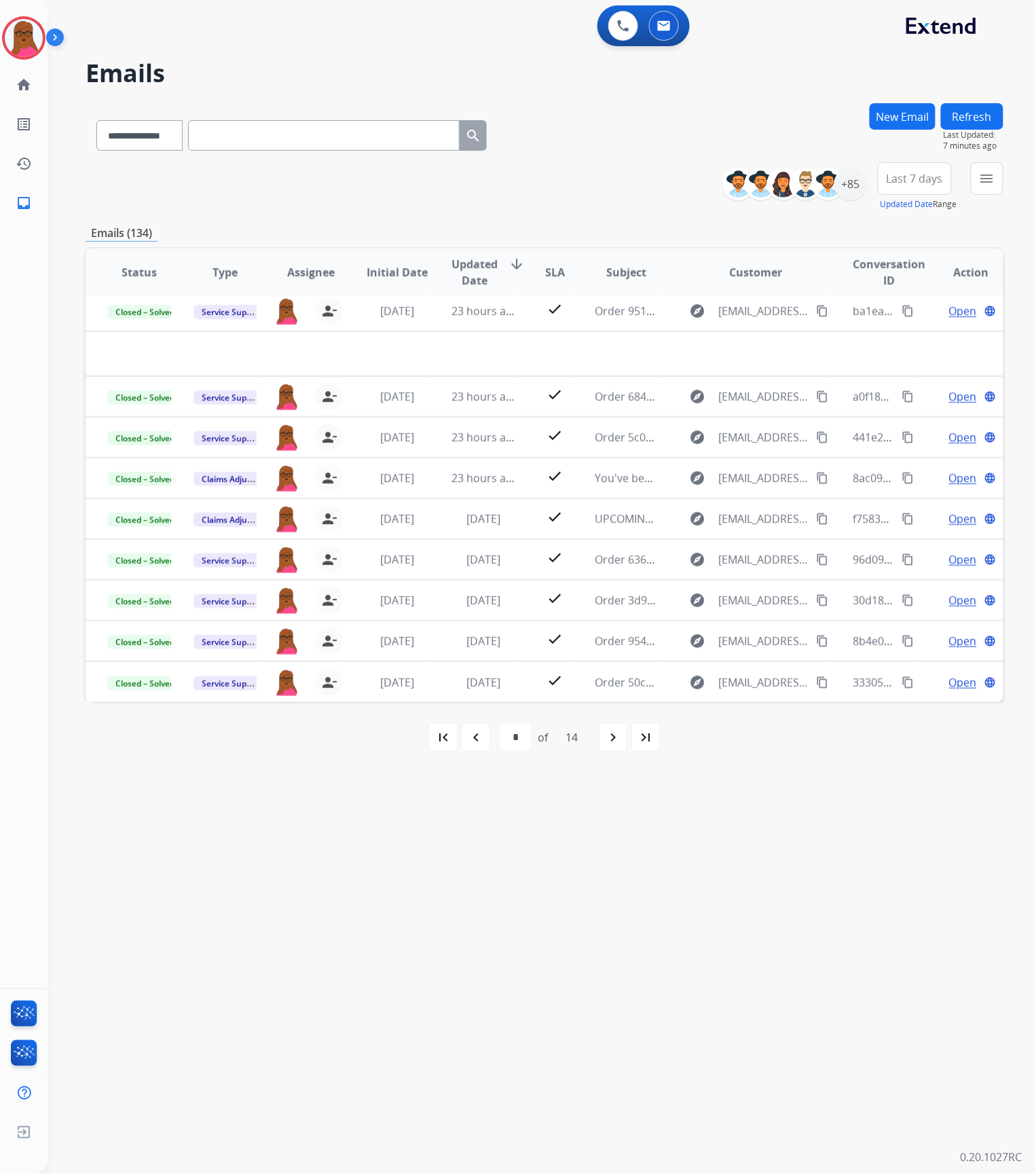
scroll to position [45, 0]
click at [603, 745] on div "navigate_next" at bounding box center [613, 737] width 30 height 30
click at [447, 735] on mat-icon "first_page" at bounding box center [443, 737] width 16 height 16
click at [28, 47] on img at bounding box center [23, 38] width 38 height 38
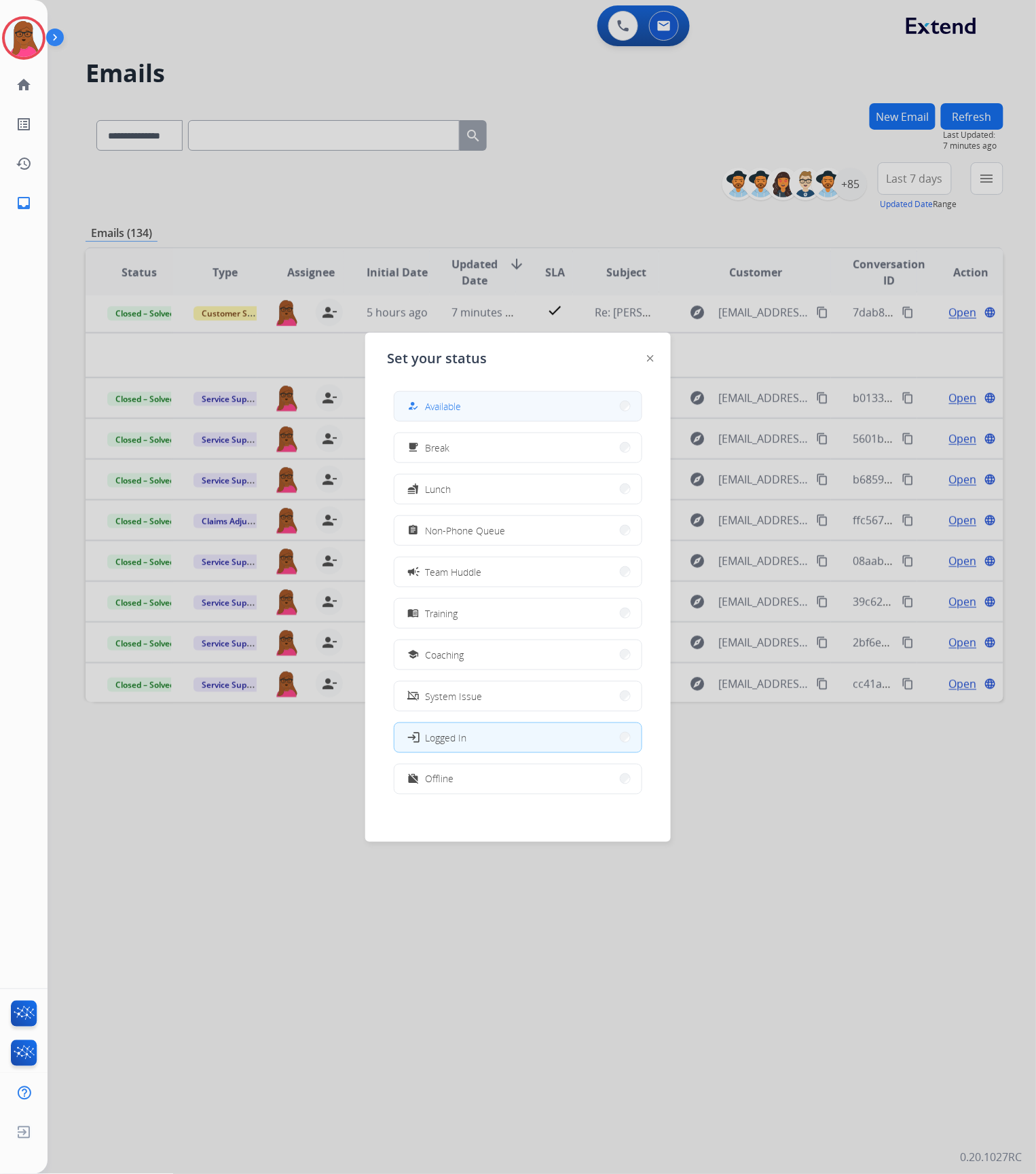
click at [482, 410] on button "how_to_reg Available" at bounding box center [518, 407] width 247 height 29
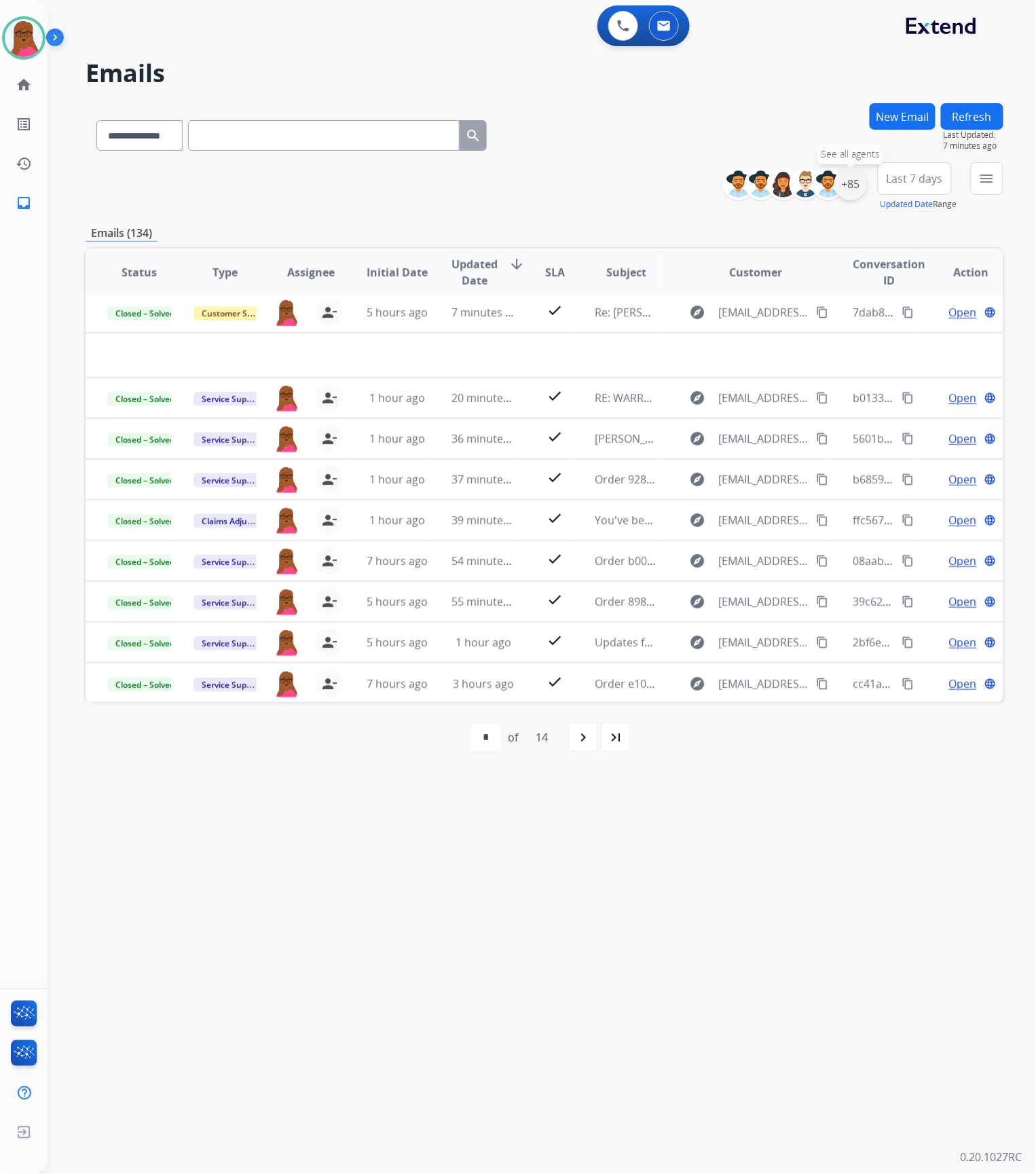
click at [843, 179] on div "+85" at bounding box center [850, 184] width 32 height 32
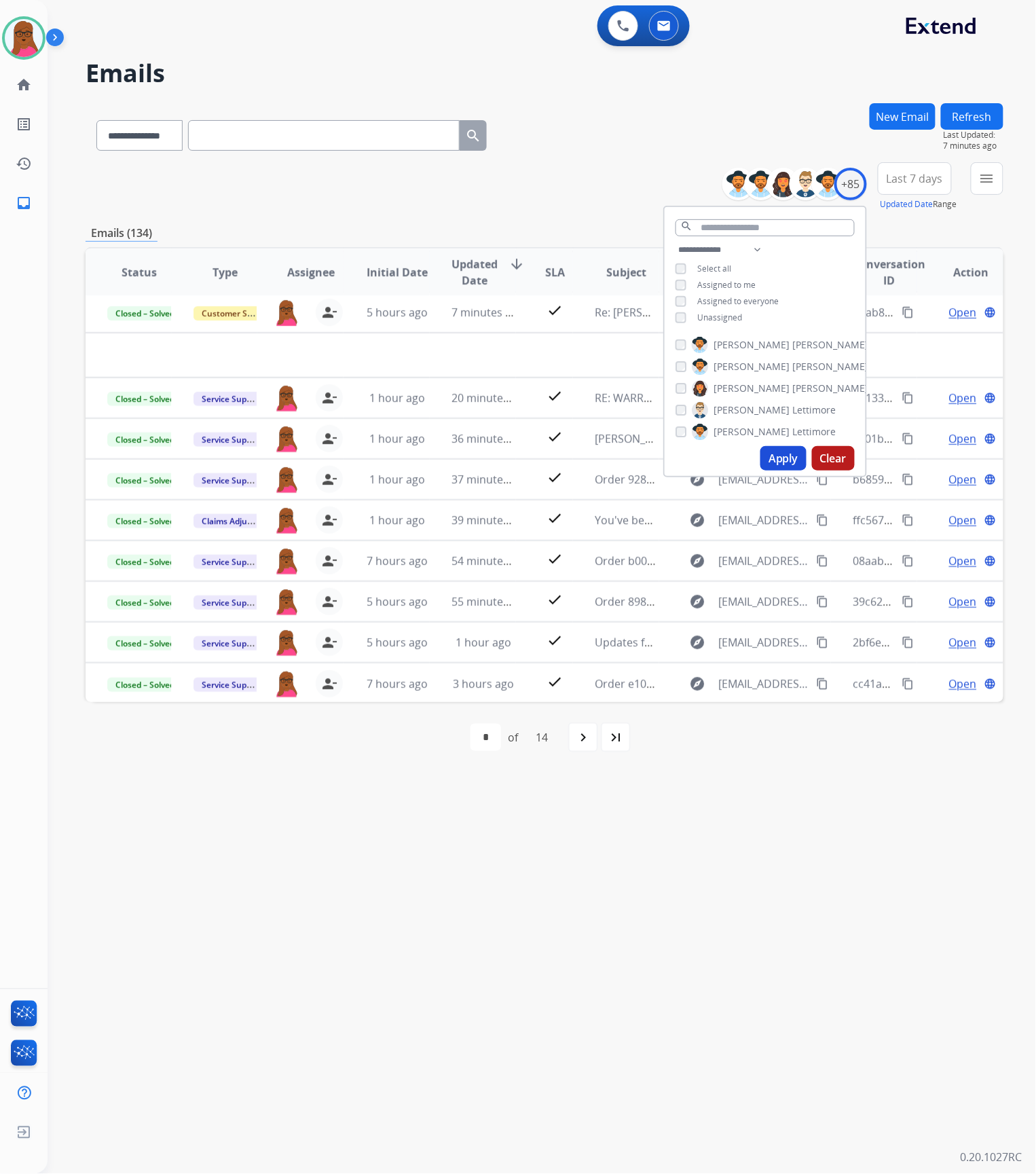
click at [781, 456] on button "Apply" at bounding box center [783, 458] width 46 height 25
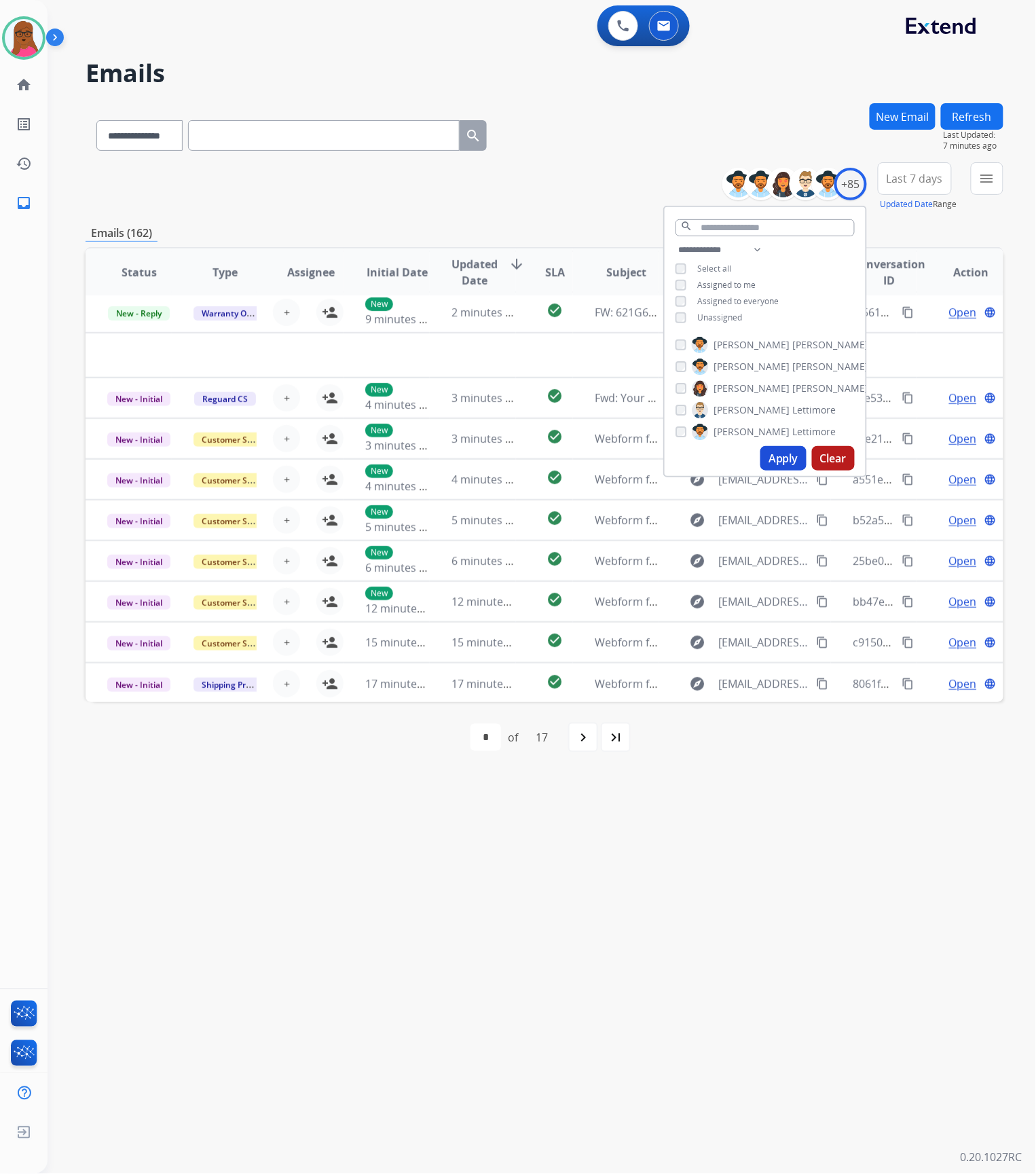
click at [717, 884] on div "**********" at bounding box center [525, 611] width 956 height 1125
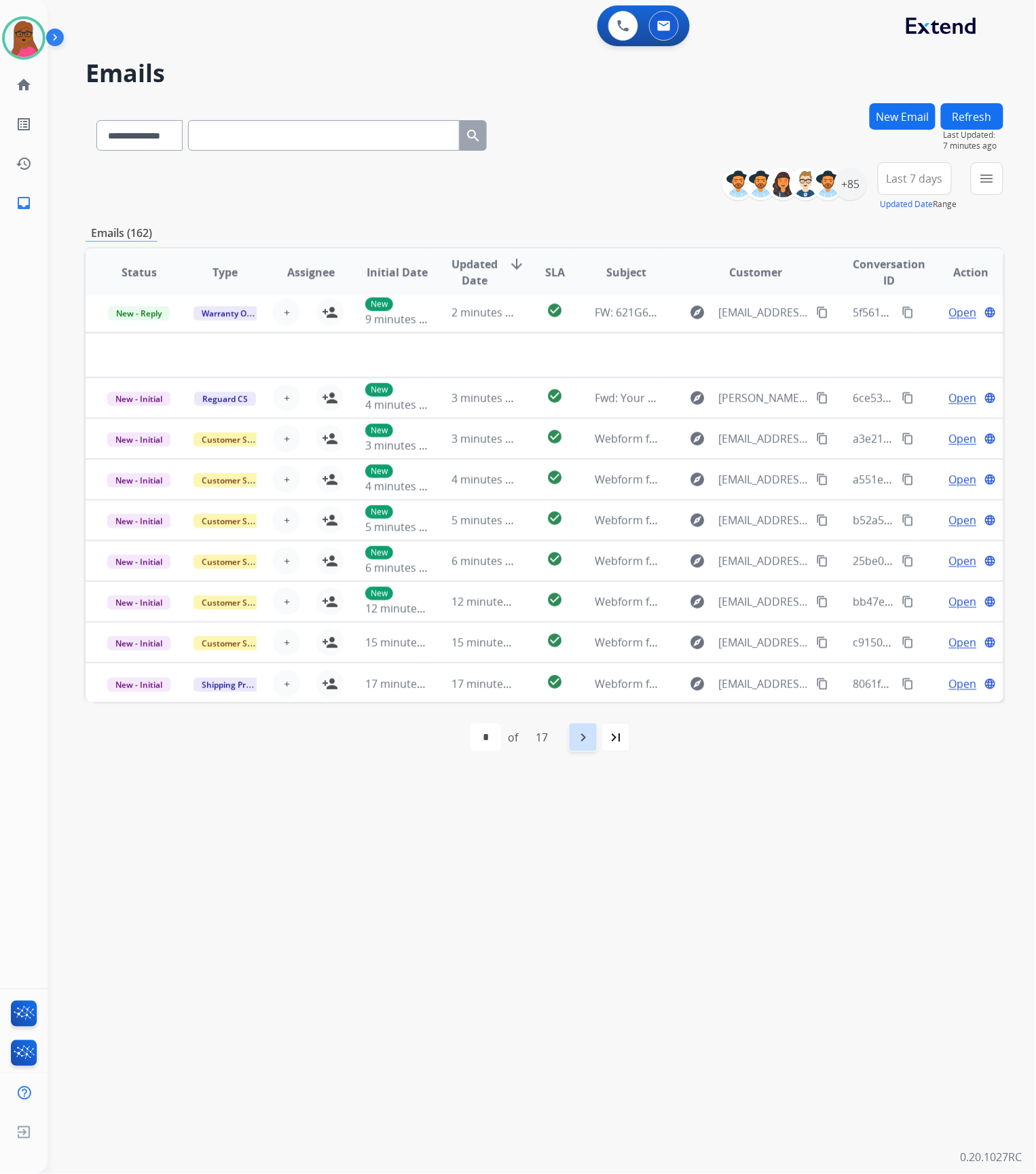
click at [593, 748] on div "navigate_next" at bounding box center [583, 737] width 30 height 30
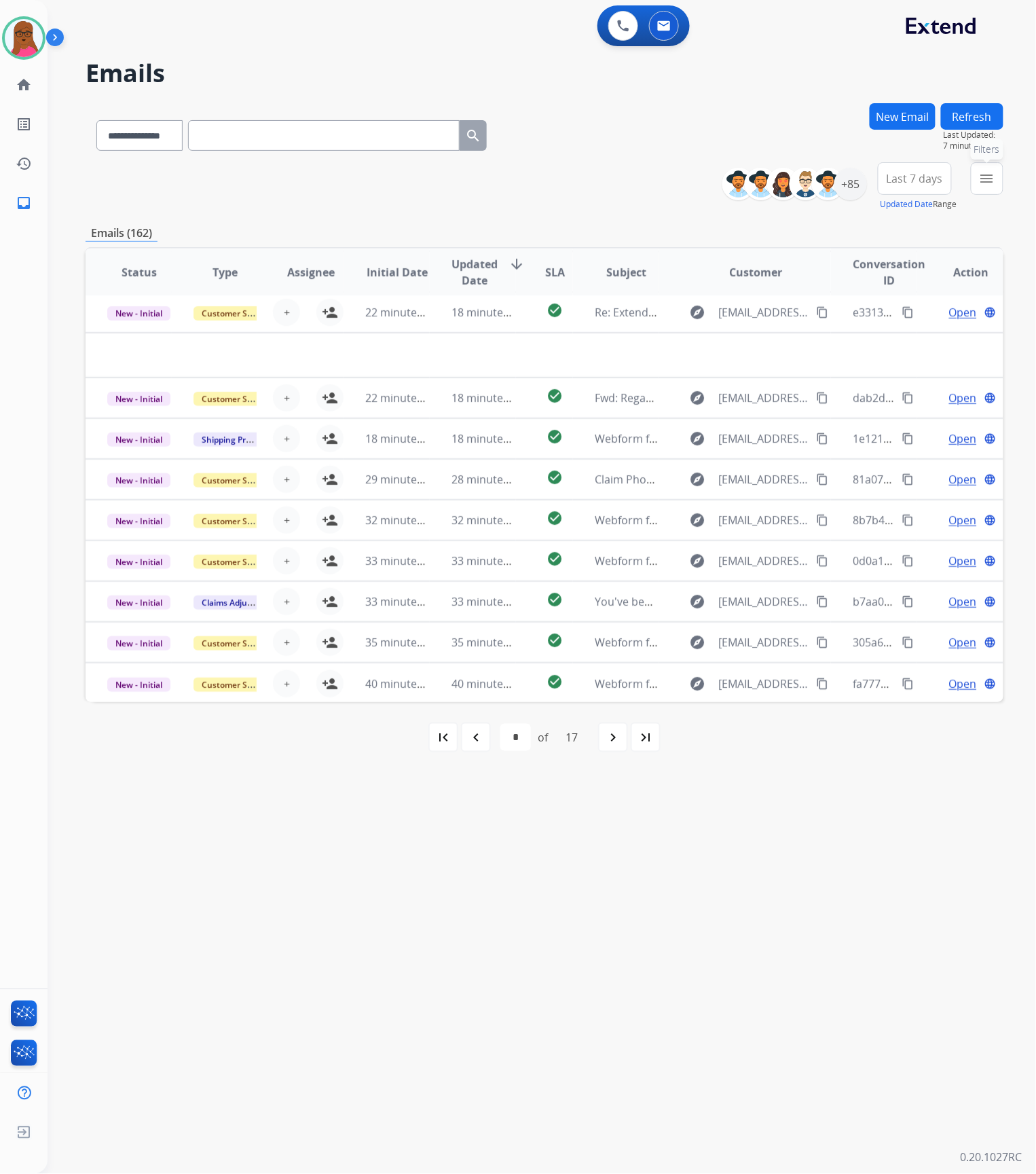
click at [988, 183] on mat-icon "menu" at bounding box center [987, 178] width 16 height 16
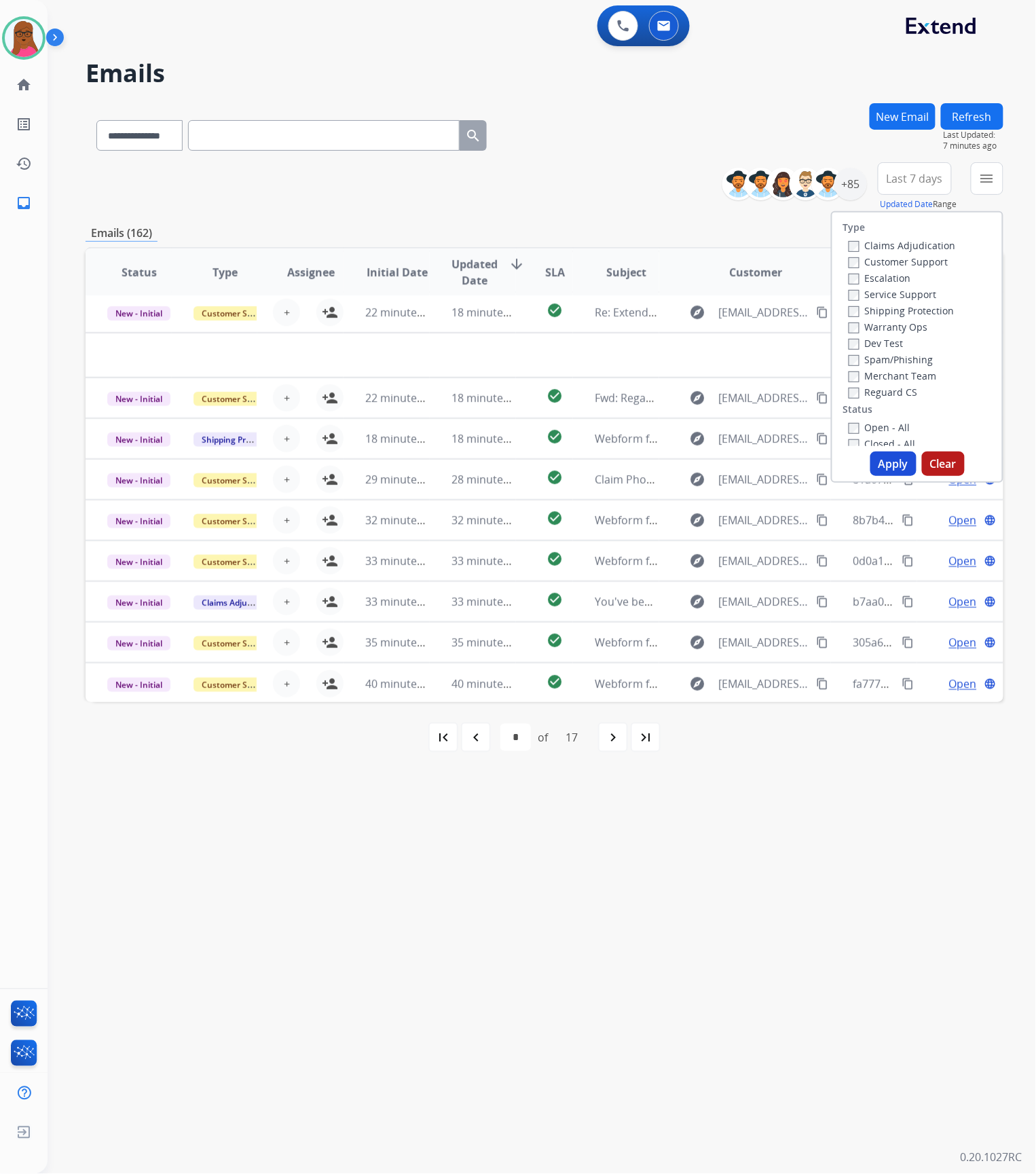
click at [851, 244] on label "Claims Adjudication" at bounding box center [902, 245] width 107 height 13
click at [877, 465] on button "Apply" at bounding box center [894, 464] width 46 height 25
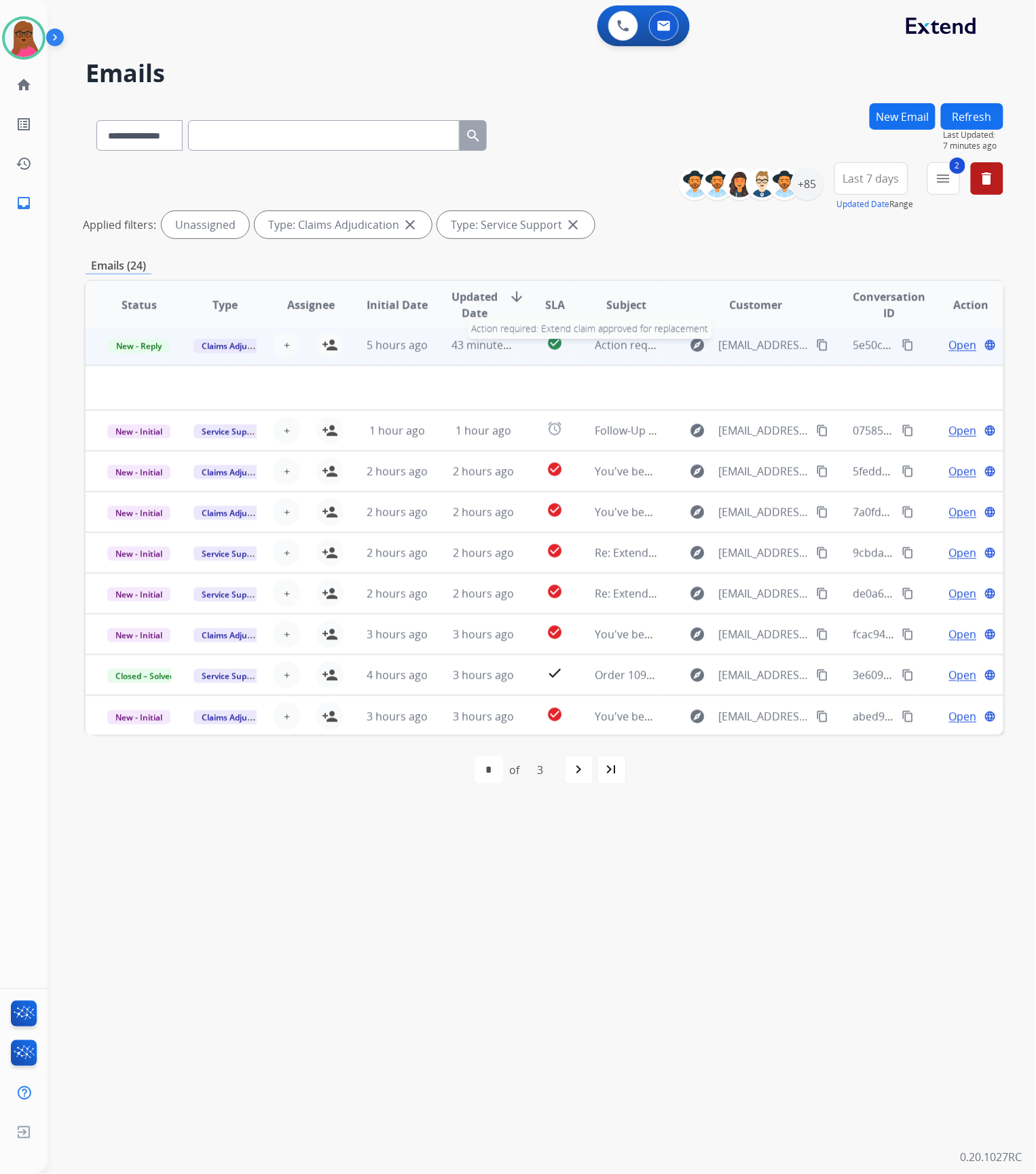
click at [633, 346] on span "Action required: Extend claim approved for replacement" at bounding box center [739, 344] width 289 height 15
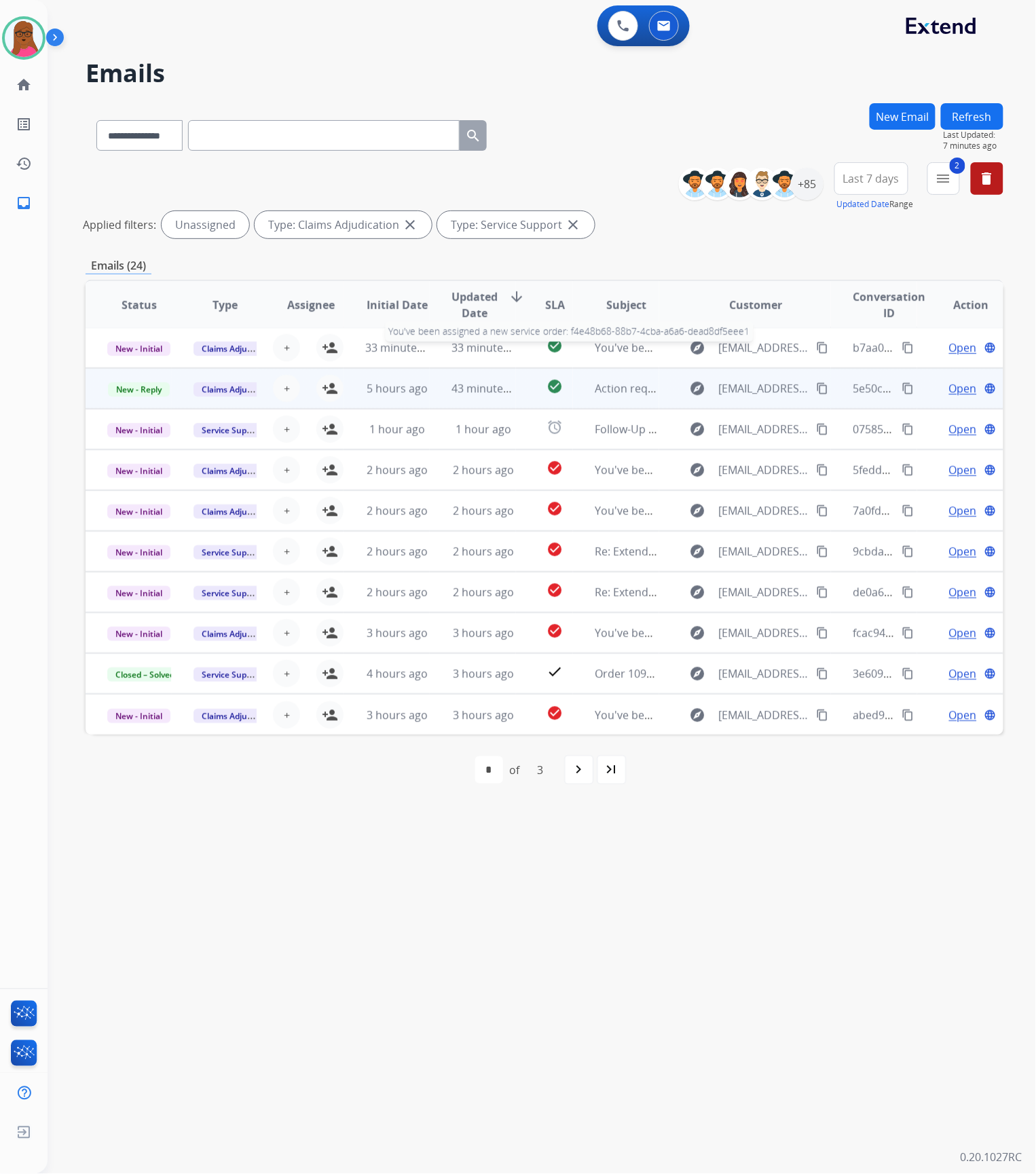
scroll to position [1, 0]
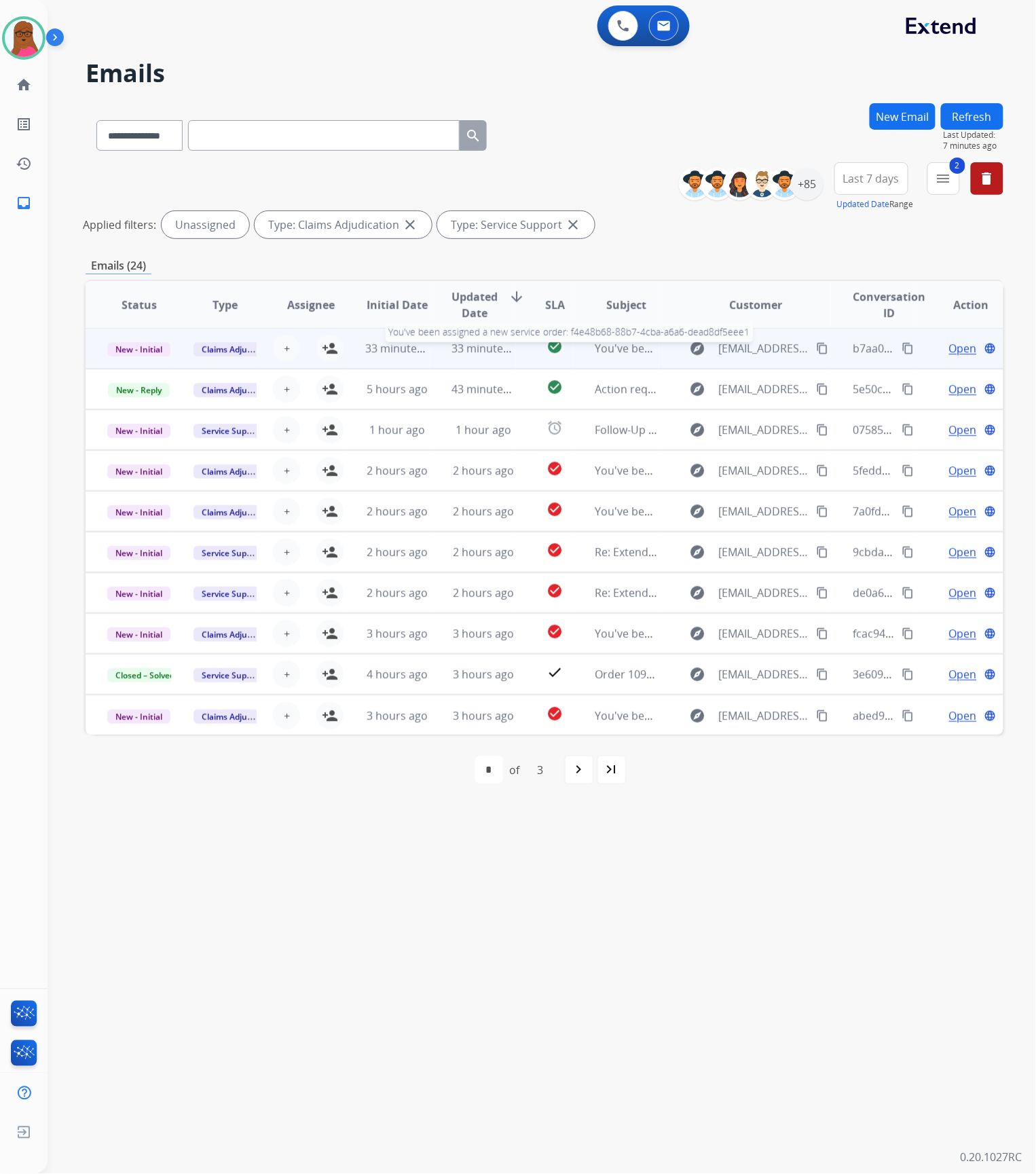
click at [607, 347] on span "You've been assigned a new service order: f4e48b68-88b7-4cba-a6a6-dead8df5eee1" at bounding box center [808, 348] width 427 height 15
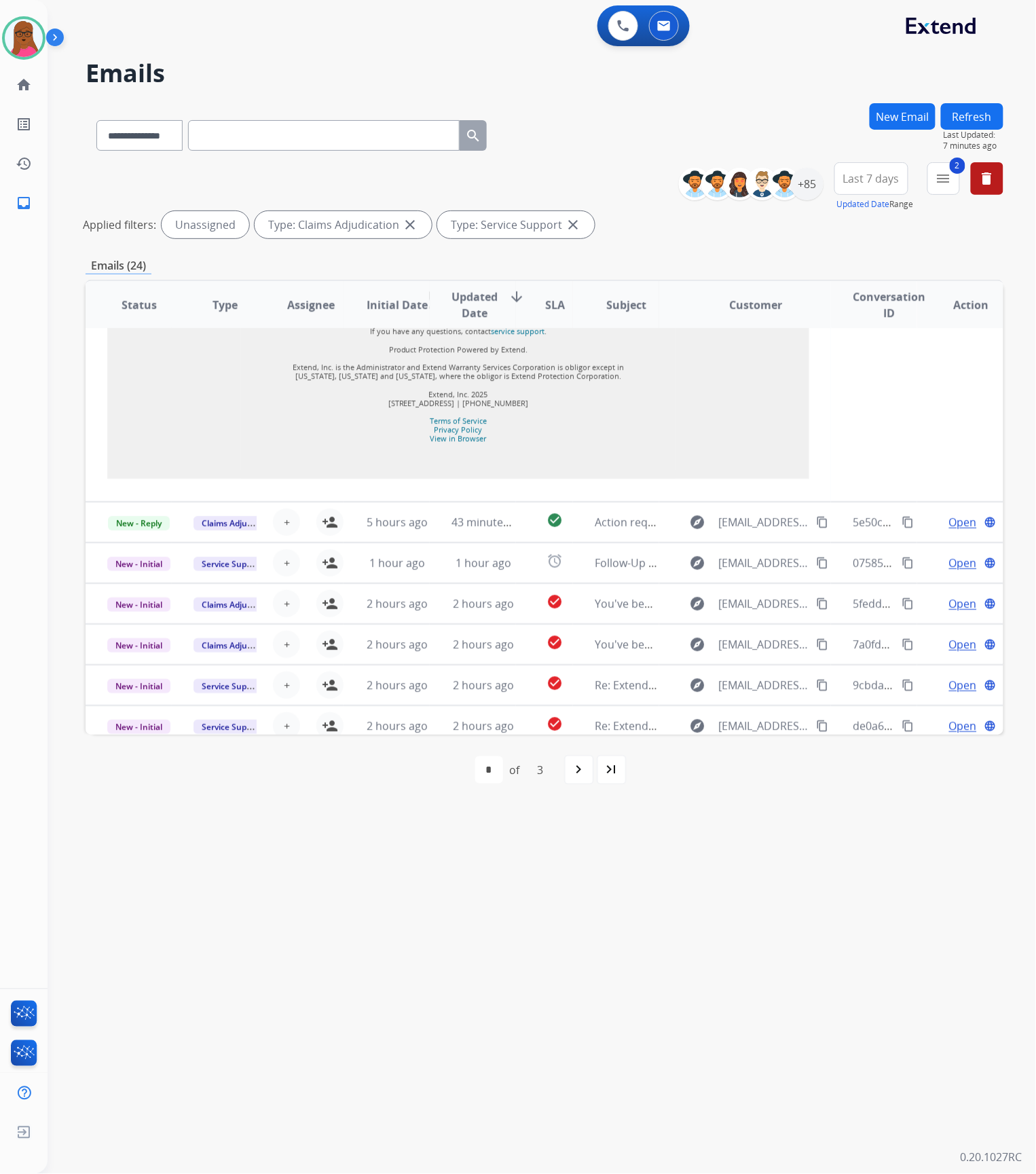
scroll to position [1630, 0]
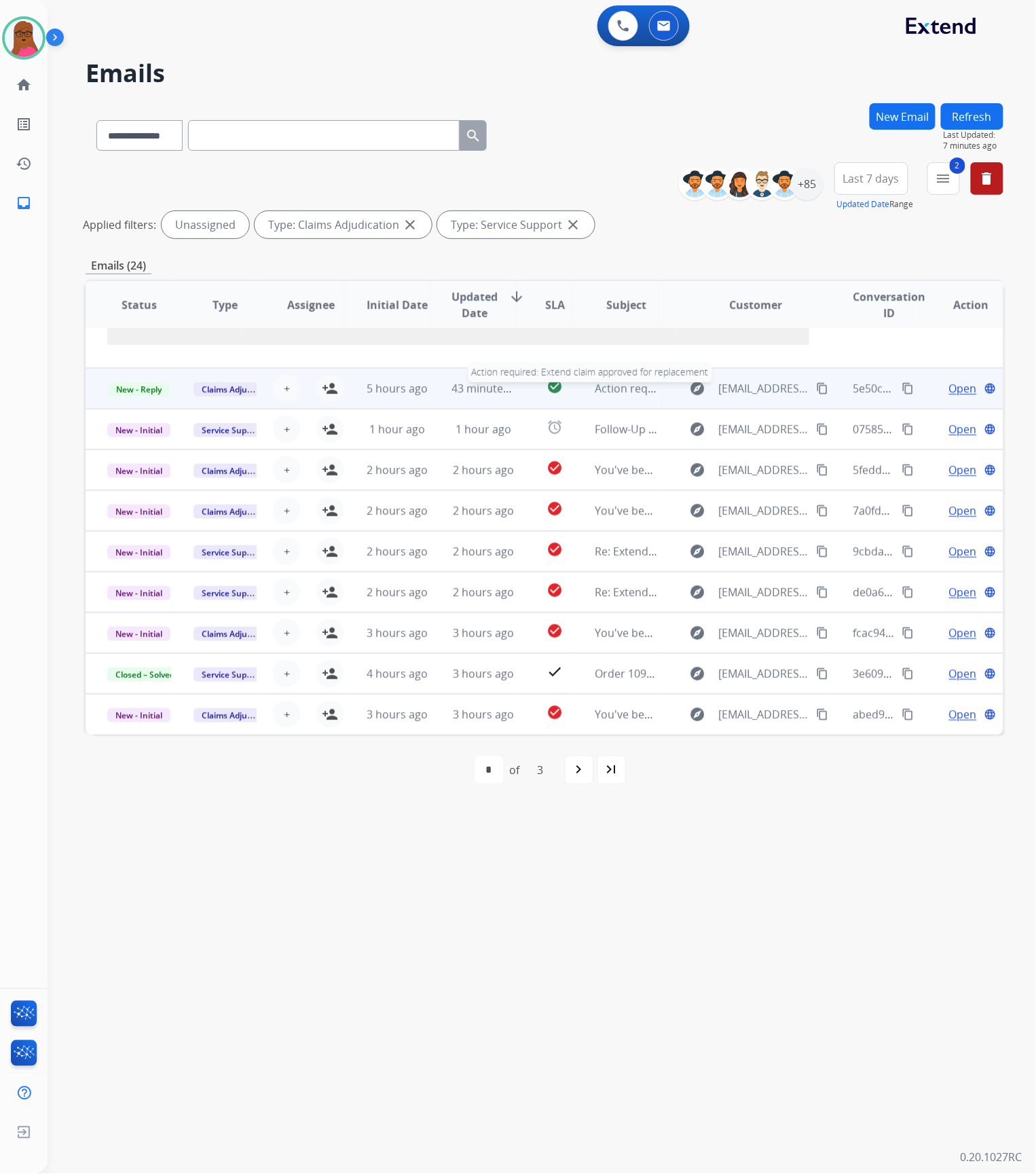
click at [628, 394] on span "Action required: Extend claim approved for replacement" at bounding box center [739, 388] width 289 height 15
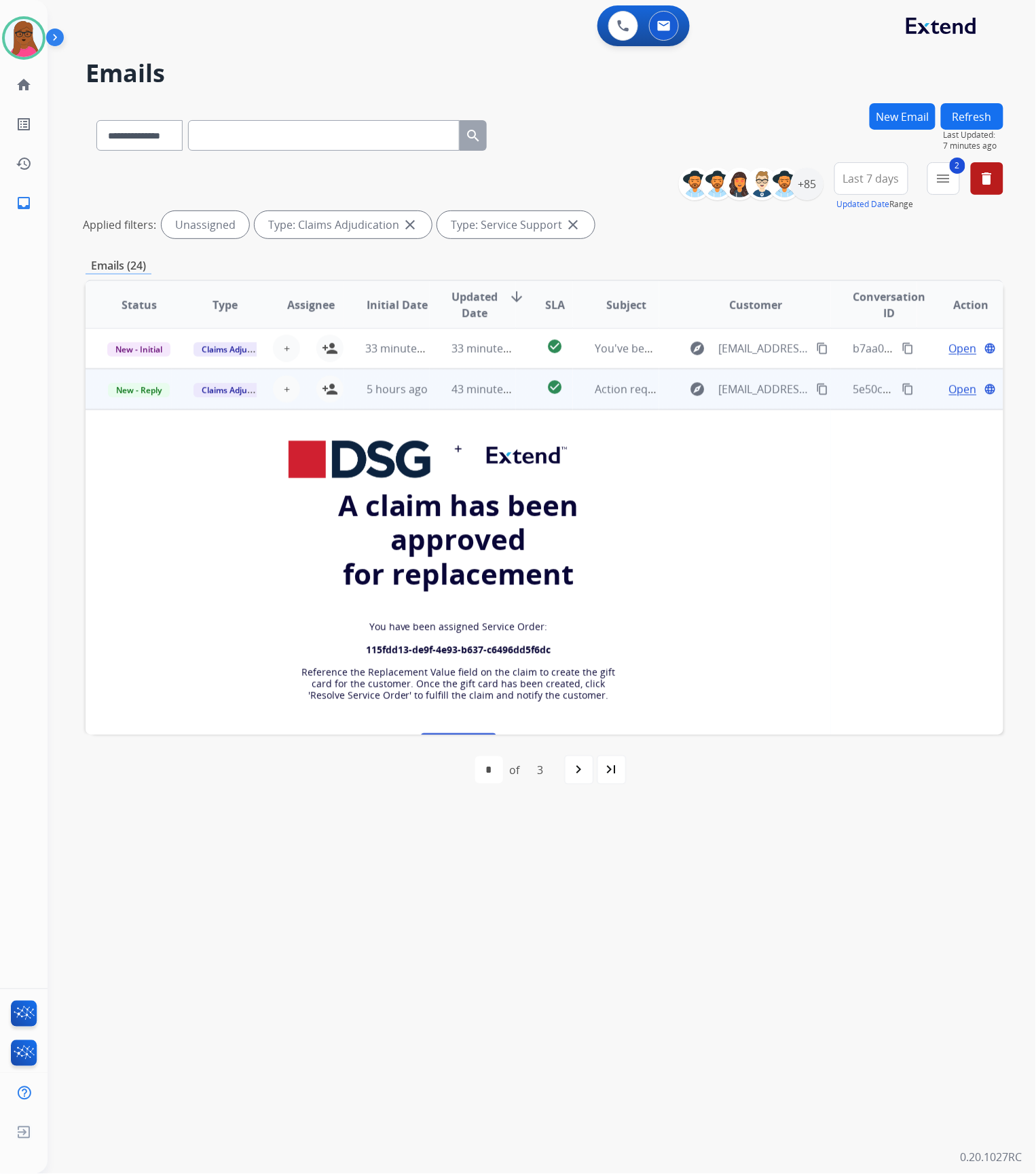
scroll to position [0, 0]
click at [329, 389] on mat-icon "person_add" at bounding box center [330, 389] width 16 height 16
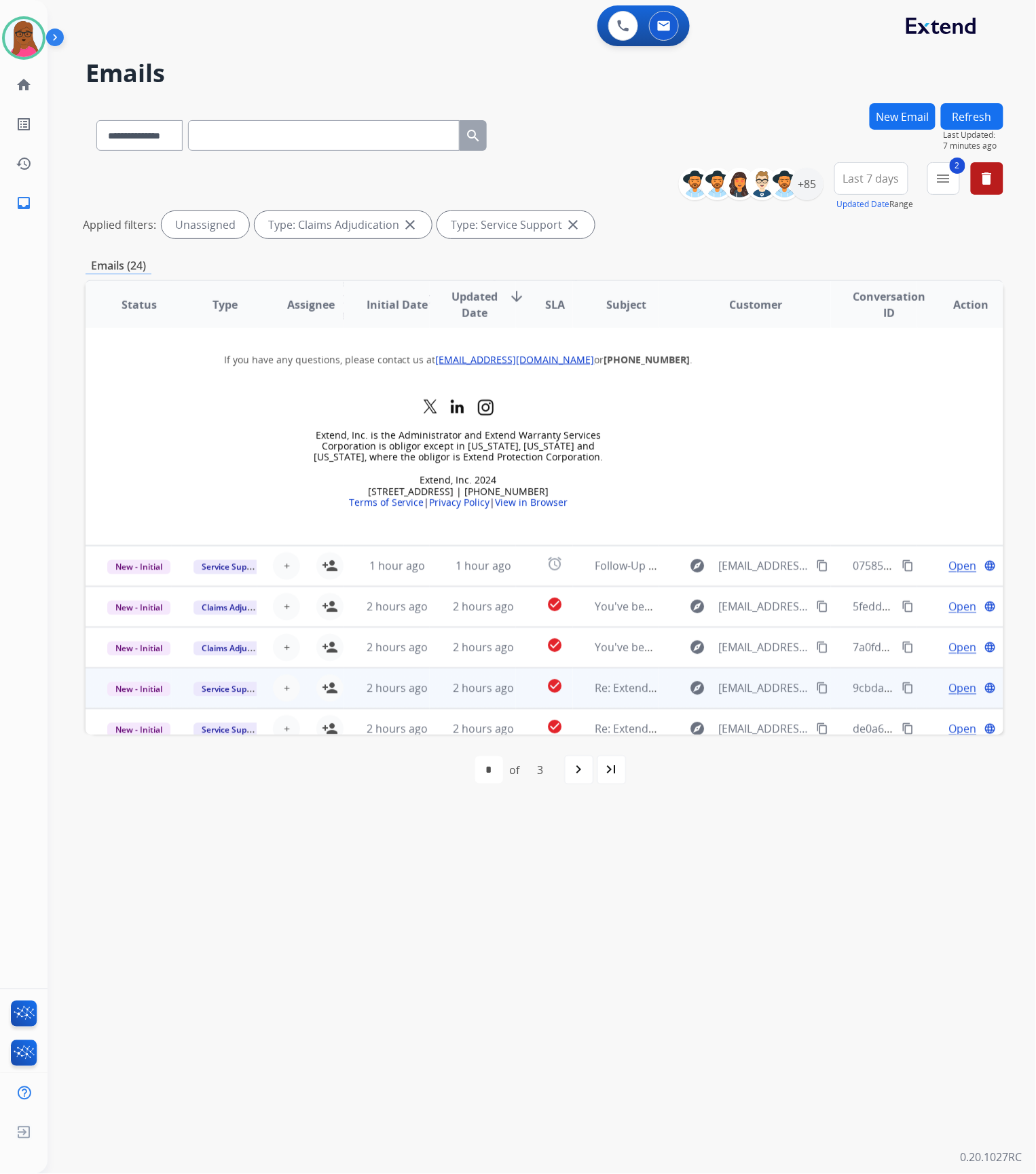
scroll to position [633, 0]
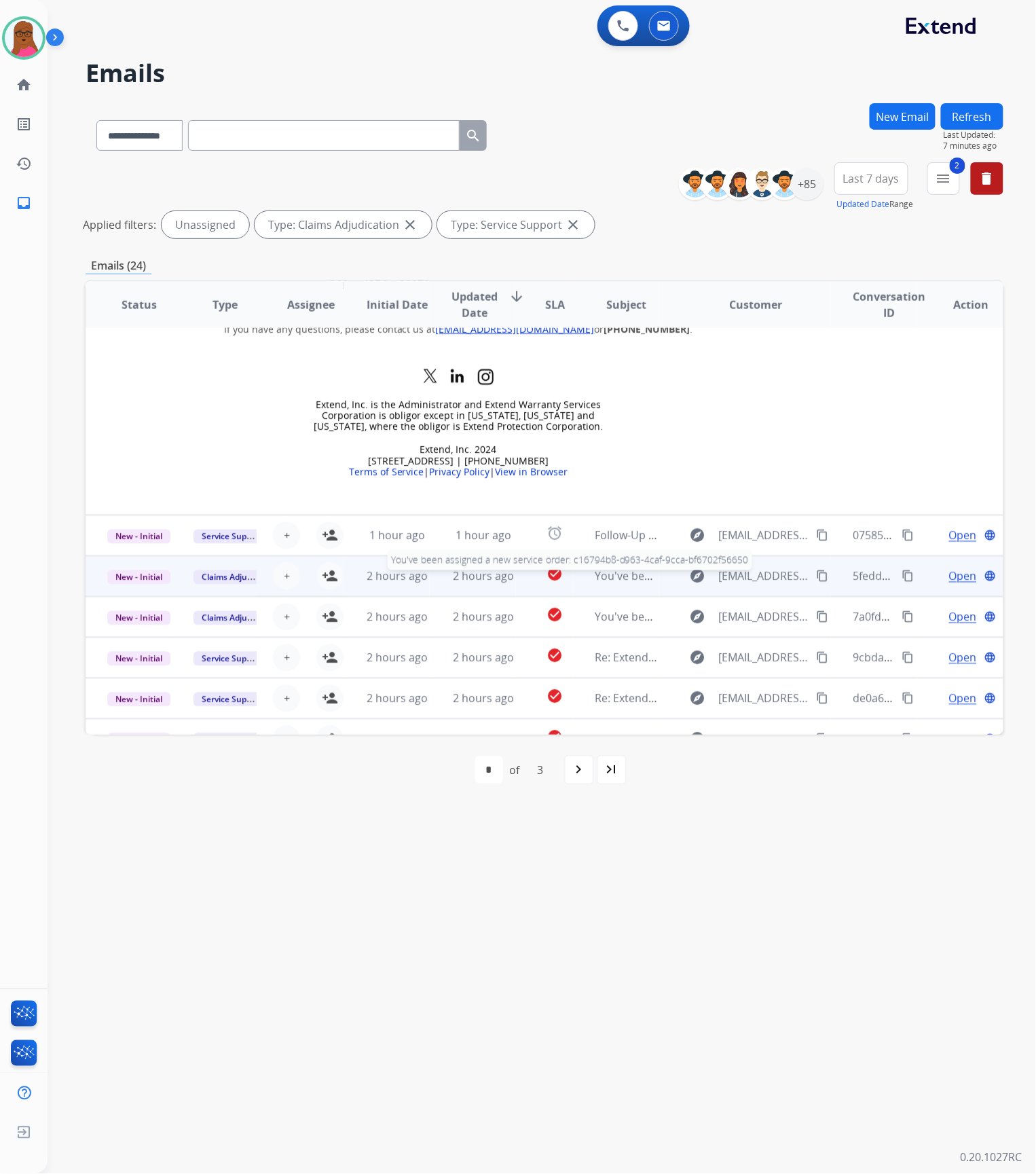
click at [634, 573] on span "You've been assigned a new service order: c16794b8-d963-4caf-9cca-bf6702f56650" at bounding box center [804, 576] width 420 height 15
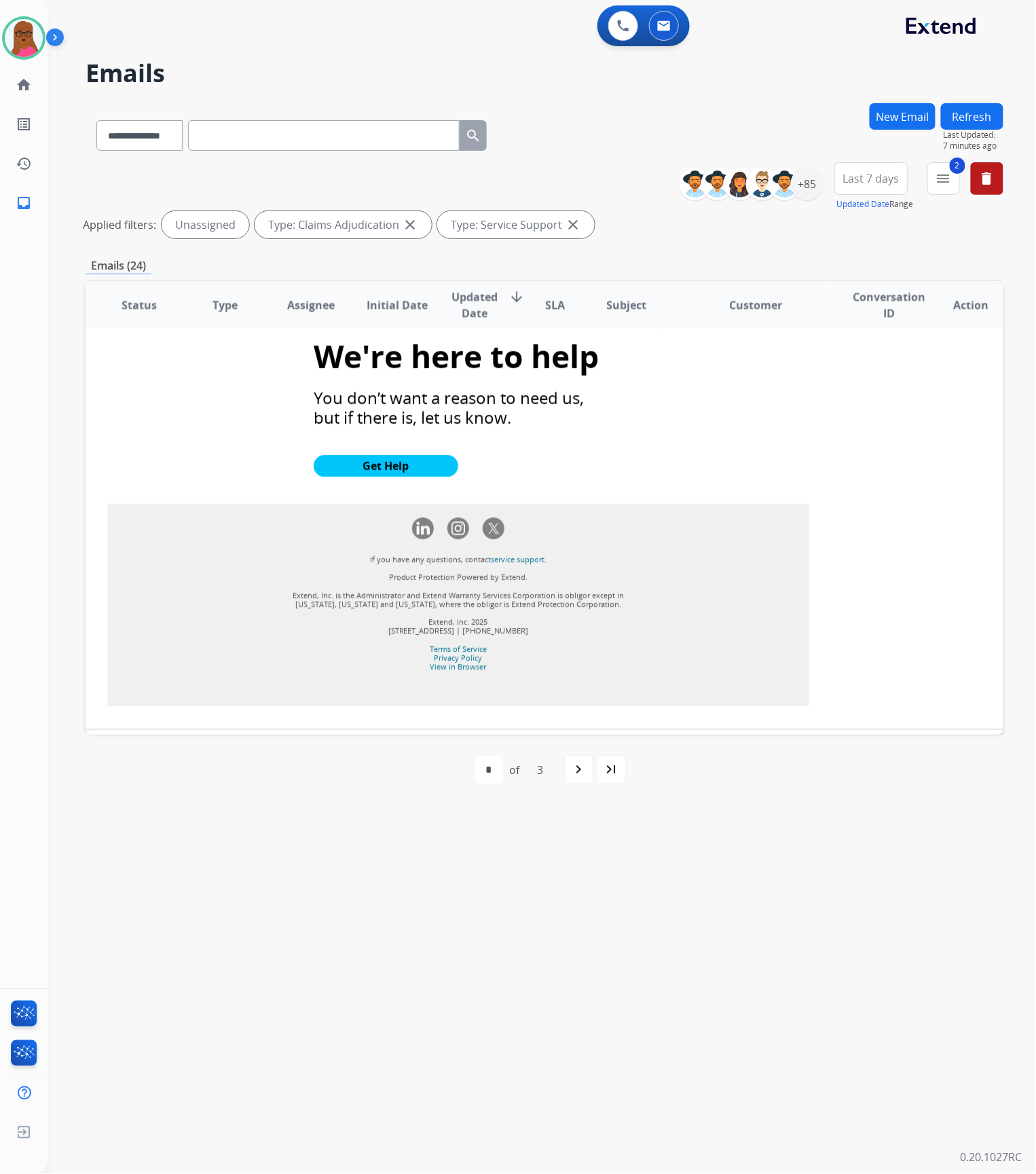
scroll to position [1390, 0]
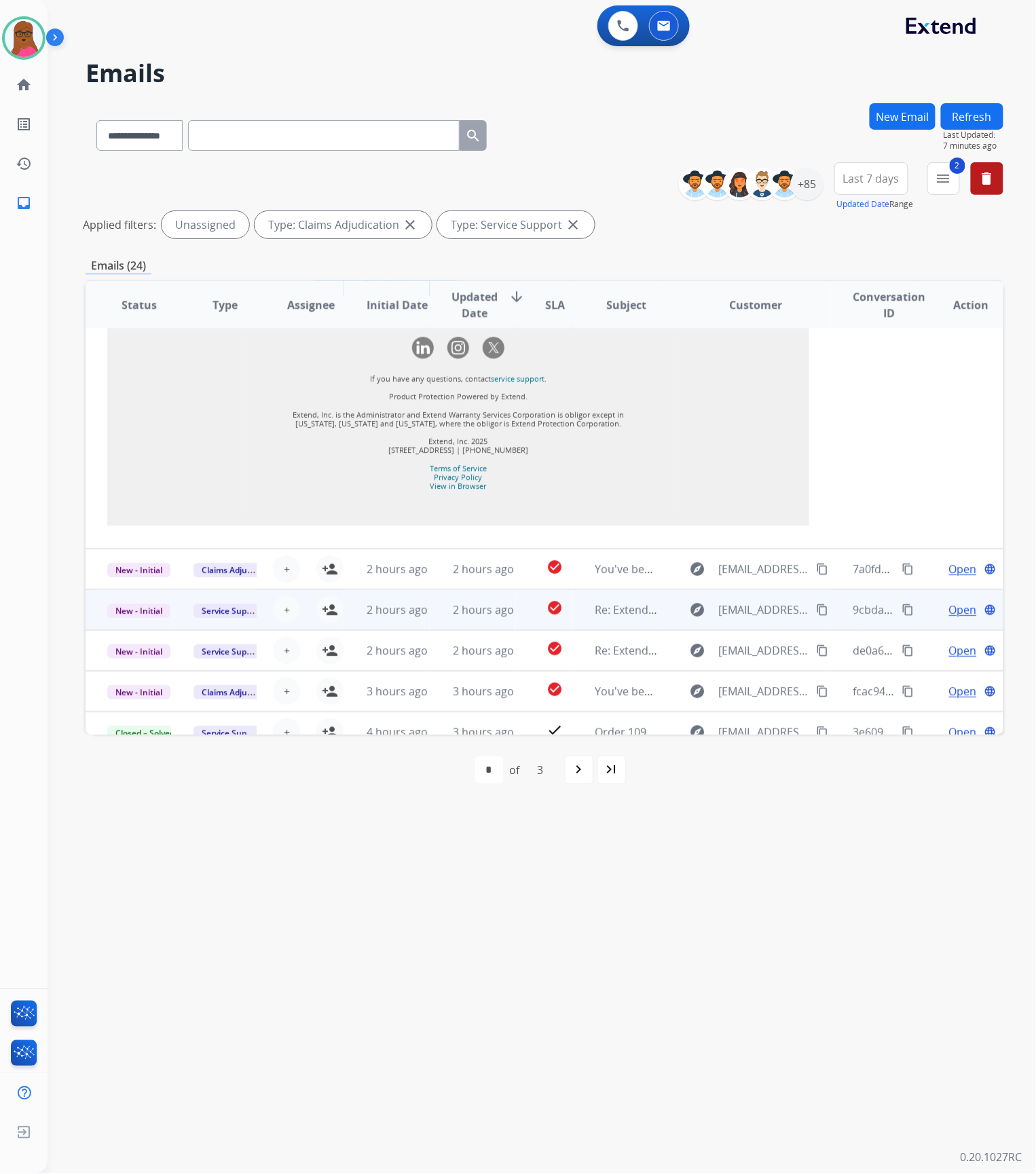
click at [617, 548] on td "You've been assigned a new service order: 7db4ab35-3e8e-4e80-a52d-0e6a85d64129" at bounding box center [616, 569] width 86 height 41
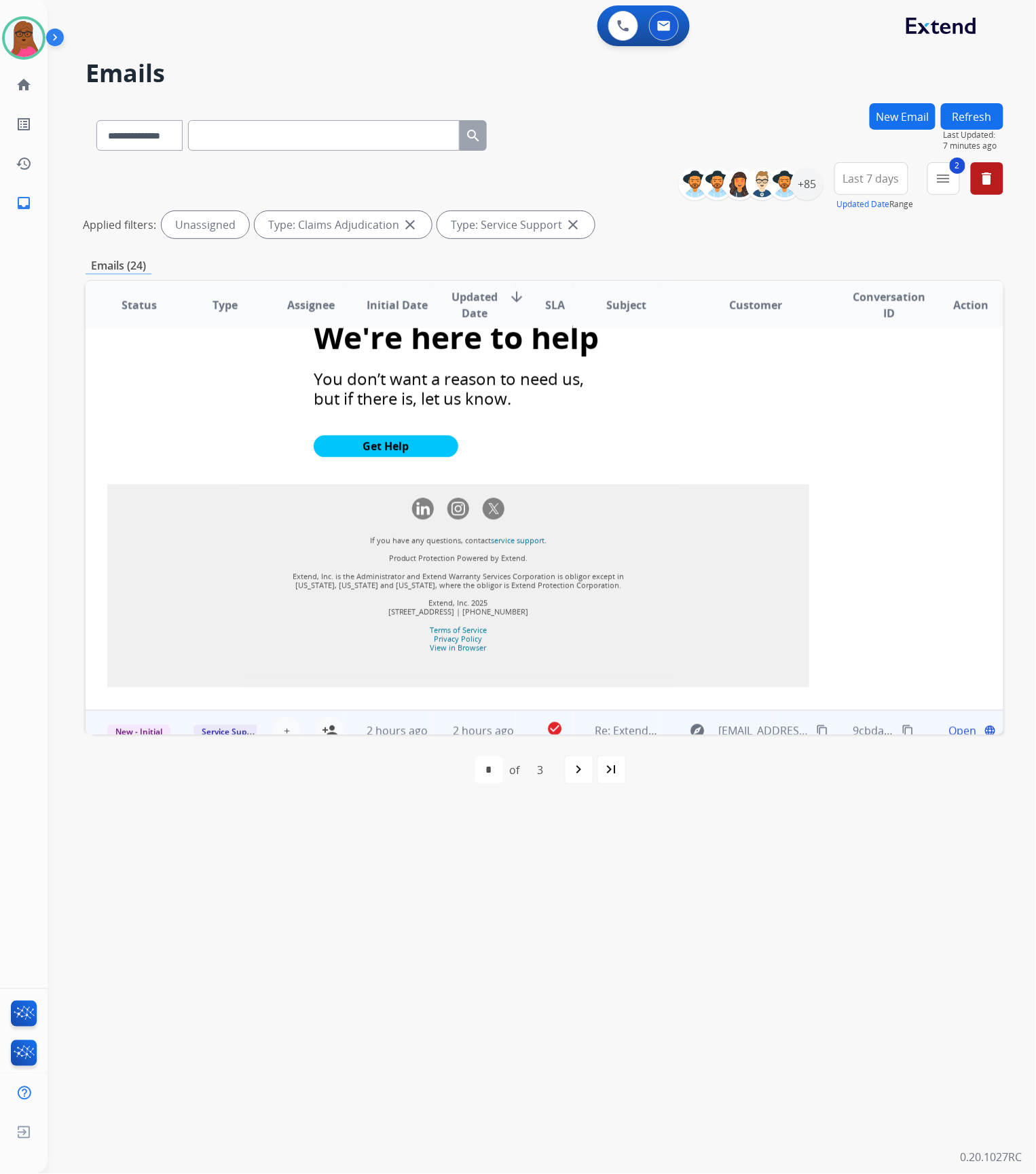
scroll to position [1421, 0]
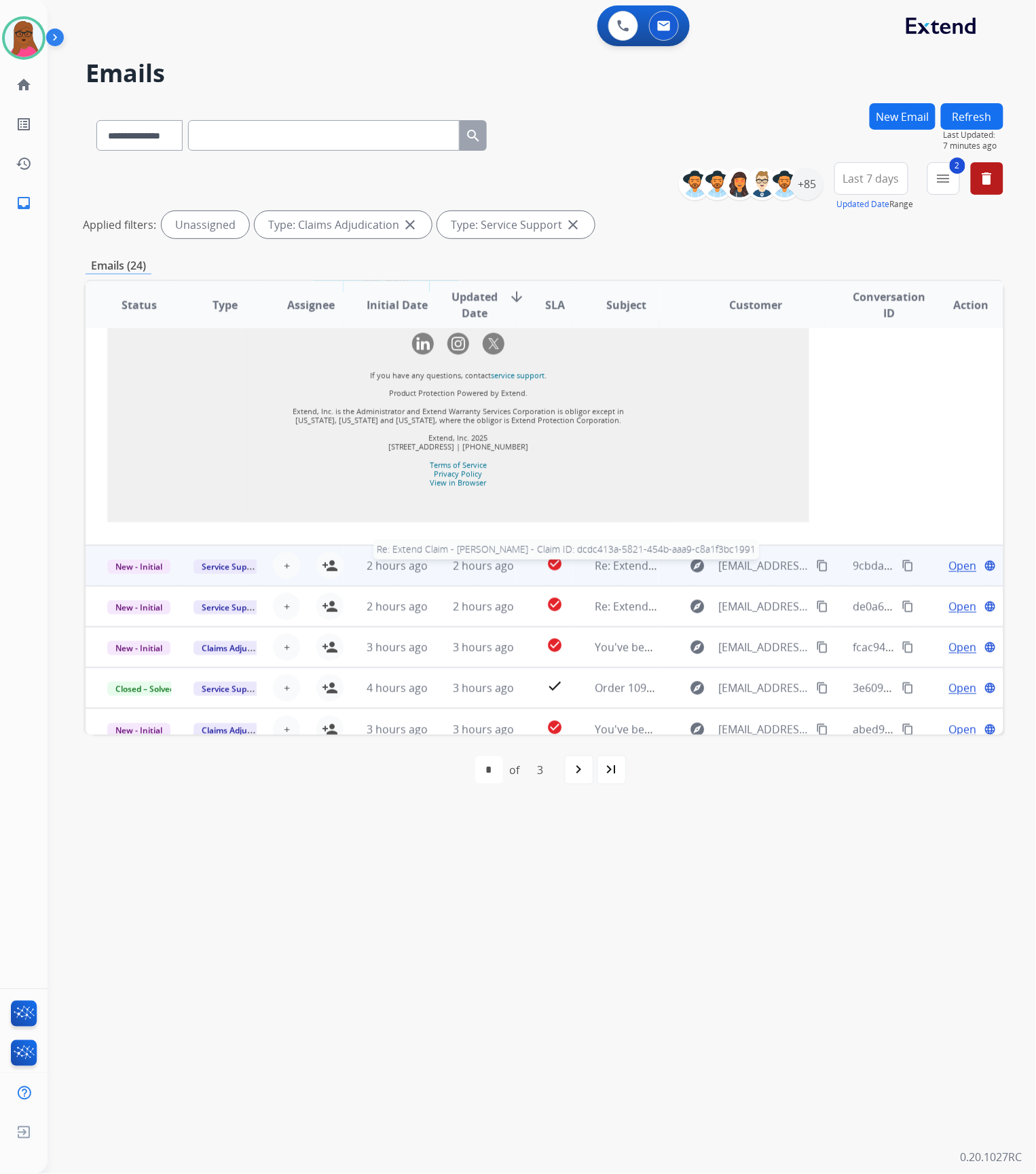
click at [634, 558] on span "Re: Extend Claim - [PERSON_NAME] - Claim ID: dcdc413a-5821-454b-aaa9-c8a1f3bc19…" at bounding box center [815, 565] width 441 height 15
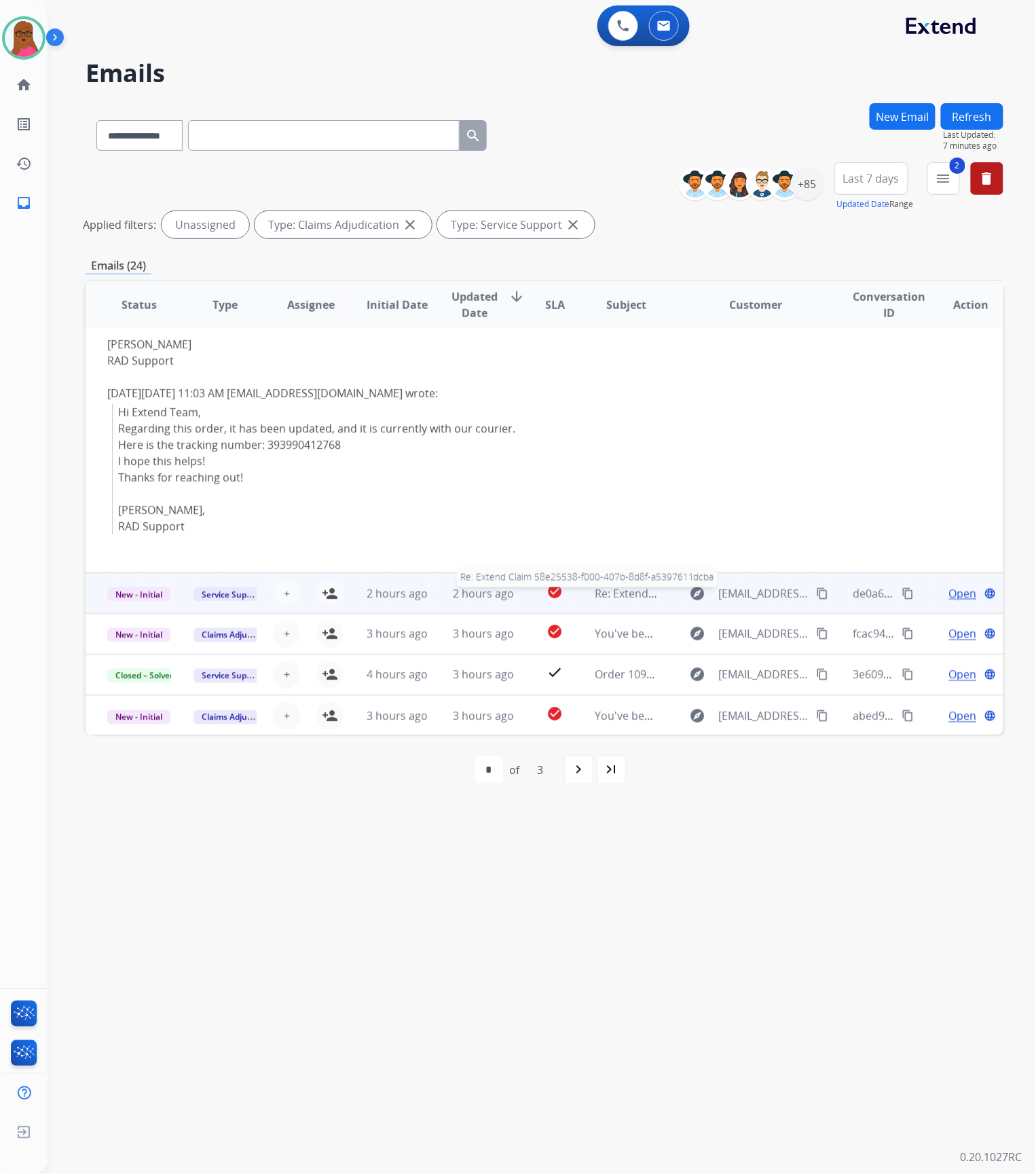
click at [633, 593] on span "Re: Extend Claim 58e25538-f000-407b-8d8f-a5397611dcba" at bounding box center [741, 593] width 293 height 15
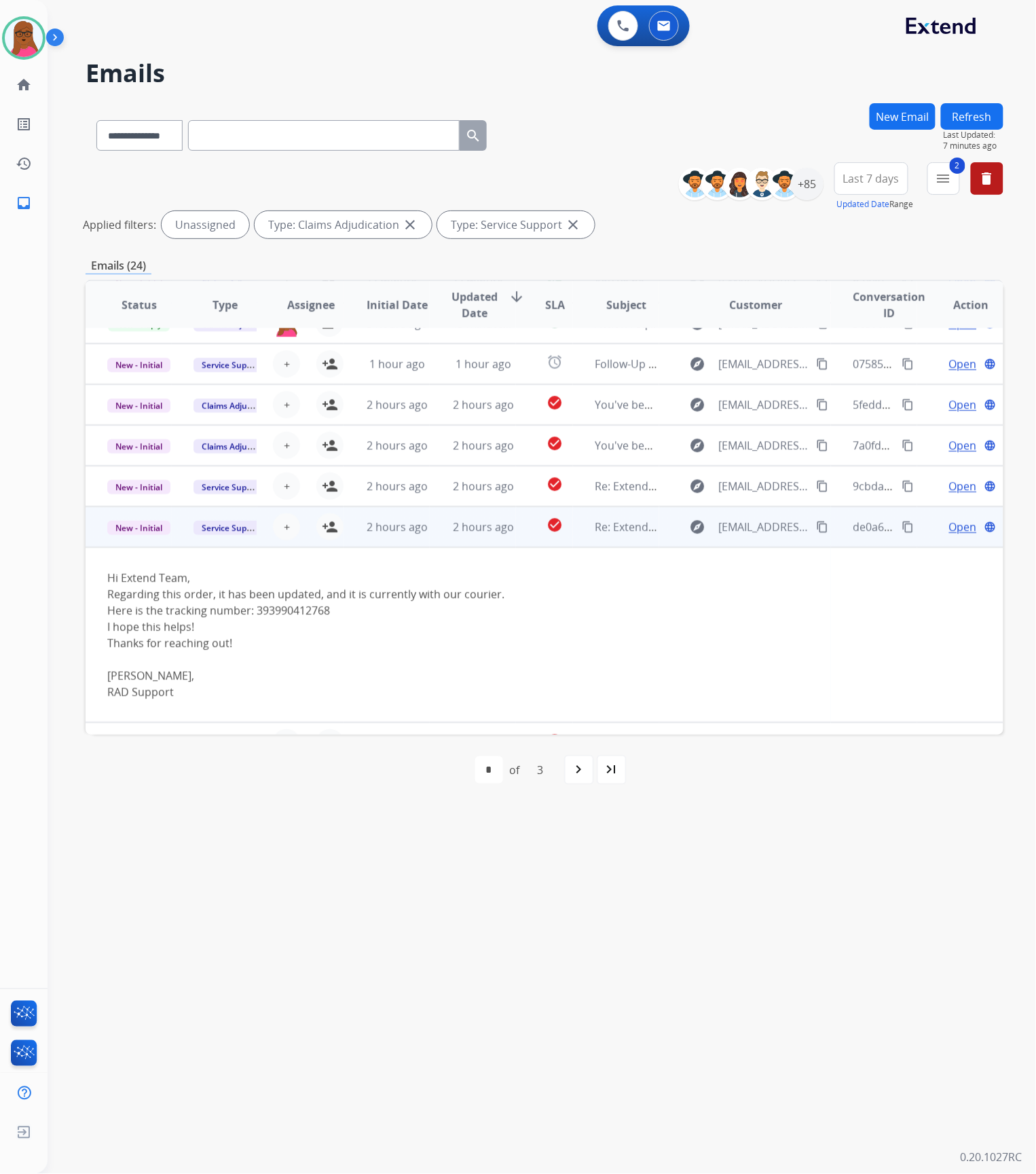
scroll to position [175, 0]
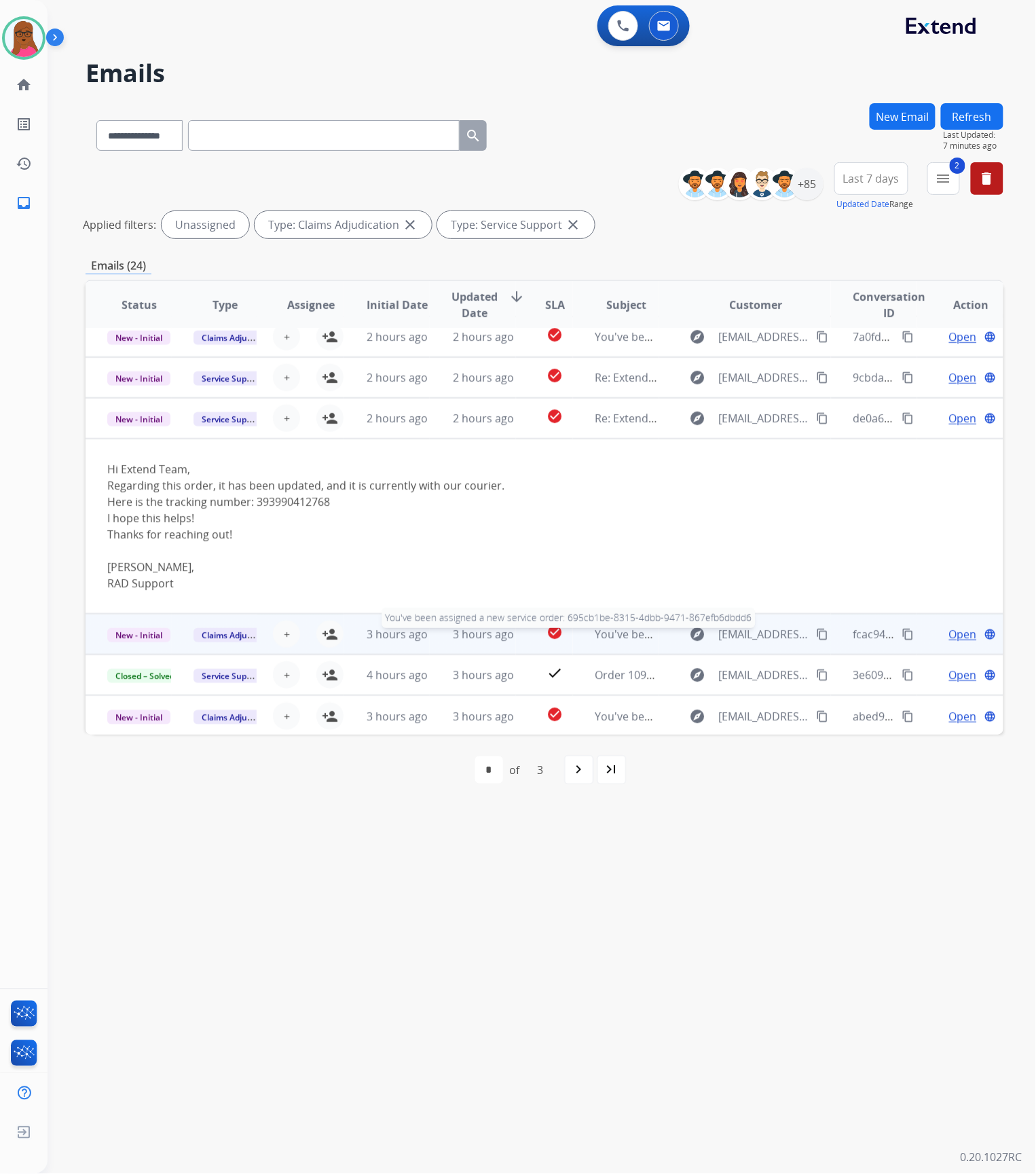
click at [628, 633] on span "You've been assigned a new service order: 695cb1be-8315-4dbb-9471-867efb6dbdd6" at bounding box center [810, 634] width 432 height 15
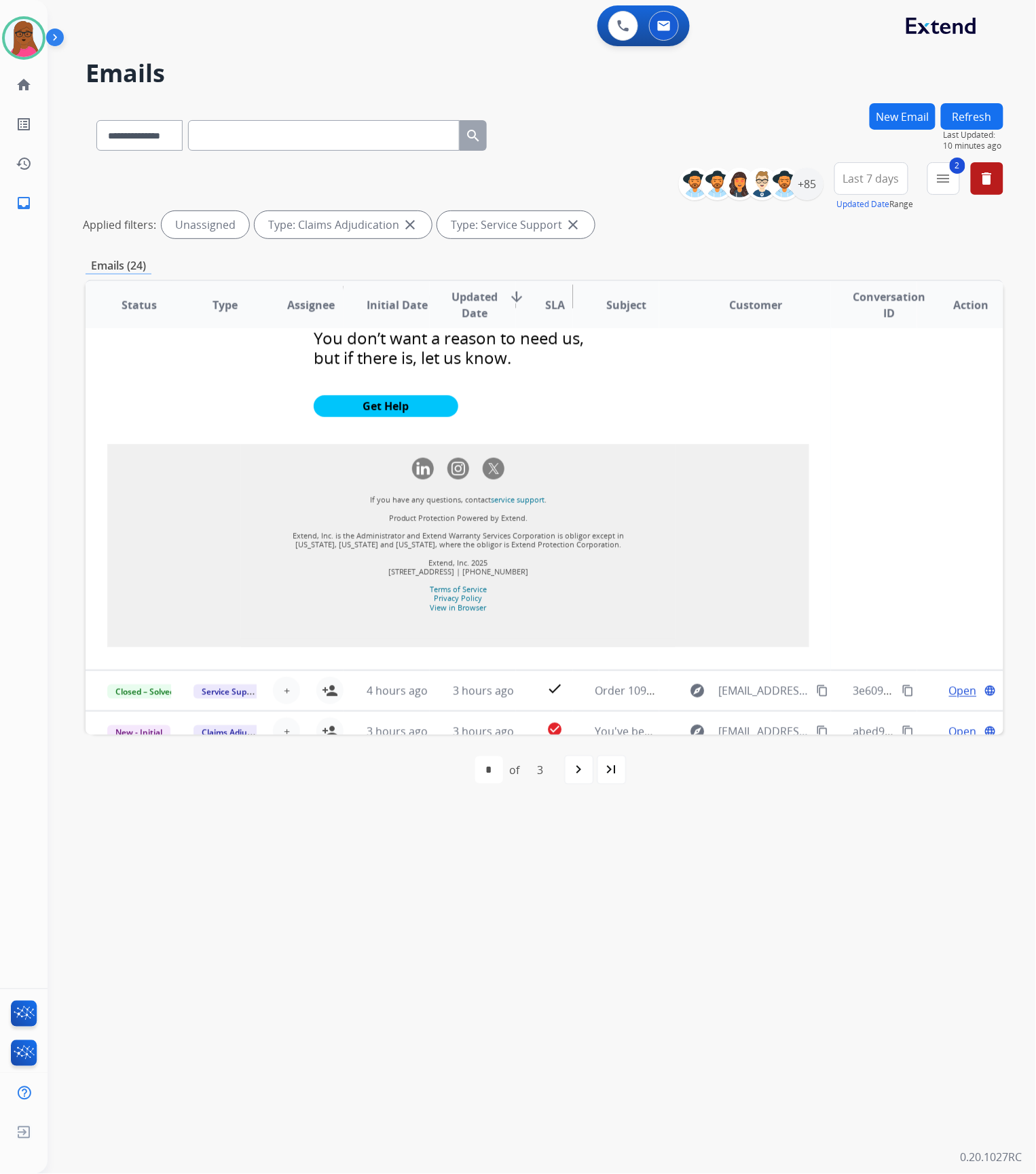
scroll to position [1395, 0]
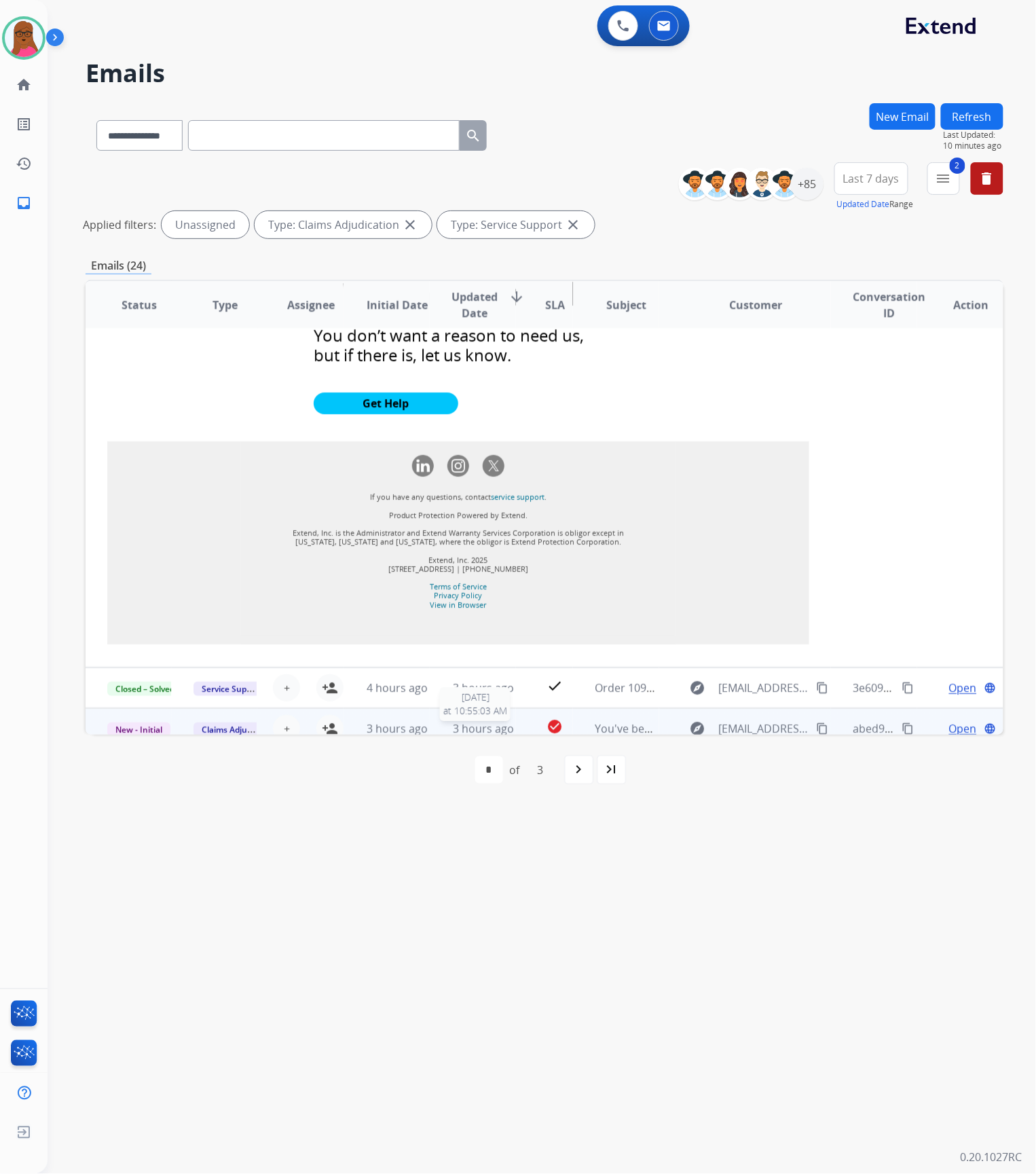
click at [478, 721] on span "3 hours ago" at bounding box center [483, 728] width 61 height 15
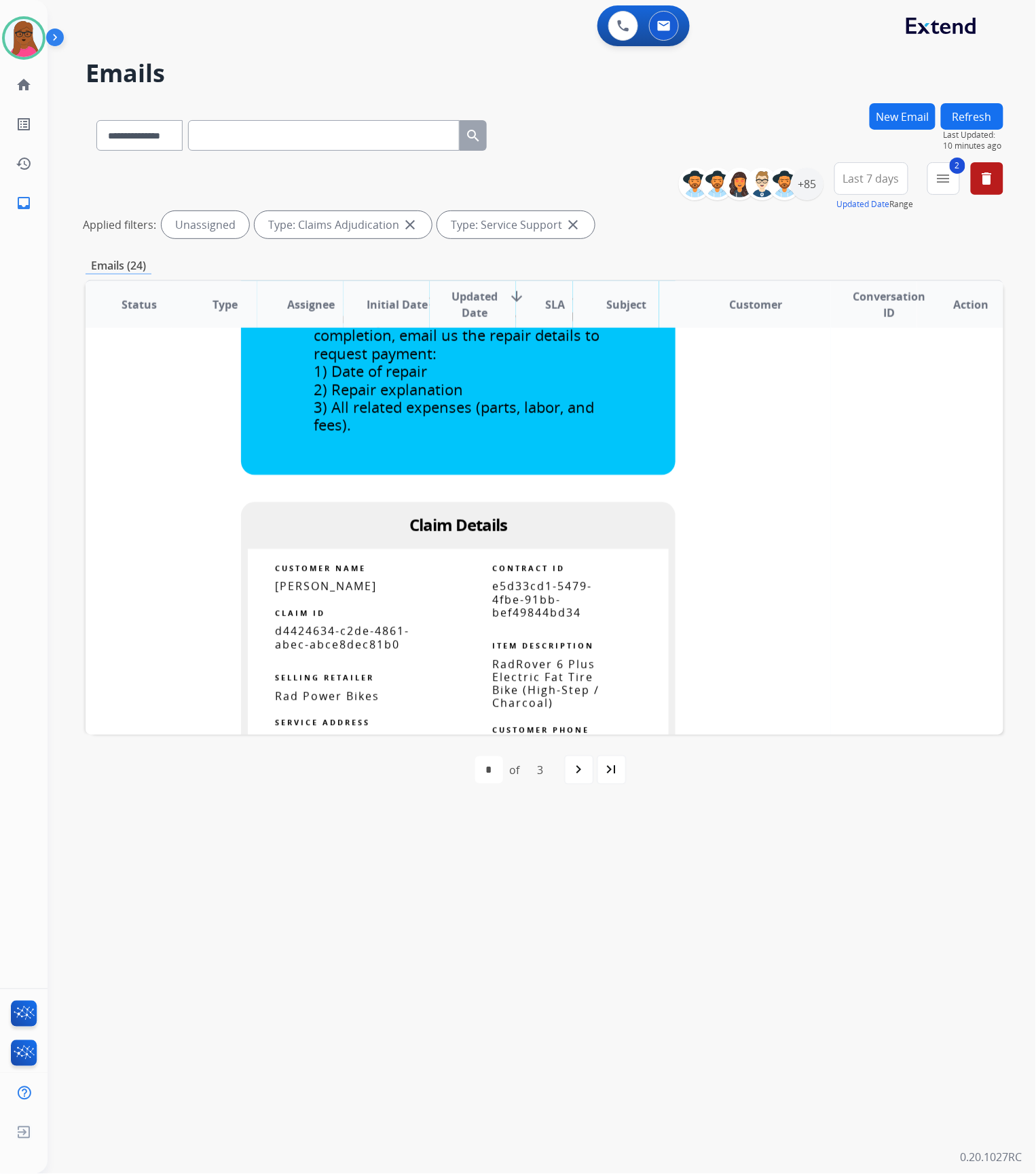
scroll to position [819, 0]
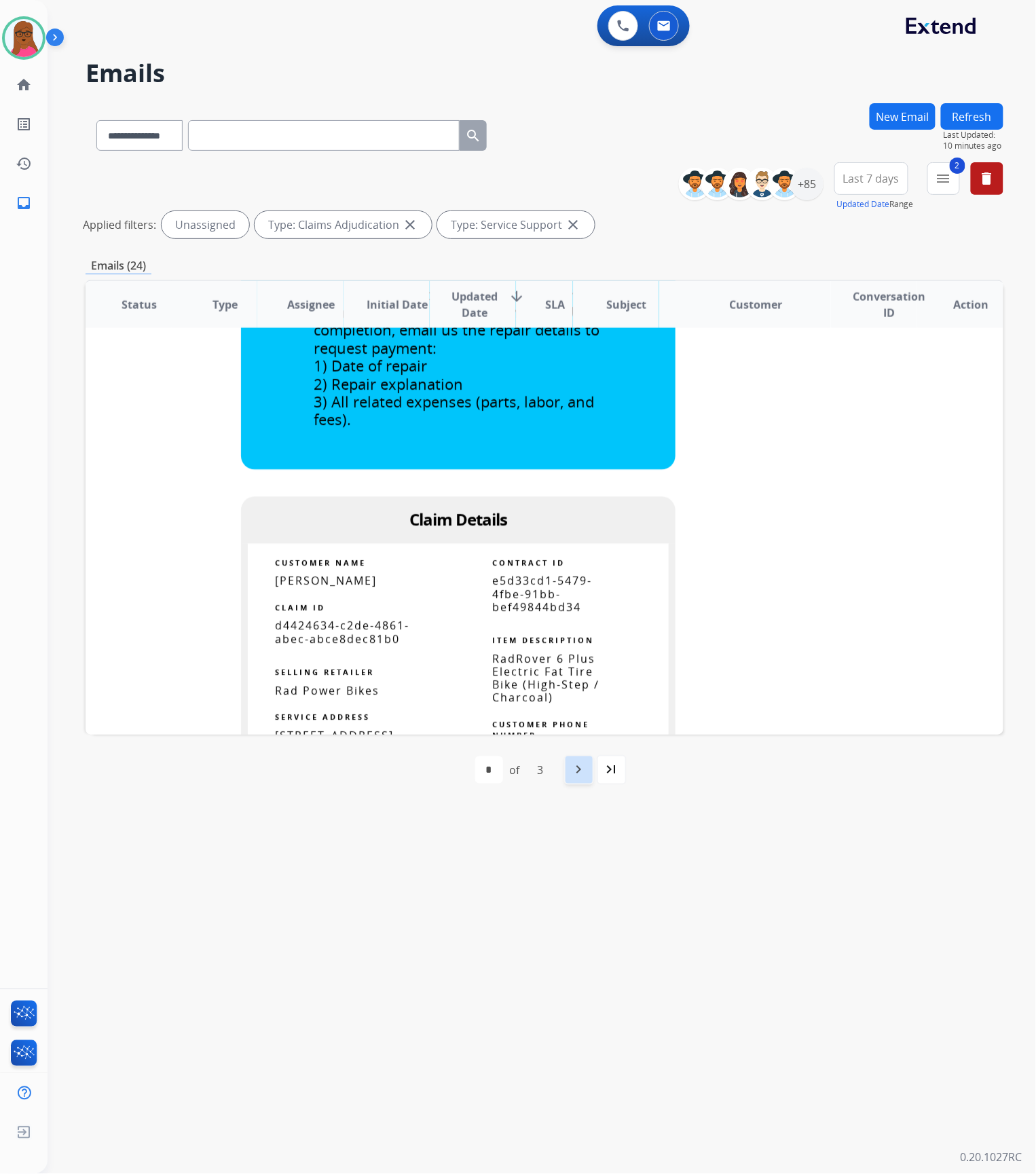
click at [576, 783] on div "navigate_next" at bounding box center [579, 770] width 30 height 30
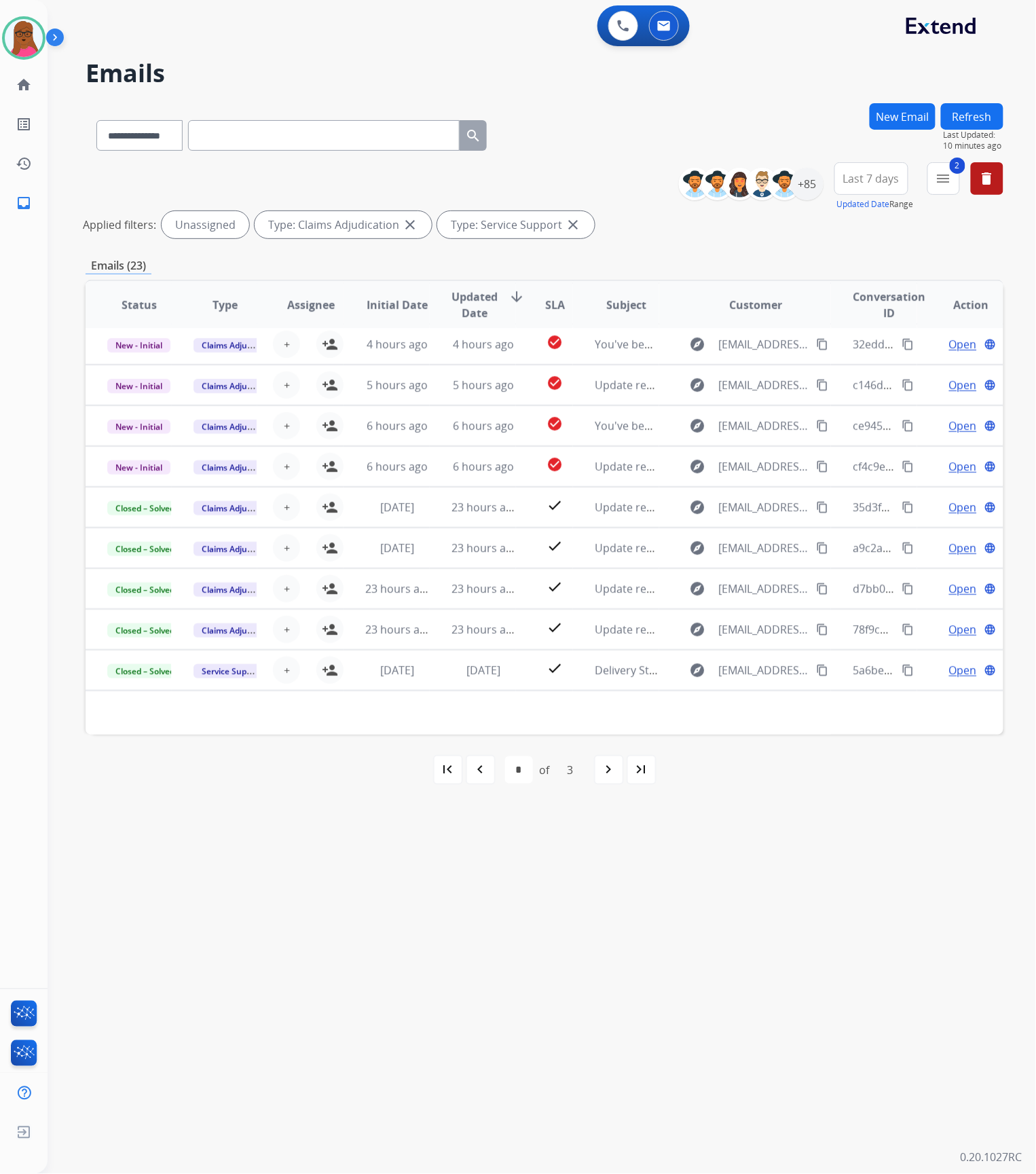
scroll to position [44, 0]
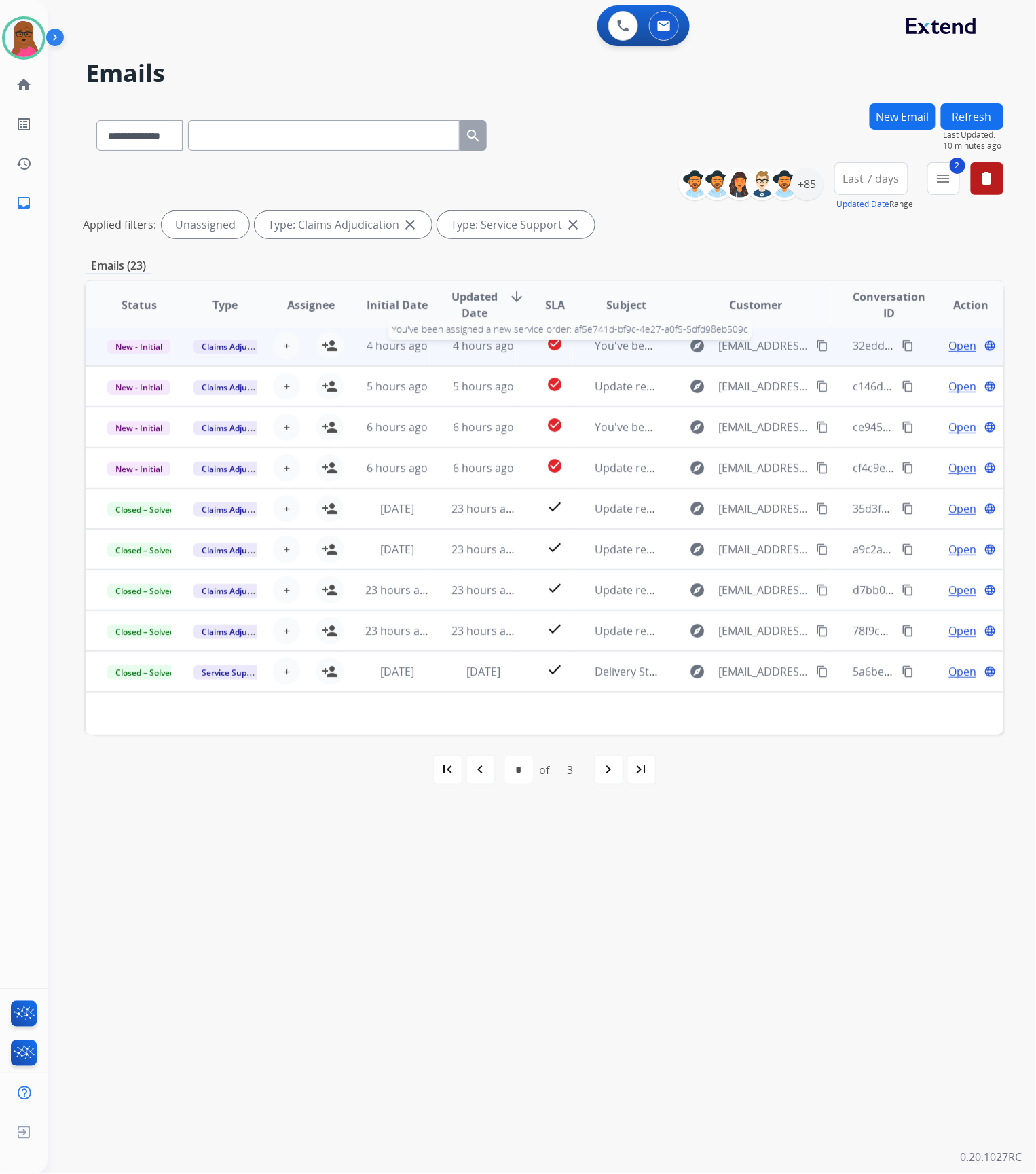
click at [595, 347] on span "You've been assigned a new service order: af5e741d-bf9c-4e27-a0f5-5dfd98eb509c" at bounding box center [804, 345] width 420 height 15
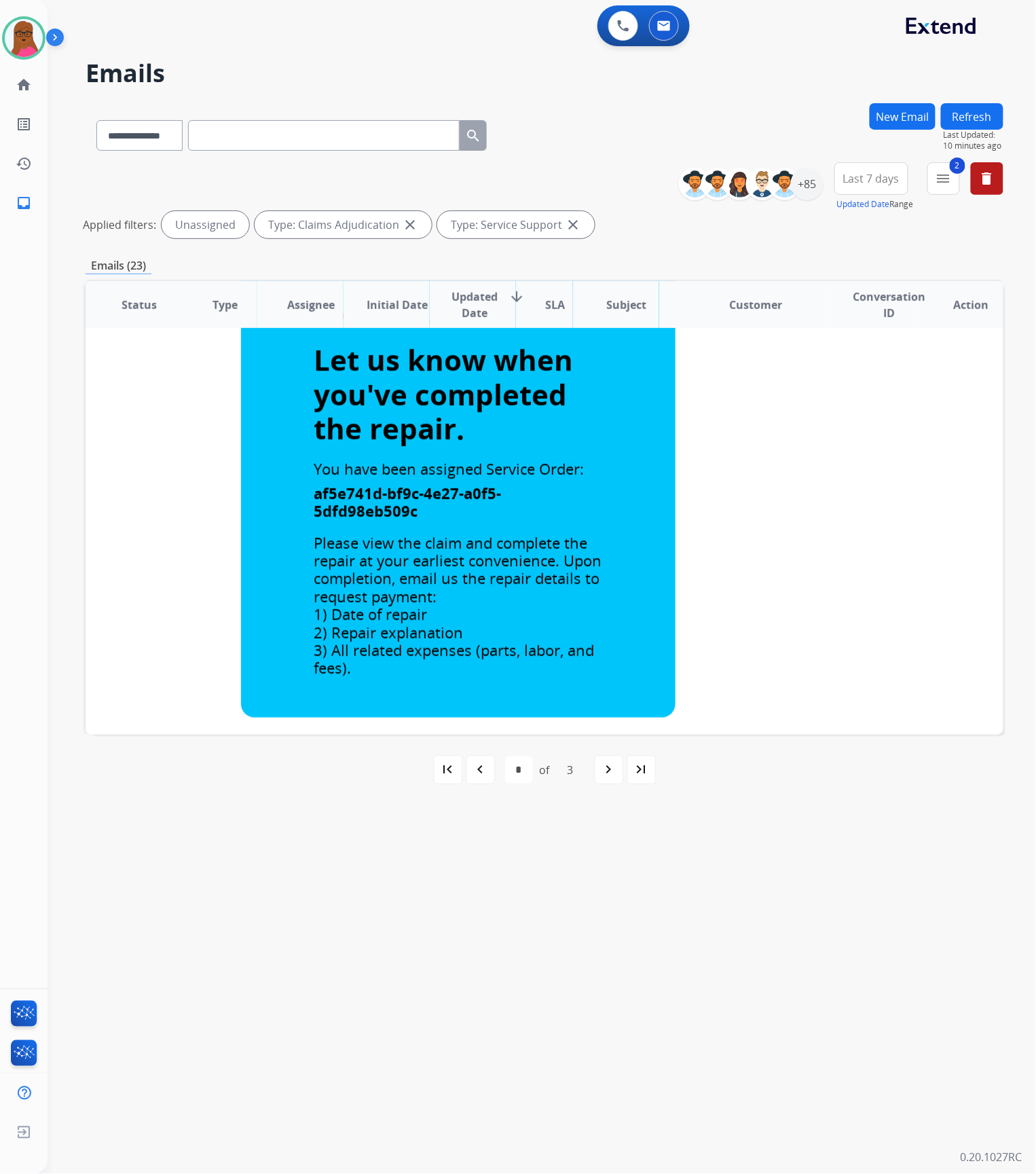
scroll to position [674, 0]
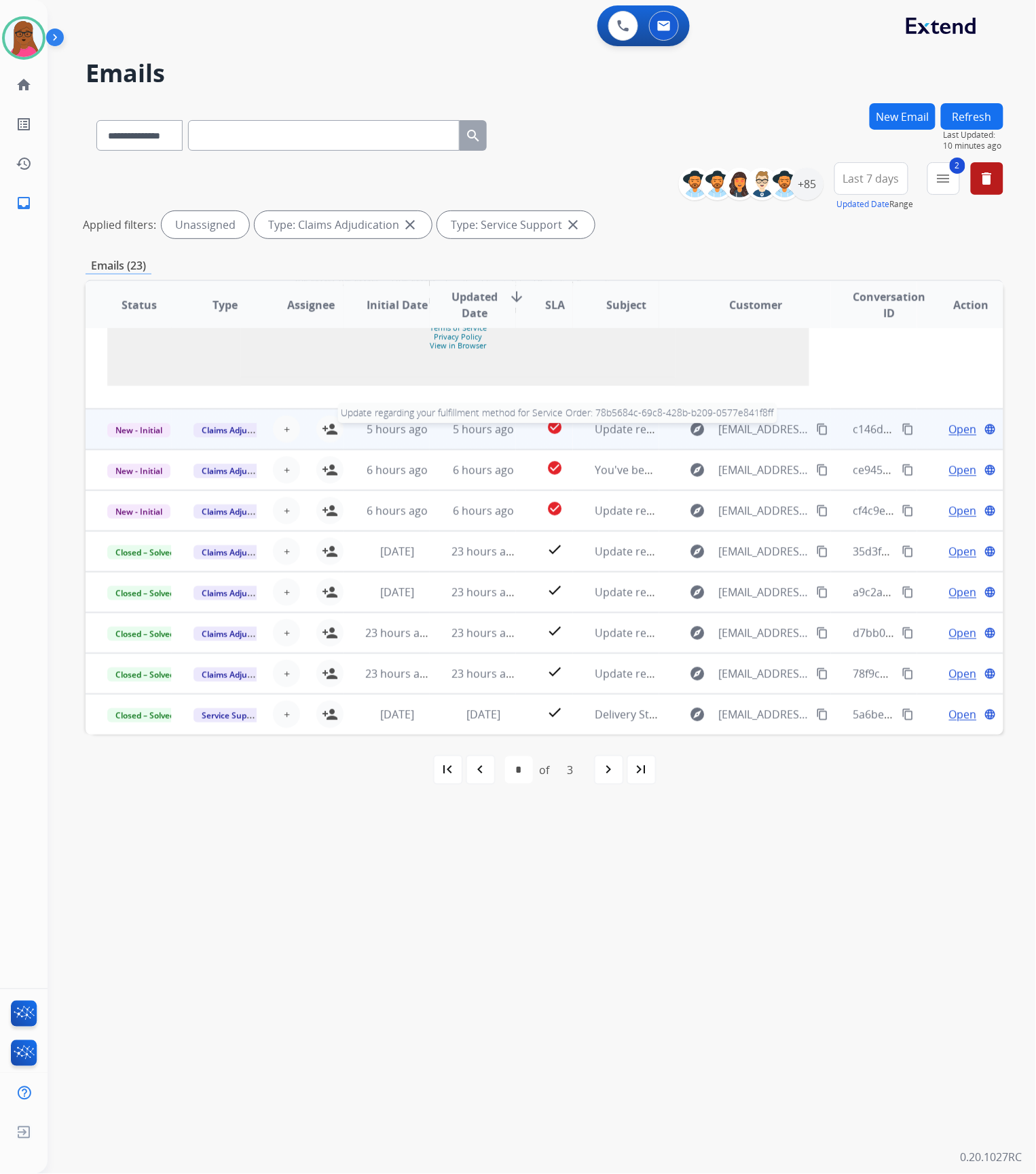
click at [628, 429] on span "Update regarding your fulfillment method for Service Order: 78b5684c-69c8-428b-…" at bounding box center [851, 428] width 513 height 15
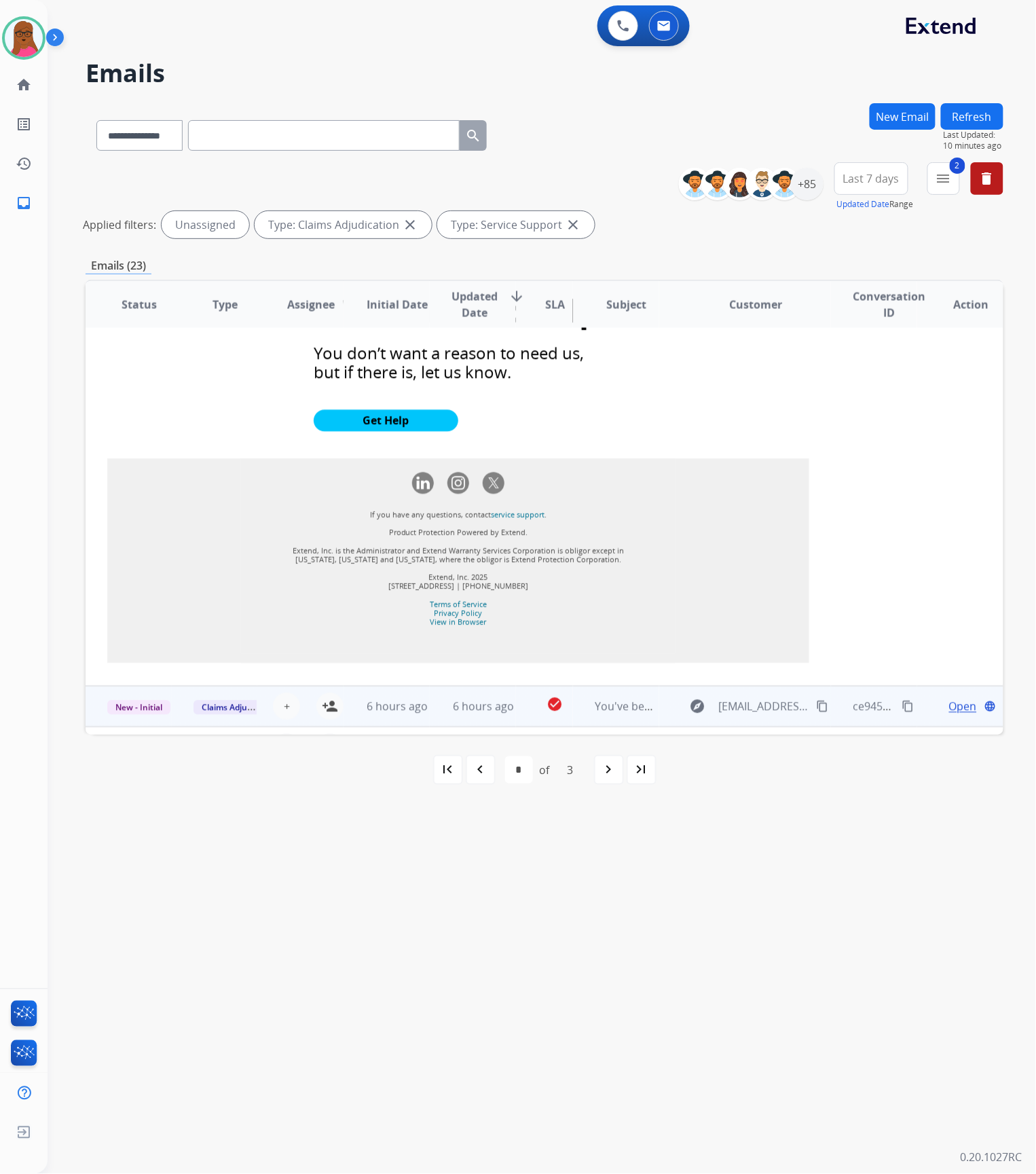
scroll to position [1168, 0]
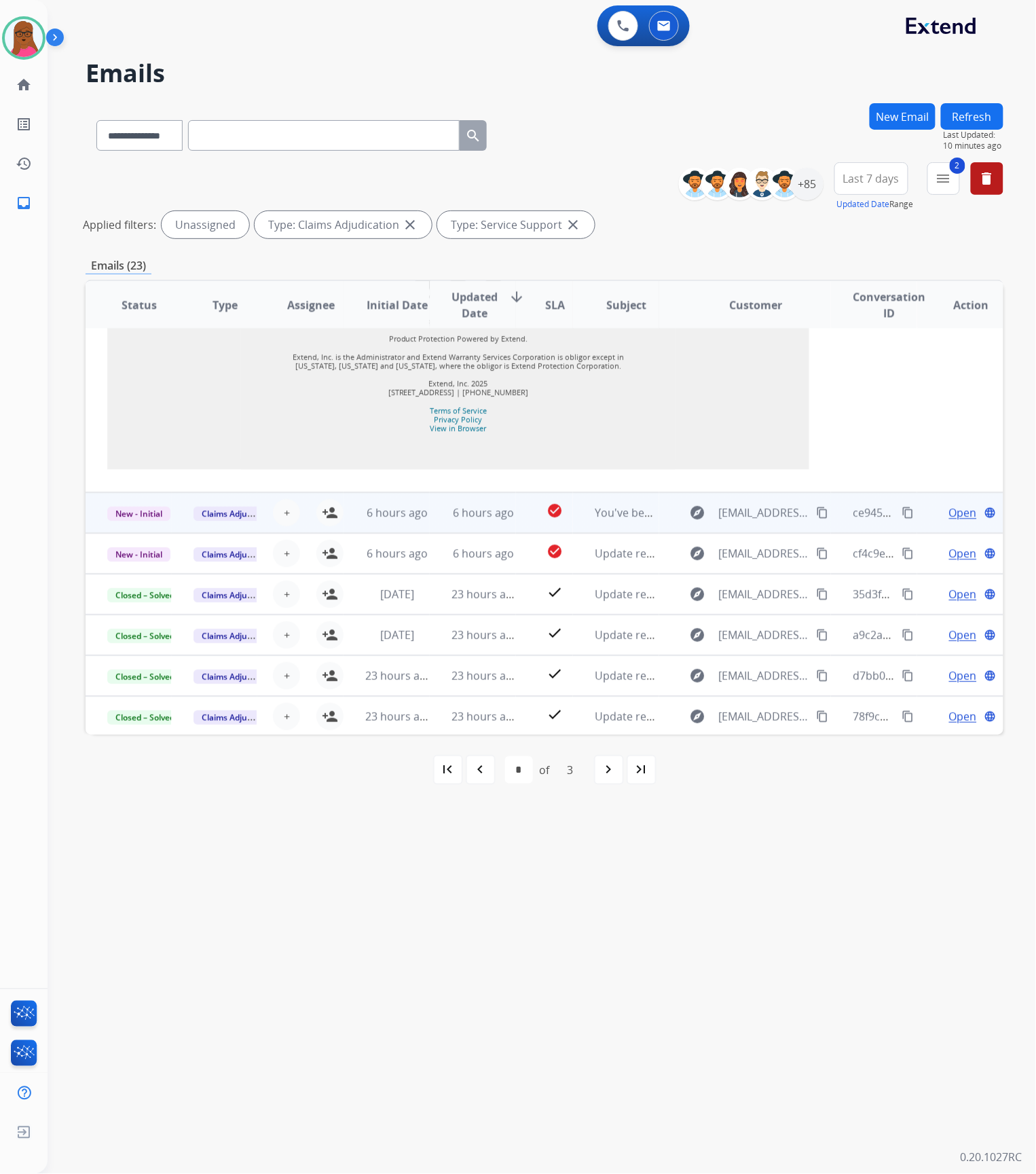
click at [618, 525] on td "You've been assigned a new service order: 25e36afe-3157-4e2d-8b19-33240e99ab78" at bounding box center [616, 512] width 86 height 41
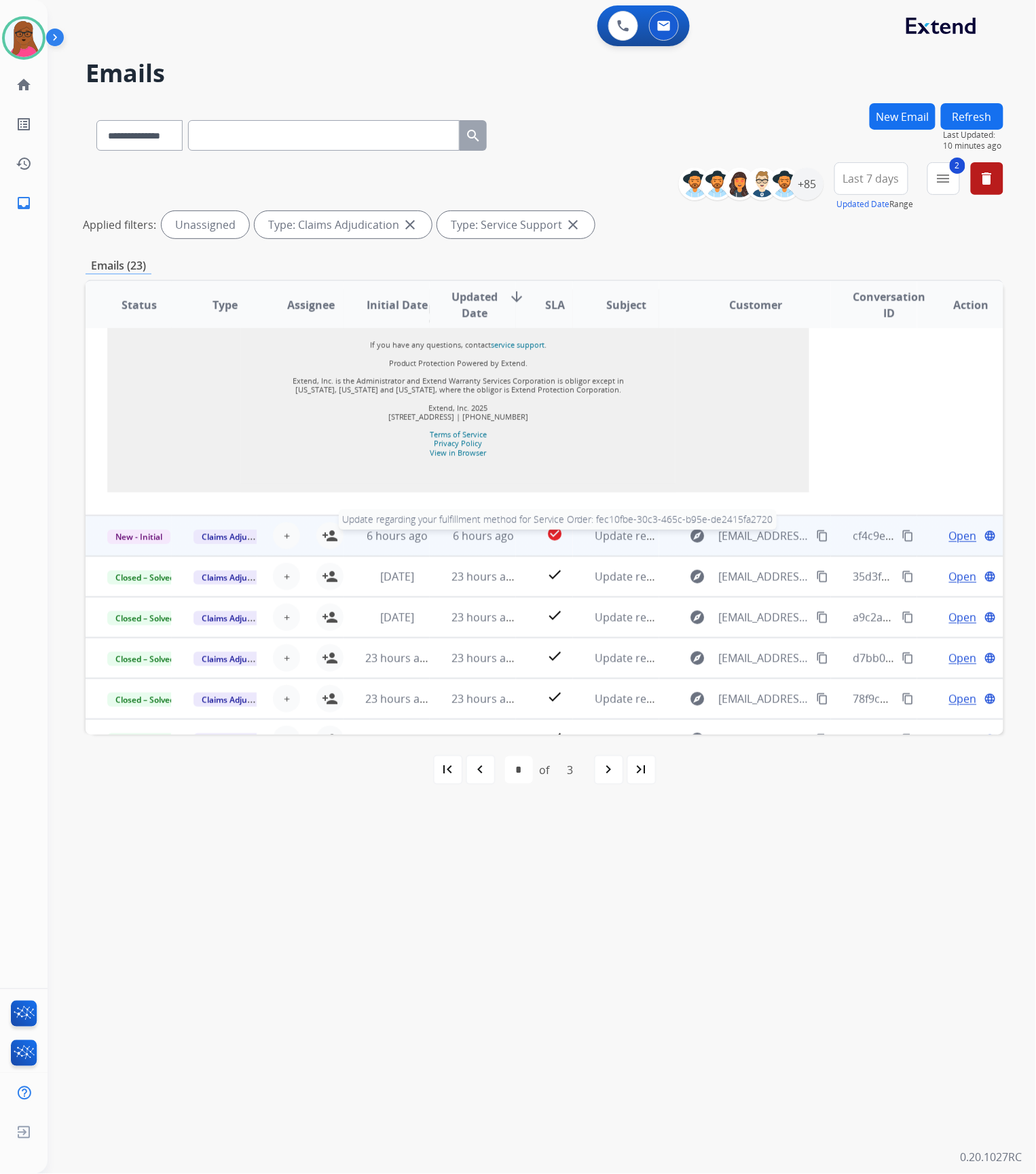
click at [609, 543] on span "Update regarding your fulfillment method for Service Order: fec10fbe-30c3-465c-…" at bounding box center [850, 535] width 512 height 15
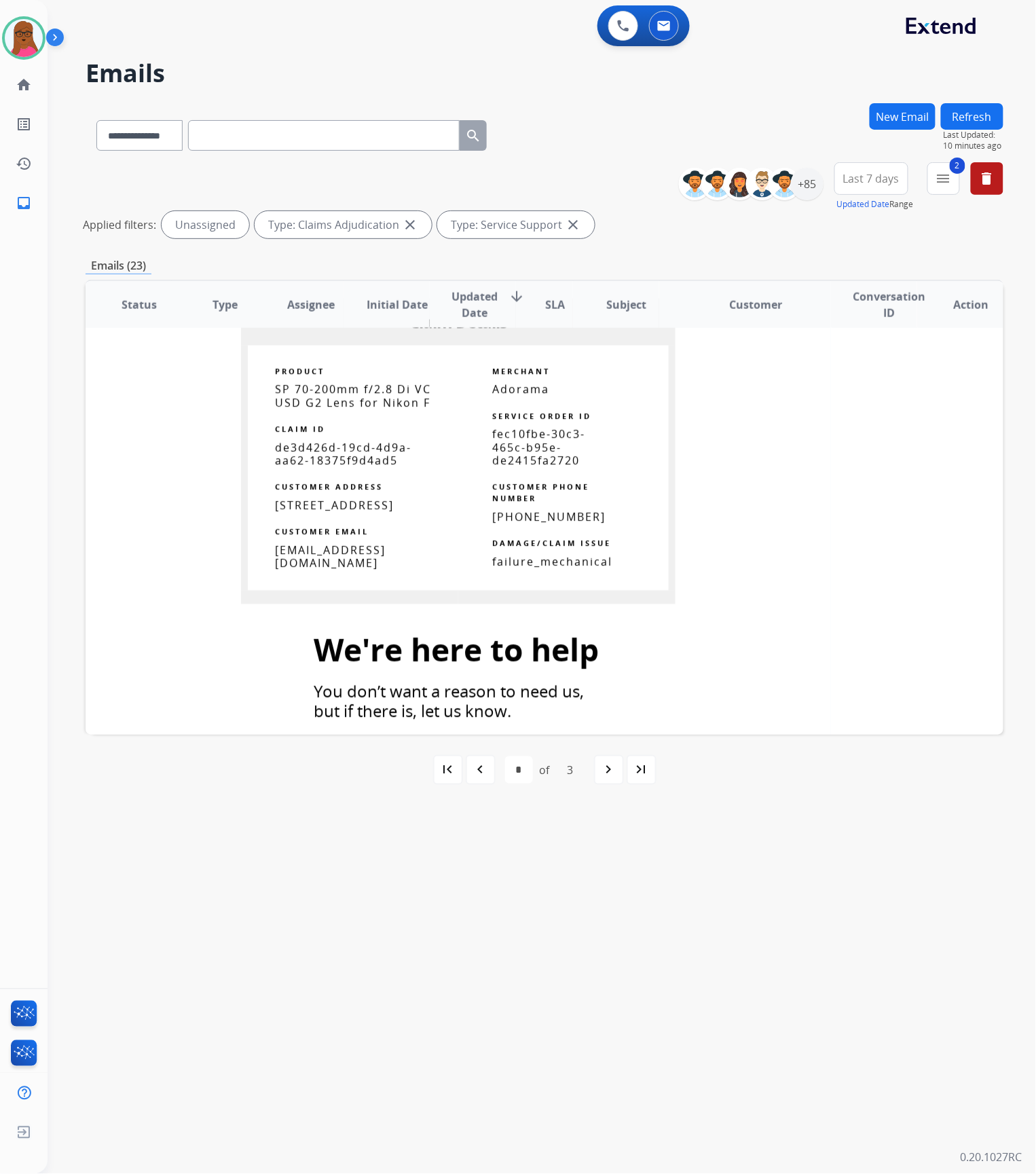
scroll to position [887, 0]
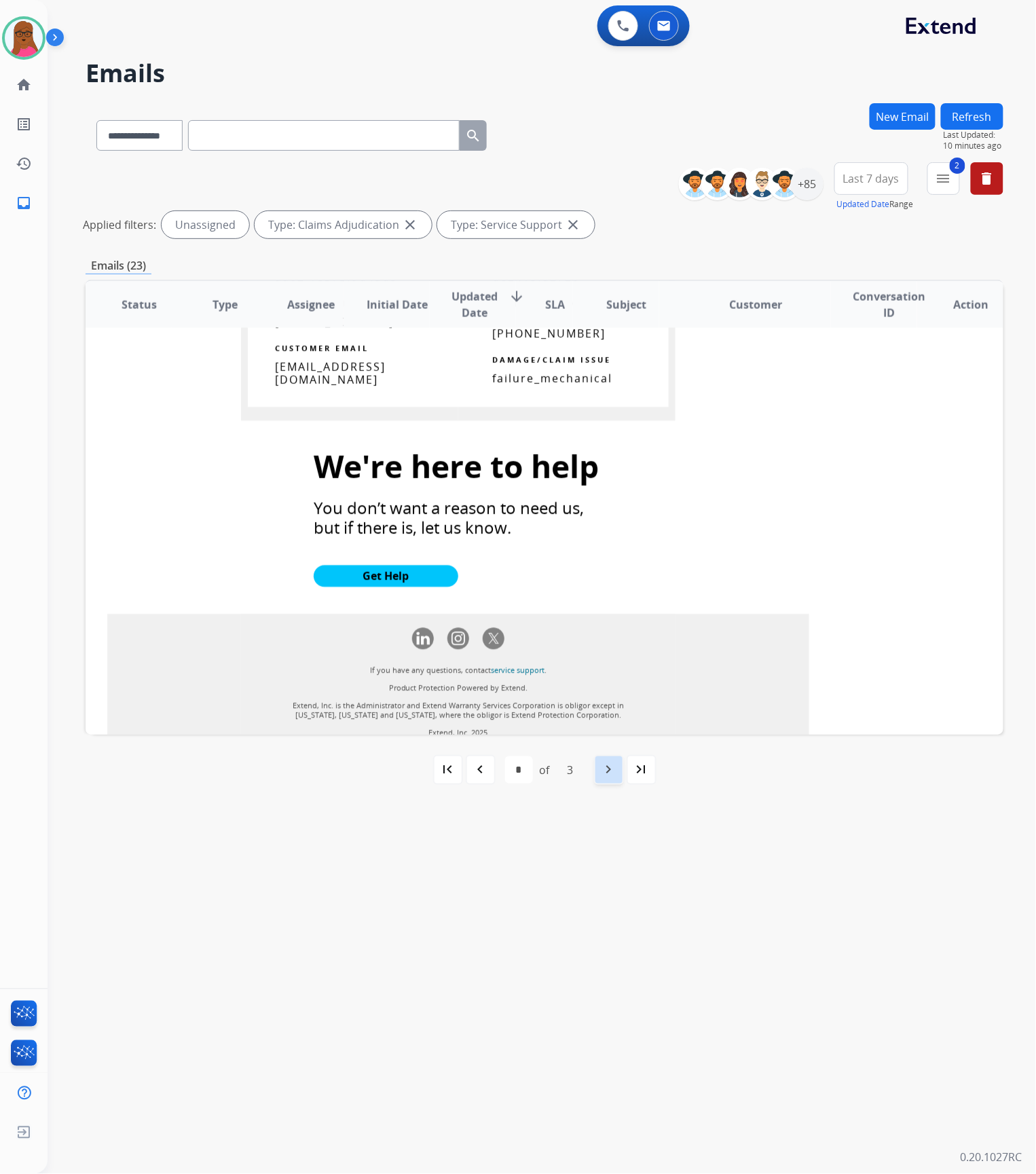
click at [598, 774] on div "navigate_next" at bounding box center [609, 770] width 30 height 30
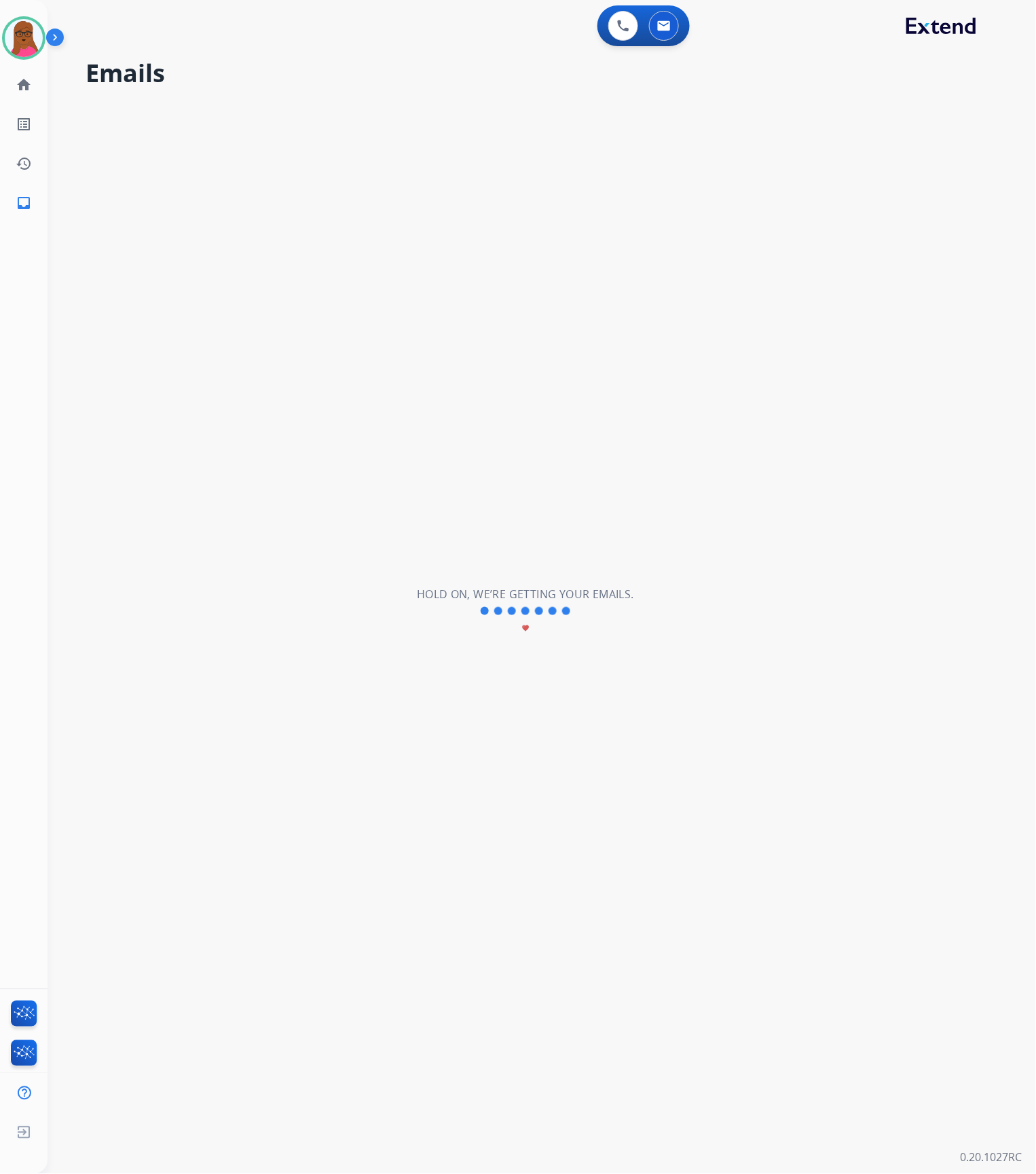
scroll to position [0, 0]
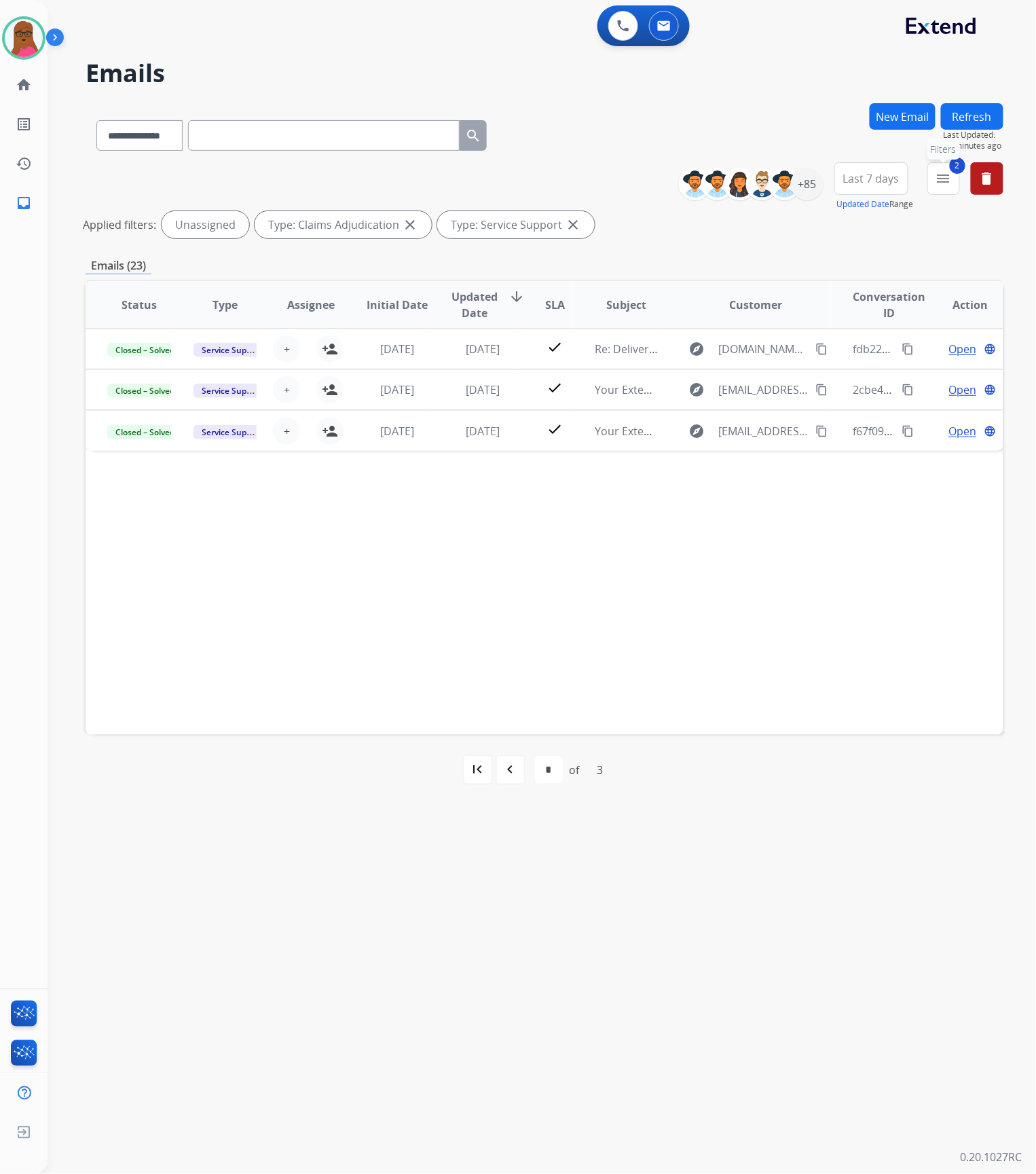
click at [949, 173] on mat-icon "menu" at bounding box center [944, 178] width 16 height 16
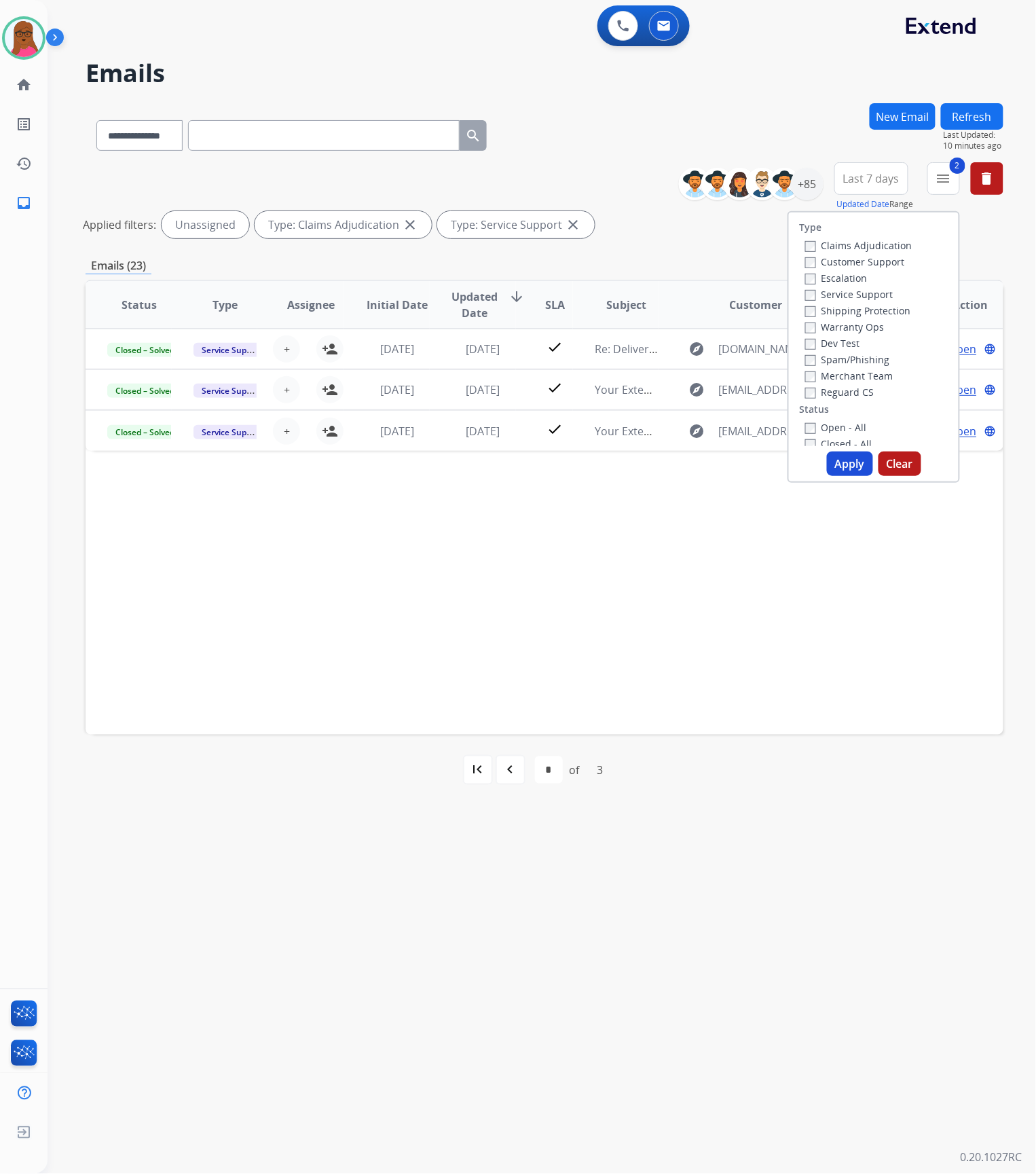
click at [903, 468] on button "Clear" at bounding box center [900, 464] width 43 height 25
select select "*"
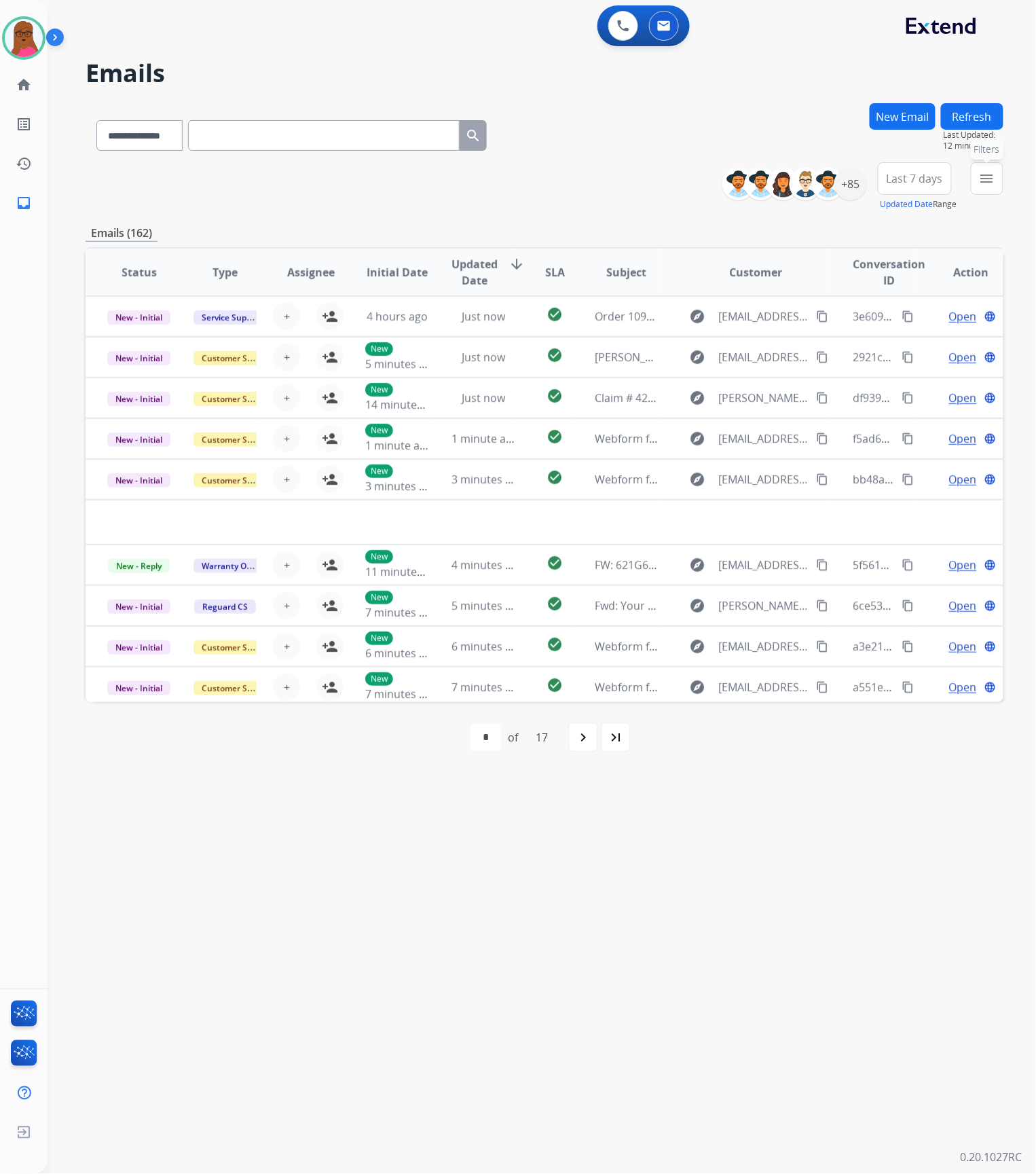
click at [983, 183] on mat-icon "menu" at bounding box center [987, 178] width 16 height 16
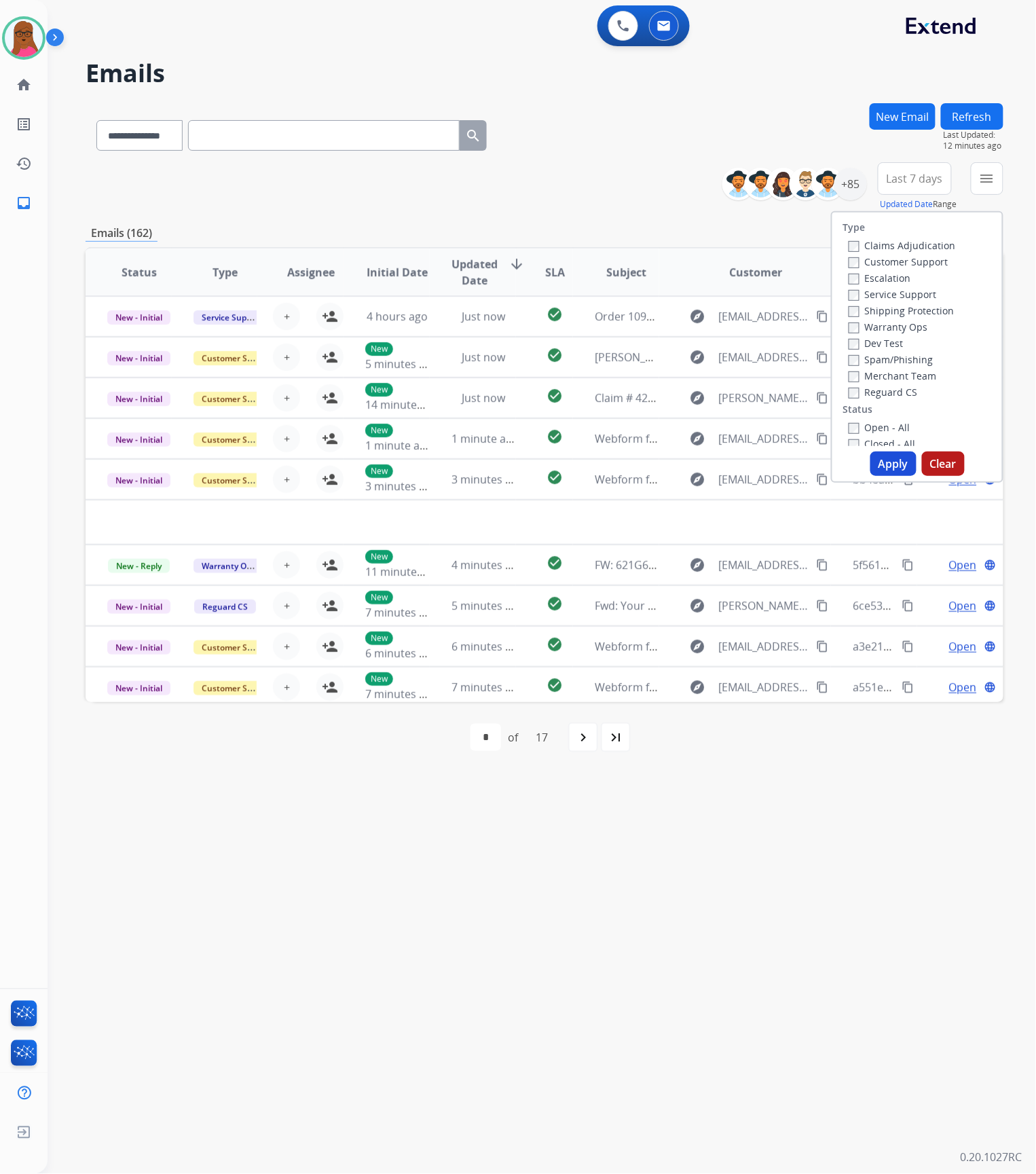
click at [794, 210] on div "**********" at bounding box center [868, 186] width 271 height 49
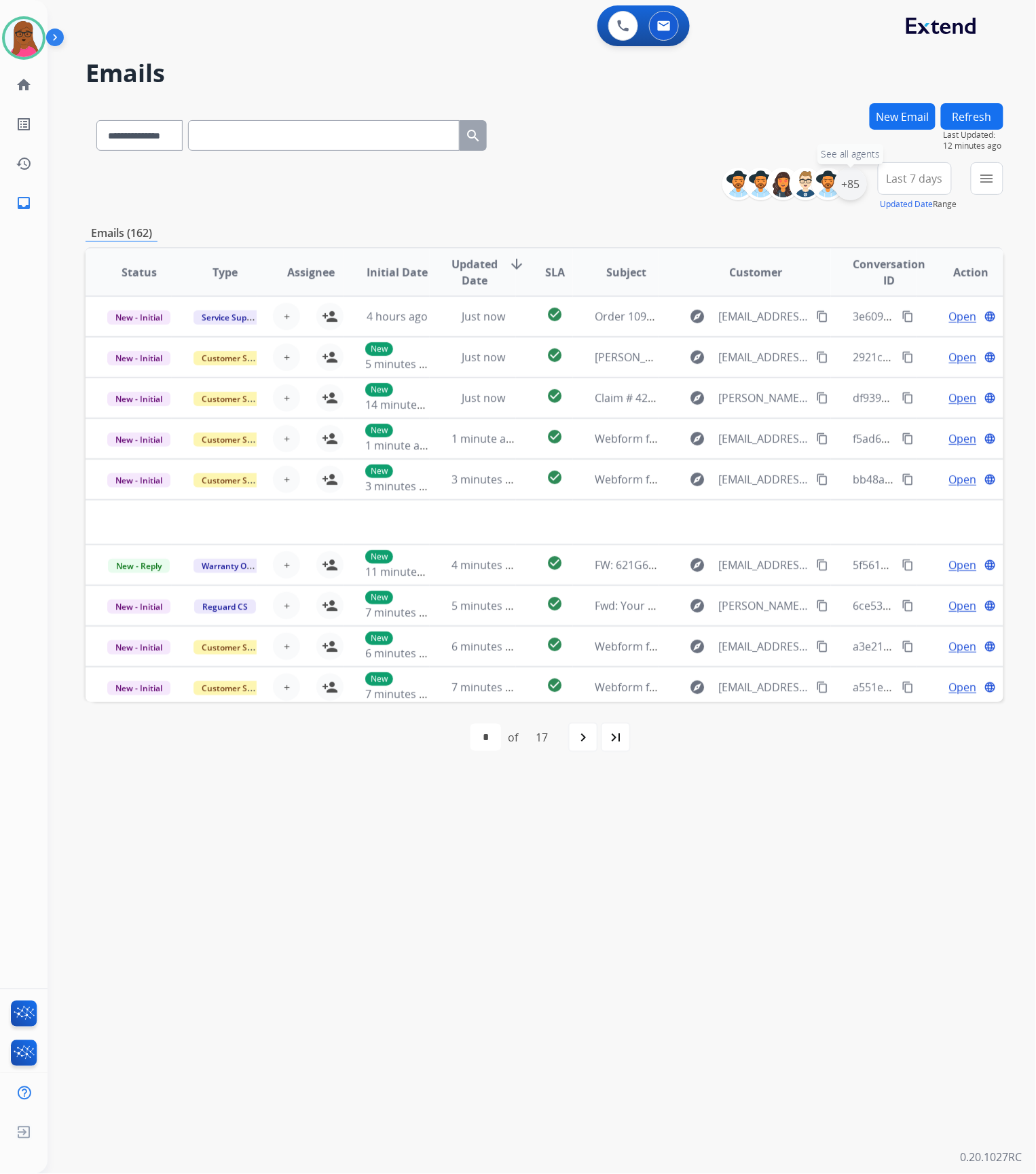
click at [851, 182] on div "+85" at bounding box center [850, 184] width 32 height 32
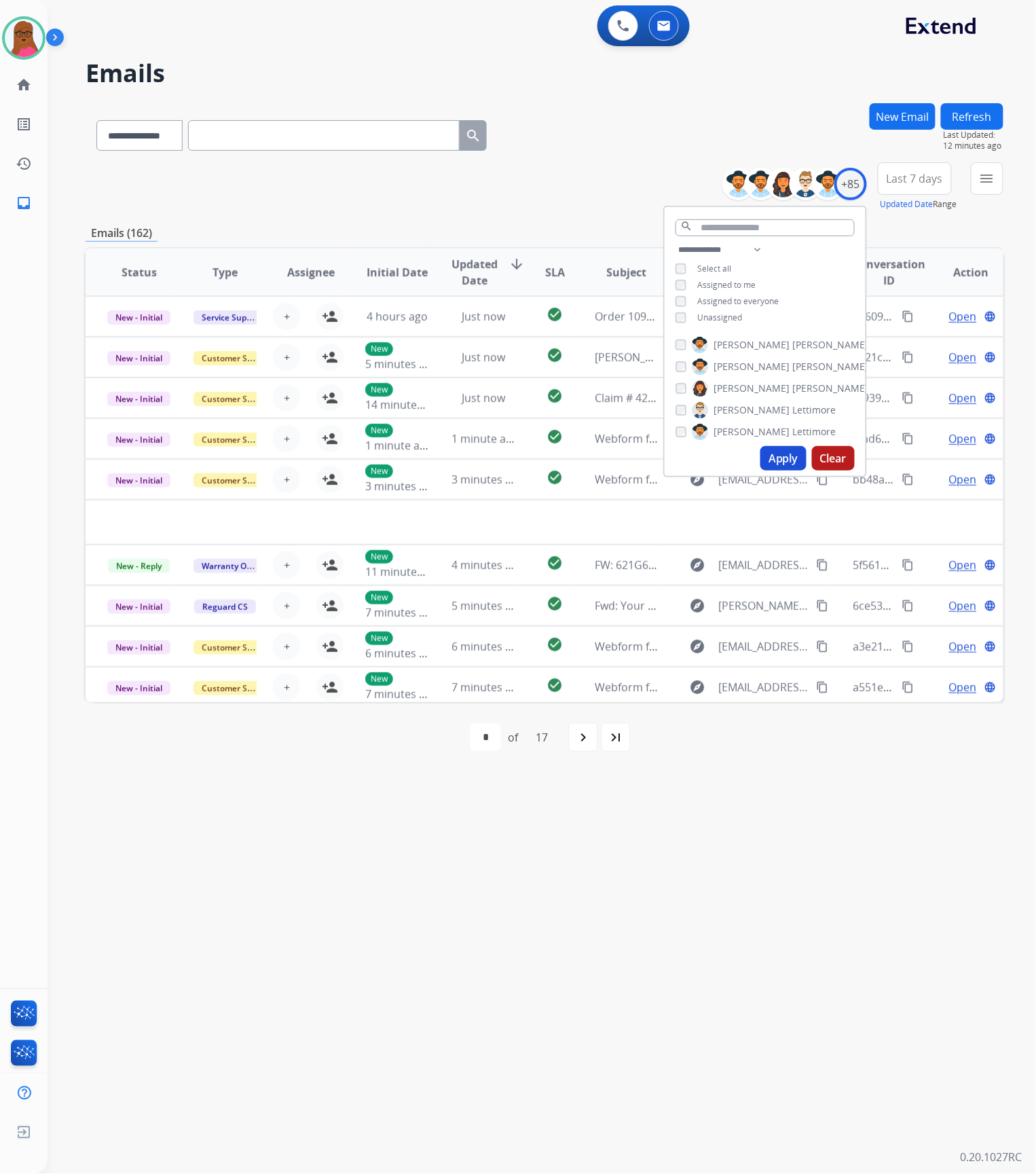
click at [788, 458] on button "Apply" at bounding box center [783, 458] width 46 height 25
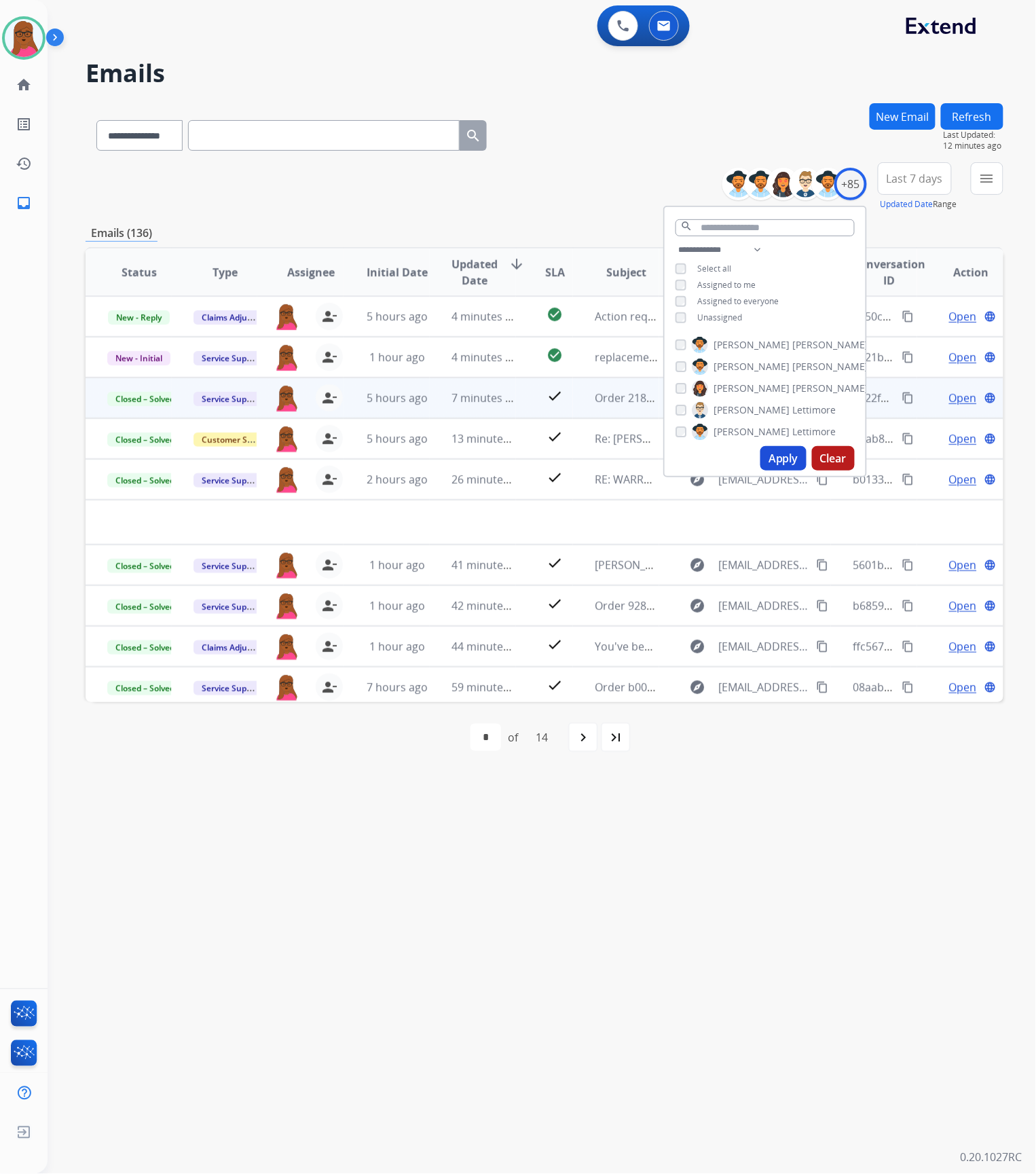
click at [715, 938] on div "**********" at bounding box center [525, 611] width 956 height 1125
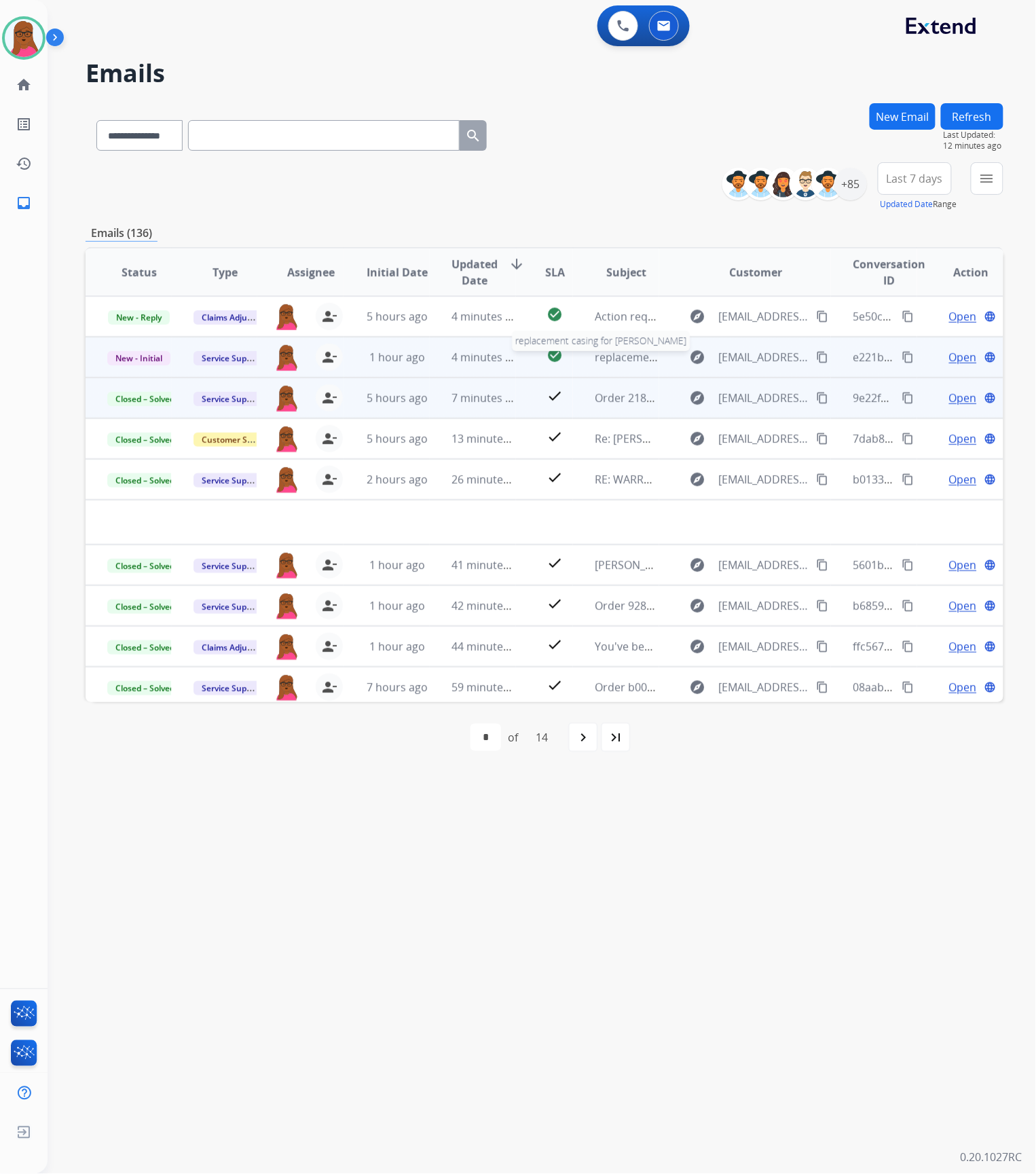
click at [609, 362] on span "replacement casing for Monica Quach" at bounding box center [697, 357] width 205 height 15
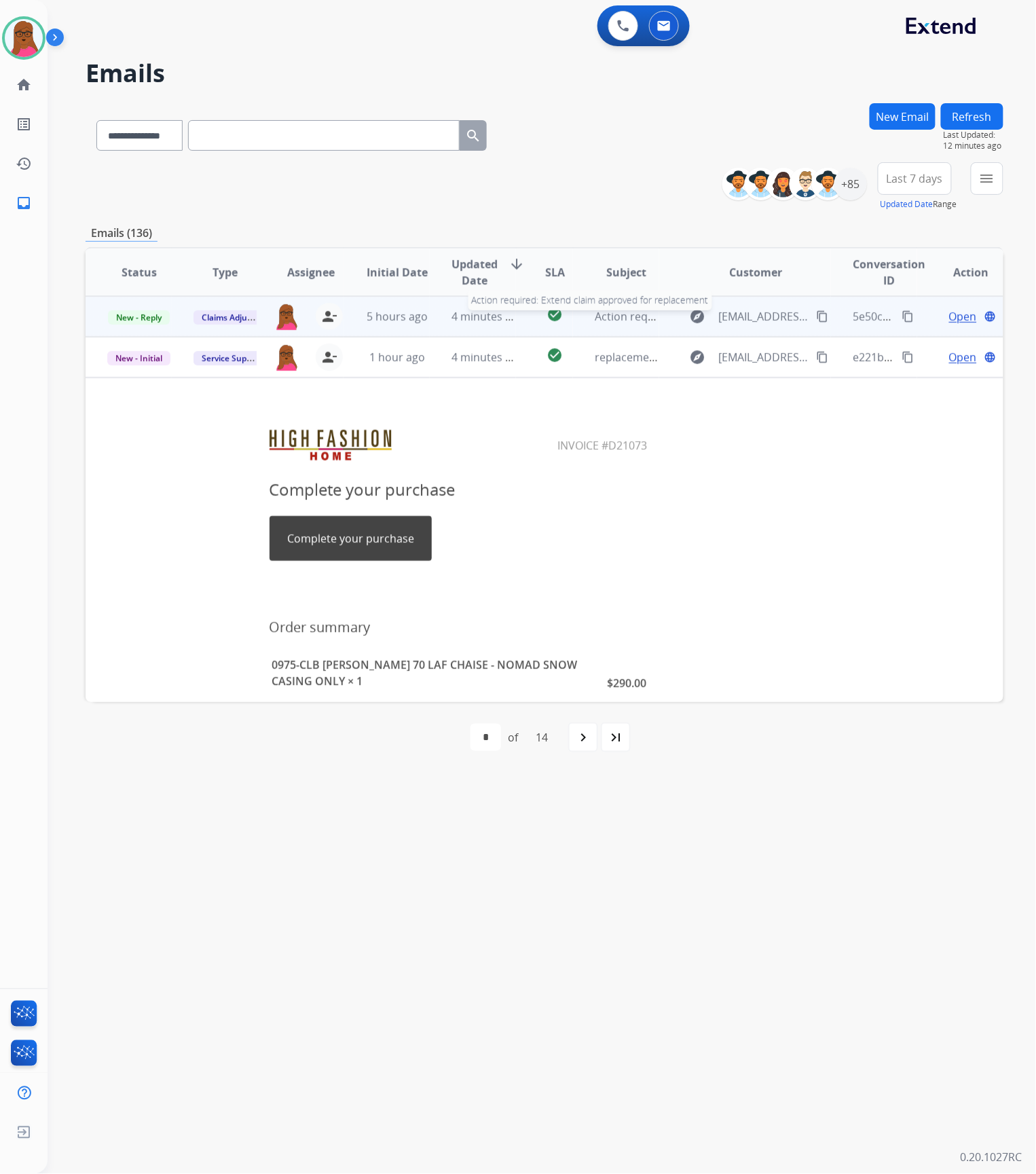
click at [620, 317] on span "Action required: Extend claim approved for replacement" at bounding box center [739, 316] width 289 height 15
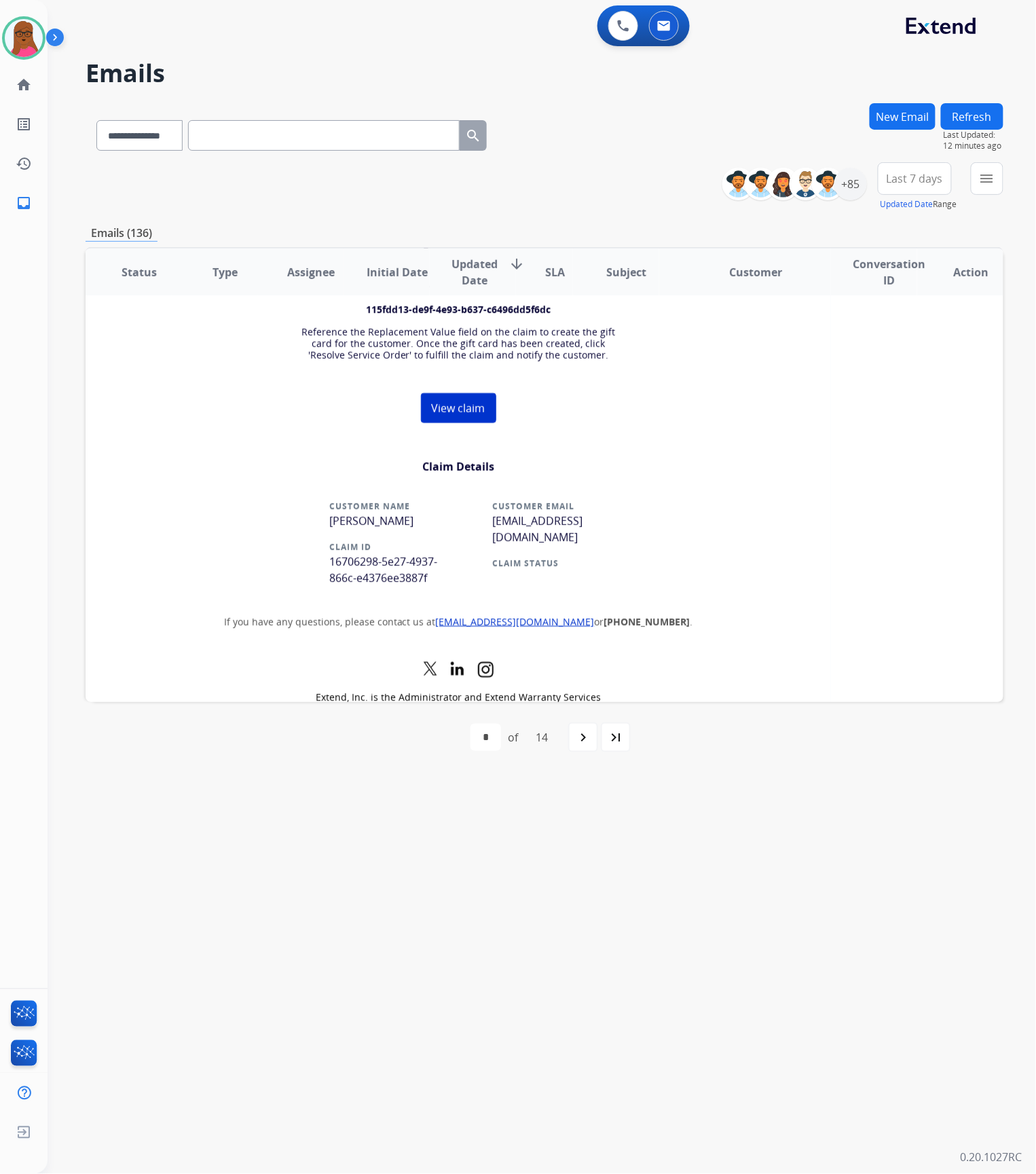
scroll to position [272, 0]
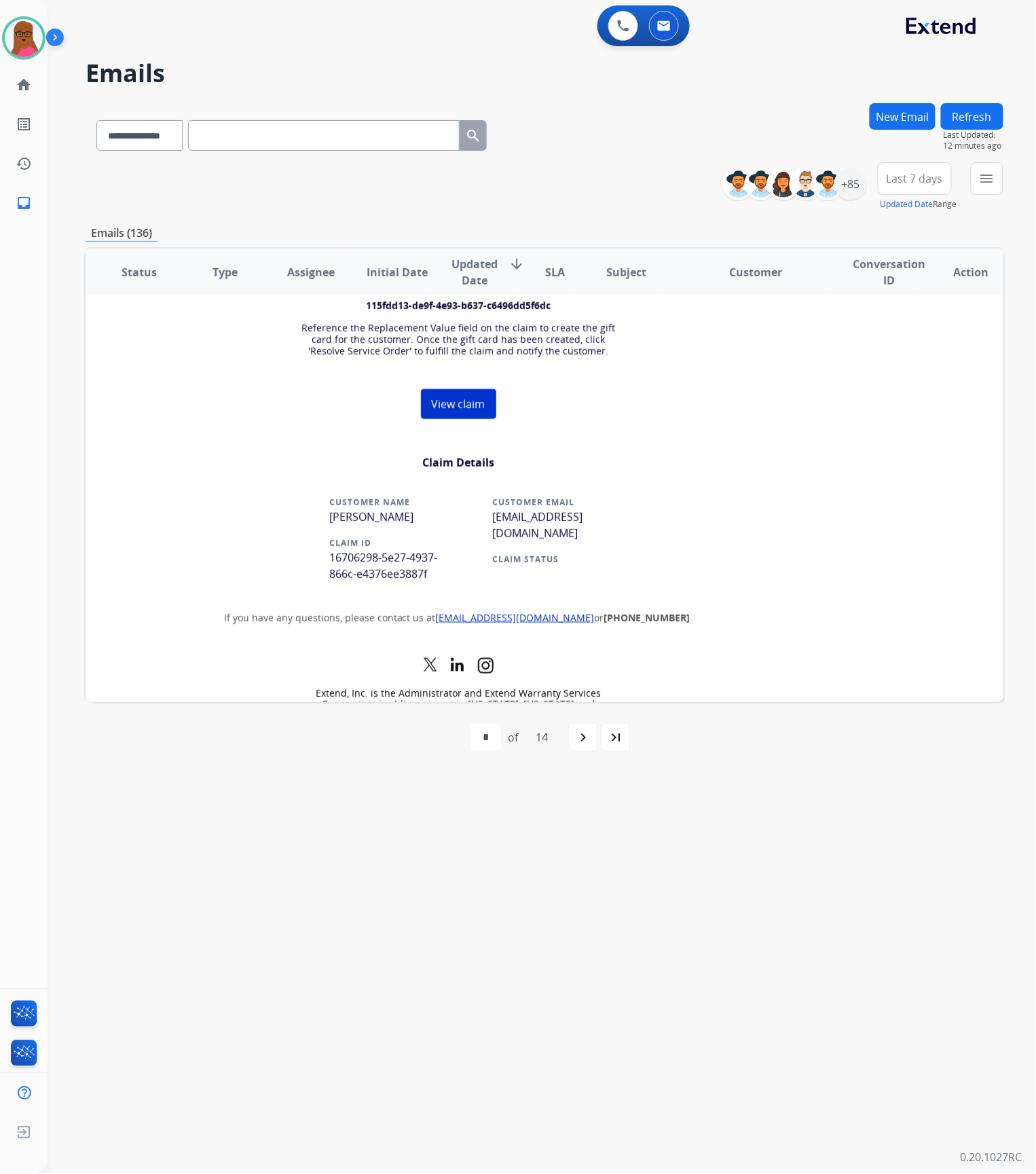
click at [373, 518] on span "[PERSON_NAME]" at bounding box center [371, 516] width 84 height 15
click at [373, 517] on span "[PERSON_NAME]" at bounding box center [371, 516] width 84 height 15
drag, startPoint x: 375, startPoint y: 517, endPoint x: 344, endPoint y: 561, distance: 53.8
click at [344, 561] on span "16706298-5e27-4937-866c-e4376ee3887f" at bounding box center [384, 565] width 108 height 32
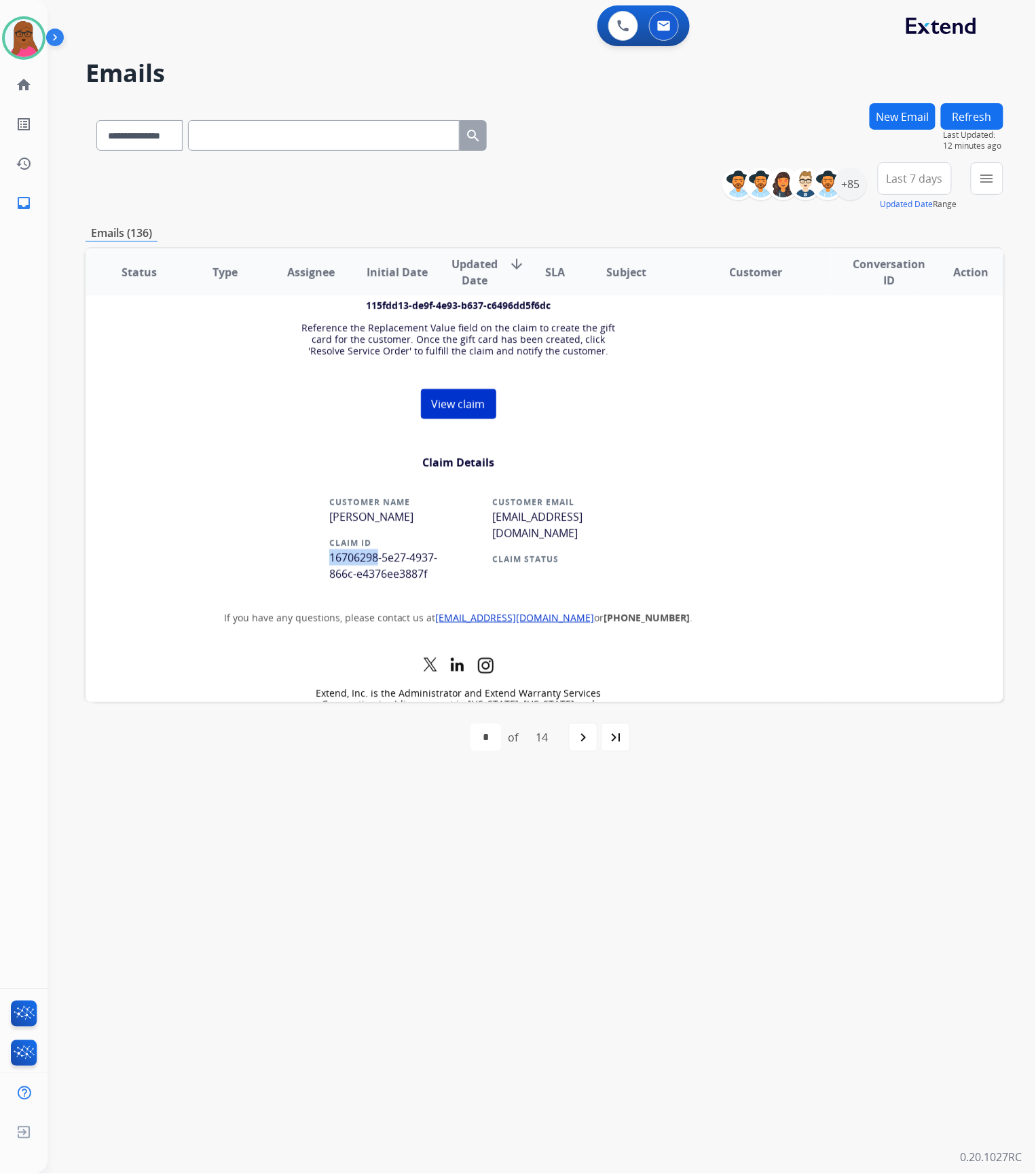
click at [344, 561] on span "16706298-5e27-4937-866c-e4376ee3887f" at bounding box center [384, 565] width 108 height 32
copy tr "16706298-5e27-4937-866c-e4376ee3887f"
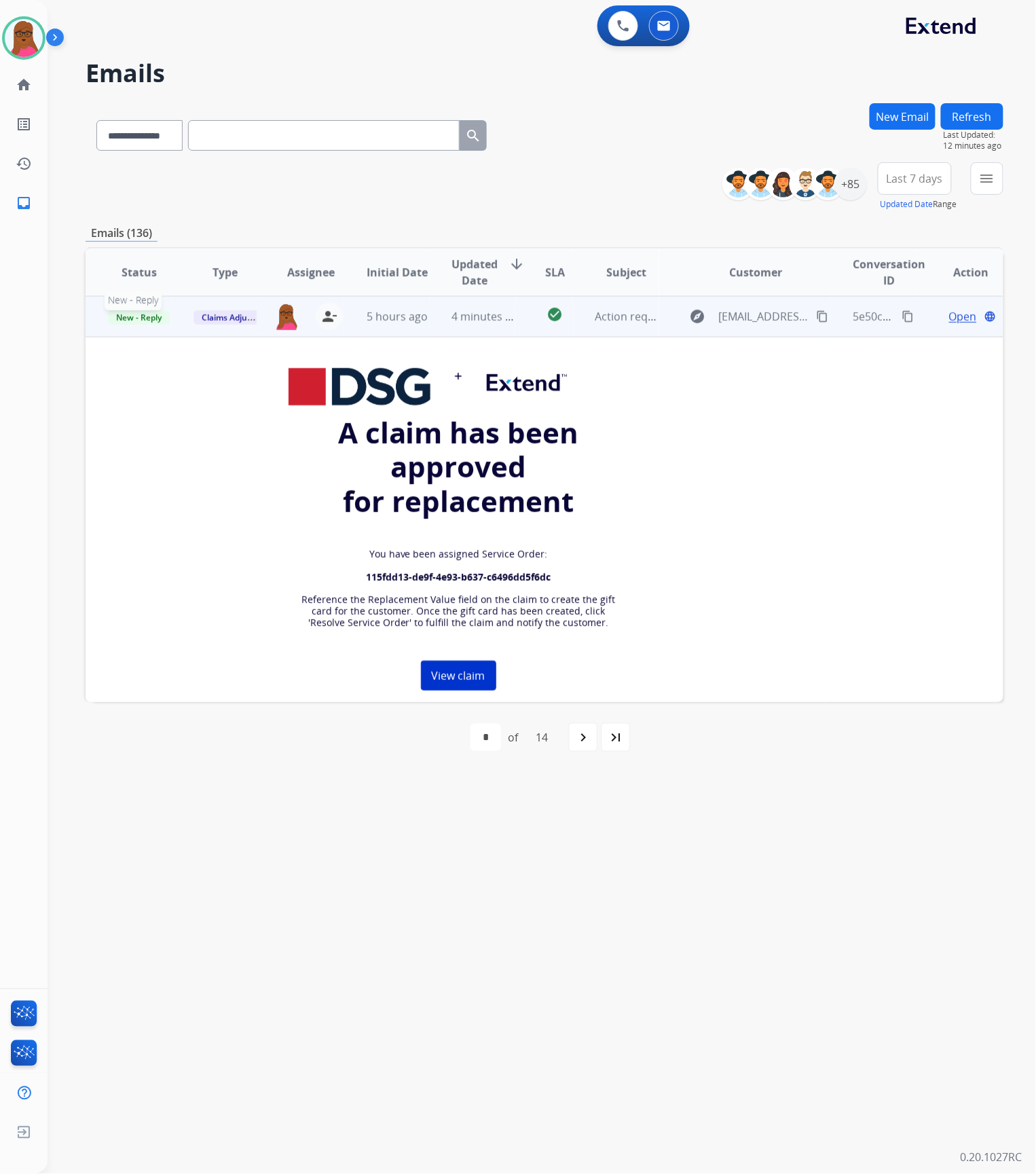
click at [153, 318] on span "New - Reply" at bounding box center [139, 317] width 62 height 15
click at [220, 450] on p "Closed – Solved" at bounding box center [203, 444] width 78 height 19
click at [908, 112] on button "New Email" at bounding box center [903, 116] width 66 height 26
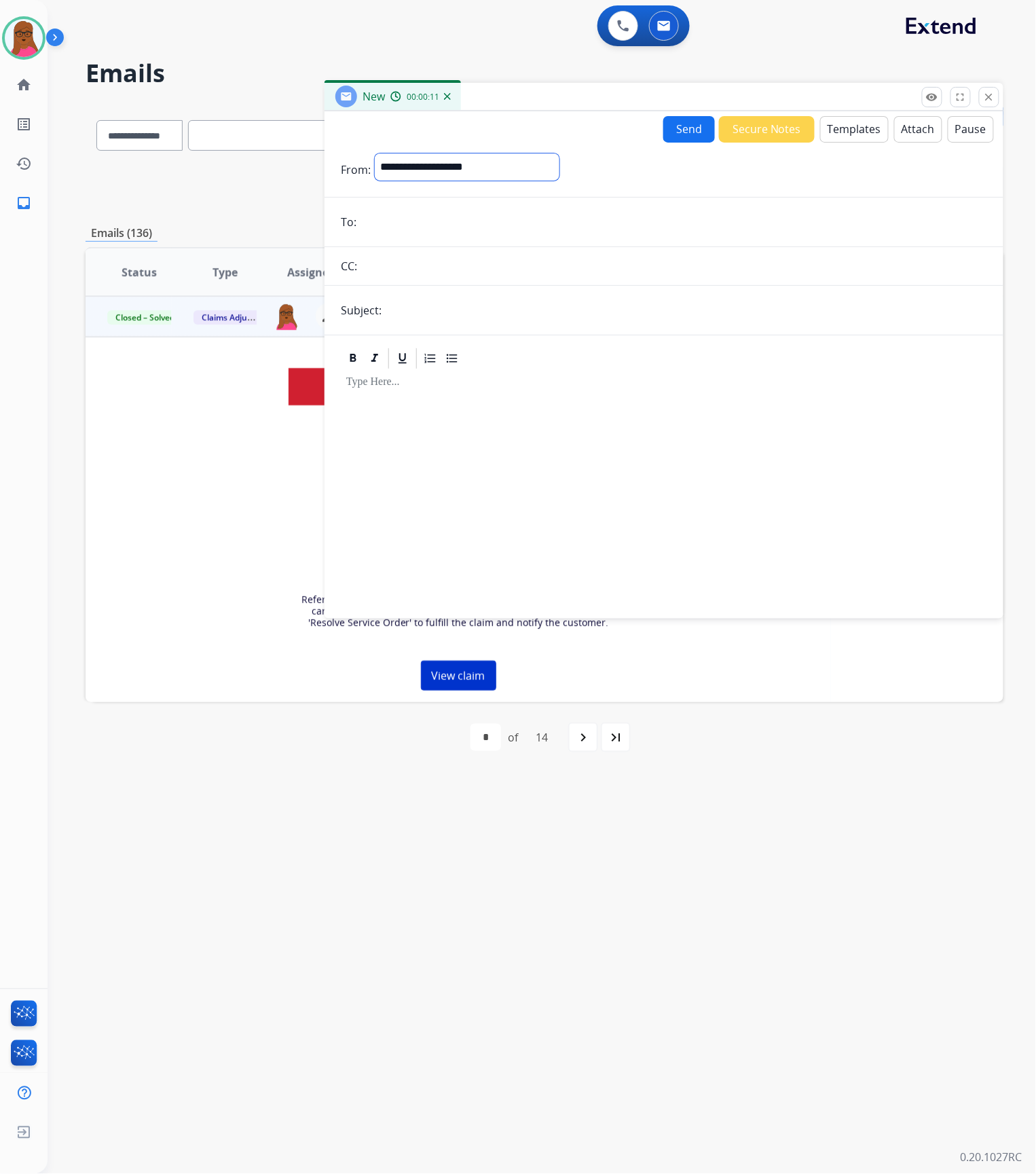
click at [552, 169] on select "**********" at bounding box center [468, 166] width 185 height 27
select select "**********"
click at [375, 153] on select "**********" at bounding box center [468, 166] width 185 height 27
drag, startPoint x: 397, startPoint y: 220, endPoint x: 417, endPoint y: 240, distance: 28.3
click at [397, 220] on input "email" at bounding box center [674, 223] width 627 height 27
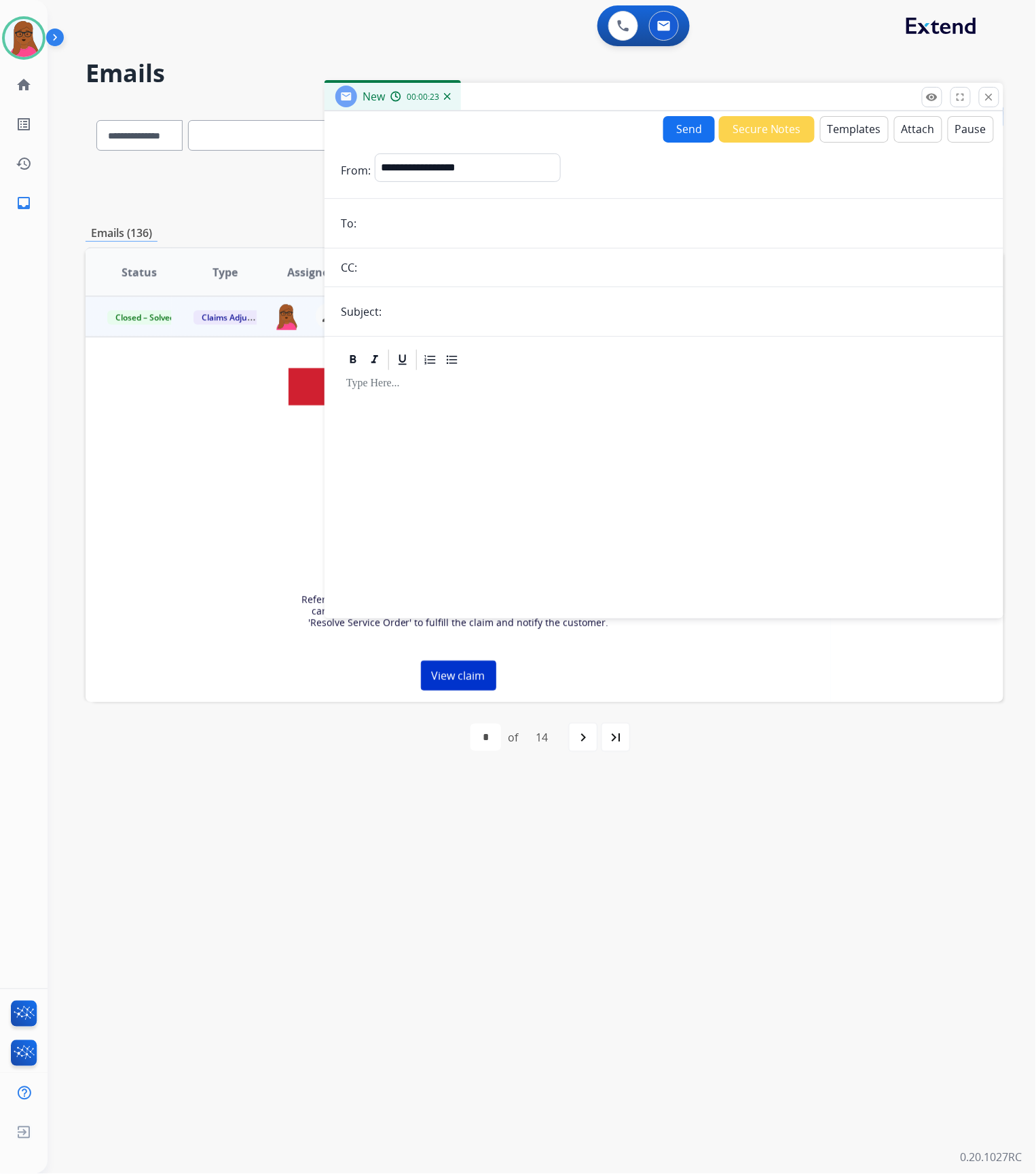
paste input "**********"
type input "**********"
click at [449, 302] on input "text" at bounding box center [686, 311] width 602 height 27
type input "**********"
click at [492, 416] on div at bounding box center [664, 488] width 646 height 233
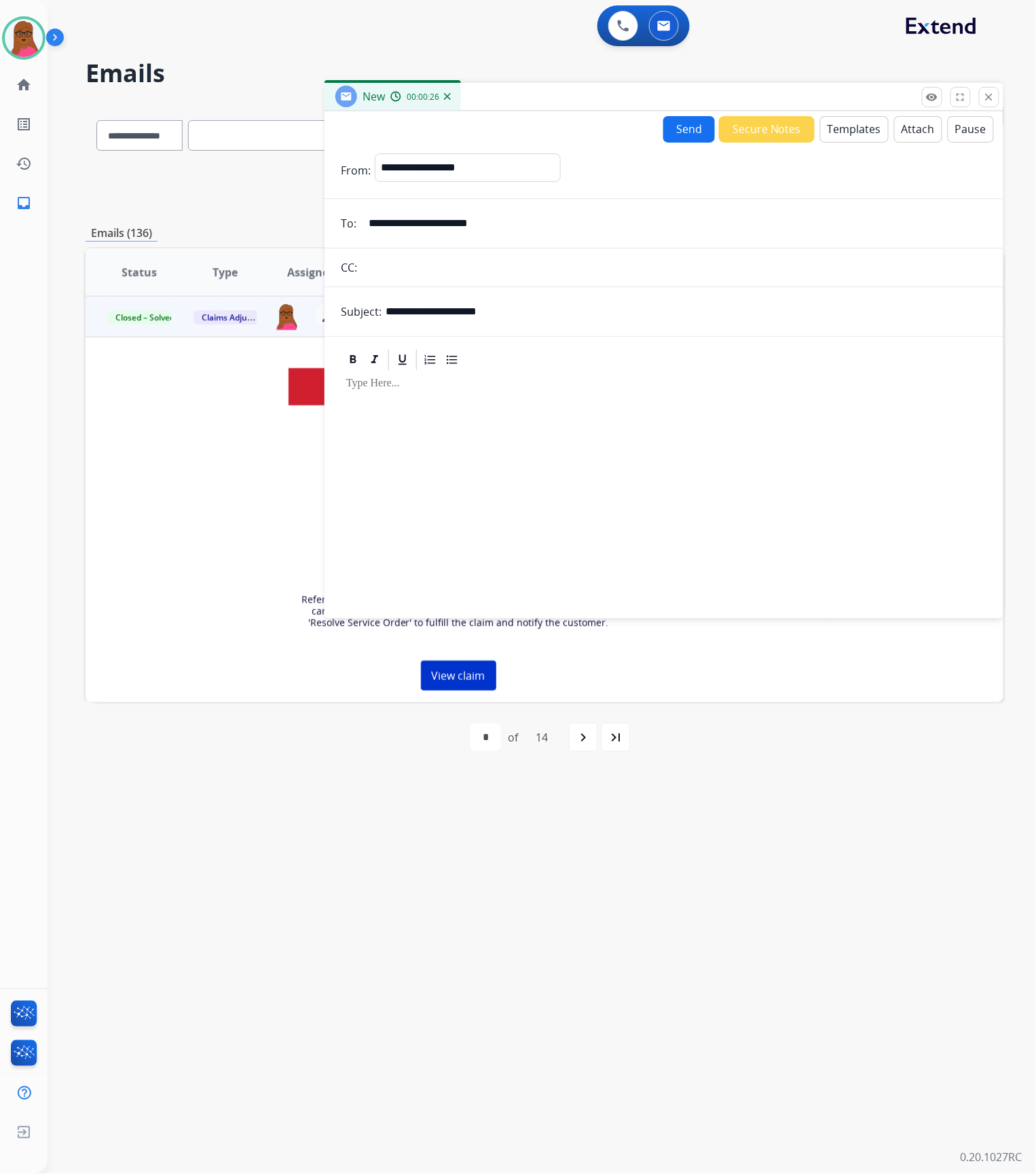
click at [834, 122] on button "Templates" at bounding box center [854, 129] width 69 height 26
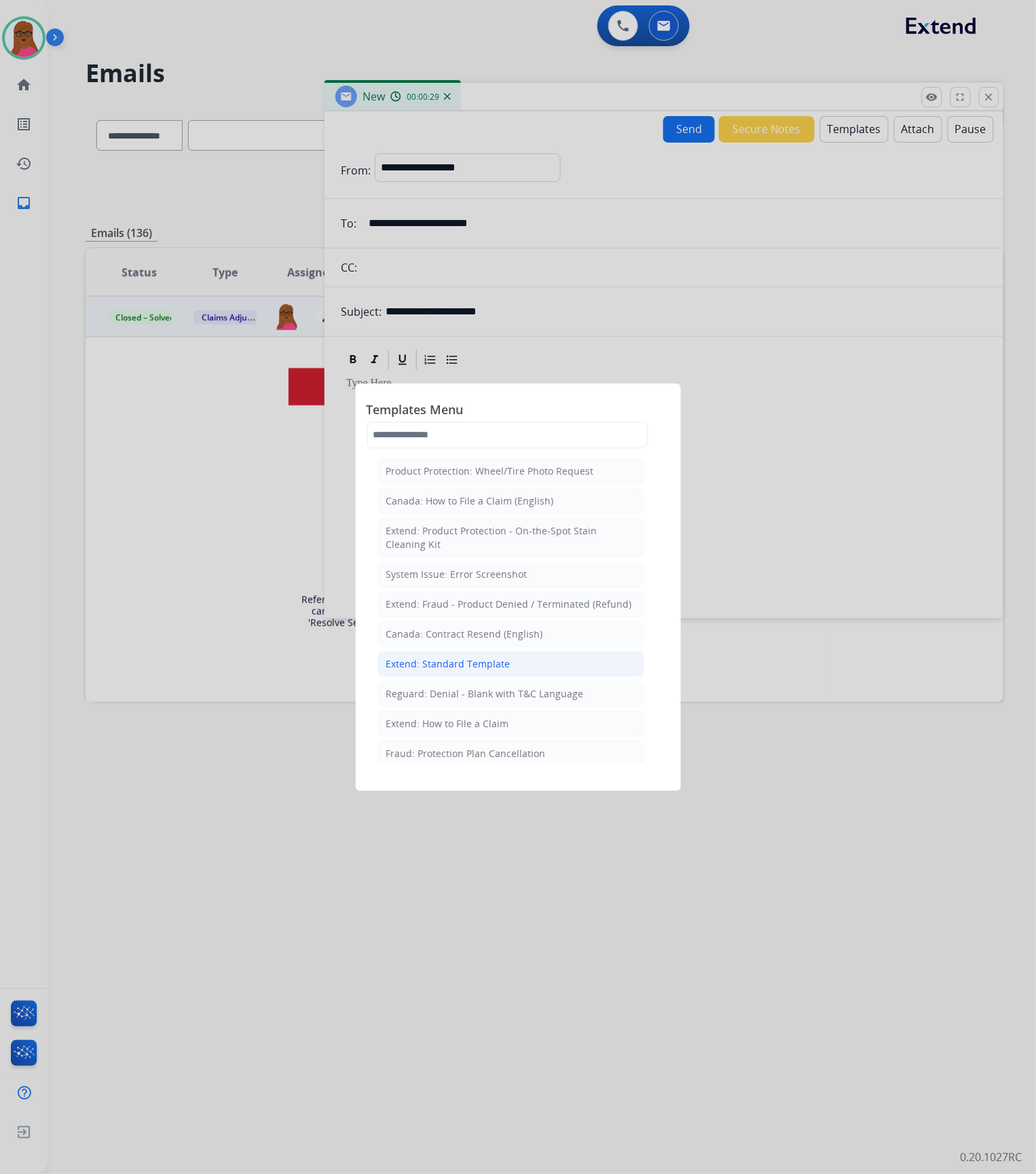
click at [477, 671] on div "Extend: Standard Template" at bounding box center [448, 664] width 124 height 14
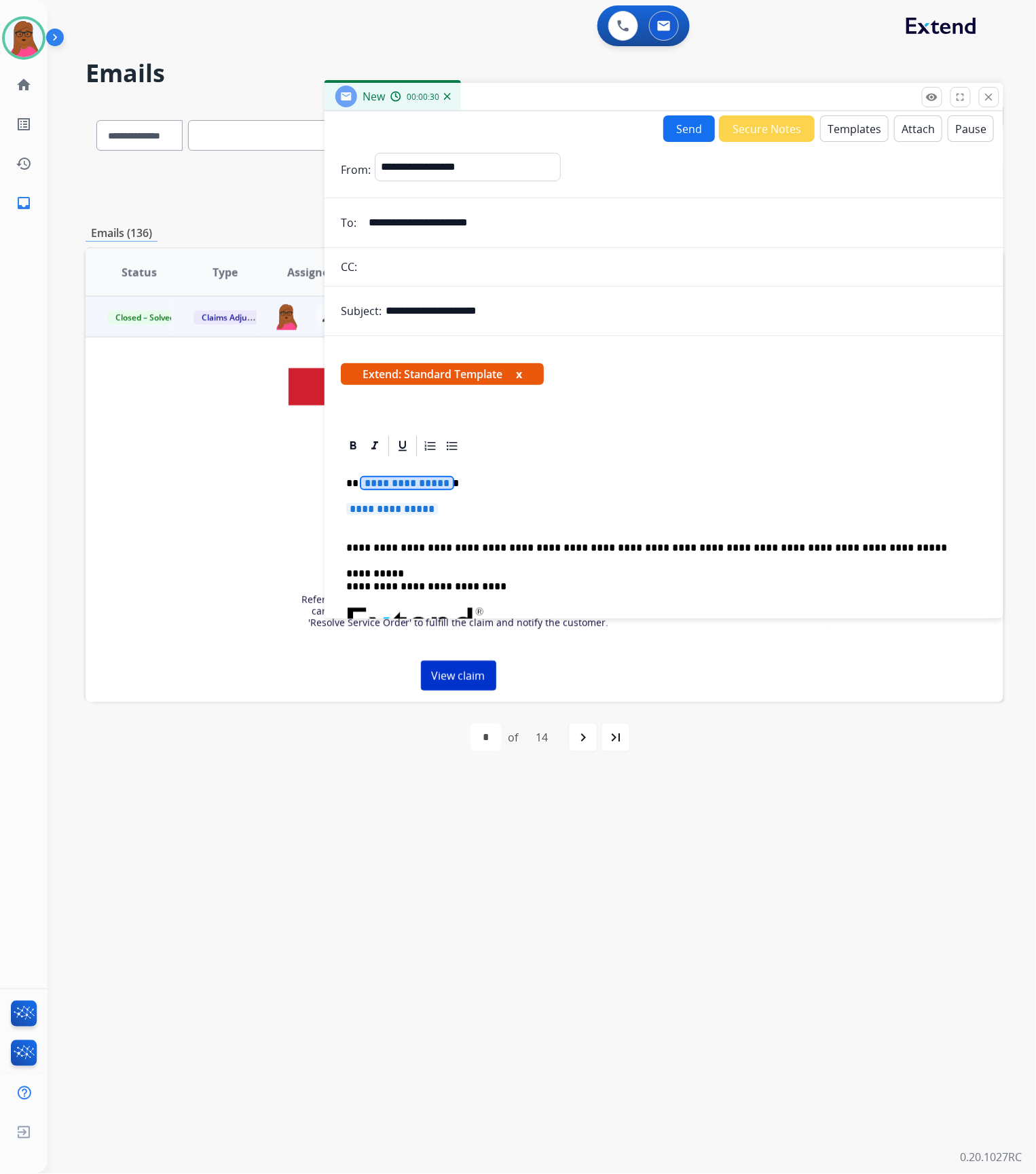
click at [417, 478] on span "**********" at bounding box center [407, 483] width 92 height 12
click at [410, 514] on span "**********" at bounding box center [392, 508] width 92 height 12
click at [413, 512] on span "**********" at bounding box center [392, 508] width 92 height 12
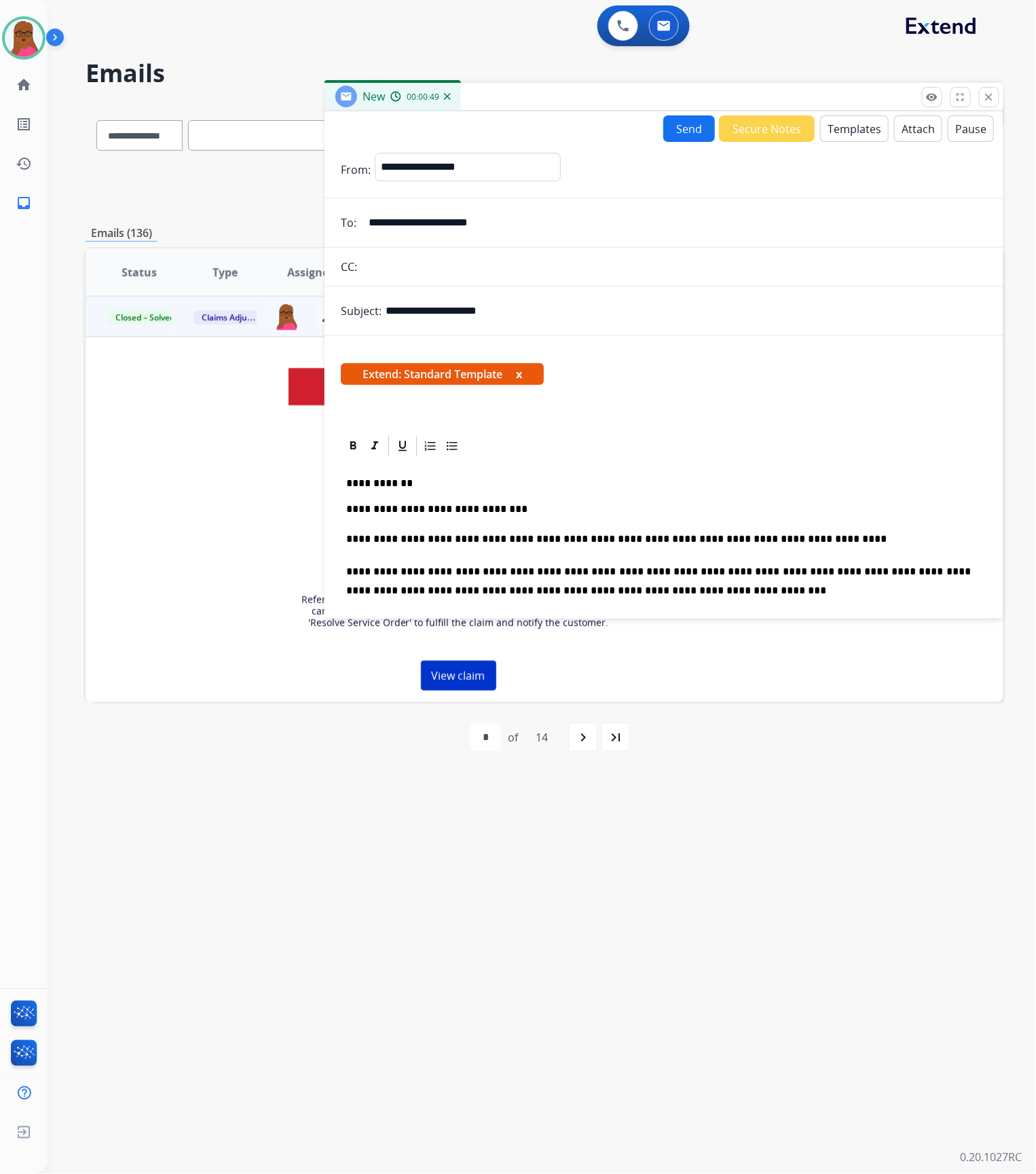
click at [834, 538] on p "**********" at bounding box center [659, 539] width 625 height 19
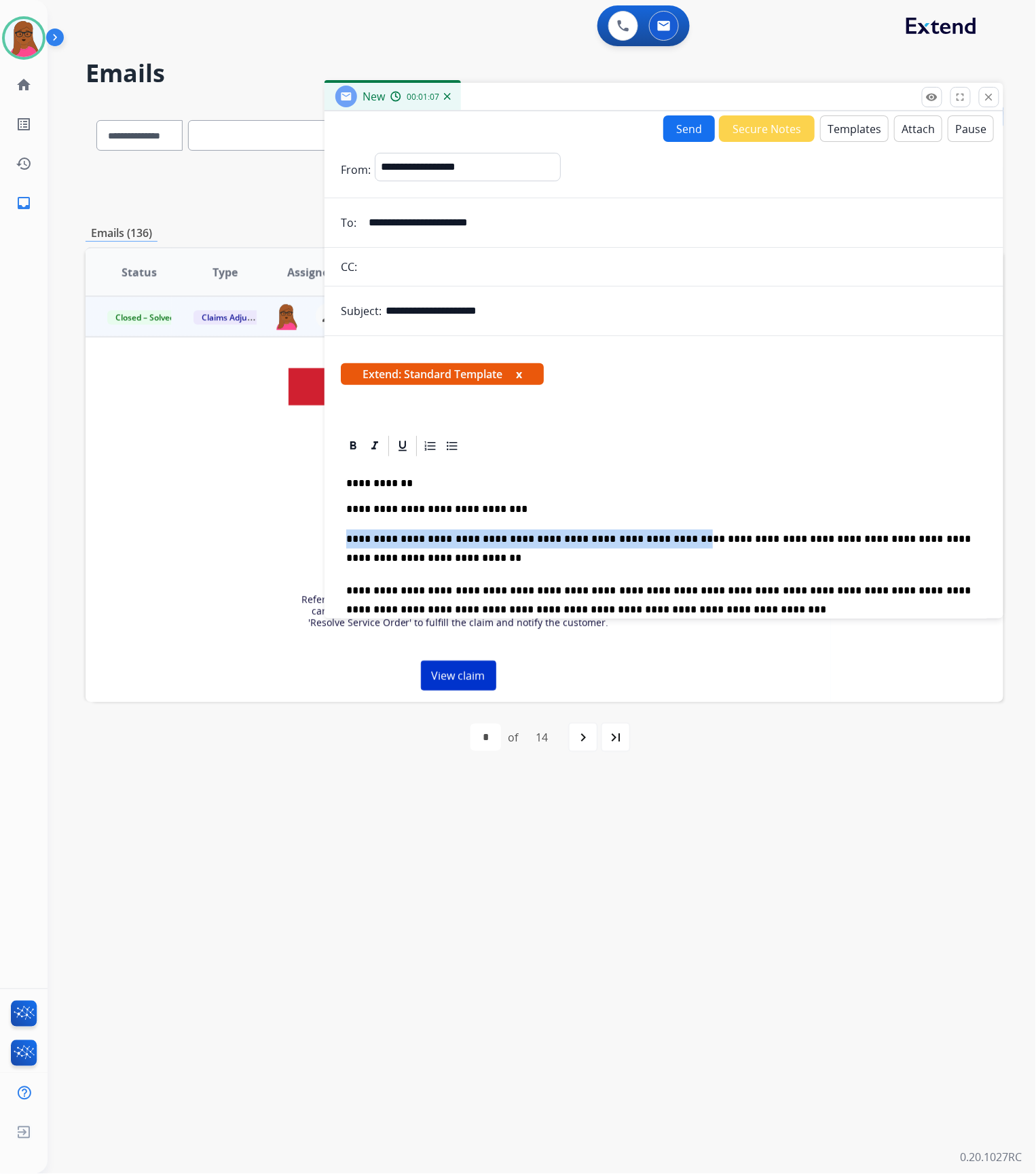
drag, startPoint x: 682, startPoint y: 543, endPoint x: 315, endPoint y: 542, distance: 367.0
click at [315, 542] on div "**********" at bounding box center [545, 438] width 918 height 669
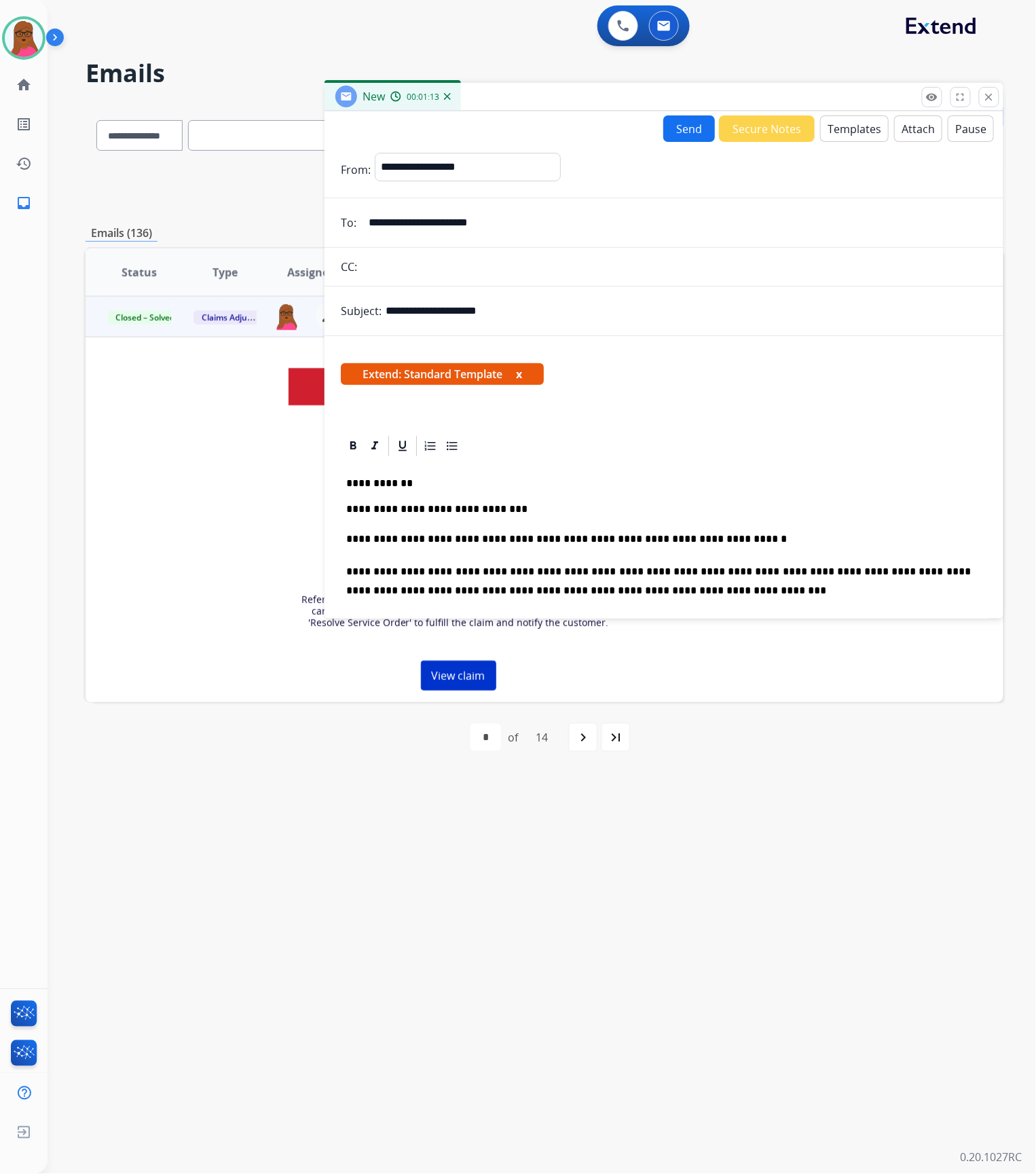
click at [519, 370] on button "x" at bounding box center [519, 374] width 6 height 16
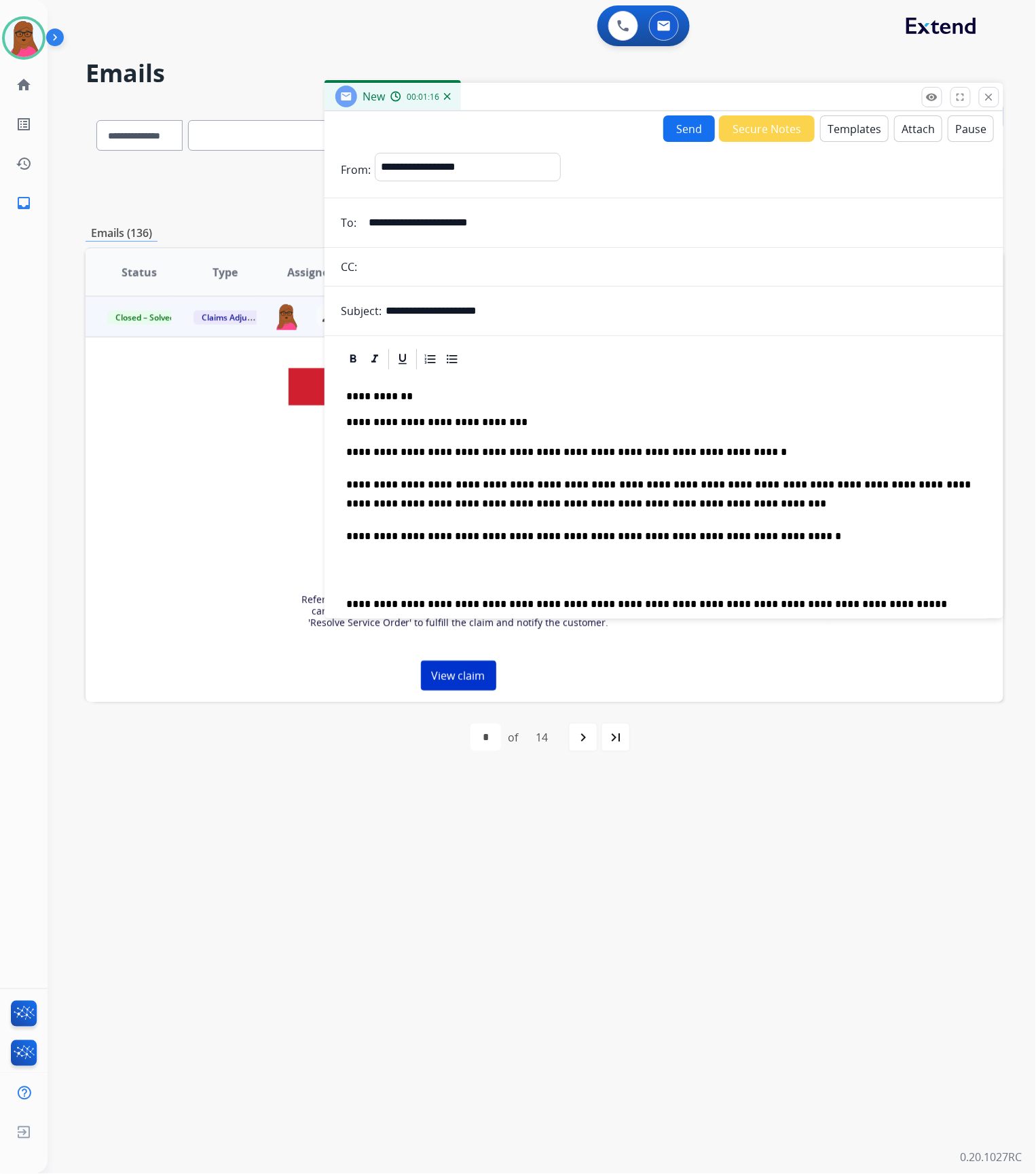
click at [682, 129] on button "Send" at bounding box center [689, 129] width 52 height 26
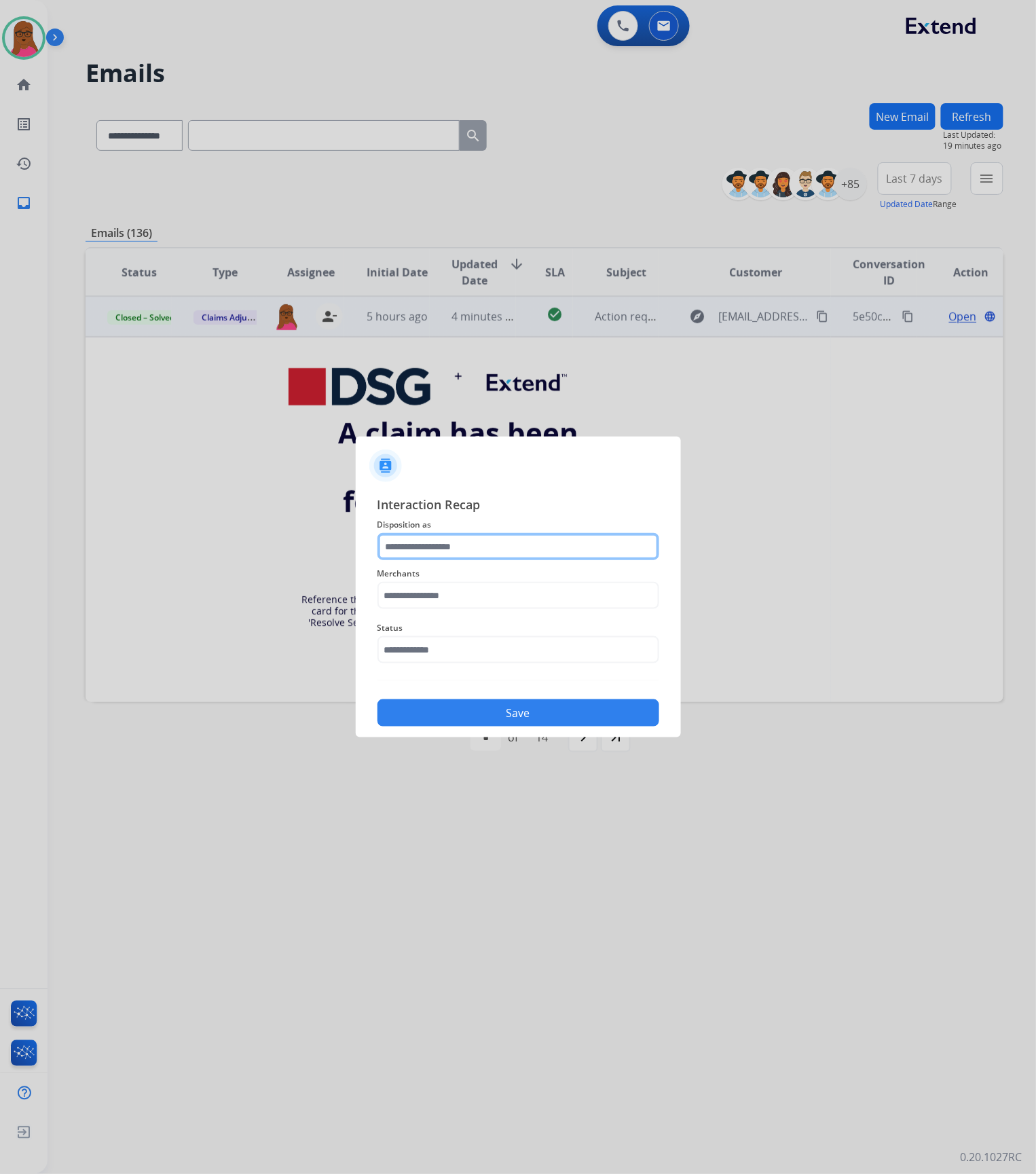
click at [520, 543] on input "text" at bounding box center [518, 546] width 282 height 27
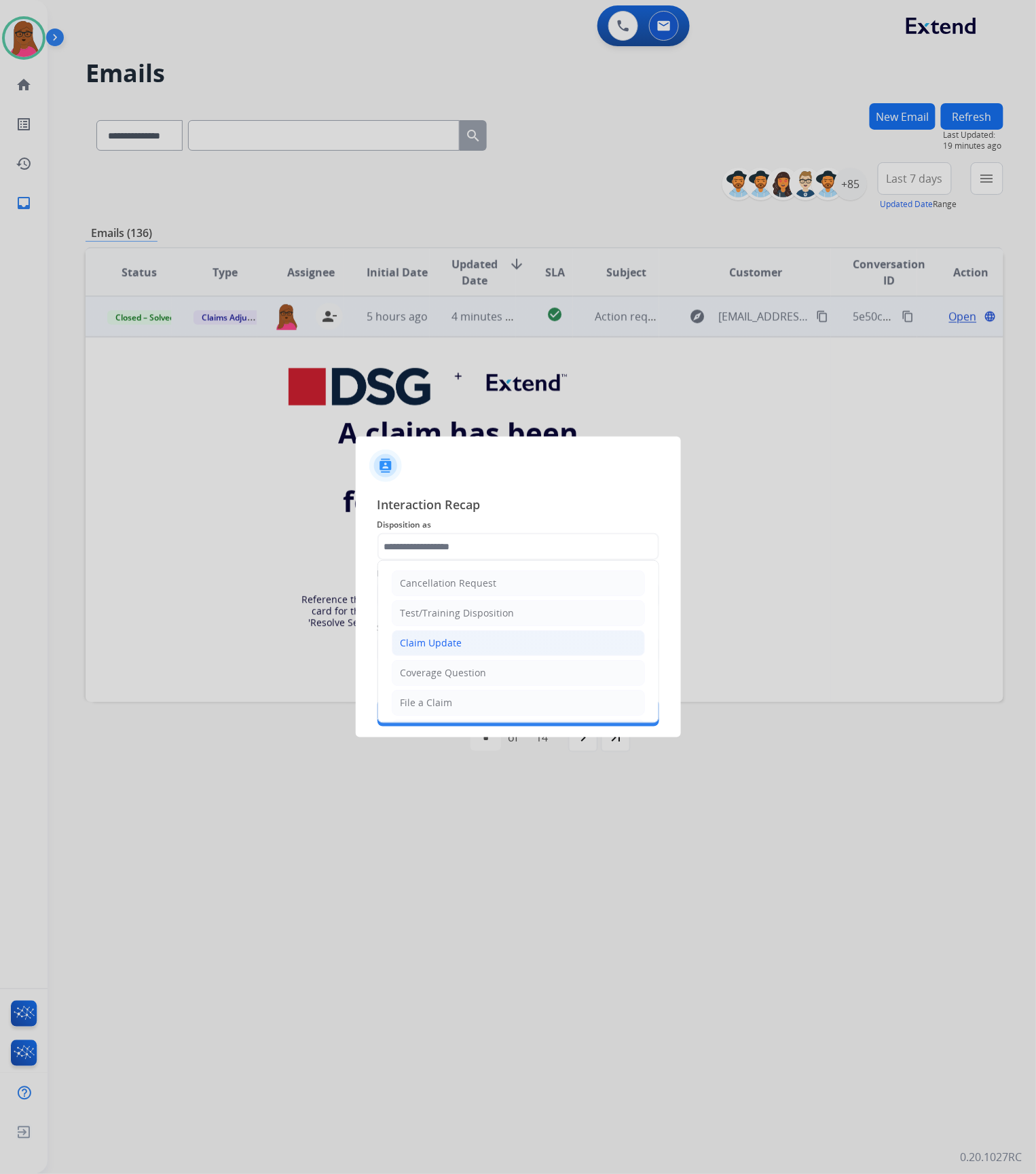
click at [454, 652] on li "Claim Update" at bounding box center [518, 642] width 253 height 25
type input "**********"
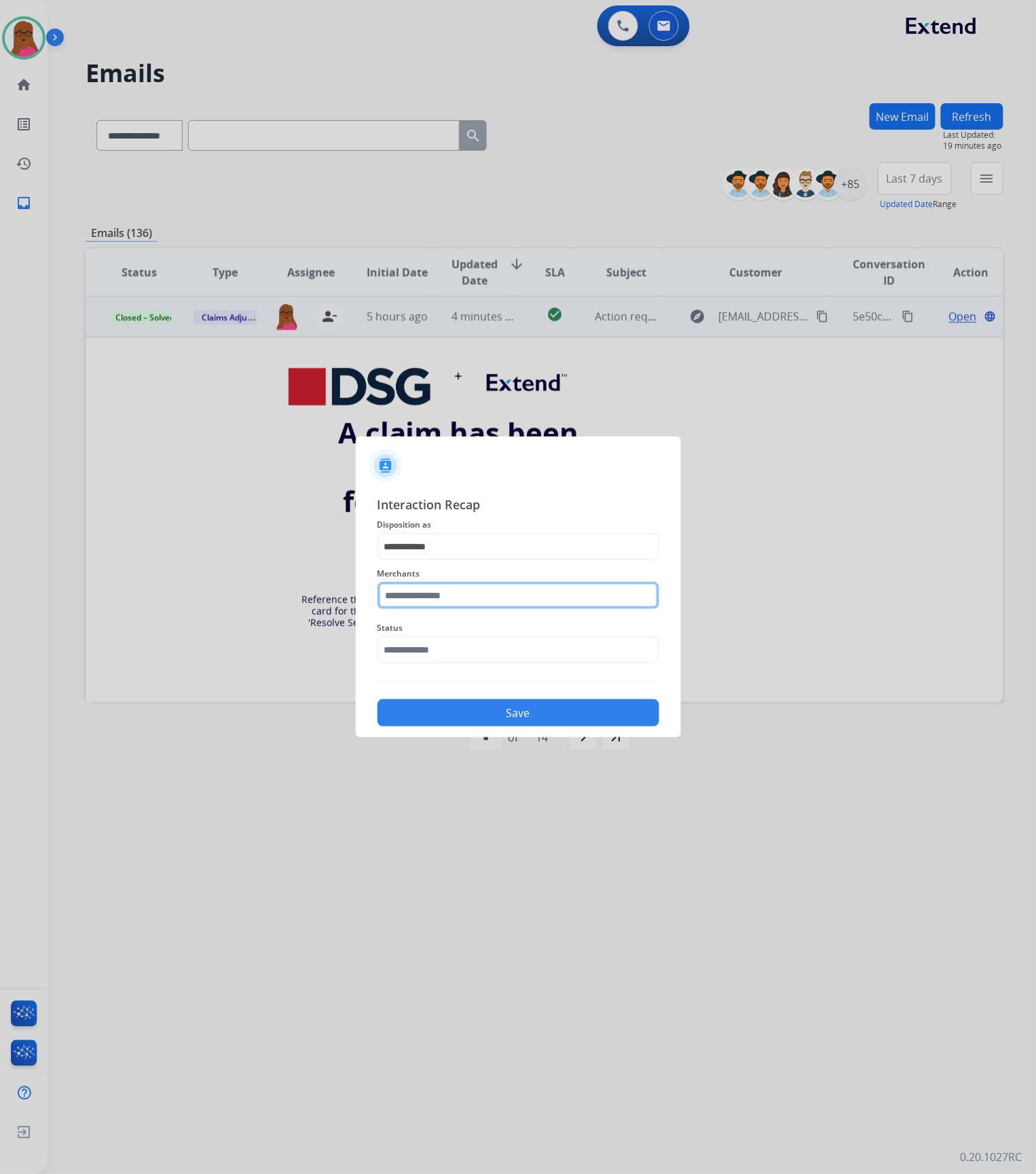
click at [451, 595] on input "text" at bounding box center [518, 595] width 282 height 27
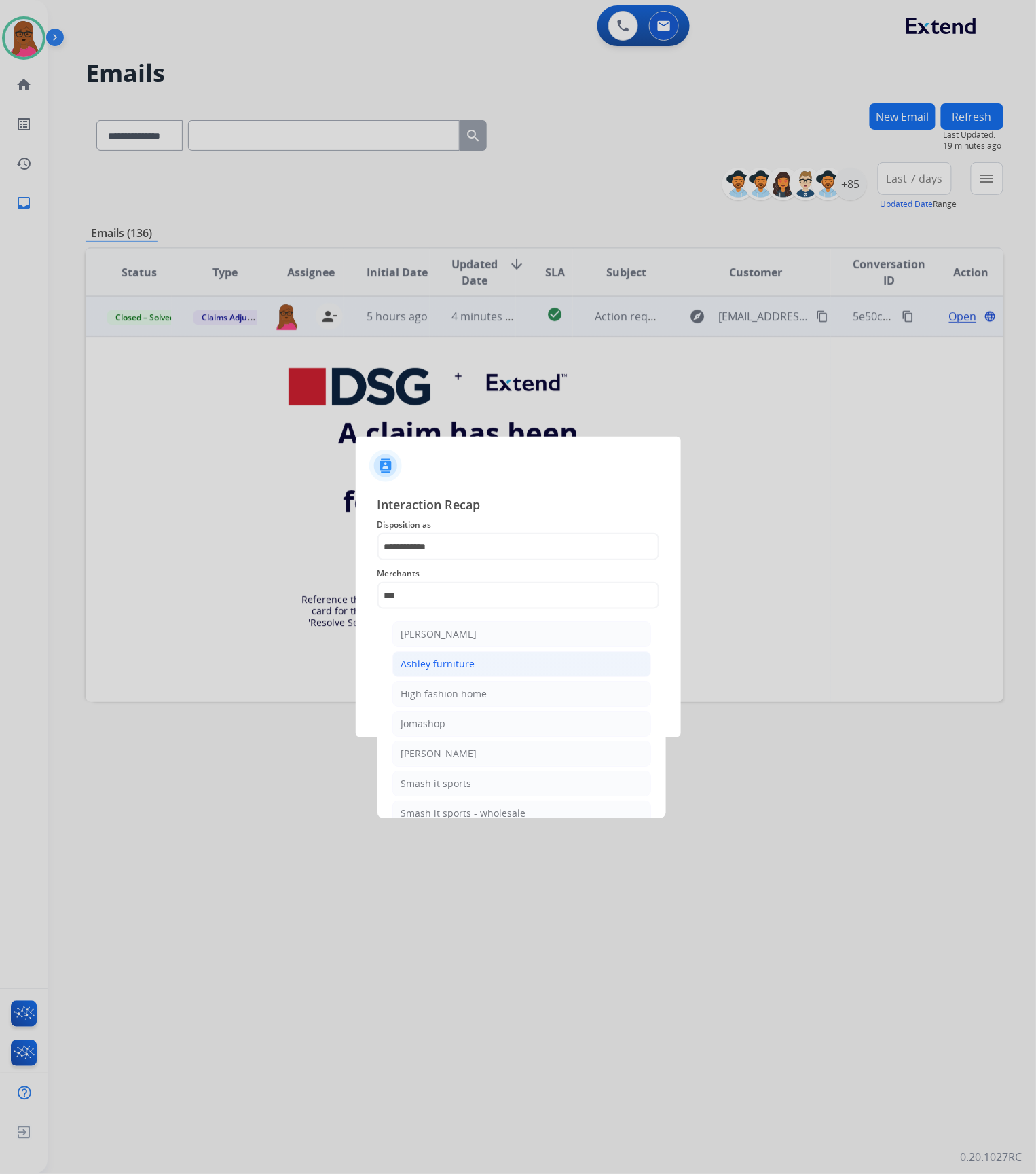
click at [449, 671] on div "Ashley furniture" at bounding box center [438, 664] width 74 height 14
type input "**********"
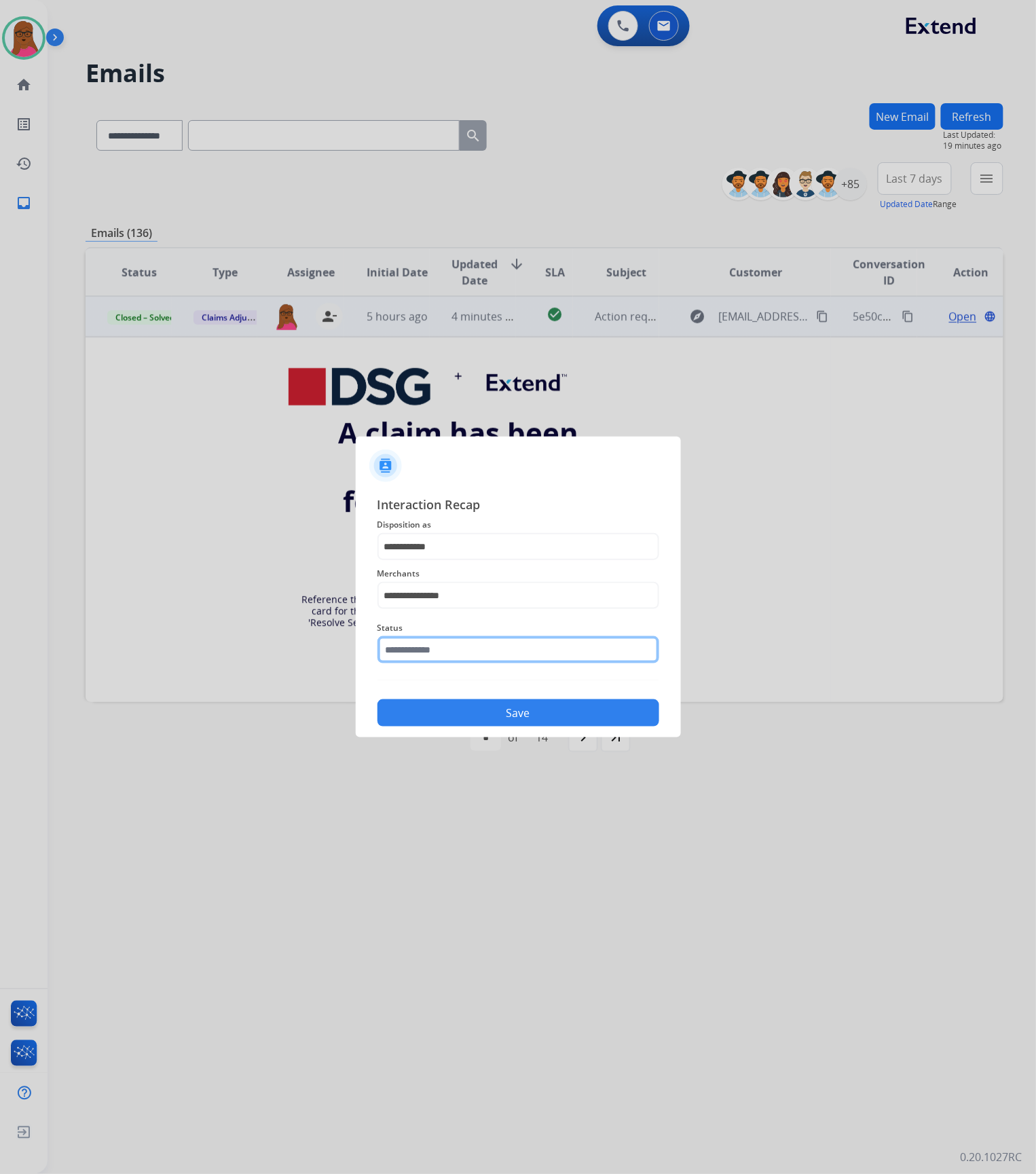
click at [458, 642] on input "text" at bounding box center [518, 649] width 282 height 27
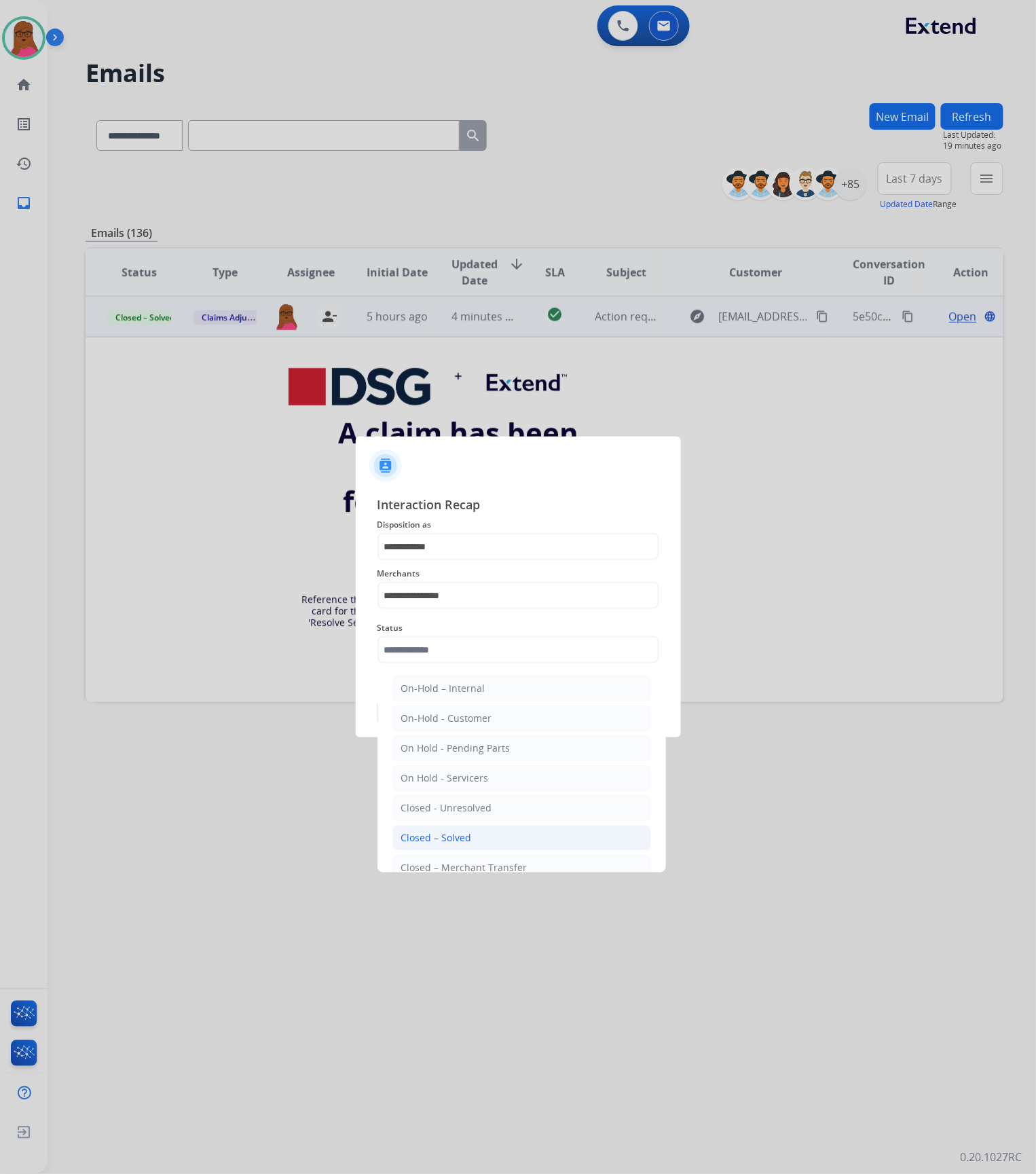
click at [456, 831] on li "Closed – Solved" at bounding box center [522, 837] width 259 height 25
type input "**********"
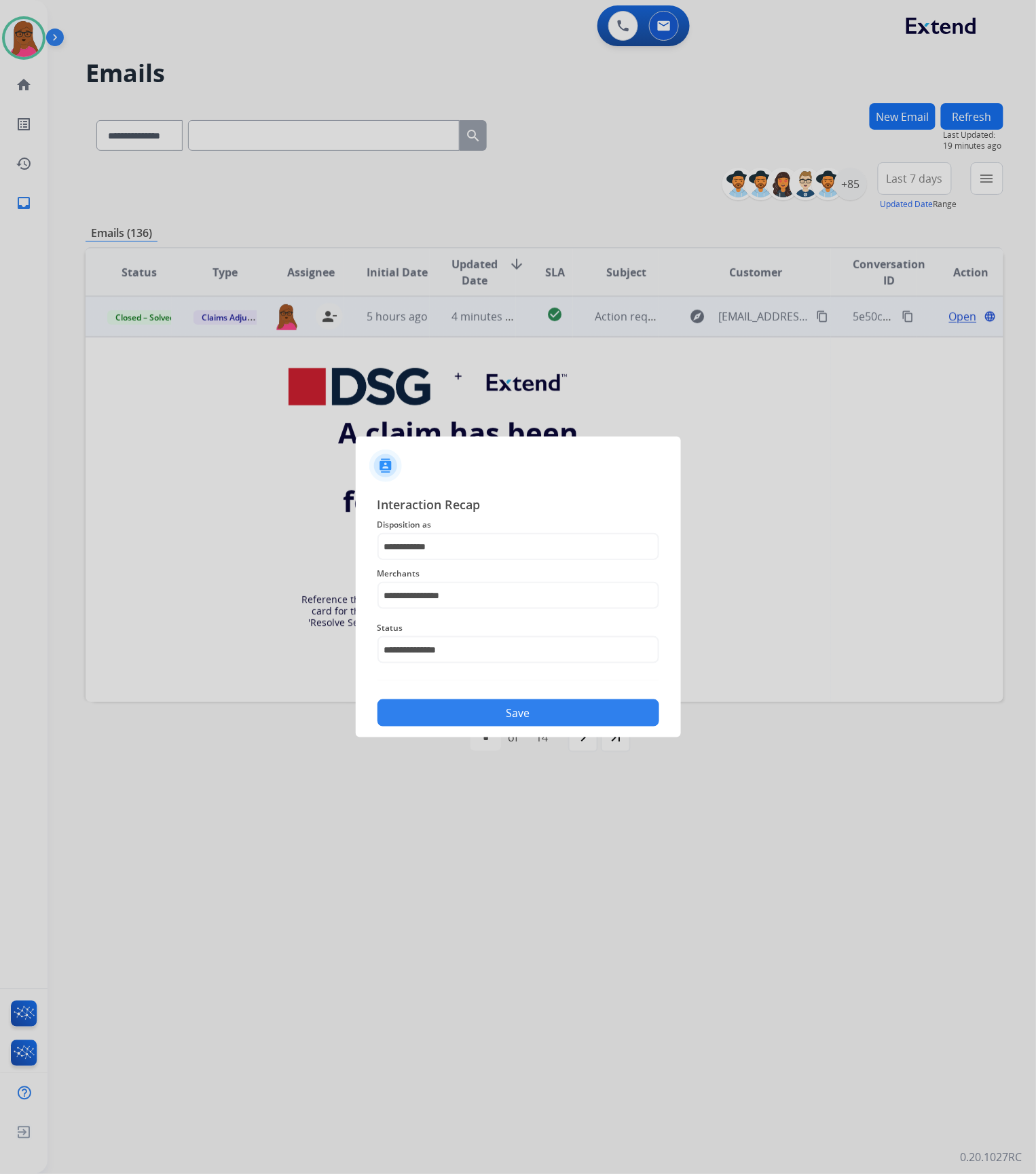
click at [490, 715] on button "Save" at bounding box center [518, 713] width 282 height 27
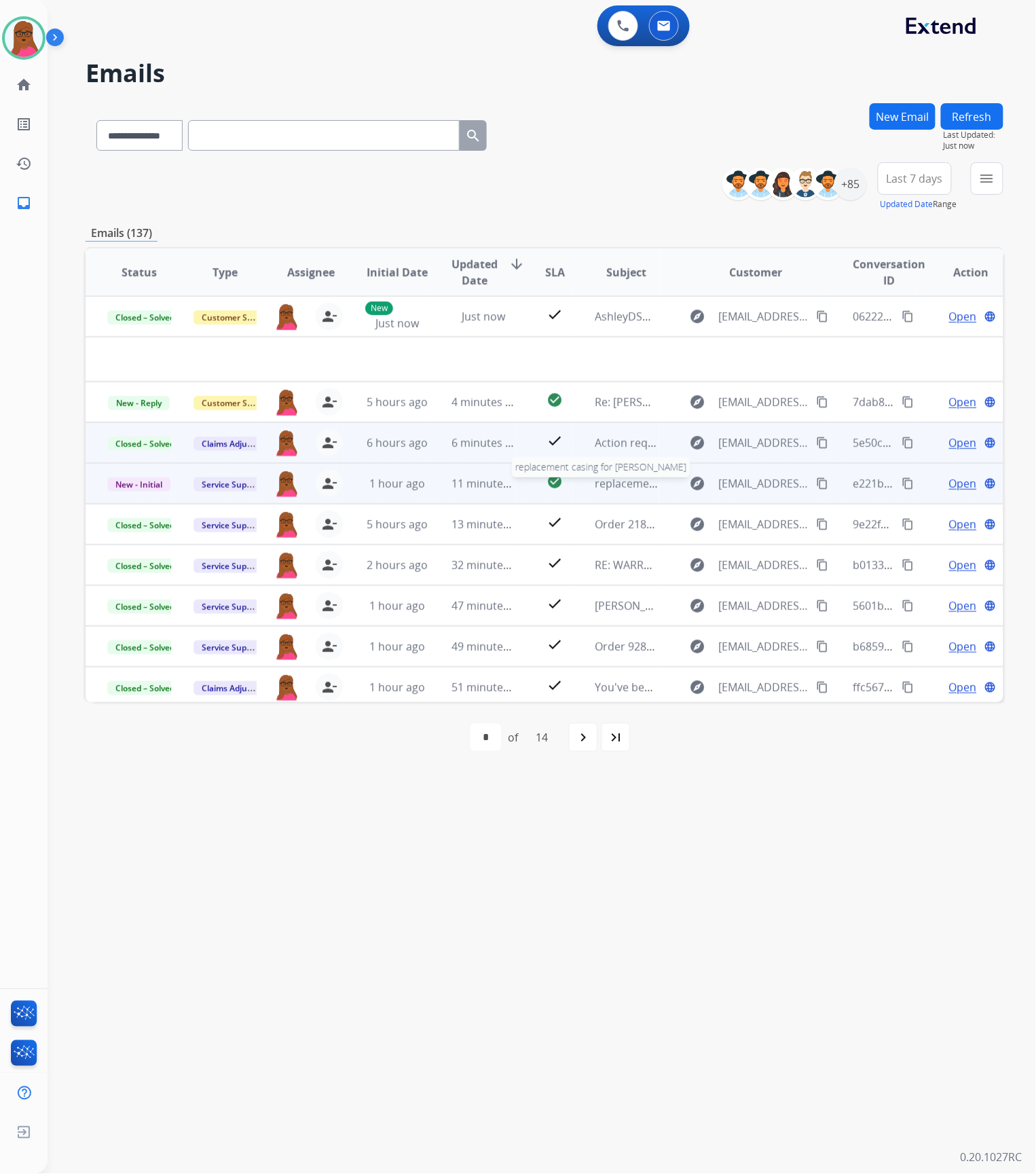
click at [600, 486] on span "replacement casing for Monica Quach" at bounding box center [697, 483] width 205 height 15
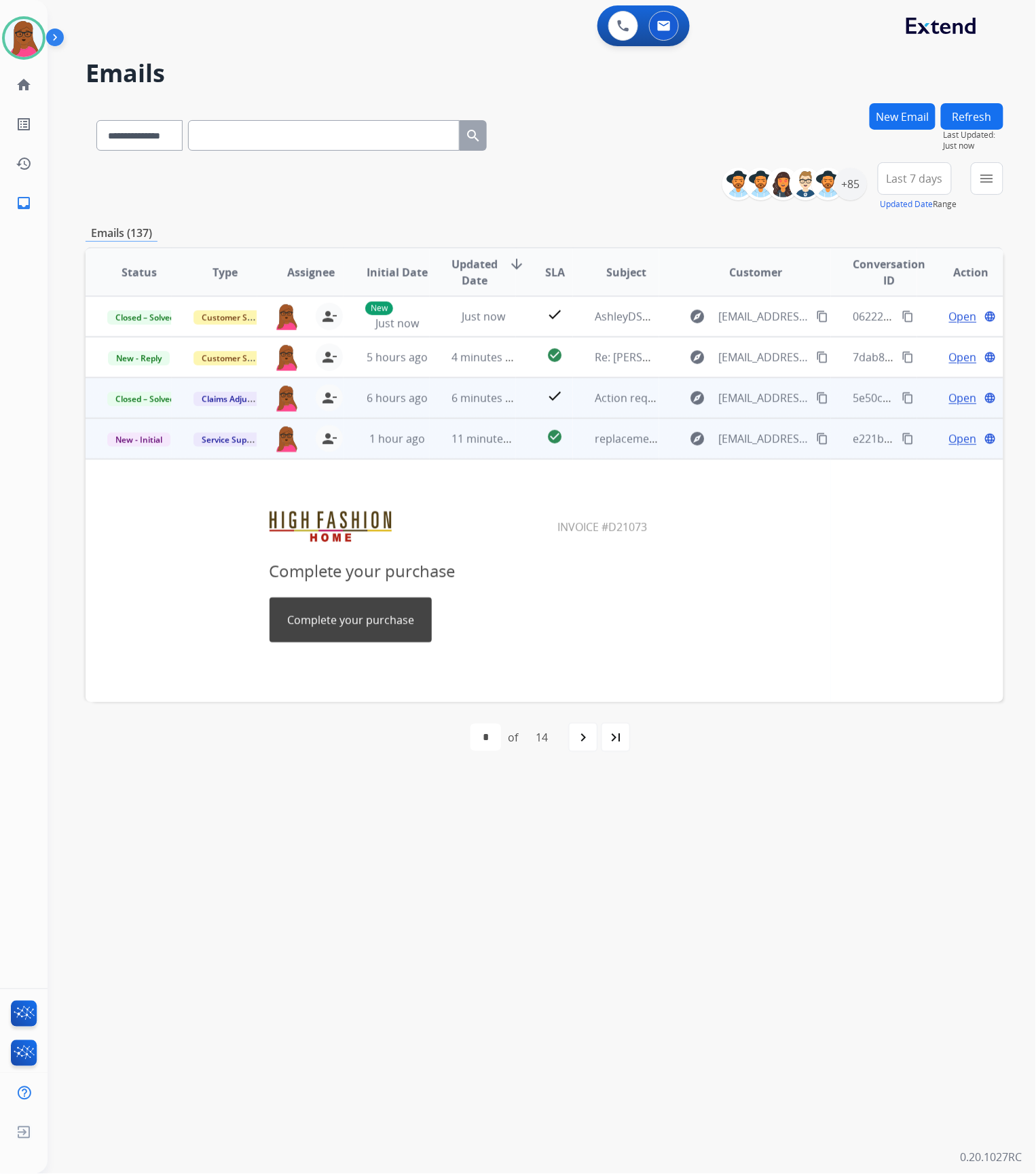
click at [961, 436] on span "Open" at bounding box center [963, 438] width 28 height 16
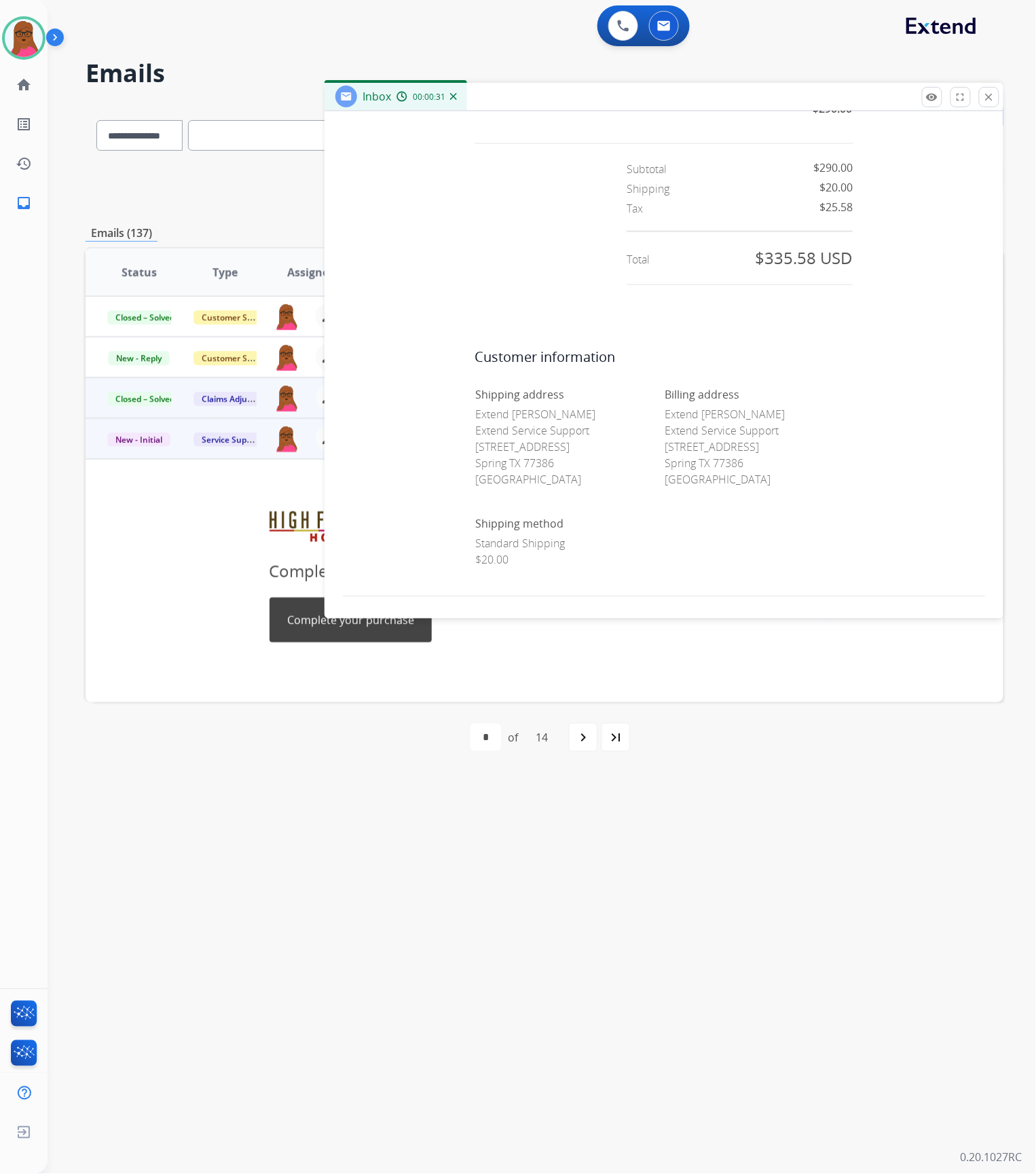
scroll to position [605, 0]
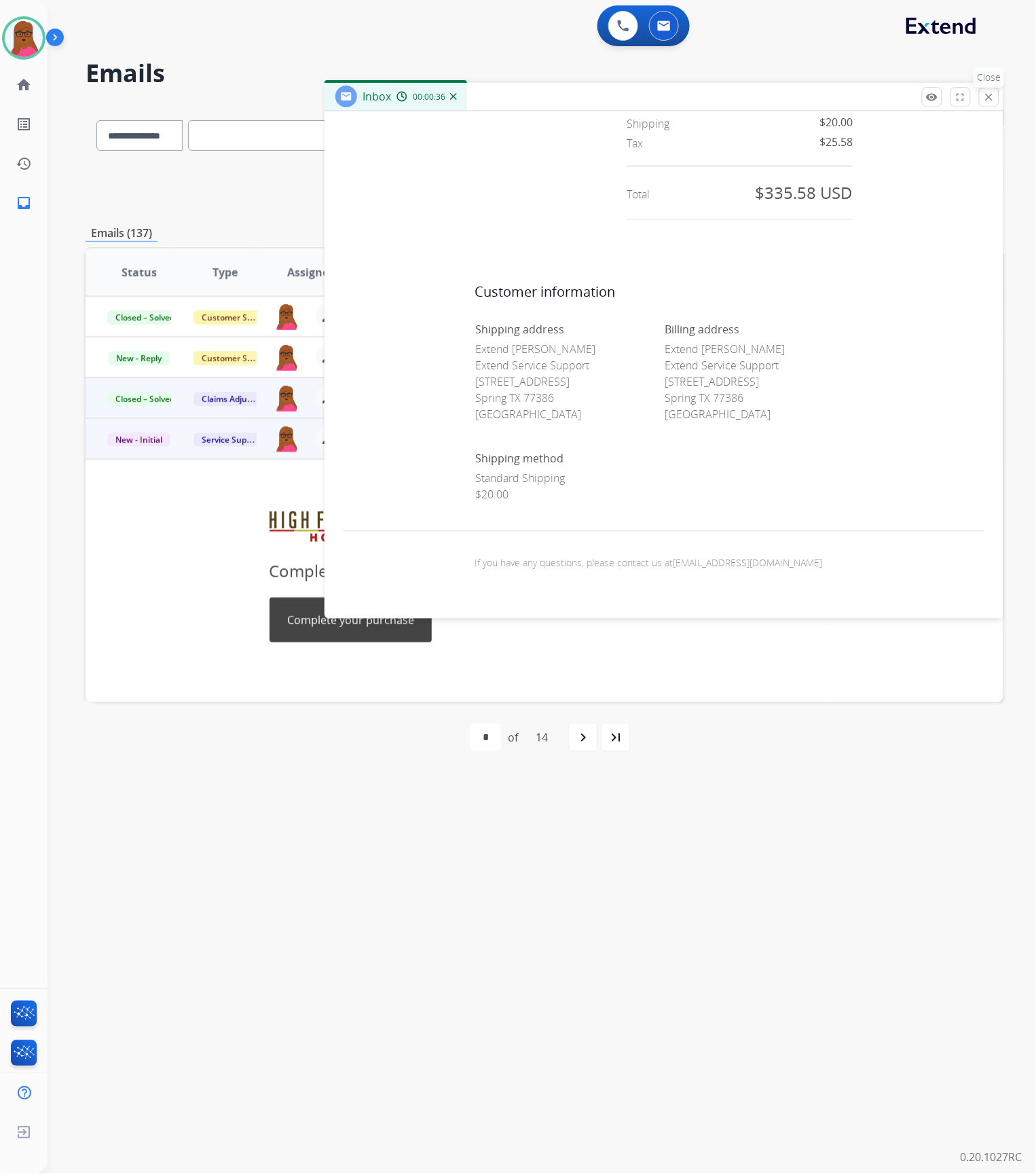
click at [983, 101] on button "close Close" at bounding box center [989, 97] width 20 height 20
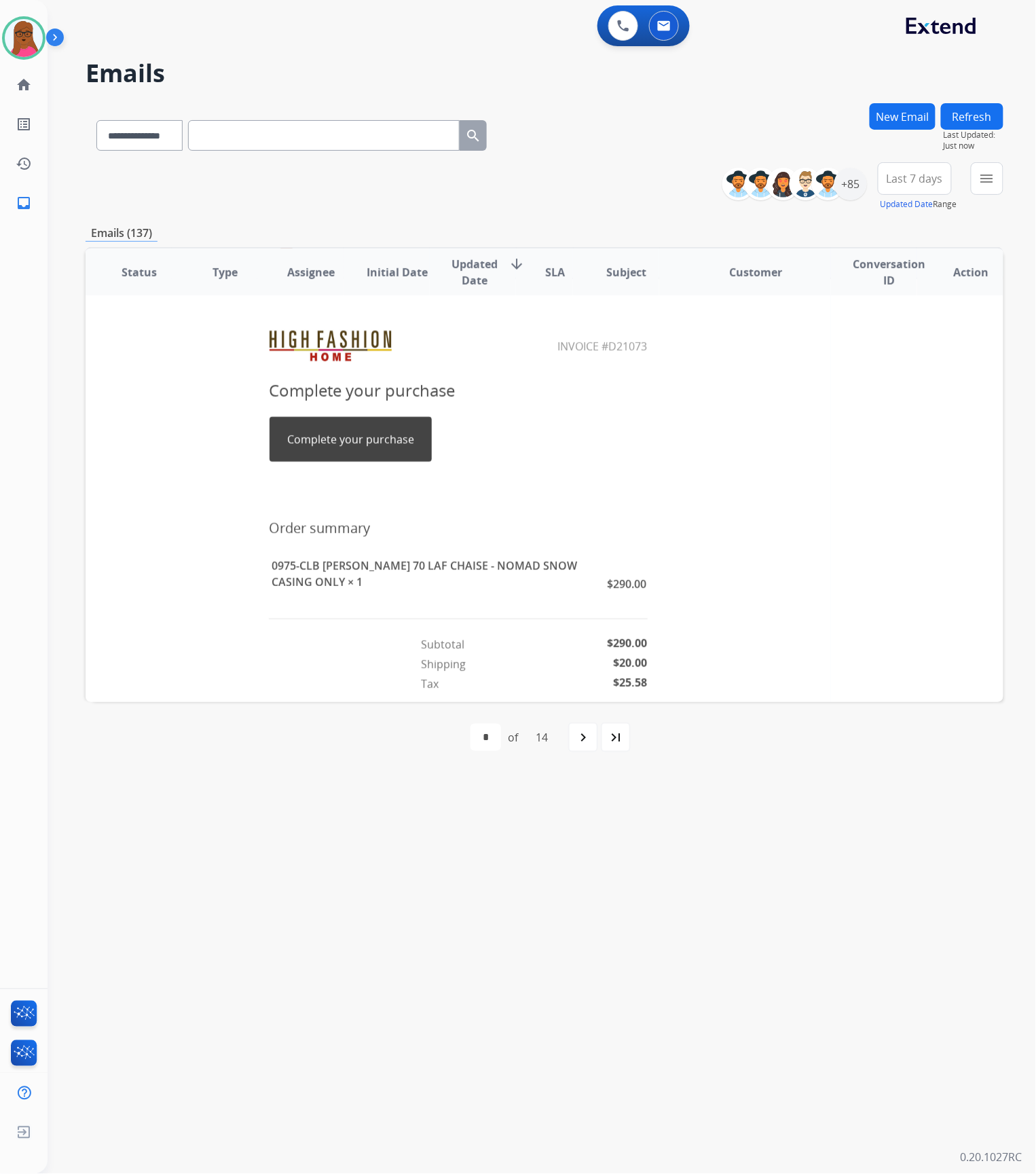
scroll to position [0, 0]
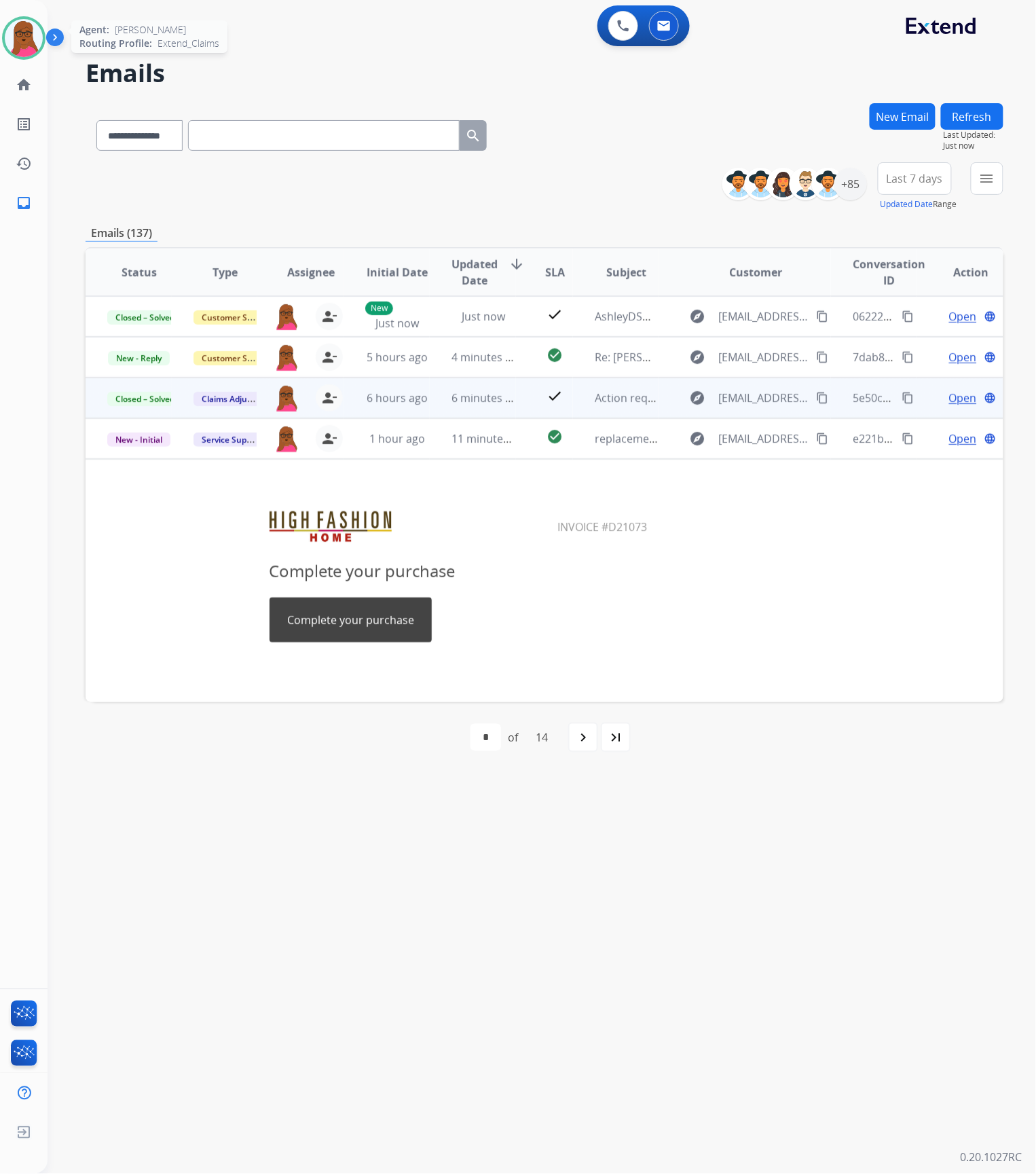
click at [23, 42] on img at bounding box center [23, 38] width 38 height 38
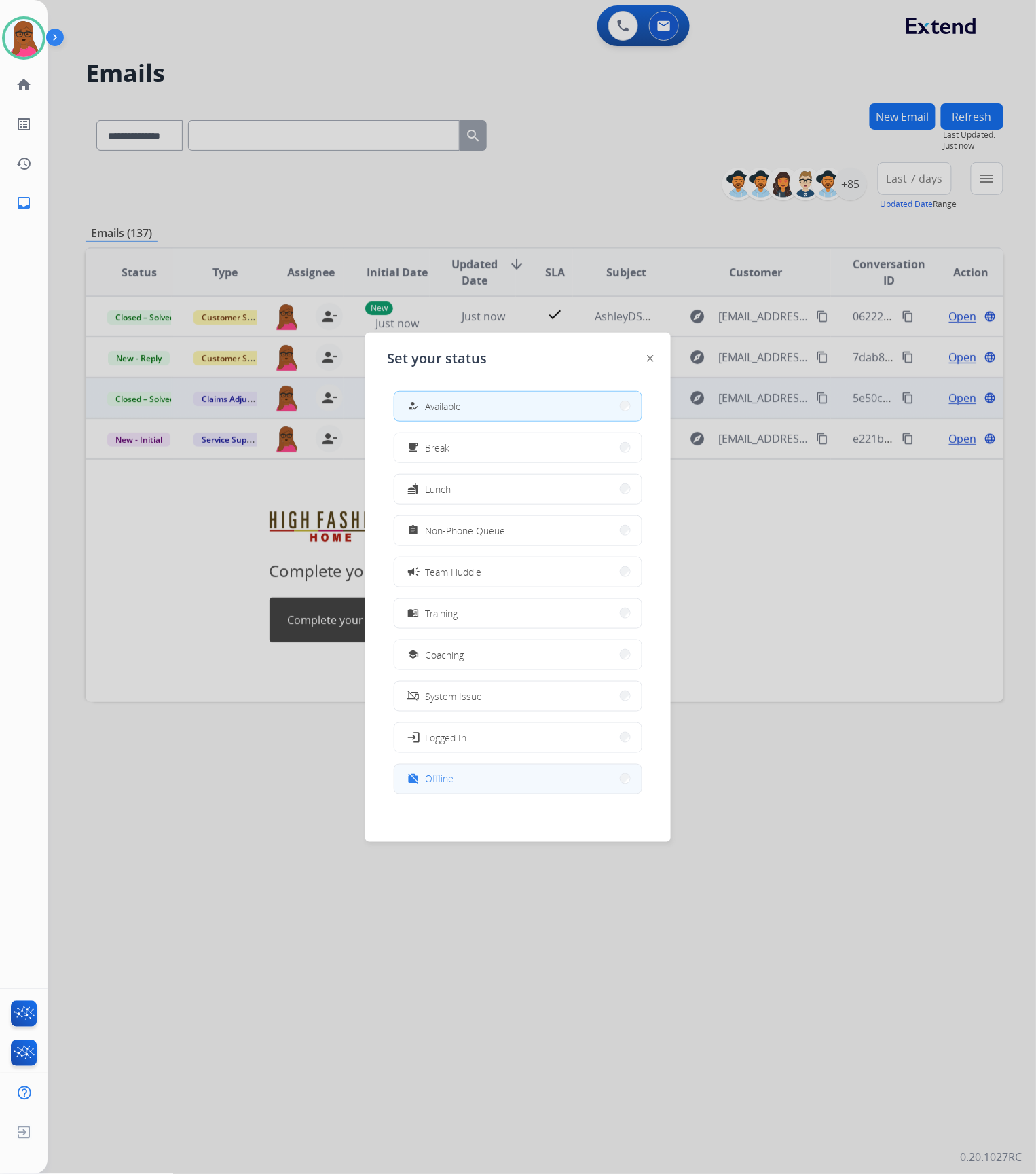
click at [471, 777] on button "work_off Offline" at bounding box center [518, 780] width 247 height 29
